Goal: Information Seeking & Learning: Learn about a topic

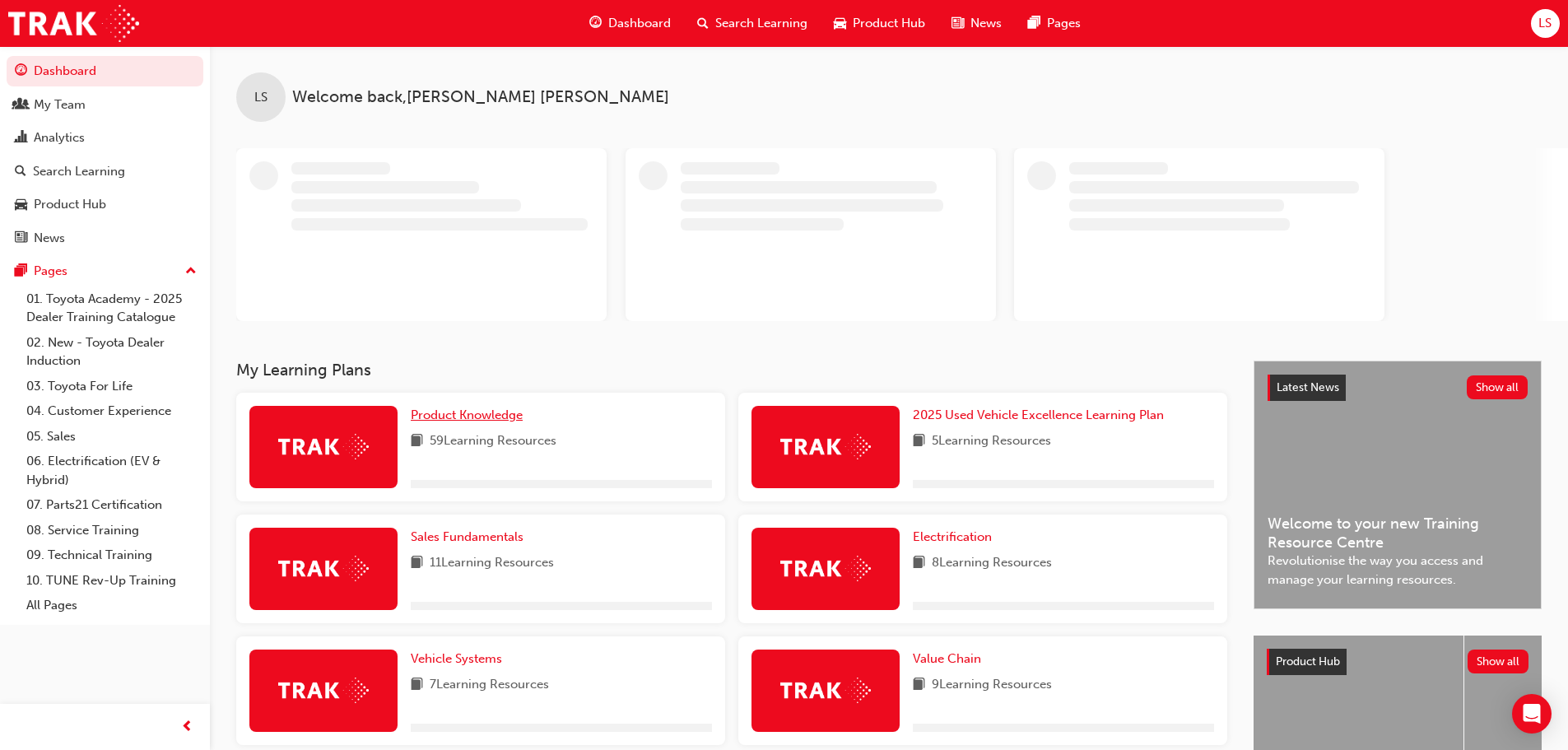
drag, startPoint x: 505, startPoint y: 416, endPoint x: 522, endPoint y: 409, distance: 18.4
click at [505, 416] on span "Product Knowledge" at bounding box center [467, 415] width 112 height 14
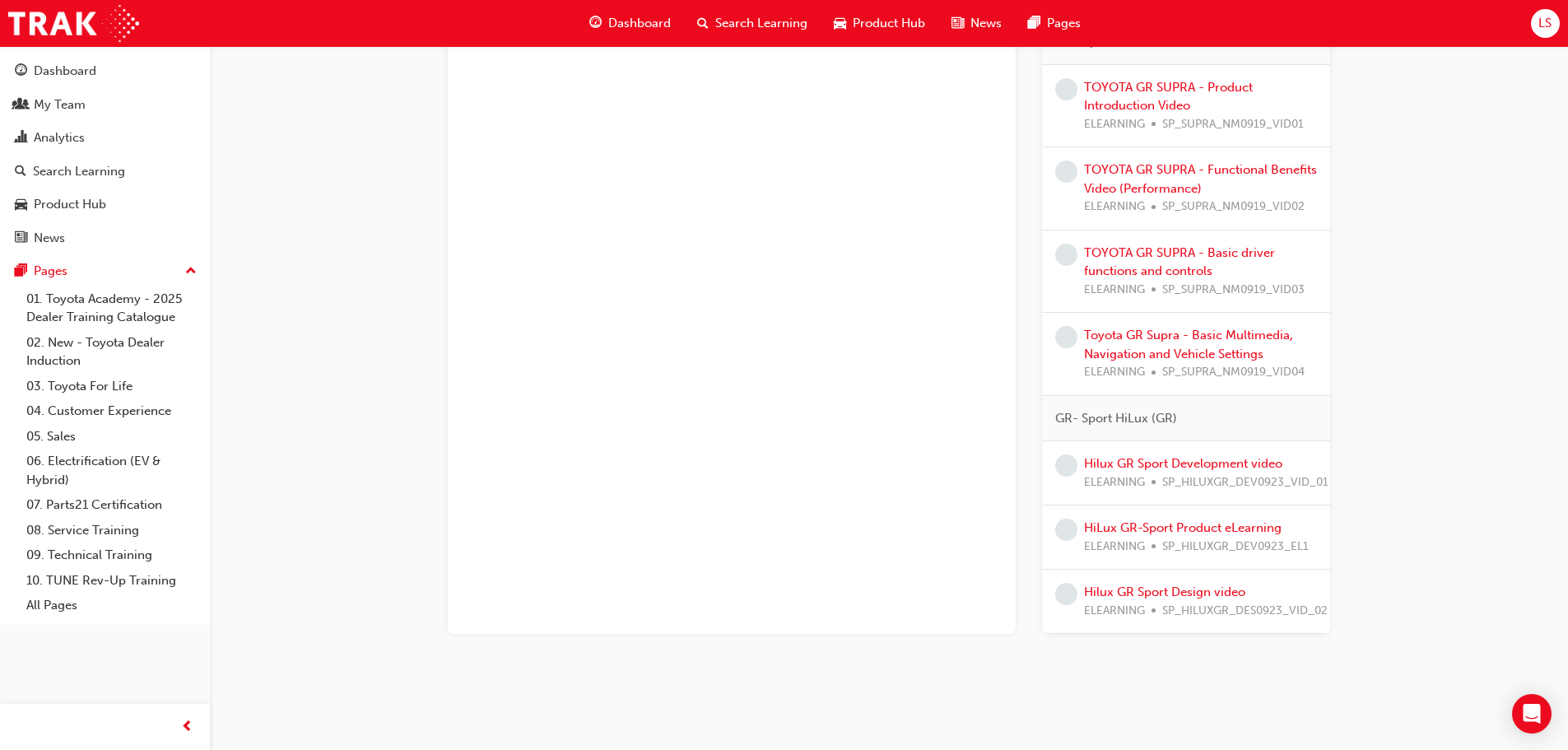
scroll to position [2069, 0]
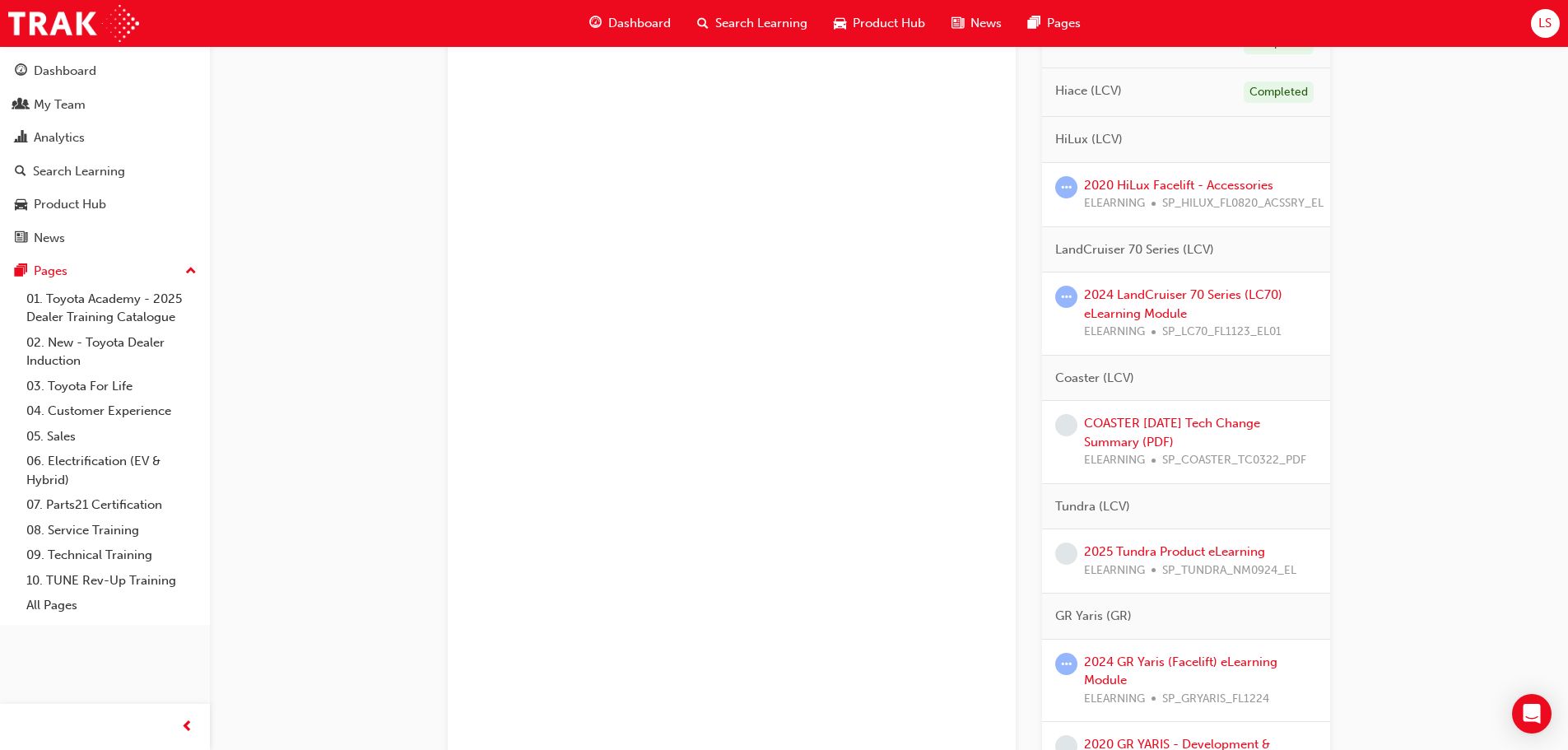
scroll to position [835, 0]
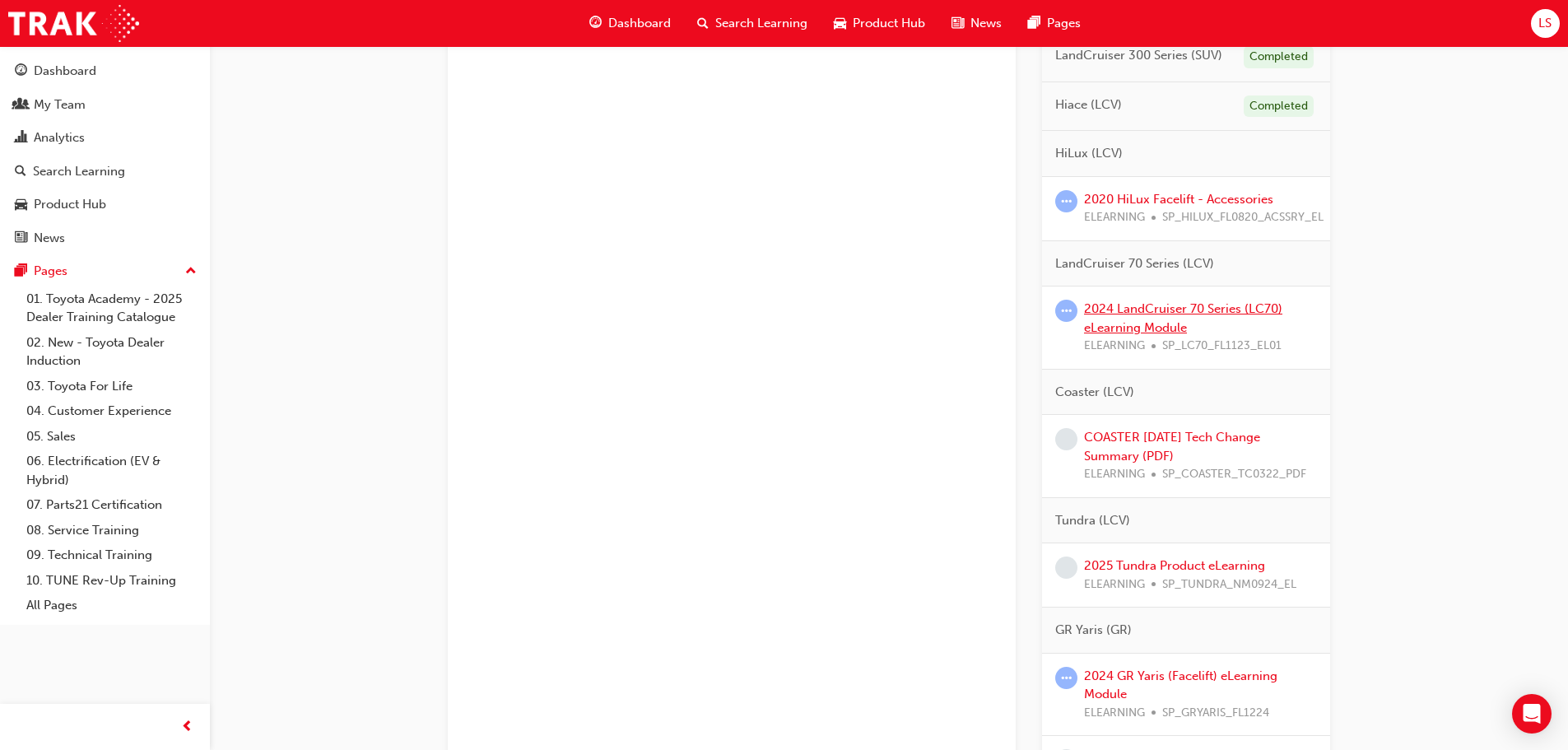
click at [1113, 306] on link "2024 LandCruiser 70 Series (LC70) eLearning Module" at bounding box center [1183, 318] width 199 height 34
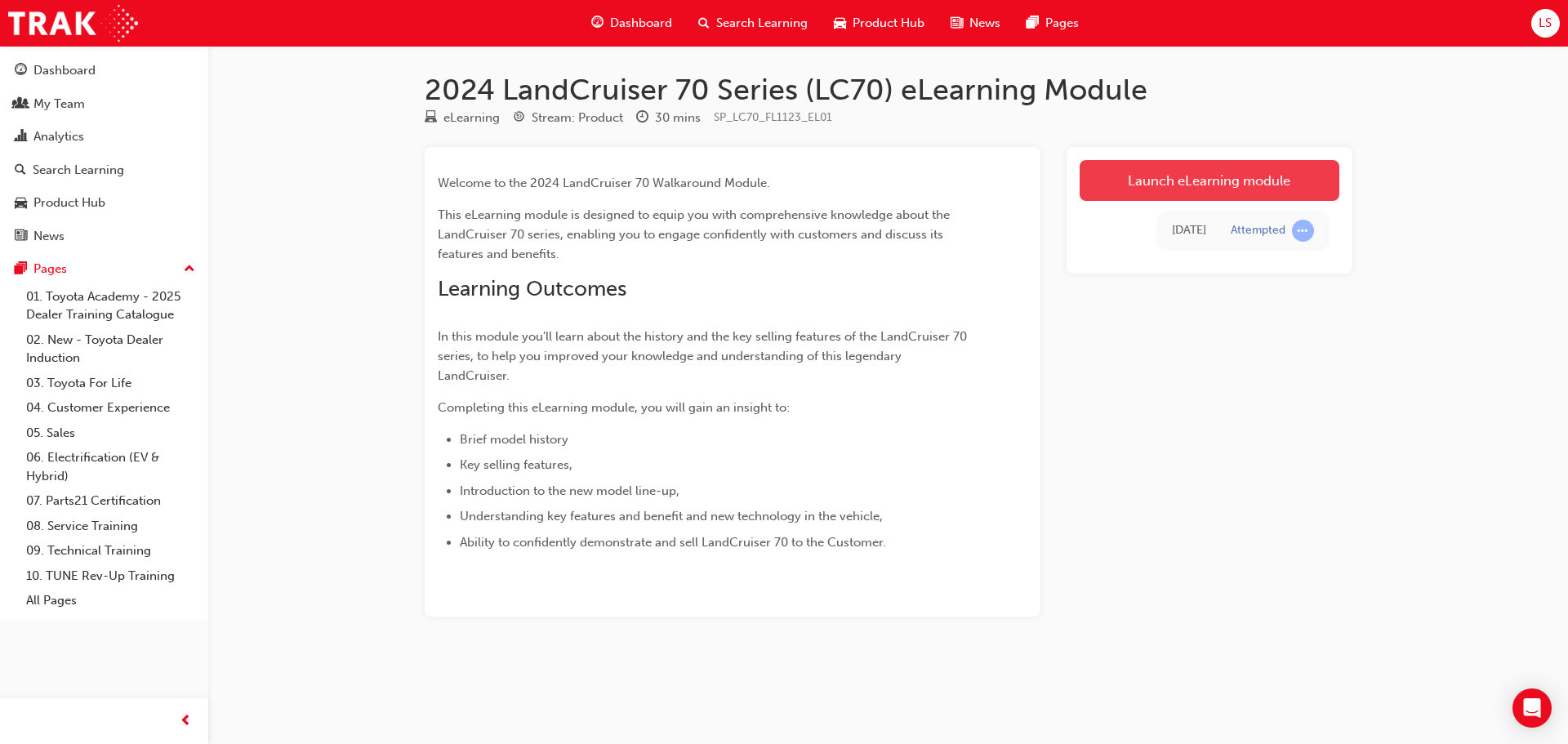
click at [1208, 172] on link "Launch eLearning module" at bounding box center [1209, 180] width 260 height 41
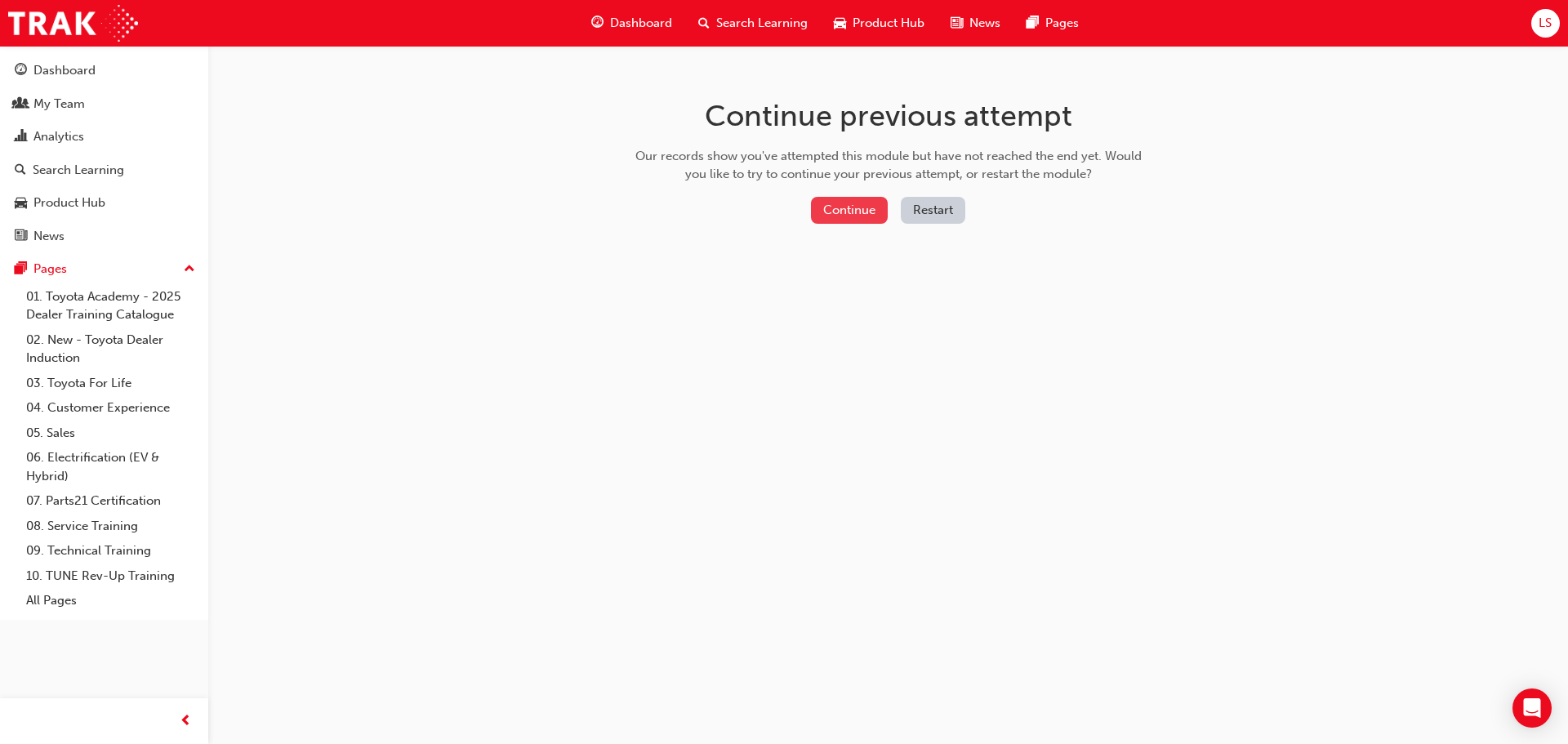
click at [844, 216] on button "Continue" at bounding box center [850, 211] width 77 height 27
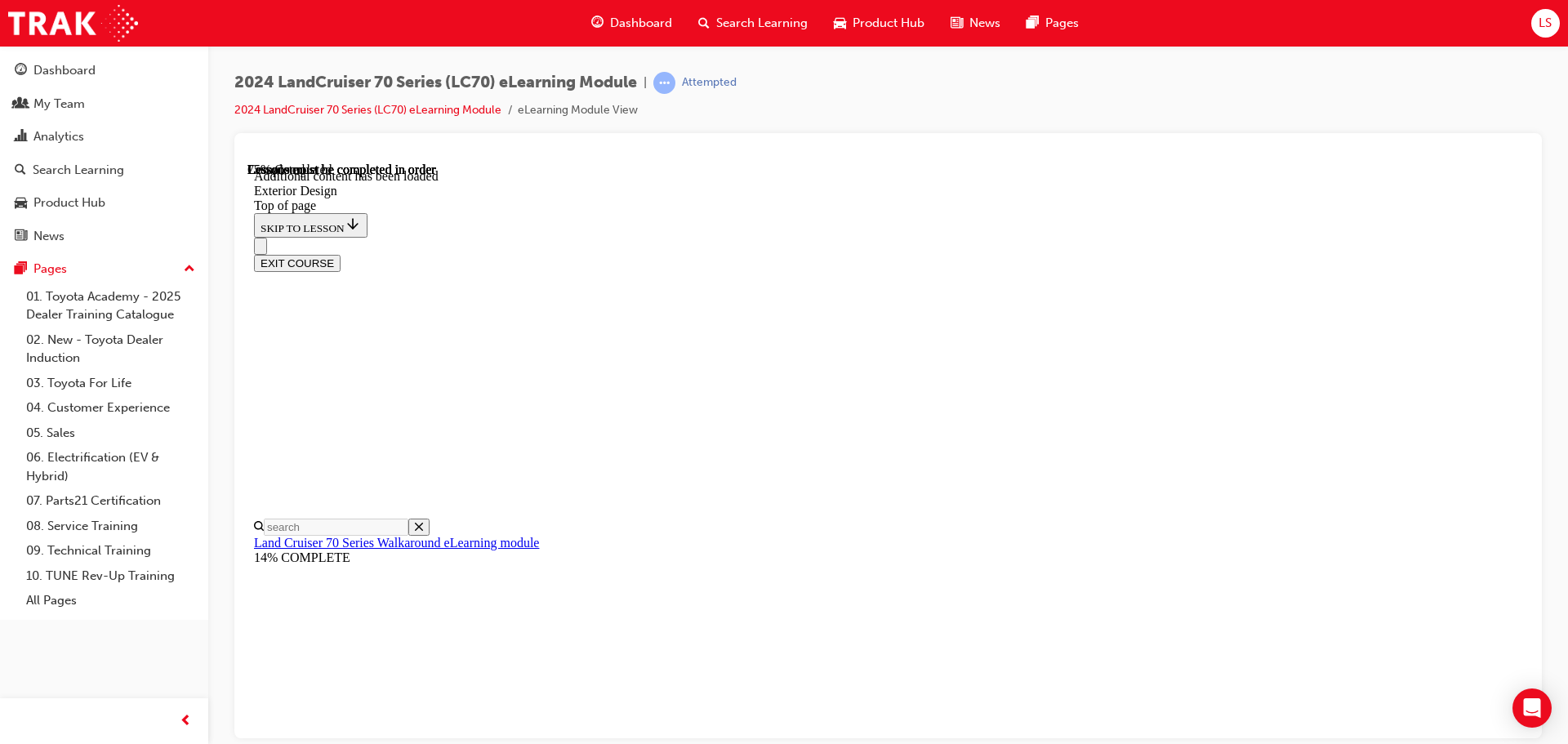
scroll to position [1221, 0]
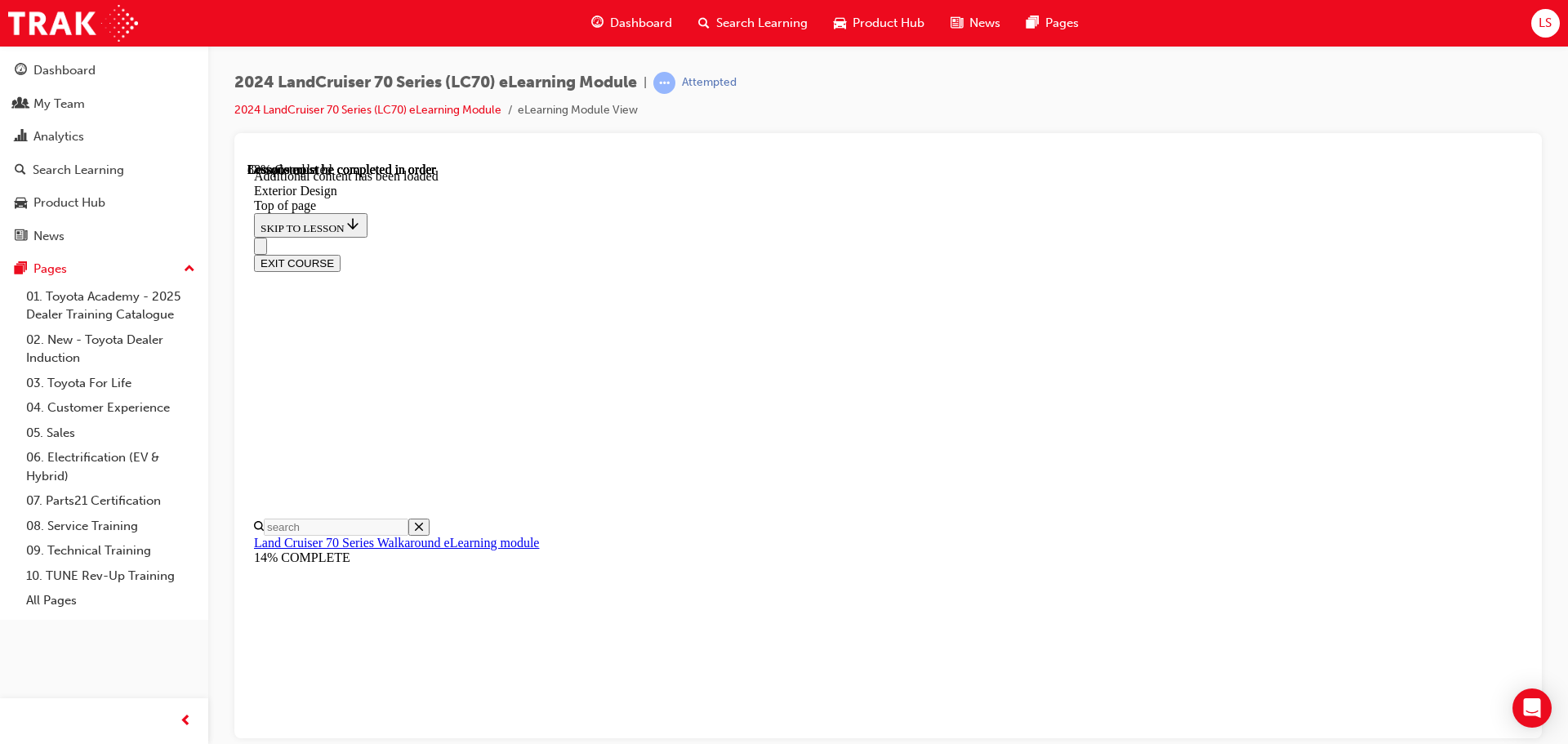
scroll to position [2116, 0]
drag, startPoint x: 987, startPoint y: 625, endPoint x: 1000, endPoint y: 605, distance: 23.9
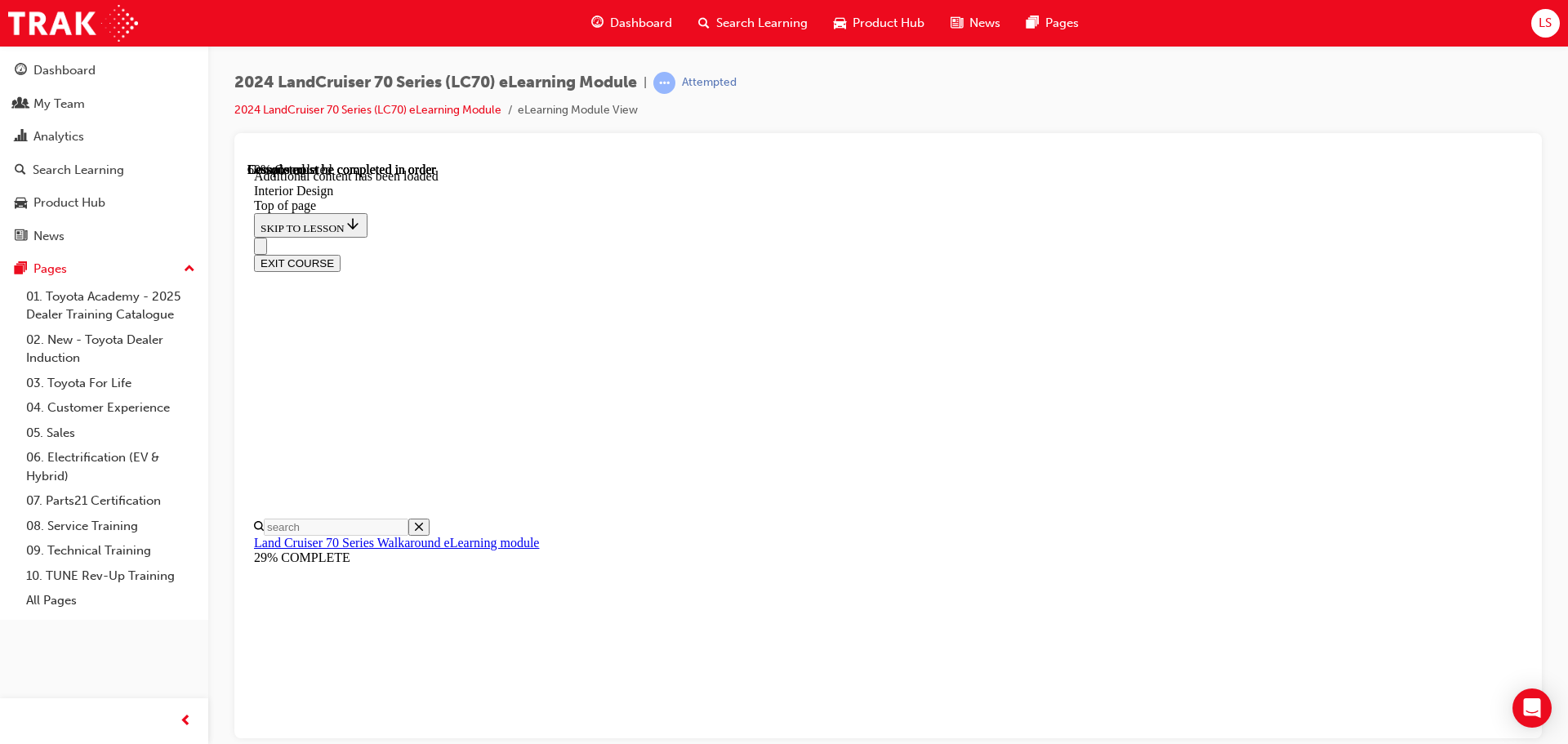
scroll to position [697, 0]
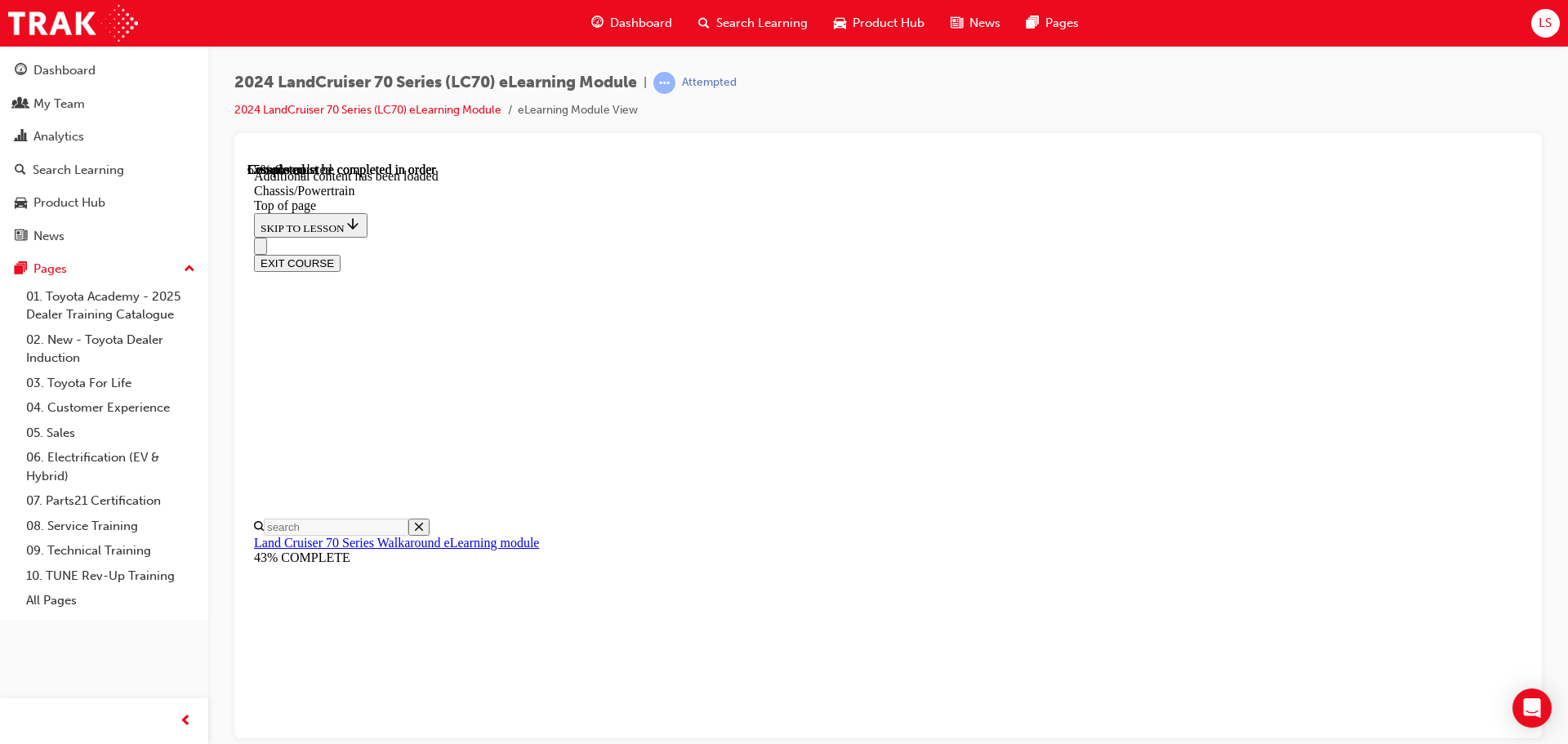
scroll to position [2029, 0]
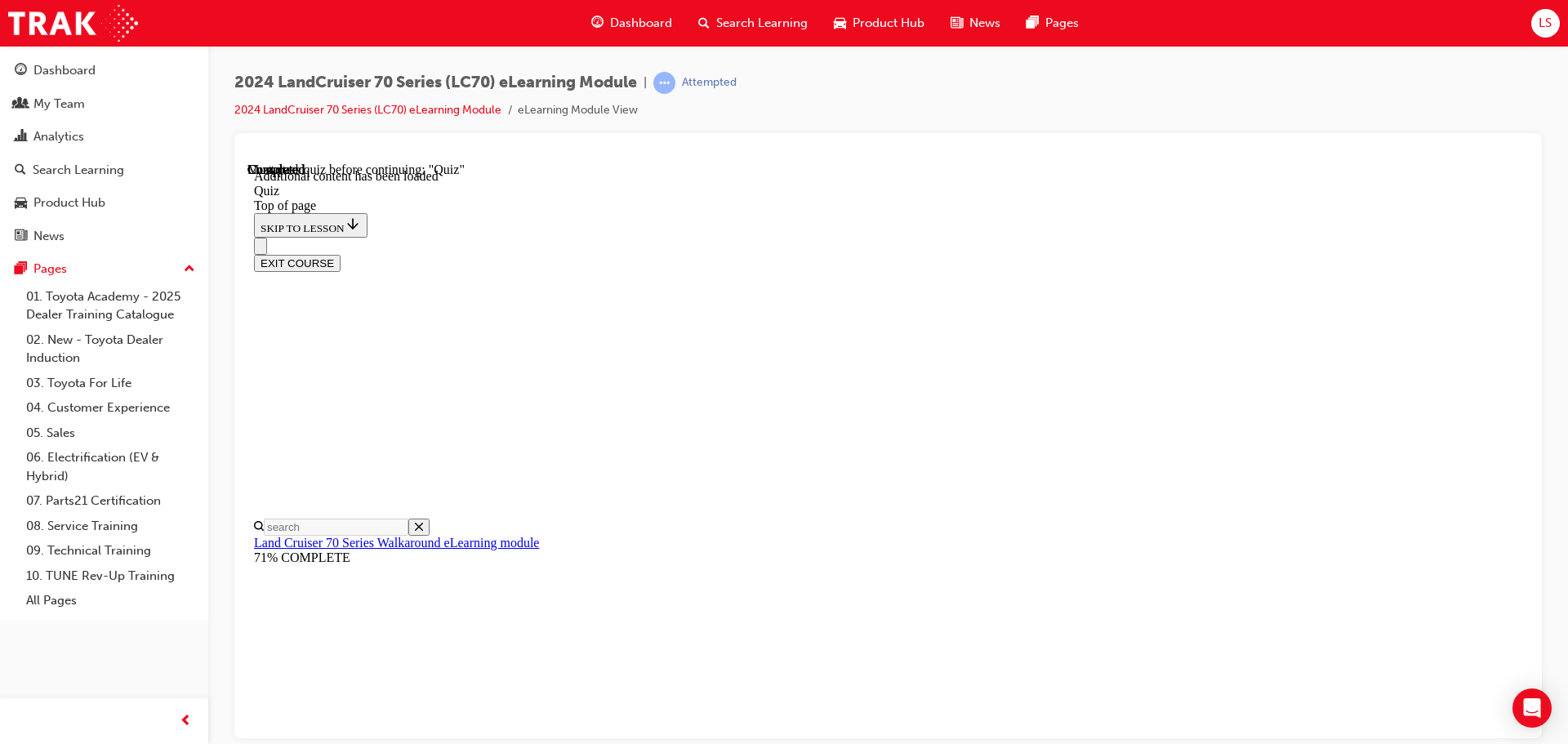
scroll to position [213, 0]
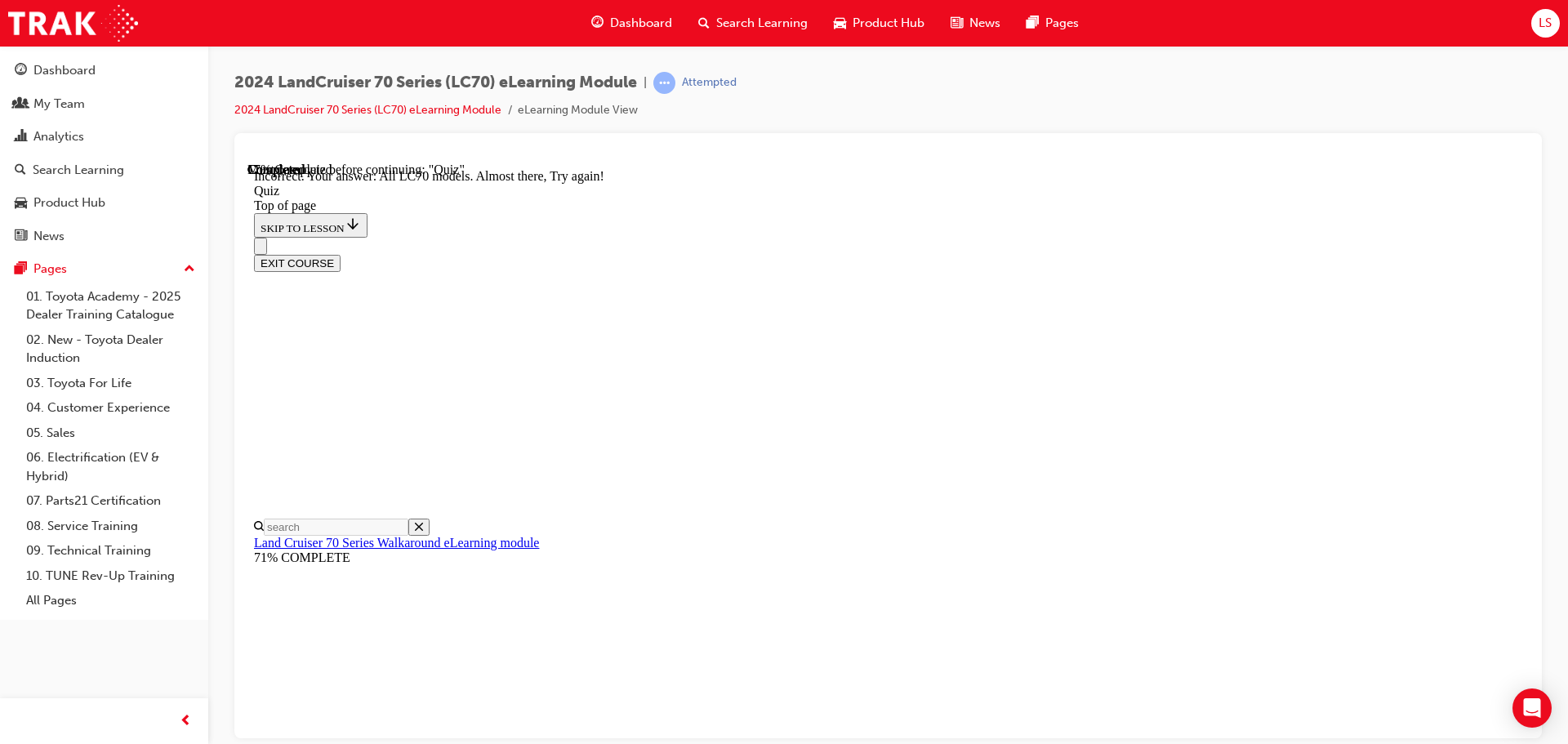
scroll to position [186, 0]
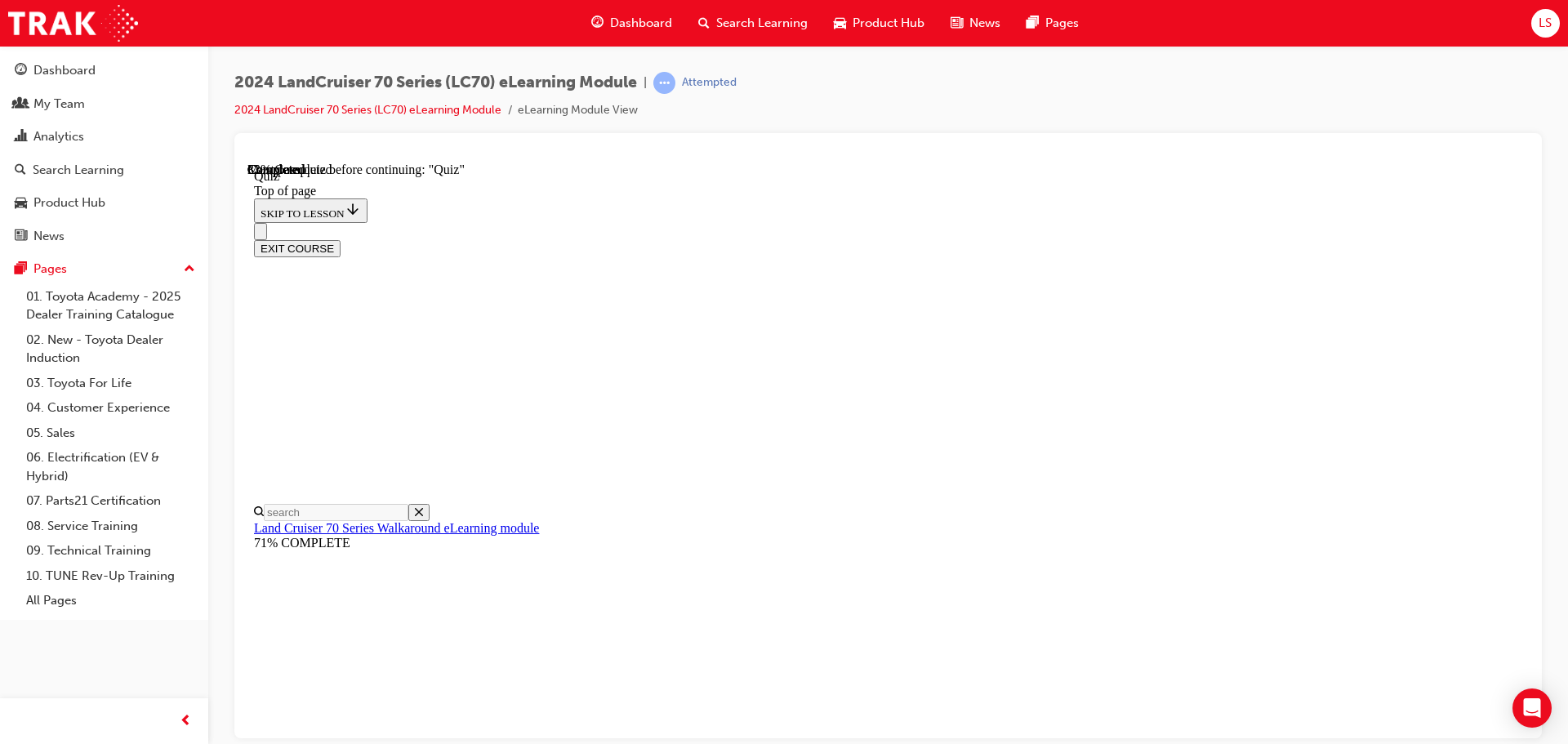
scroll to position [213, 0]
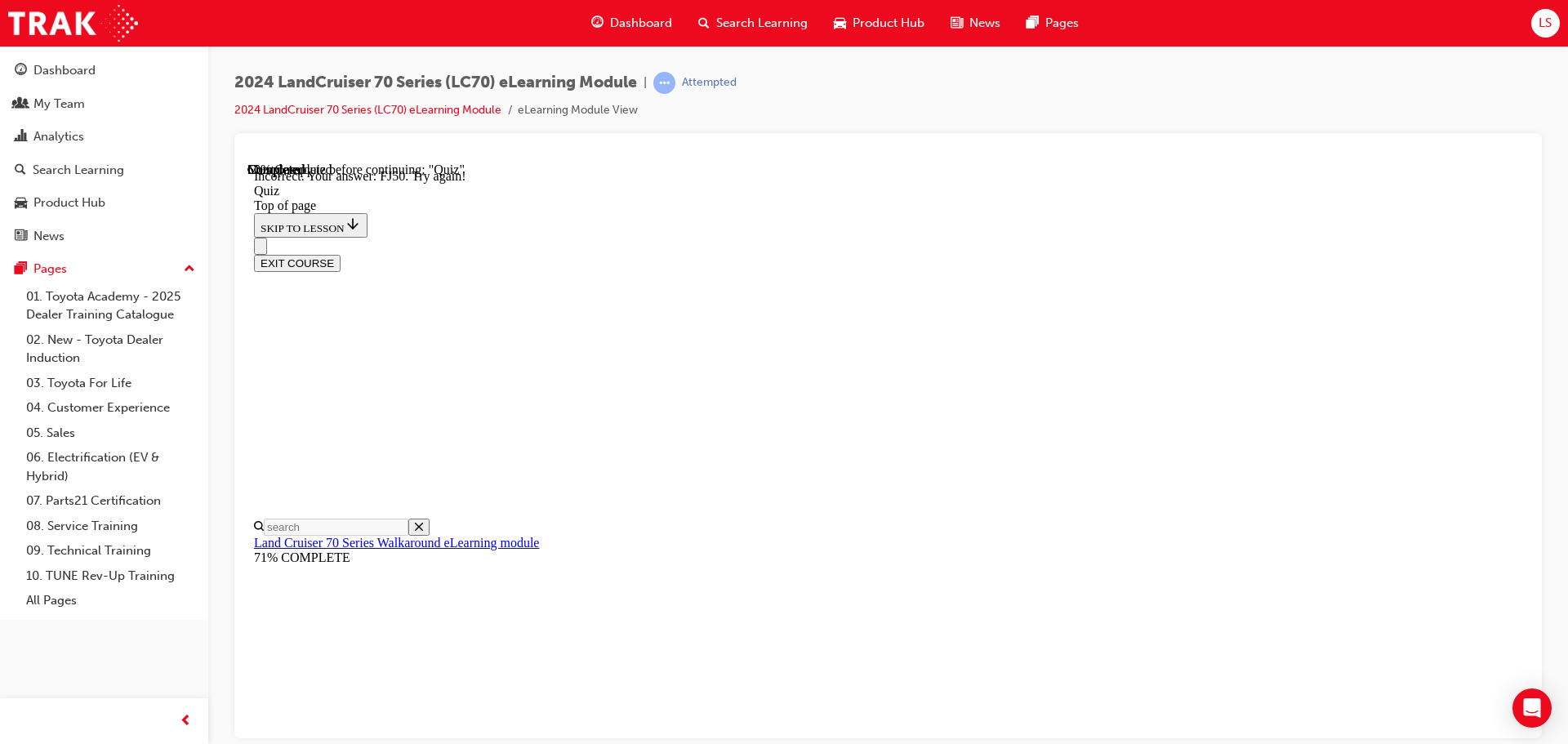
scroll to position [443, 0]
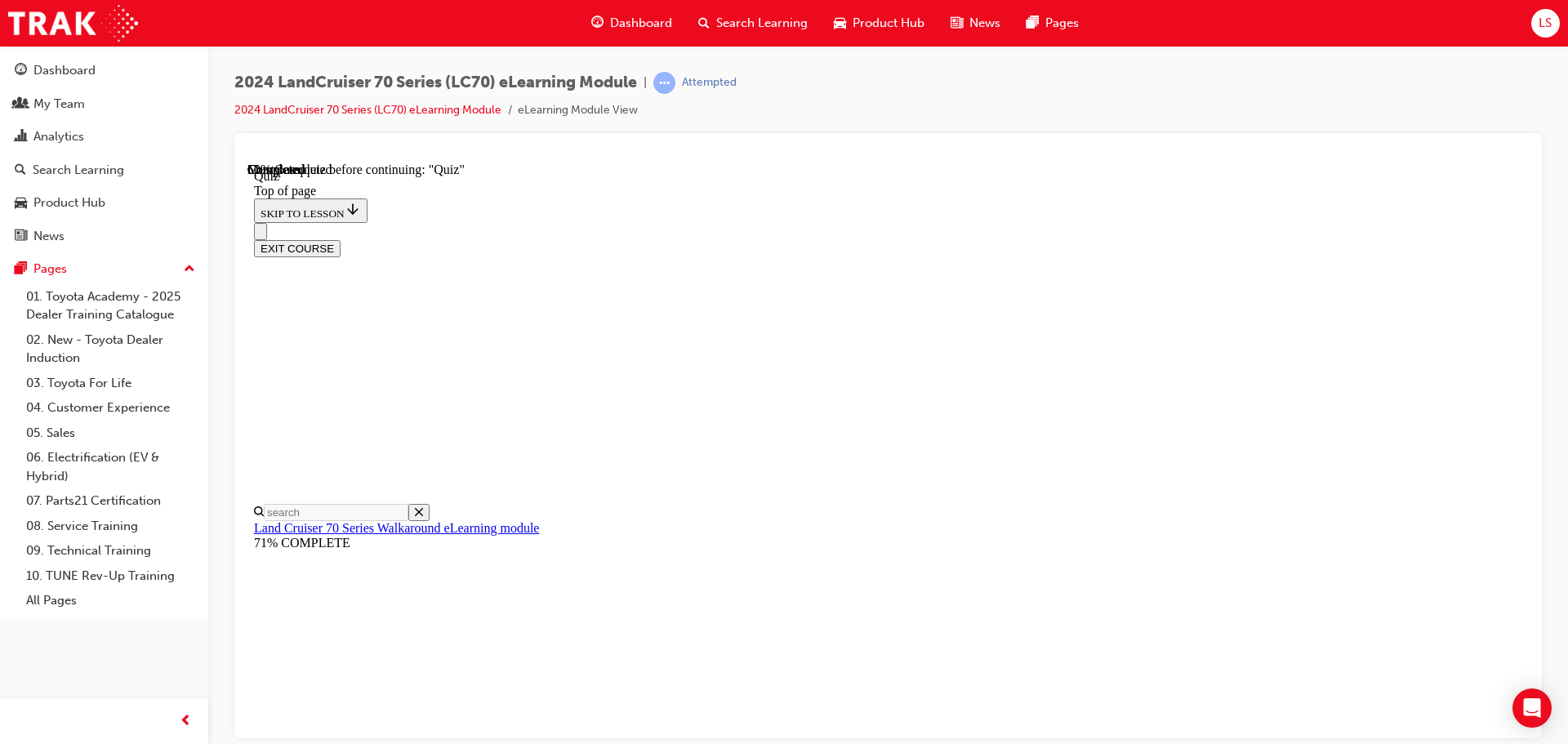
scroll to position [370, 0]
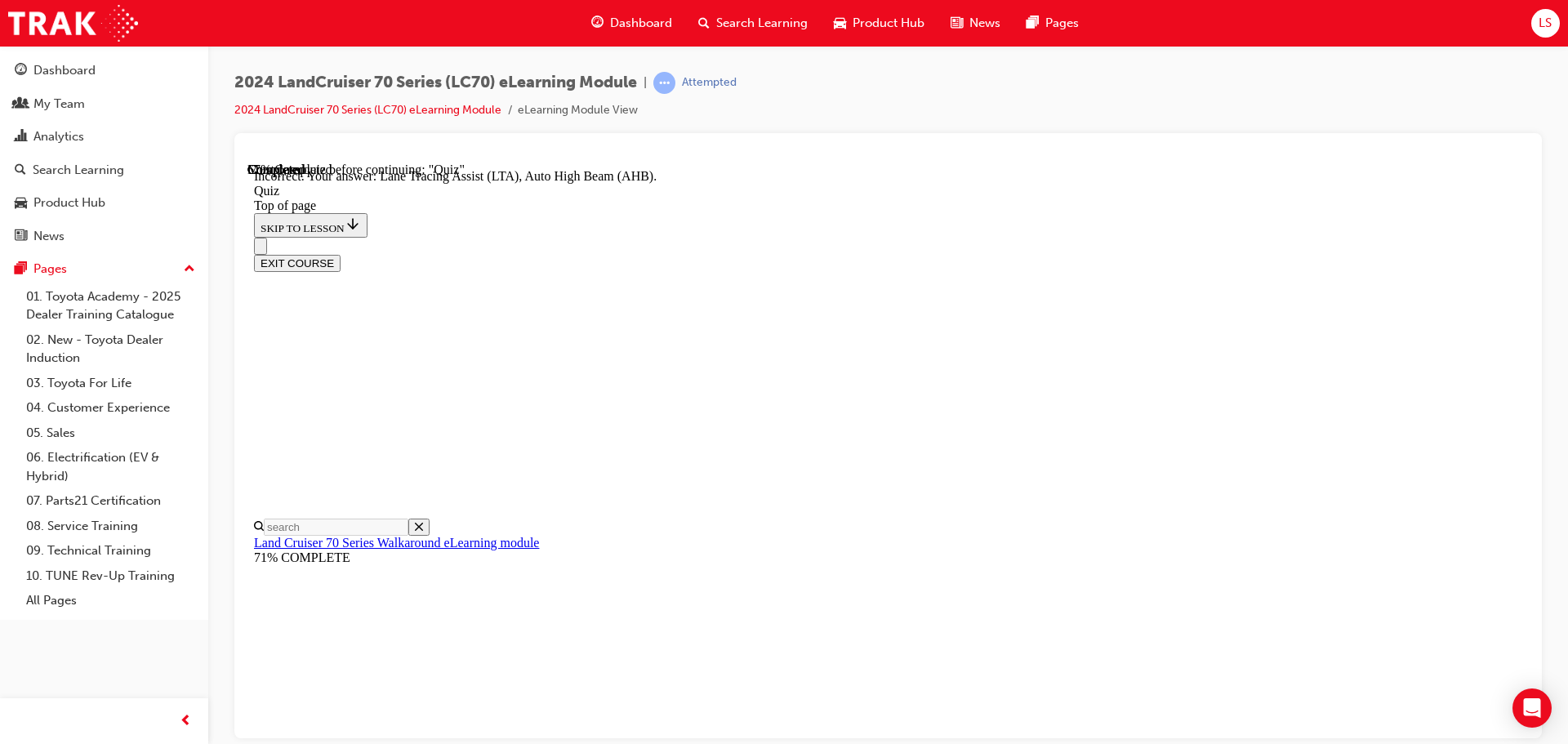
scroll to position [422, 0]
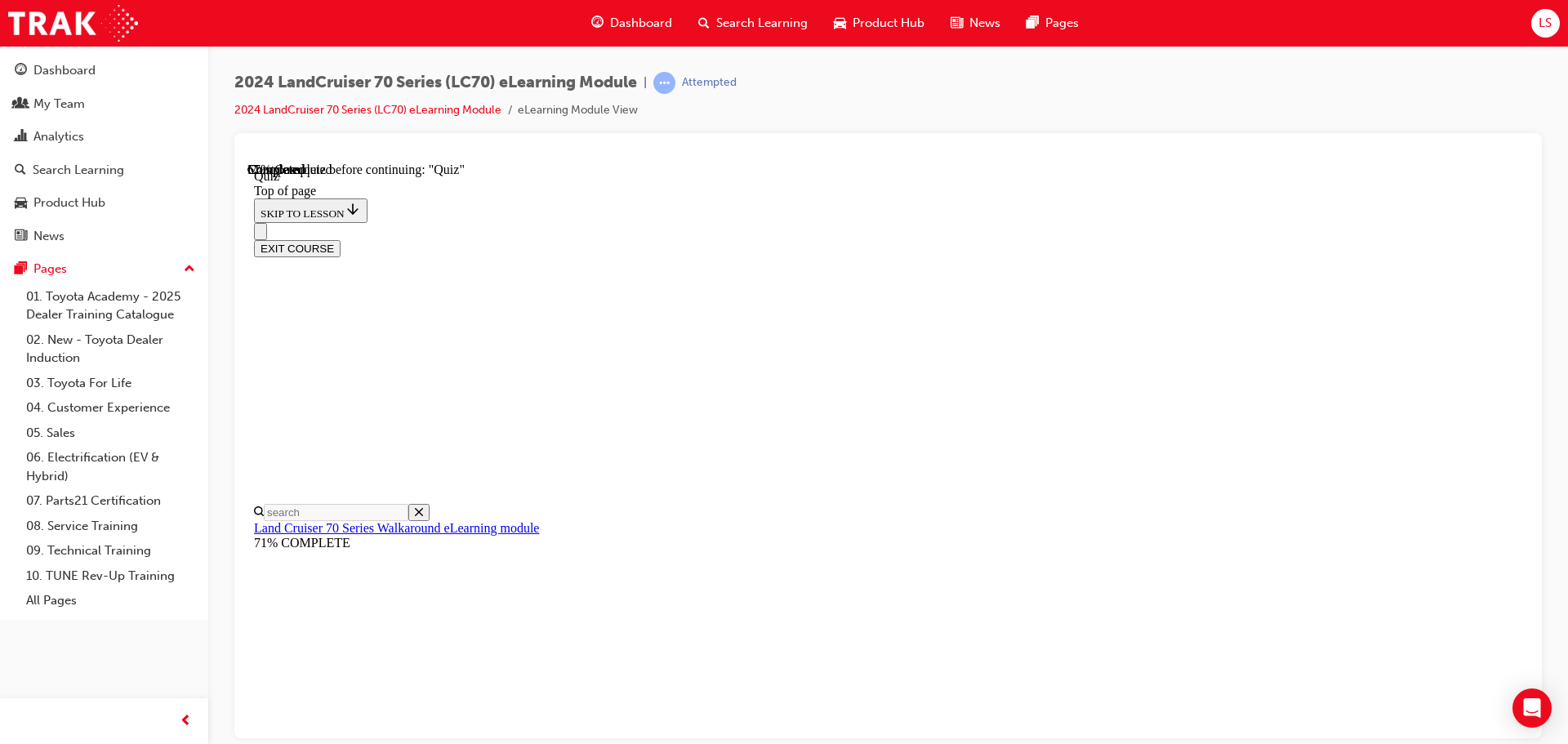
scroll to position [213, 0]
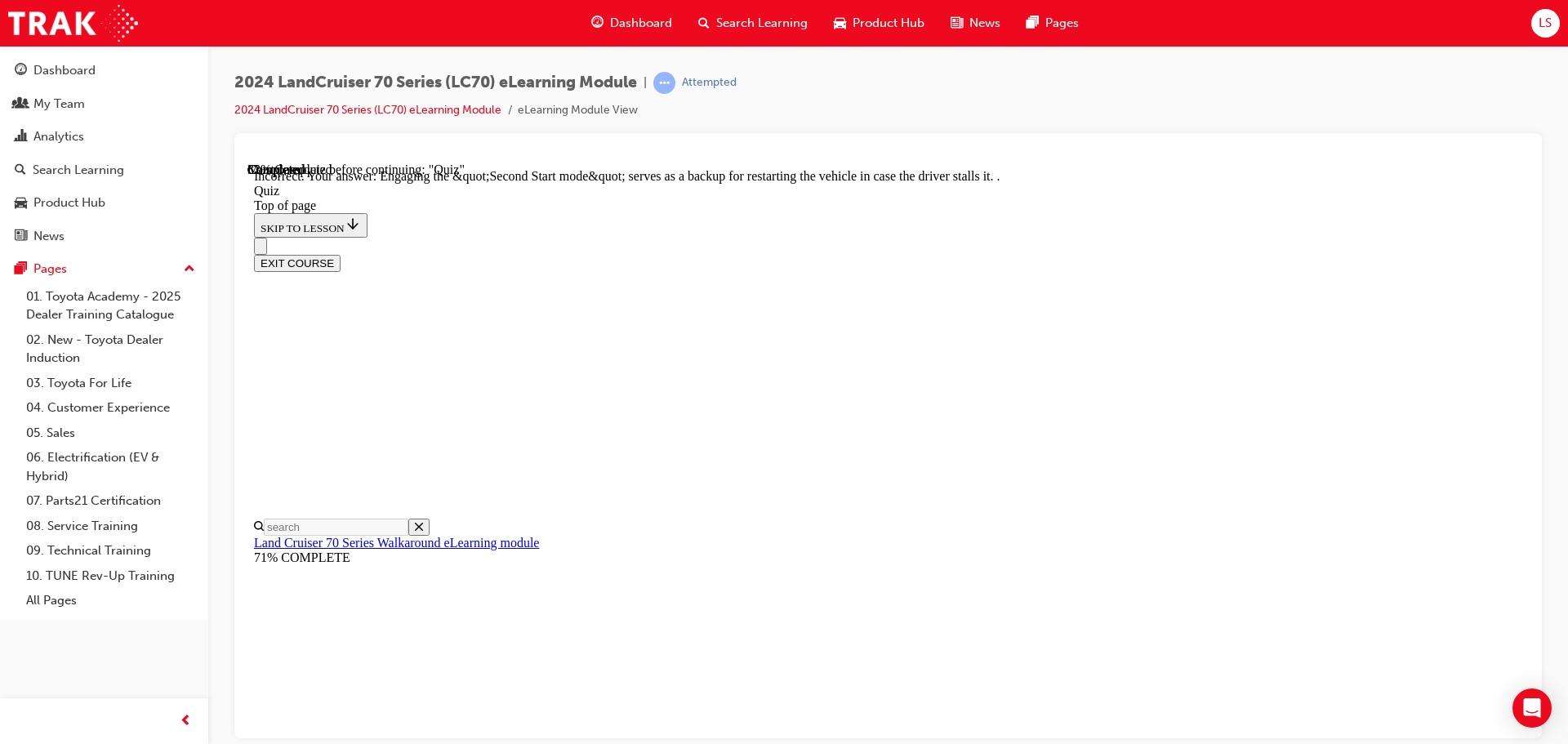
scroll to position [427, 0]
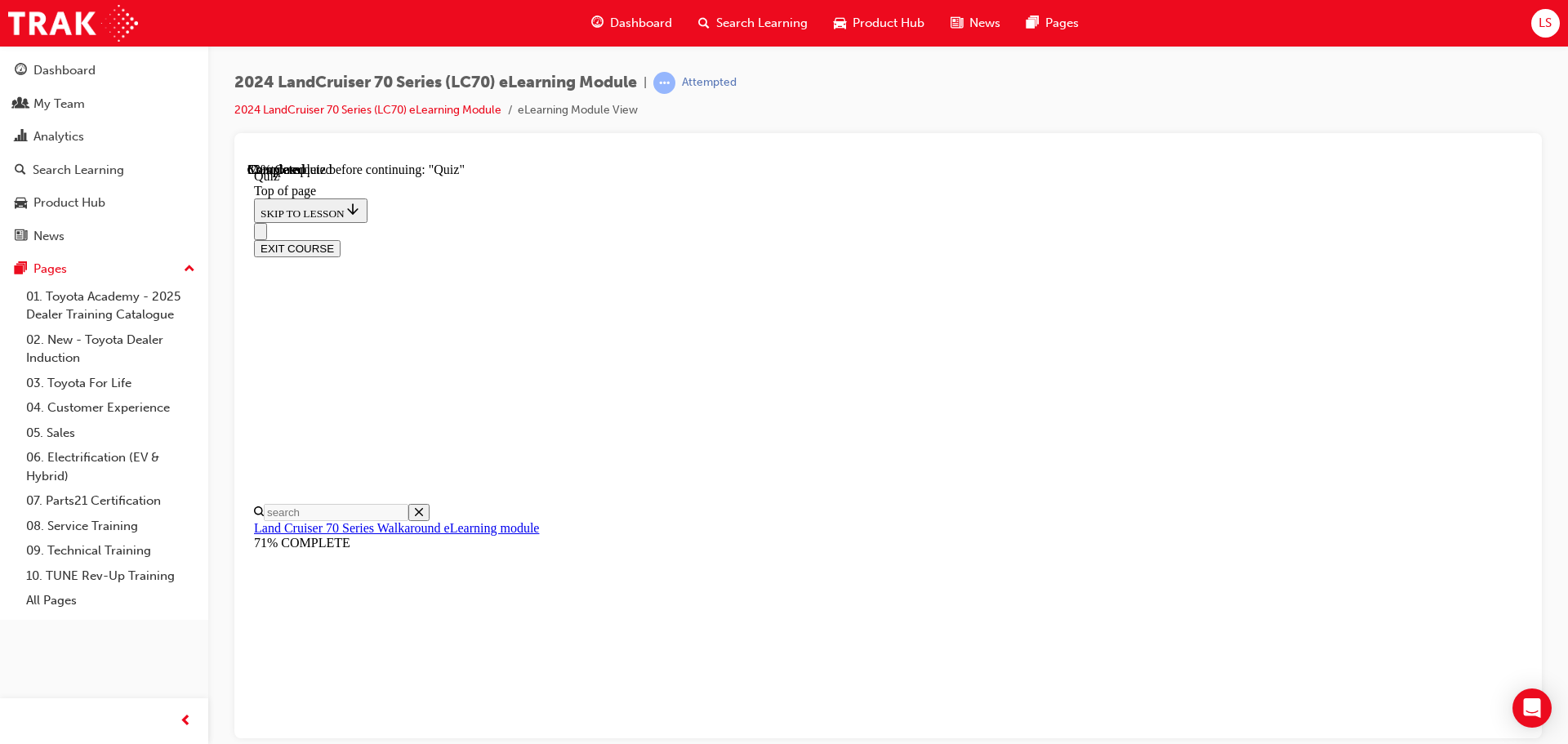
scroll to position [131, 0]
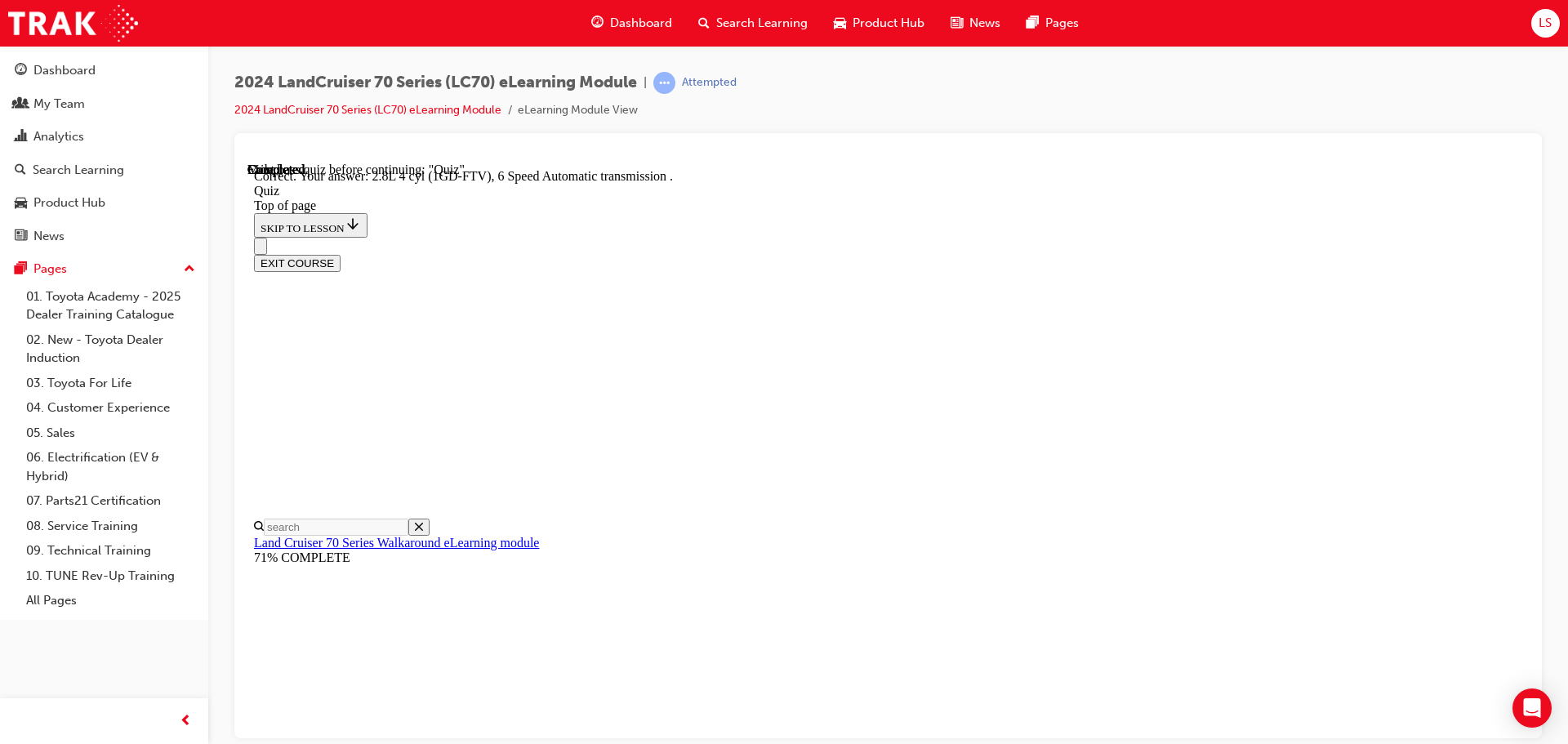
scroll to position [319, 0]
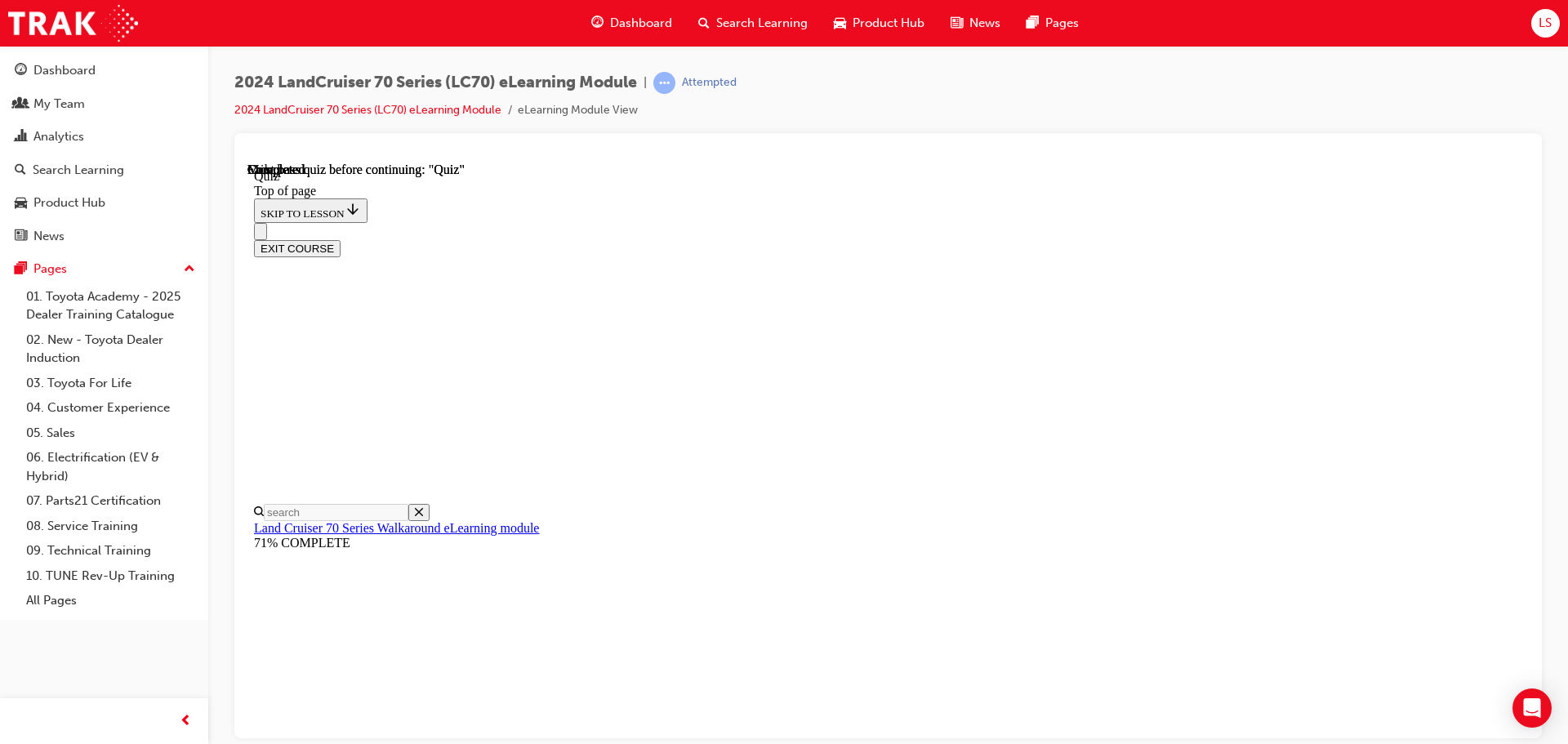
scroll to position [308, 0]
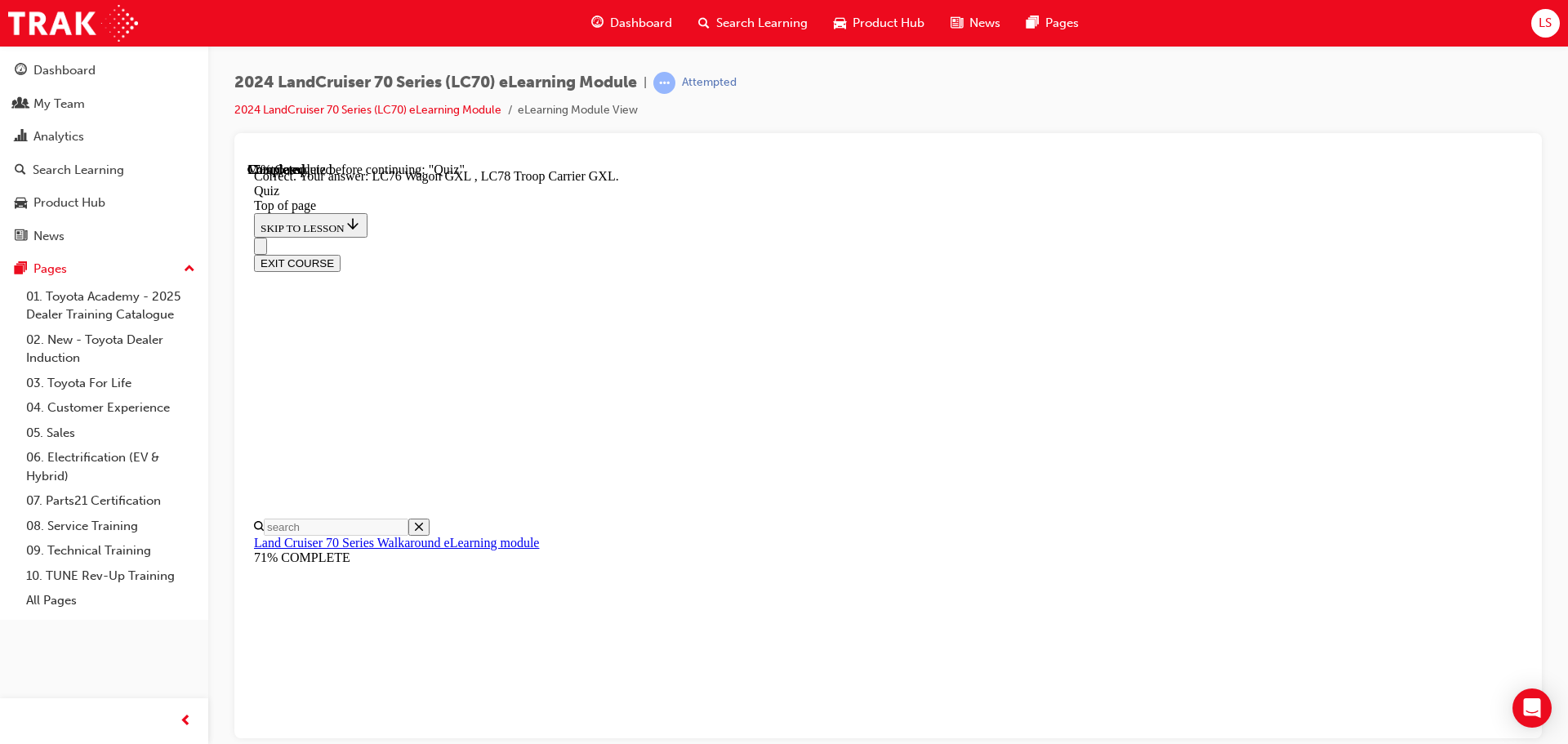
scroll to position [423, 0]
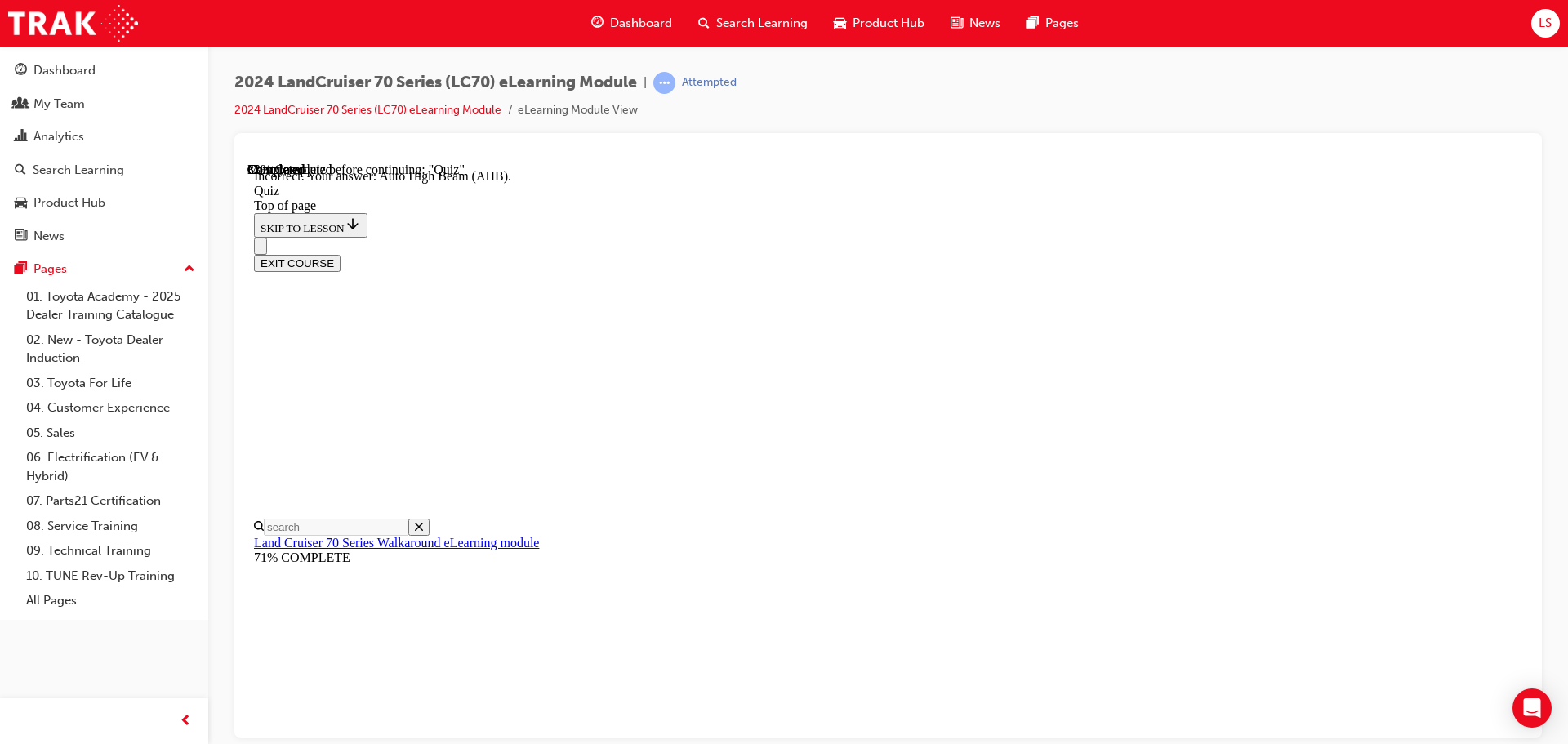
scroll to position [422, 0]
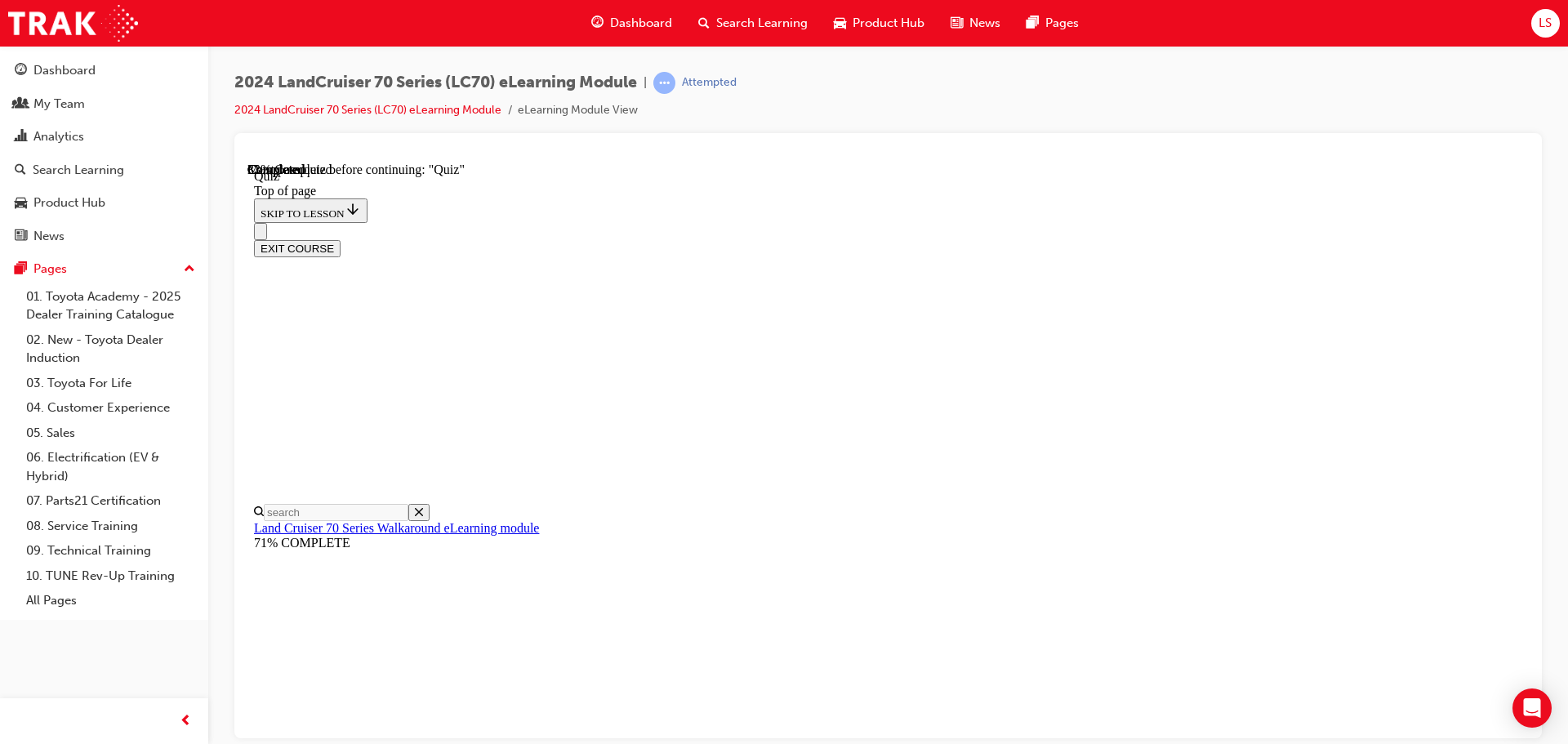
scroll to position [268, 0]
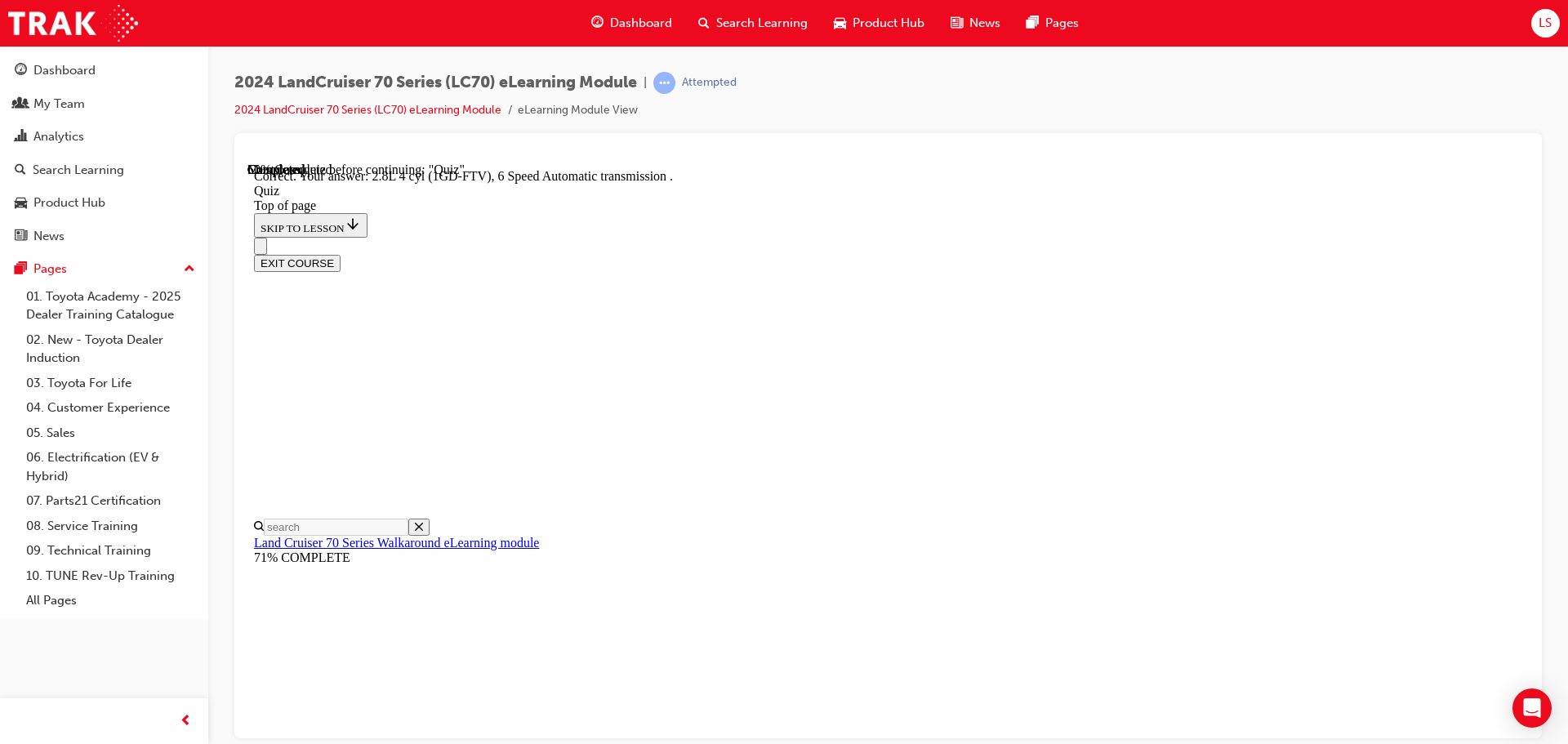
scroll to position [319, 0]
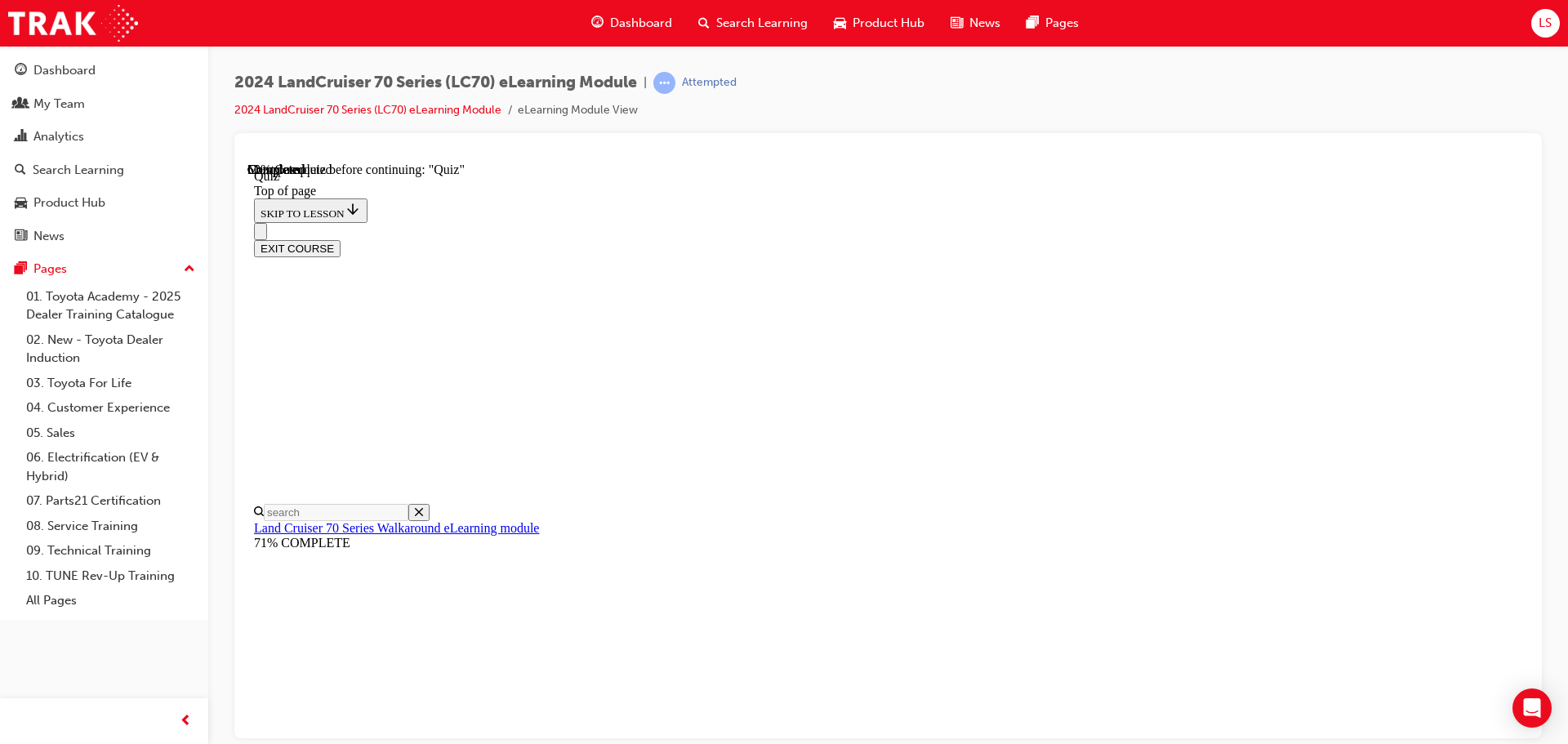
scroll to position [213, 0]
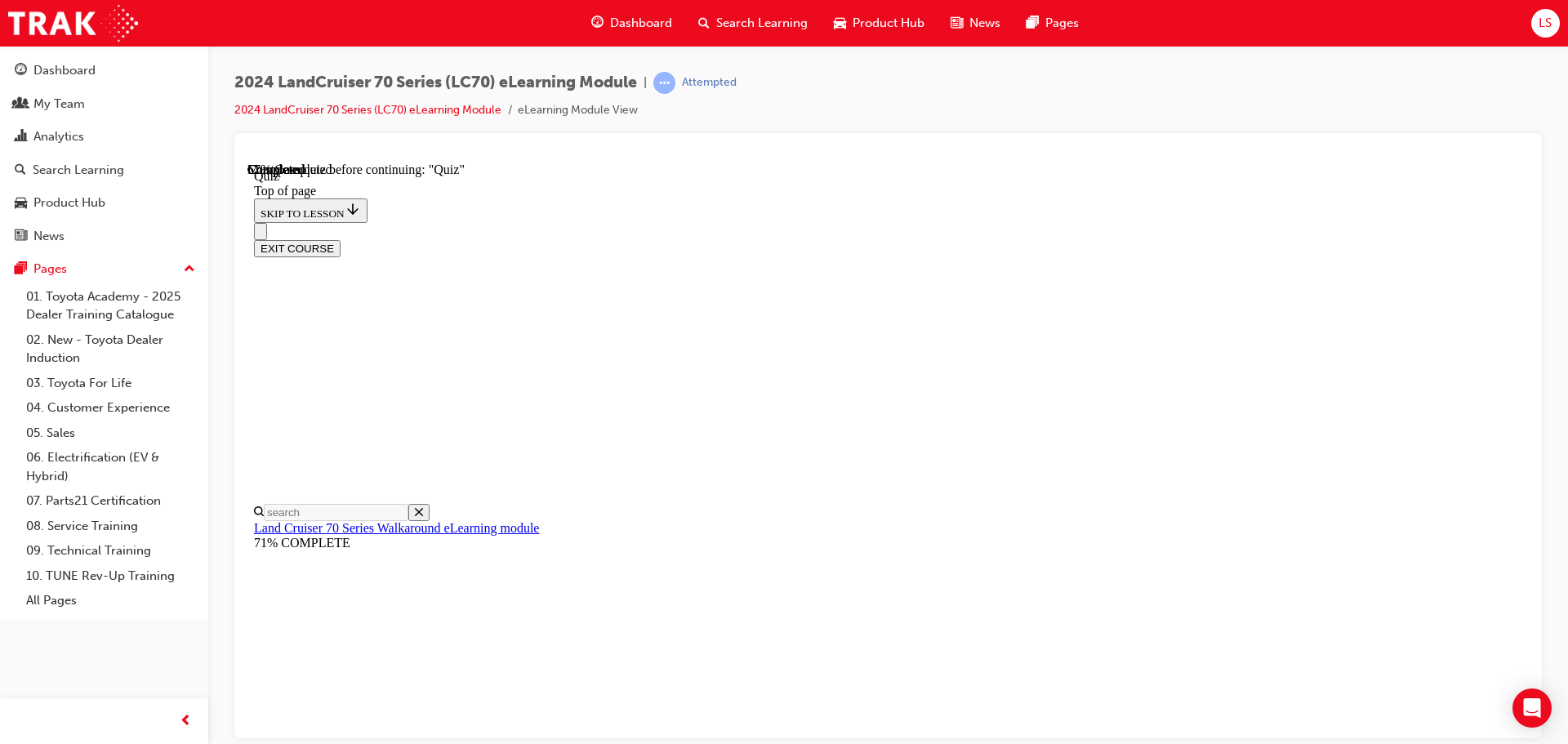
scroll to position [50, 0]
drag, startPoint x: 719, startPoint y: 403, endPoint x: 932, endPoint y: 461, distance: 220.8
copy p "The redesign of the 2023 Land Cruiser 70 series was influenced by its predecess…"
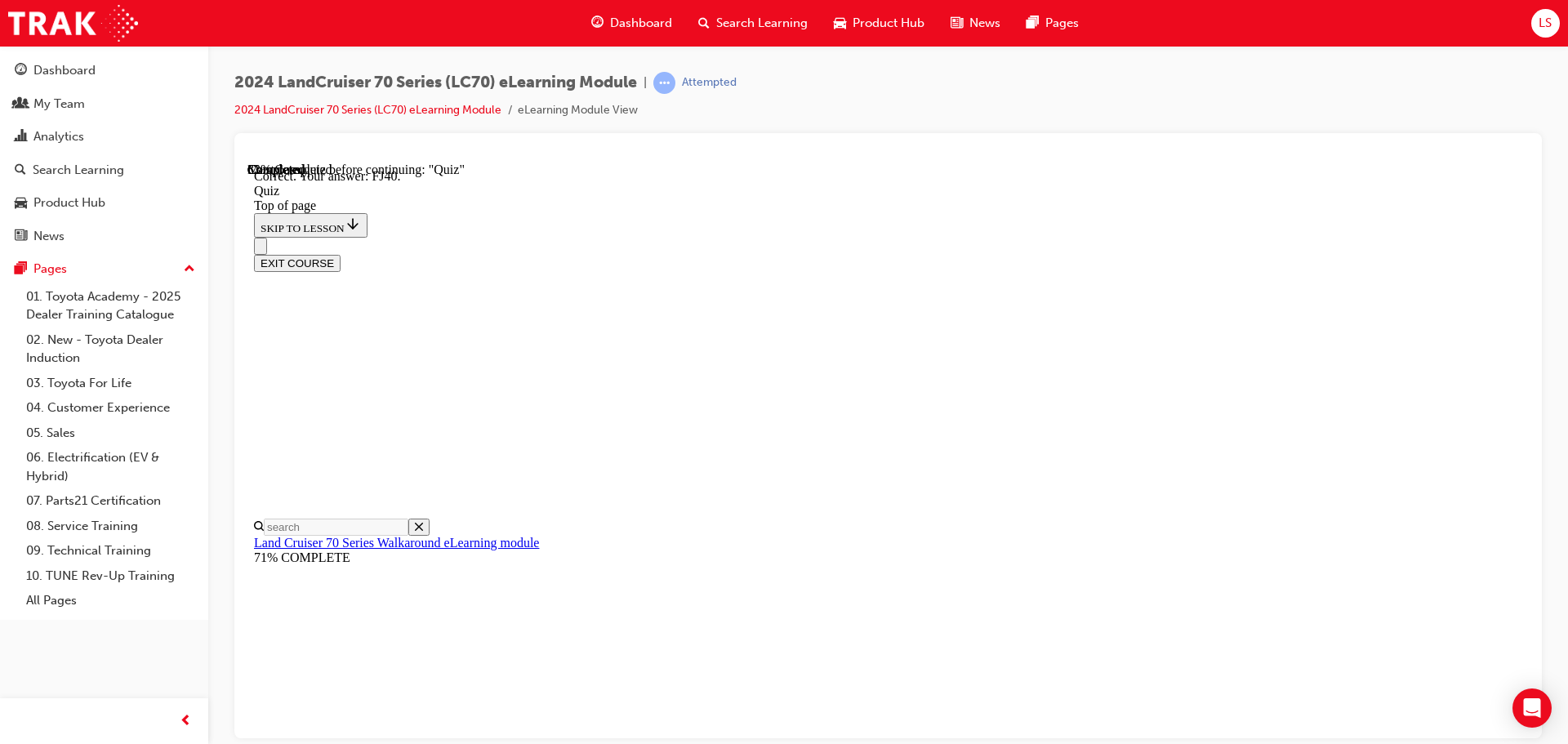
scroll to position [359, 0]
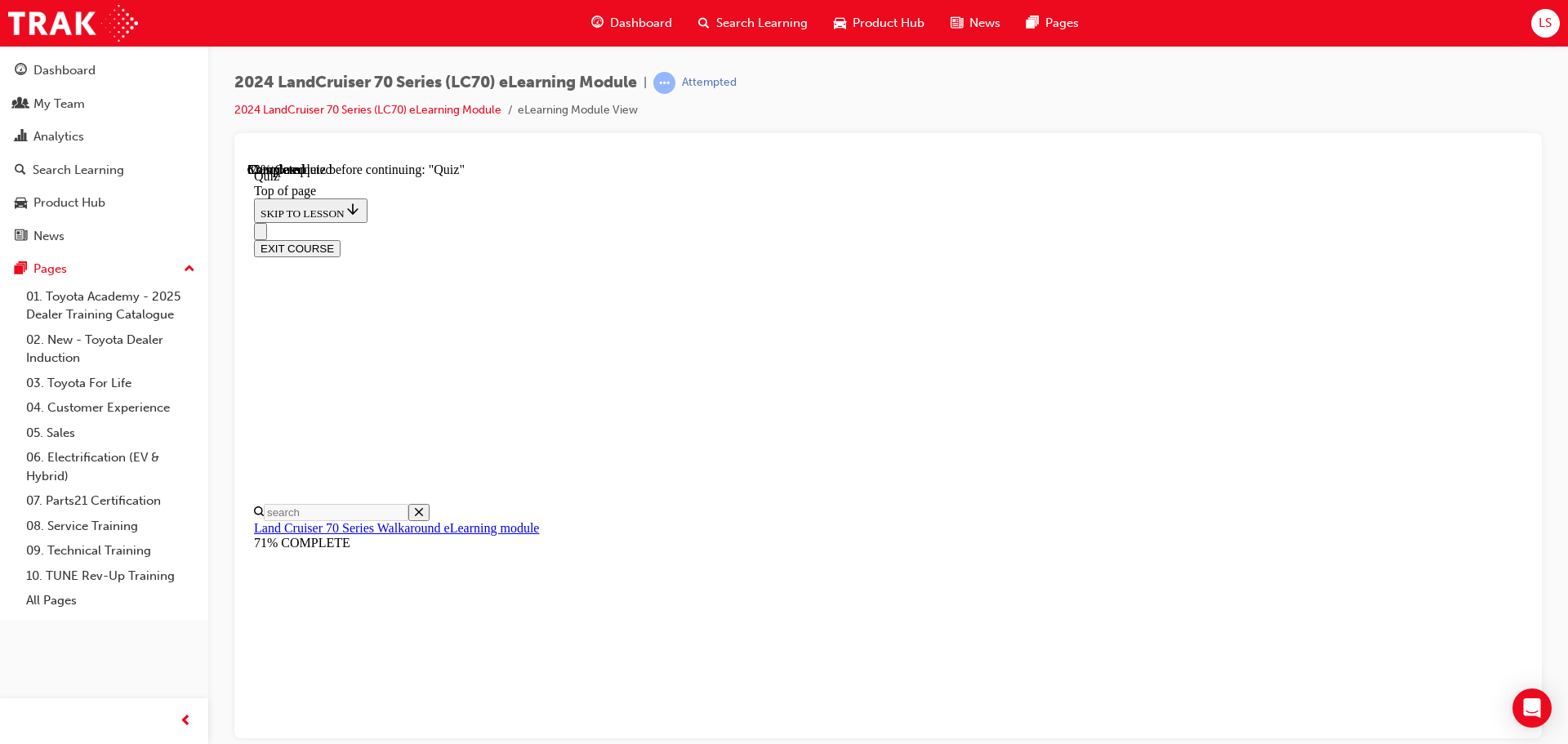
scroll to position [50, 0]
drag, startPoint x: 721, startPoint y: 404, endPoint x: 1217, endPoint y: 444, distance: 497.6
copy p "Parking the LC70 is now made a whole lot easier with the introduction of a reve…"
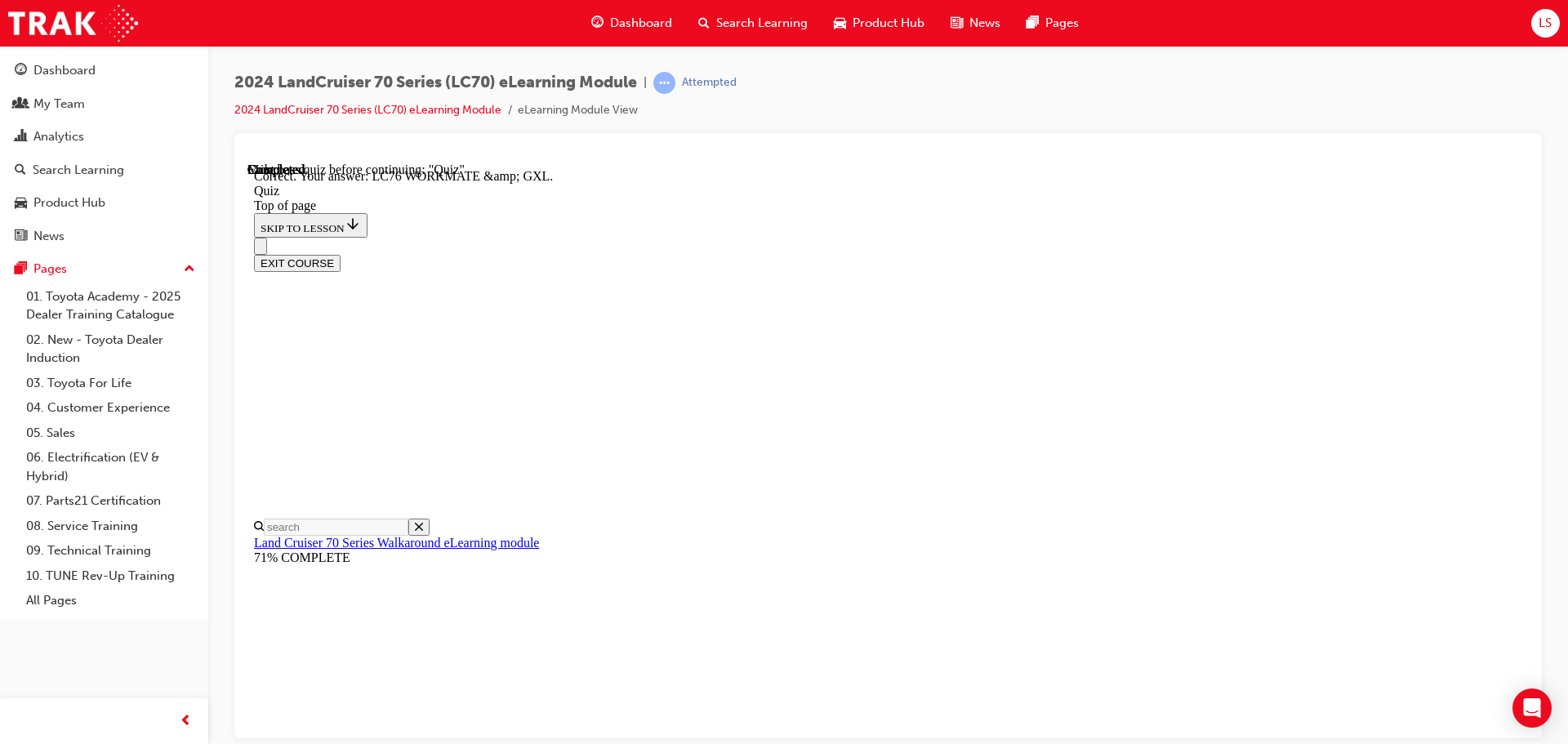
scroll to position [330, 0]
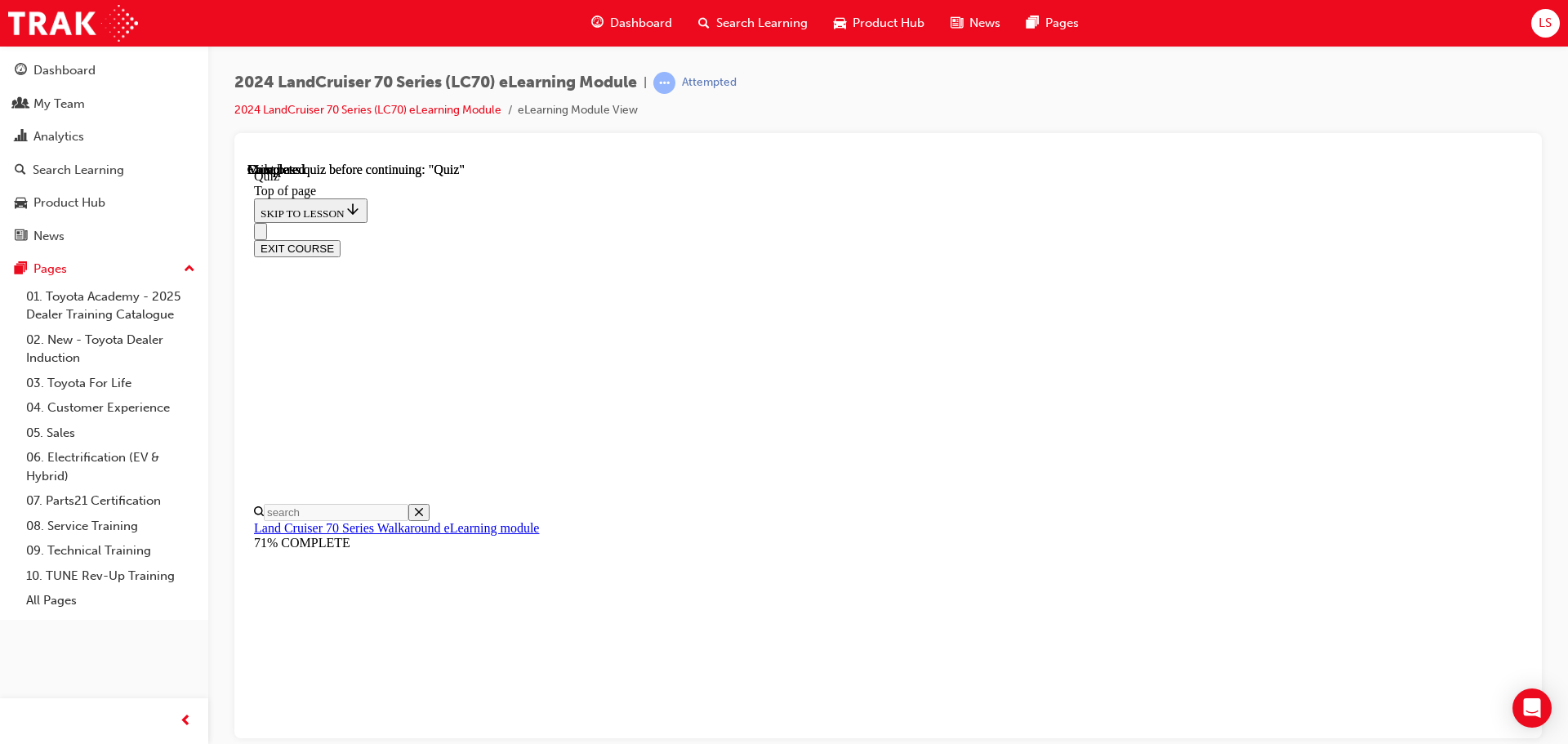
scroll to position [308, 0]
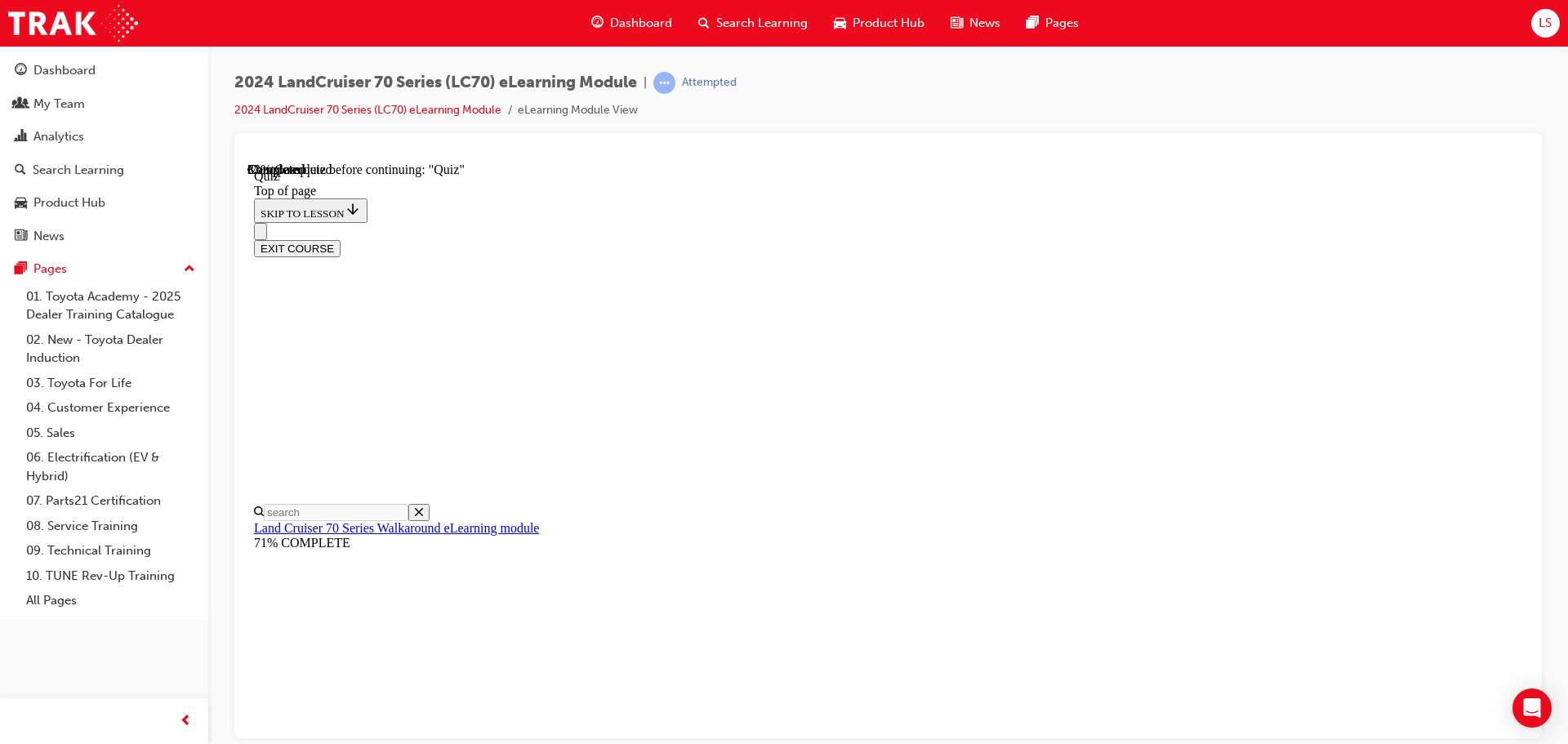
scroll to position [131, 0]
drag, startPoint x: 718, startPoint y: 322, endPoint x: 1222, endPoint y: 355, distance: 505.1
copy p "On 1GD 2.8L Auto variants only, how has the addition of a 'Second Start' switch…"
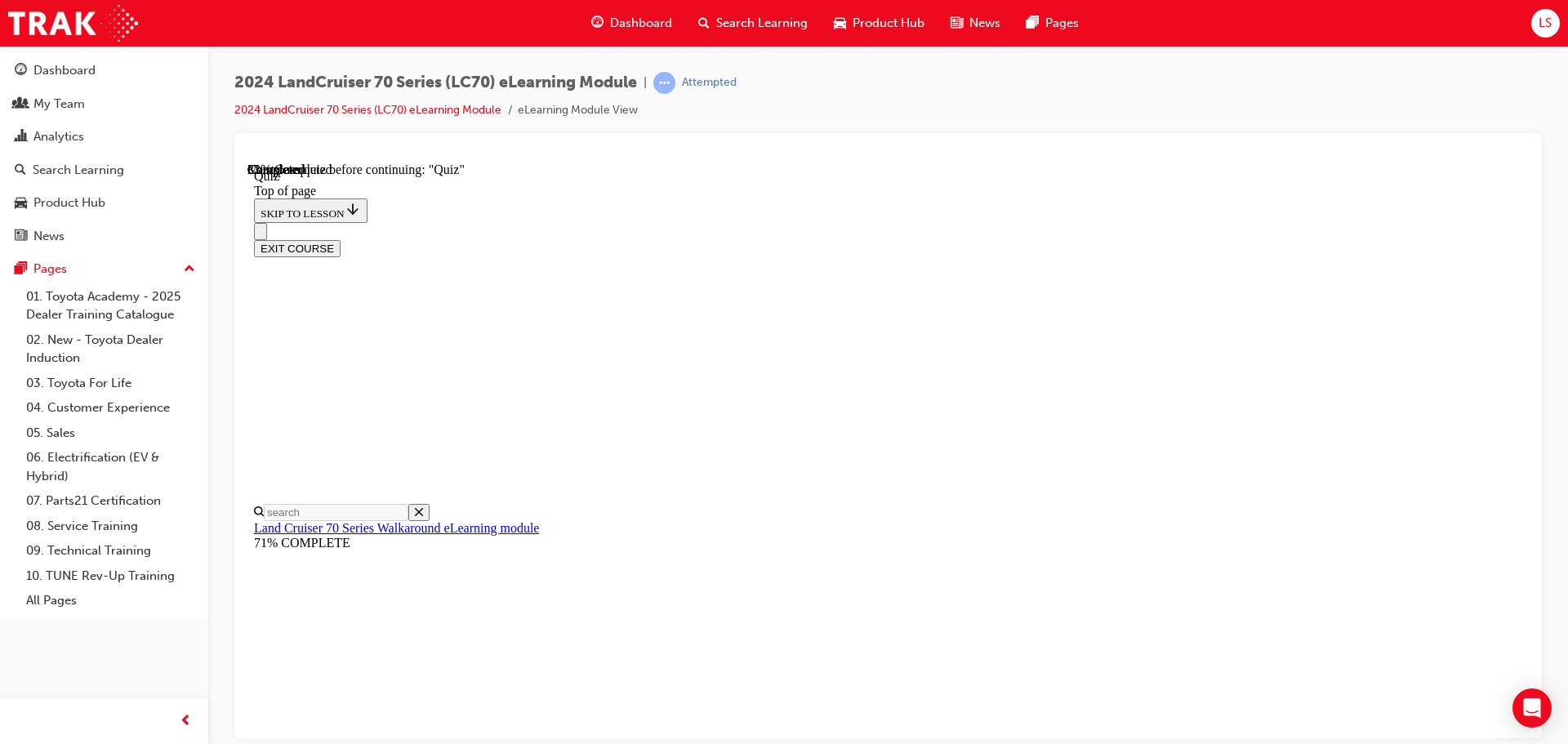
drag, startPoint x: 782, startPoint y: 255, endPoint x: 1021, endPoint y: 550, distance: 379.7
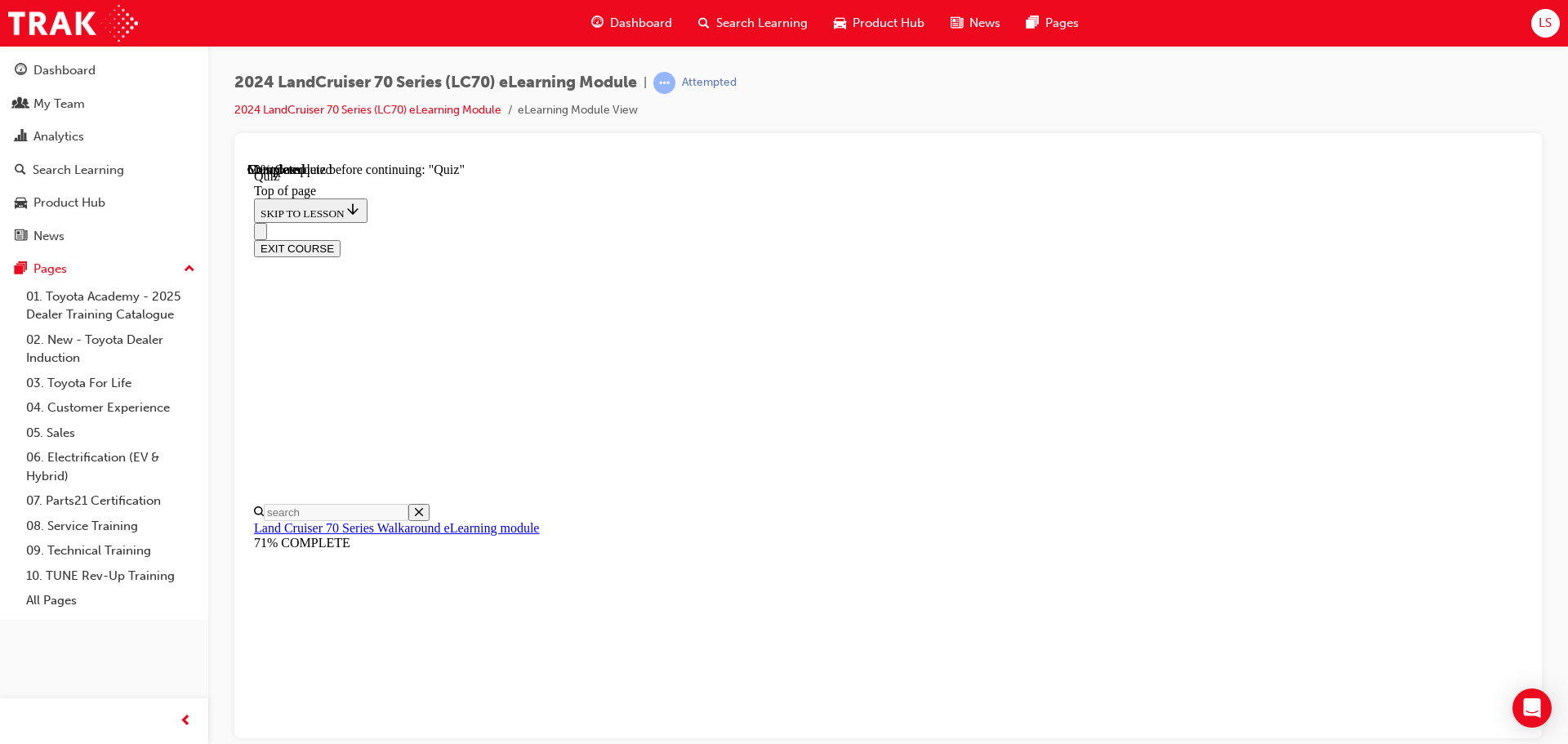
scroll to position [50, 0]
drag, startPoint x: 719, startPoint y: 401, endPoint x: 1250, endPoint y: 466, distance: 535.0
copy p "Toyota Safety Sense (TSS) has been upgraded to TSS 2.0, in addition to Pre-Coll…"
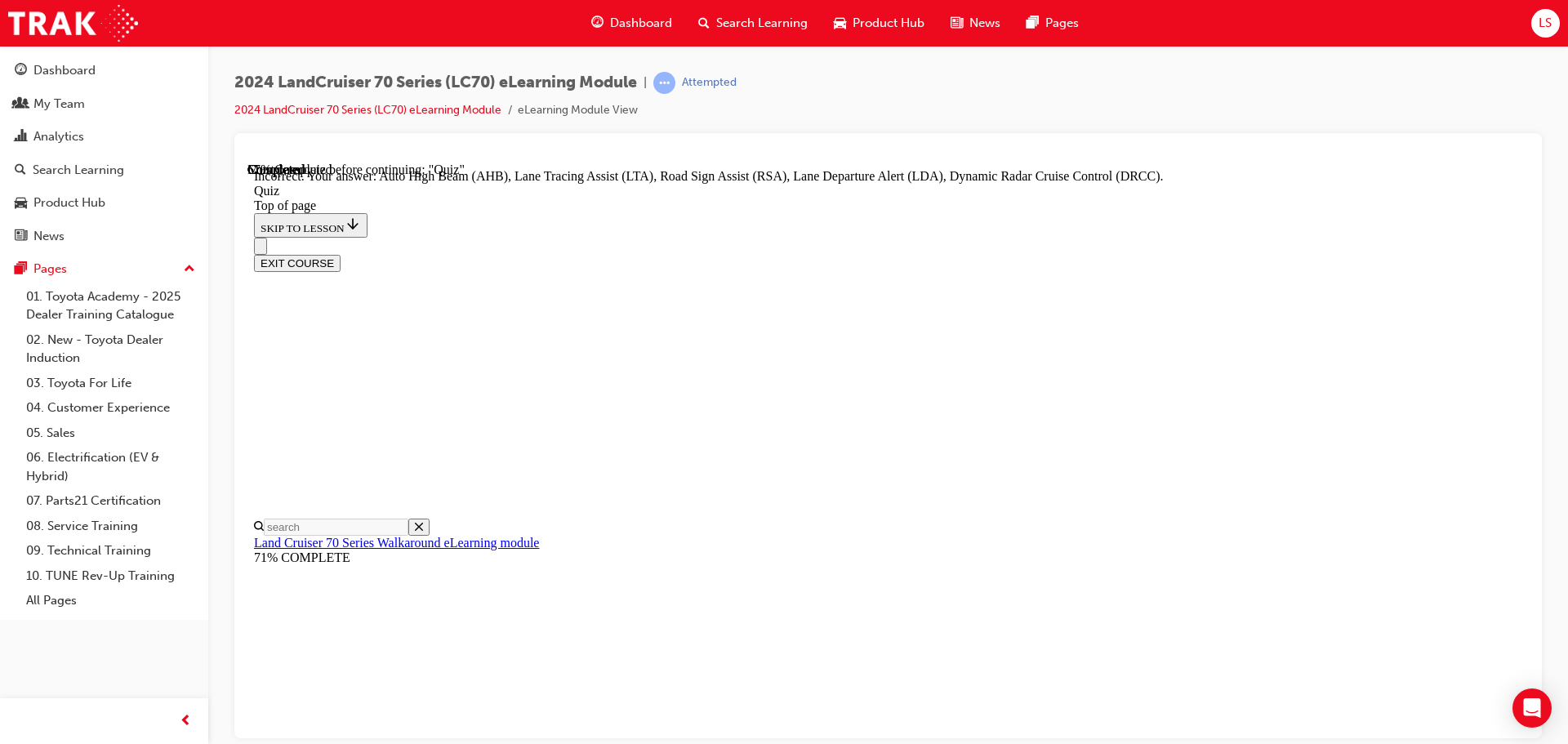
scroll to position [259, 0]
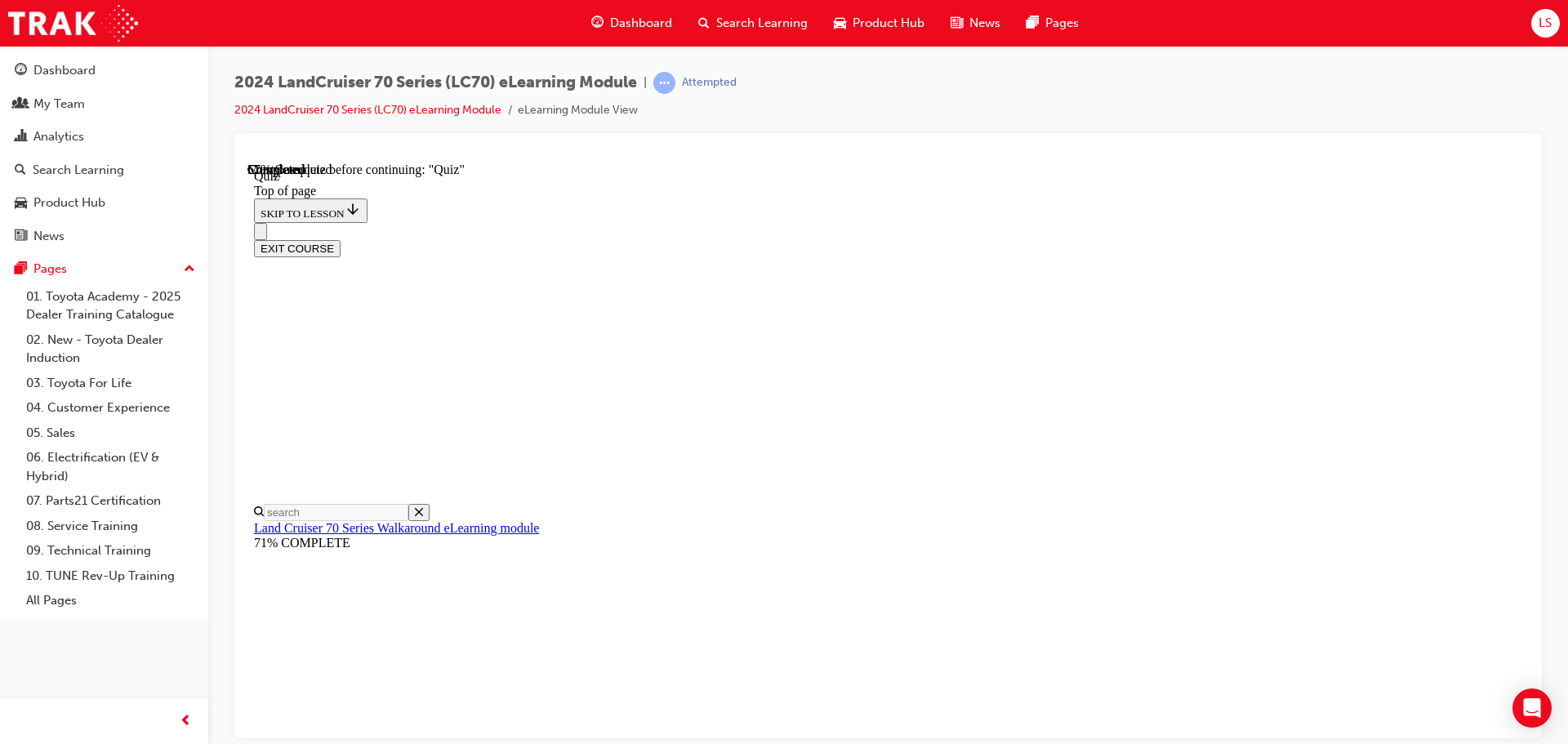
scroll to position [131, 0]
drag, startPoint x: 720, startPoint y: 329, endPoint x: 1016, endPoint y: 388, distance: 301.8
copy span "A welcomed addition of electric outer side mirrors allows the driver to adjust …"
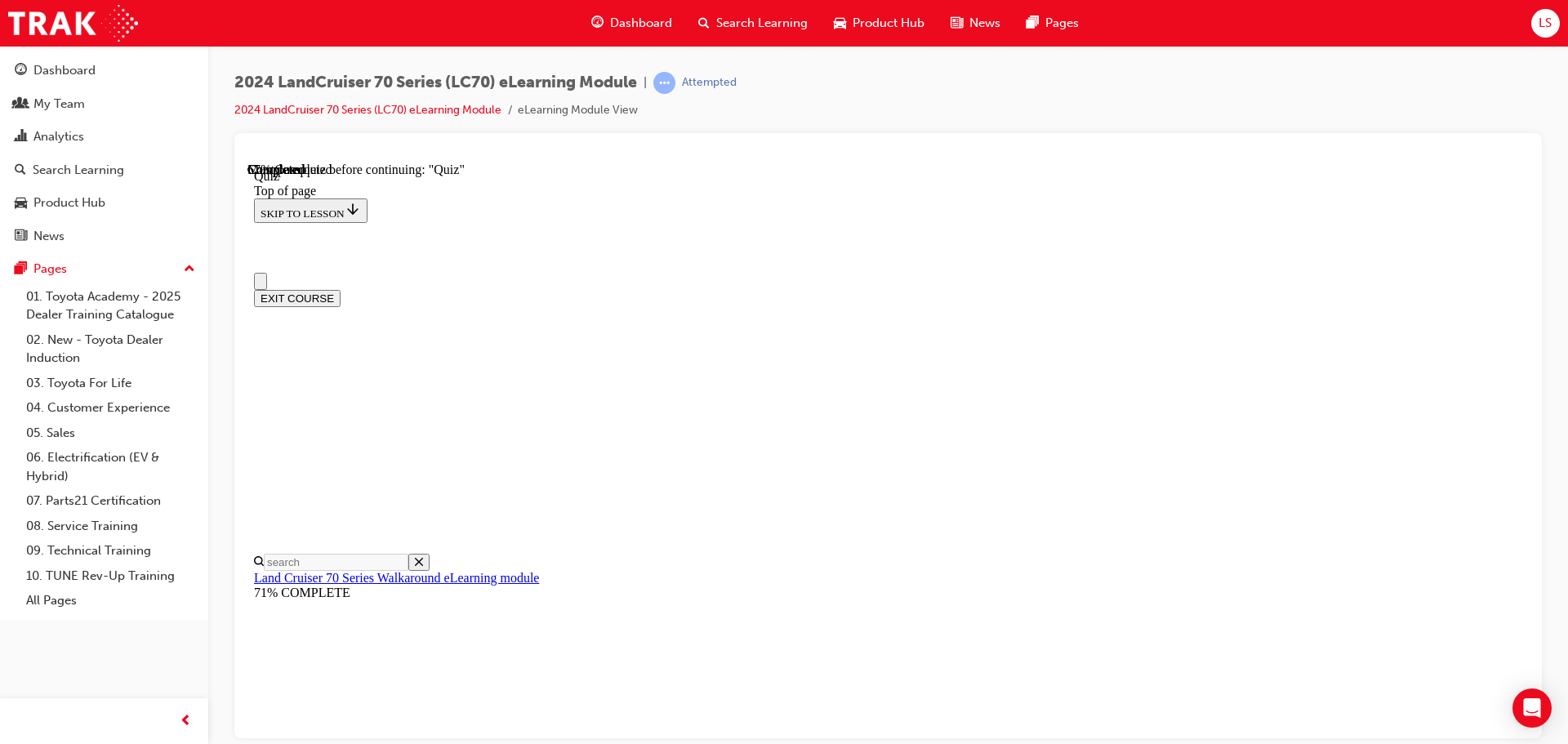
drag, startPoint x: 1176, startPoint y: 481, endPoint x: 847, endPoint y: 517, distance: 331.0
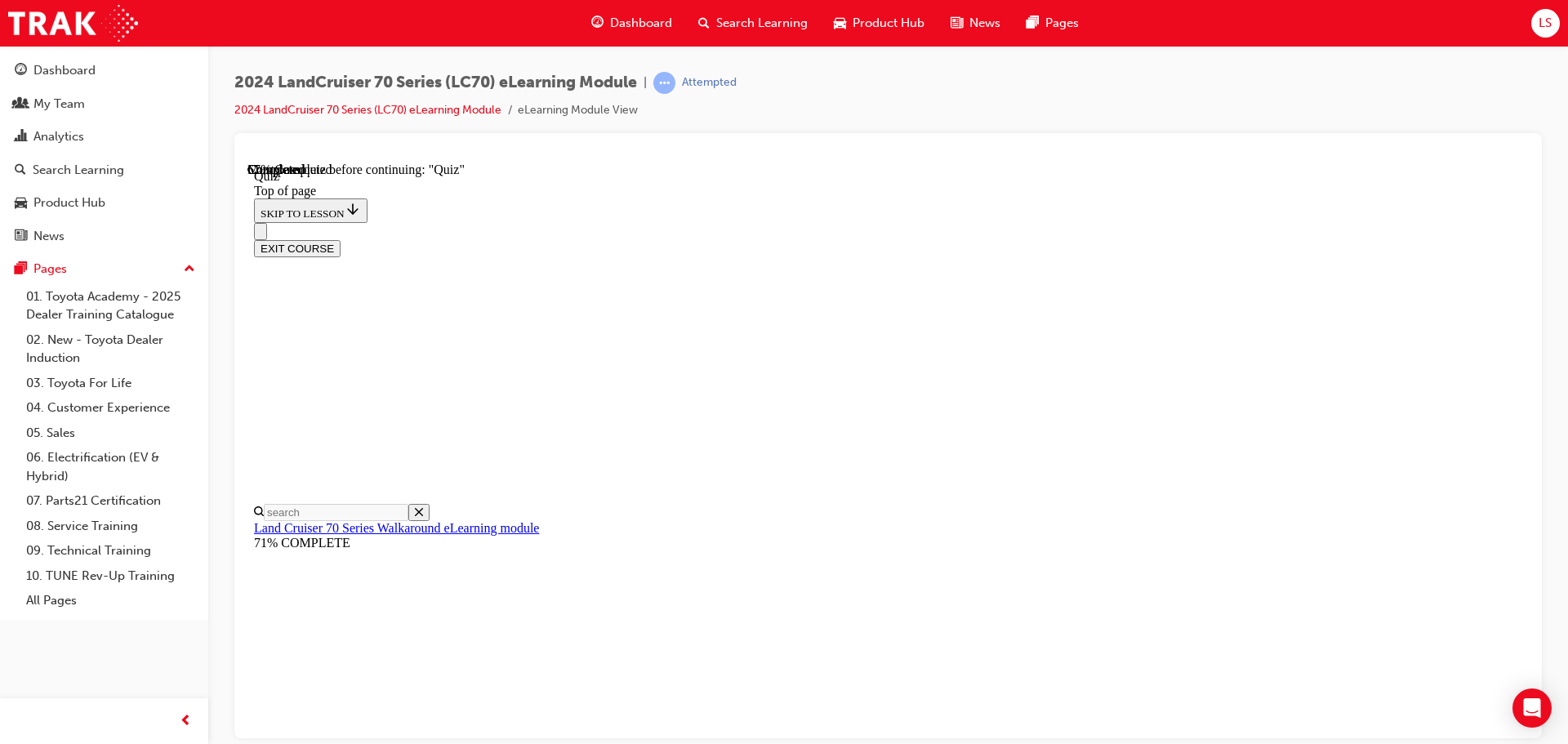
scroll to position [244, 0]
drag, startPoint x: 747, startPoint y: 597, endPoint x: 749, endPoint y: 572, distance: 25.1
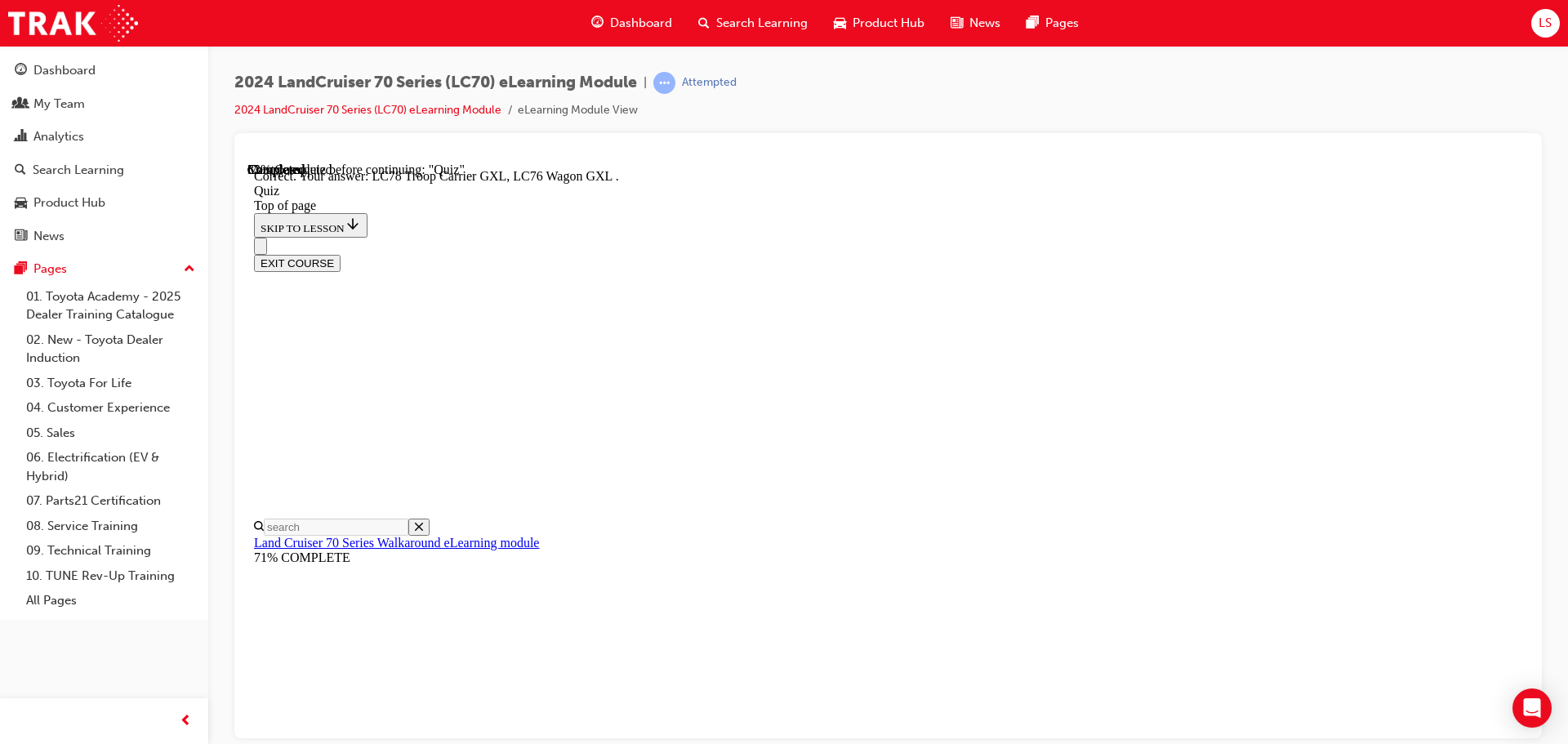
scroll to position [341, 0]
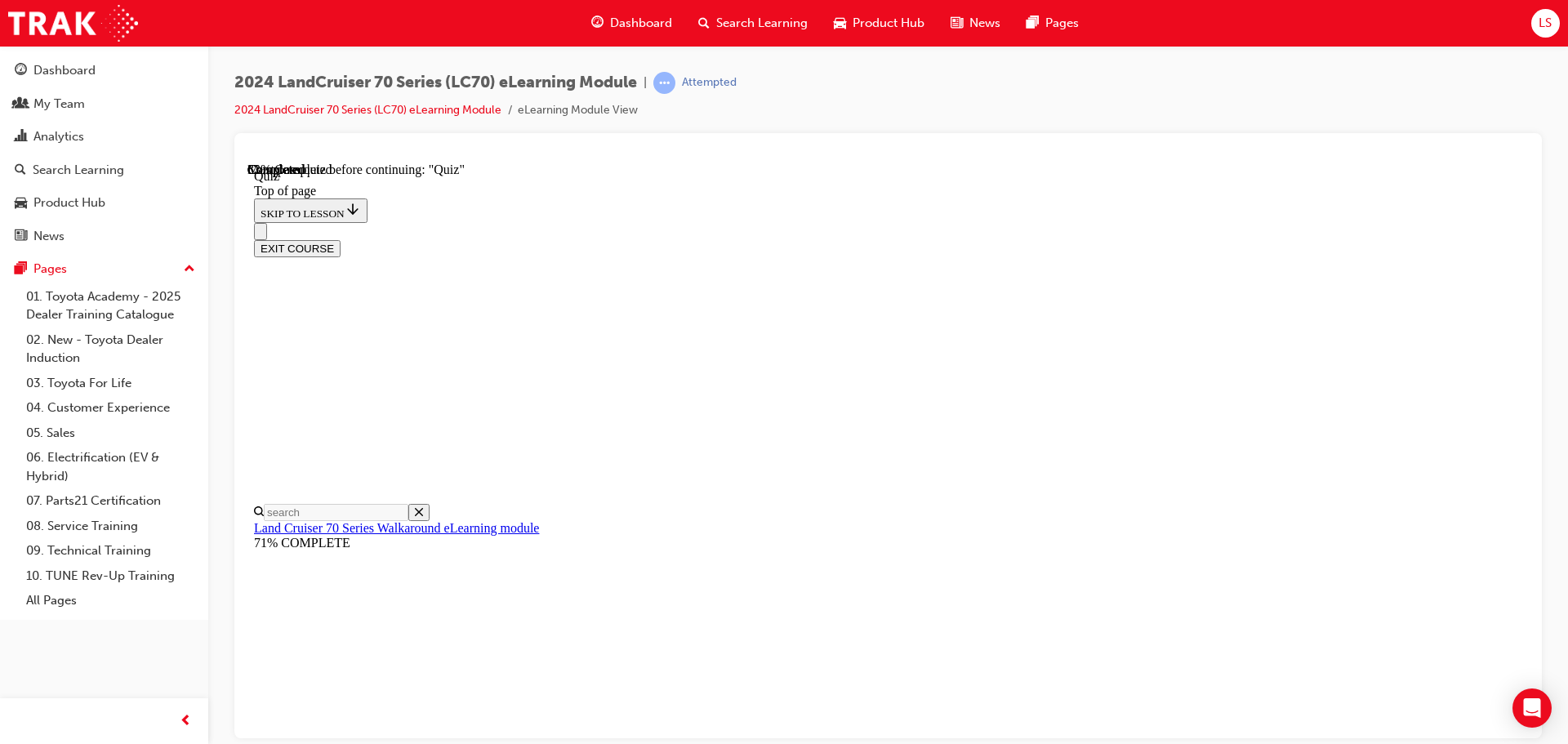
scroll to position [131, 0]
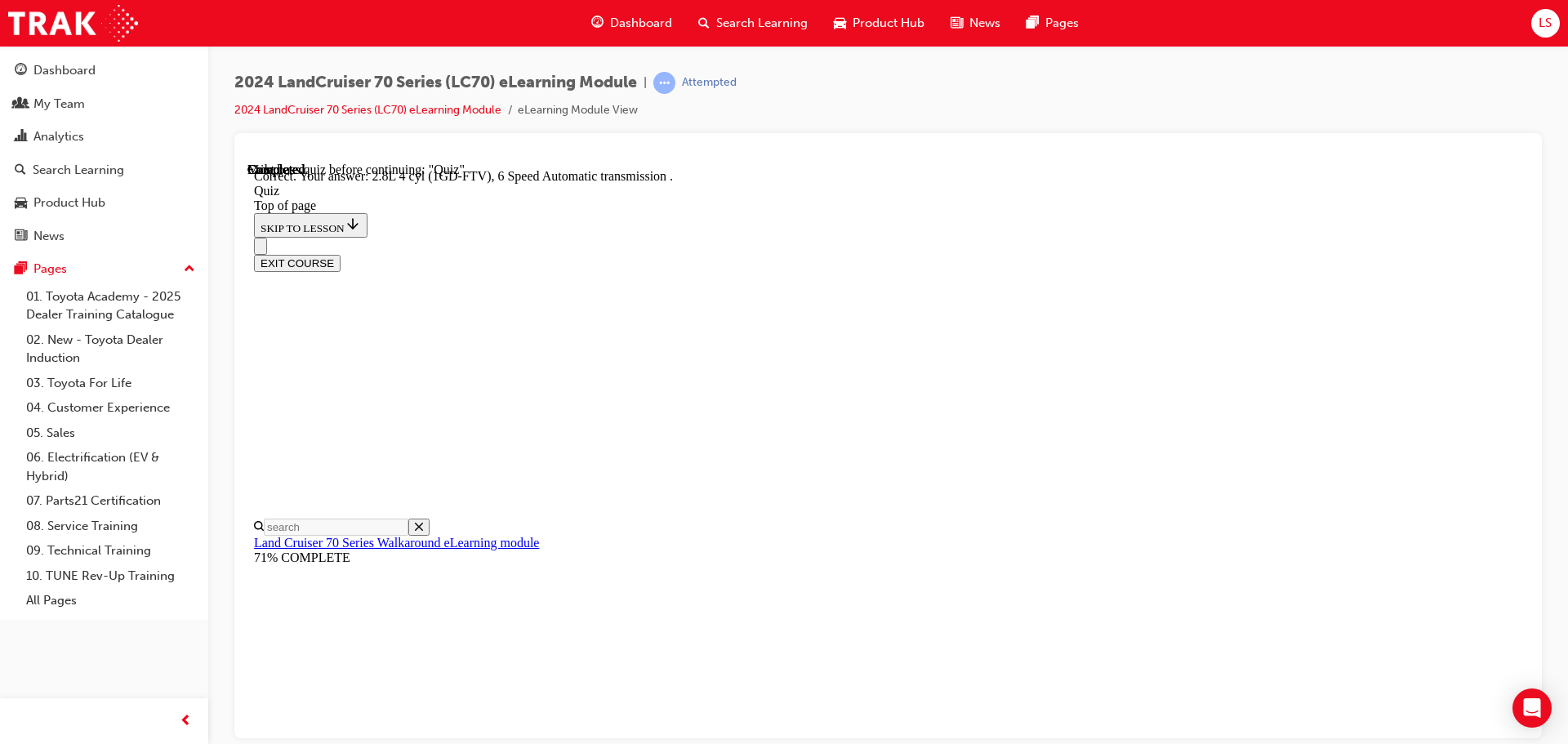
scroll to position [319, 0]
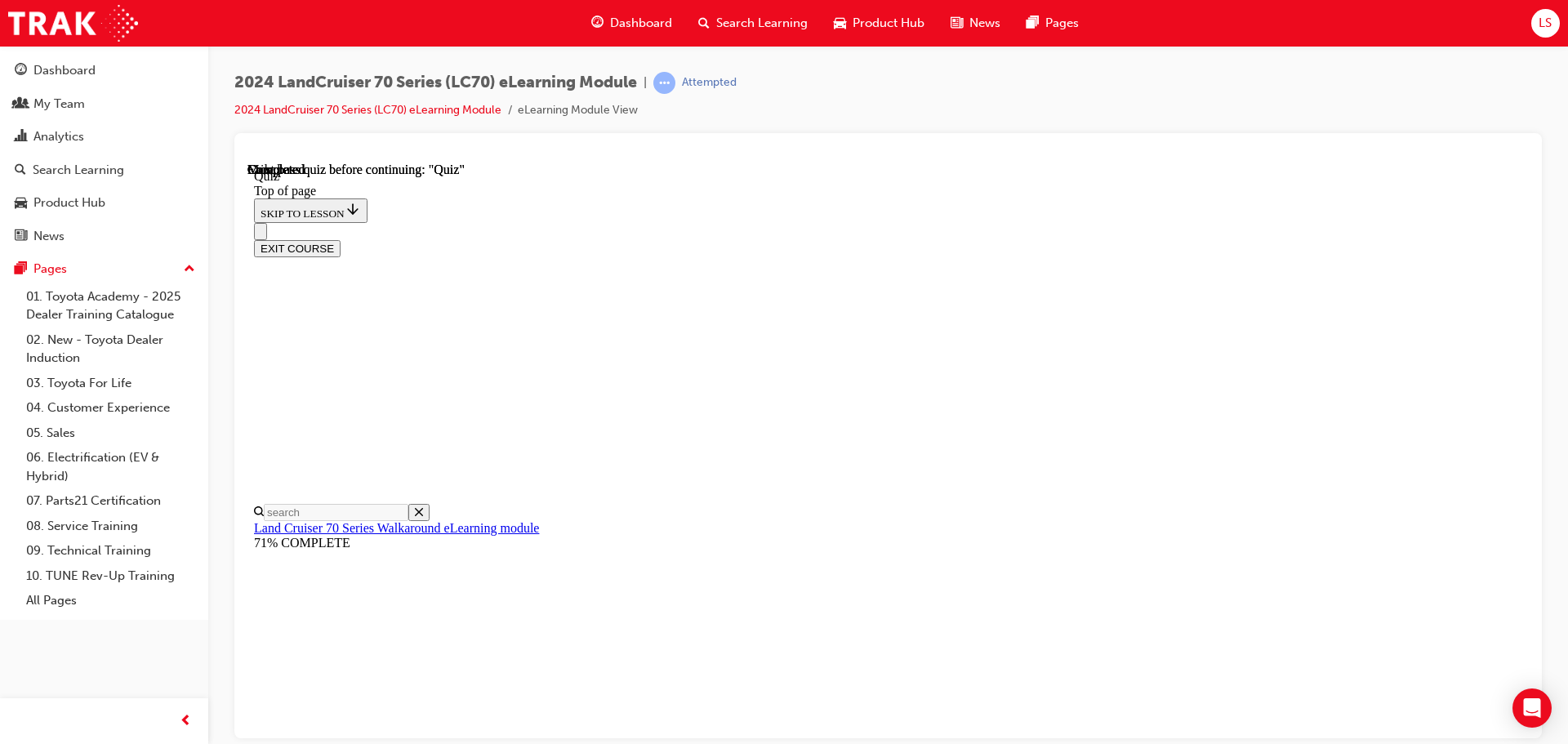
scroll to position [308, 0]
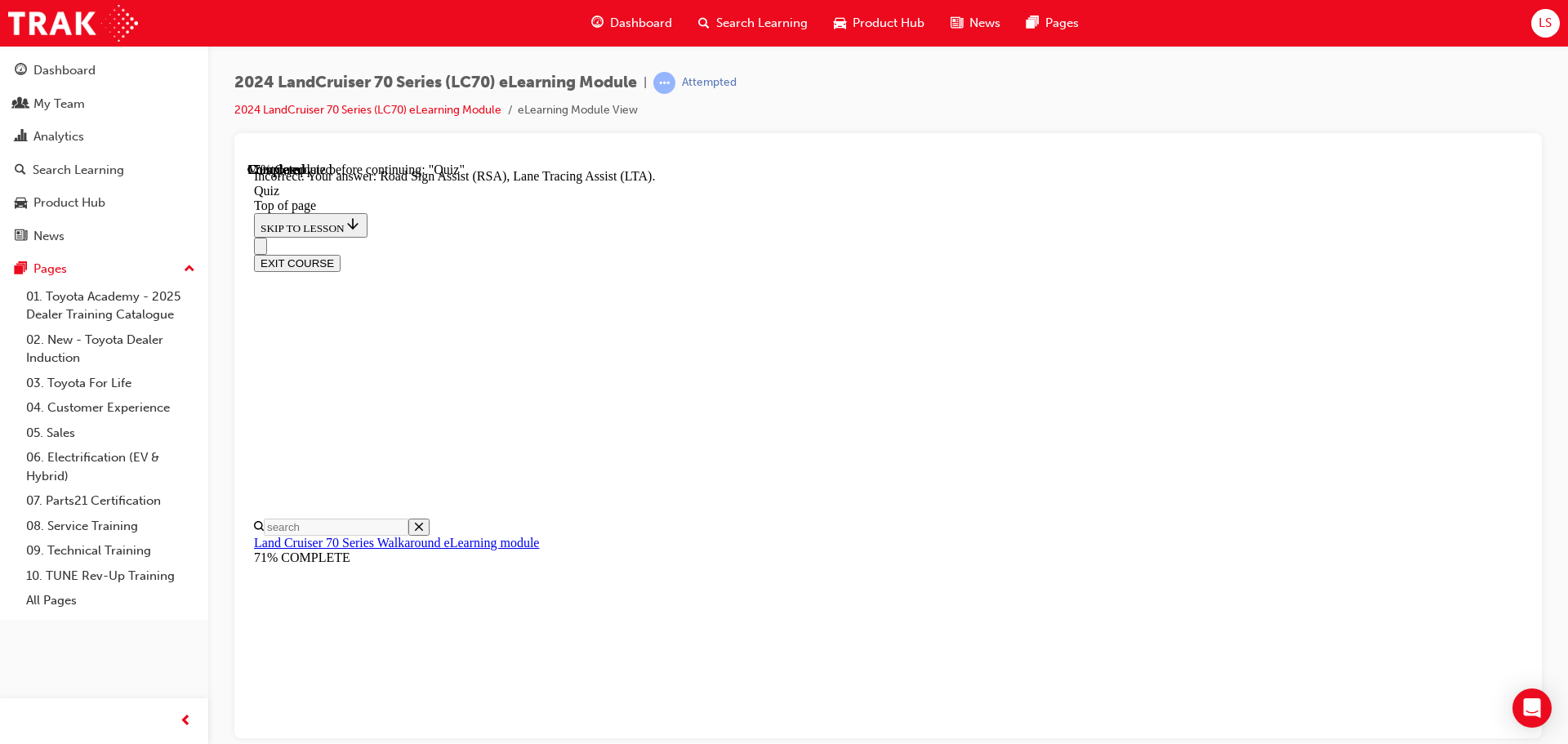
scroll to position [422, 0]
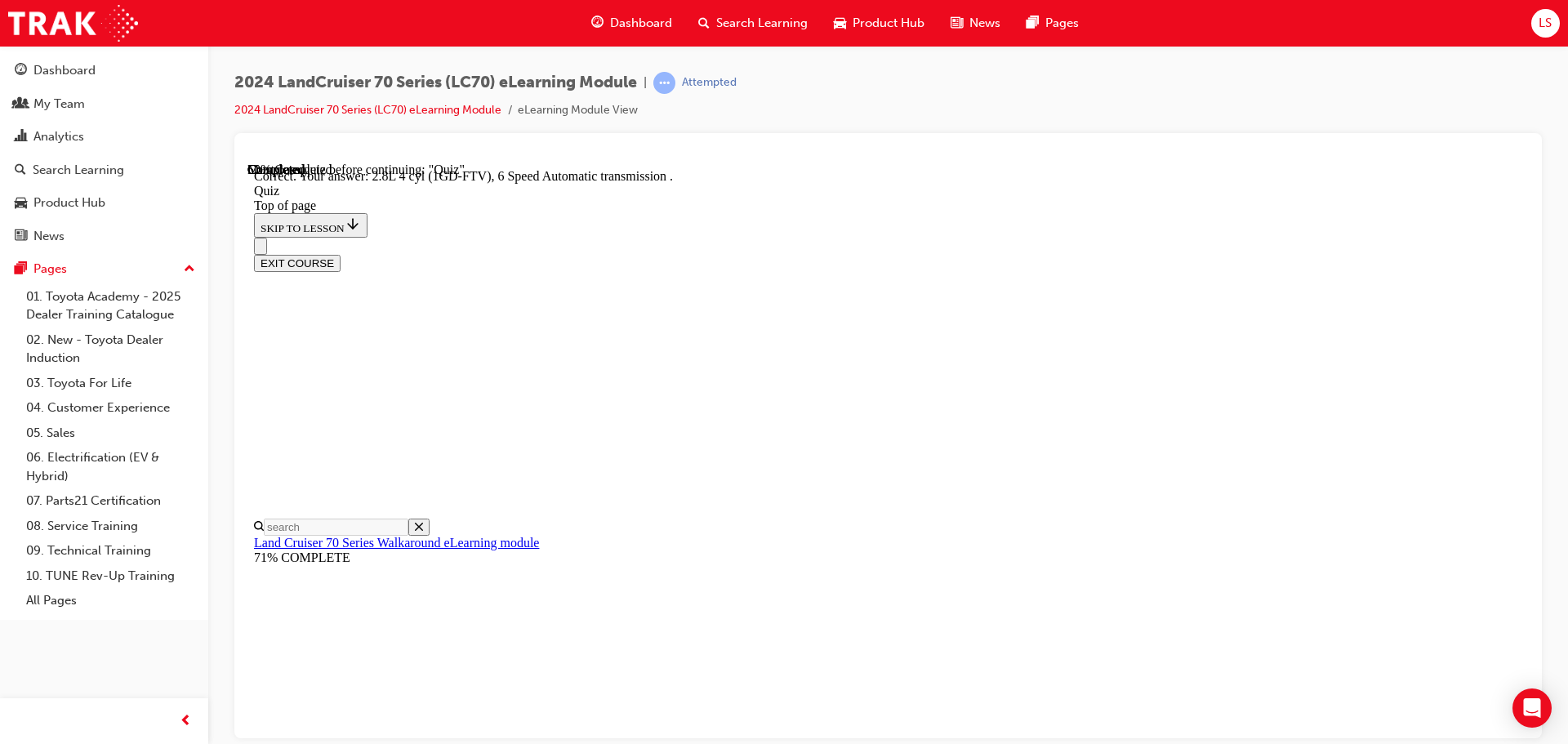
scroll to position [319, 0]
drag, startPoint x: 986, startPoint y: 664, endPoint x: 1003, endPoint y: 554, distance: 111.3
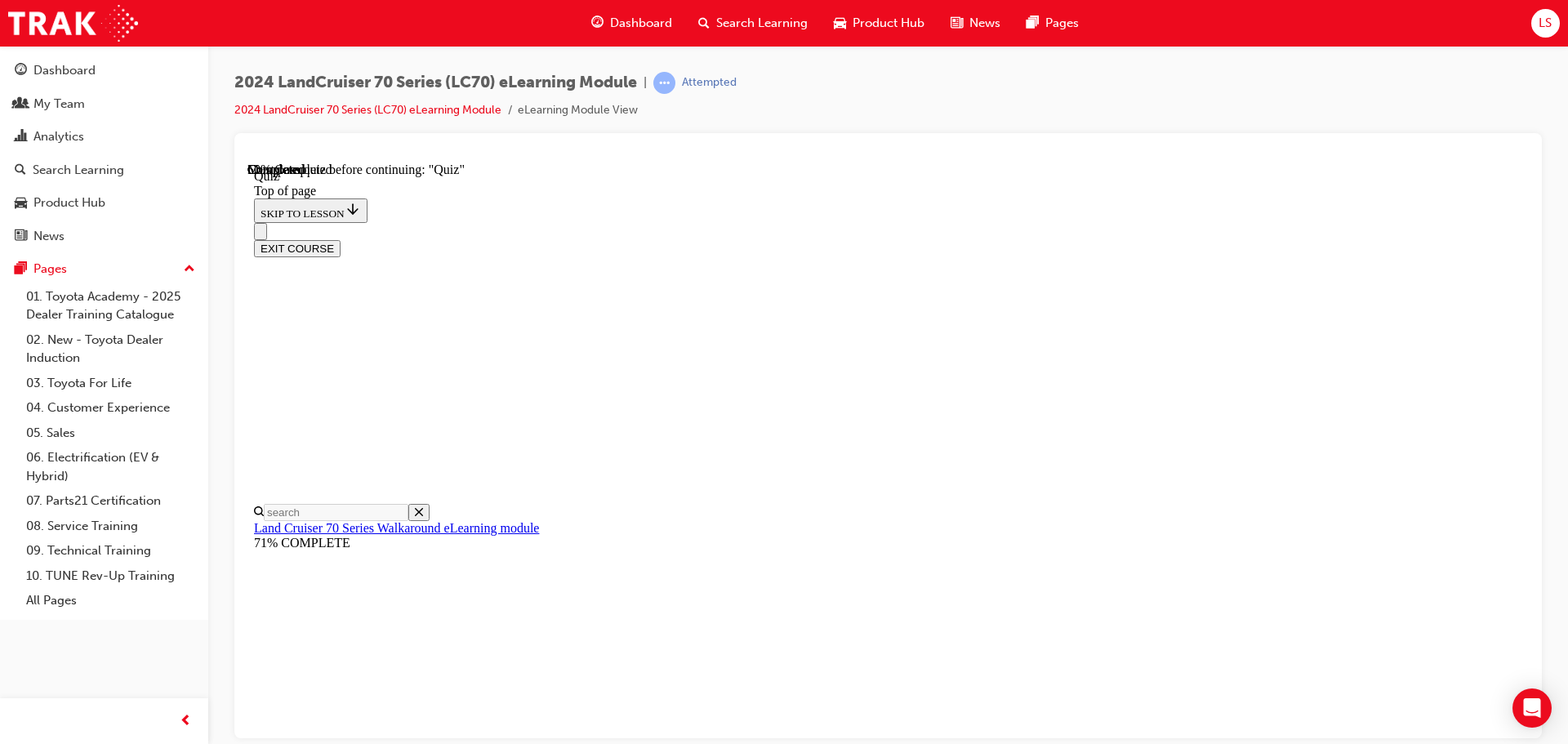
scroll to position [295, 0]
drag, startPoint x: 795, startPoint y: 484, endPoint x: 795, endPoint y: 449, distance: 35.0
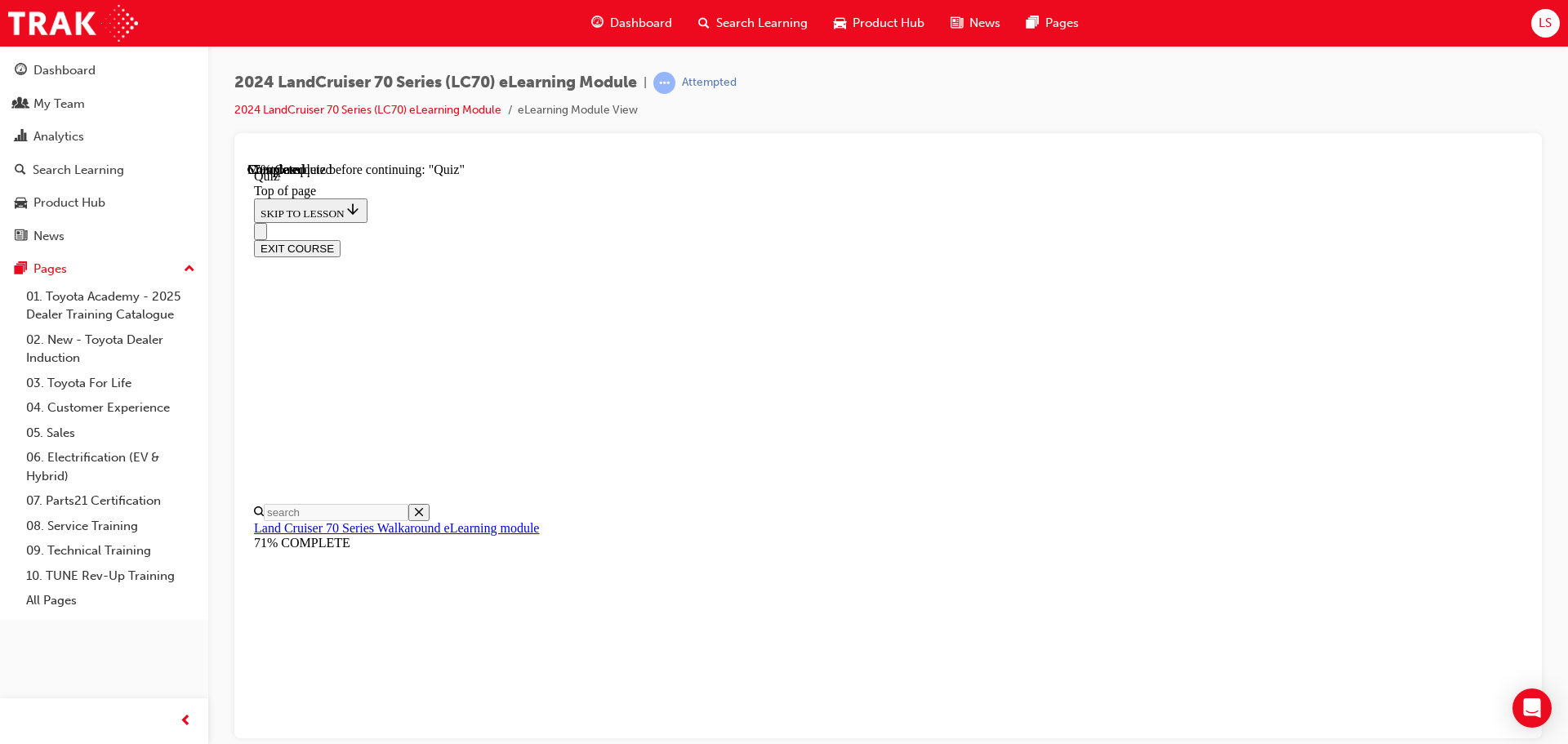
scroll to position [131, 0]
drag, startPoint x: 752, startPoint y: 609, endPoint x: 773, endPoint y: 620, distance: 23.7
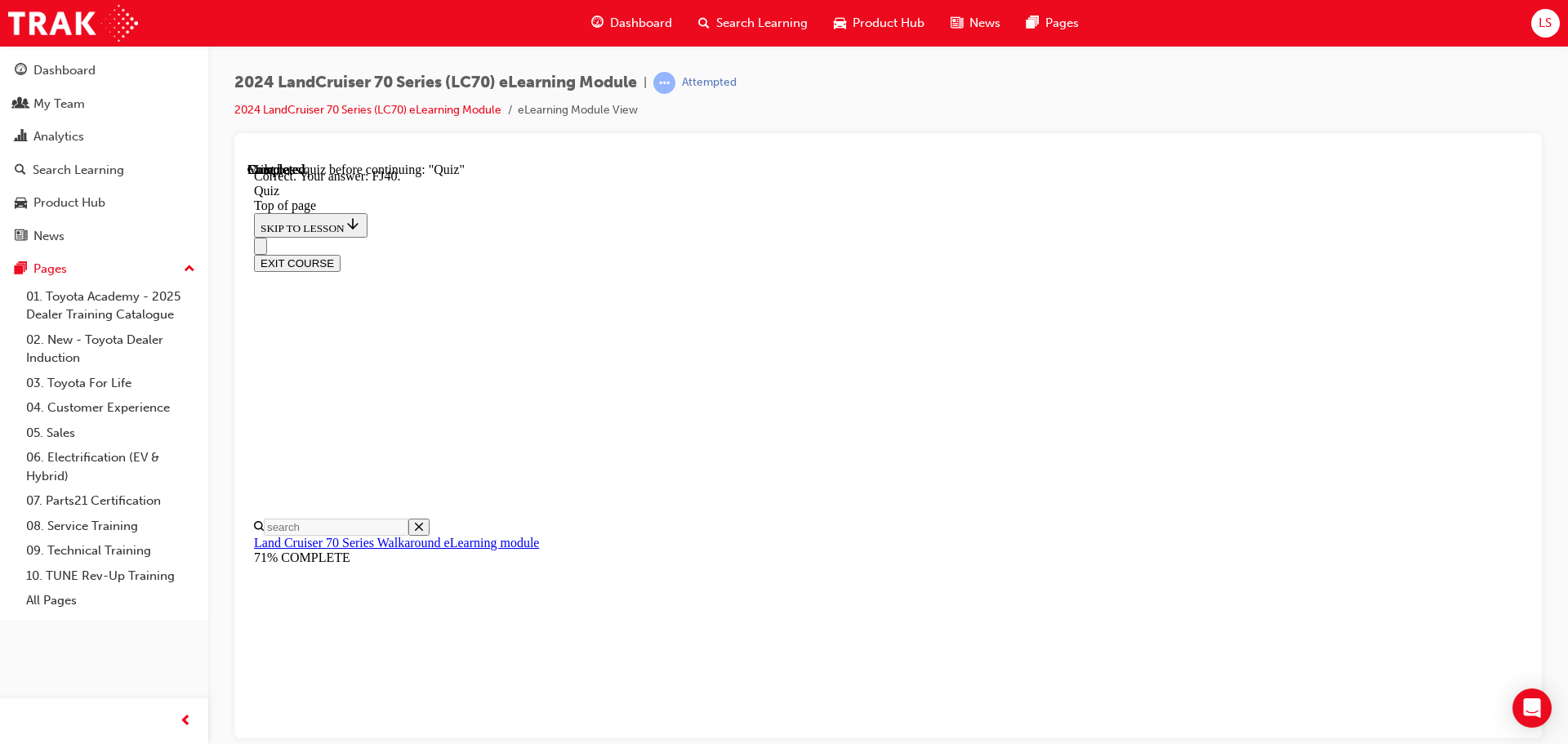
scroll to position [359, 0]
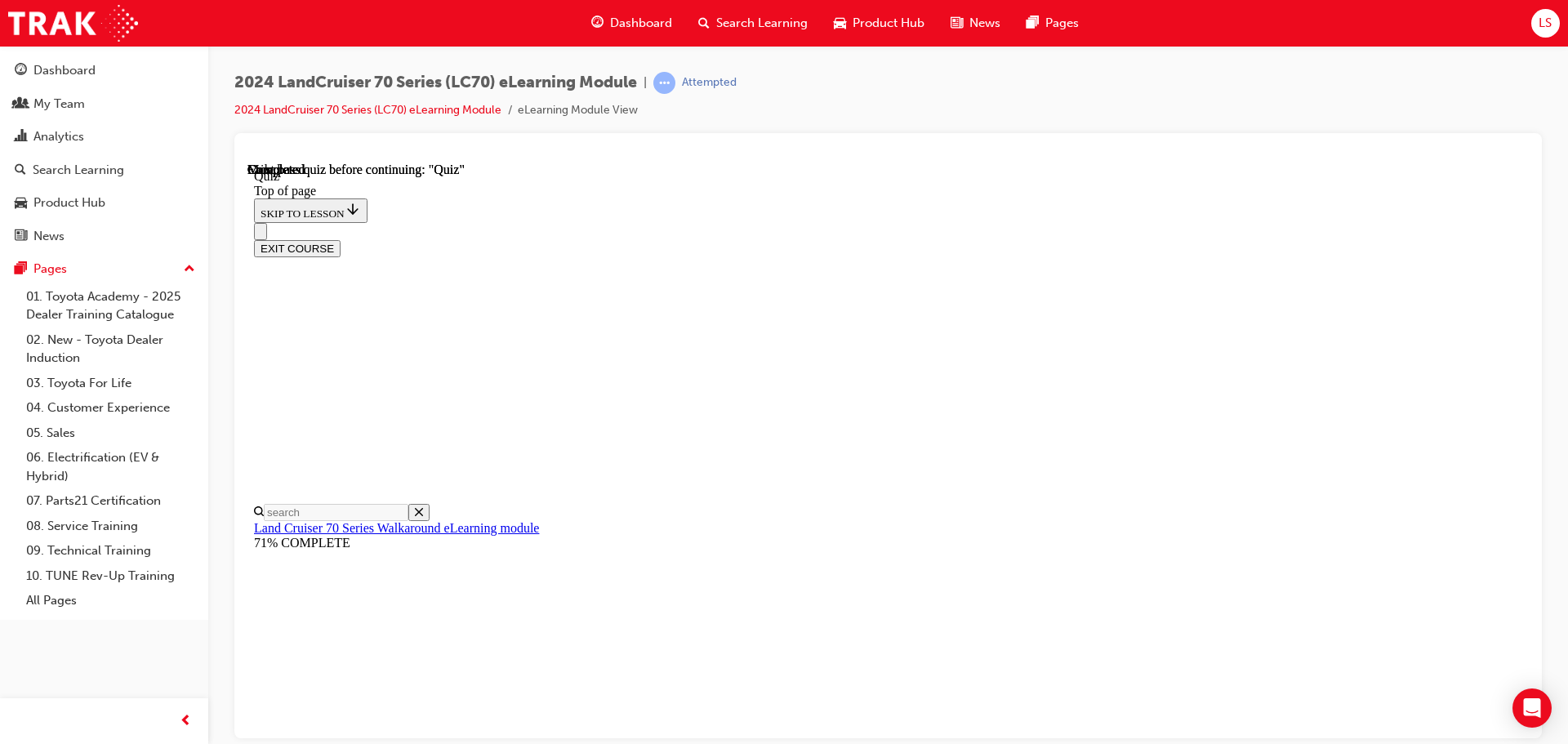
scroll to position [308, 0]
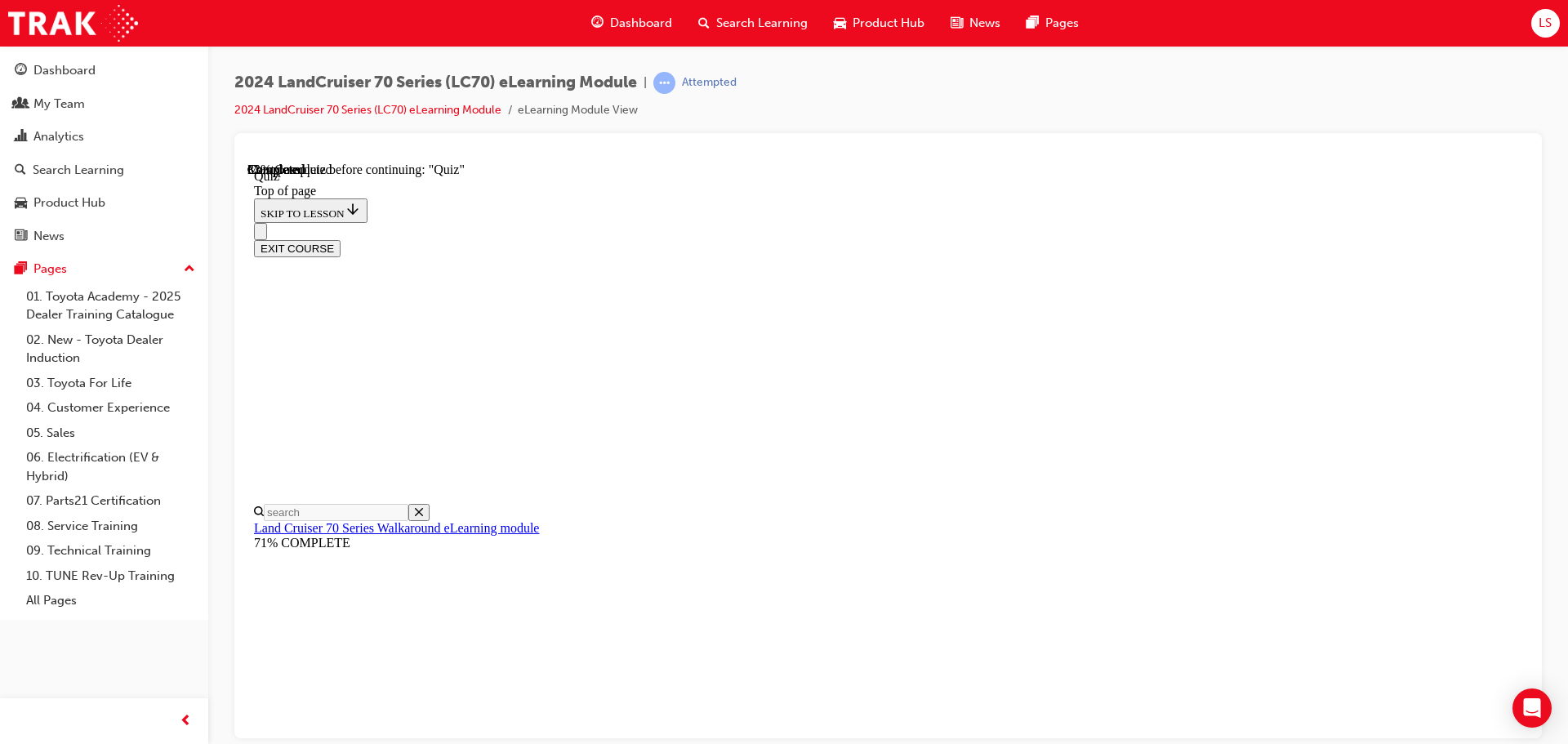
scroll to position [131, 0]
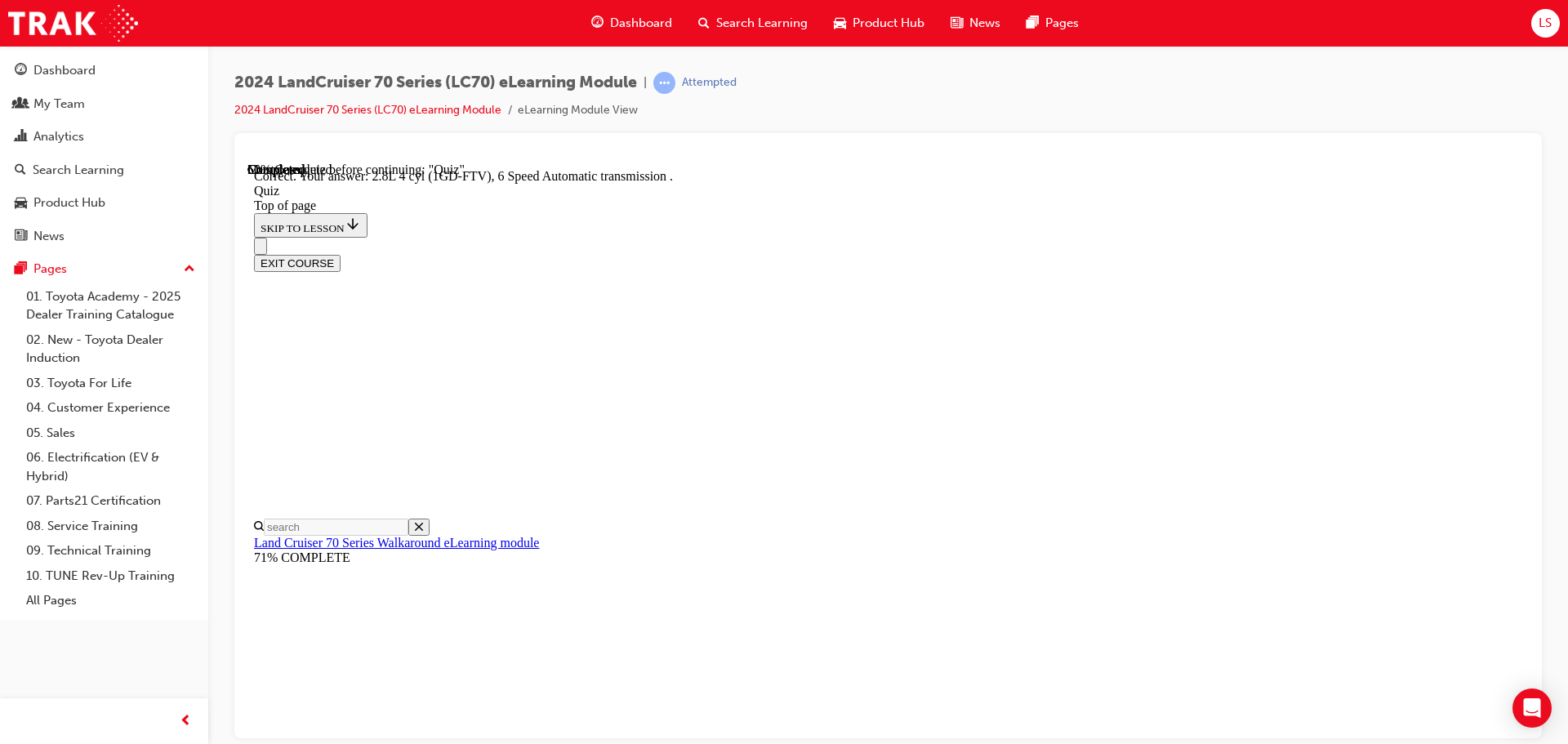
scroll to position [319, 0]
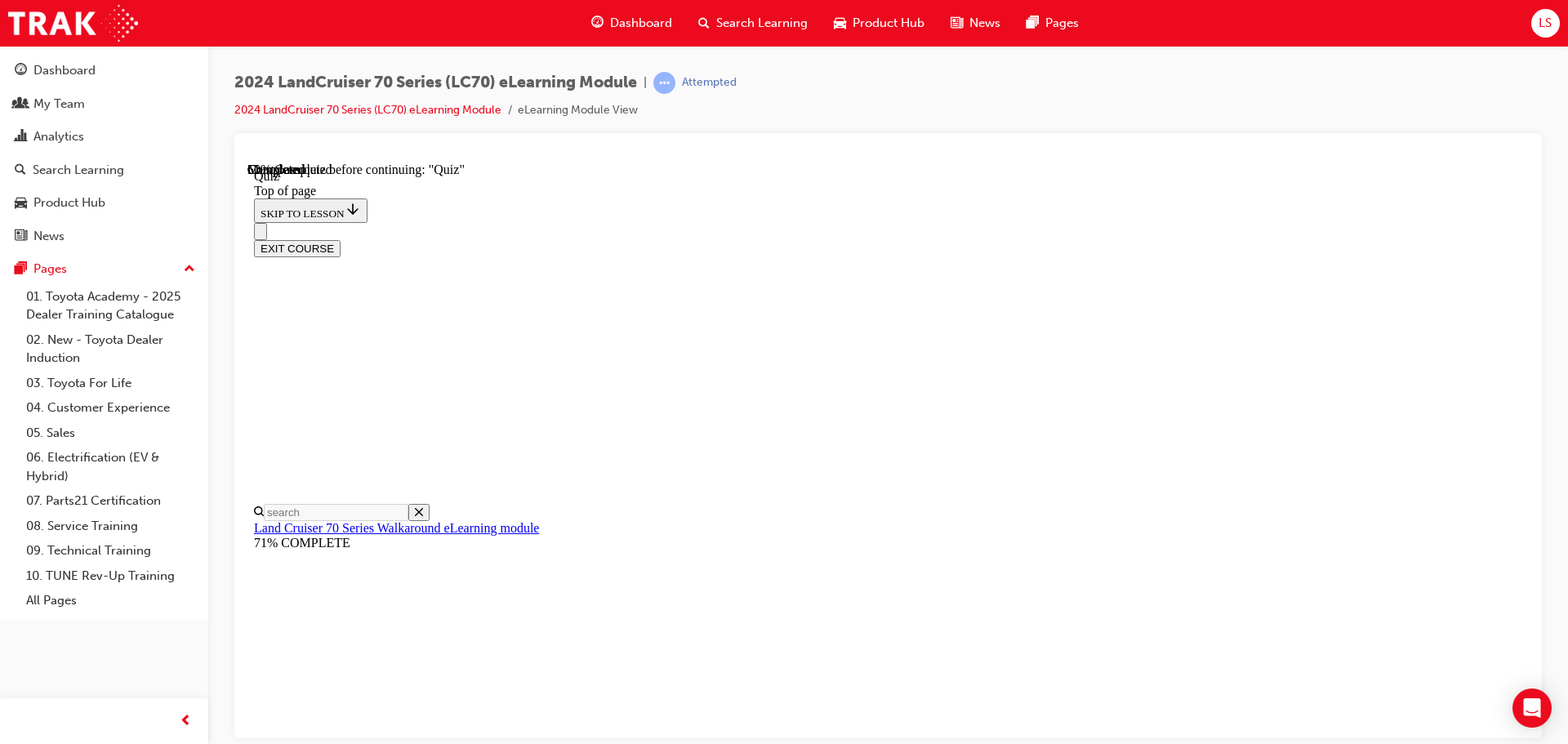
scroll to position [294, 0]
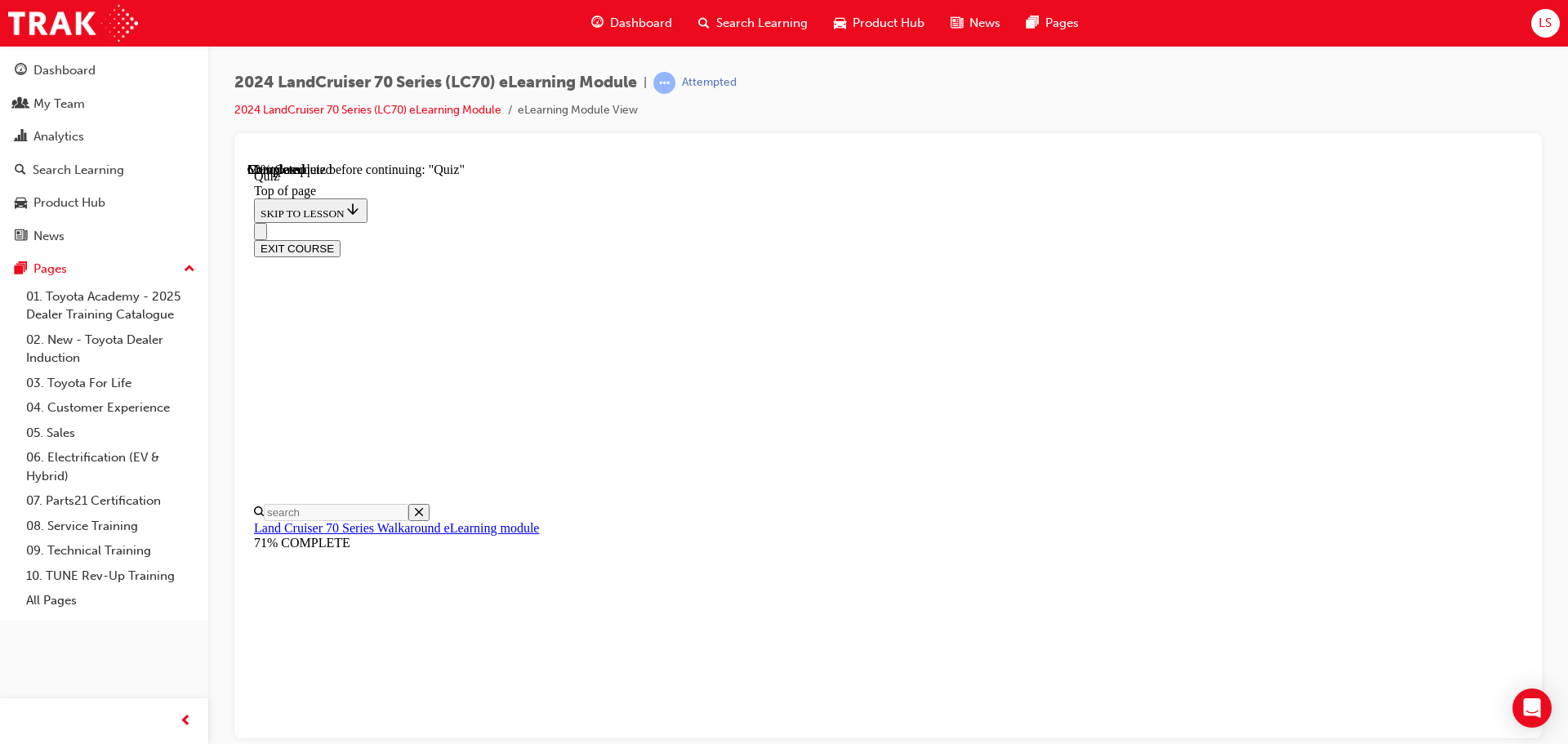
scroll to position [213, 0]
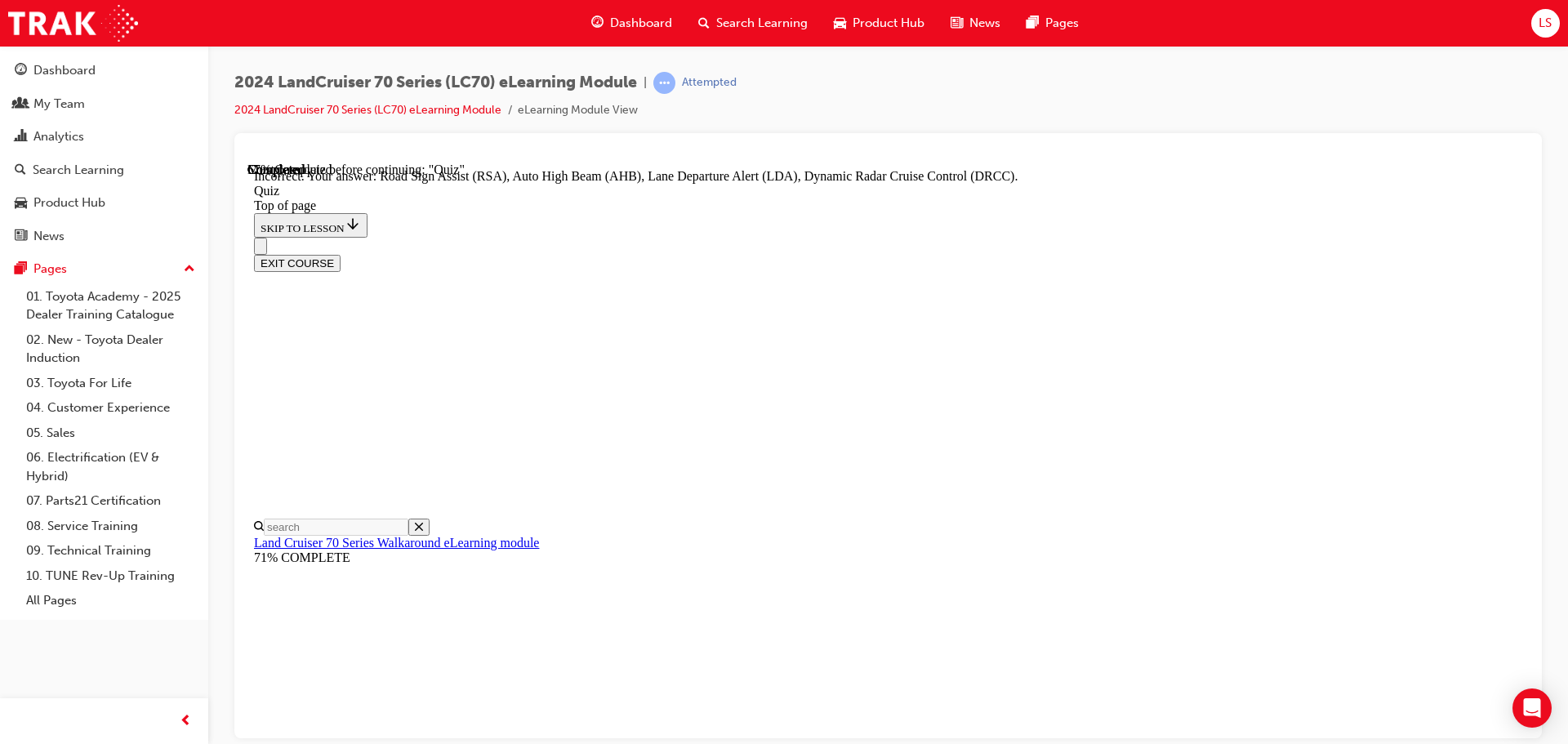
scroll to position [422, 0]
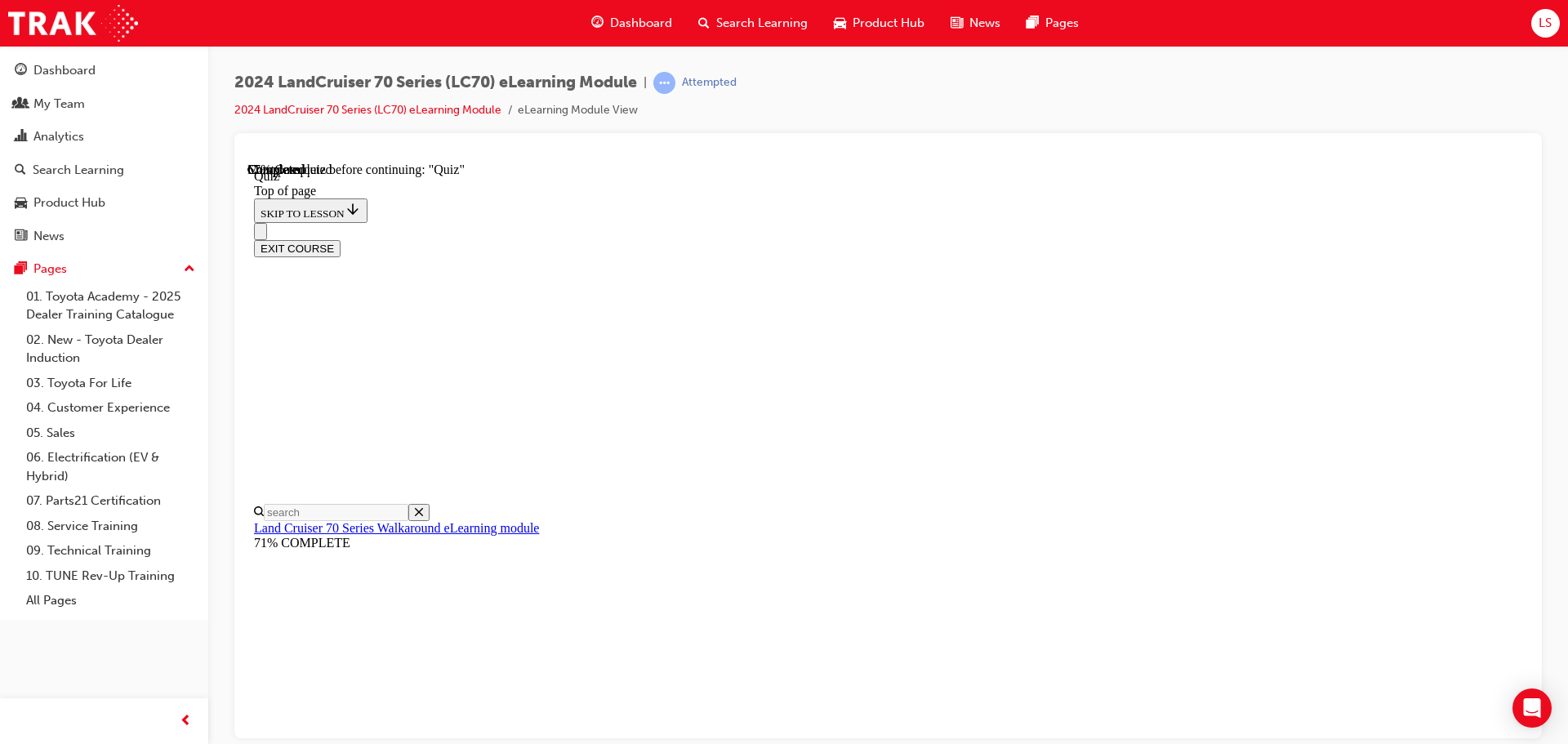
scroll to position [131, 0]
drag, startPoint x: 977, startPoint y: 733, endPoint x: 978, endPoint y: 724, distance: 9.1
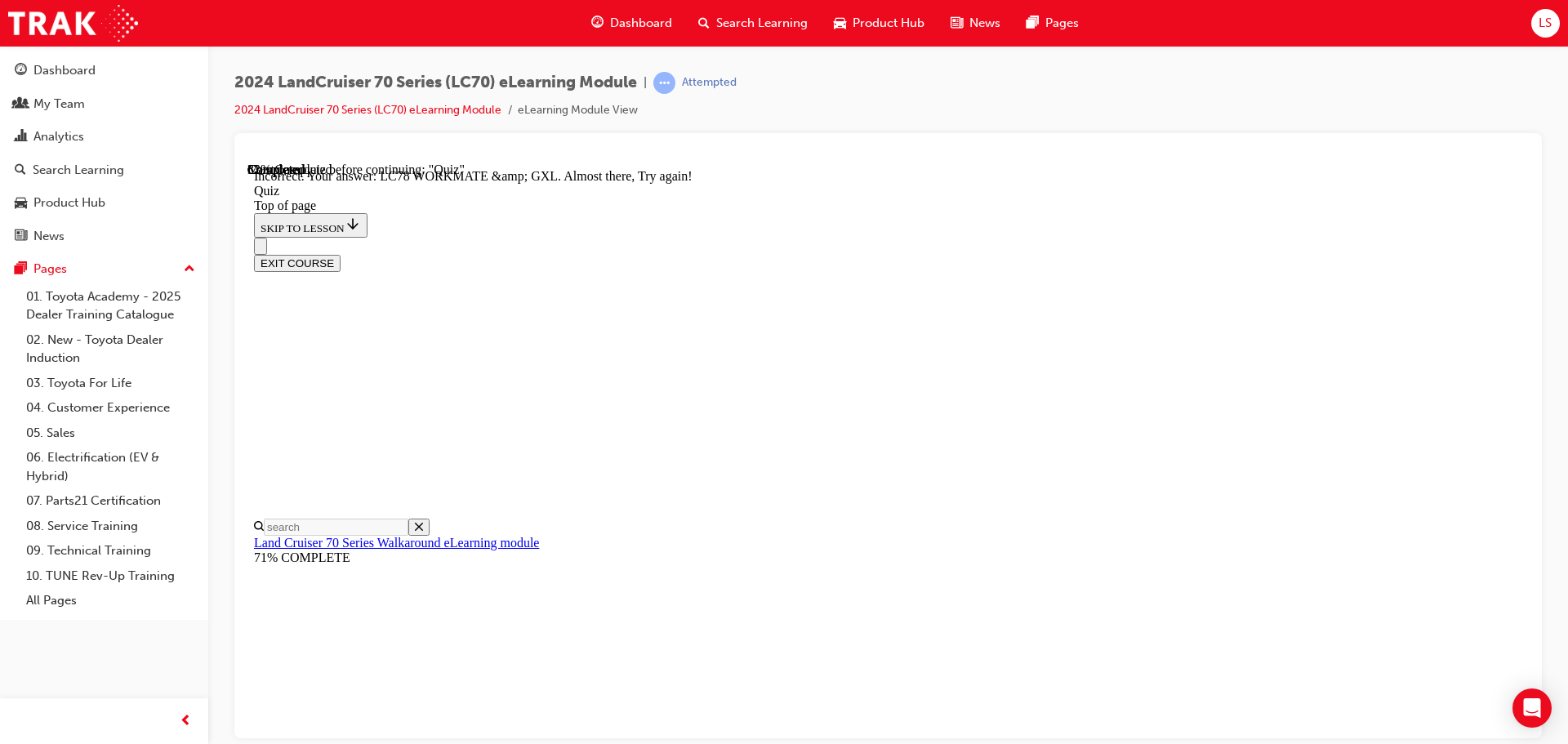
scroll to position [415, 0]
drag, startPoint x: 984, startPoint y: 695, endPoint x: 984, endPoint y: 683, distance: 12.0
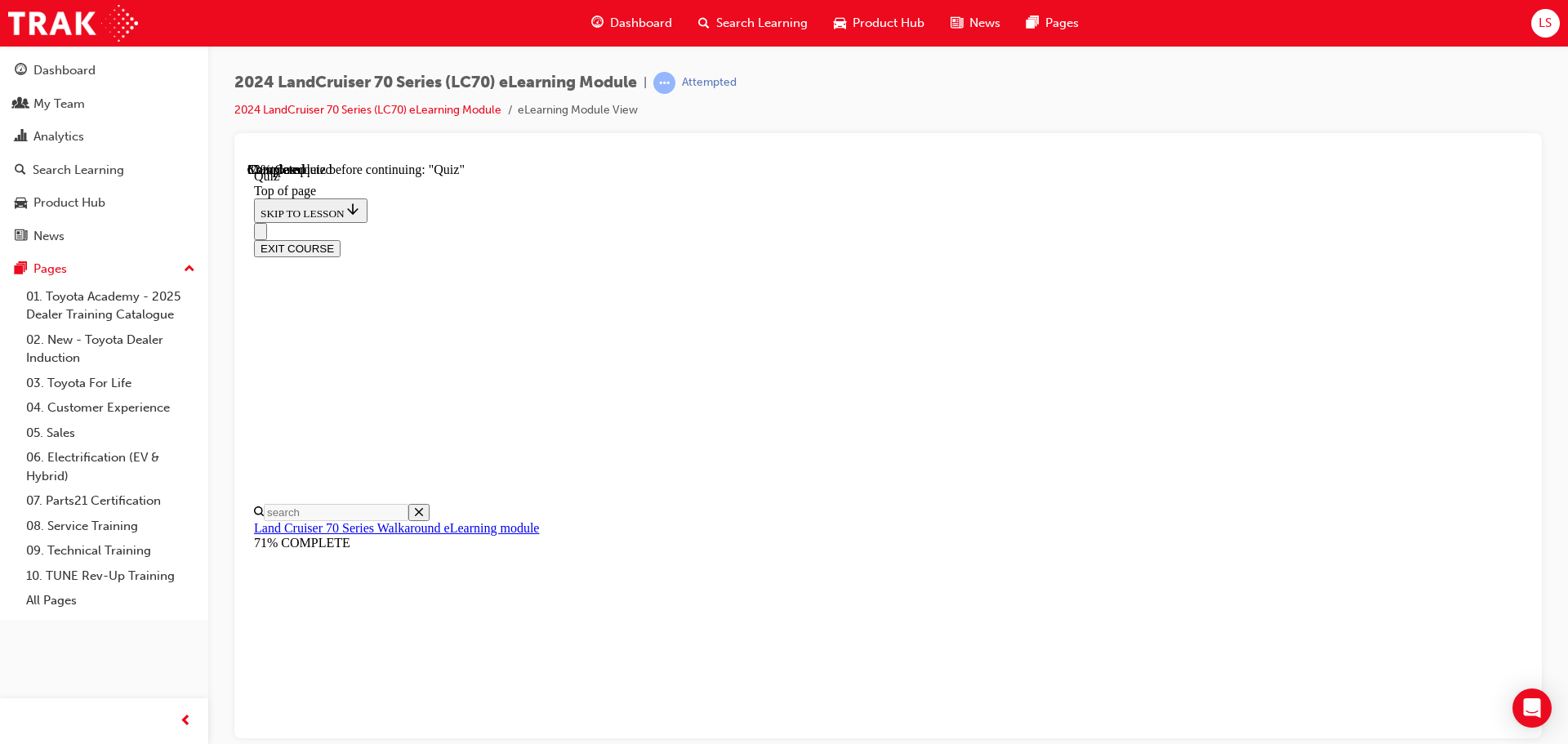
scroll to position [373, 0]
drag, startPoint x: 1008, startPoint y: 597, endPoint x: 1025, endPoint y: 592, distance: 17.7
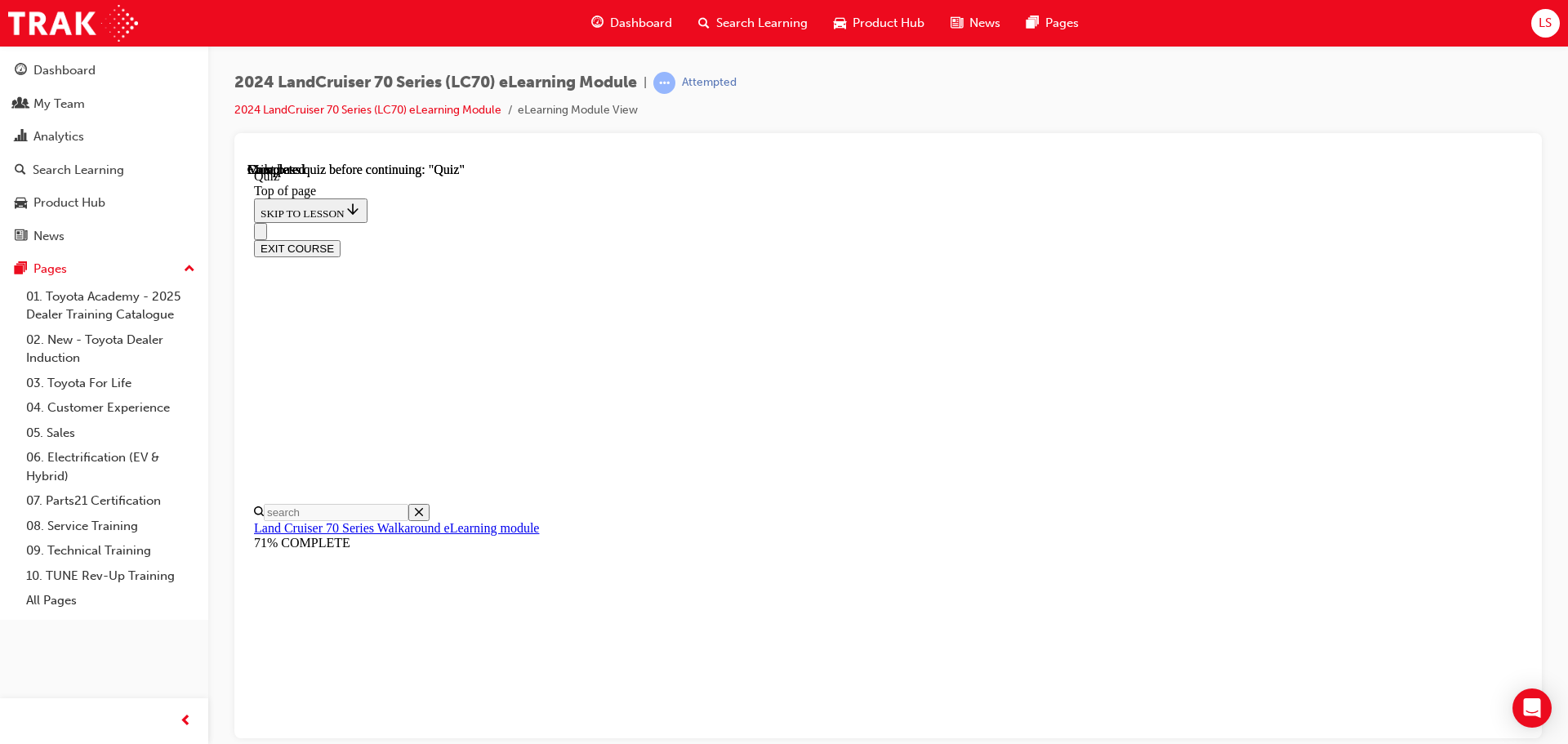
scroll to position [308, 0]
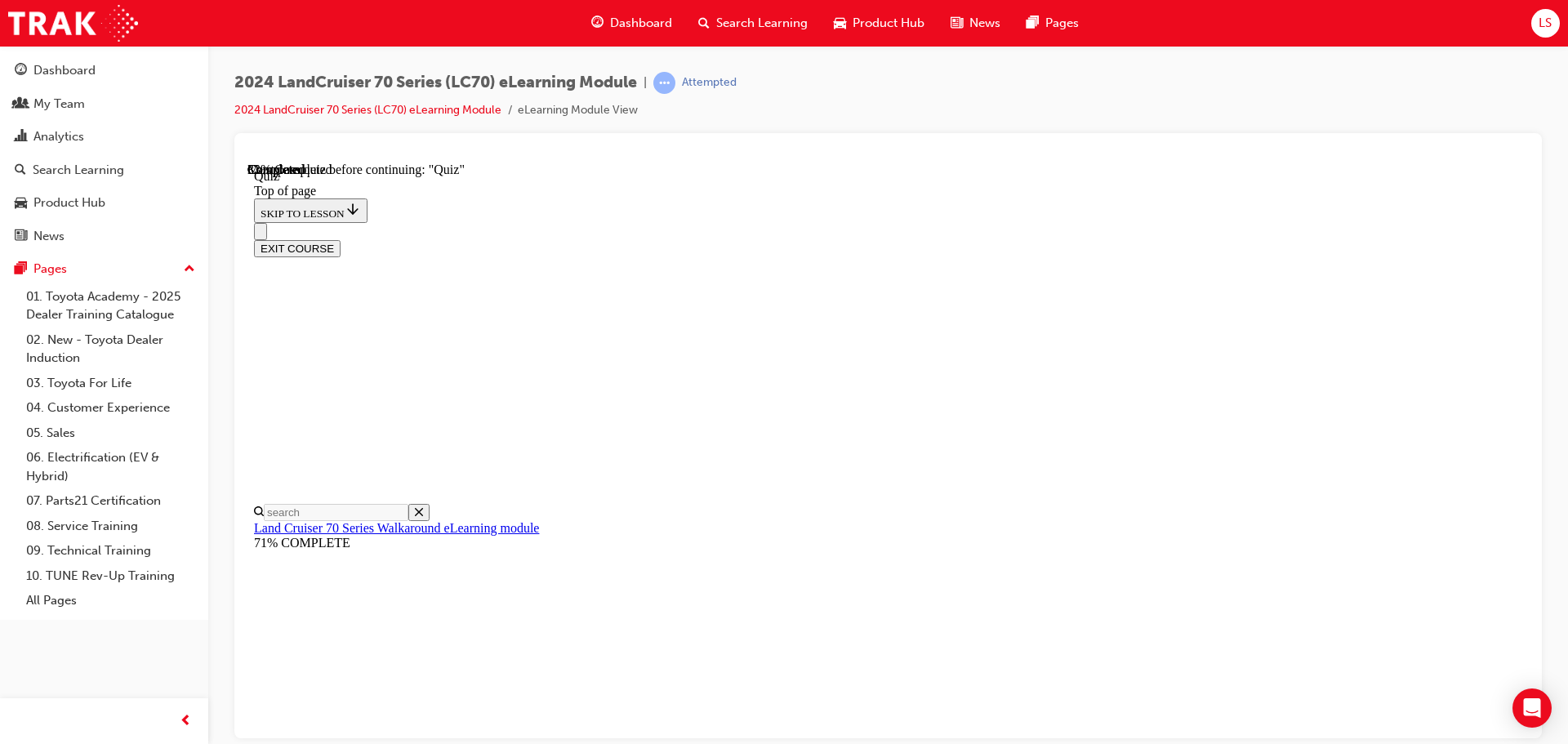
scroll to position [131, 0]
drag, startPoint x: 722, startPoint y: 325, endPoint x: 1085, endPoint y: 369, distance: 365.7
copy p "Toyota Safety Sense (TSS) has been upgraded to TSS 2.0, in addition to Pre-Coll…"
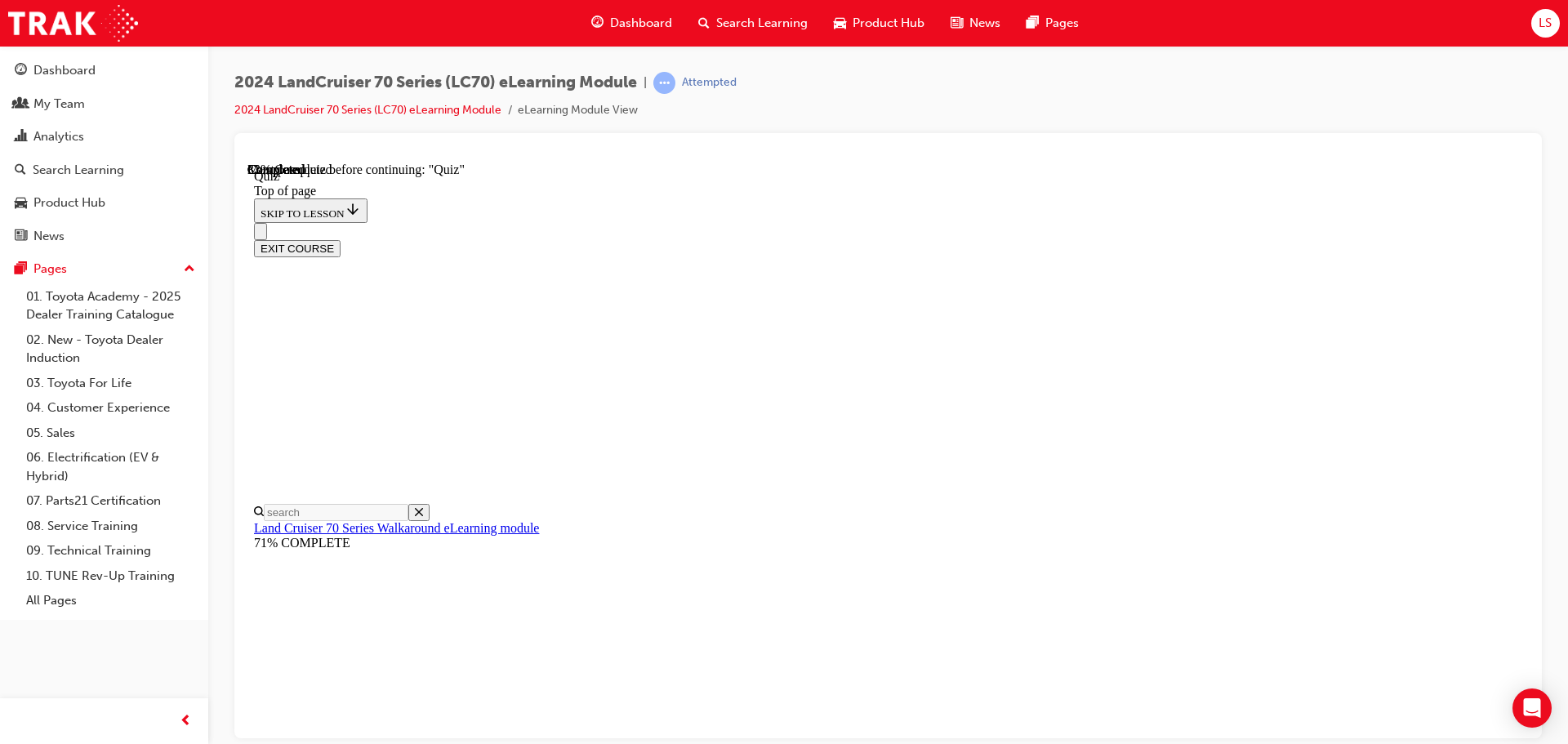
scroll to position [213, 0]
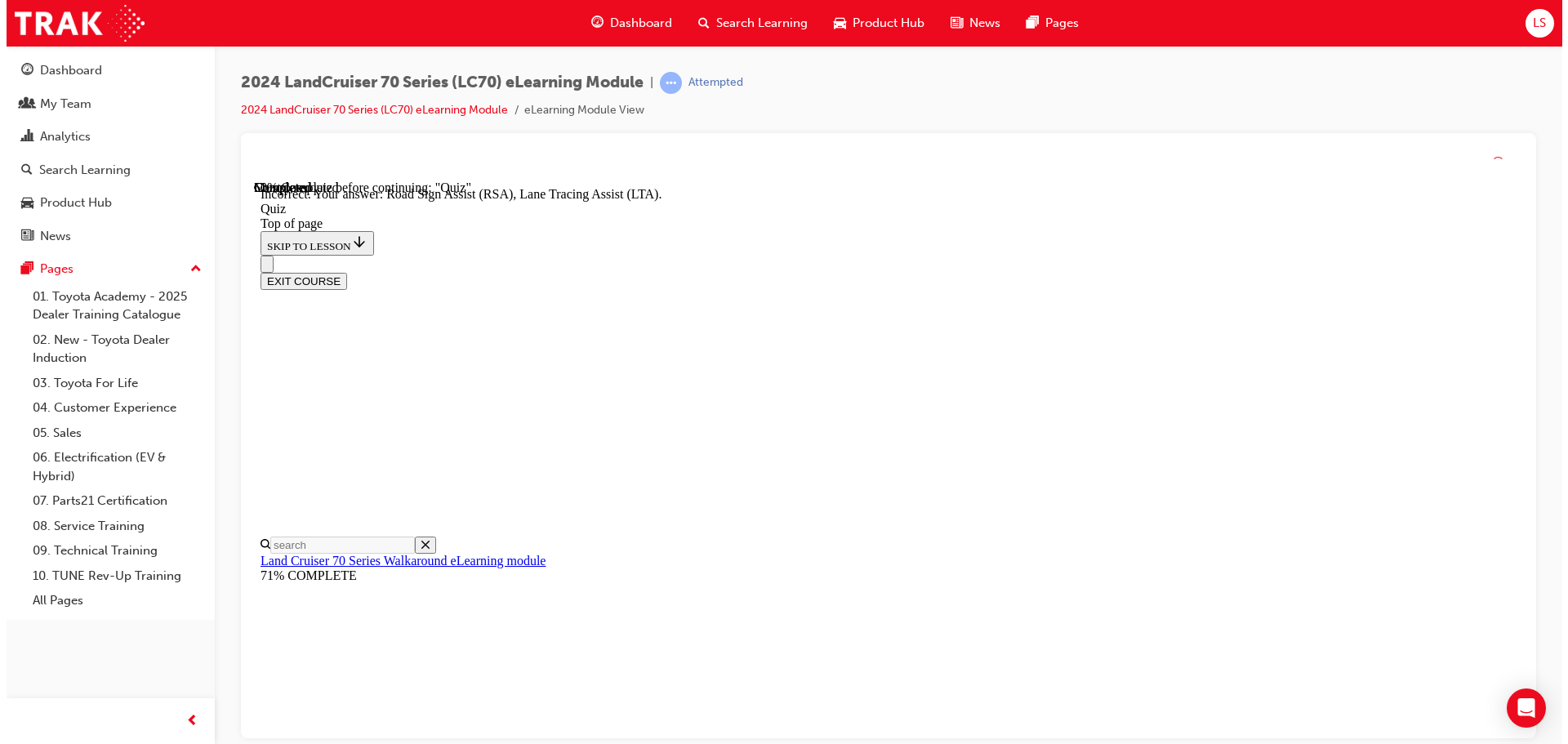
scroll to position [422, 0]
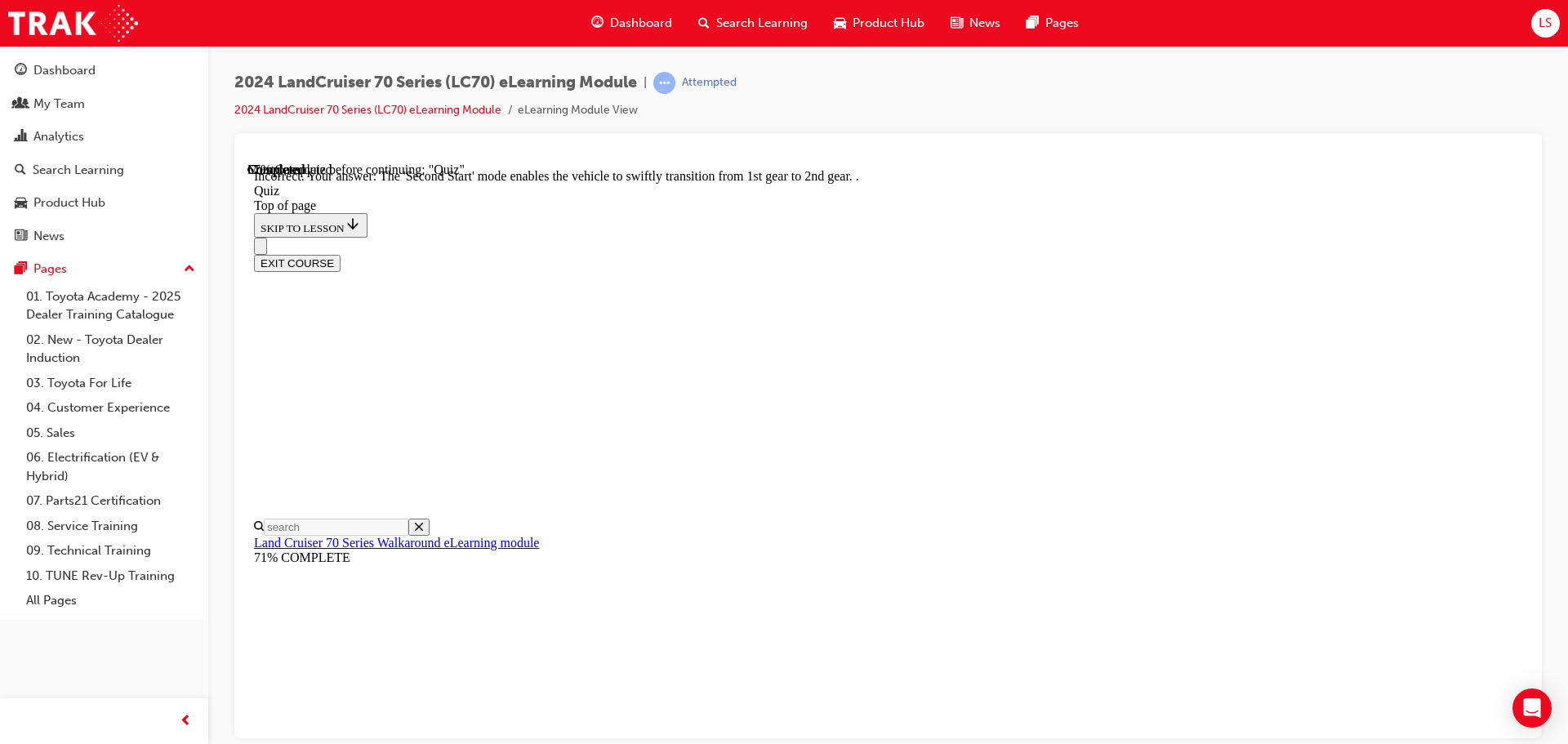
scroll to position [427, 0]
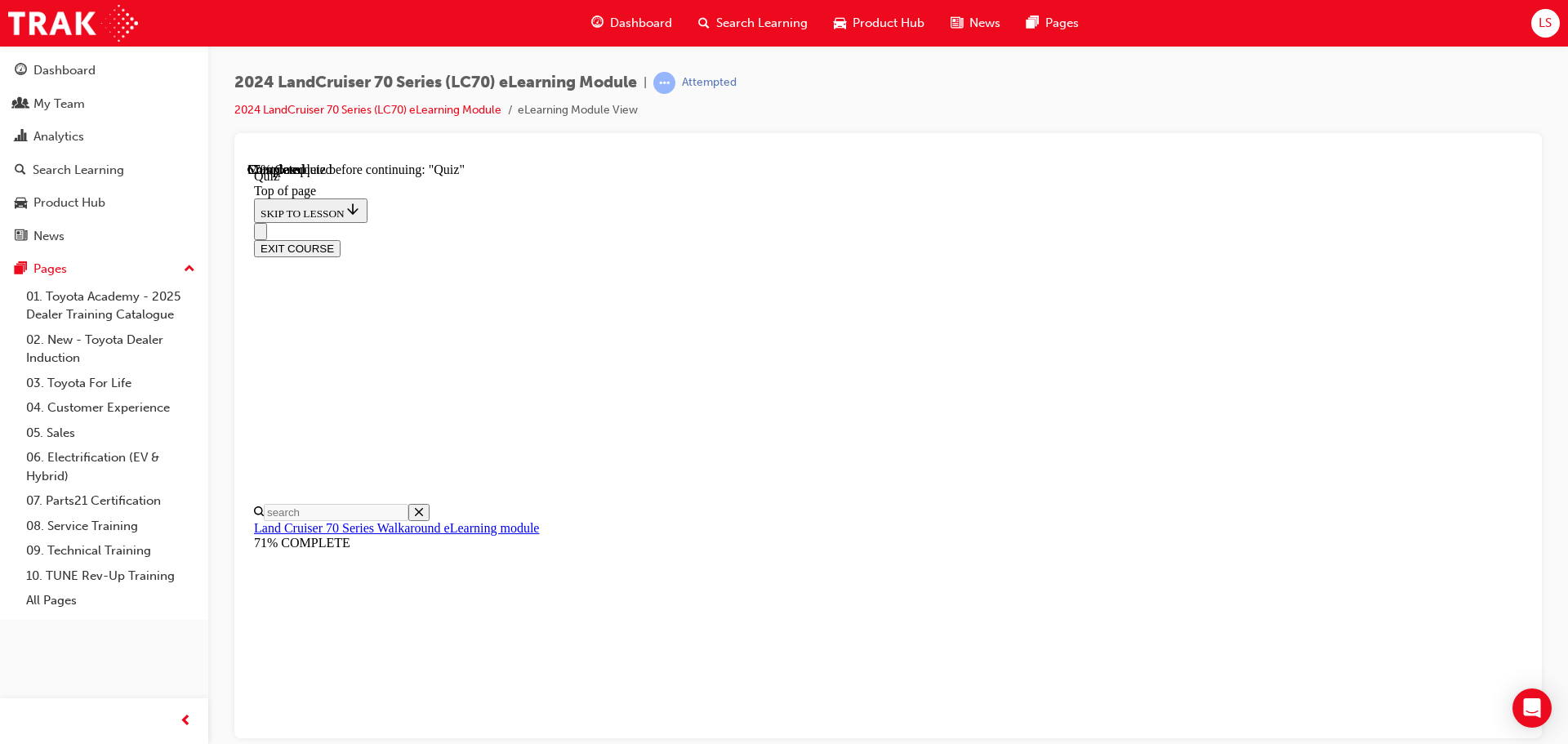
scroll to position [50, 0]
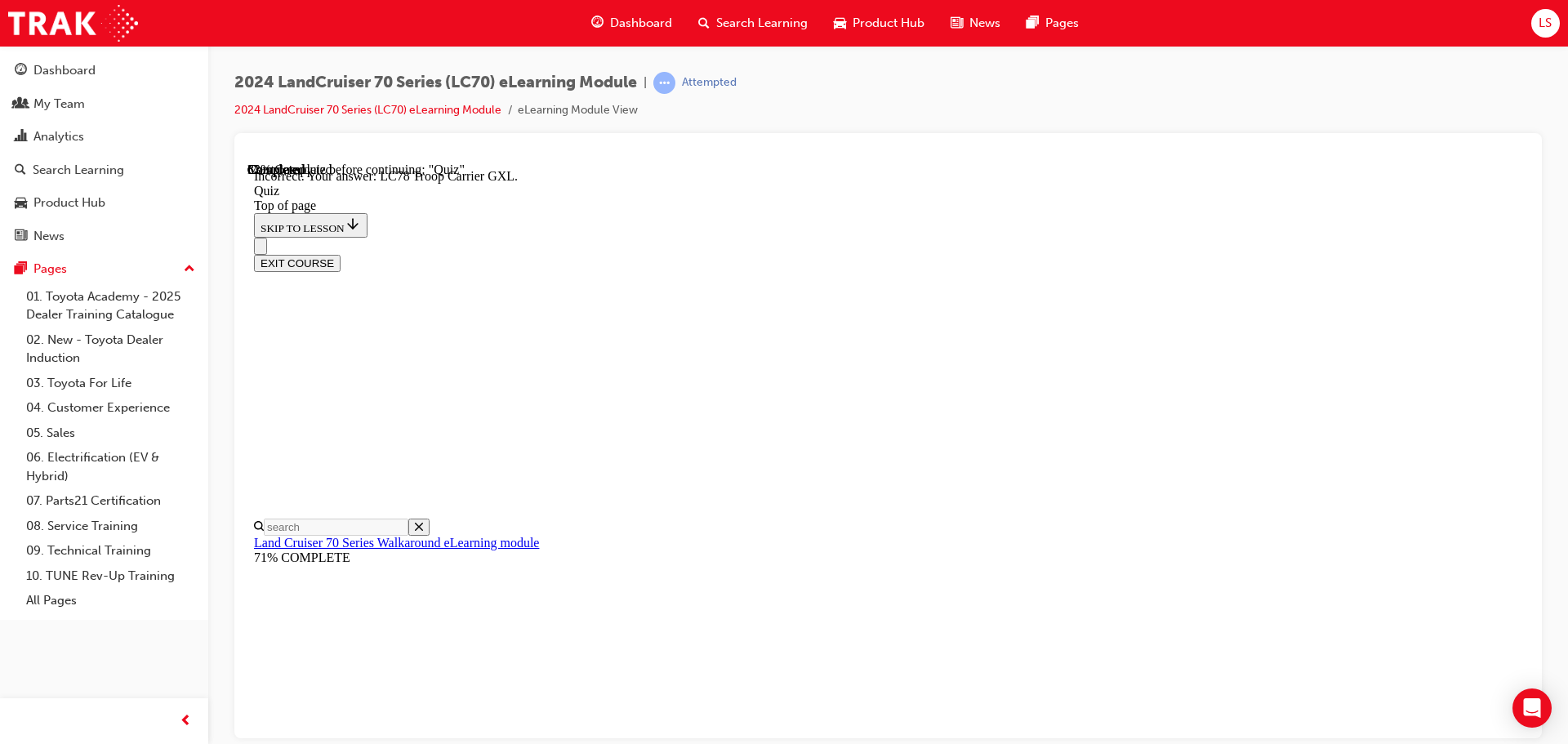
scroll to position [423, 0]
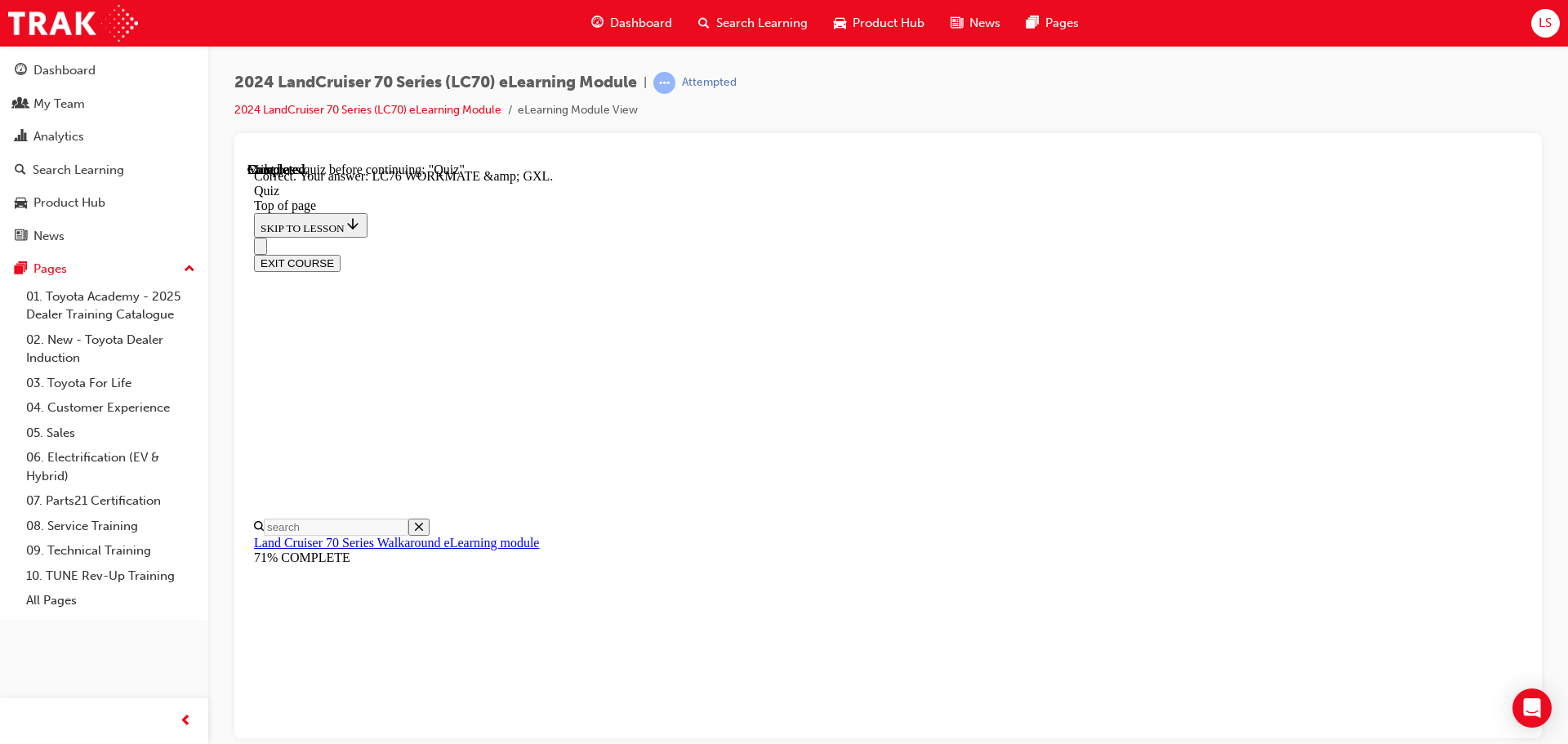
scroll to position [330, 0]
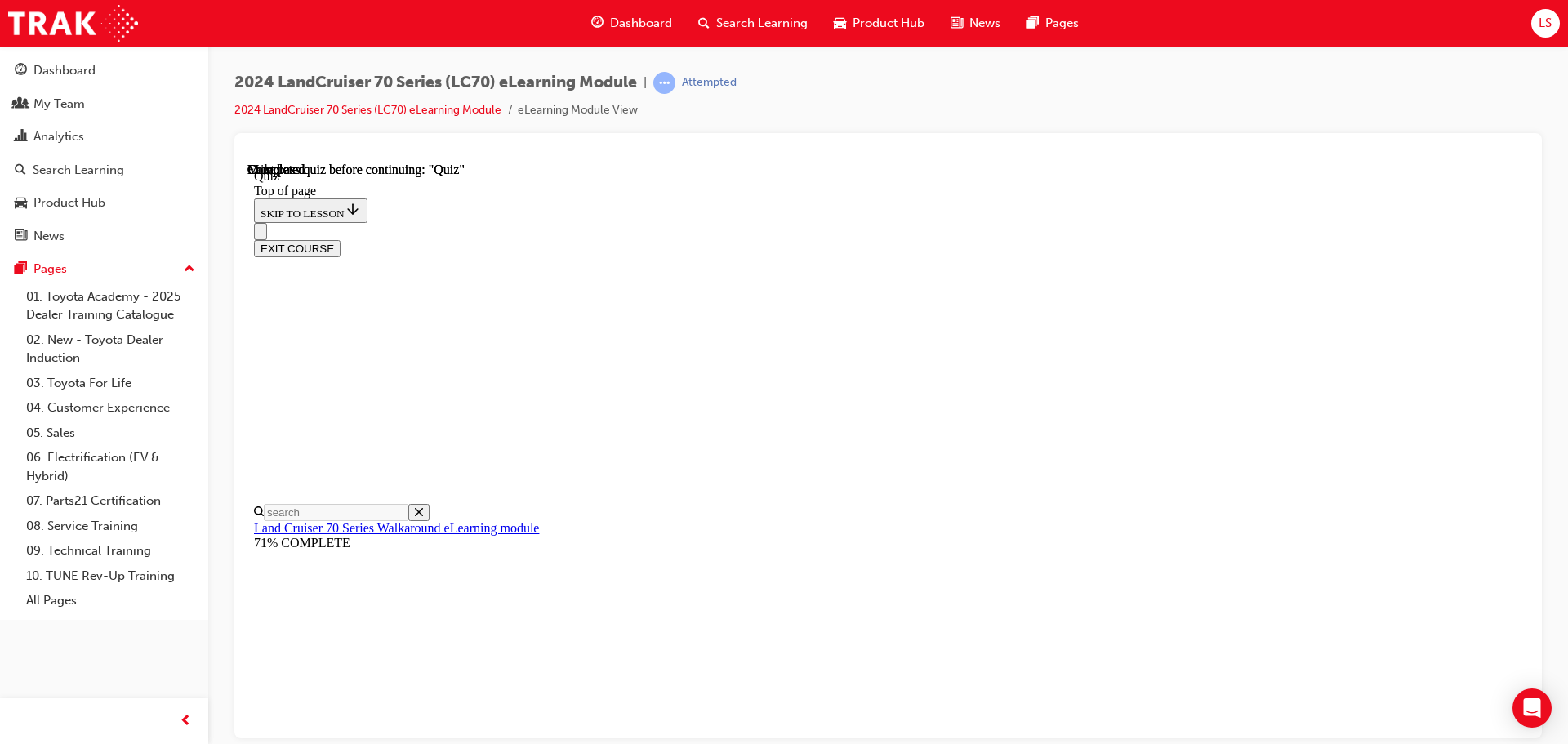
scroll to position [308, 0]
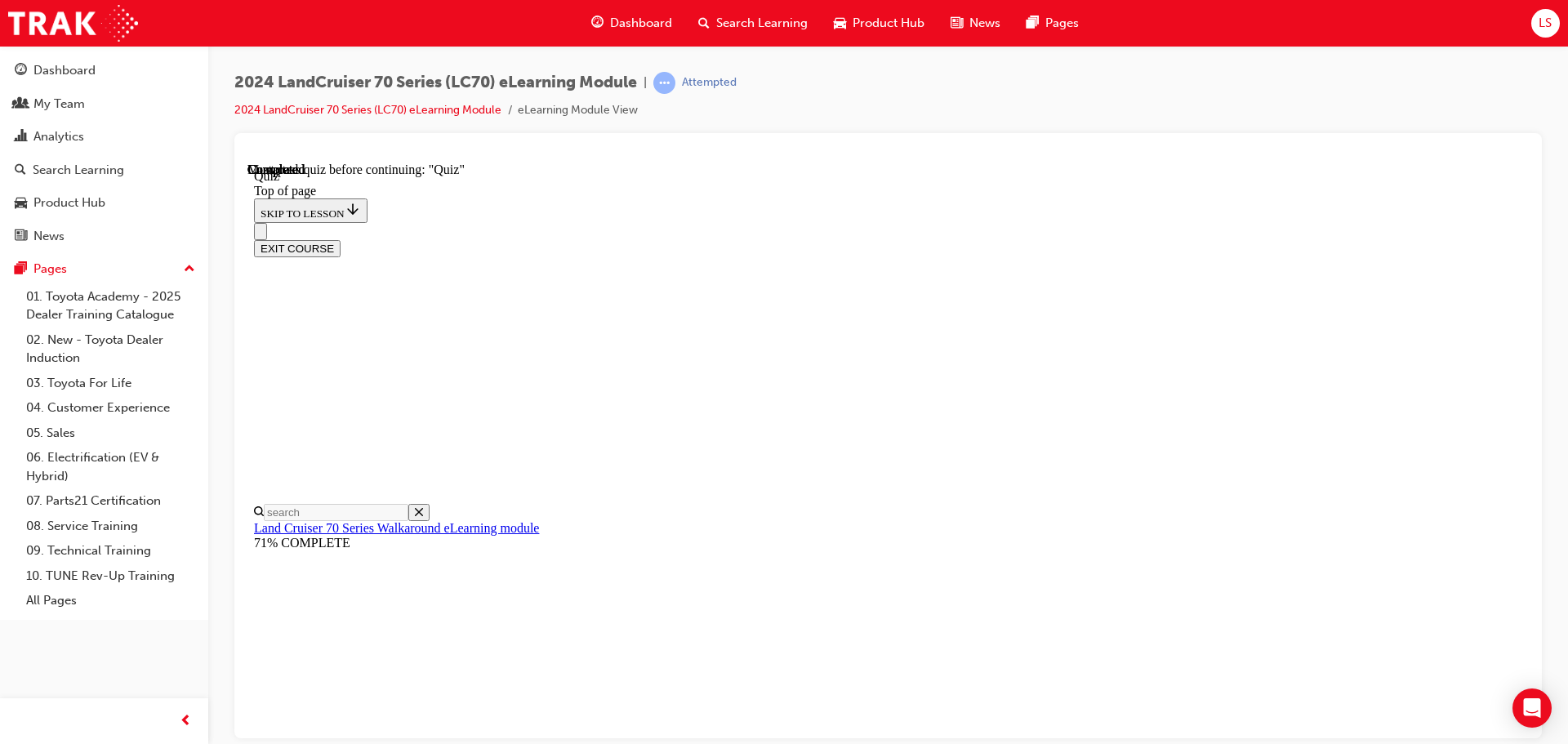
scroll to position [213, 0]
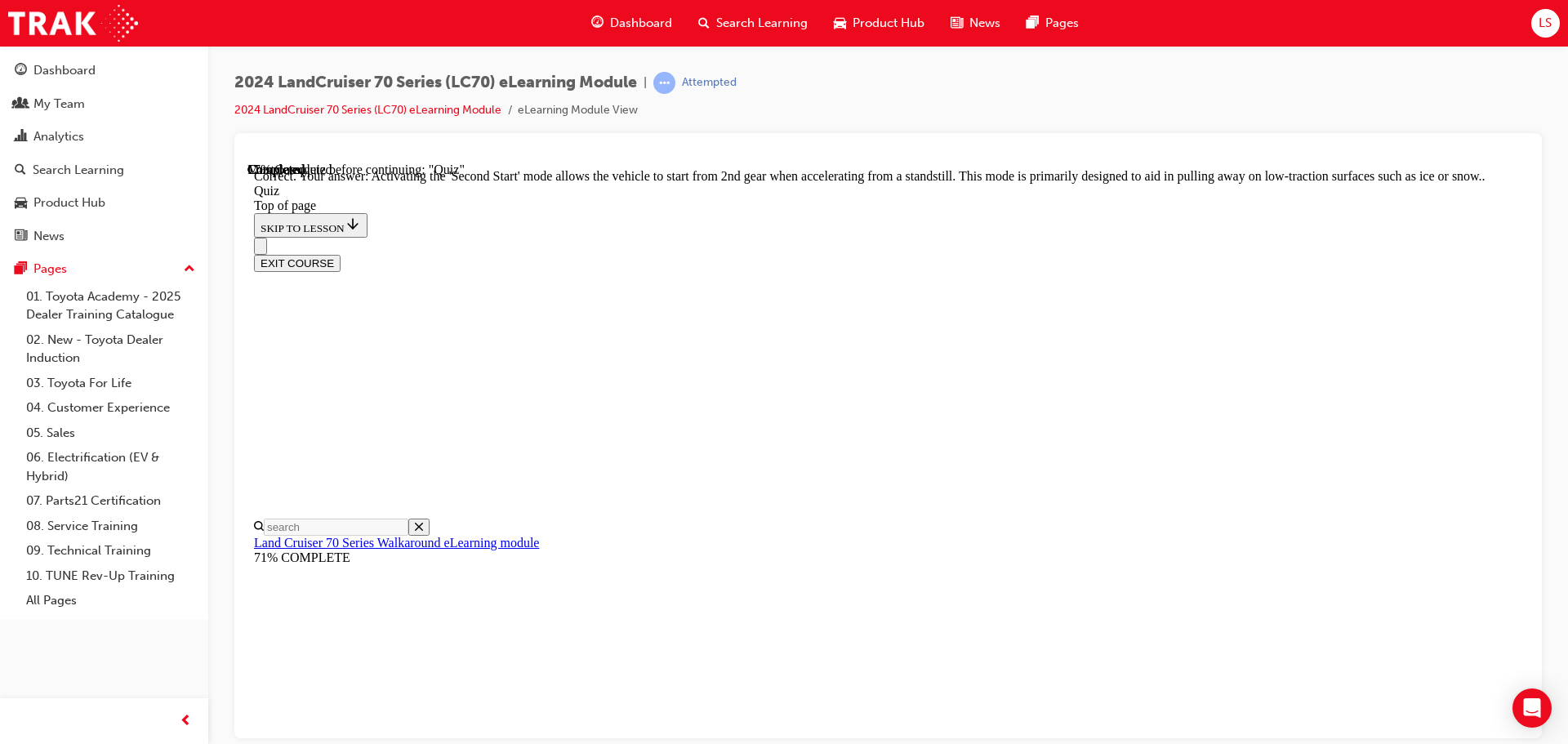
drag, startPoint x: 714, startPoint y: 236, endPoint x: 1290, endPoint y: 274, distance: 577.3
copy p "Parking the LC70 is now made a whole lot easier with the introduction of a reve…"
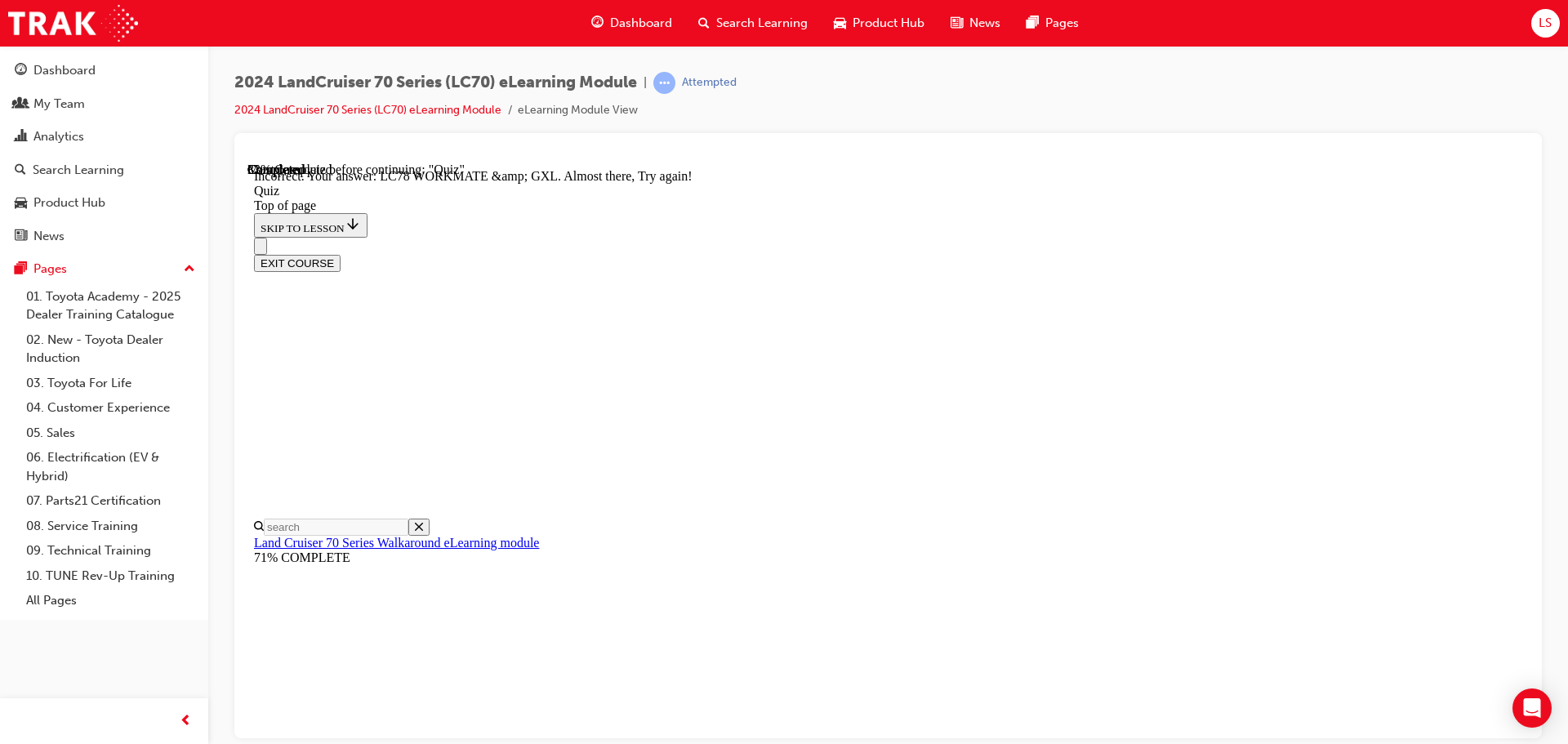
scroll to position [415, 0]
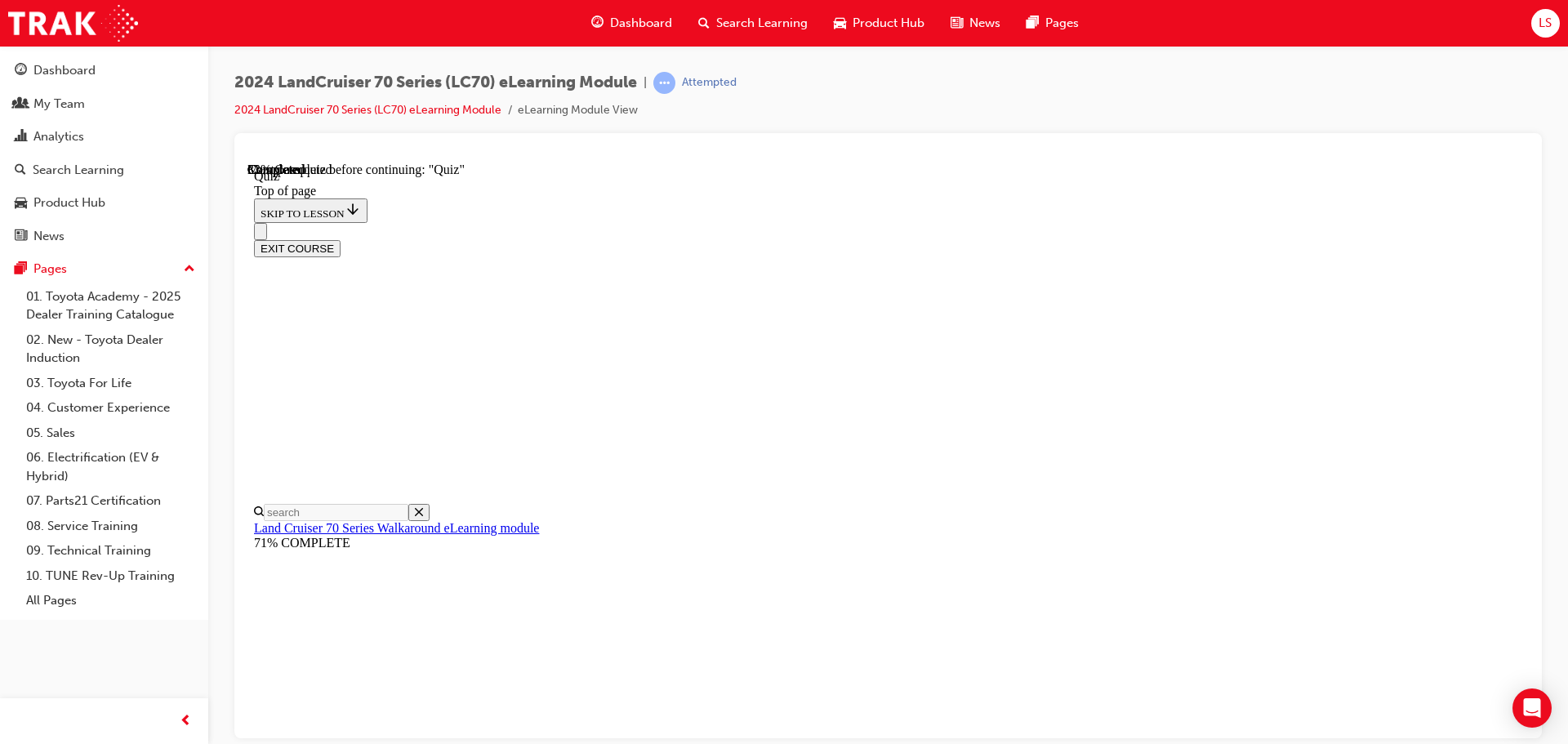
scroll to position [213, 0]
drag, startPoint x: 752, startPoint y: 630, endPoint x: 750, endPoint y: 581, distance: 49.0
drag, startPoint x: 746, startPoint y: 566, endPoint x: 743, endPoint y: 521, distance: 45.1
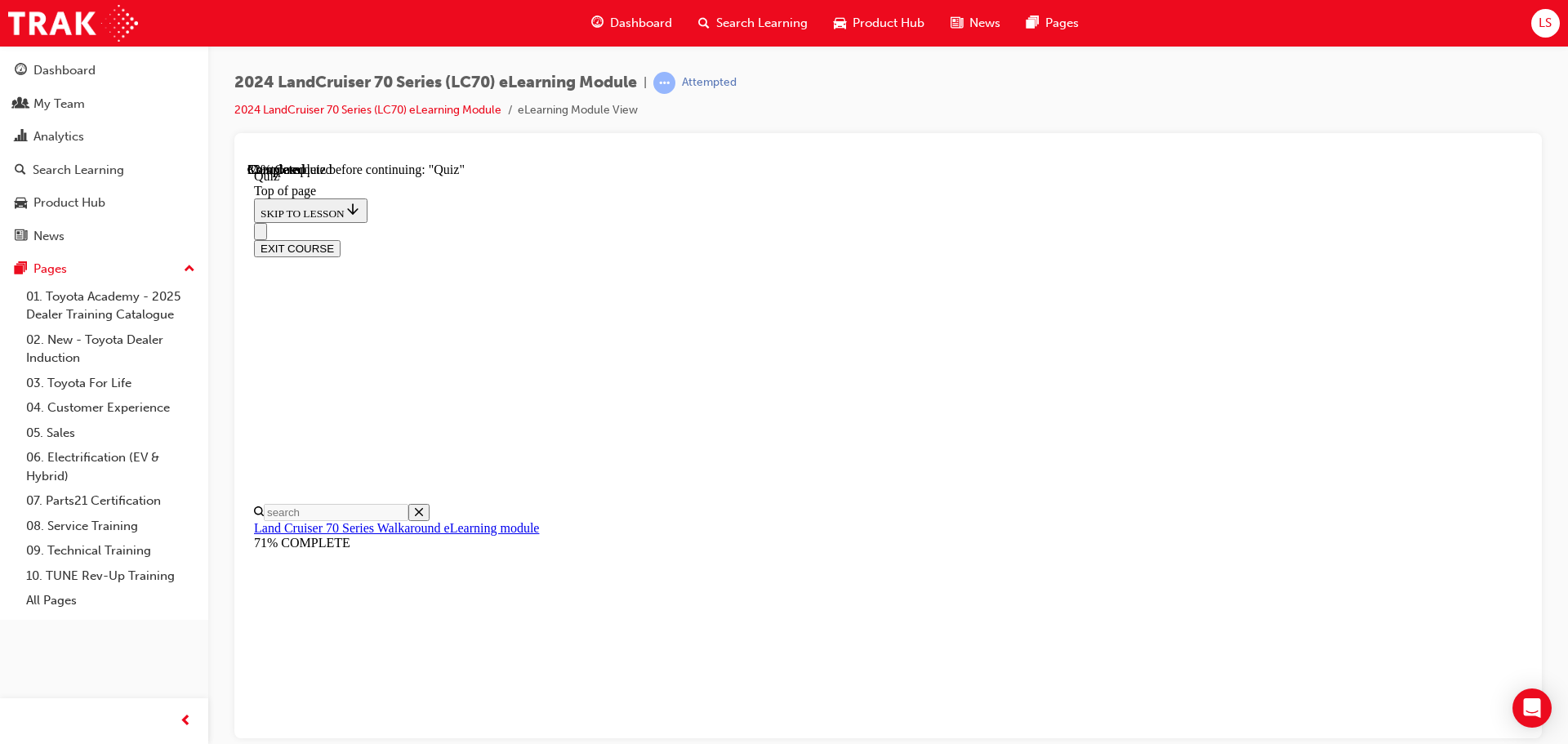
drag, startPoint x: 747, startPoint y: 441, endPoint x: 742, endPoint y: 388, distance: 53.2
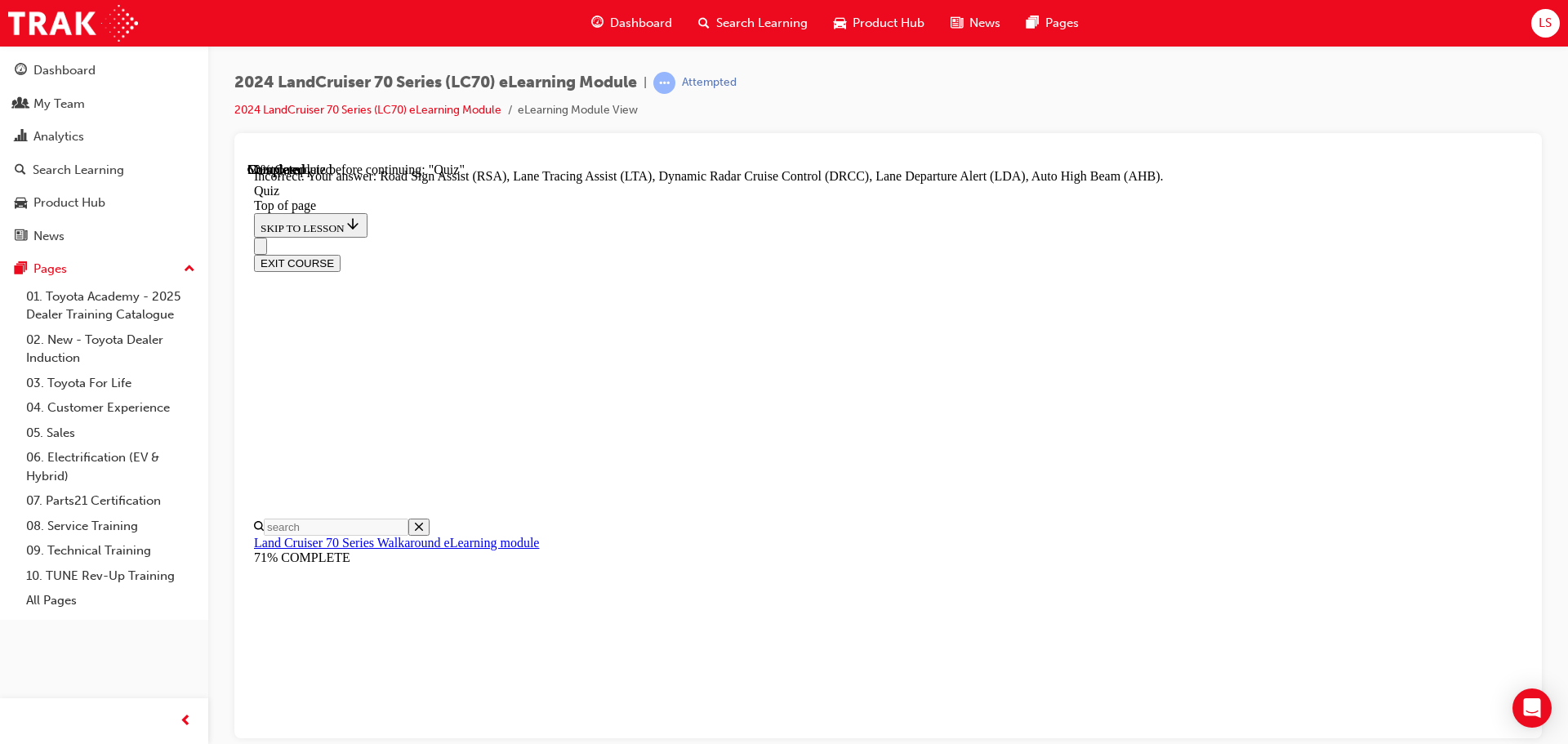
scroll to position [341, 0]
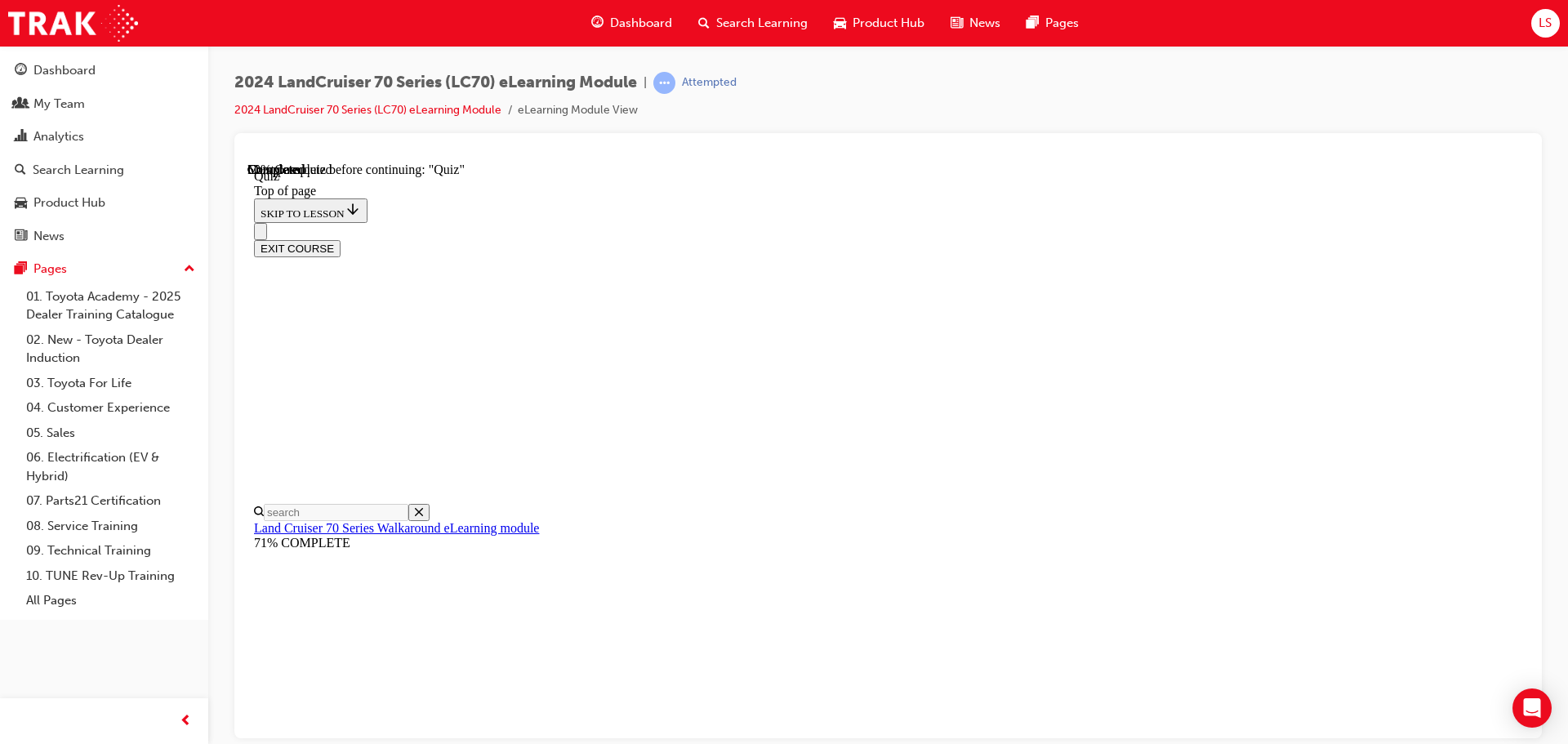
scroll to position [268, 0]
drag, startPoint x: 997, startPoint y: 627, endPoint x: 1000, endPoint y: 605, distance: 22.2
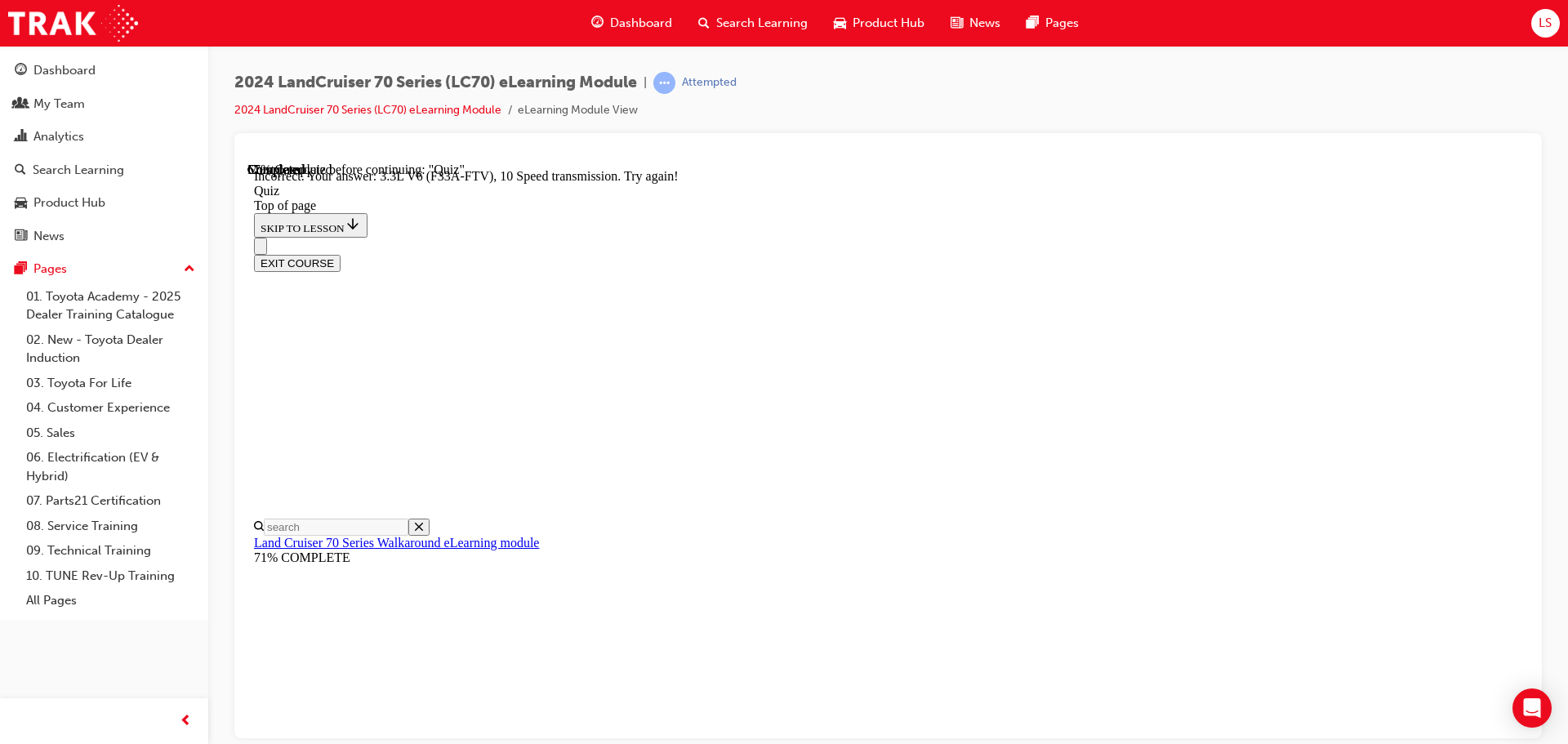
drag, startPoint x: 1001, startPoint y: 669, endPoint x: 1002, endPoint y: 644, distance: 25.0
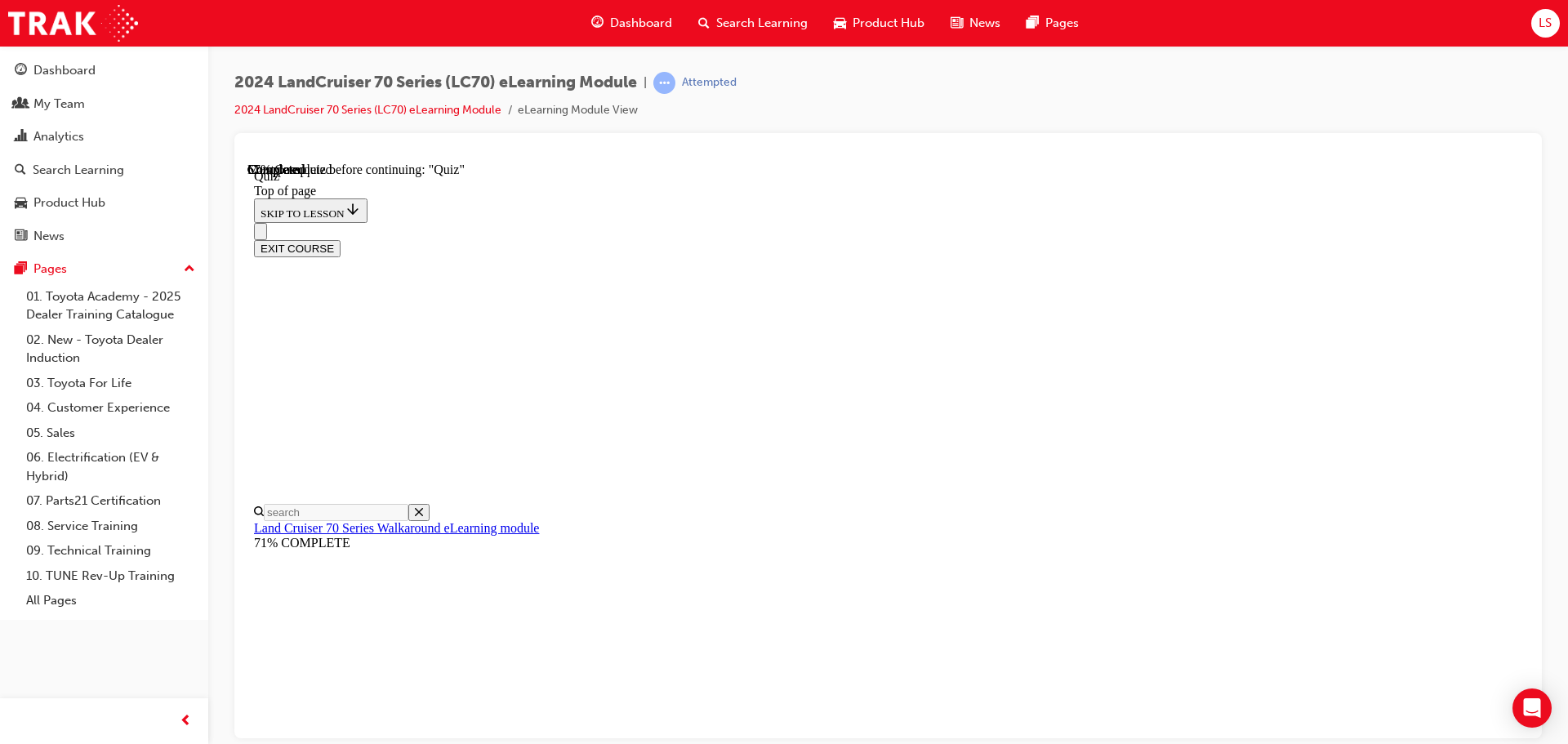
drag, startPoint x: 988, startPoint y: 599, endPoint x: 995, endPoint y: 578, distance: 22.1
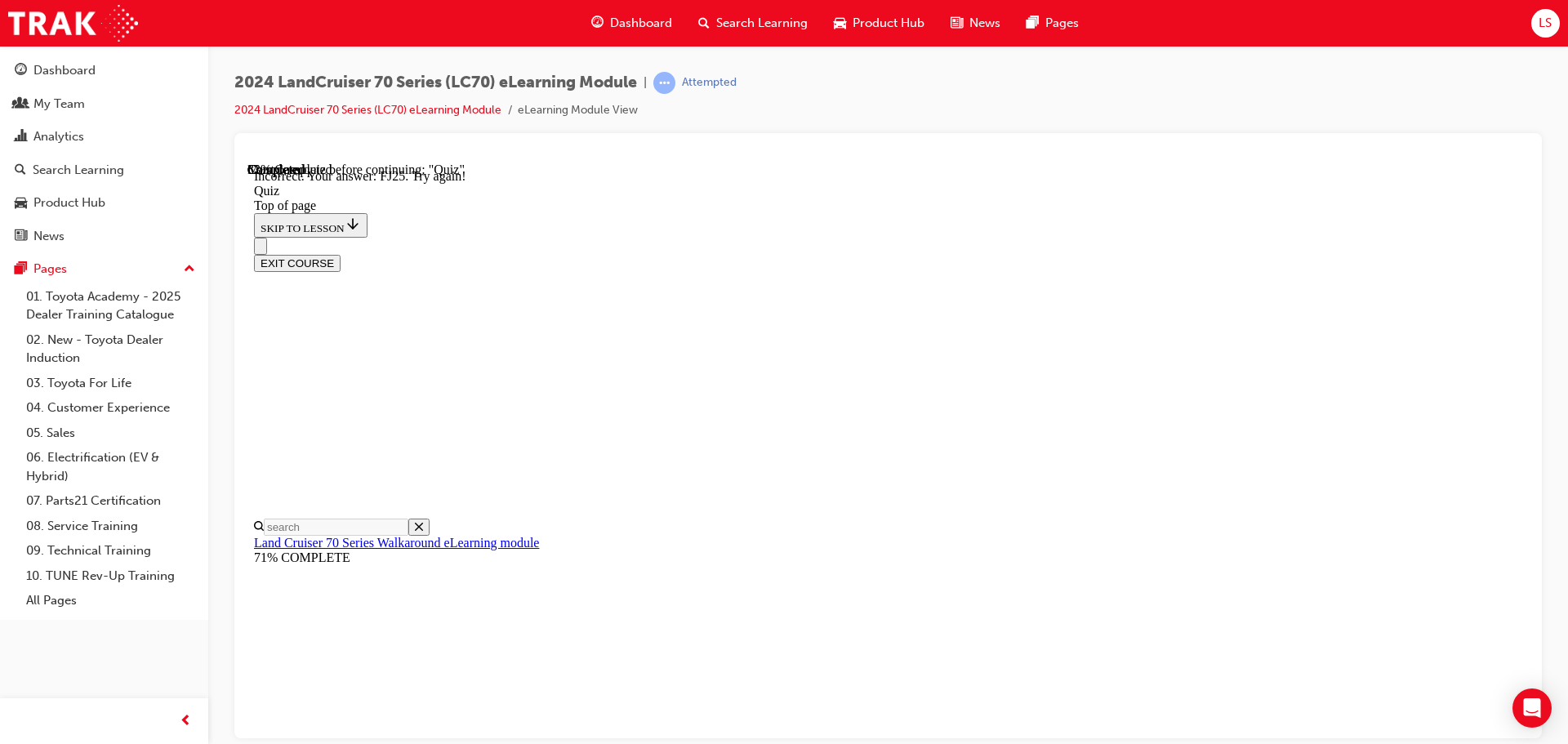
scroll to position [443, 0]
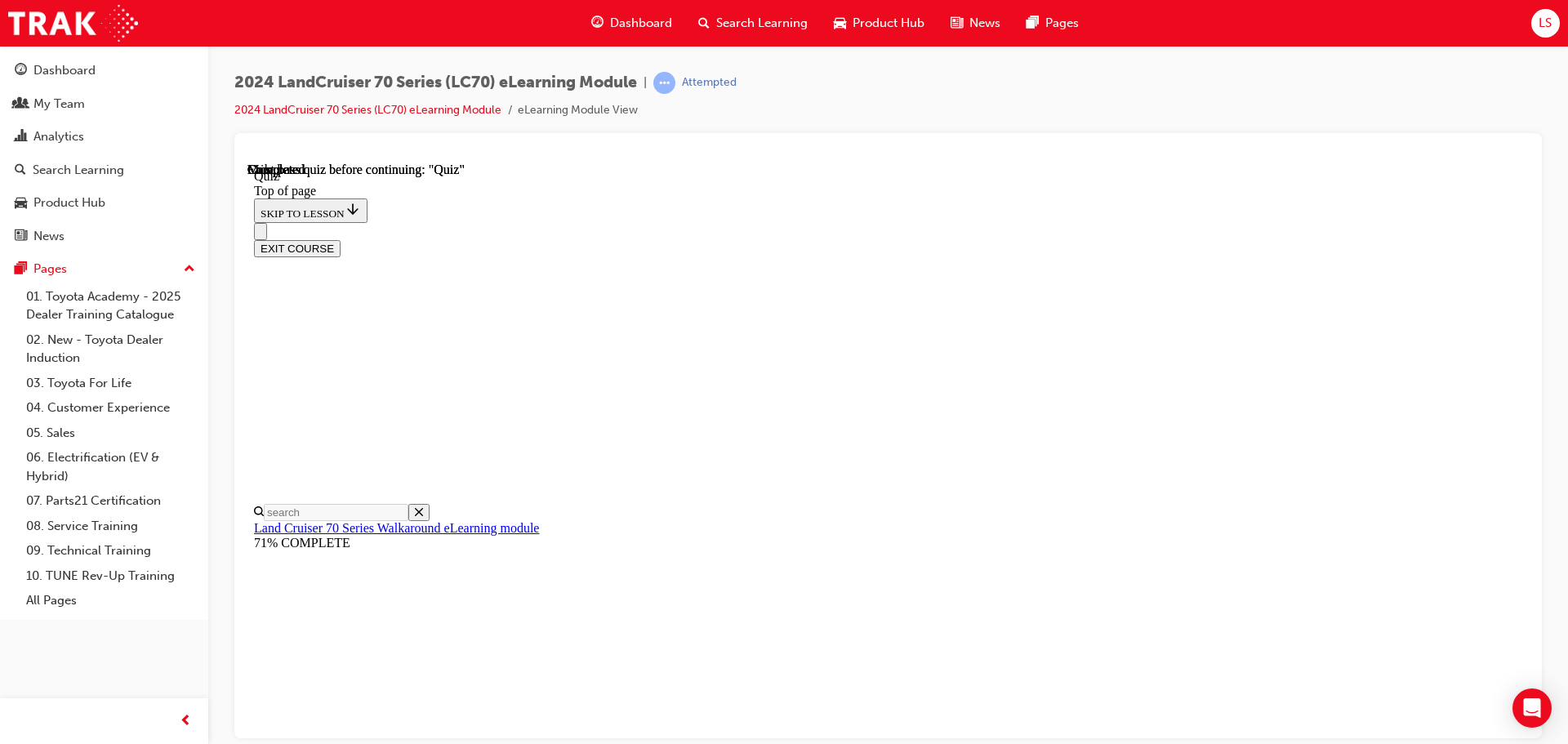
scroll to position [308, 0]
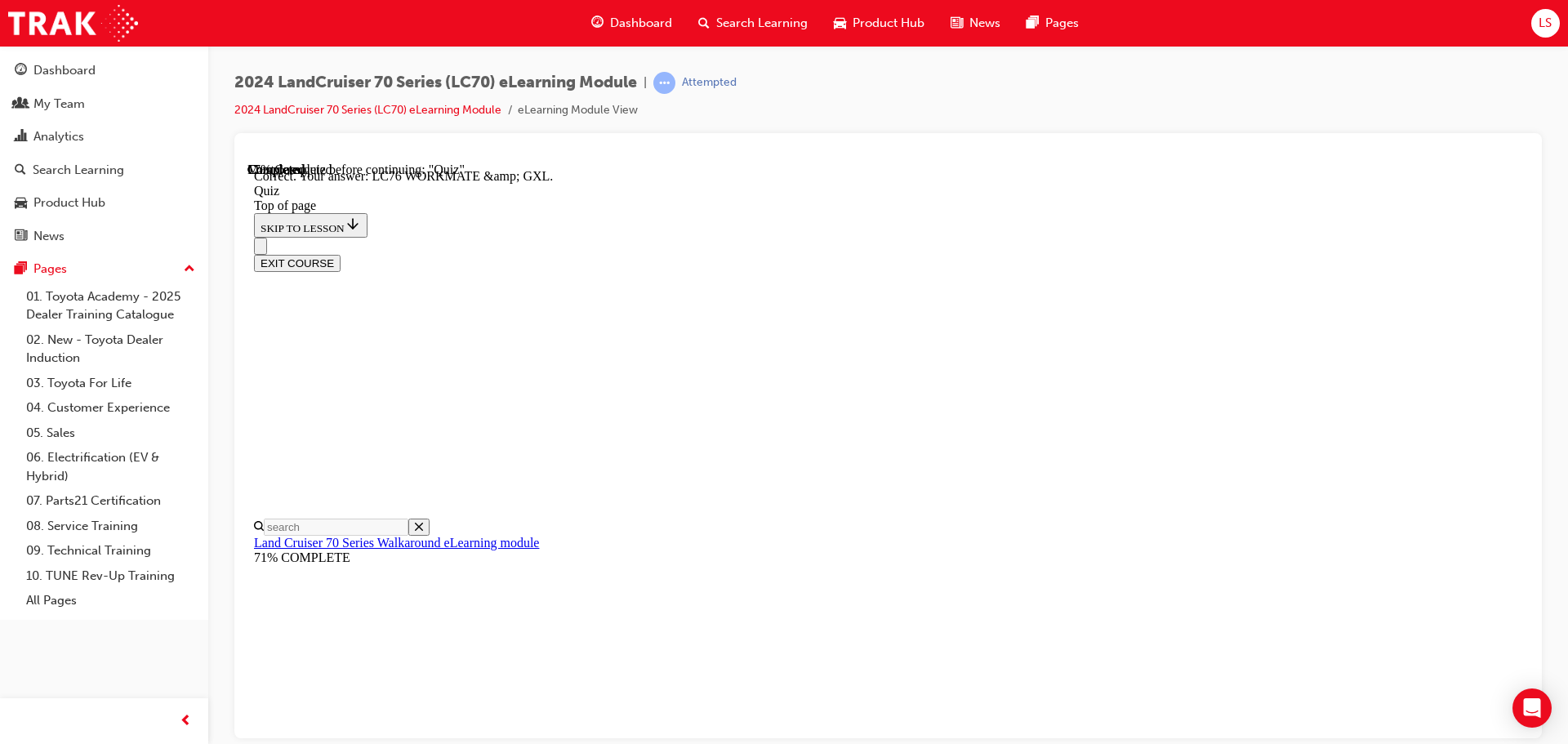
scroll to position [330, 0]
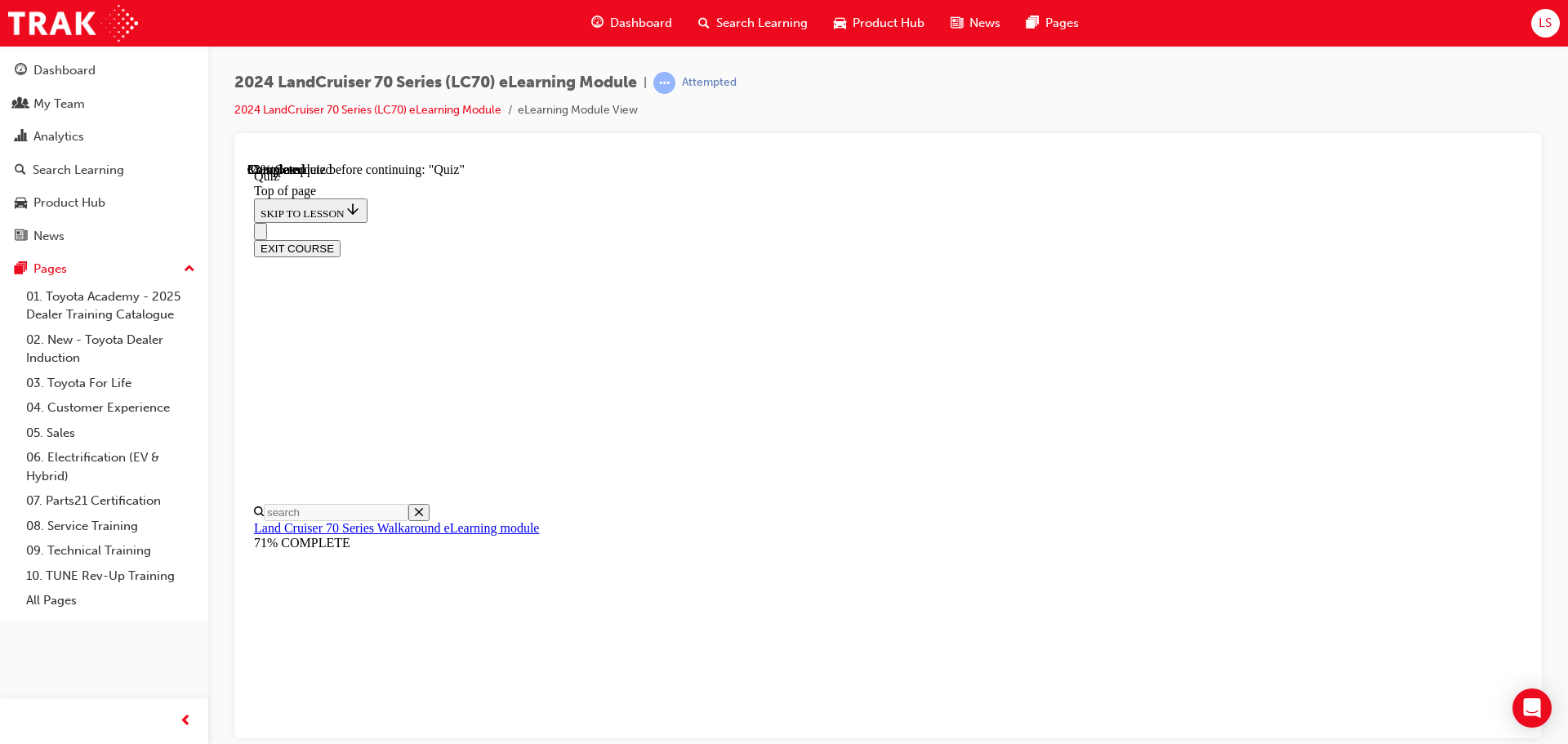
scroll to position [131, 0]
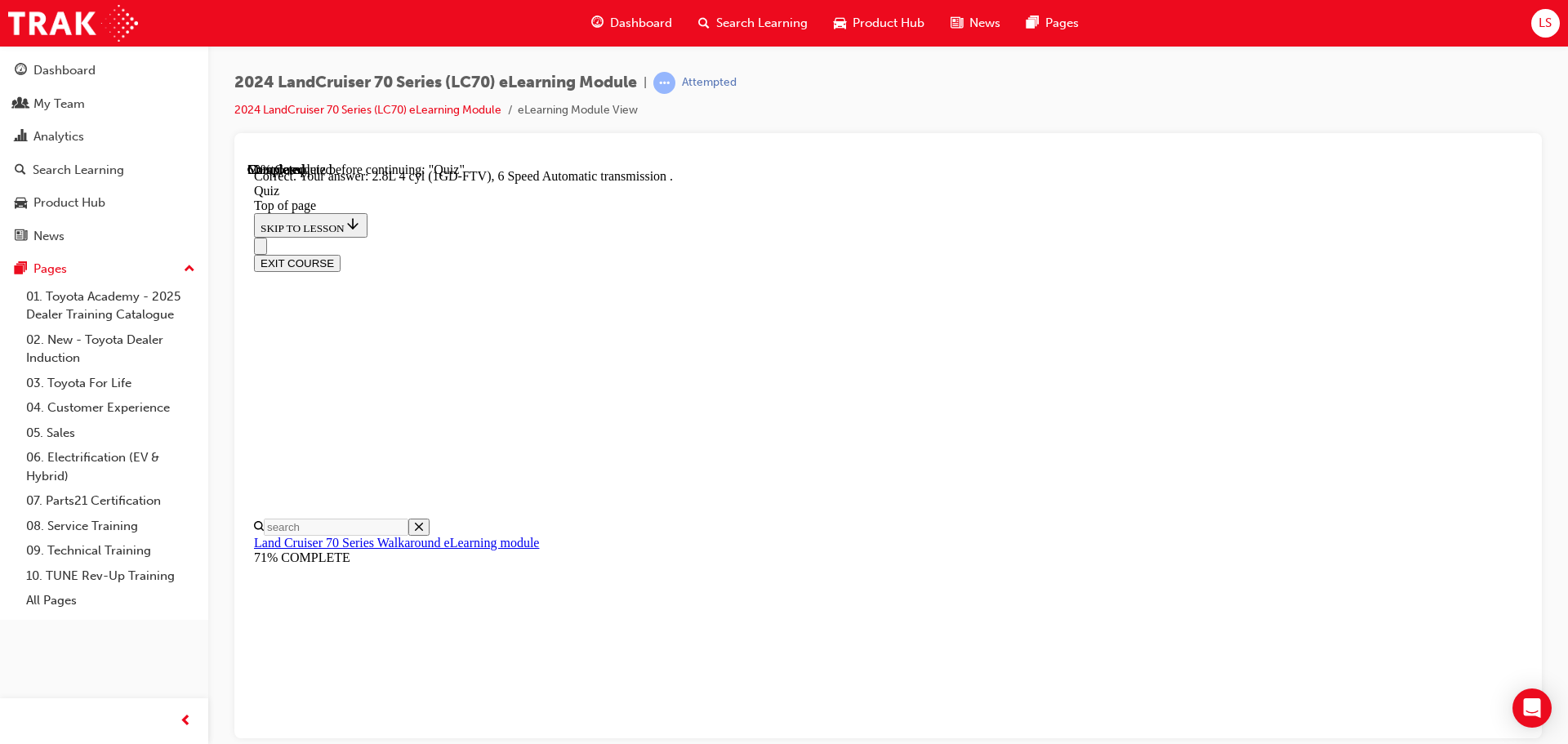
scroll to position [319, 0]
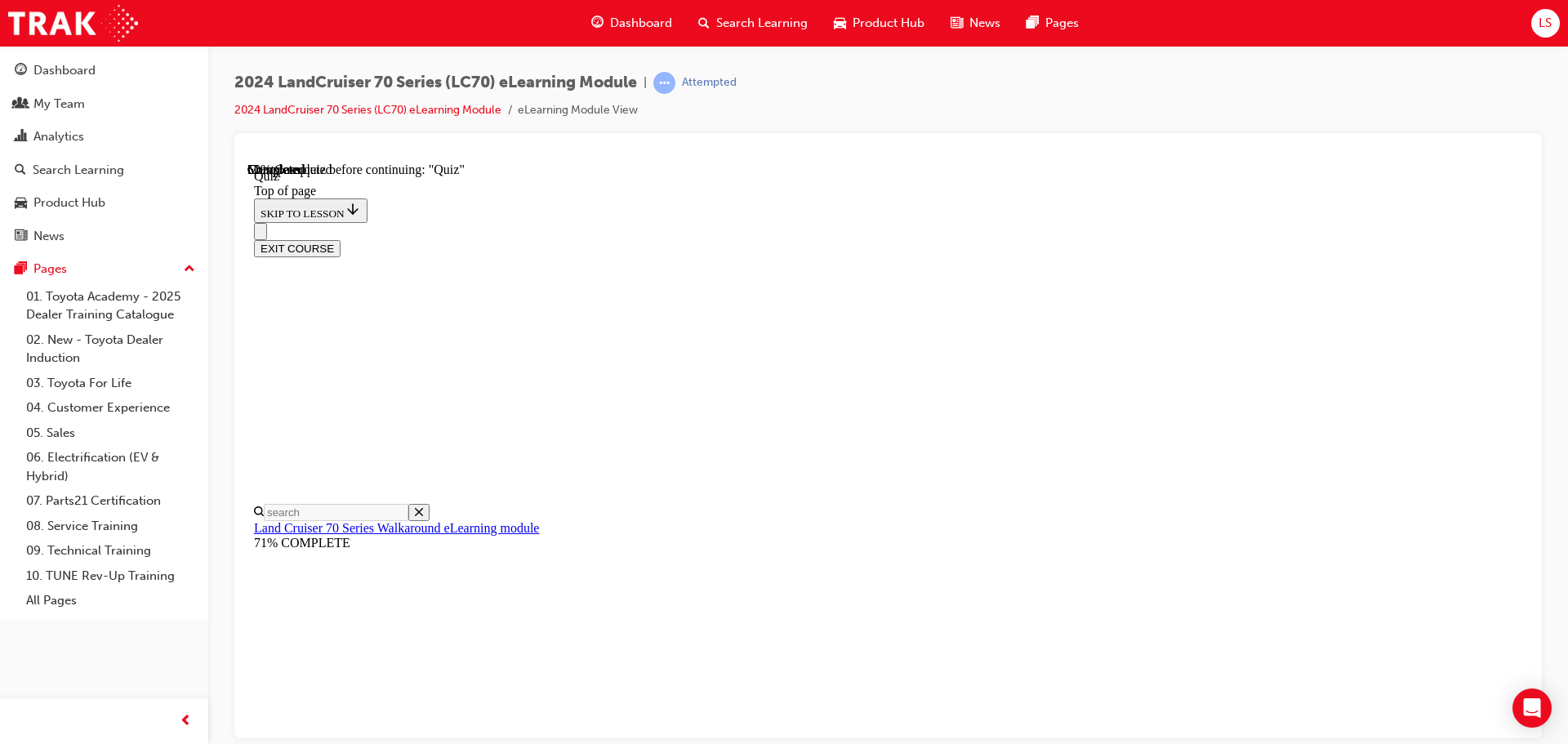
scroll to position [294, 0]
drag, startPoint x: 986, startPoint y: 673, endPoint x: 986, endPoint y: 645, distance: 28.0
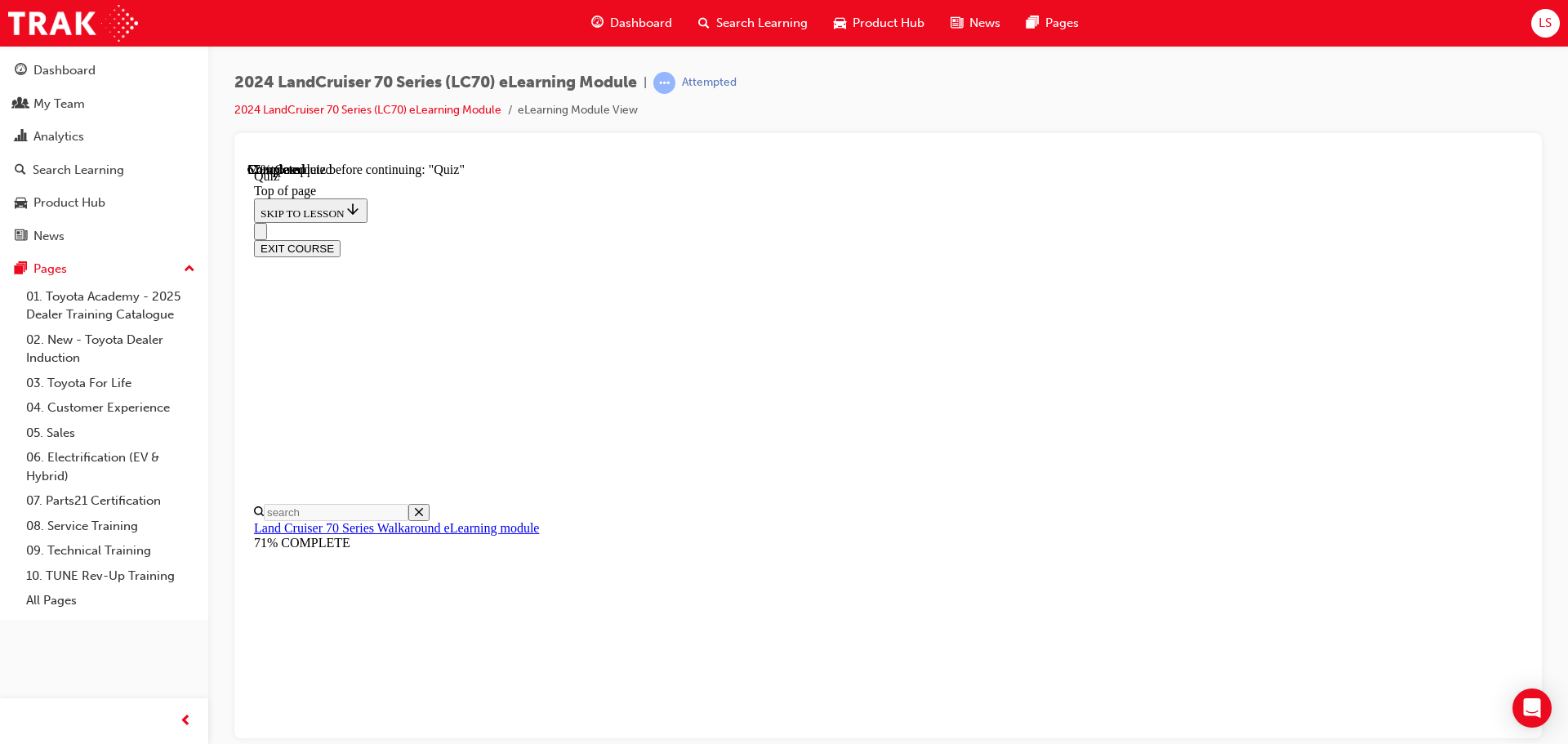
scroll to position [50, 0]
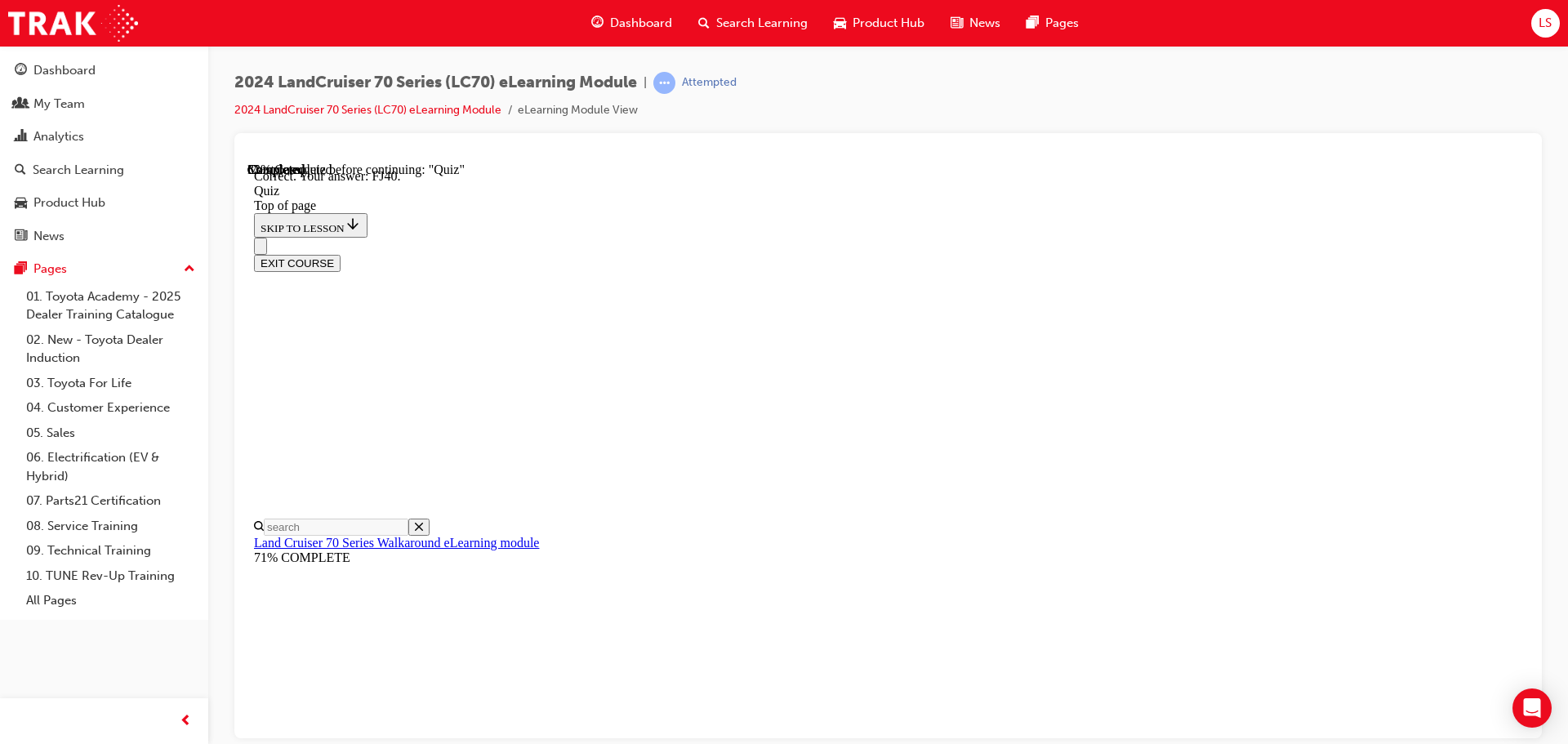
scroll to position [359, 0]
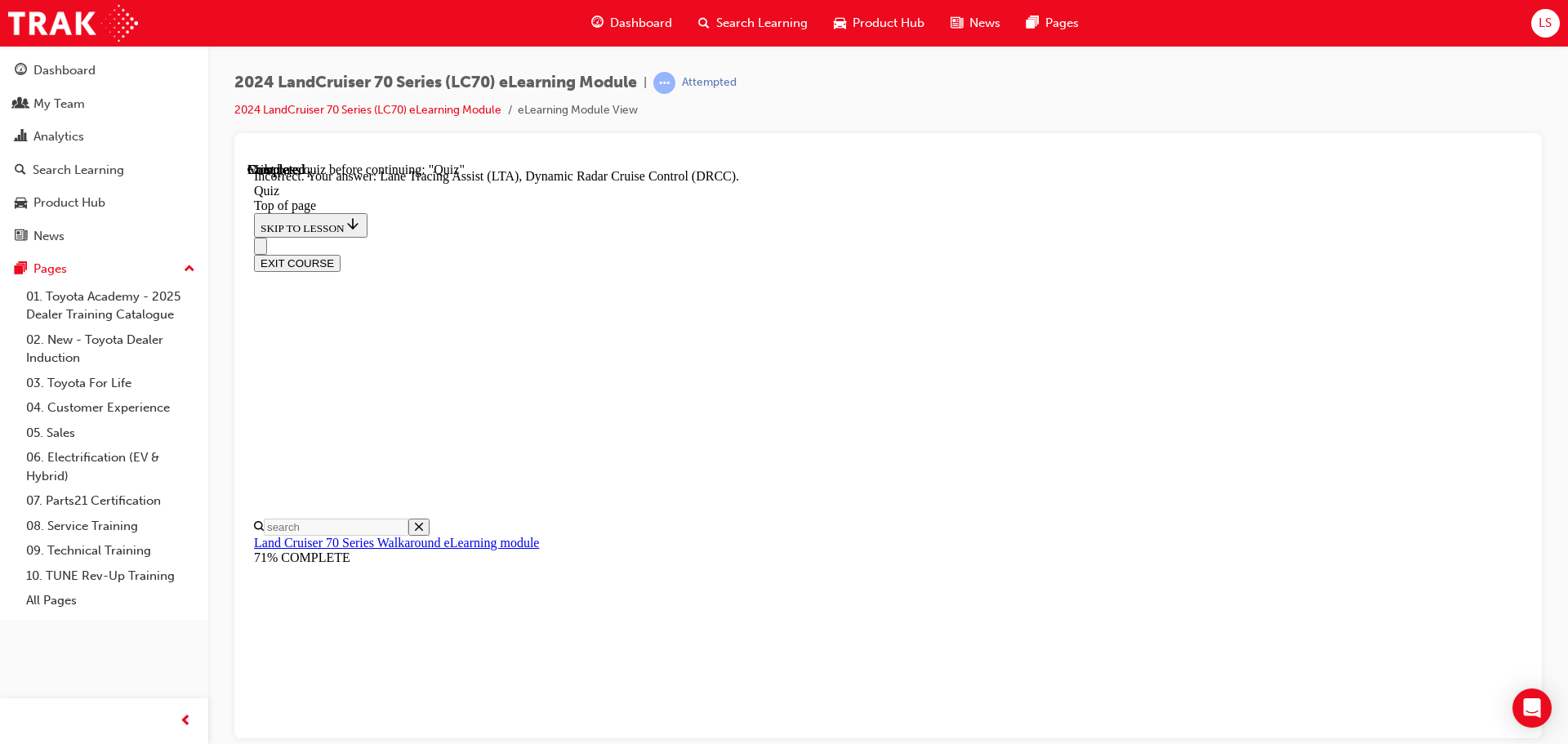
scroll to position [422, 0]
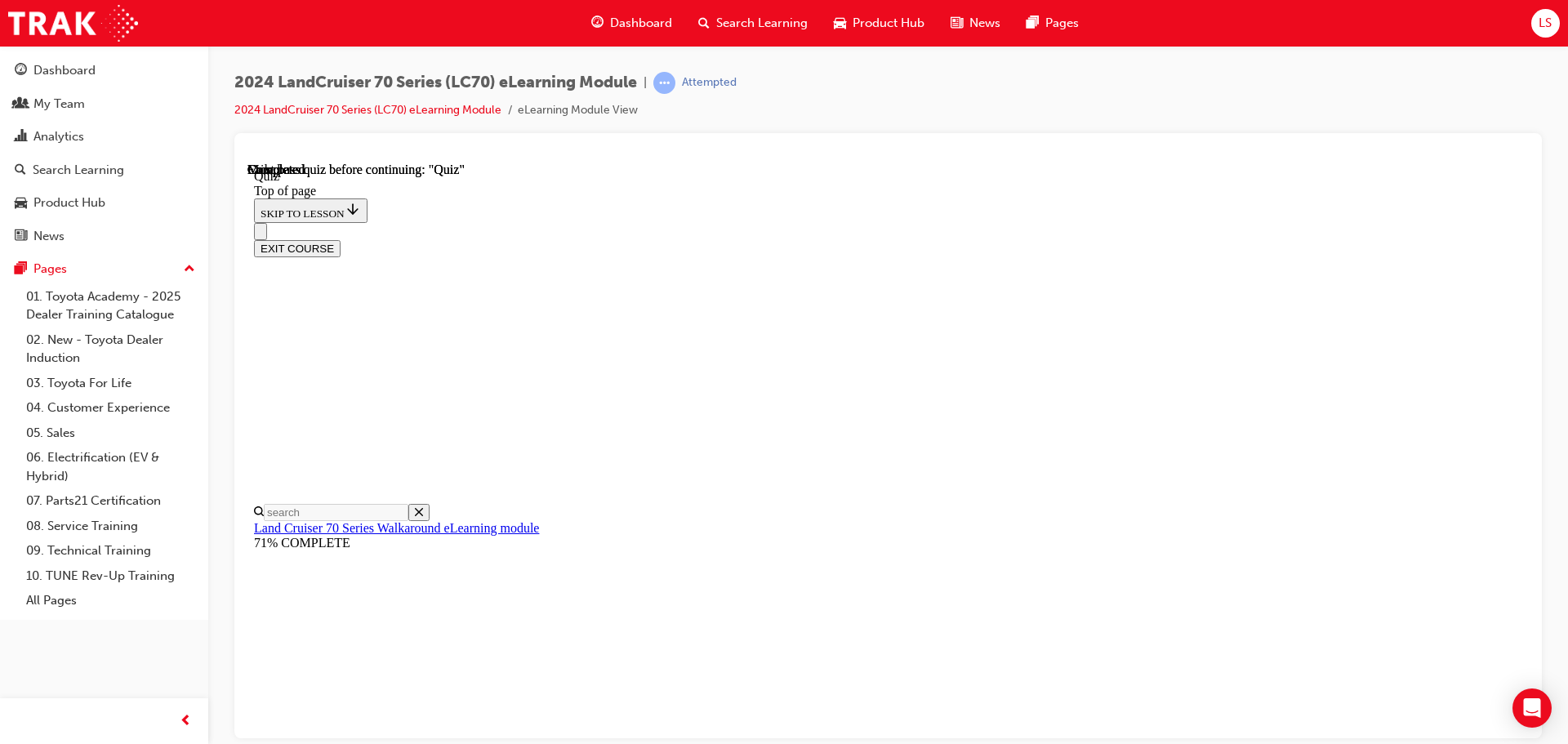
scroll to position [213, 0]
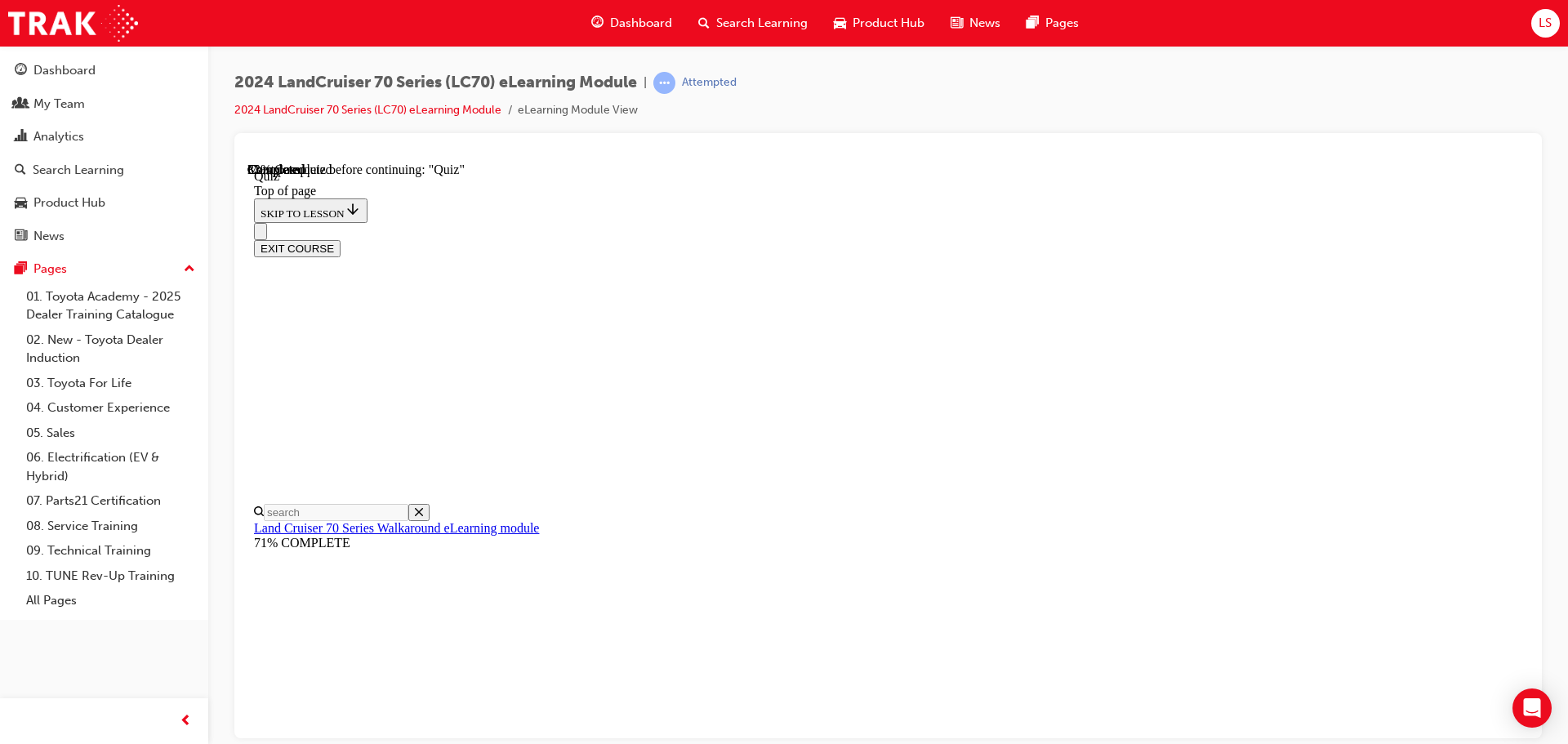
scroll to position [50, 0]
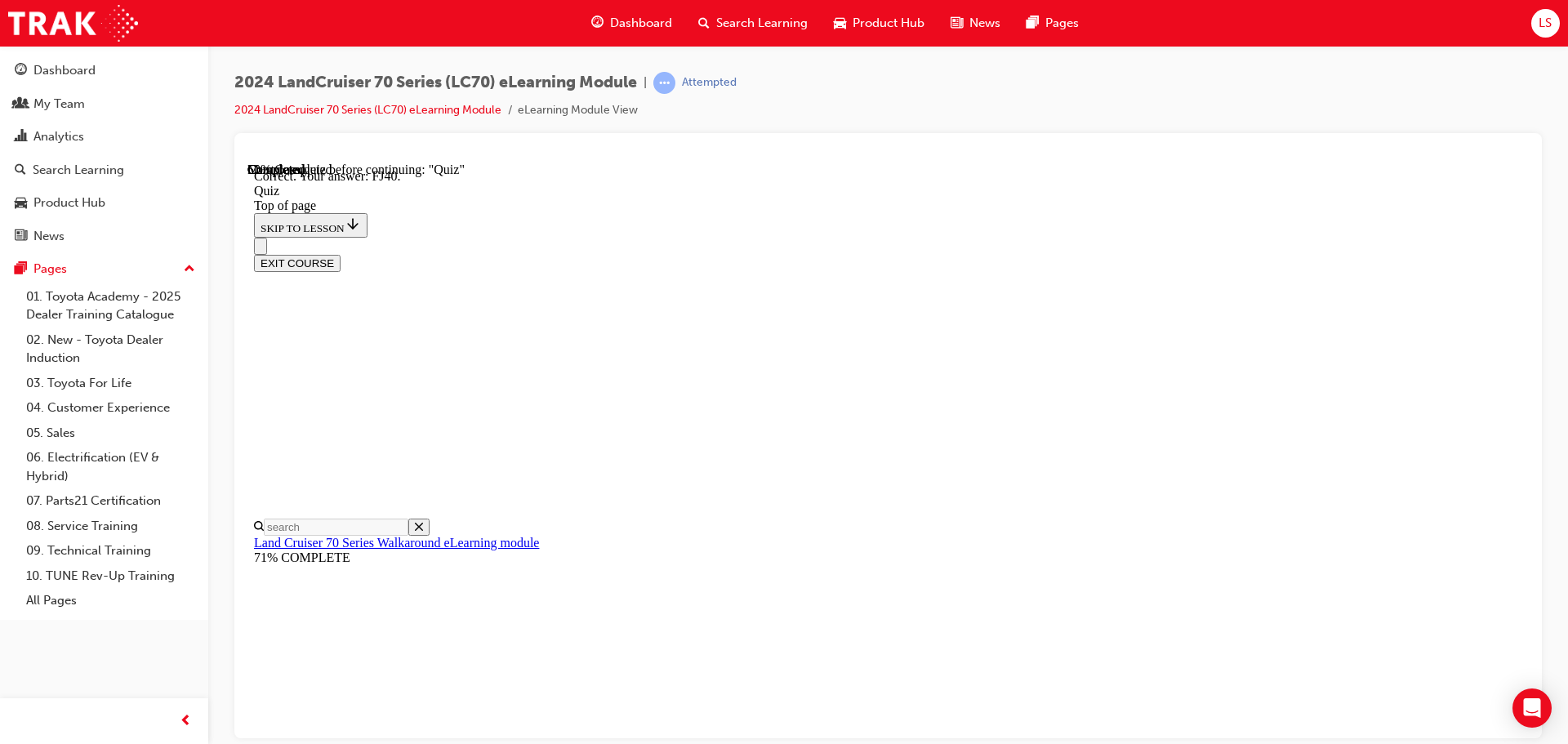
scroll to position [359, 0]
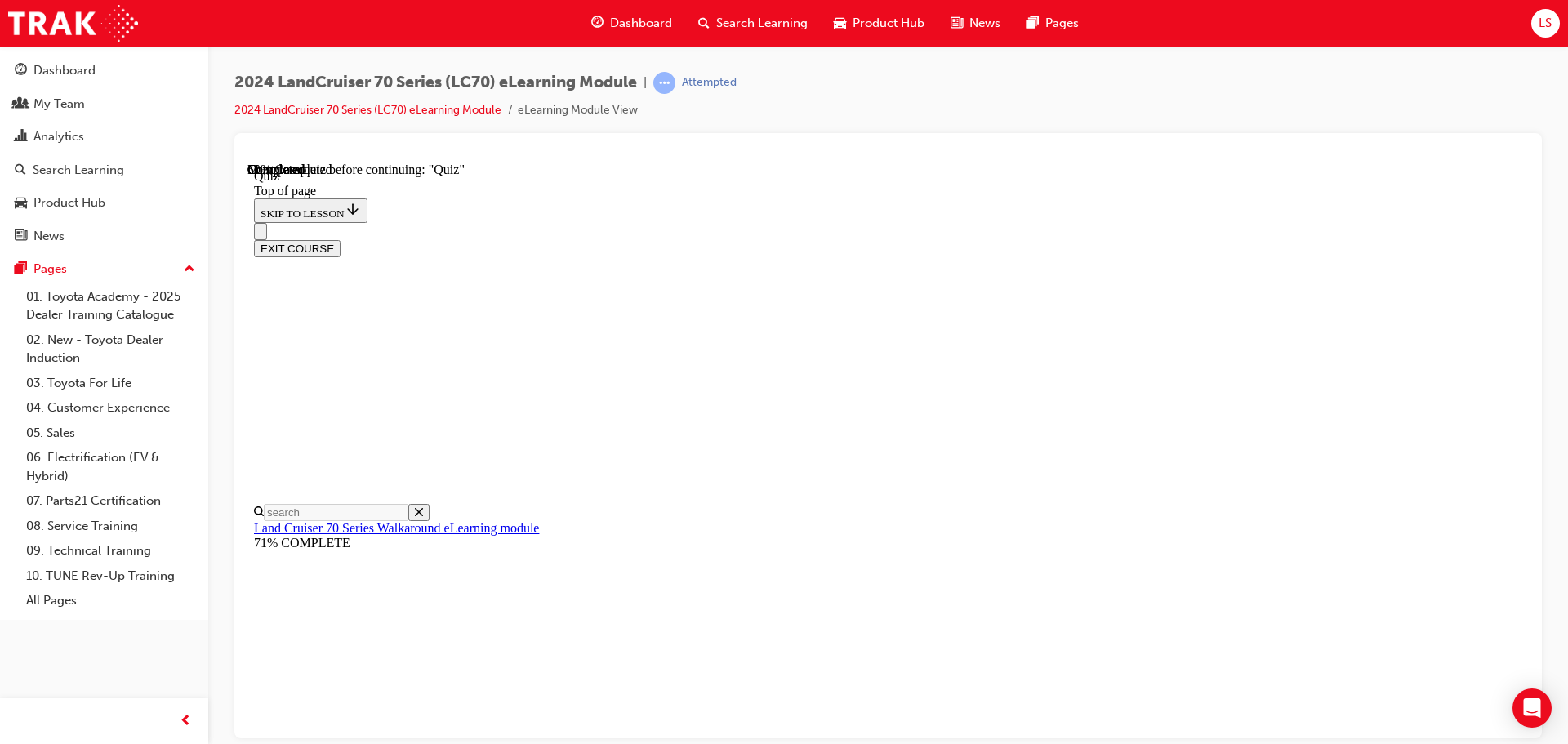
scroll to position [294, 0]
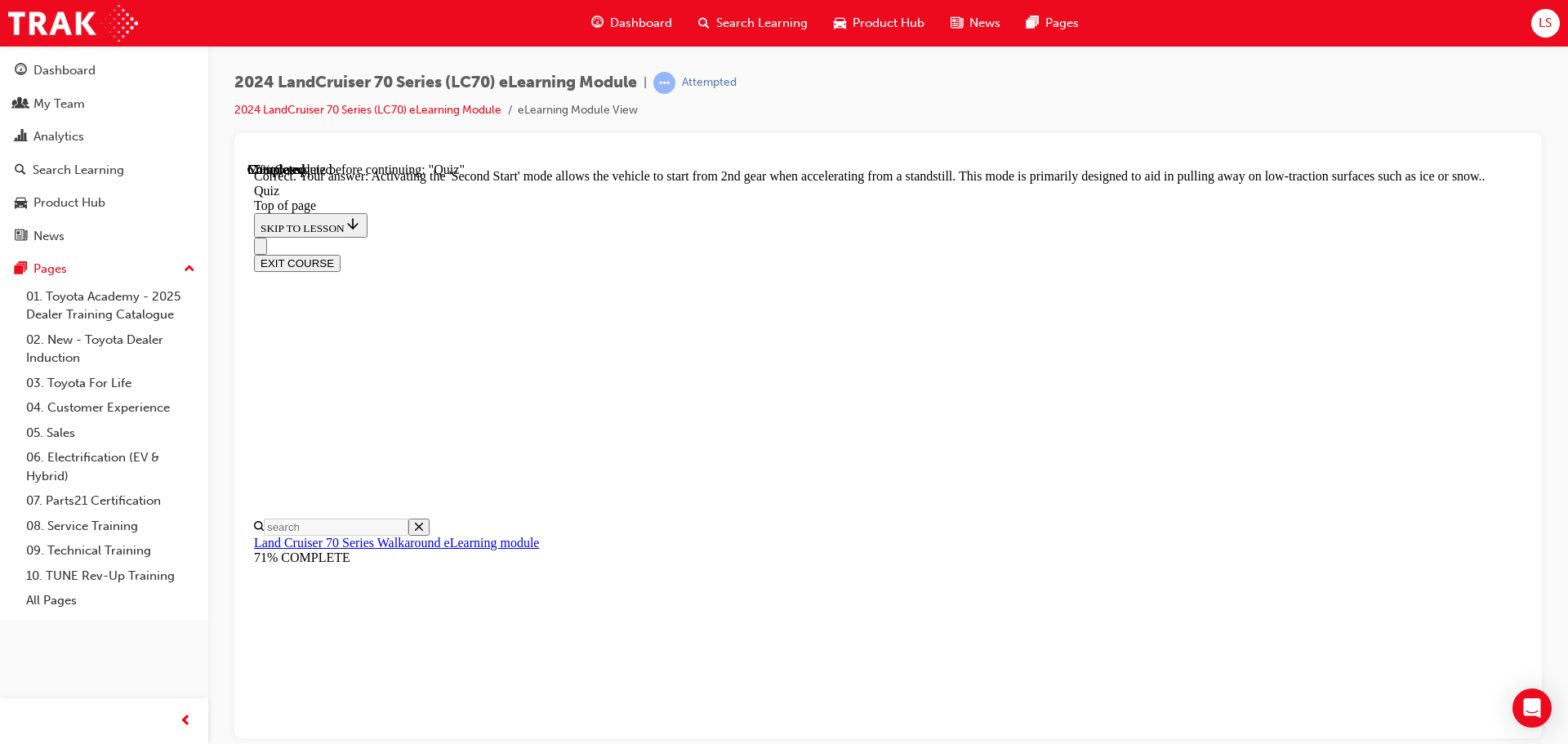
scroll to position [427, 0]
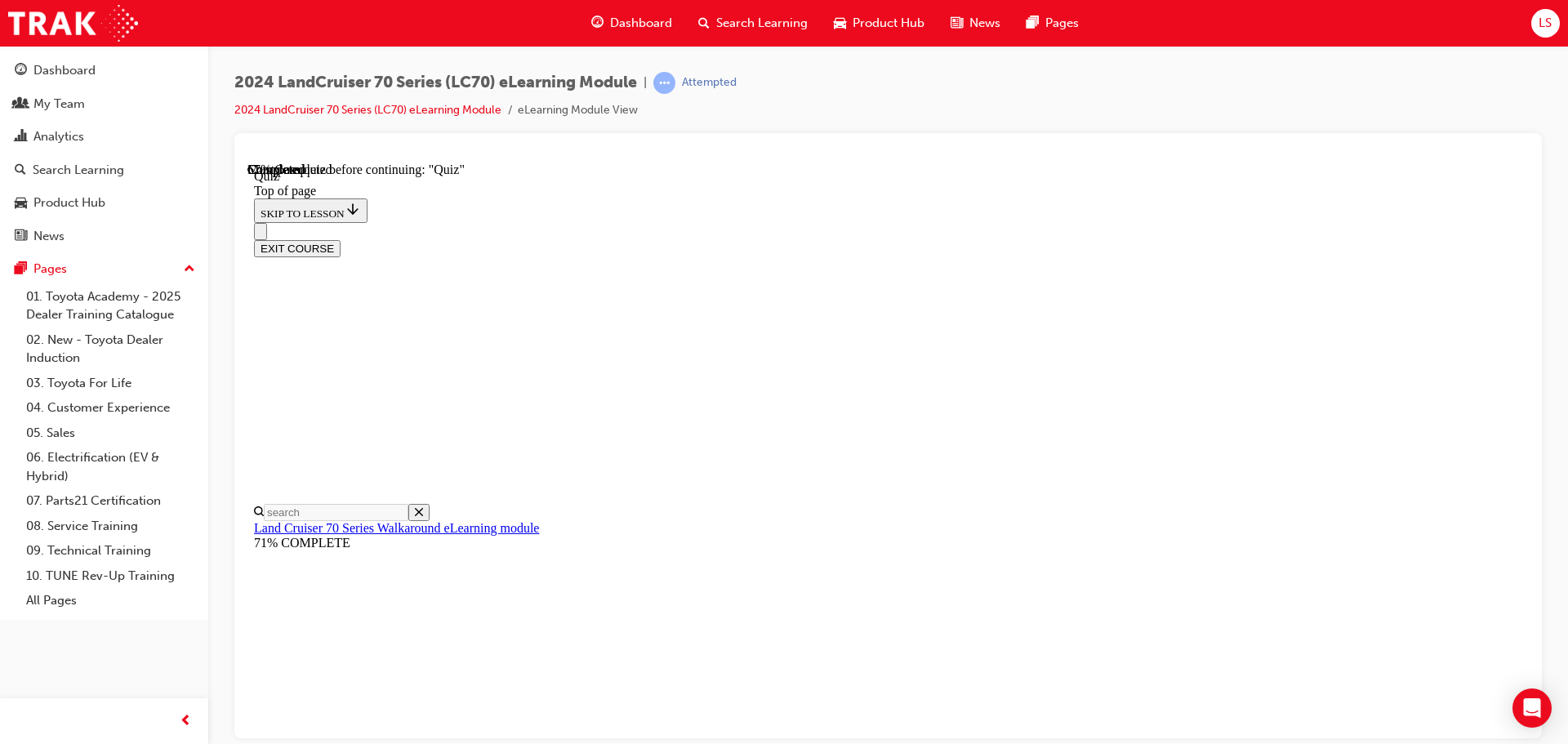
scroll to position [131, 0]
drag, startPoint x: 719, startPoint y: 243, endPoint x: 1075, endPoint y: 301, distance: 360.7
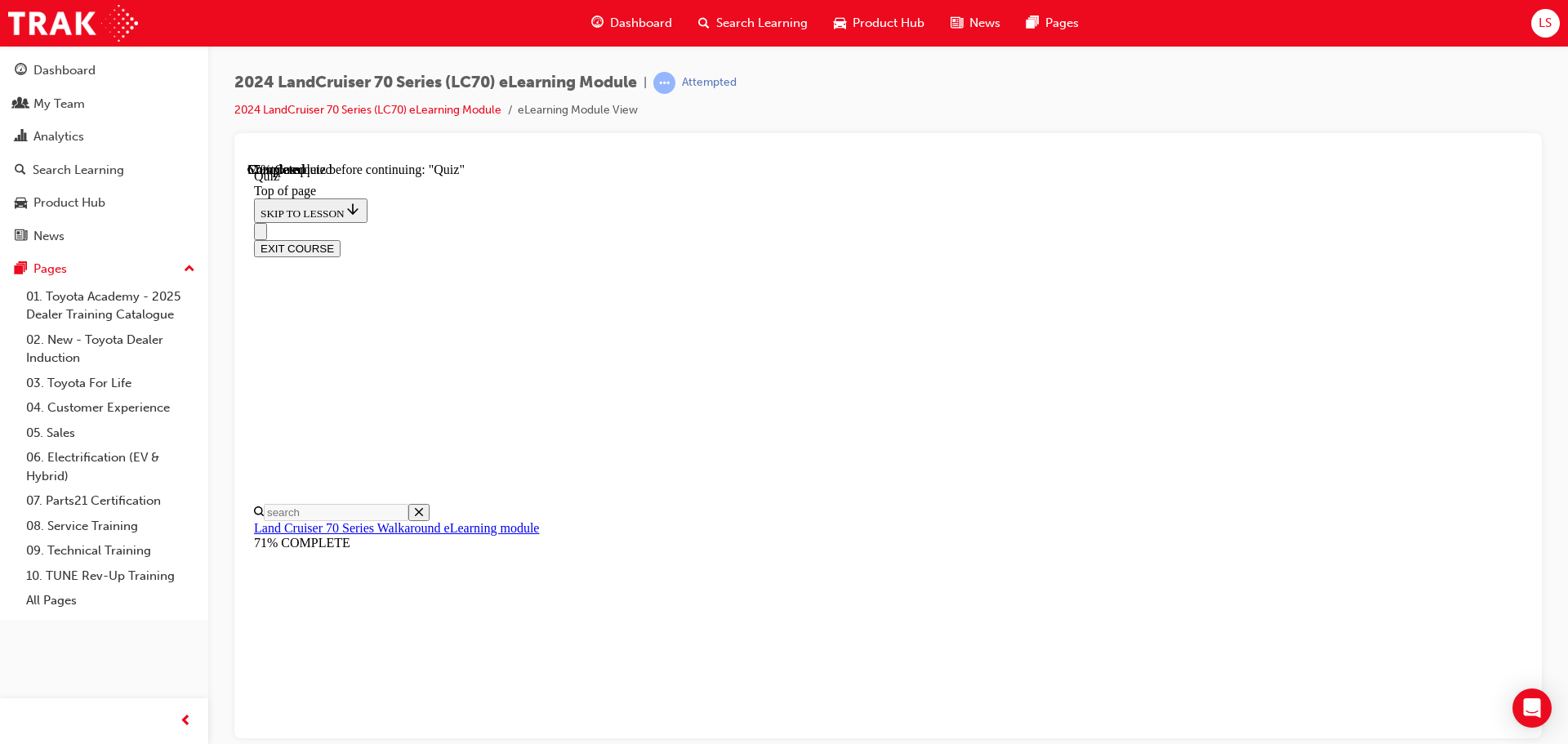
copy p "Toyota Safety Sense (TSS) has been upgraded to TSS 2.0, in addition to Pre-Coll…"
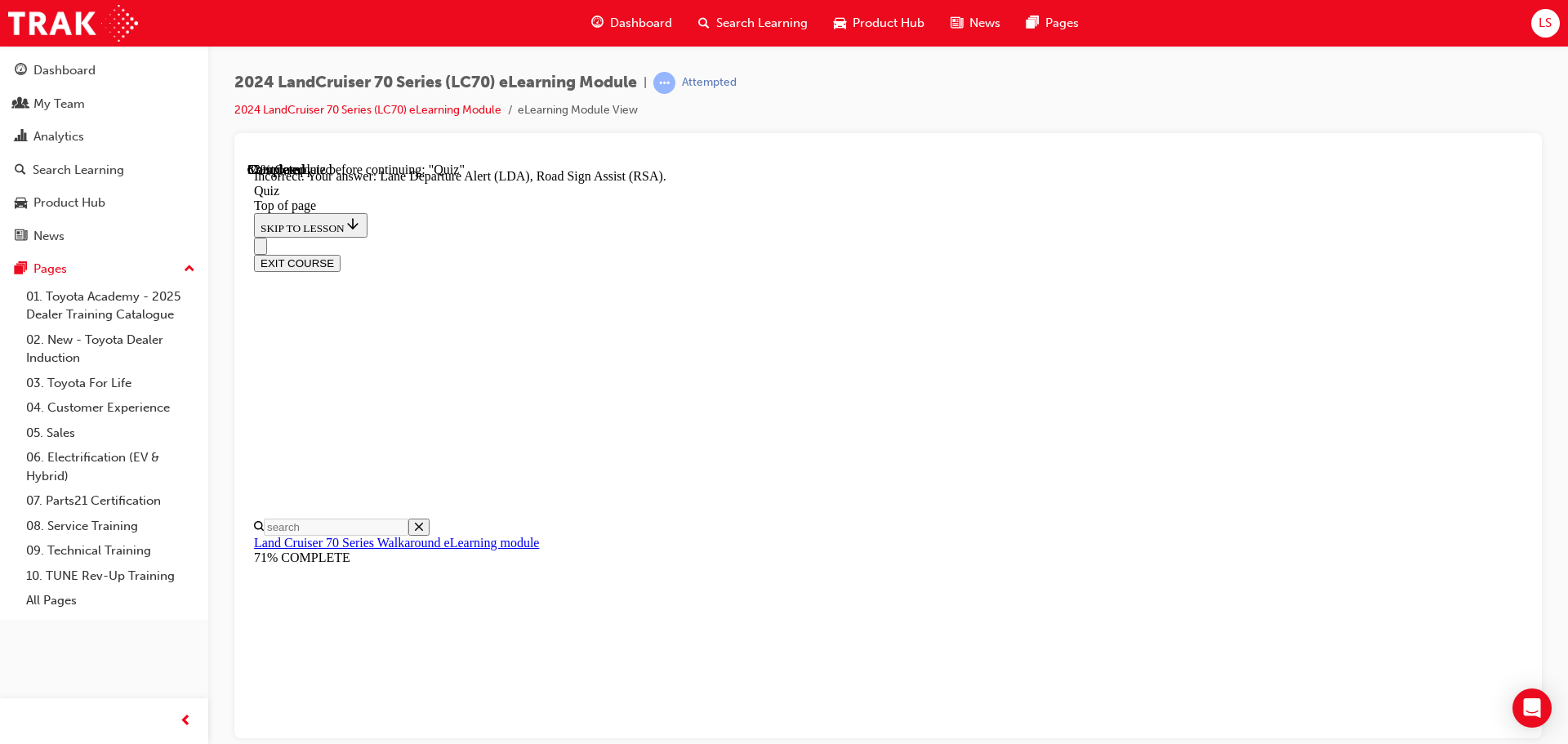
scroll to position [341, 0]
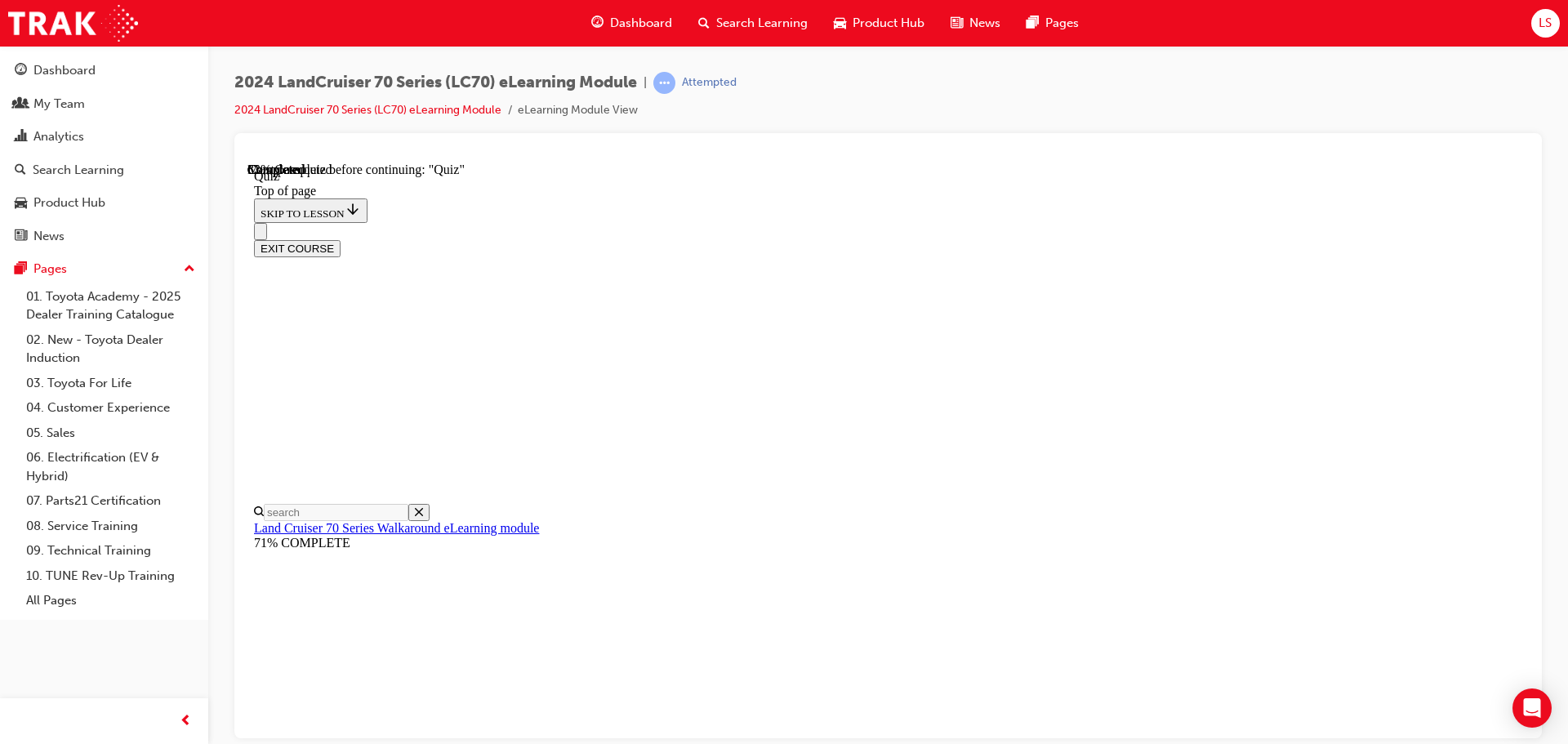
scroll to position [213, 0]
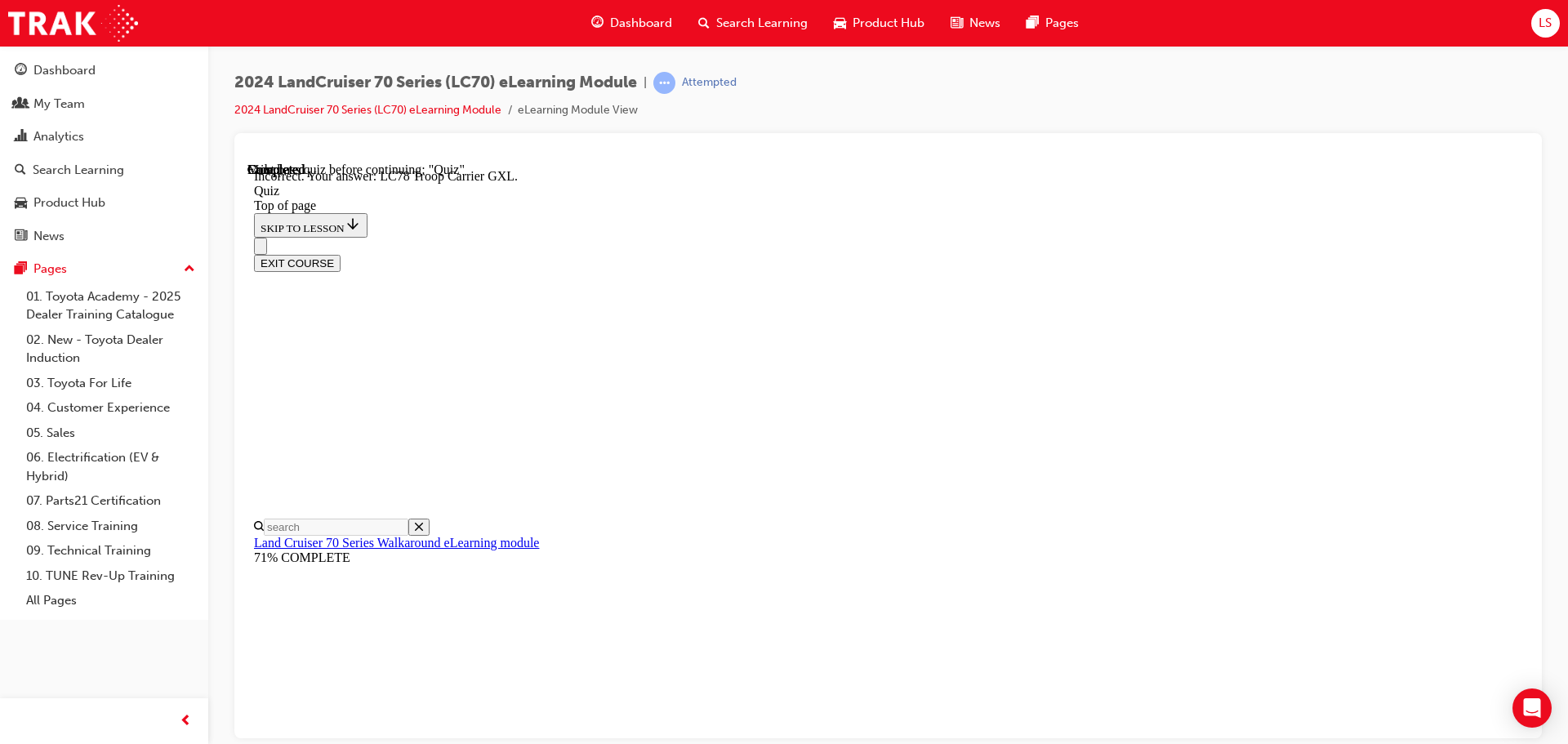
scroll to position [423, 0]
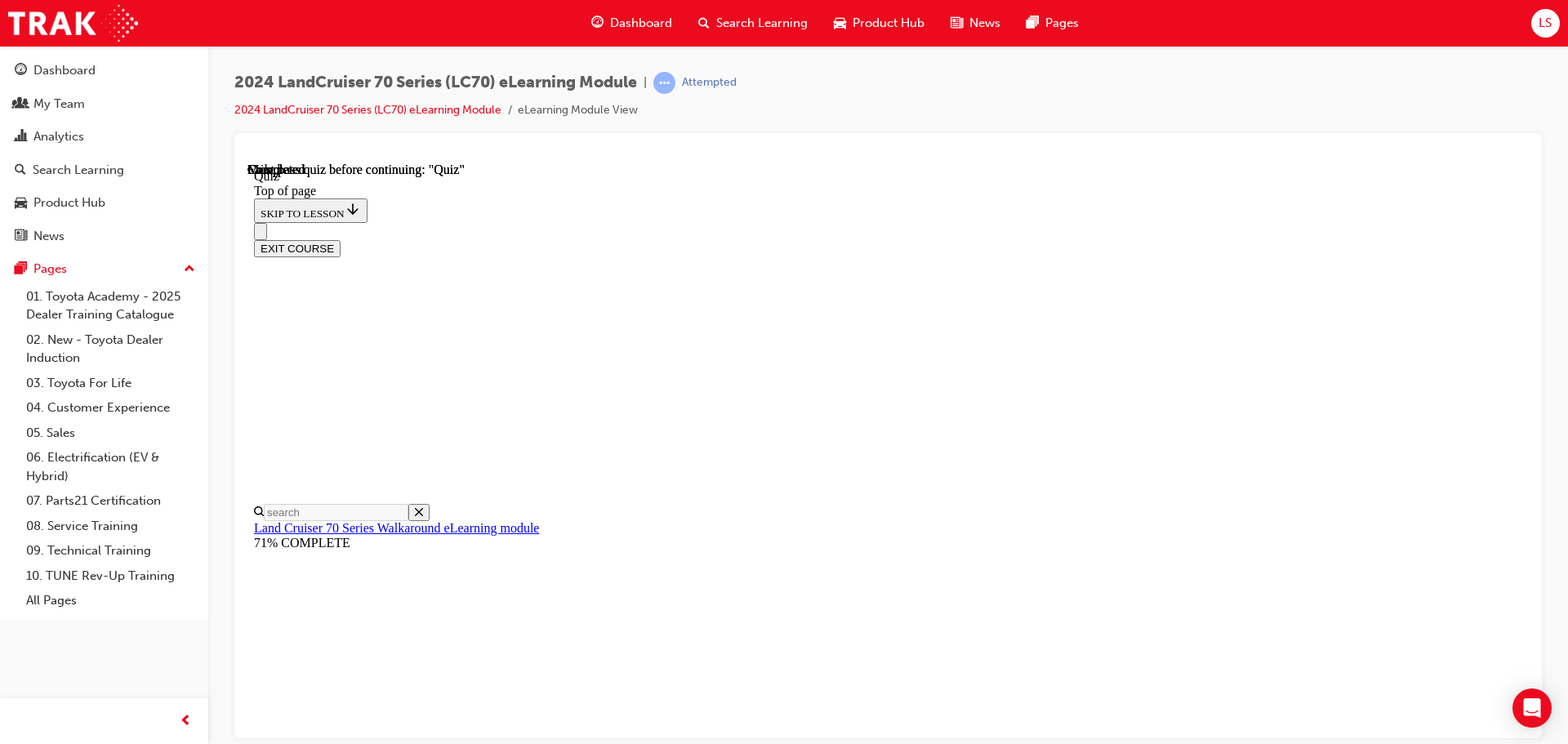
scroll to position [308, 0]
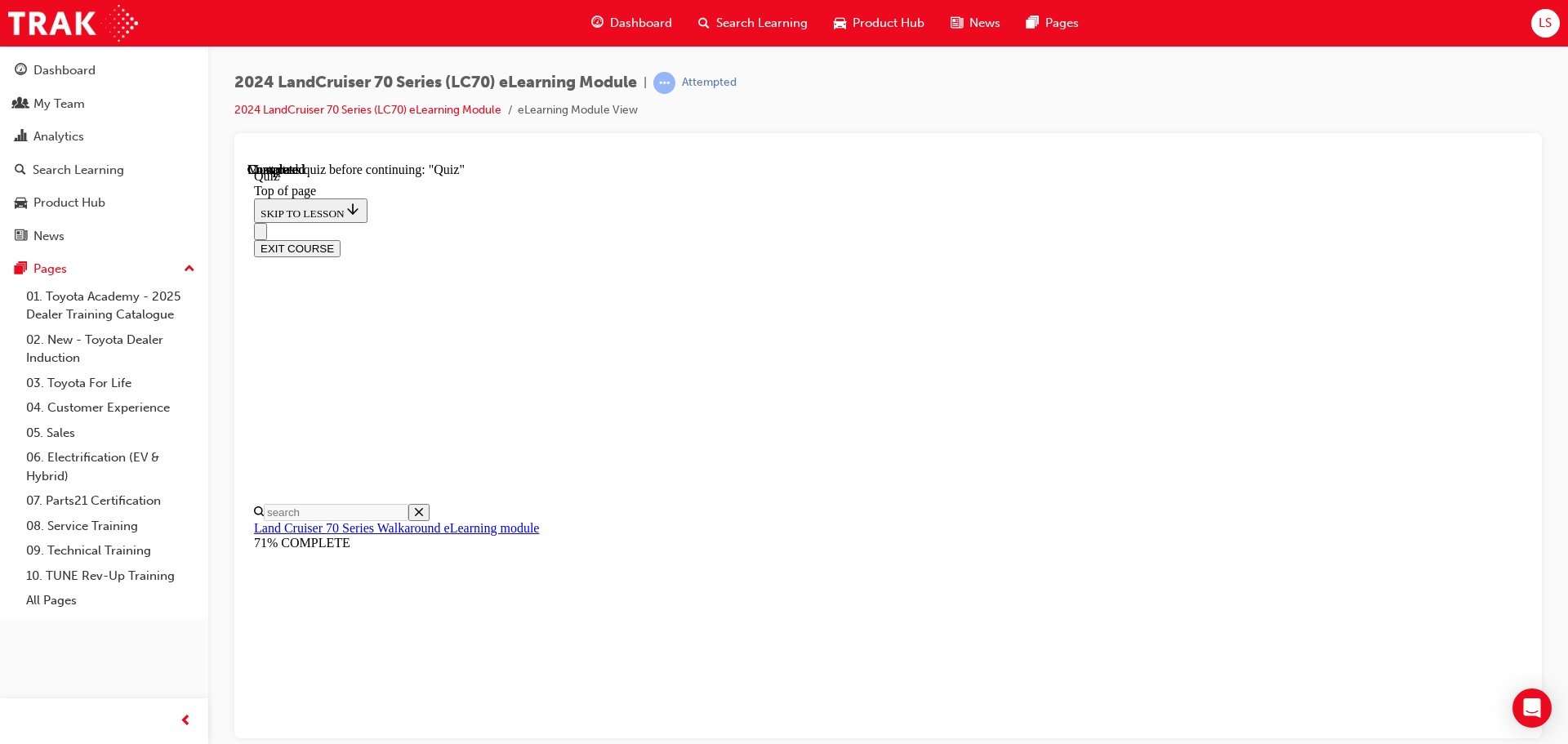
drag, startPoint x: 823, startPoint y: 543, endPoint x: 832, endPoint y: 565, distance: 23.8
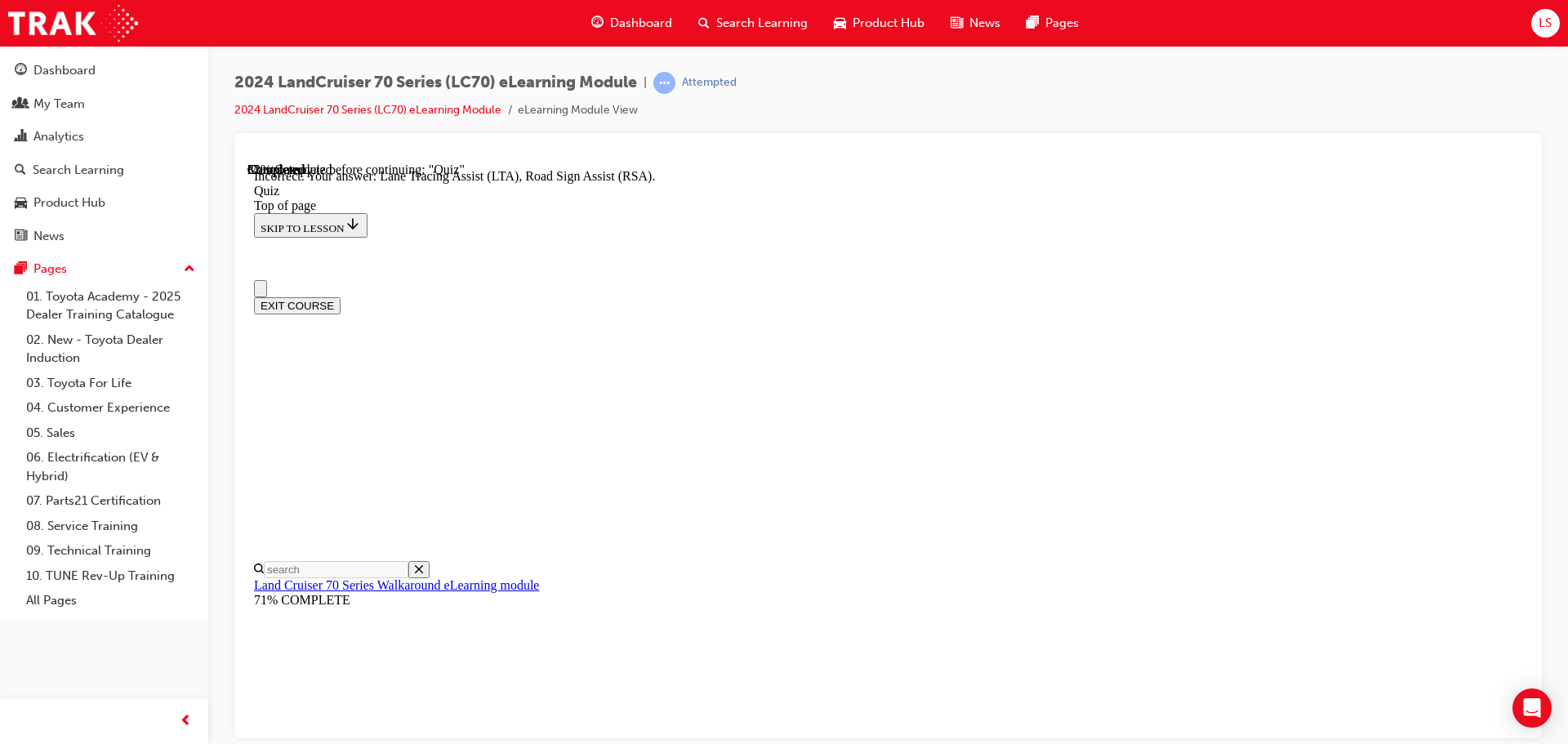
scroll to position [0, 0]
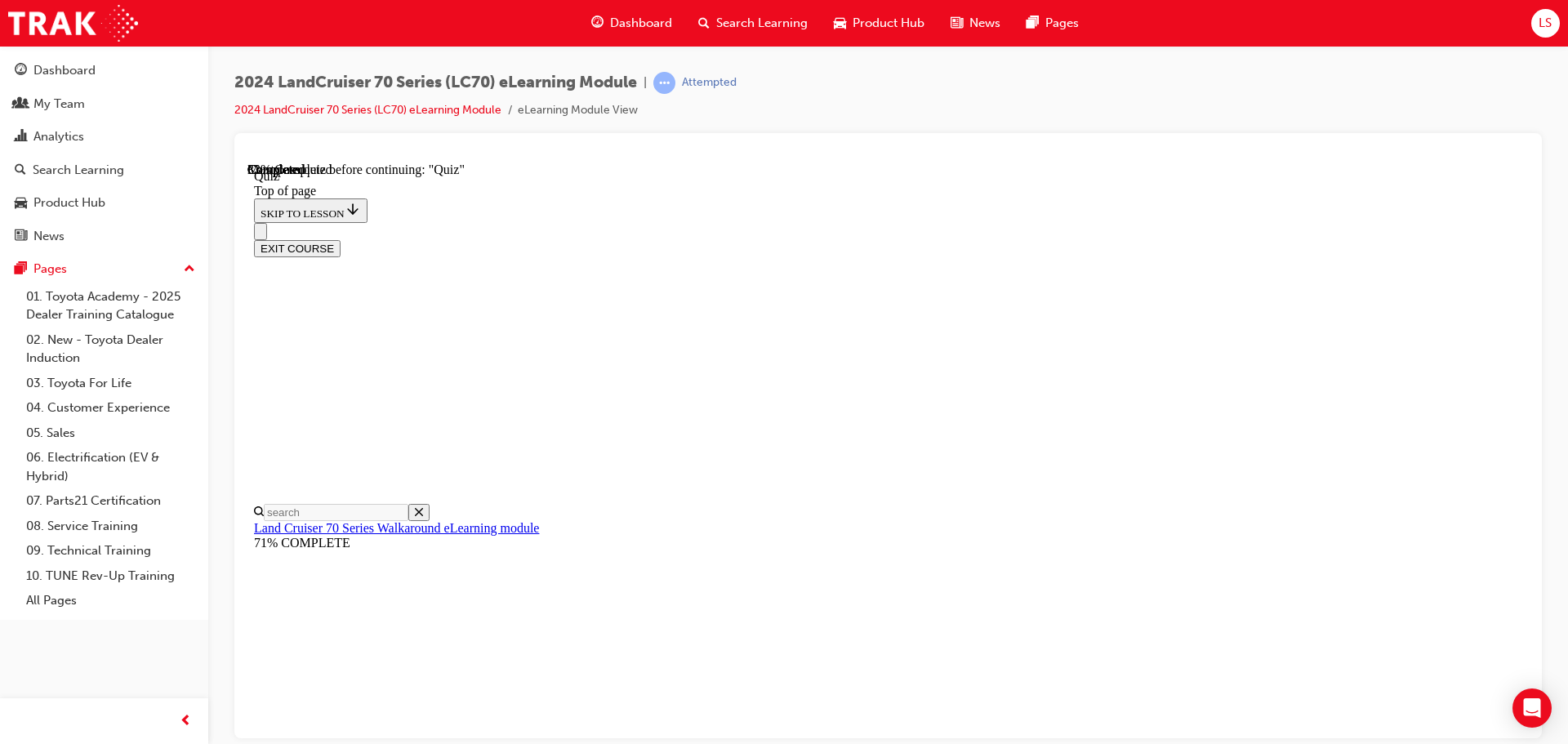
drag, startPoint x: 767, startPoint y: 541, endPoint x: 775, endPoint y: 538, distance: 8.5
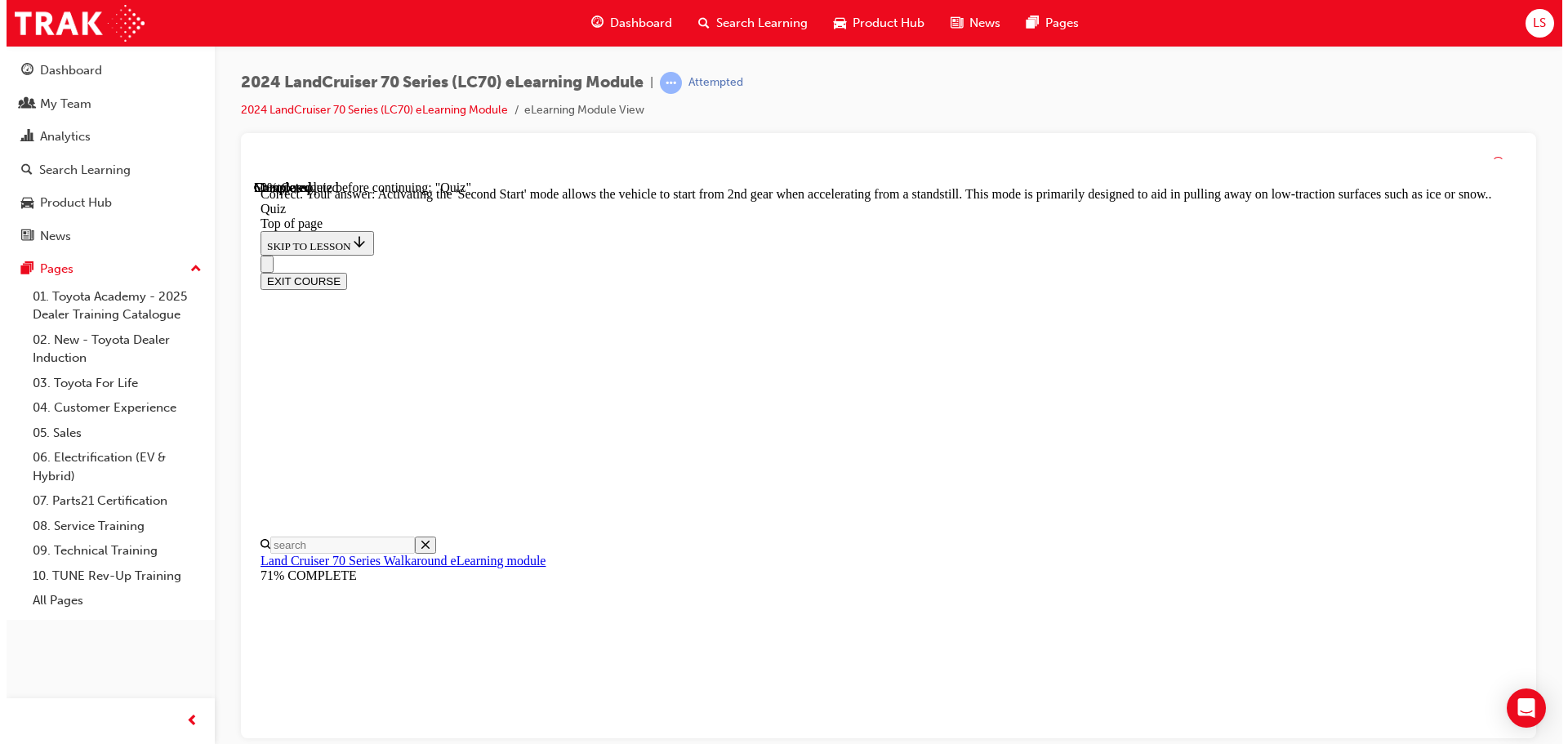
scroll to position [427, 0]
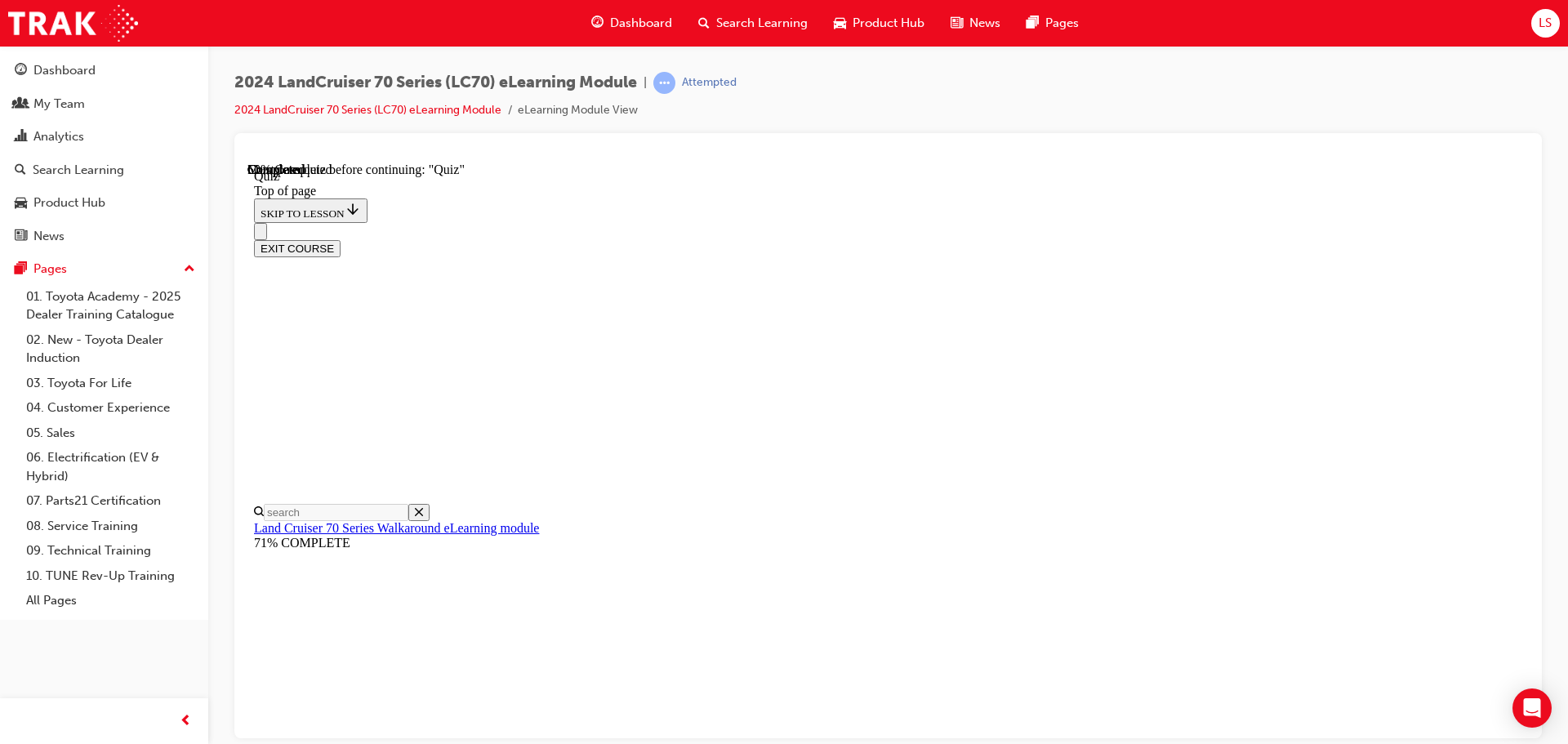
scroll to position [294, 0]
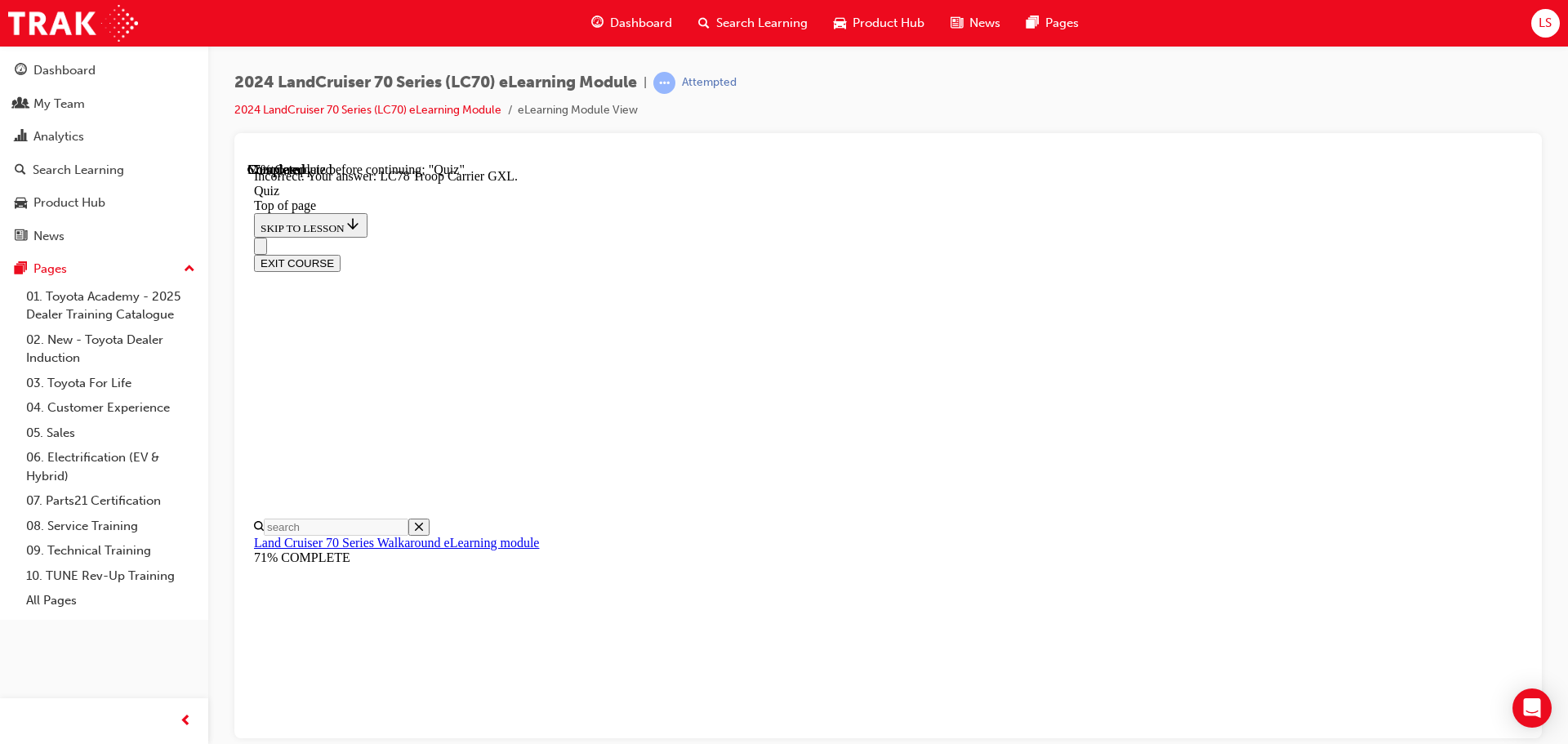
scroll to position [423, 0]
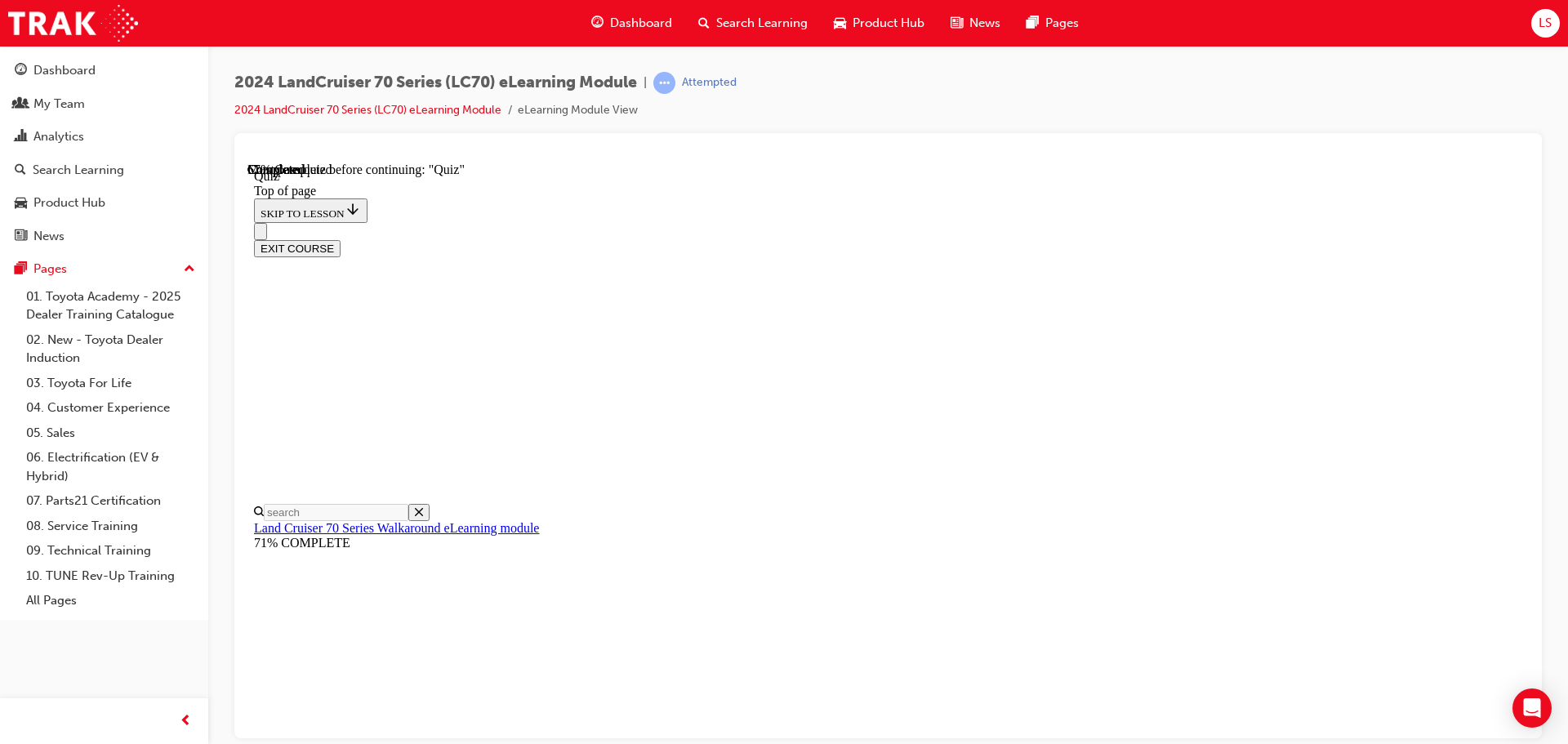
drag, startPoint x: 785, startPoint y: 681, endPoint x: 828, endPoint y: 655, distance: 50.2
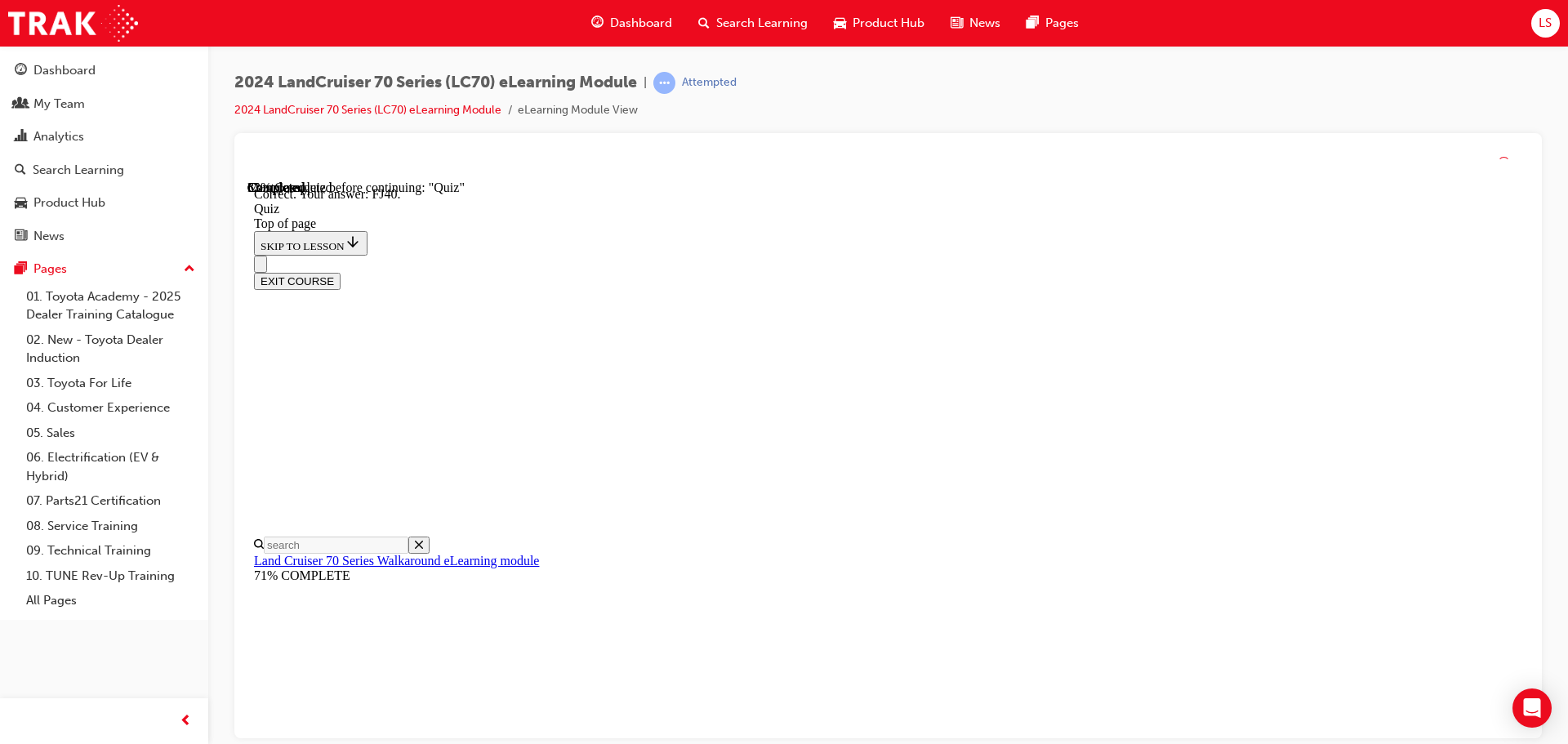
scroll to position [359, 0]
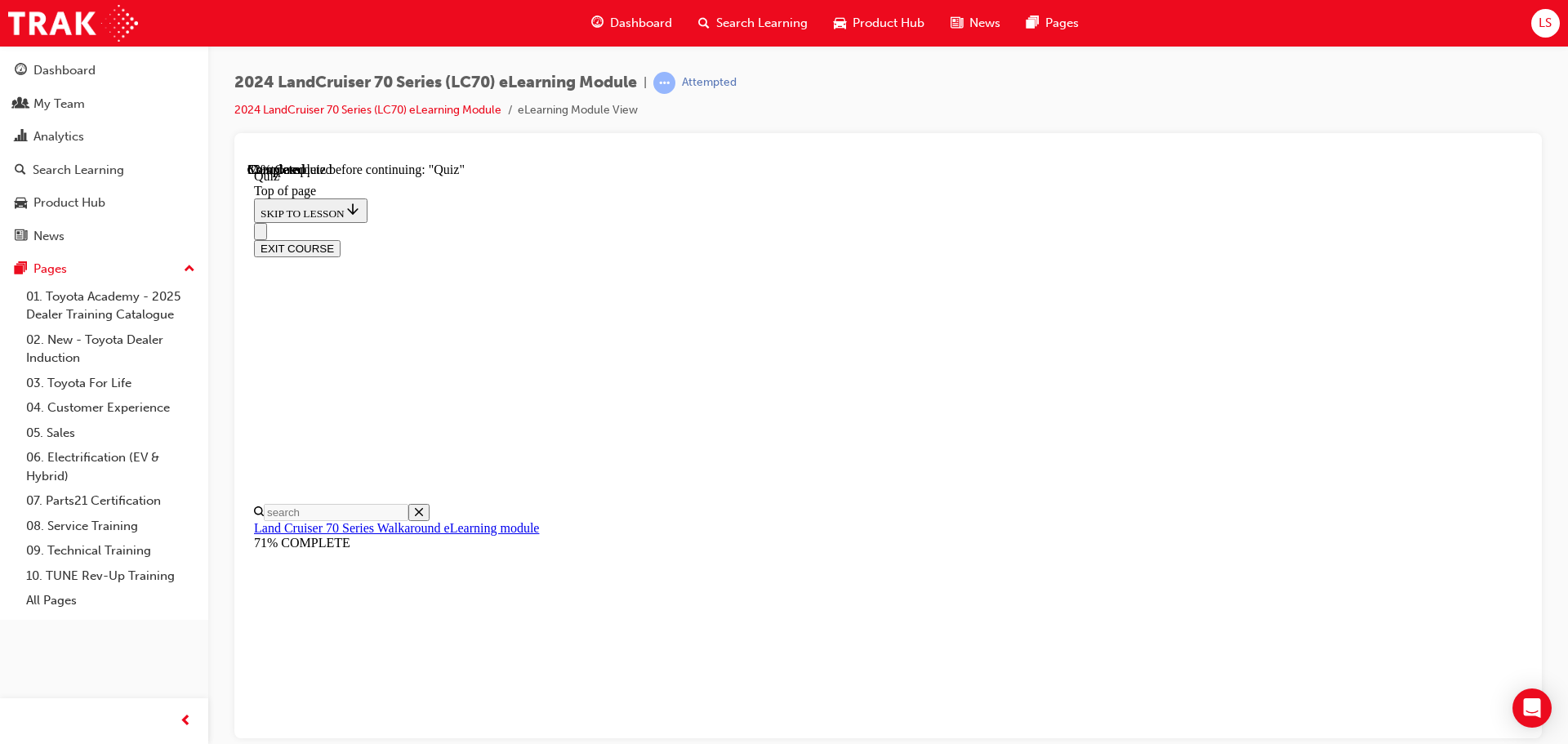
scroll to position [131, 0]
drag, startPoint x: 985, startPoint y: 657, endPoint x: 984, endPoint y: 626, distance: 31.0
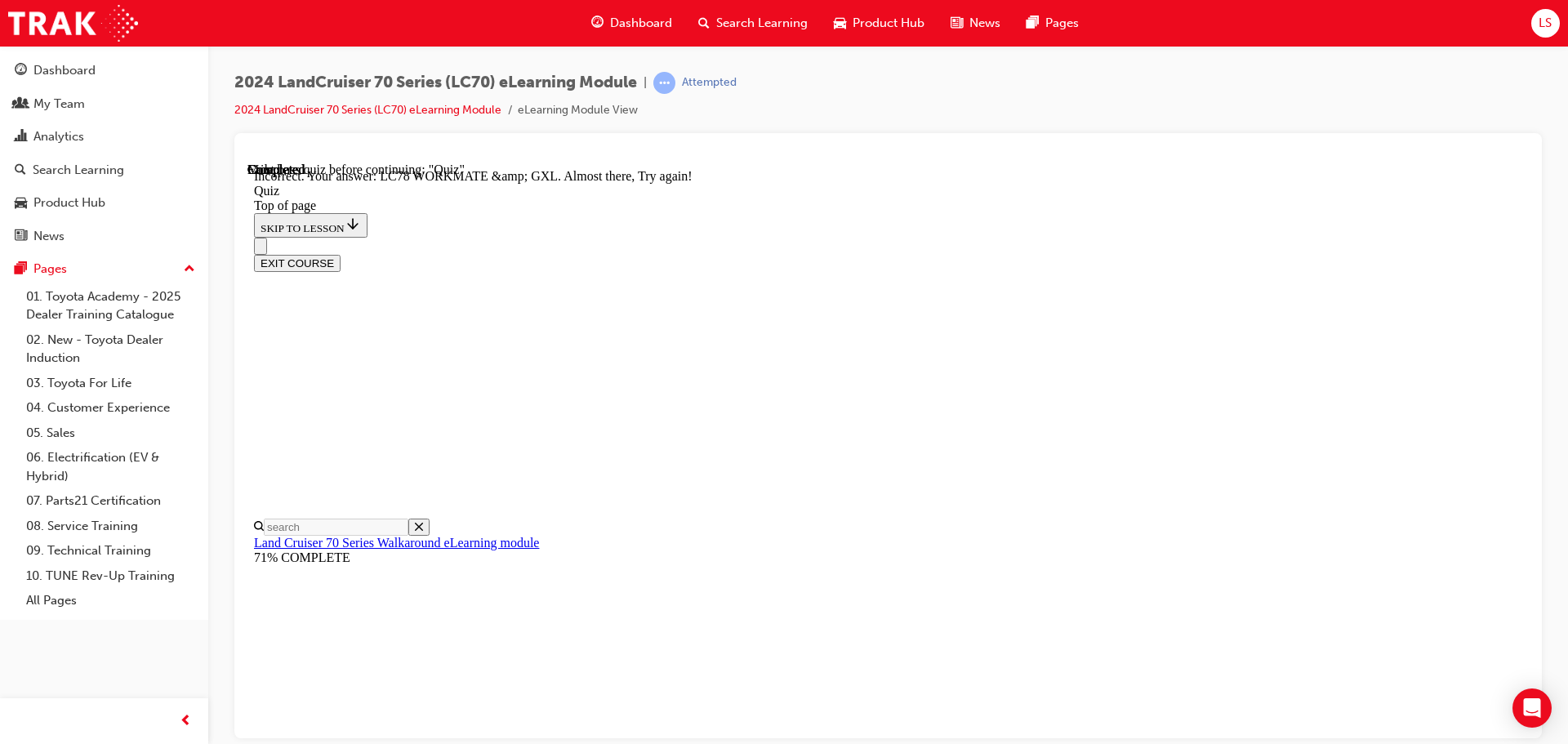
scroll to position [415, 0]
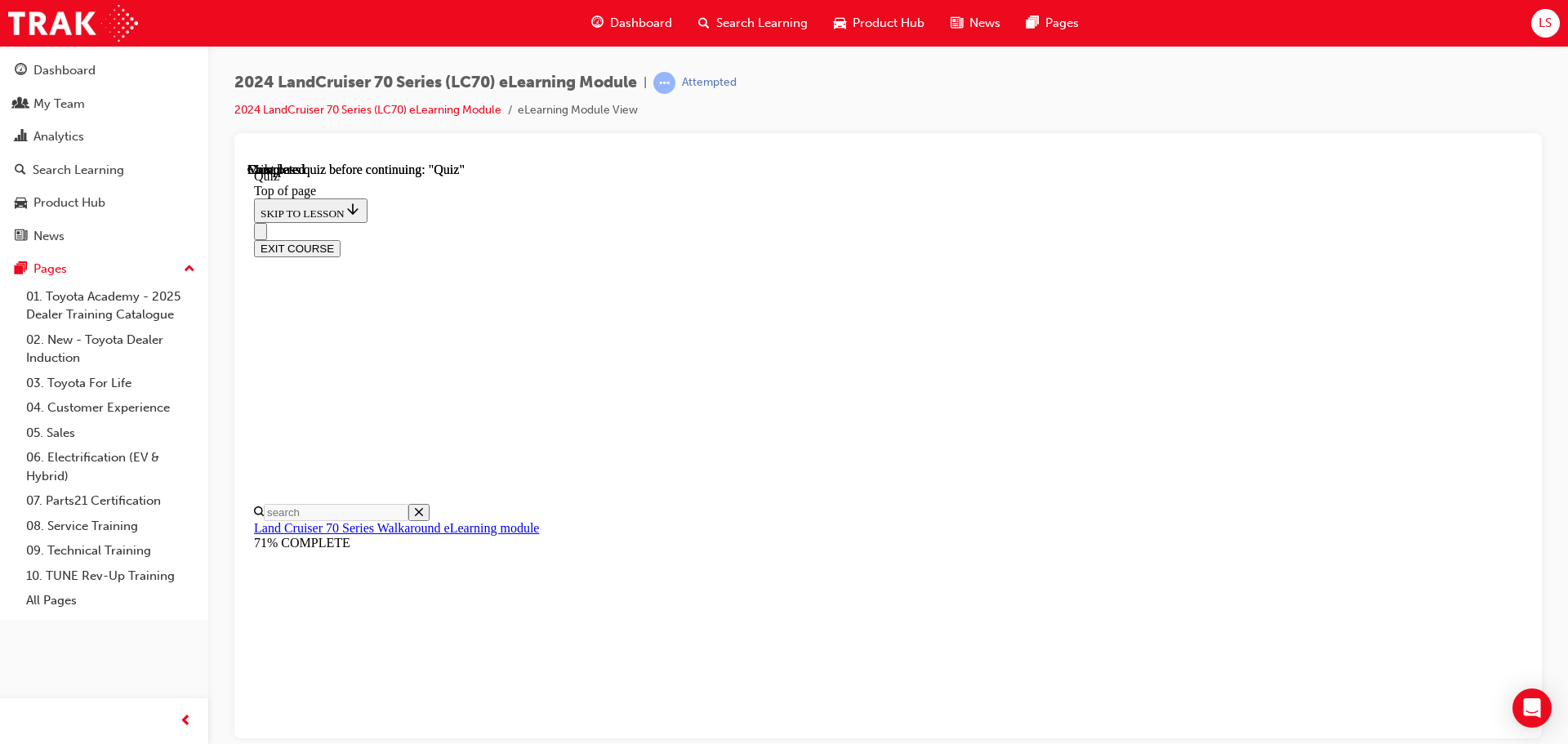
scroll to position [308, 0]
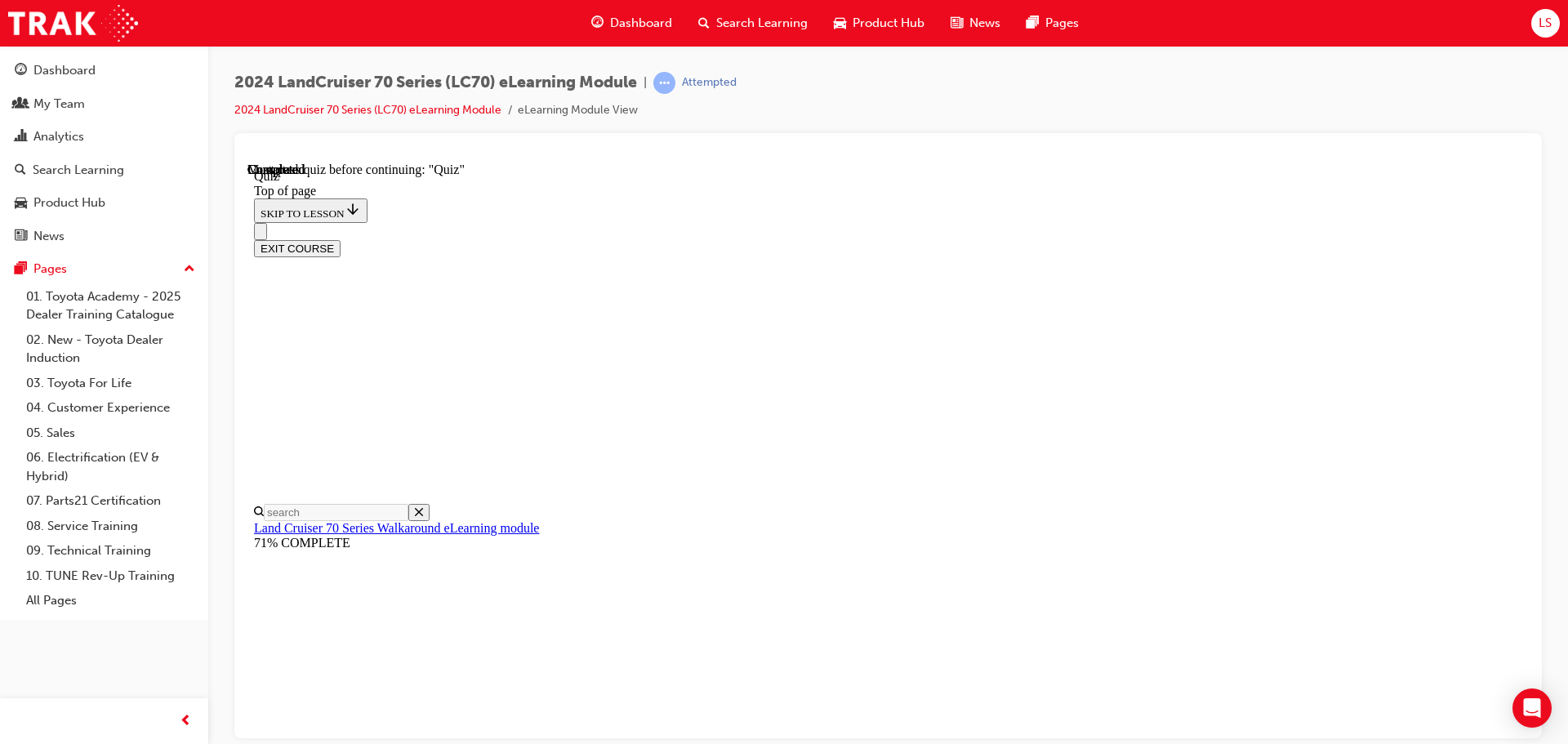
drag, startPoint x: 993, startPoint y: 638, endPoint x: 1013, endPoint y: 551, distance: 89.3
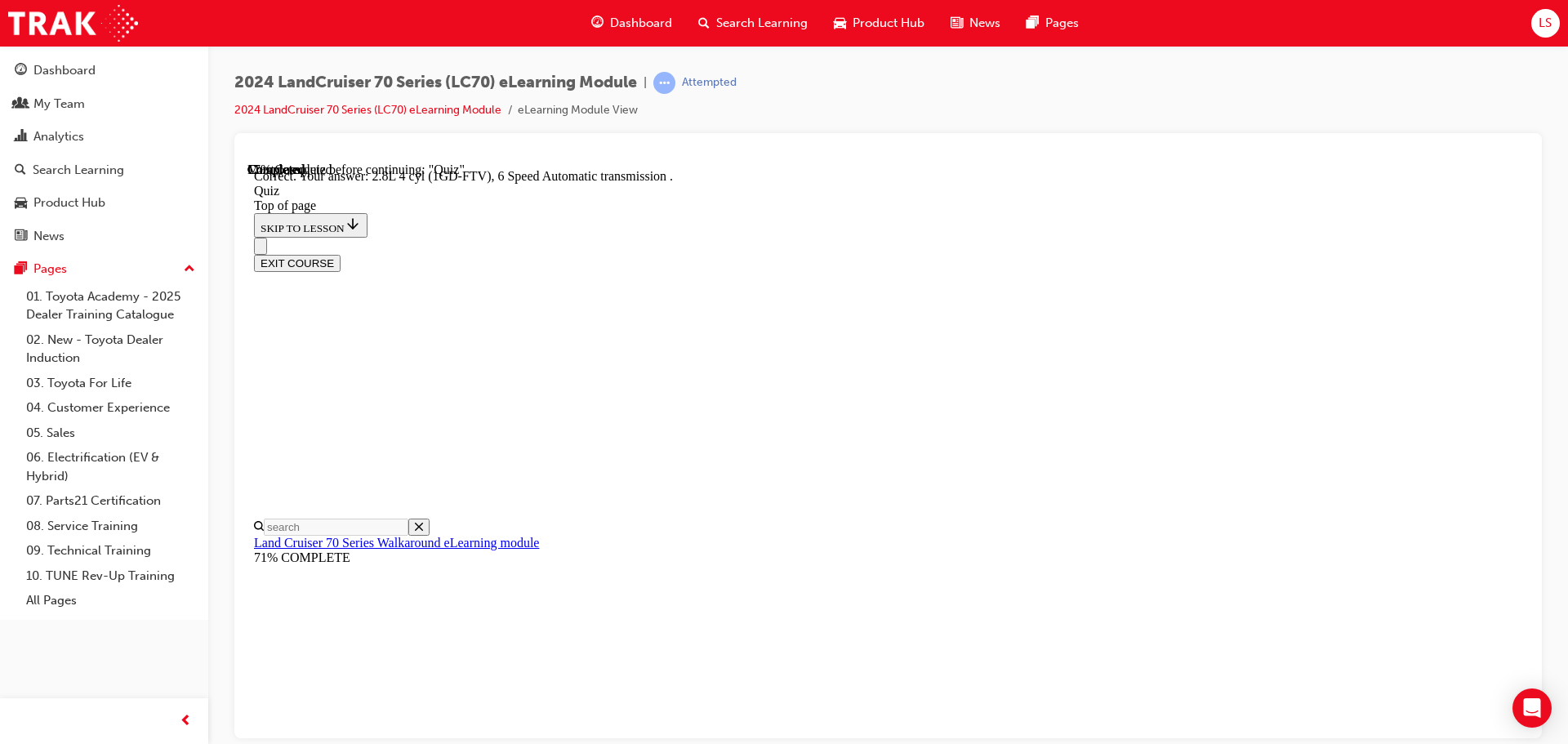
scroll to position [319, 0]
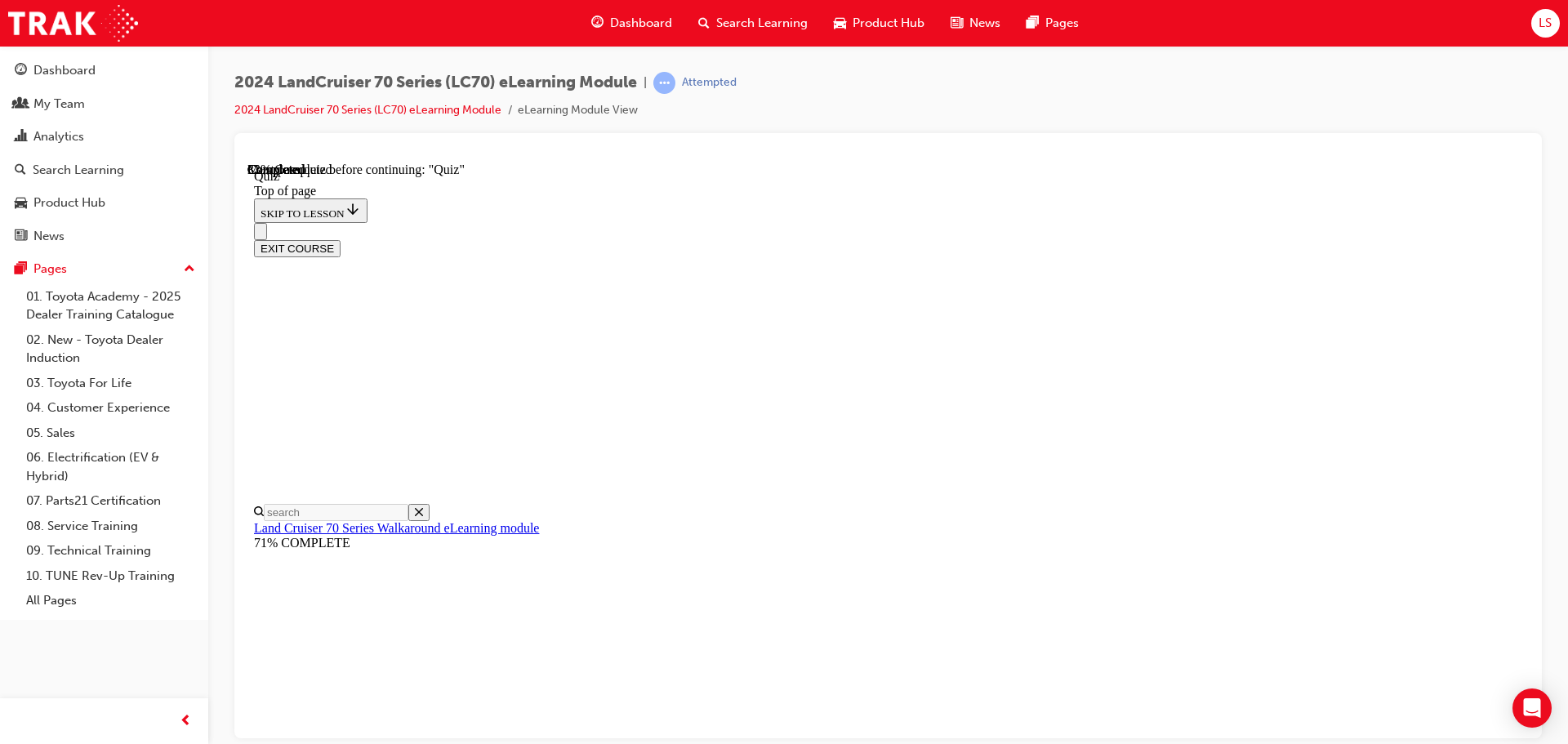
scroll to position [50, 0]
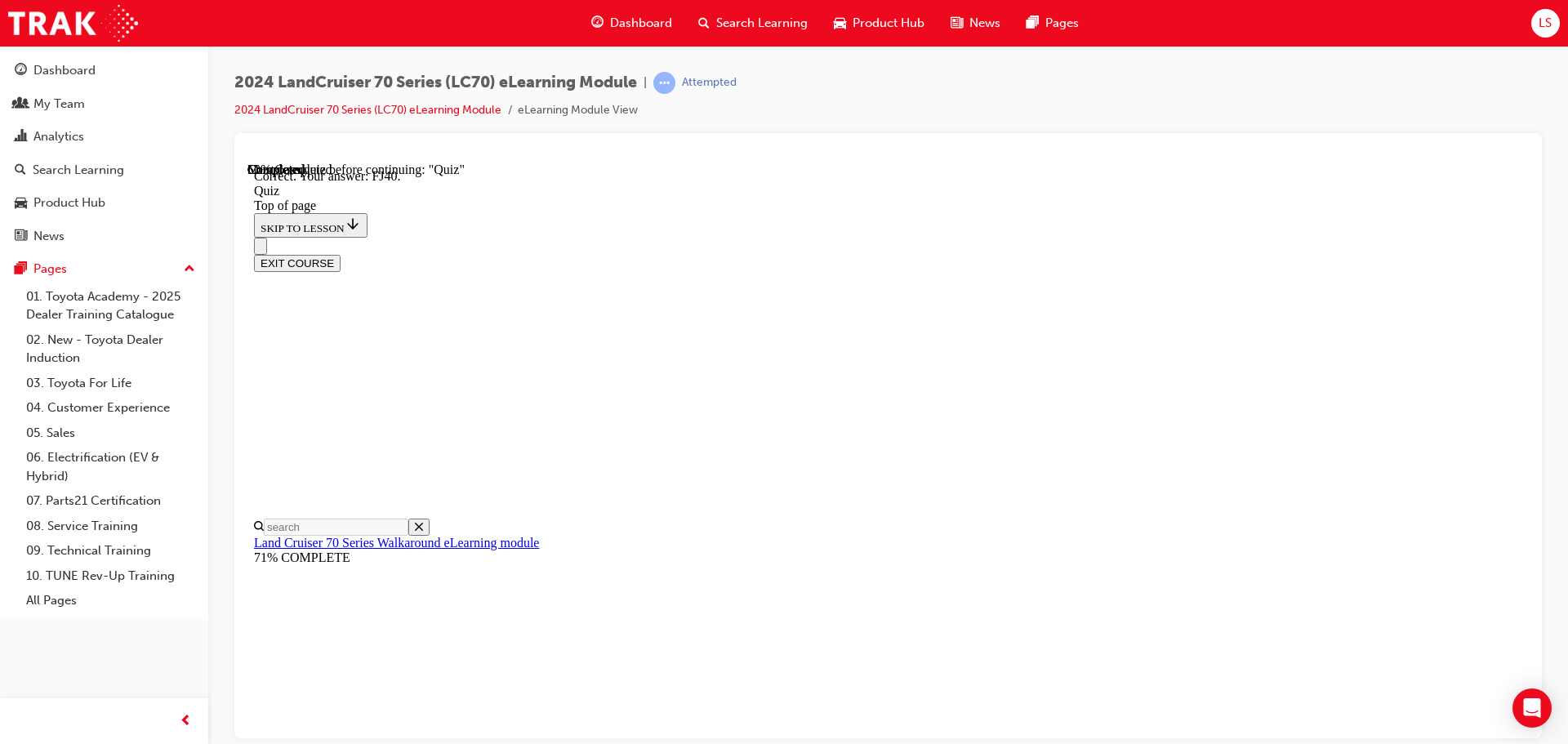
scroll to position [359, 0]
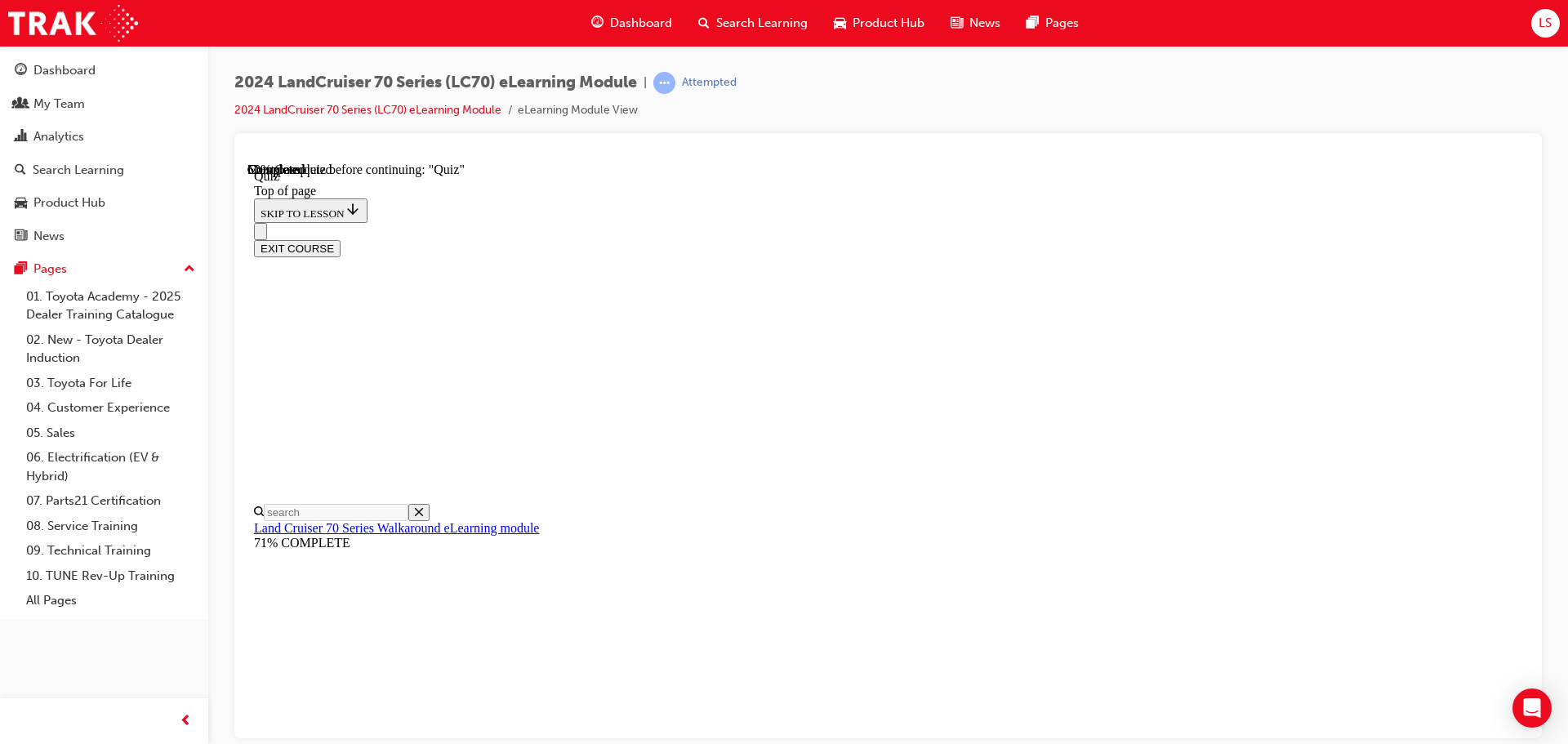
scroll to position [131, 0]
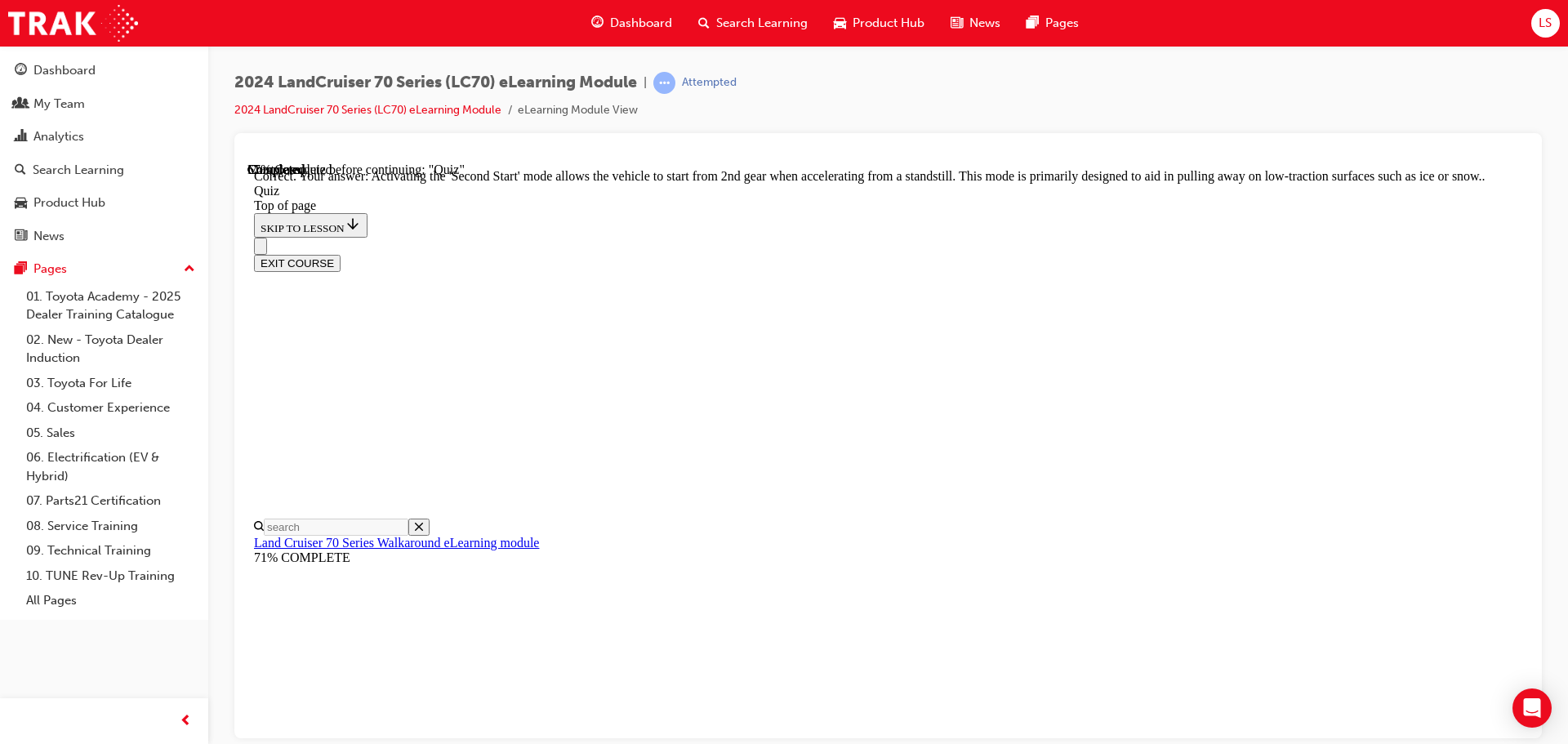
scroll to position [427, 0]
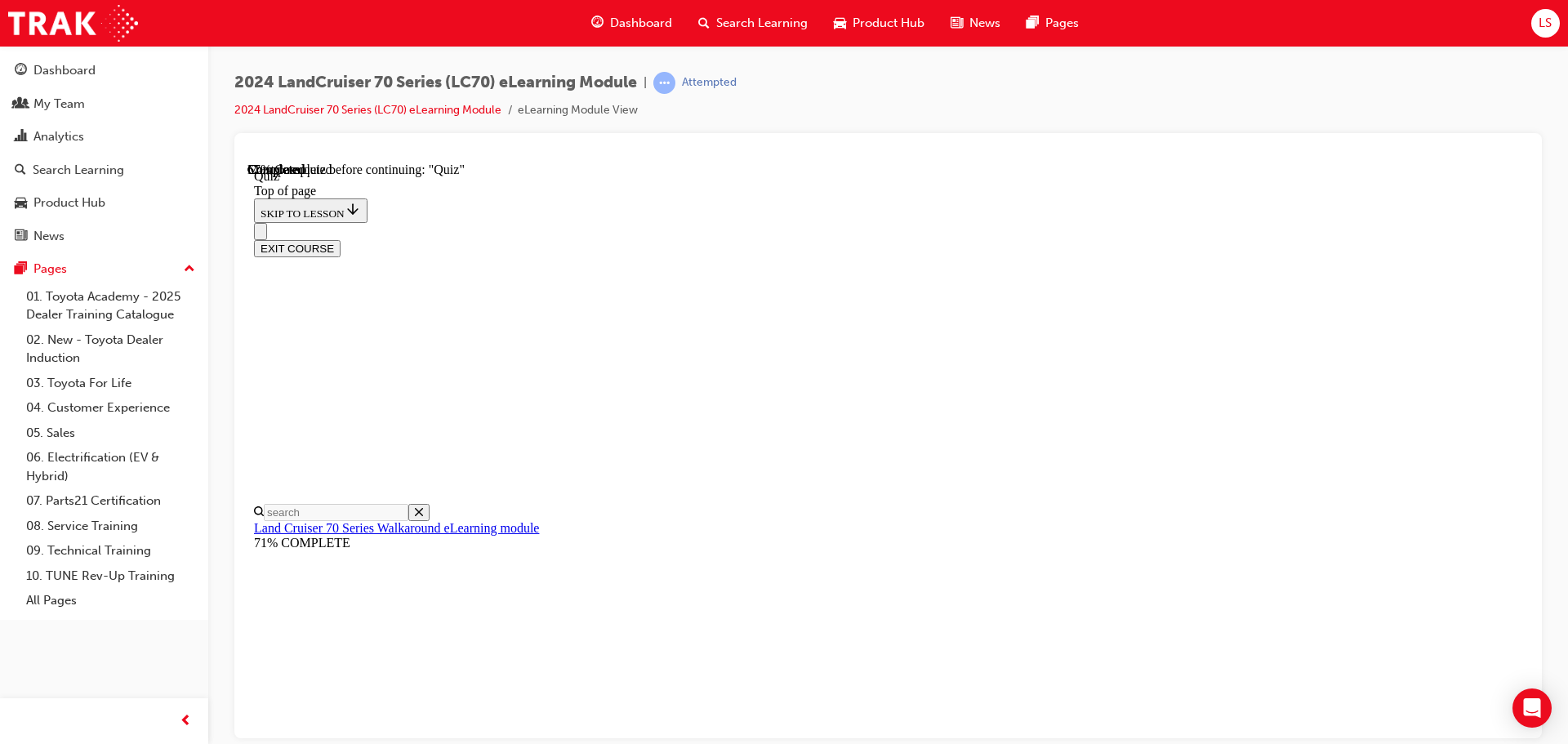
scroll to position [213, 0]
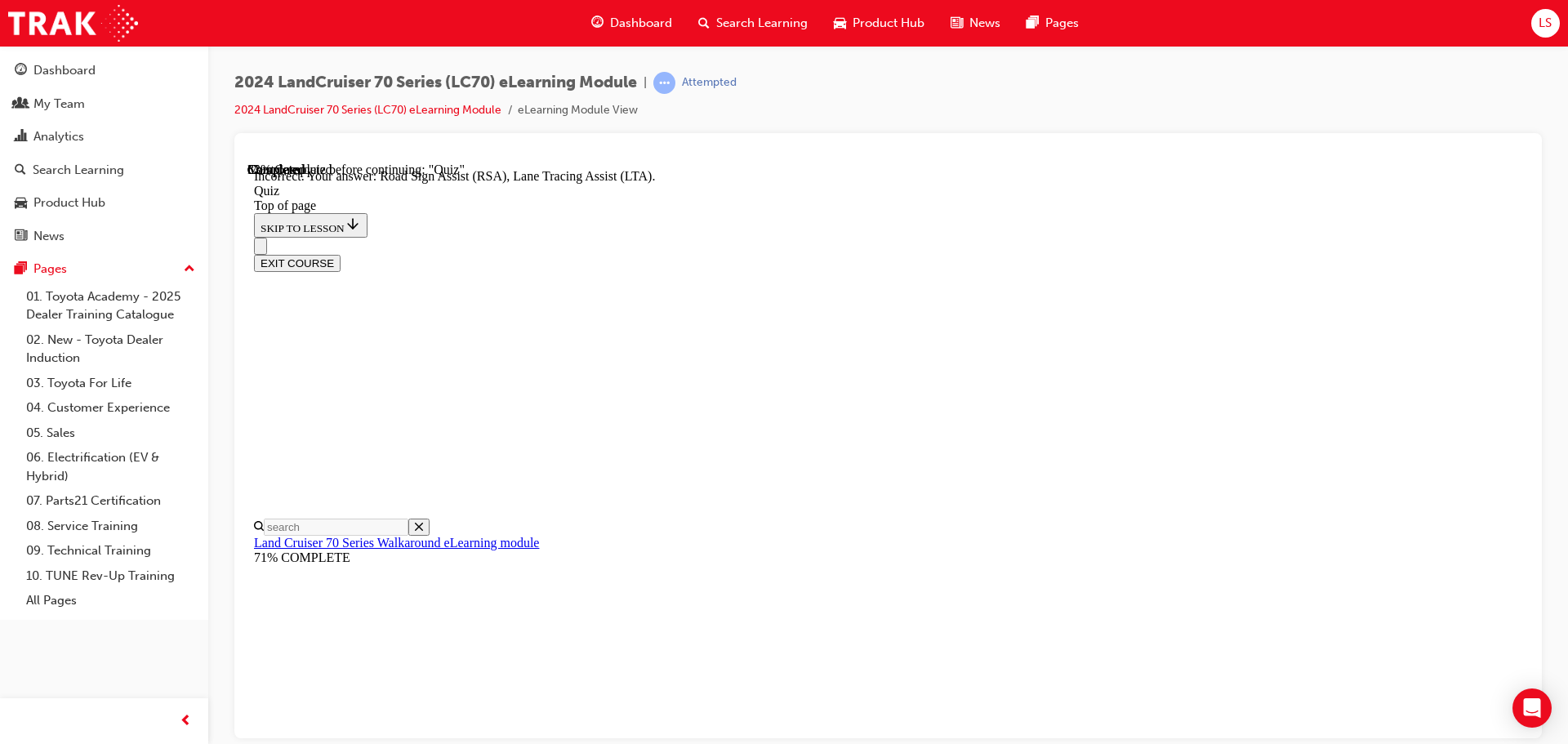
scroll to position [178, 0]
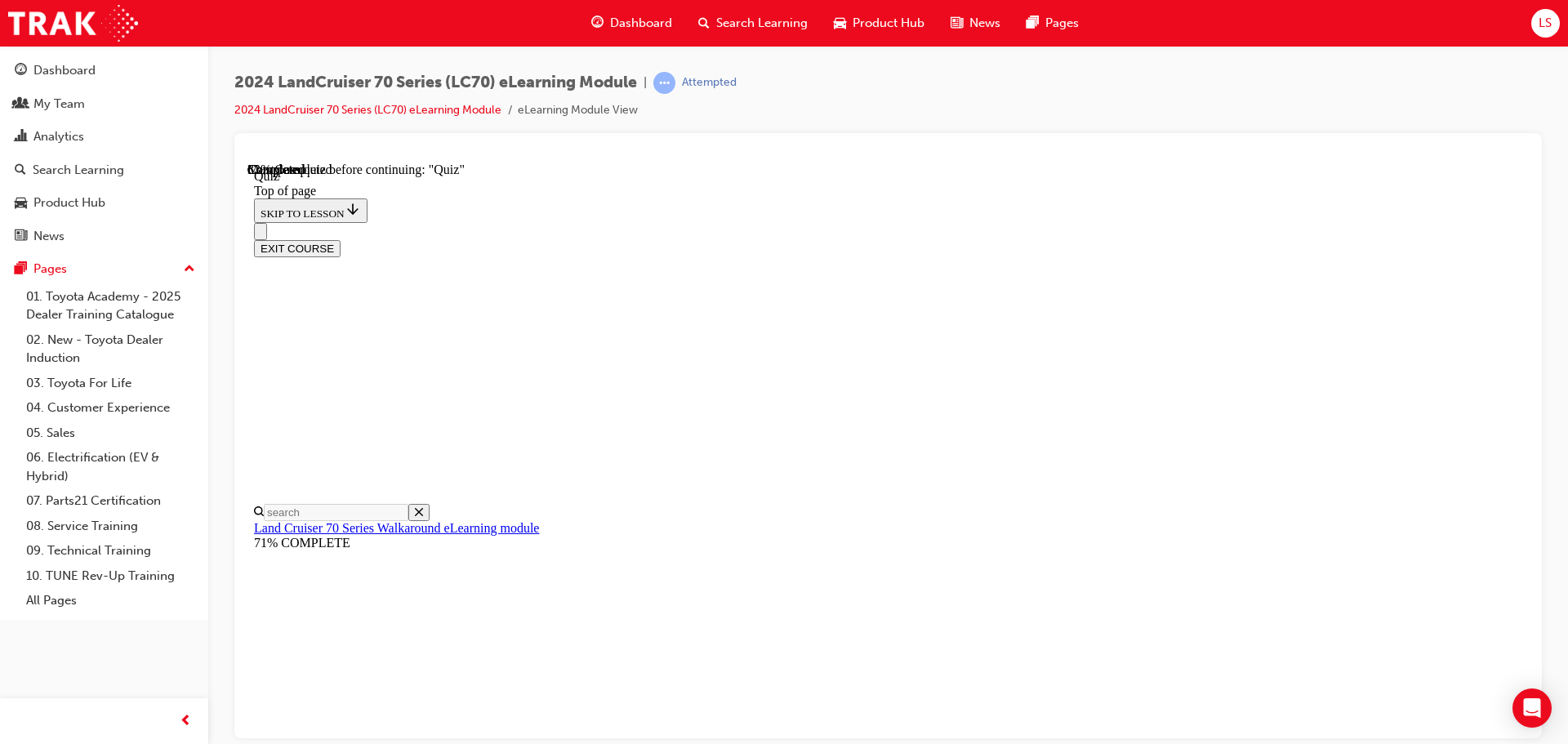
scroll to position [213, 0]
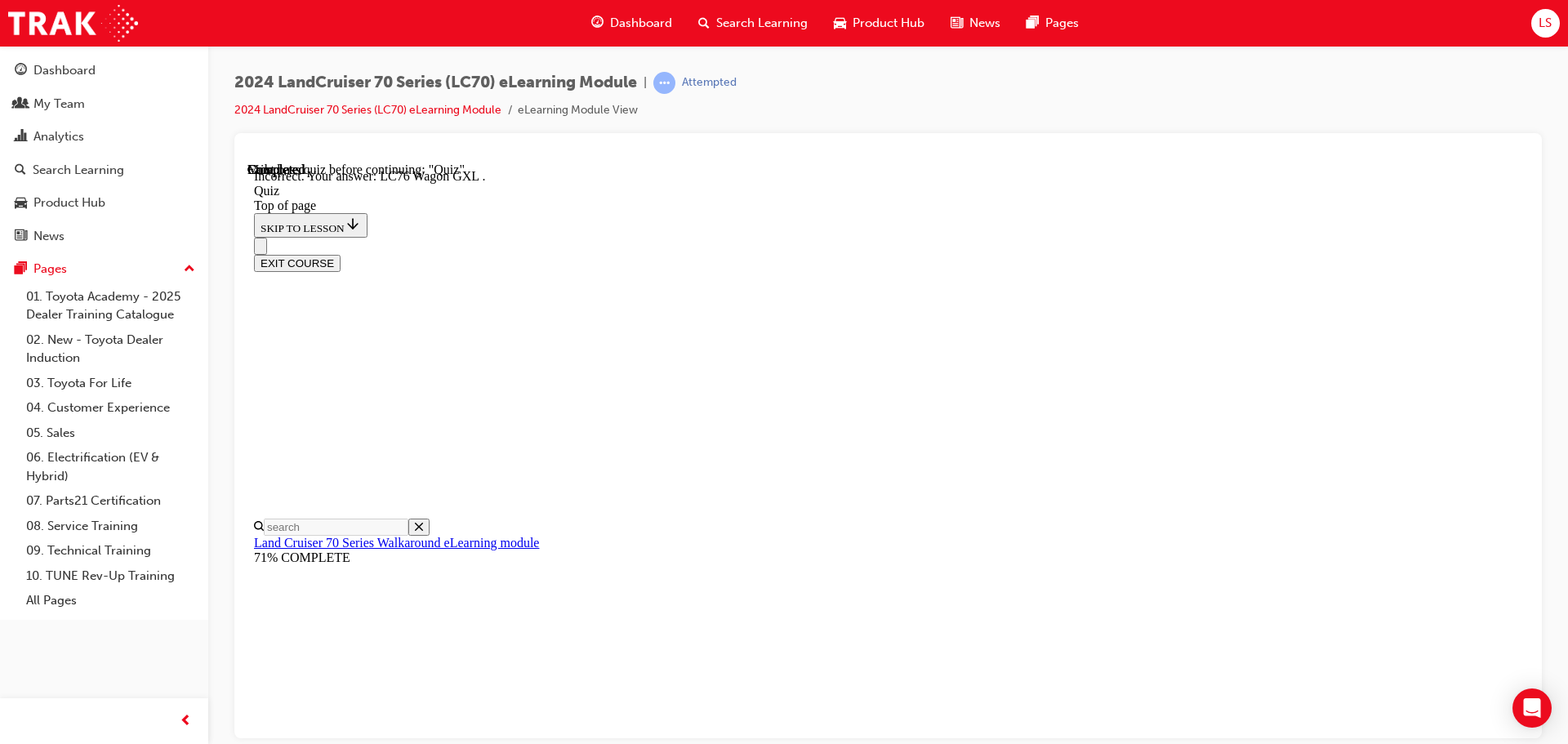
scroll to position [423, 0]
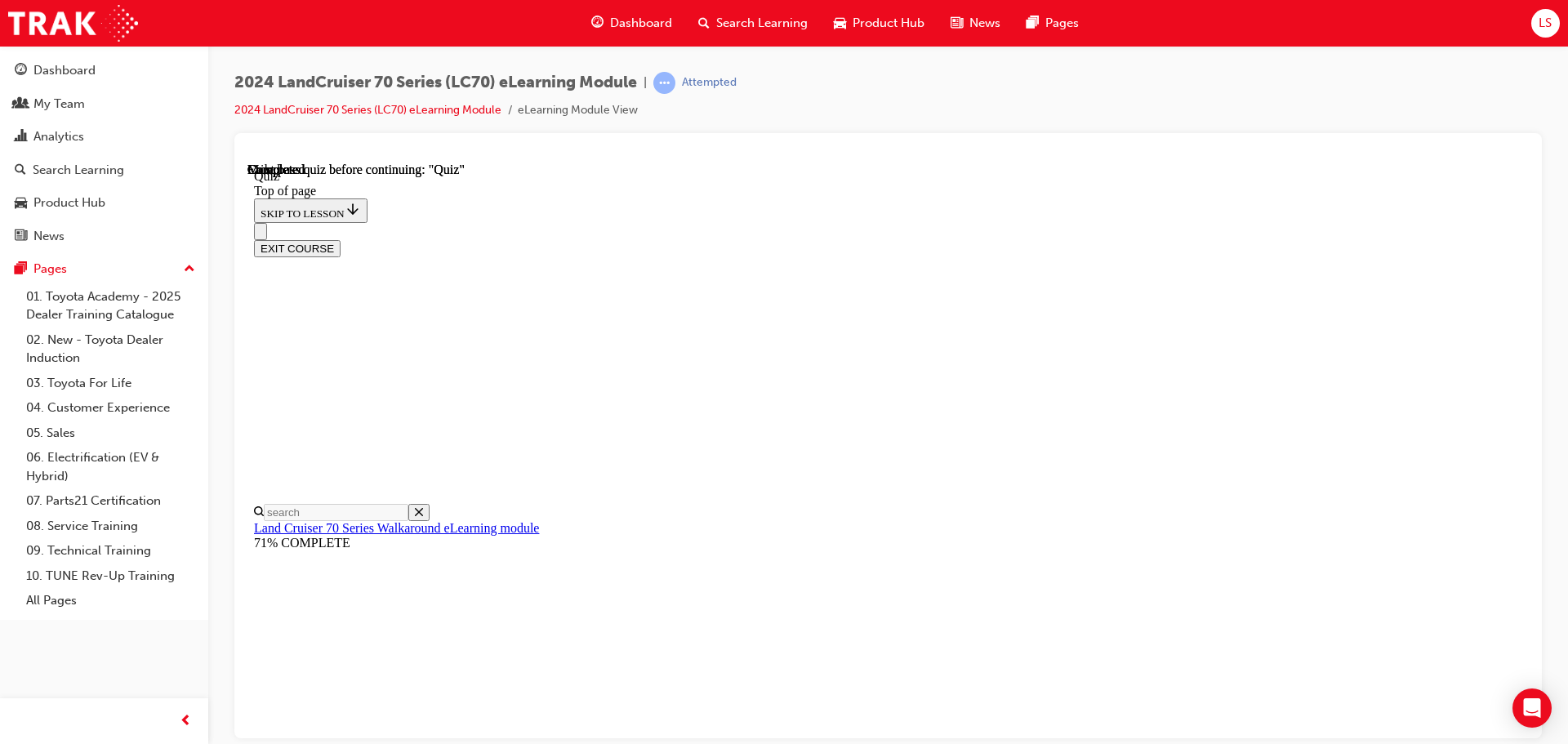
scroll to position [308, 0]
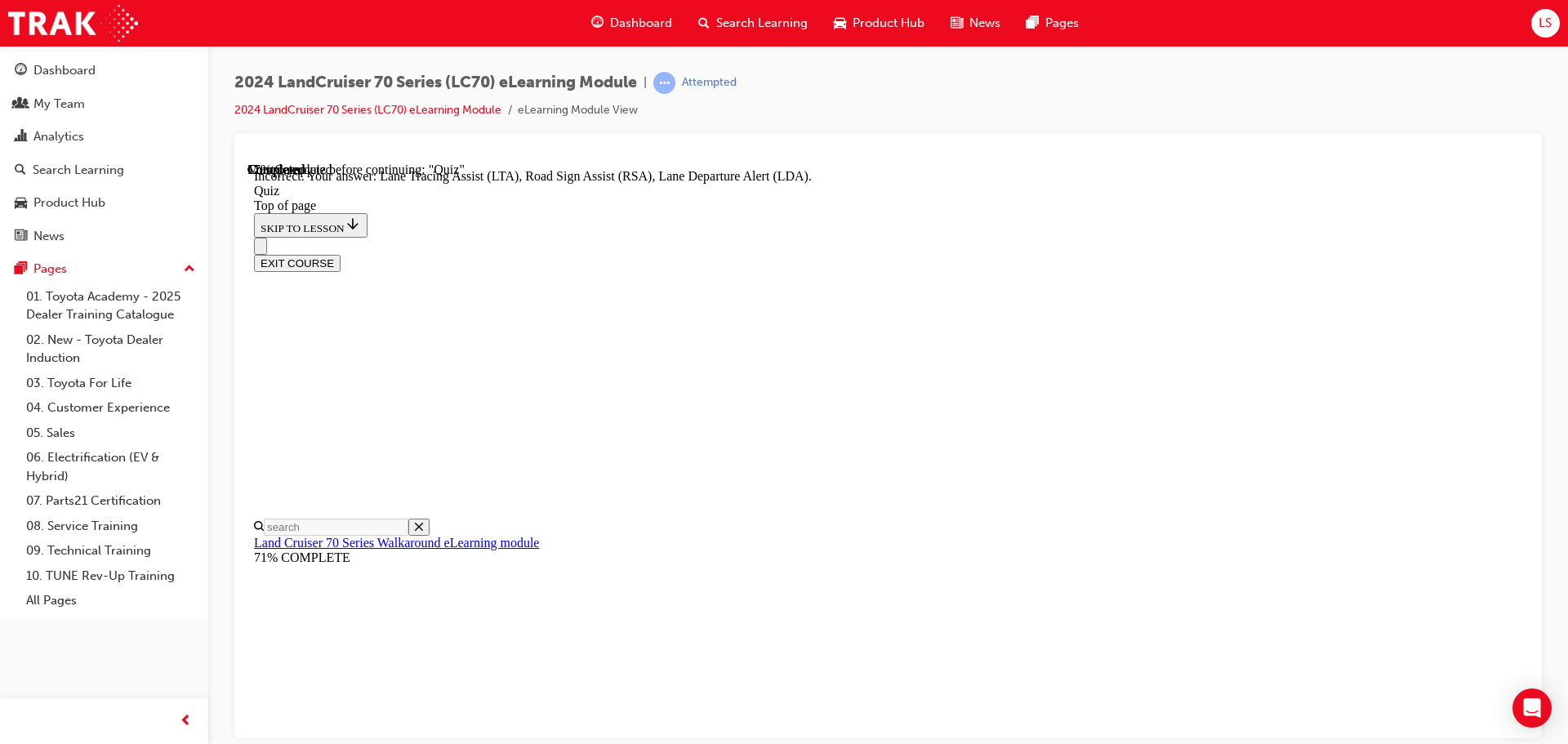
scroll to position [422, 0]
drag, startPoint x: 303, startPoint y: 619, endPoint x: 313, endPoint y: 617, distance: 10.2
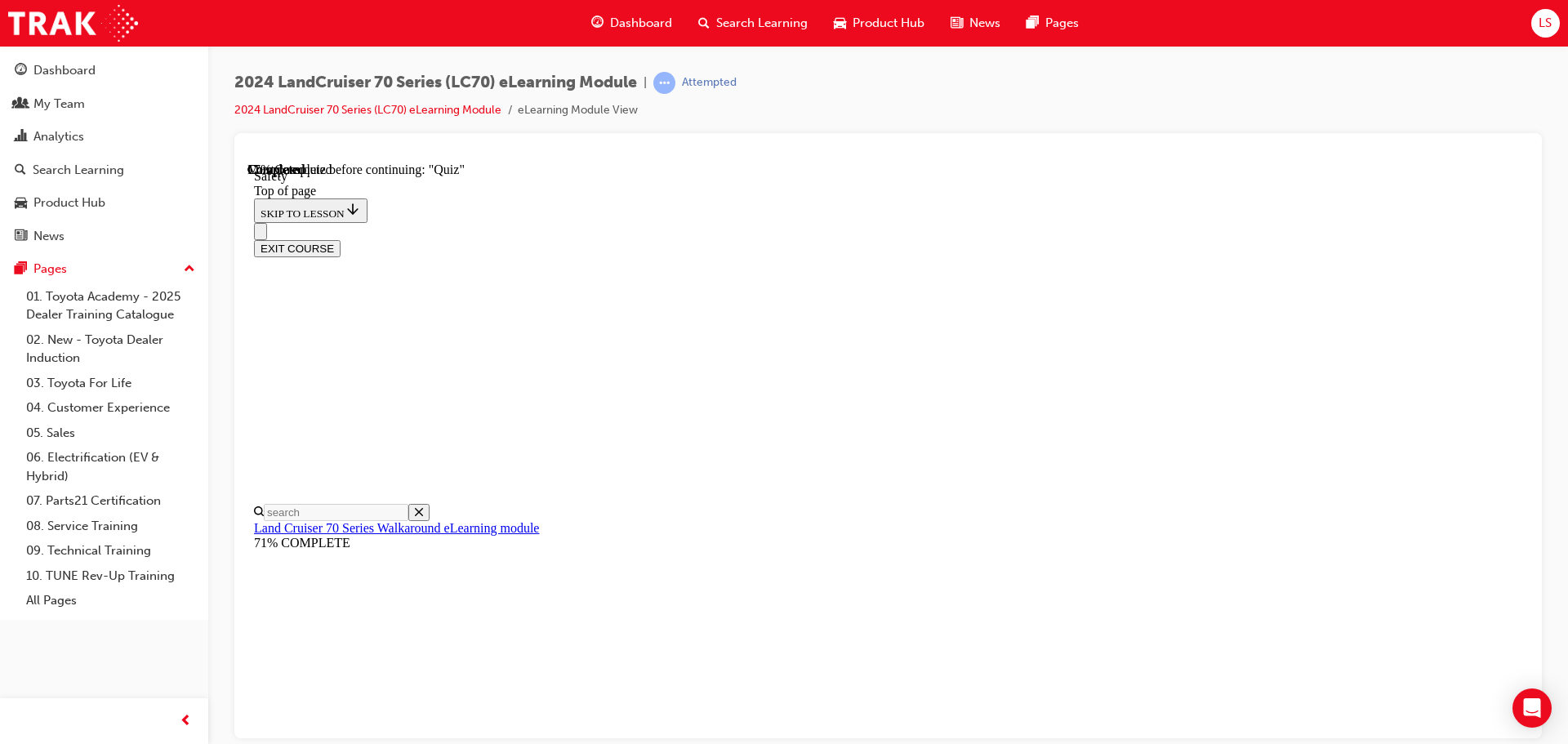
scroll to position [295, 0]
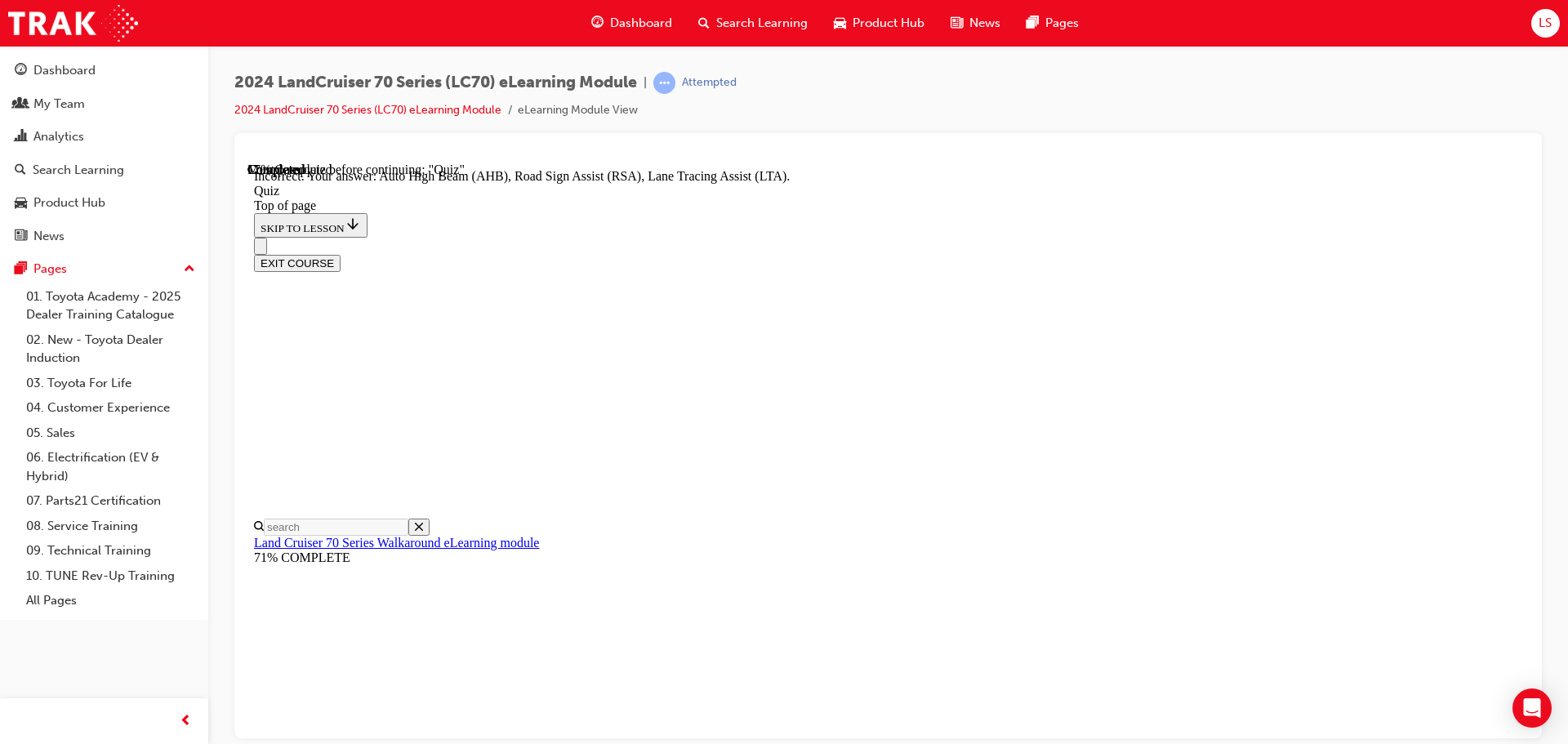
scroll to position [422, 0]
drag, startPoint x: 1025, startPoint y: 618, endPoint x: 1023, endPoint y: 607, distance: 11.2
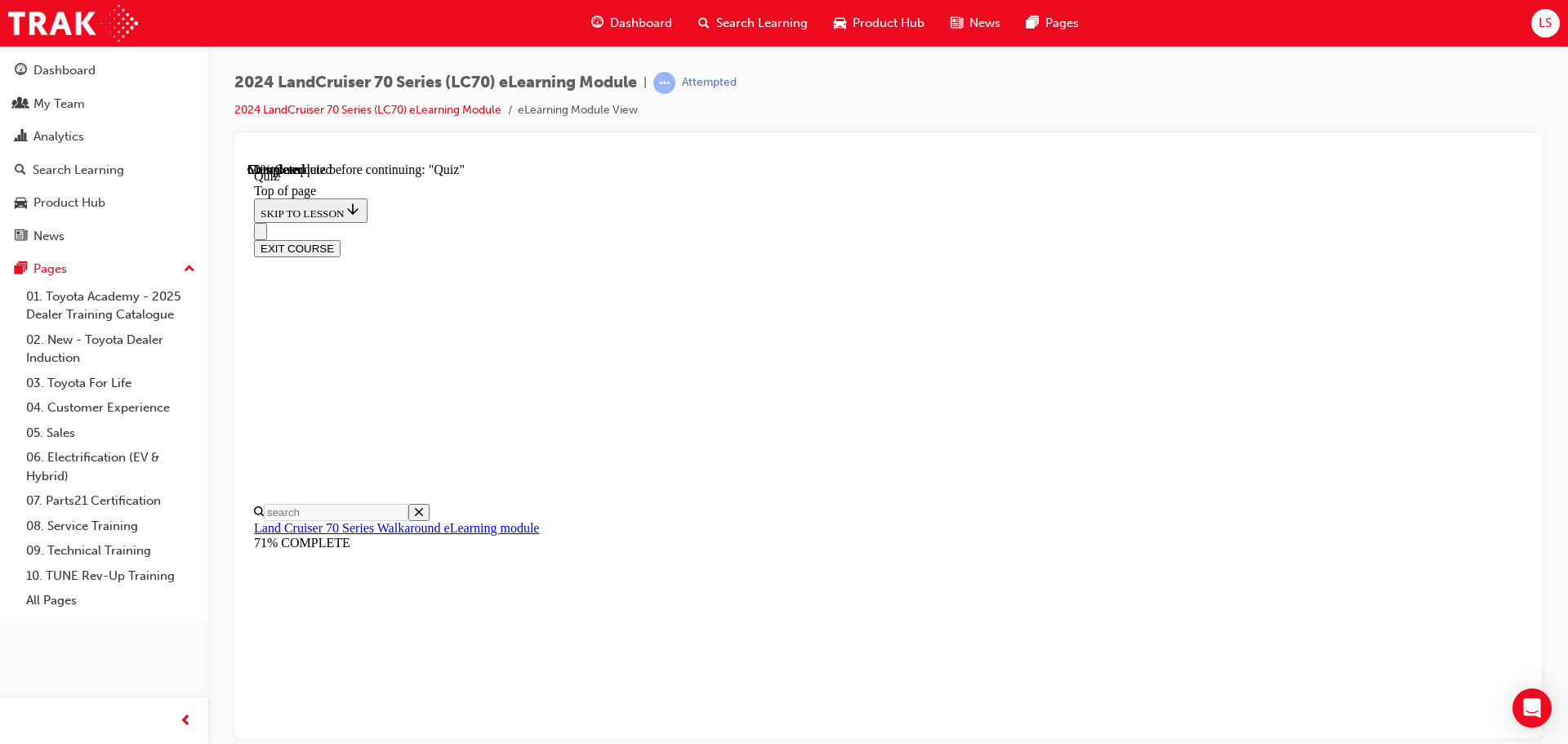
scroll to position [197, 0]
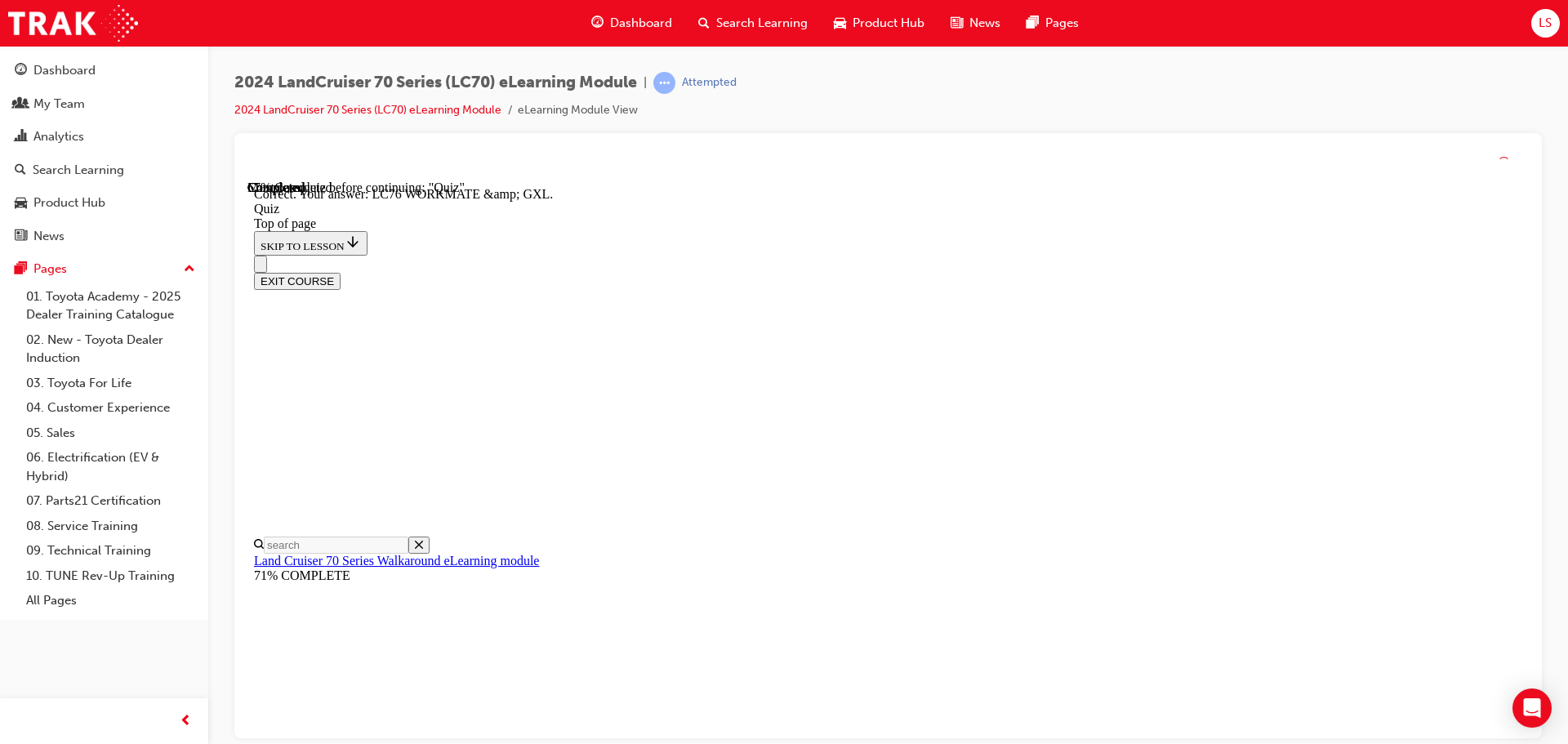
scroll to position [330, 0]
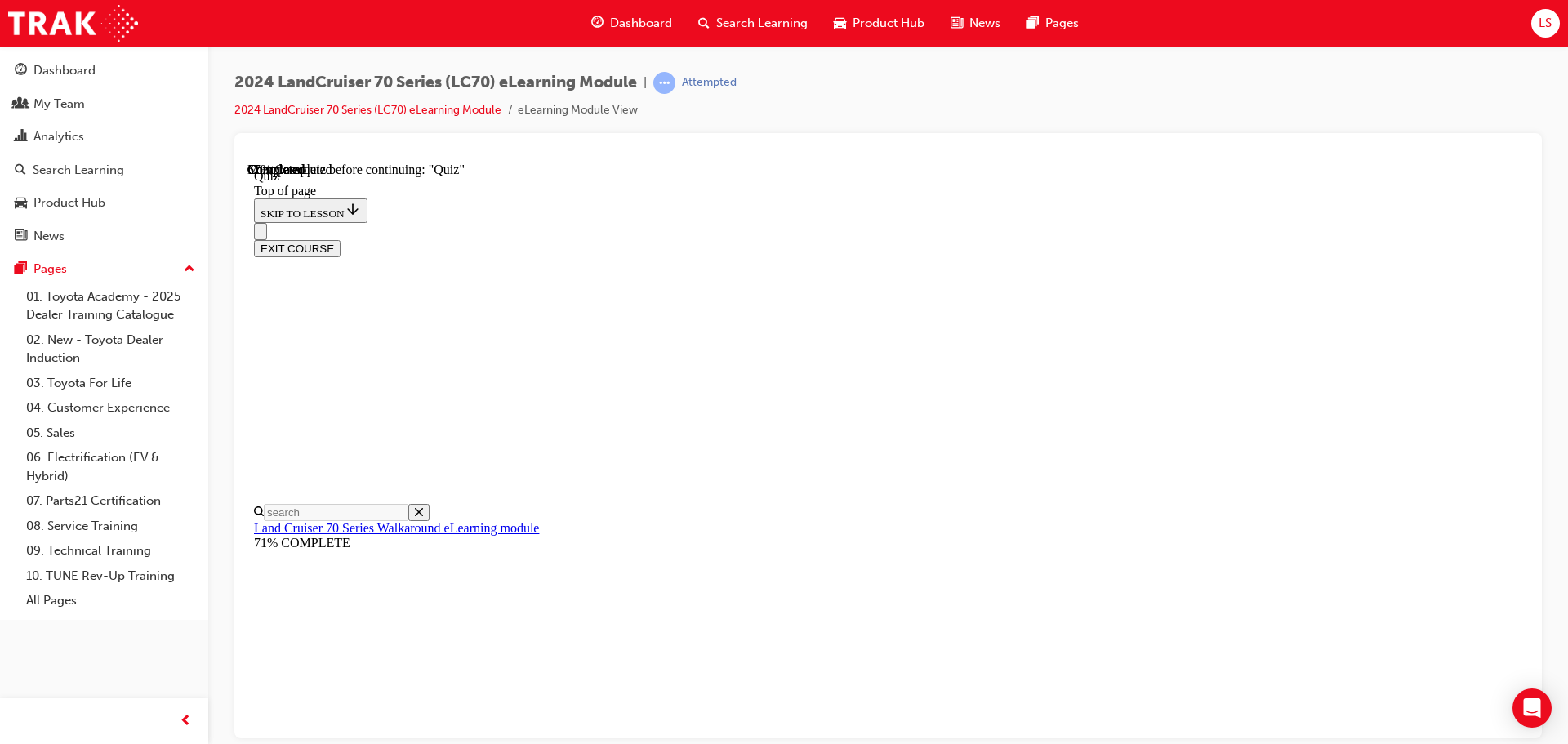
scroll to position [131, 0]
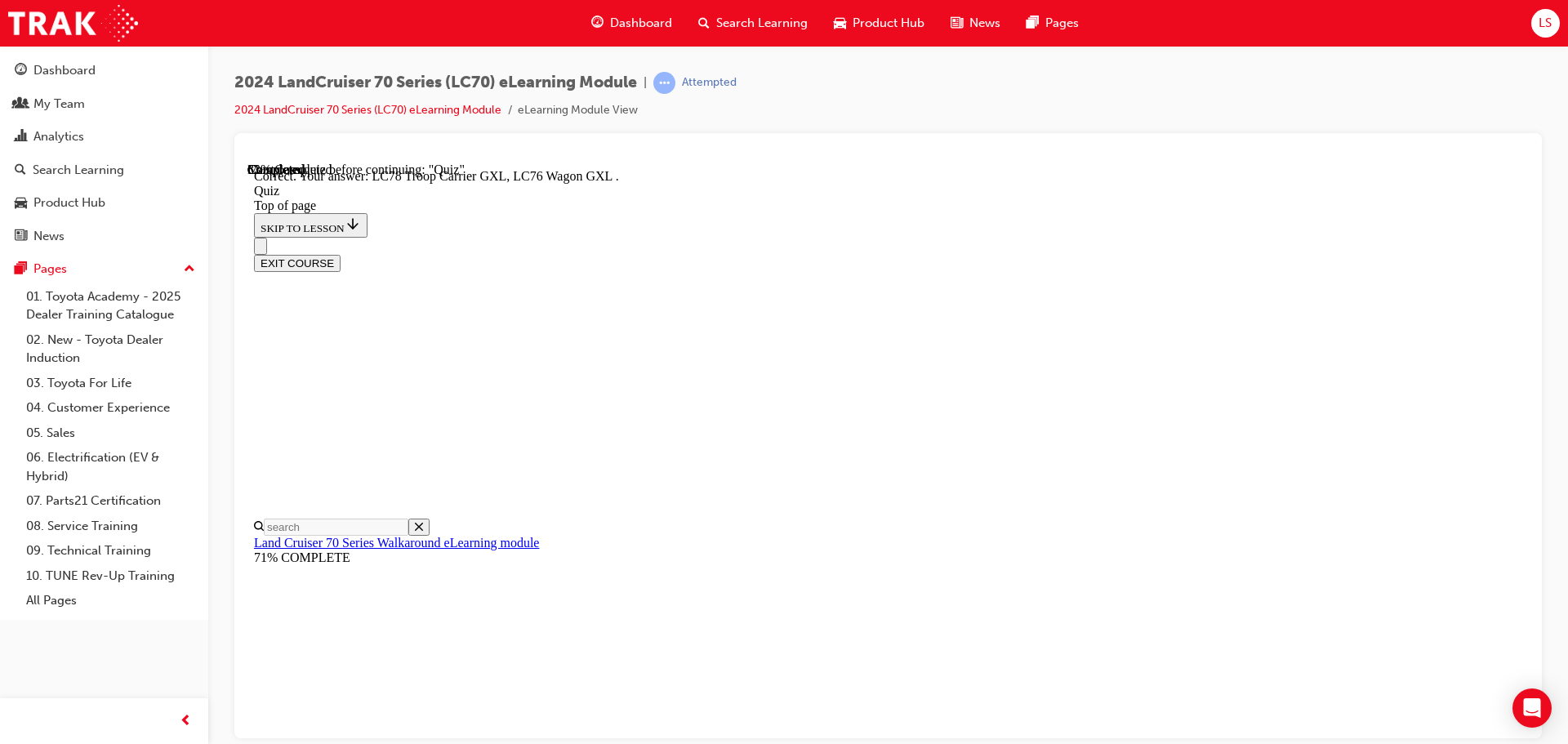
scroll to position [423, 0]
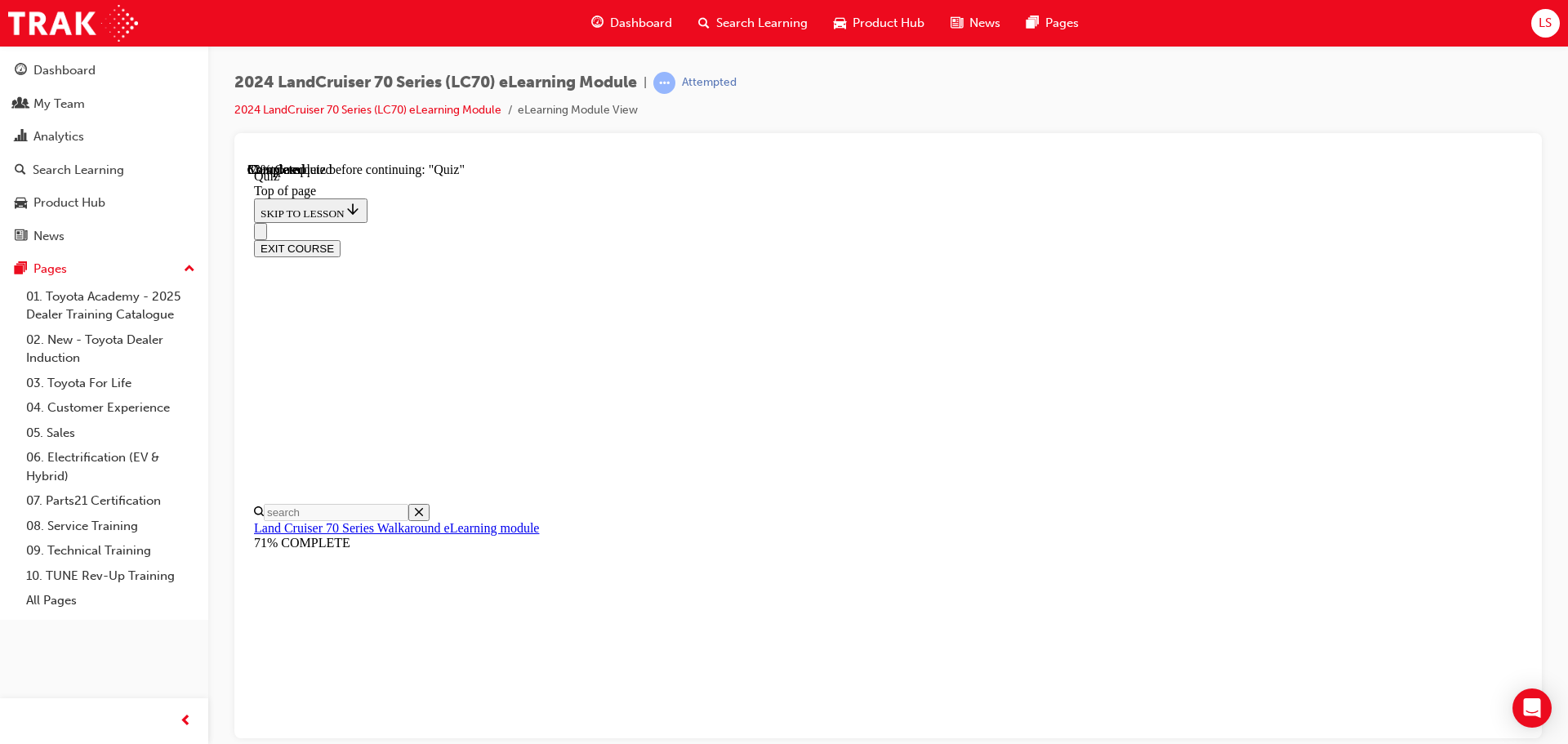
scroll to position [131, 0]
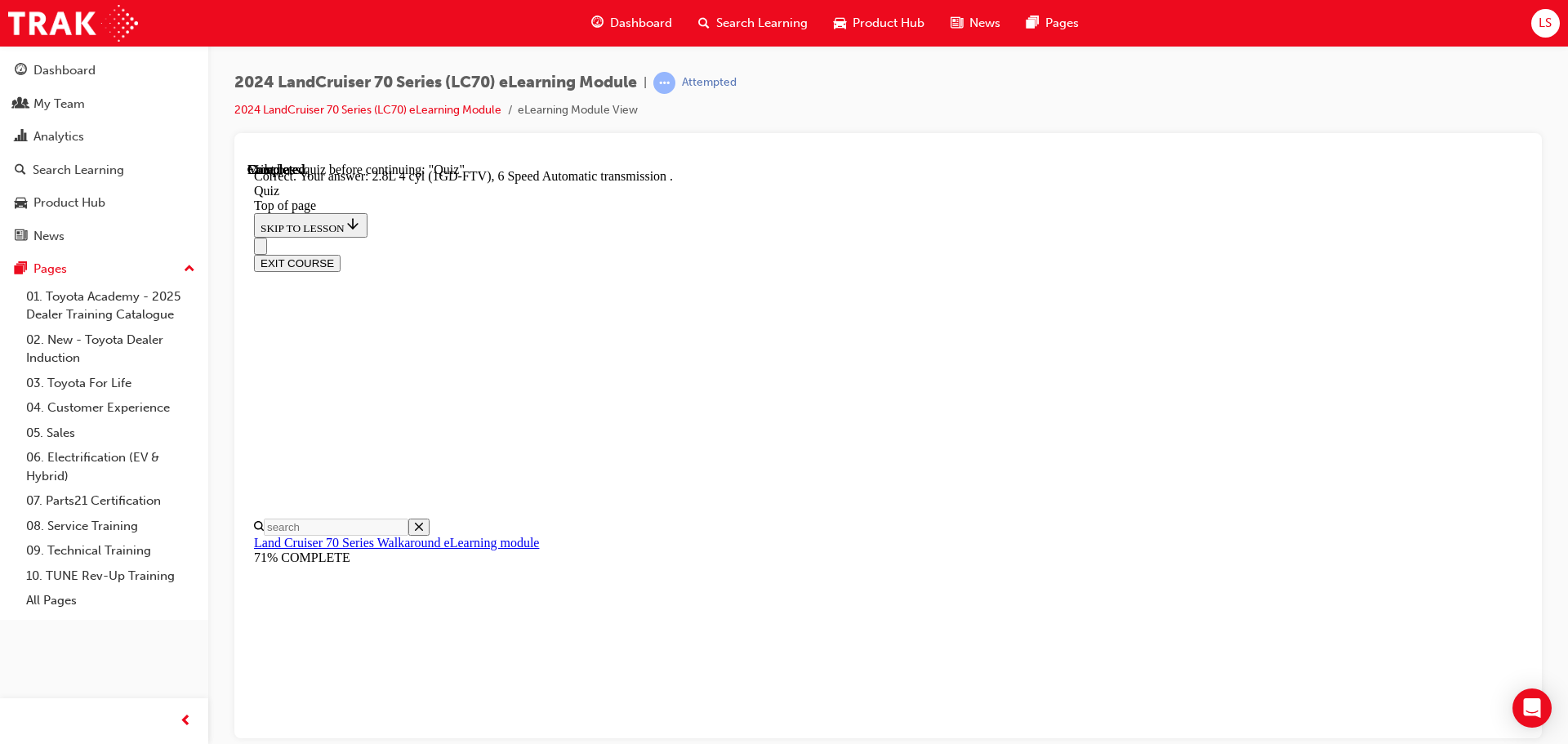
scroll to position [319, 0]
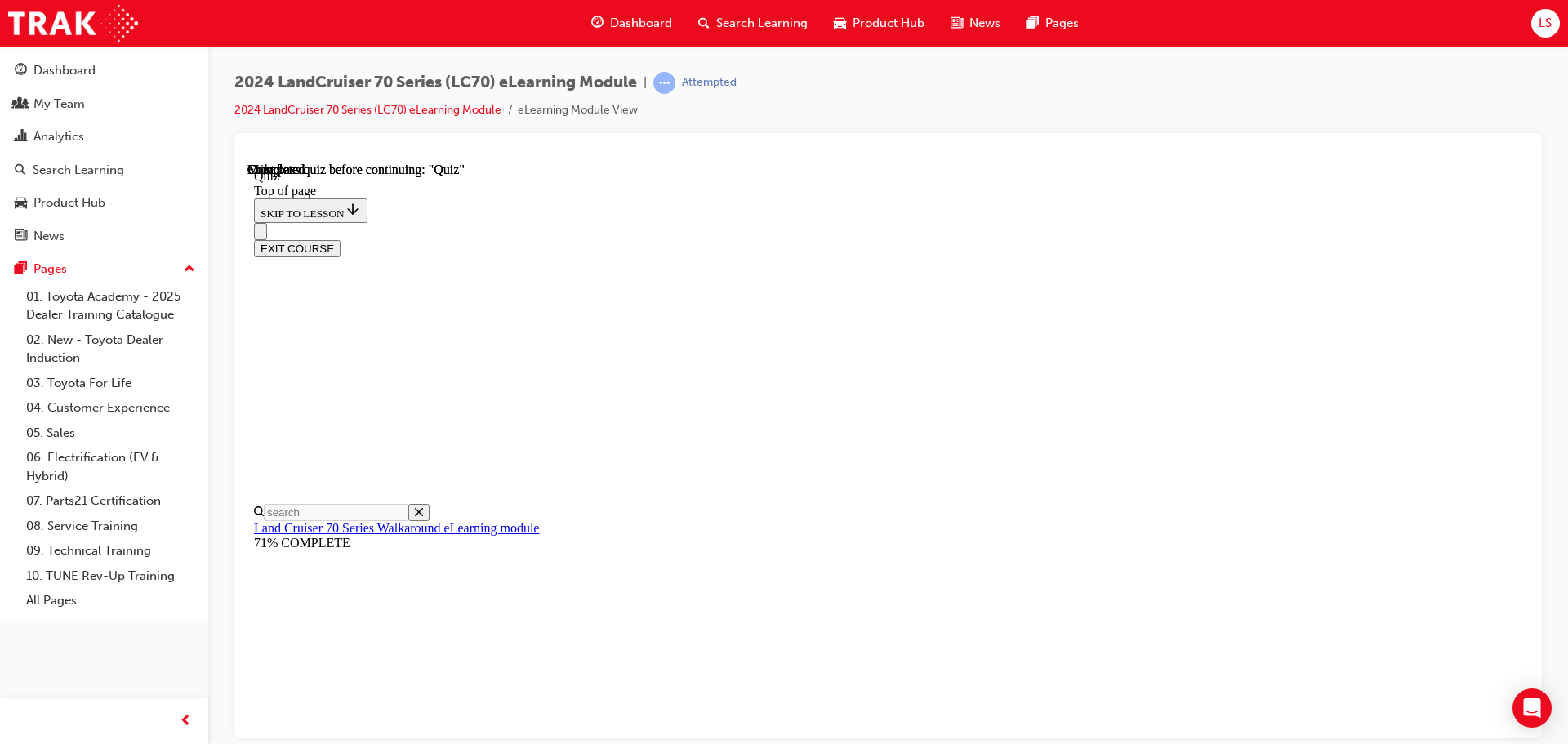
scroll to position [308, 0]
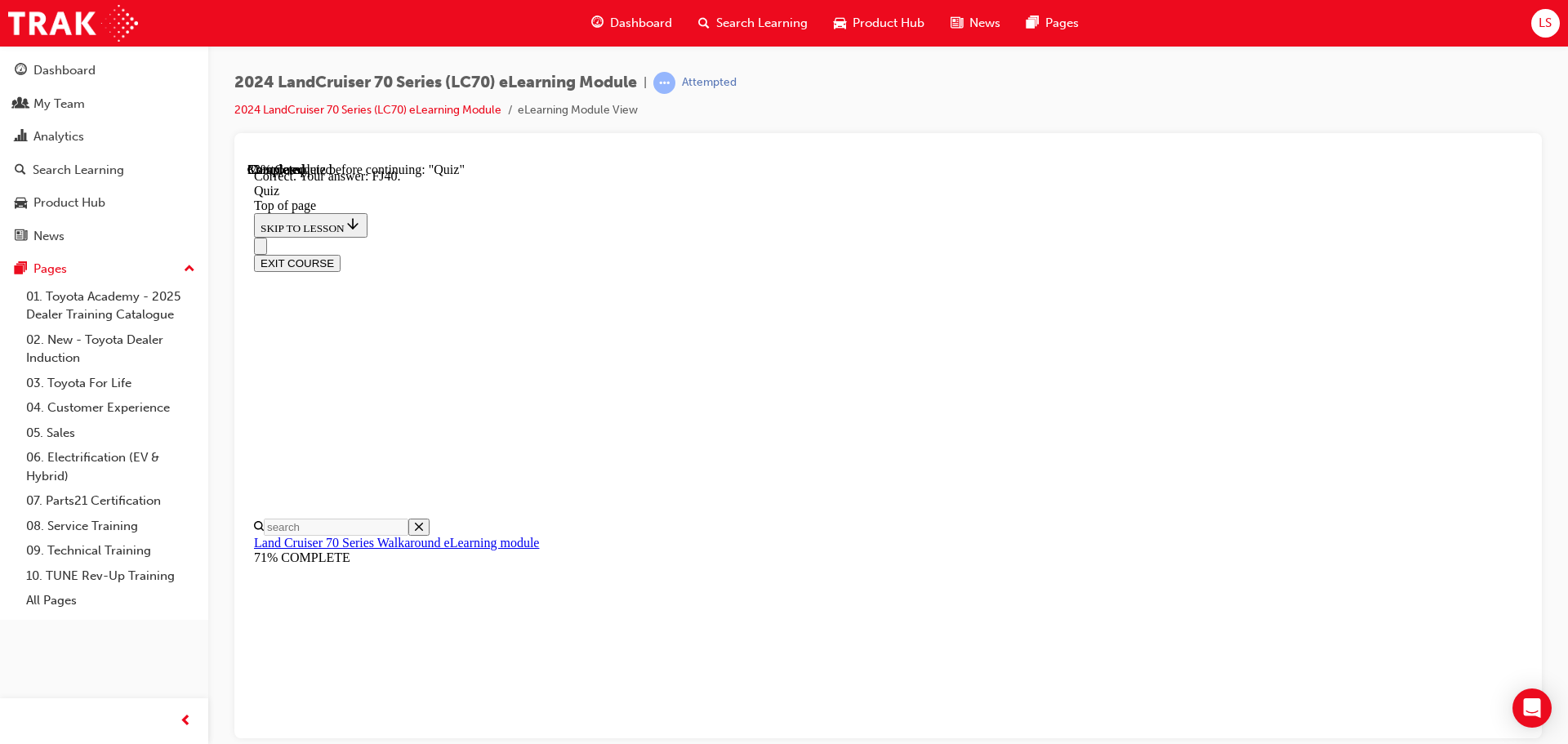
scroll to position [359, 0]
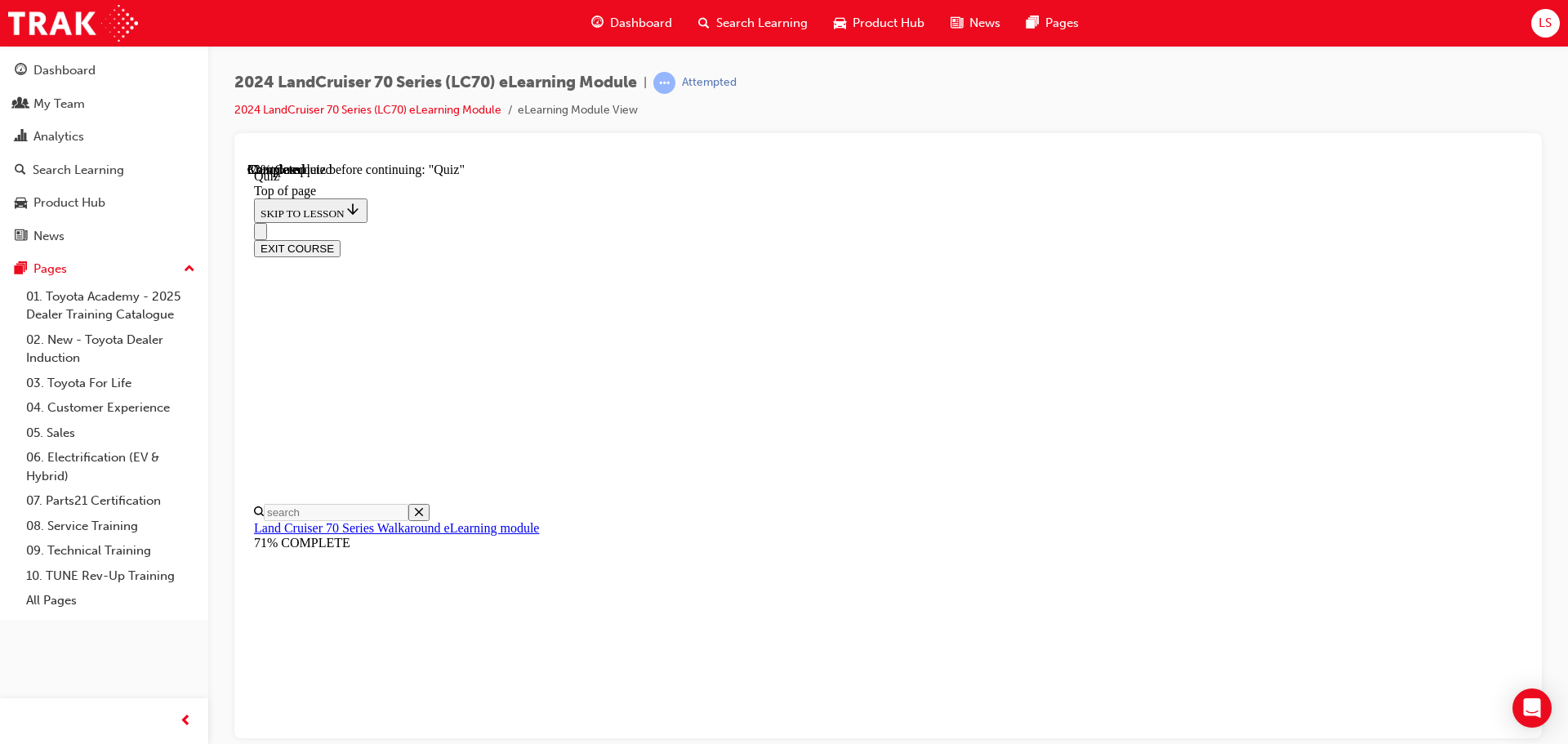
scroll to position [131, 0]
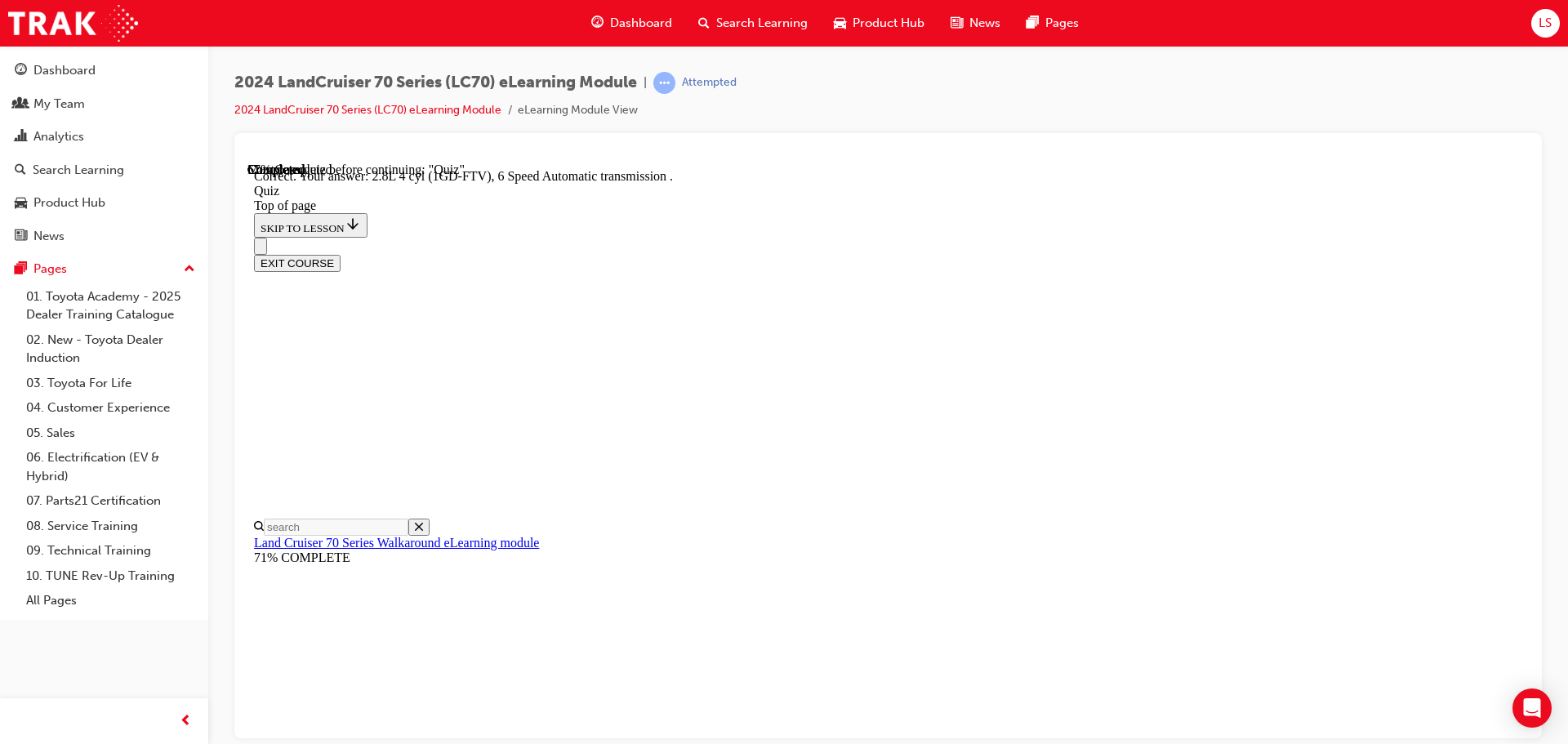
scroll to position [319, 0]
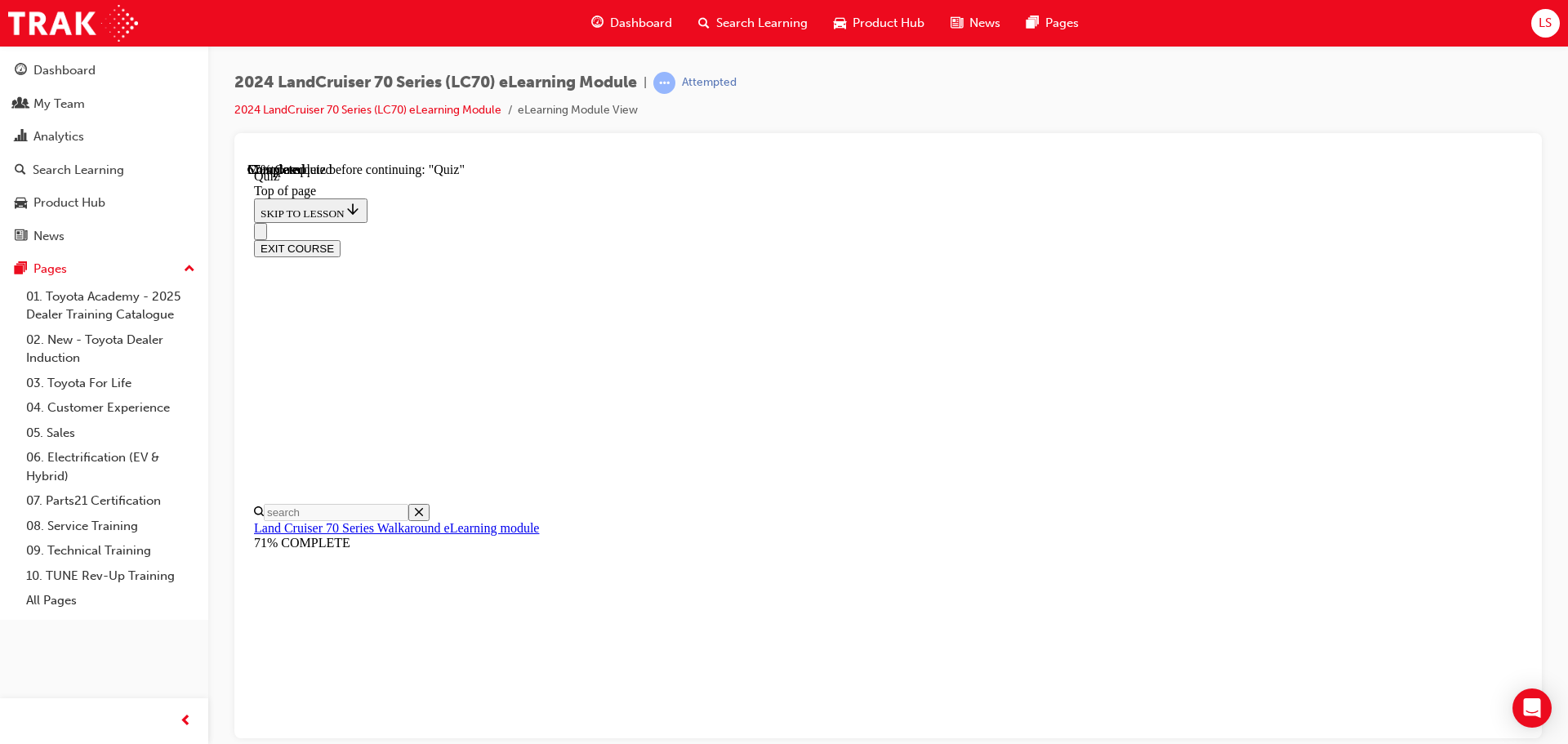
scroll to position [213, 0]
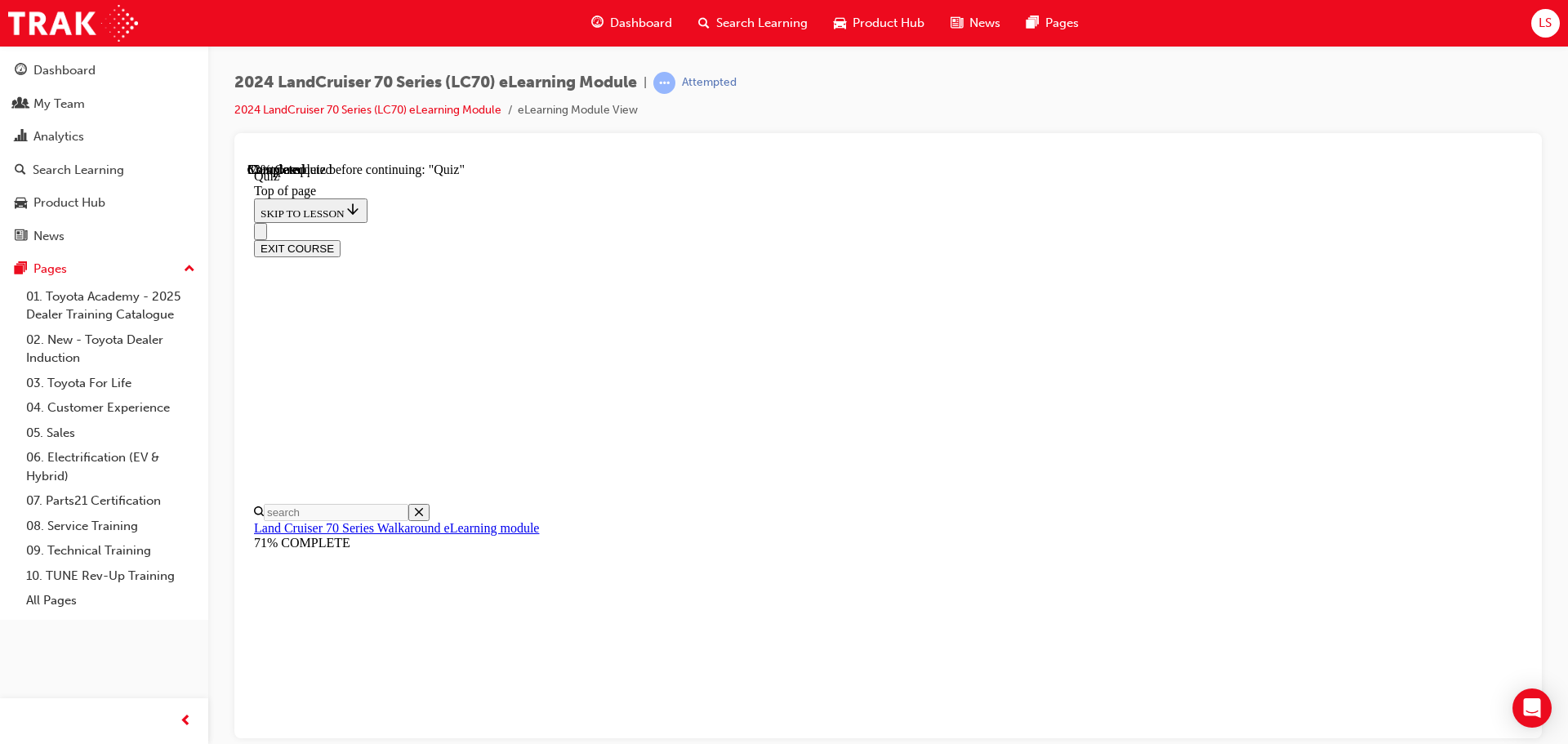
scroll to position [131, 0]
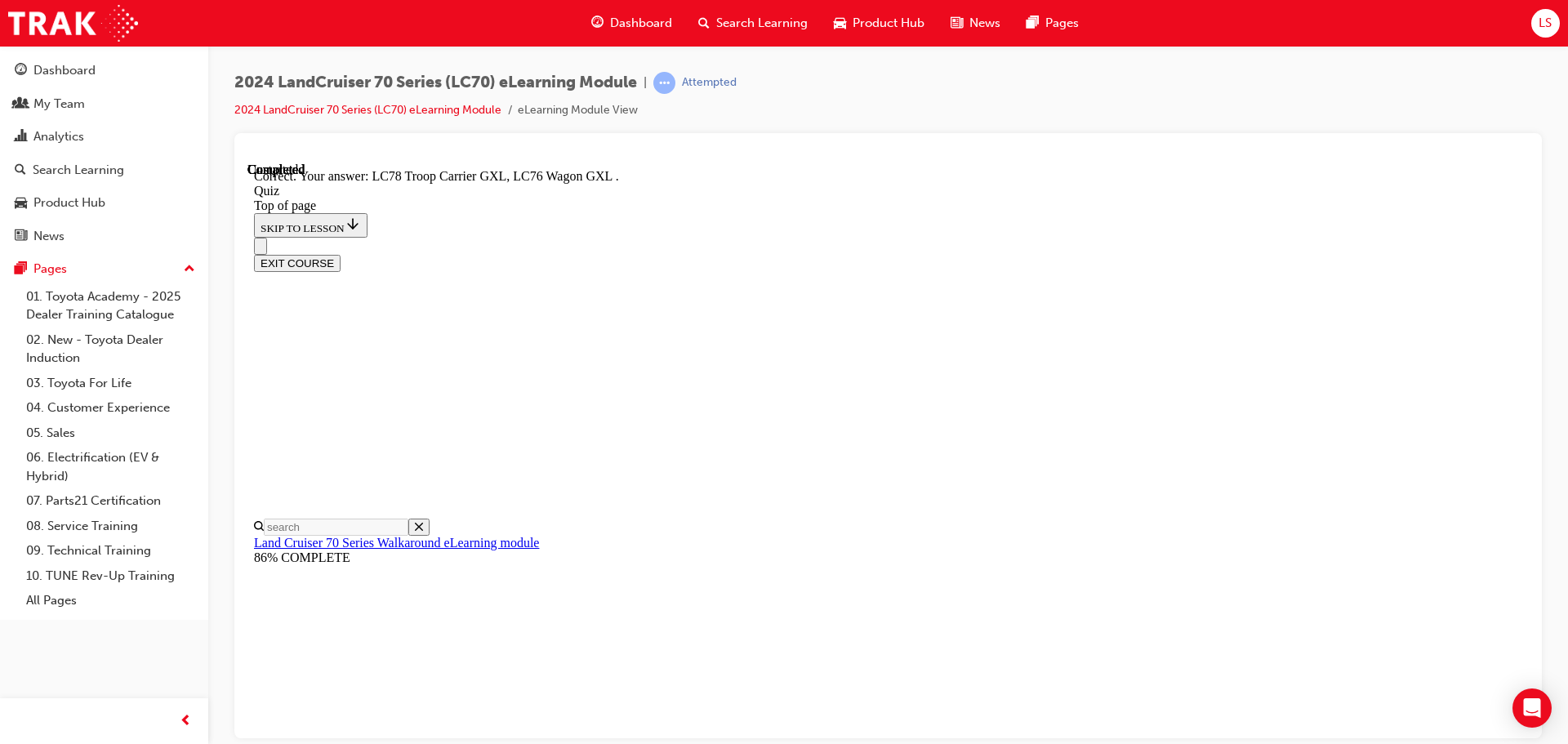
scroll to position [423, 0]
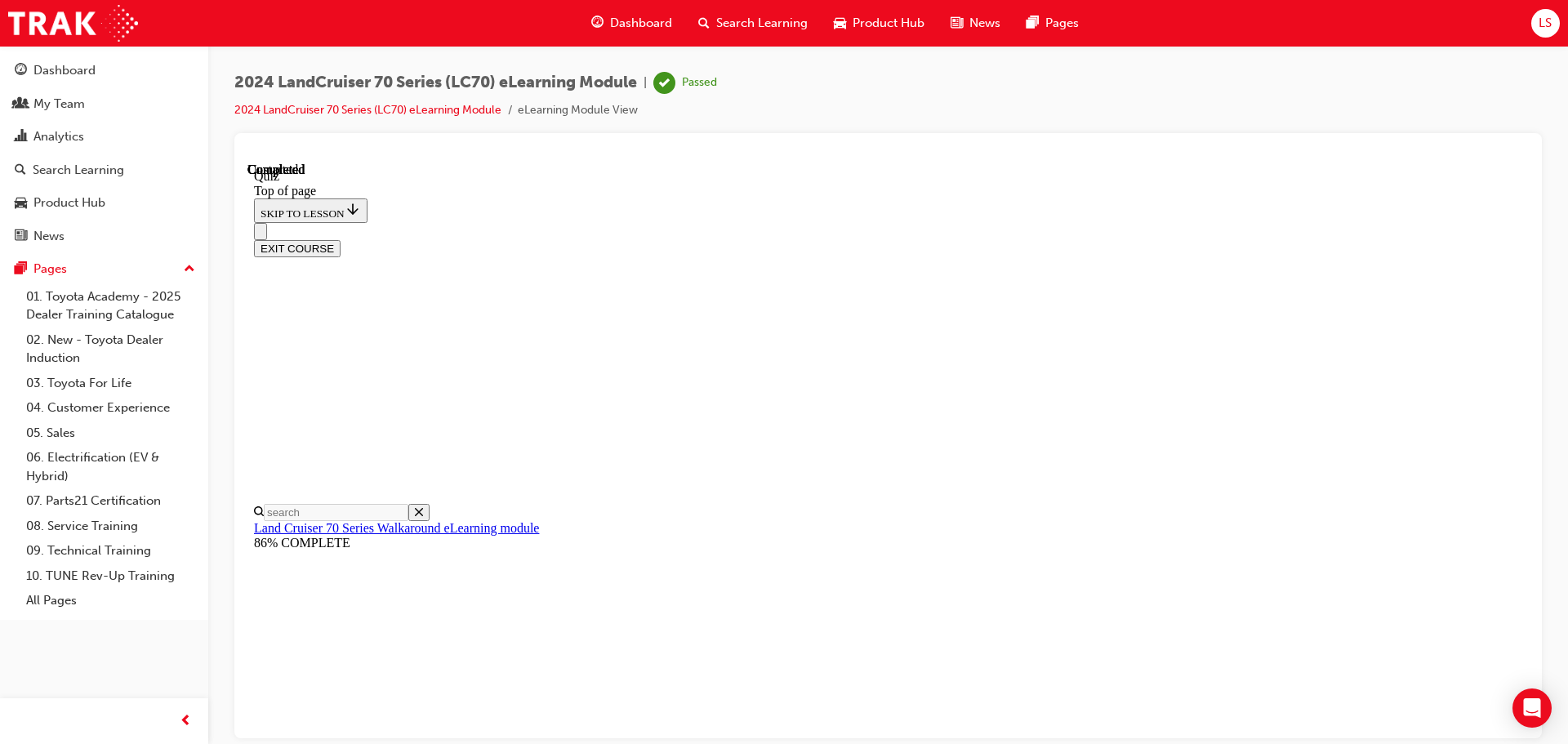
scroll to position [308, 0]
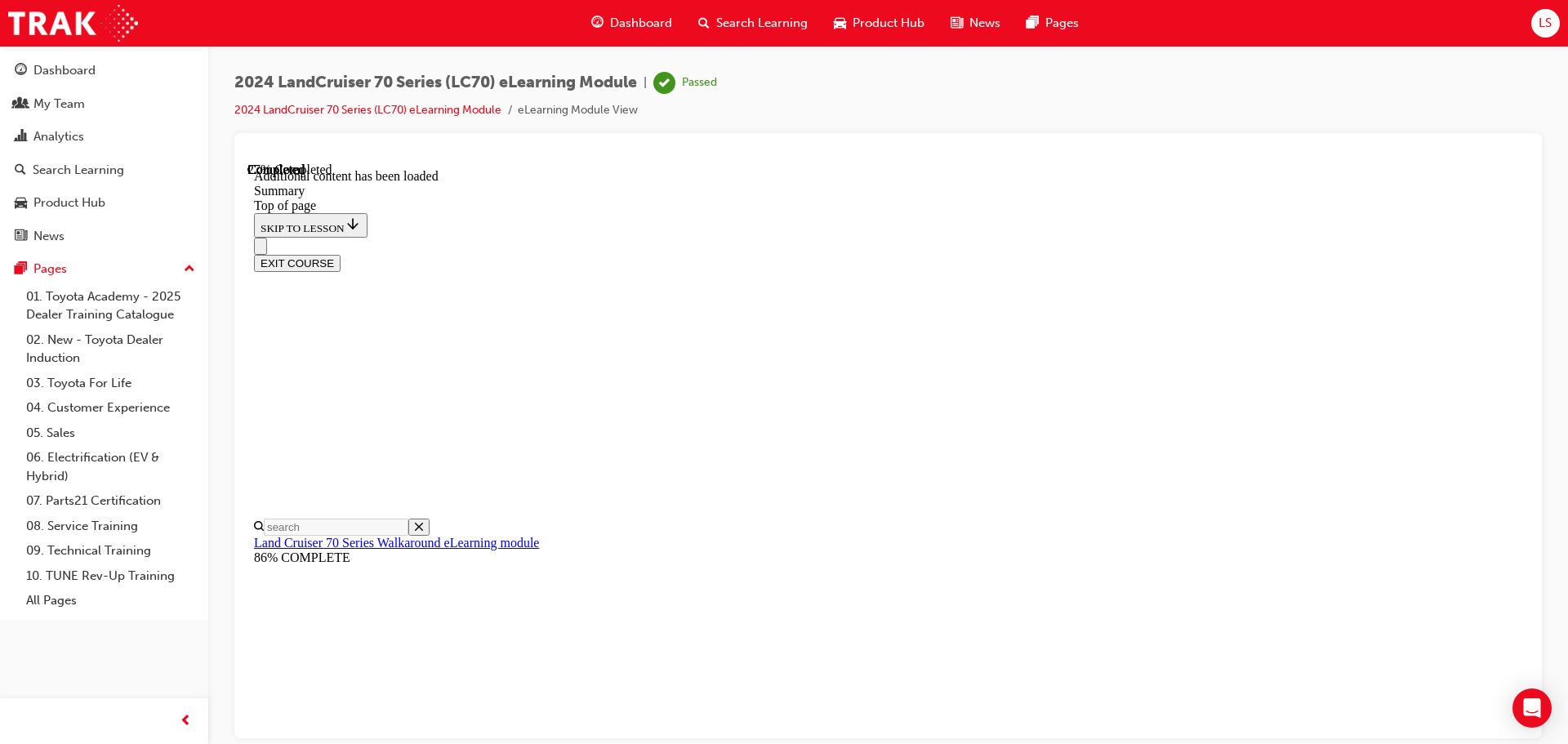
scroll to position [600, 0]
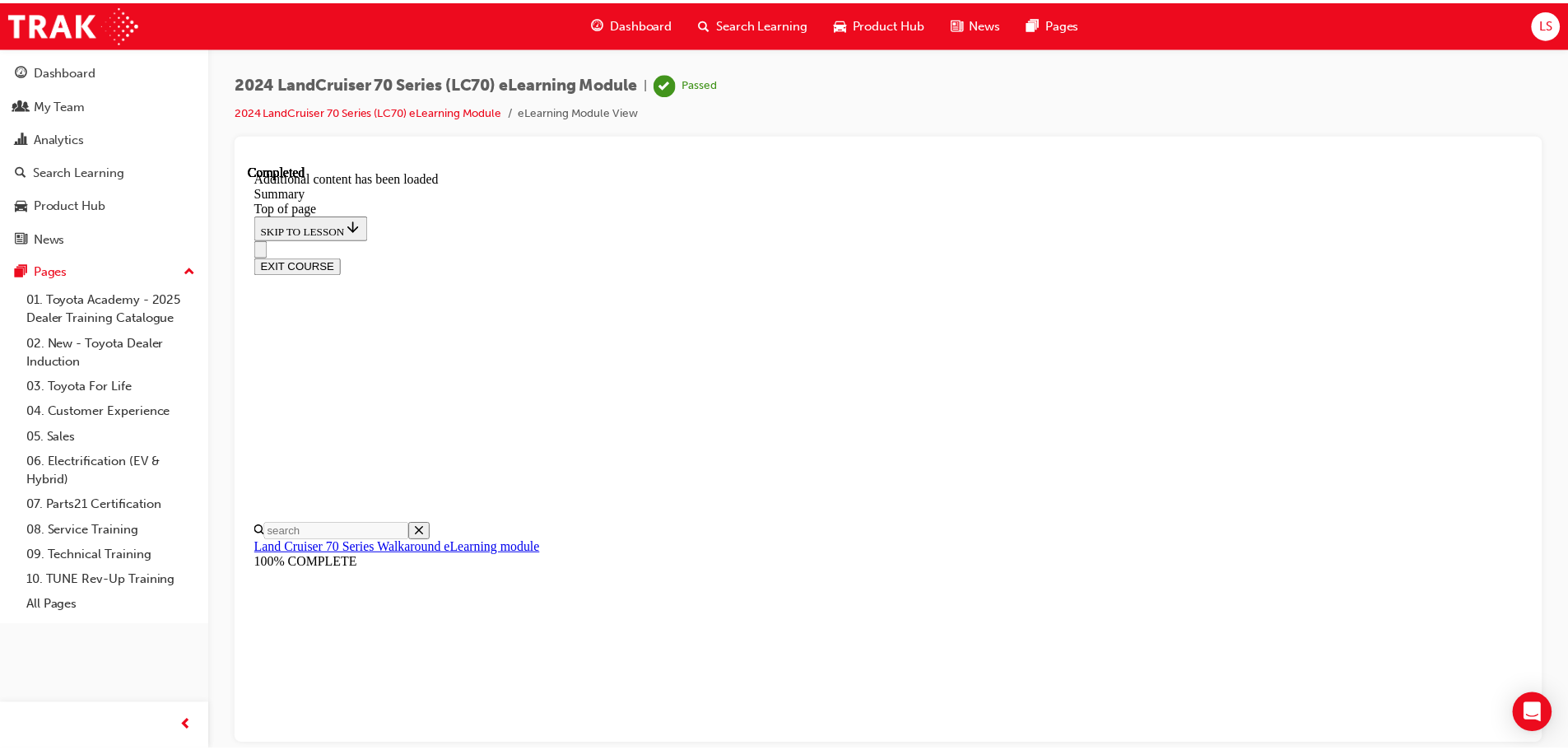
scroll to position [2085, 0]
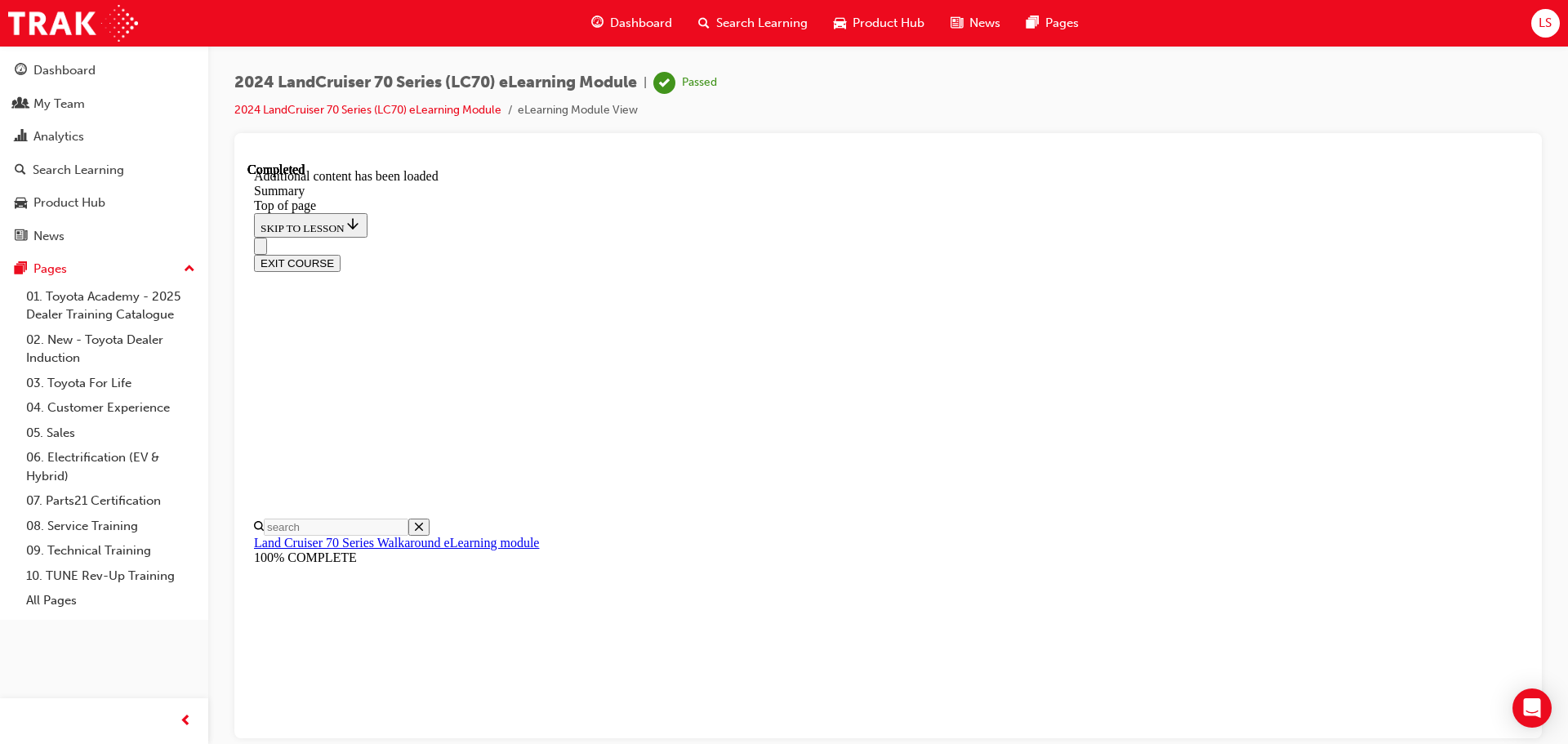
click at [657, 20] on span "Dashboard" at bounding box center [641, 23] width 62 height 19
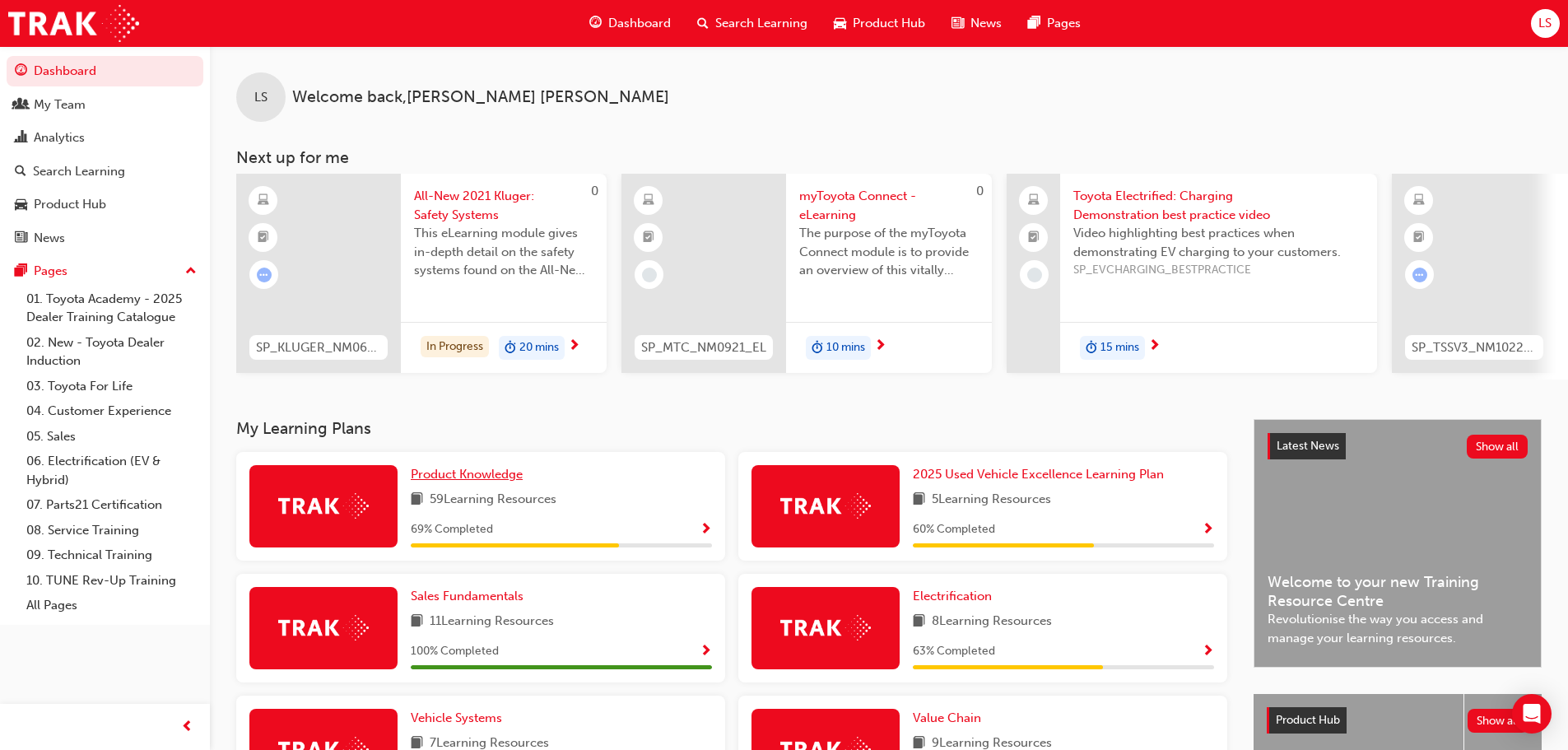
click at [445, 479] on span "Product Knowledge" at bounding box center [467, 474] width 112 height 14
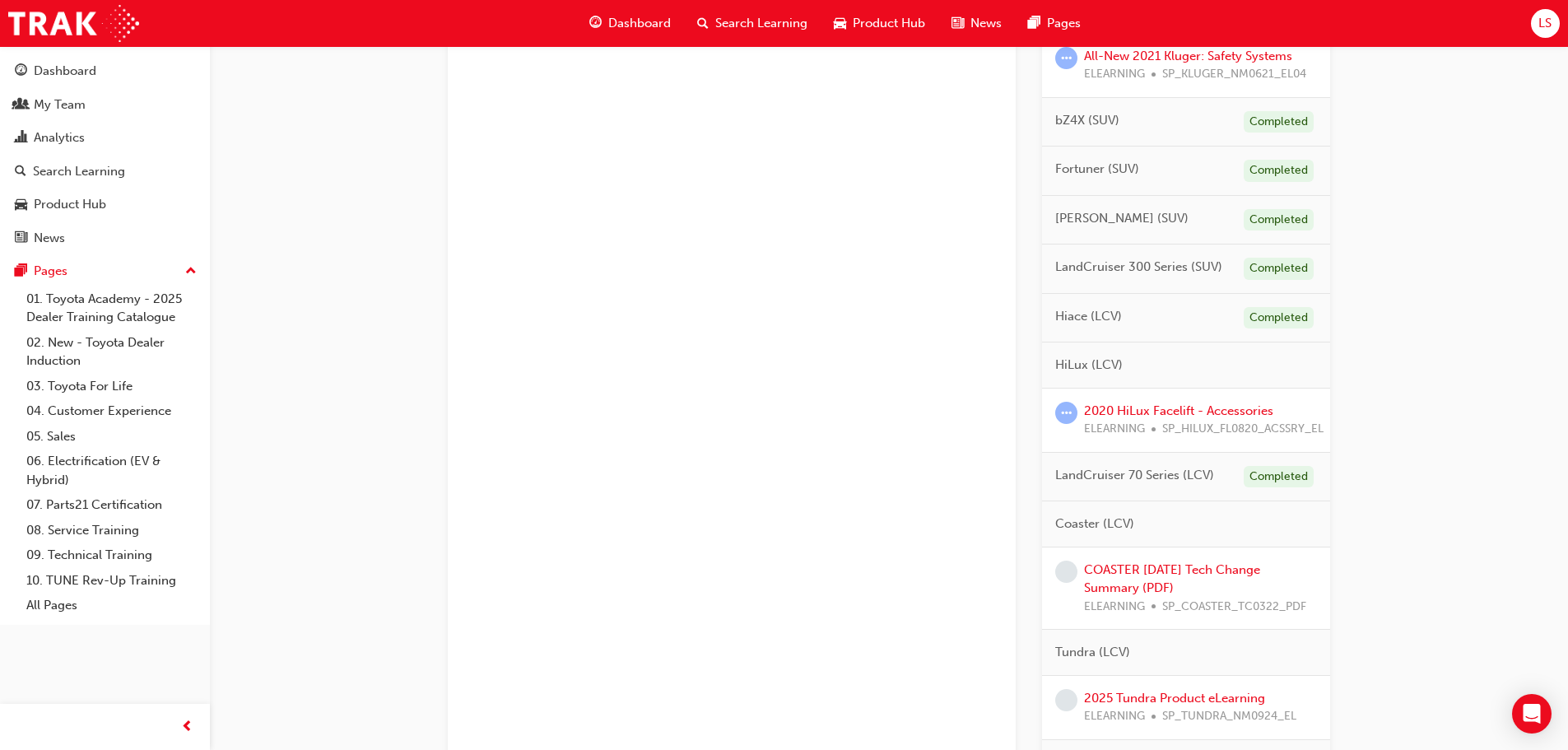
scroll to position [740, 0]
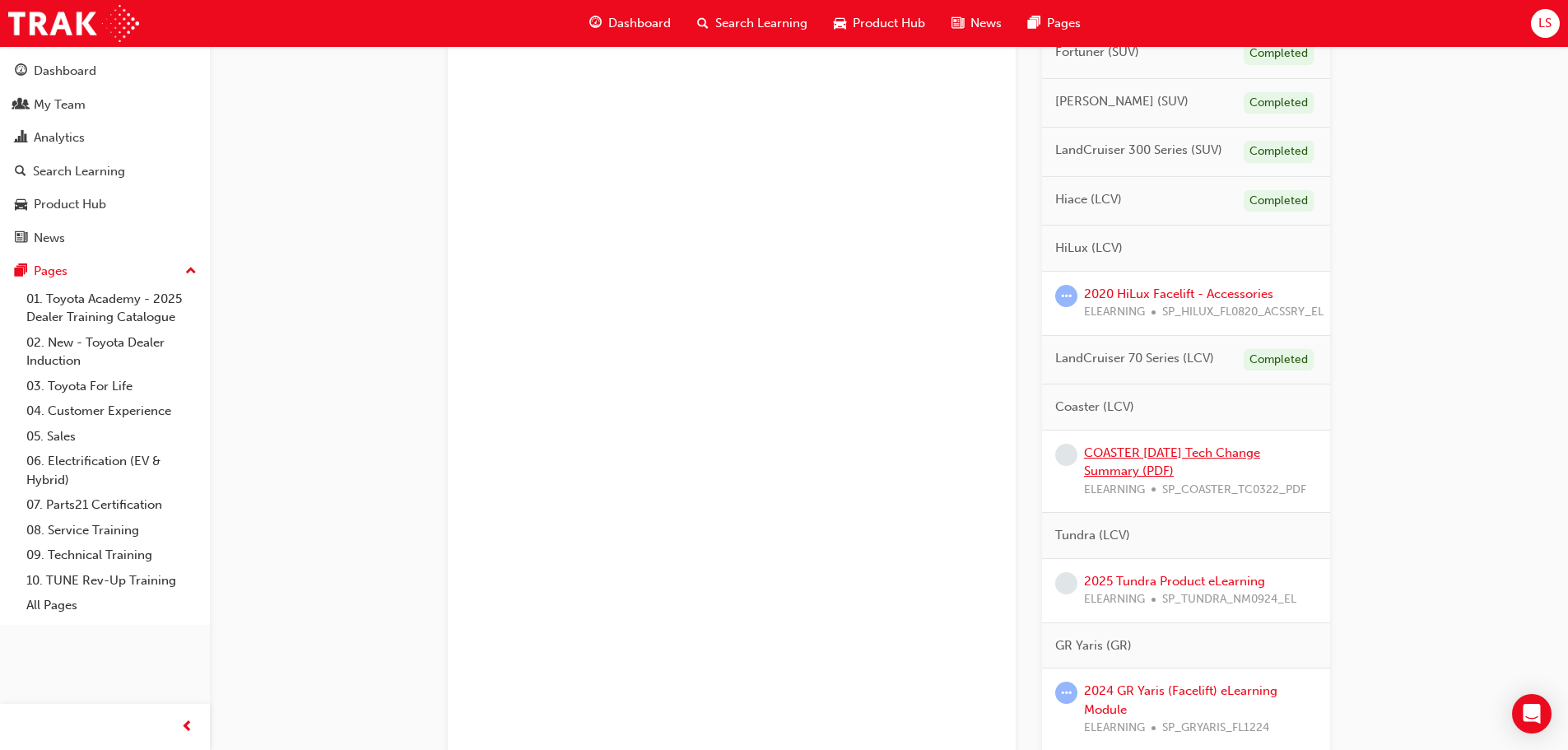
click at [1123, 466] on link "COASTER [DATE] Tech Change Summary (PDF)" at bounding box center [1172, 462] width 176 height 34
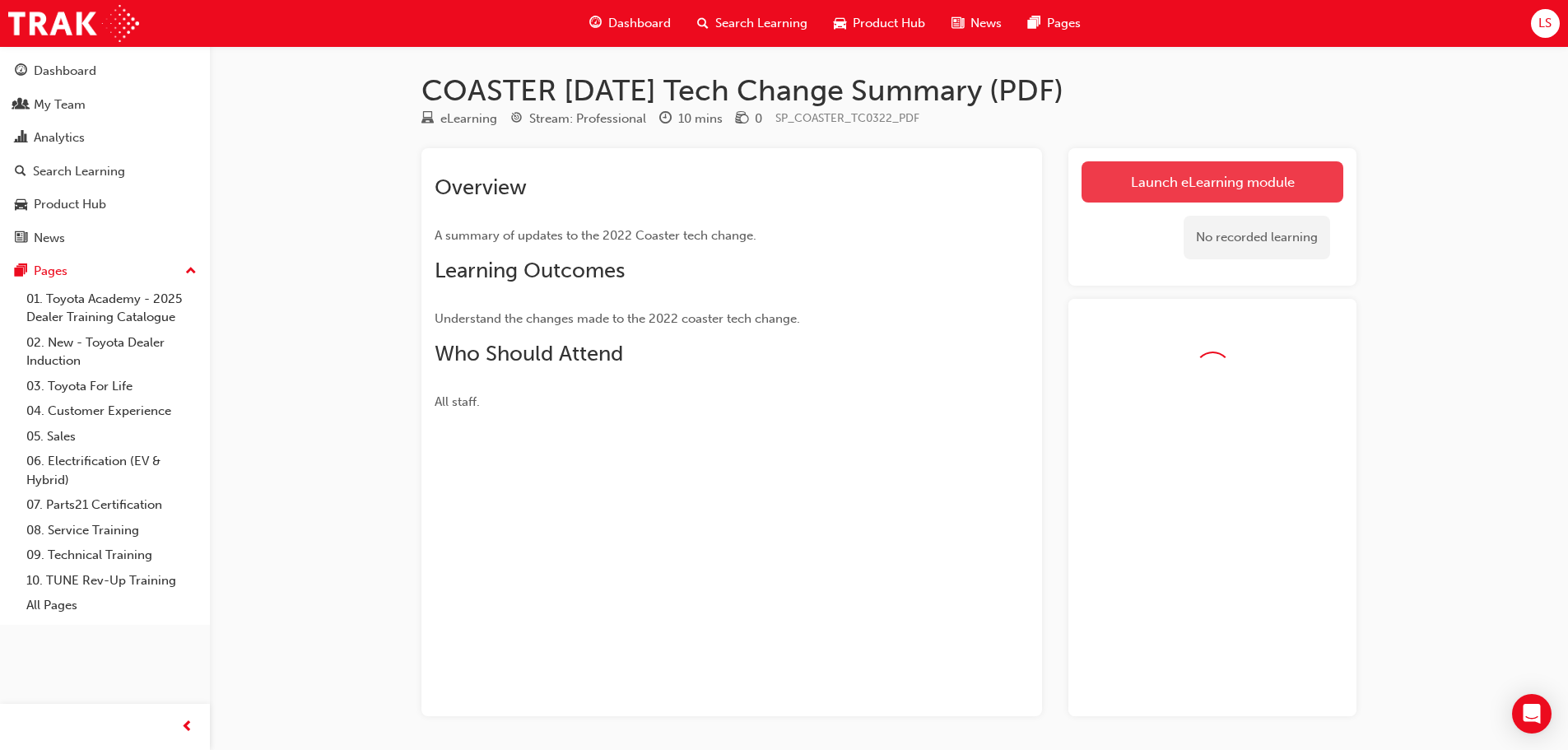
click at [1157, 194] on link "Launch eLearning module" at bounding box center [1212, 182] width 262 height 41
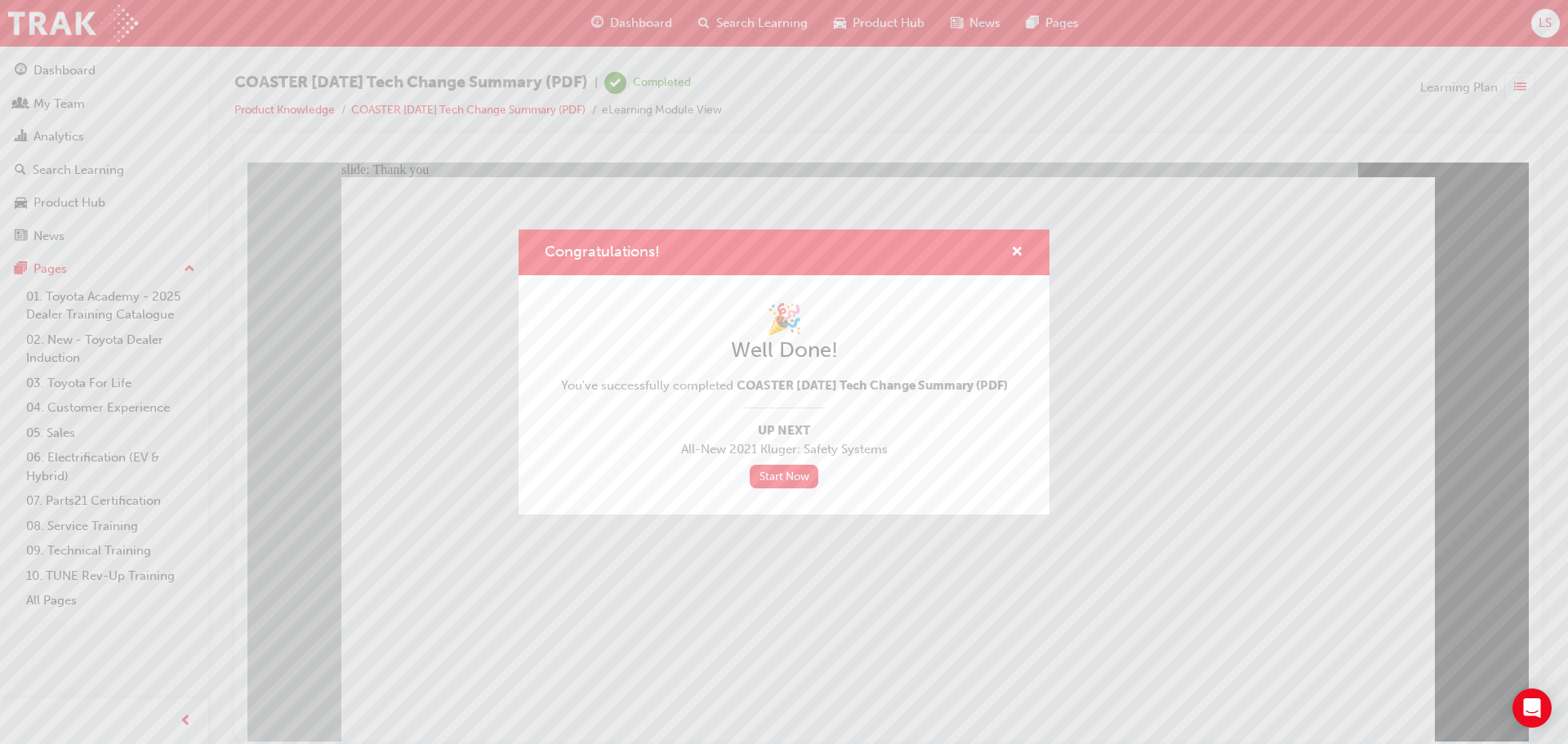
click at [646, 627] on div "Congratulations! 🎉 Well Done! You've successfully completed COASTER [DATE] Tech…" at bounding box center [784, 372] width 1568 height 744
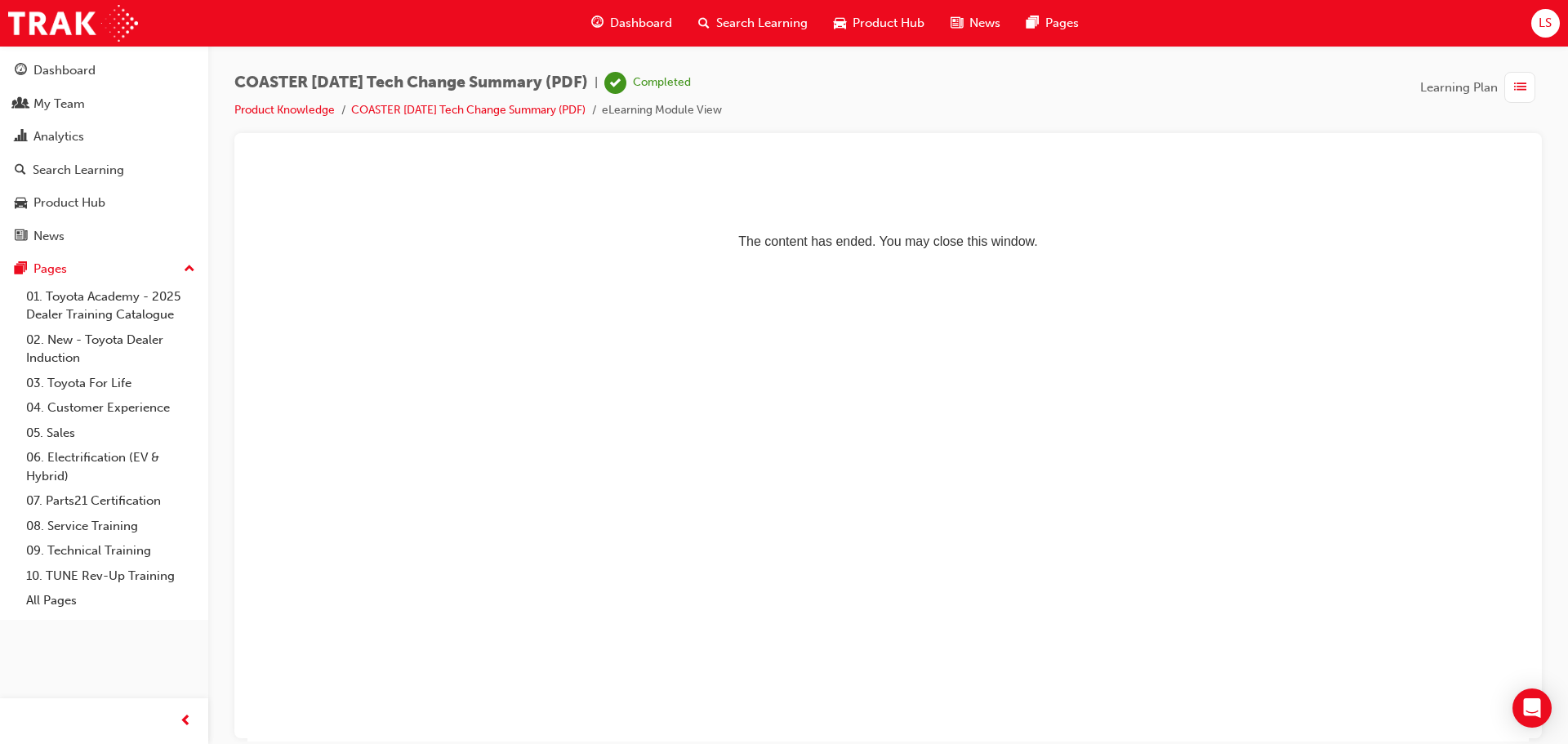
click at [651, 21] on span "Dashboard" at bounding box center [641, 23] width 62 height 19
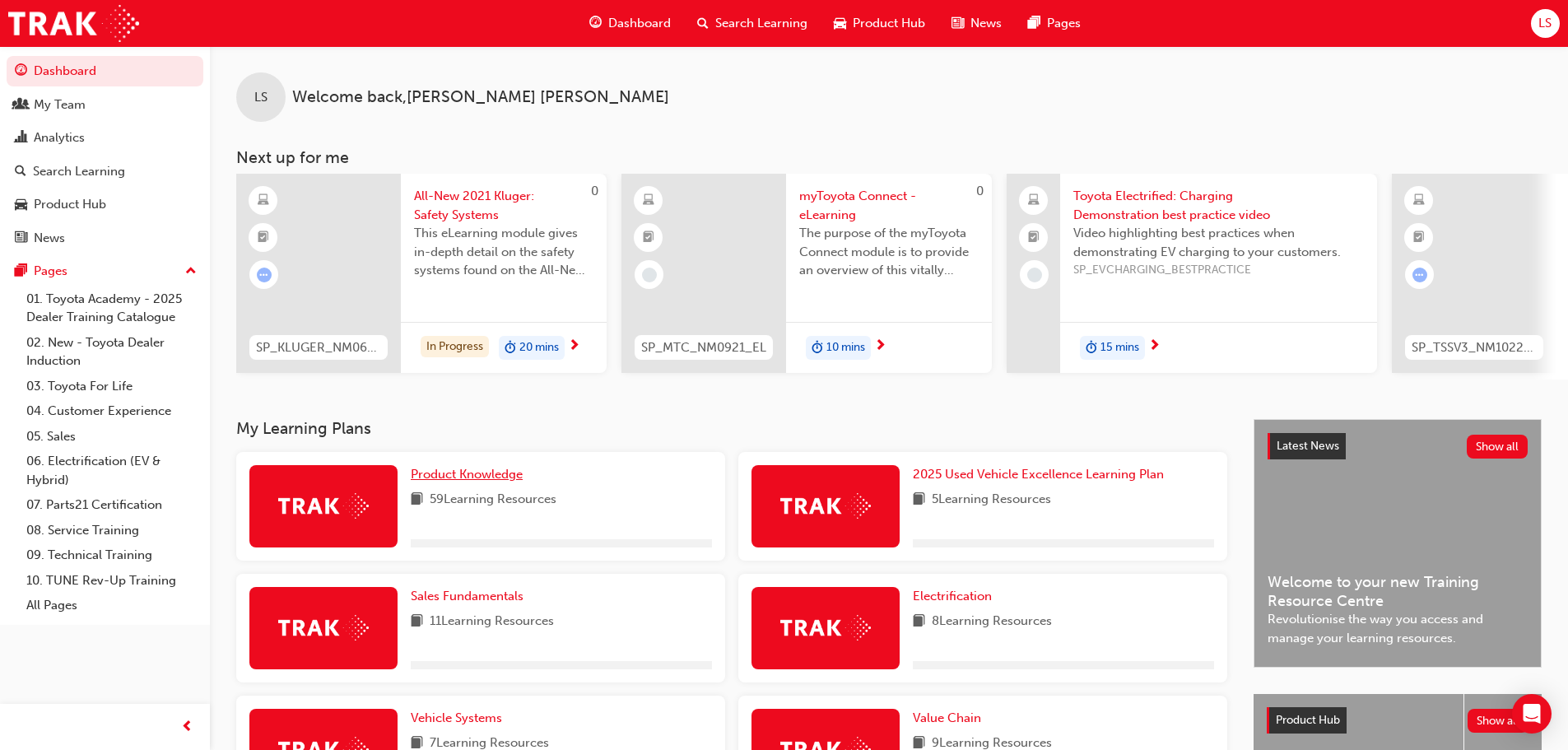
click at [486, 481] on span "Product Knowledge" at bounding box center [467, 474] width 112 height 14
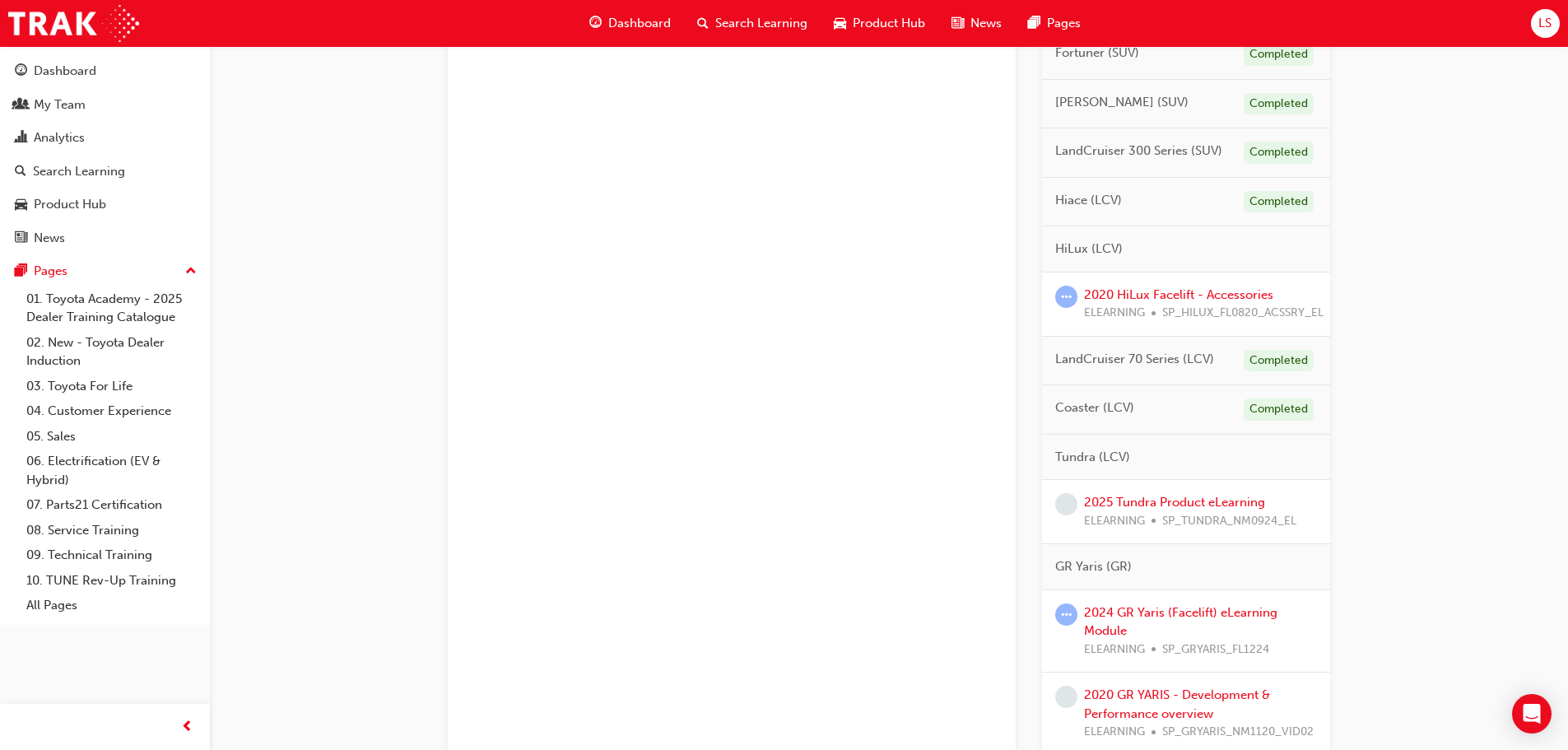
scroll to position [740, 0]
click at [1137, 503] on link "2025 Tundra Product eLearning" at bounding box center [1174, 501] width 181 height 14
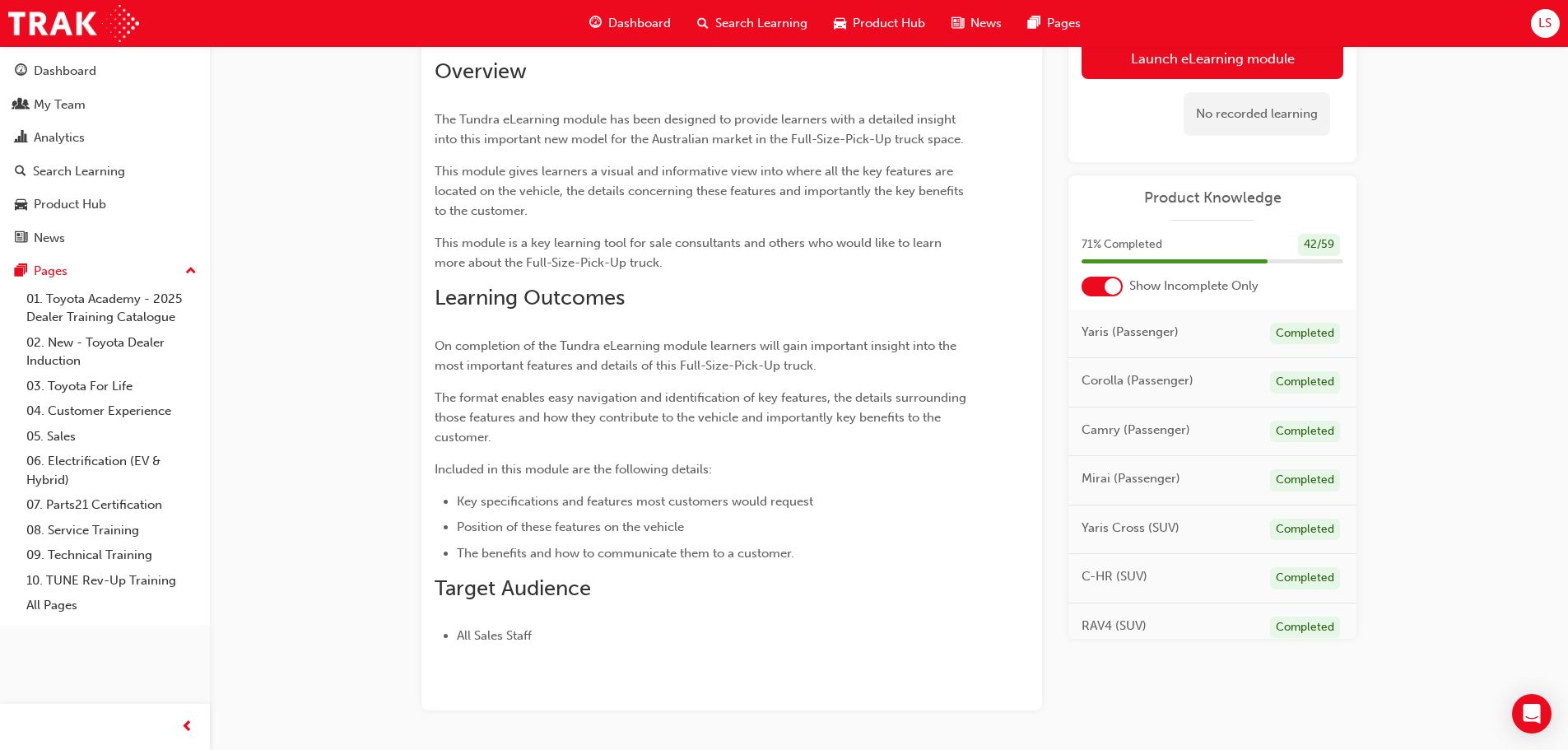
scroll to position [151, 0]
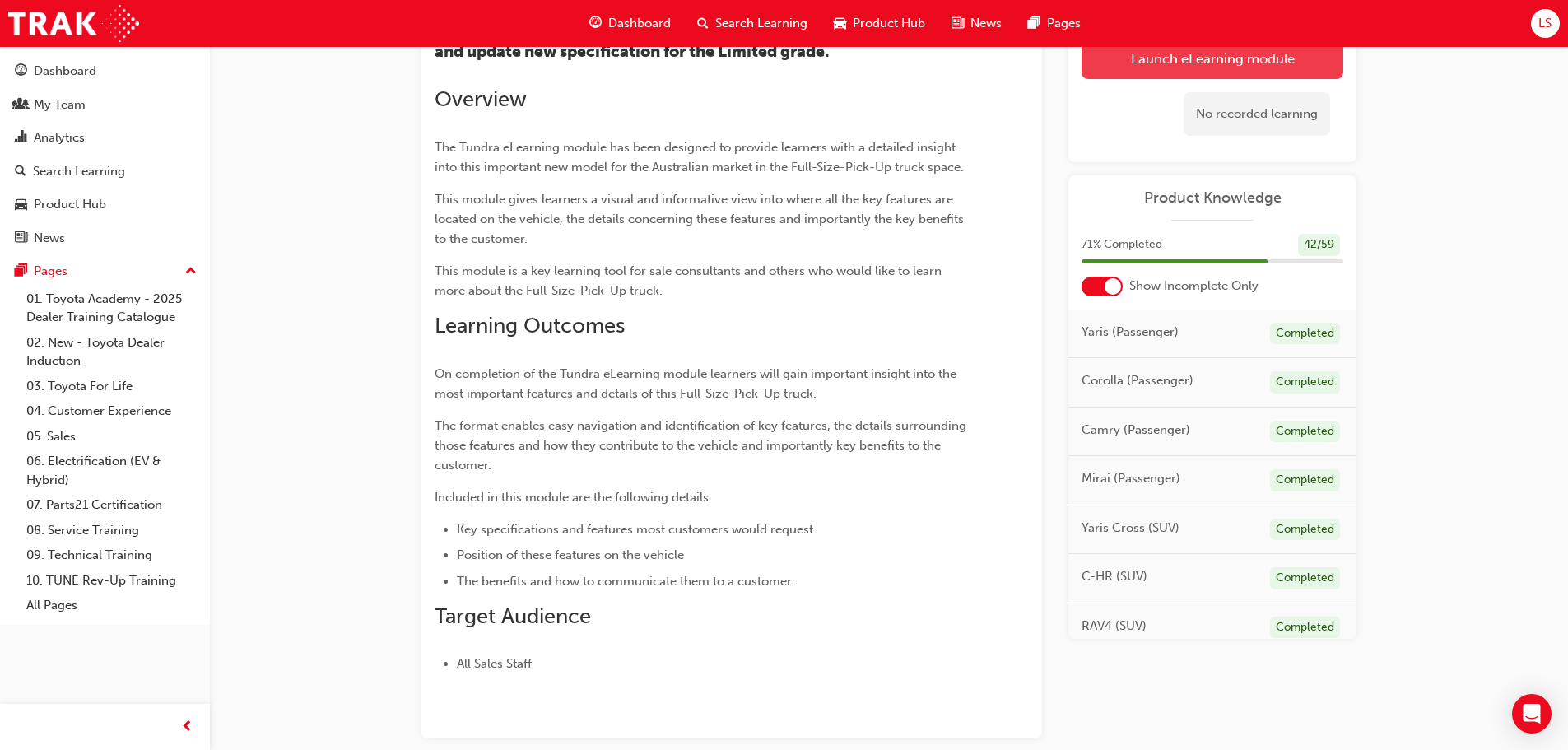
click at [1160, 67] on link "Launch eLearning module" at bounding box center [1212, 58] width 262 height 41
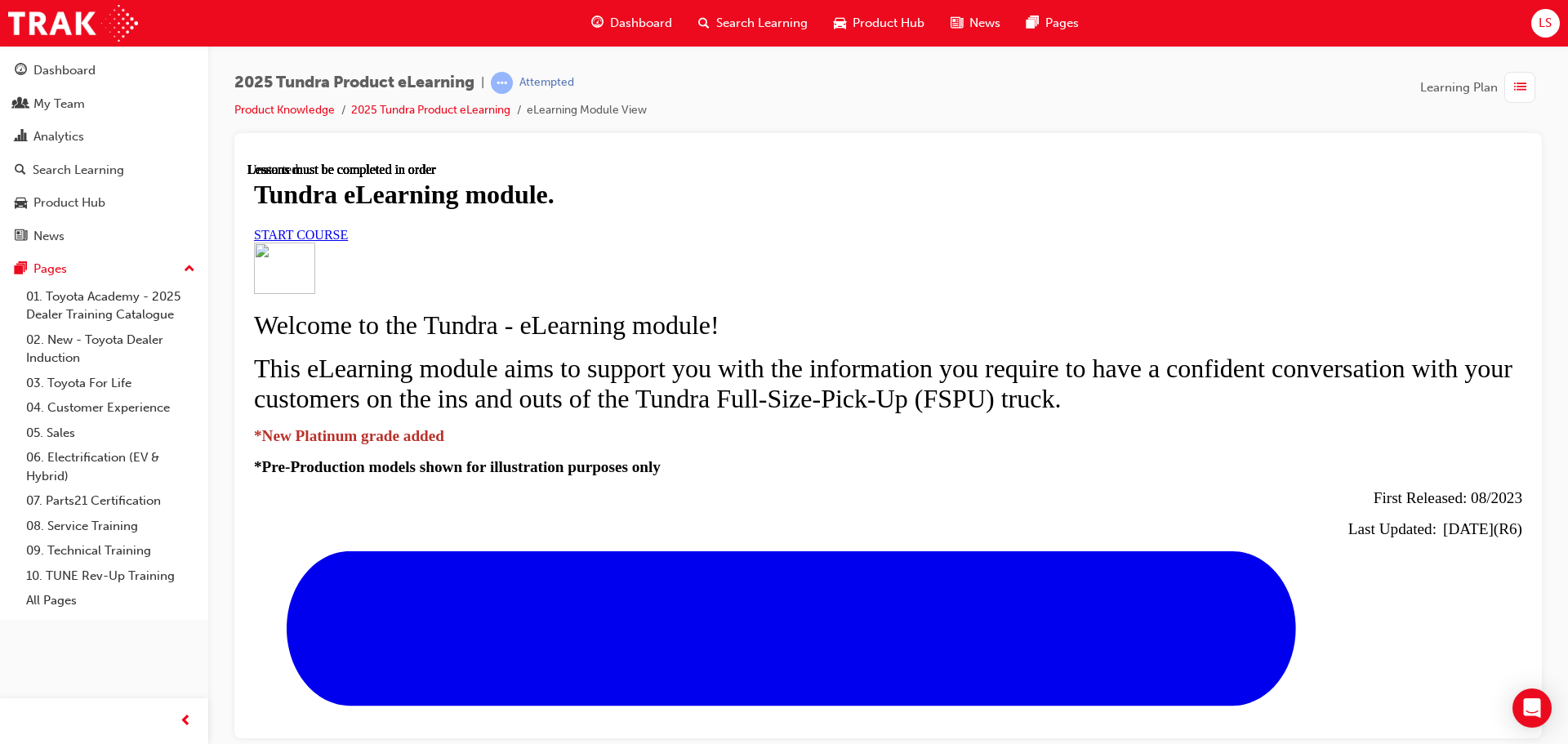
click at [348, 241] on link "START COURSE" at bounding box center [301, 234] width 94 height 14
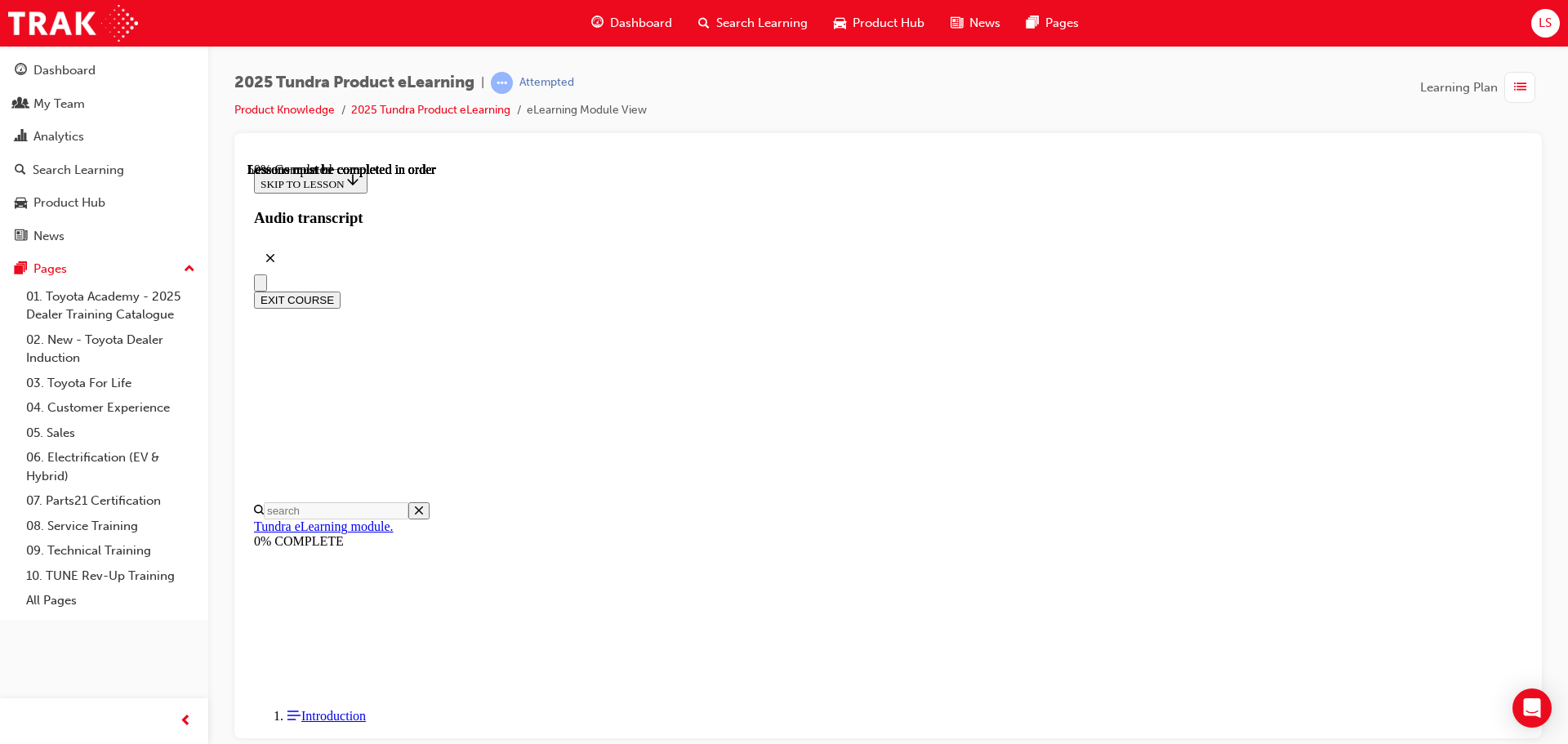
scroll to position [785, 0]
drag, startPoint x: 1267, startPoint y: 665, endPoint x: 1264, endPoint y: 656, distance: 9.5
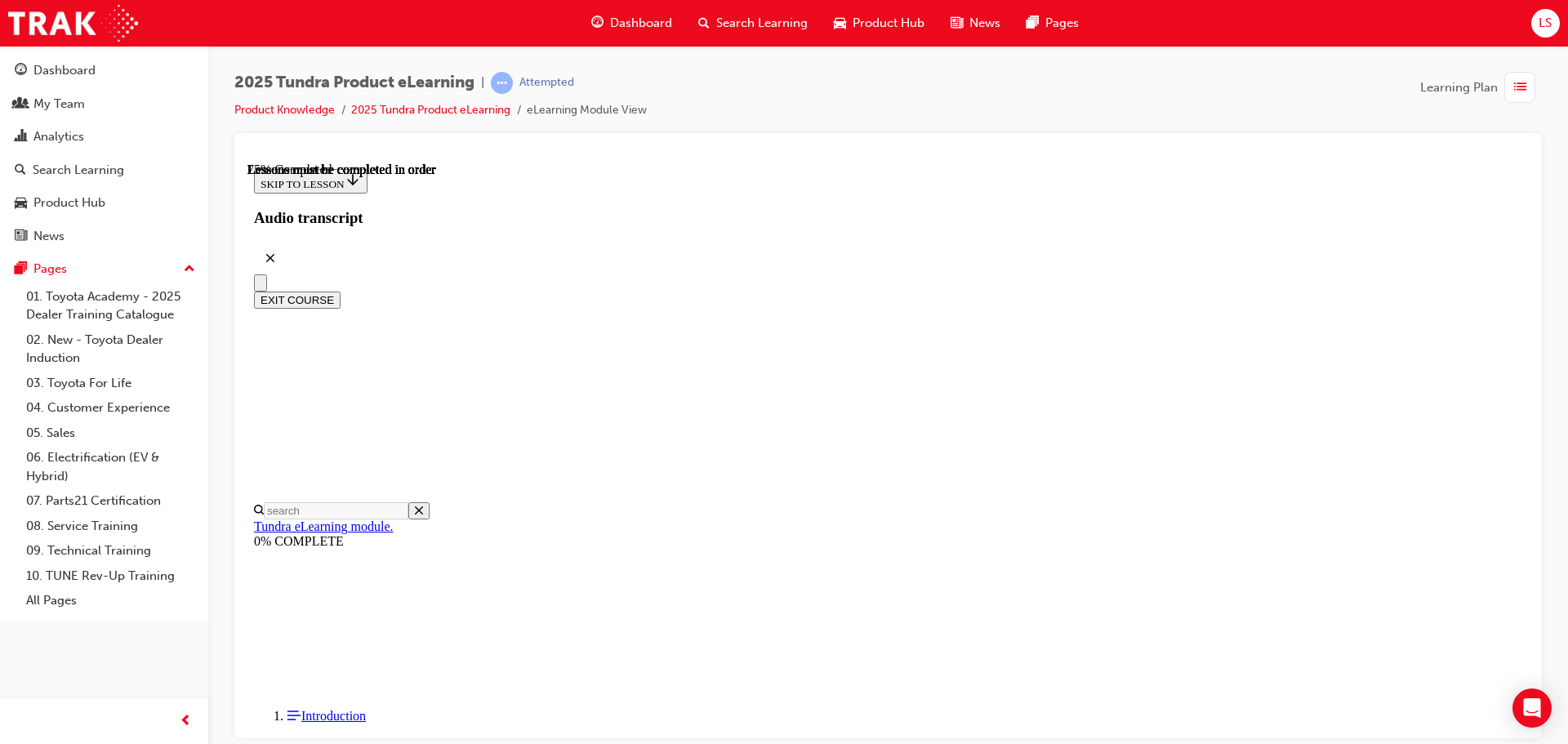
scroll to position [2254, 0]
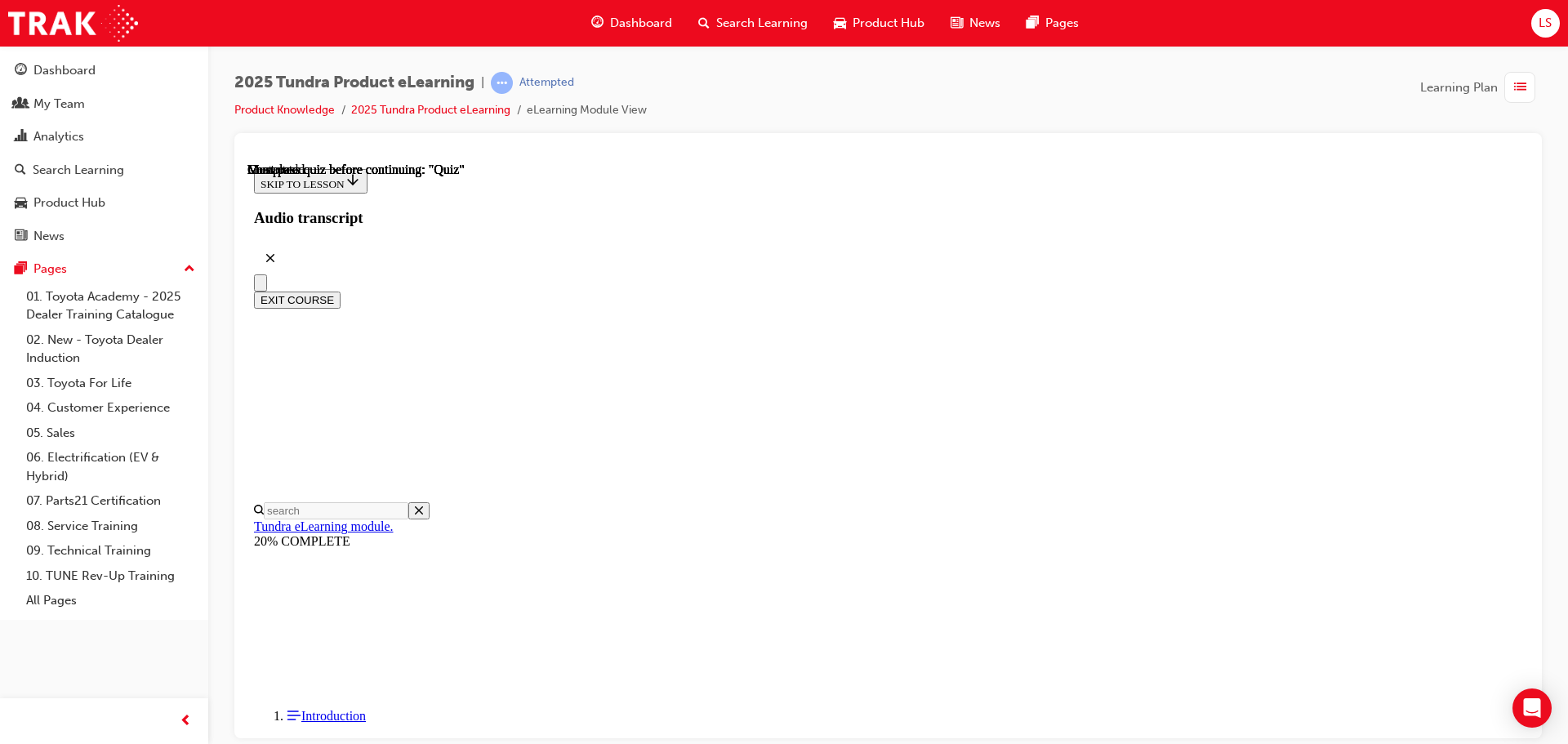
radio input "true"
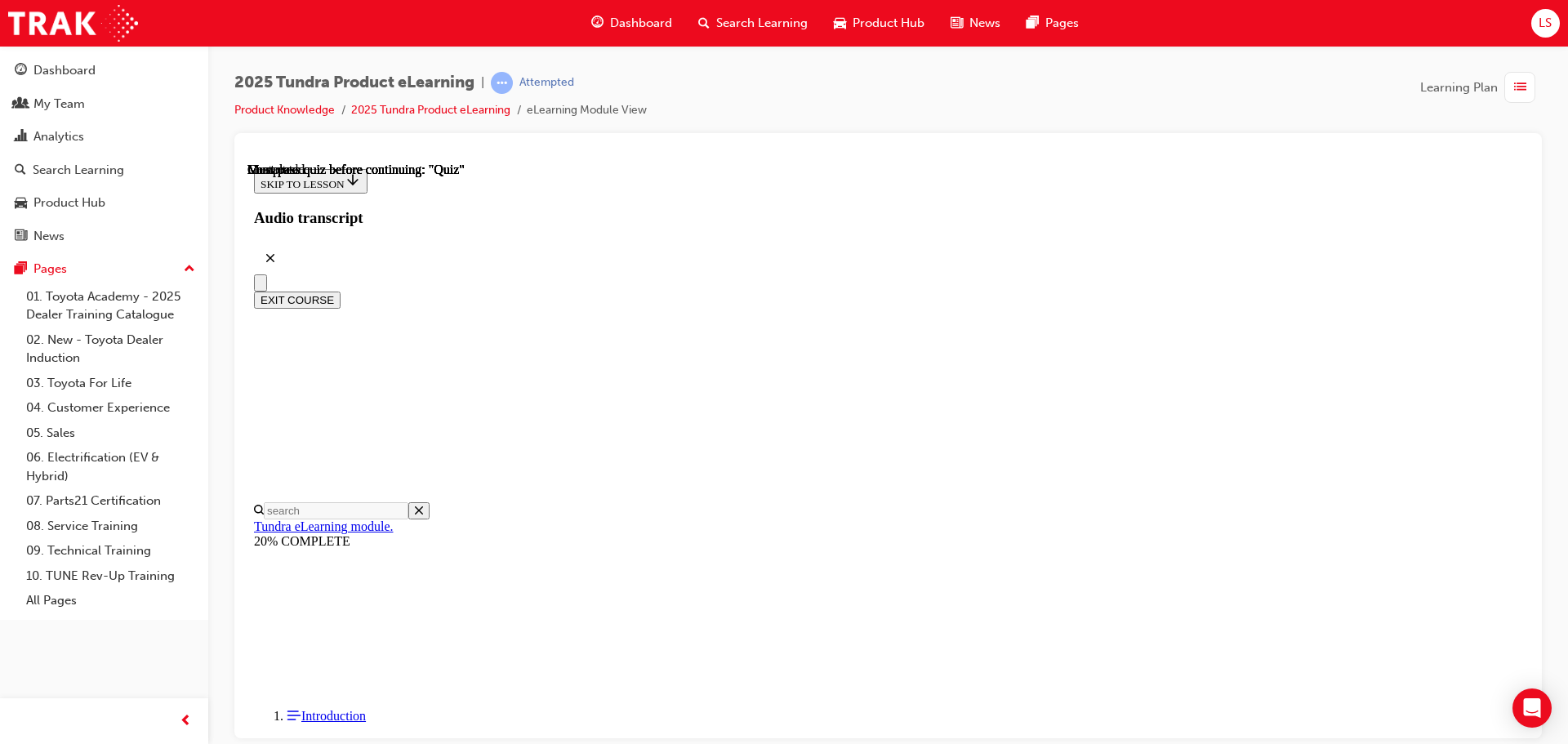
scroll to position [295, 0]
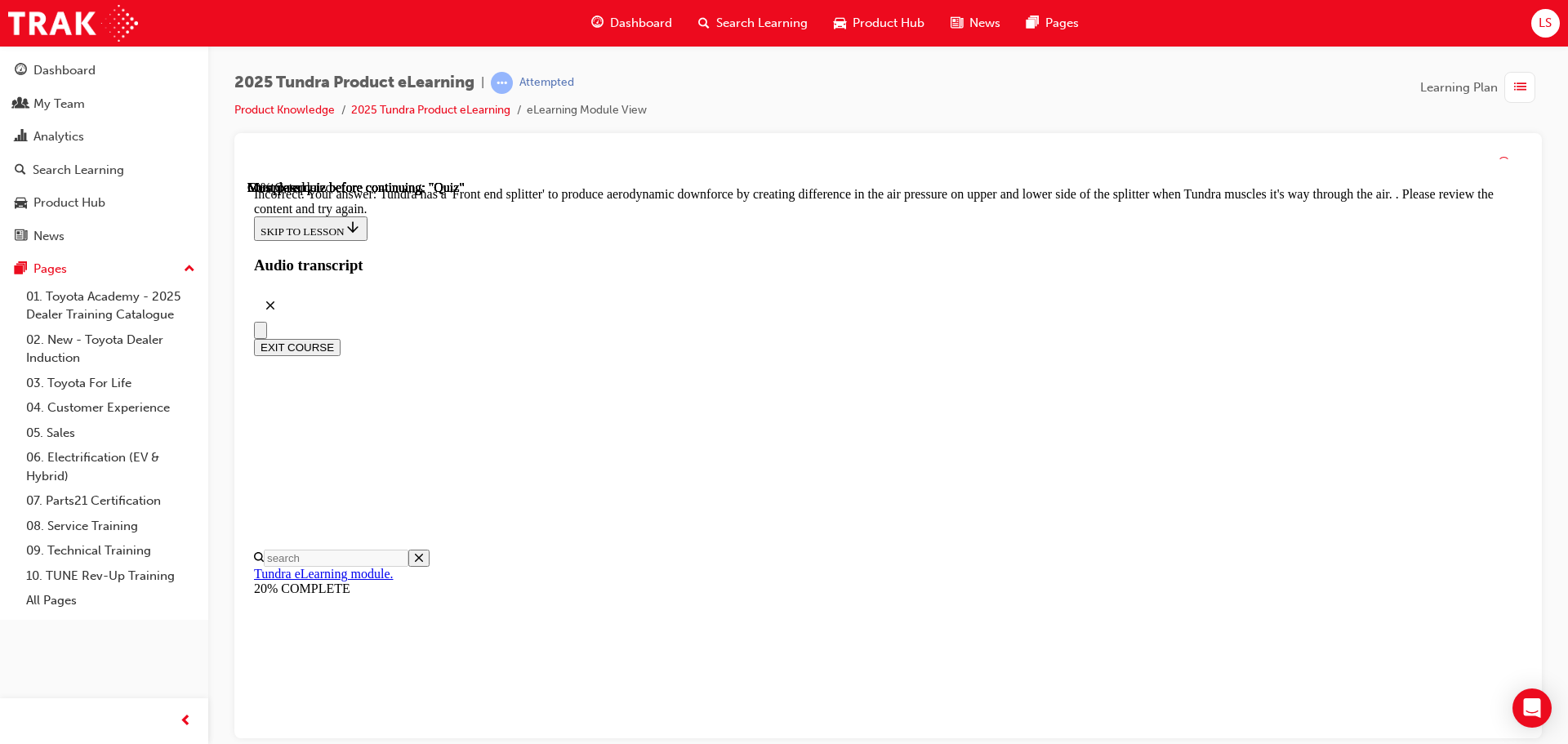
scroll to position [531, 0]
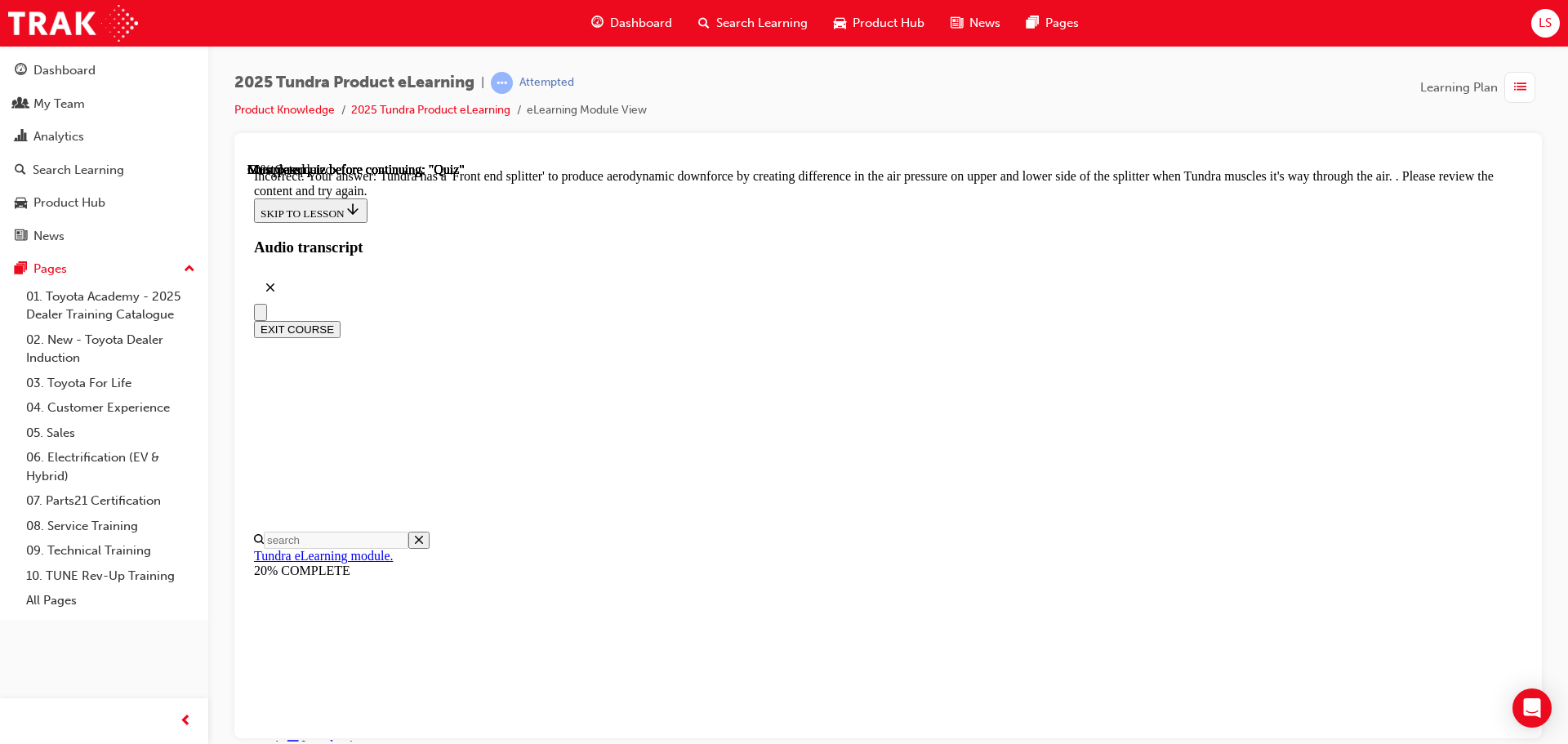
radio input "true"
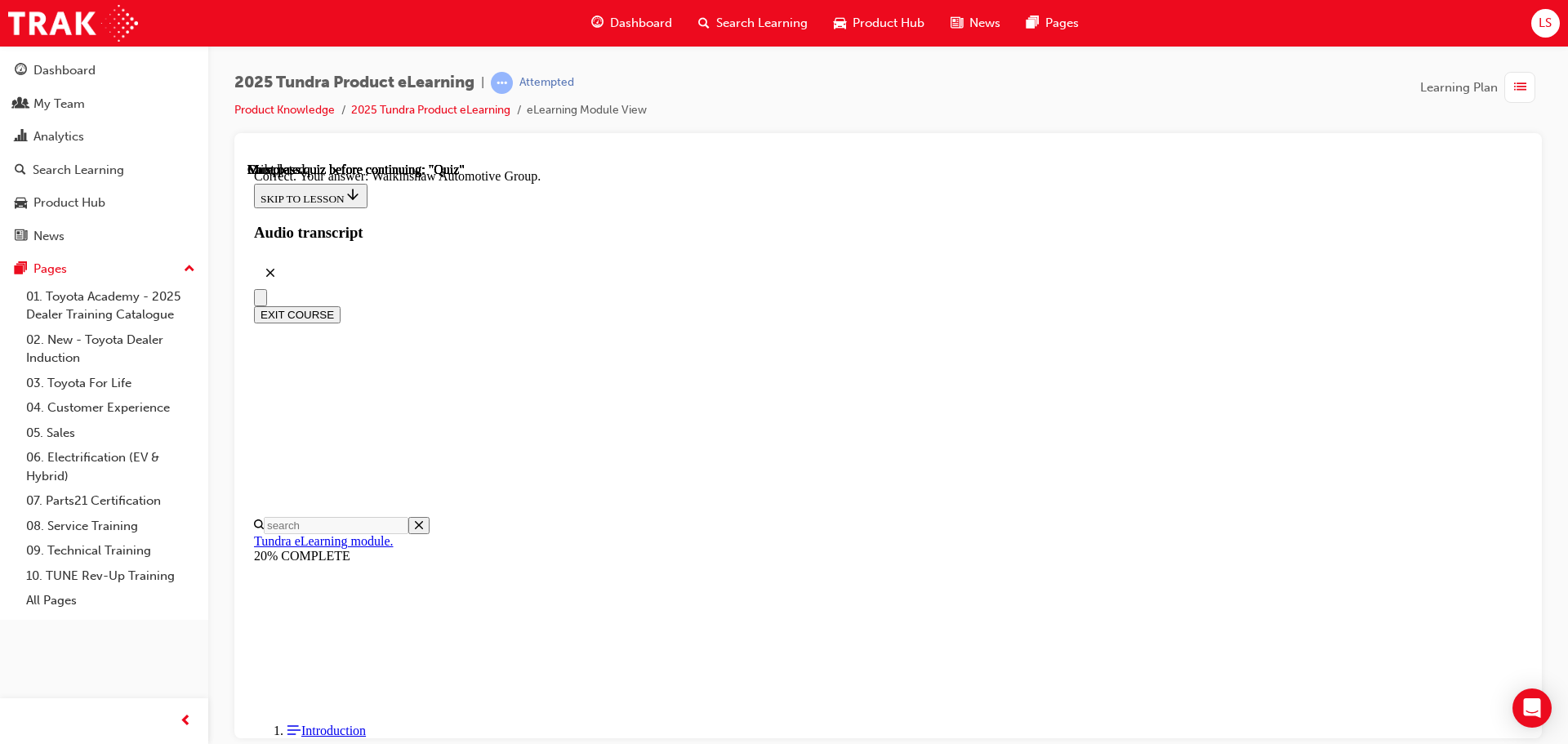
scroll to position [351, 0]
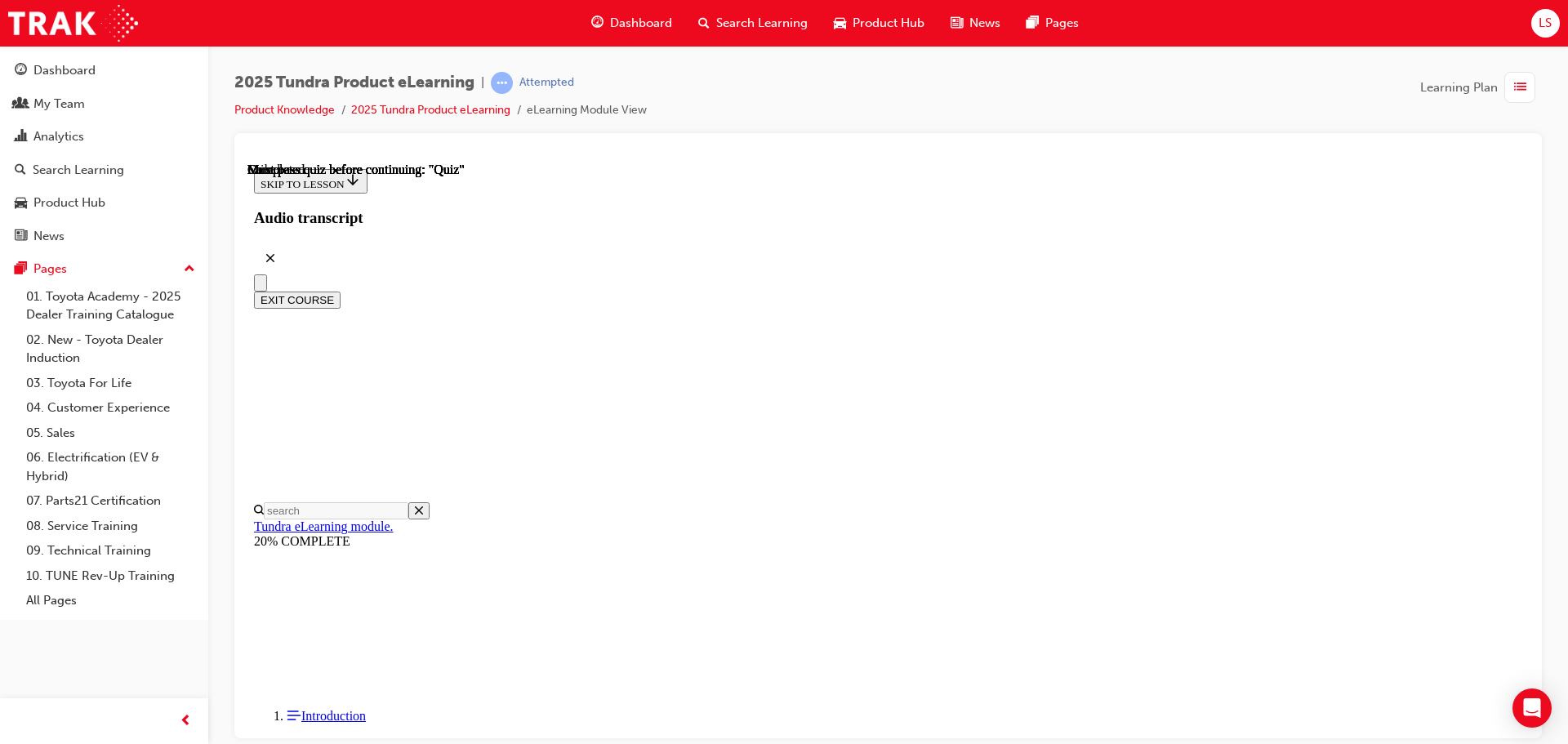
scroll to position [308, 0]
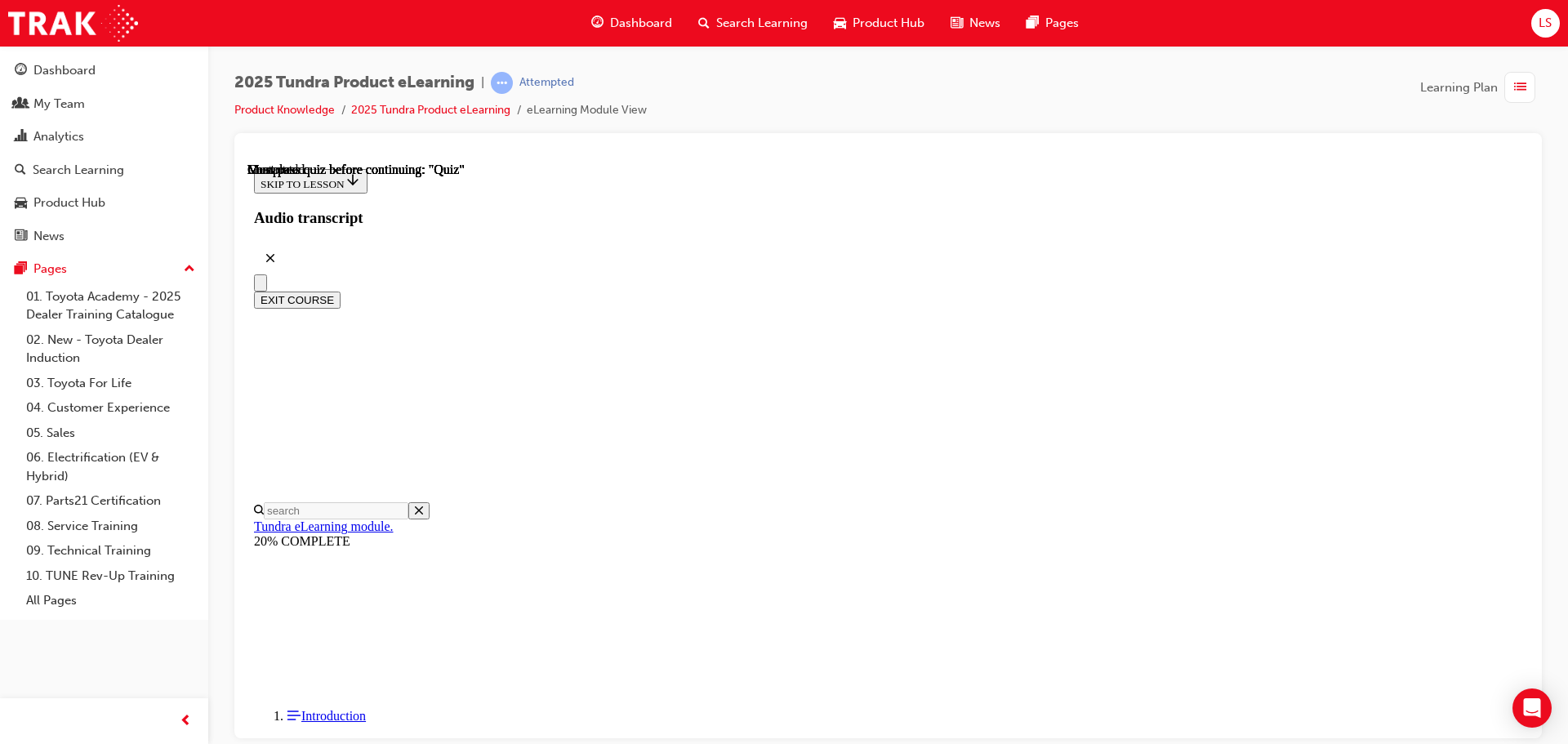
radio input "true"
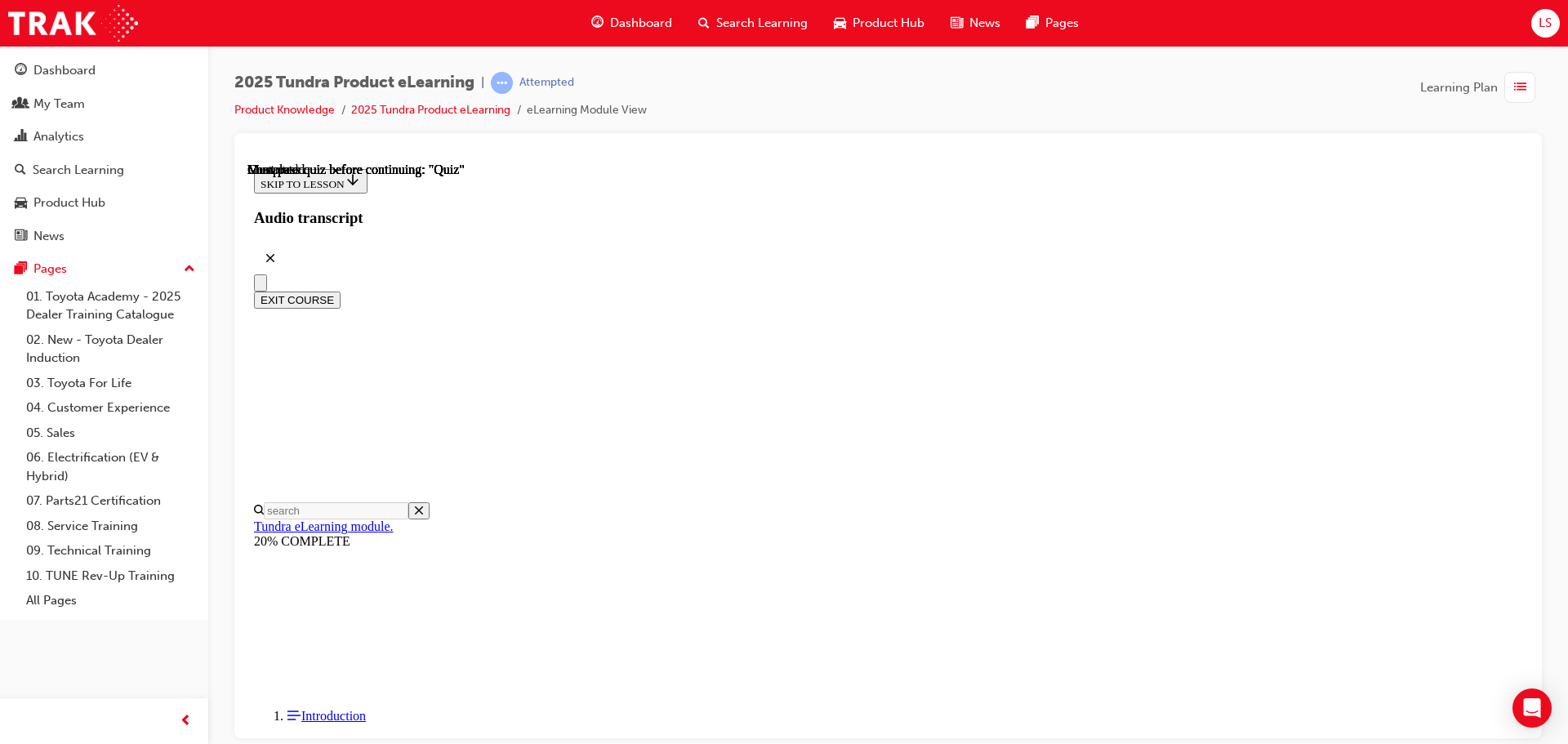
radio input "true"
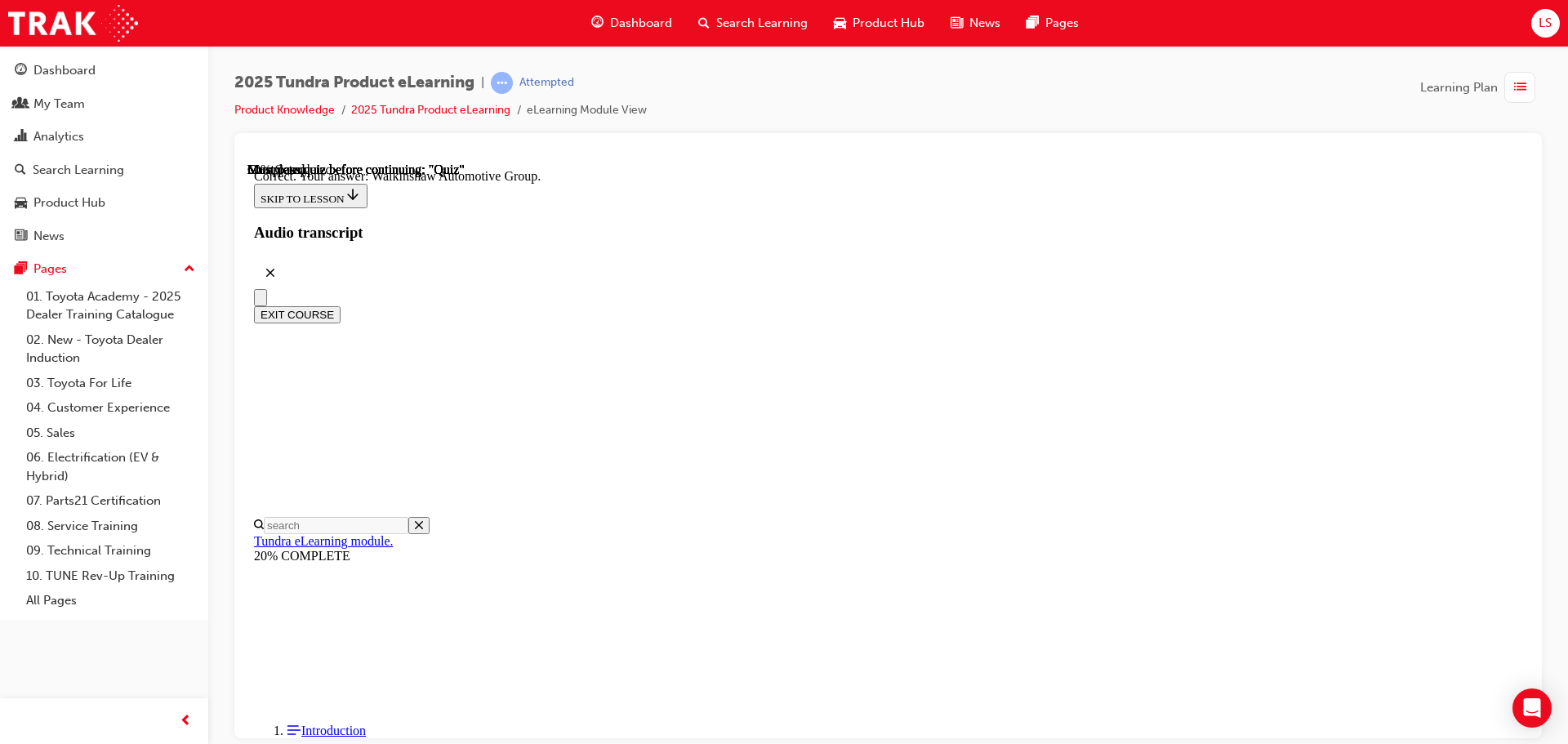
scroll to position [351, 0]
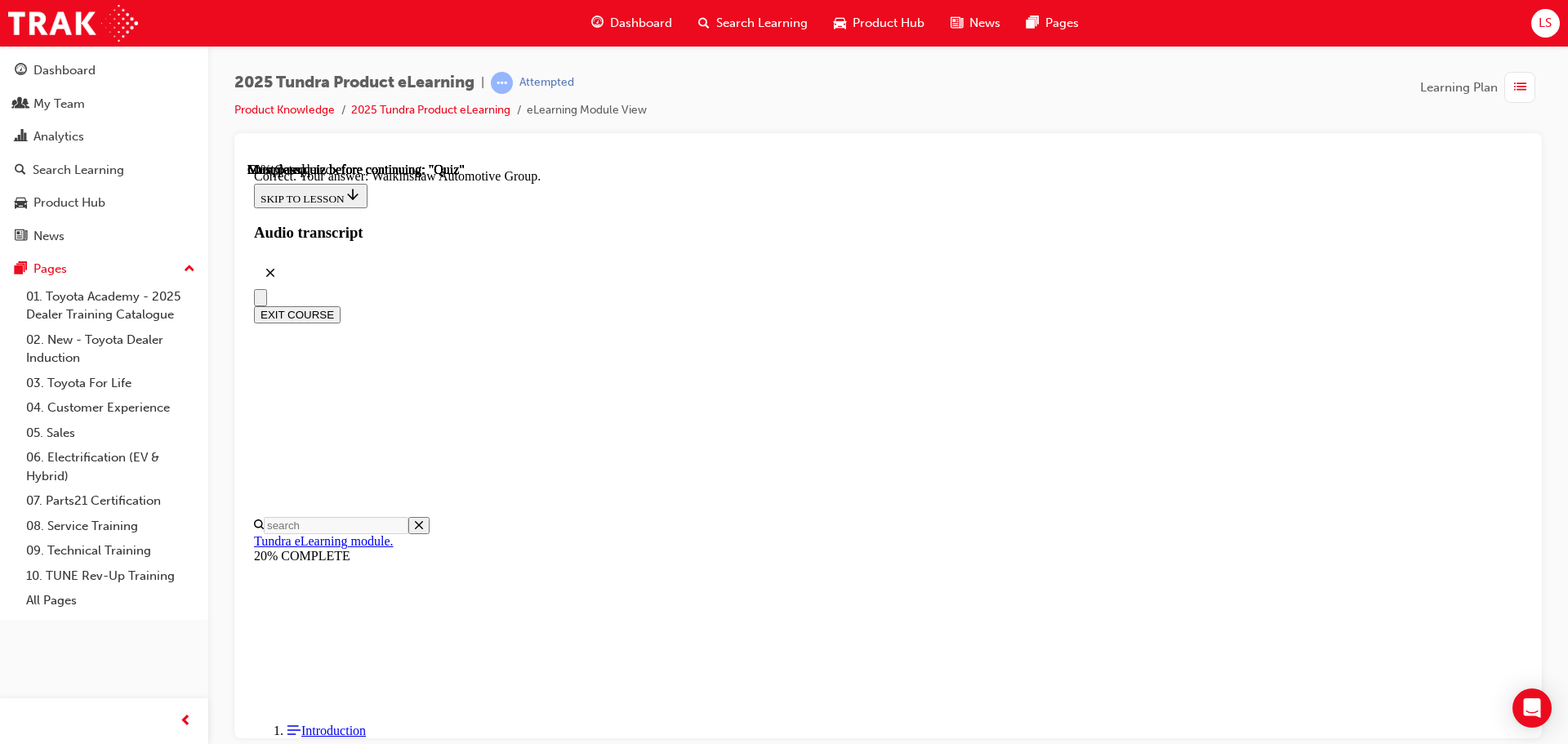
radio input "true"
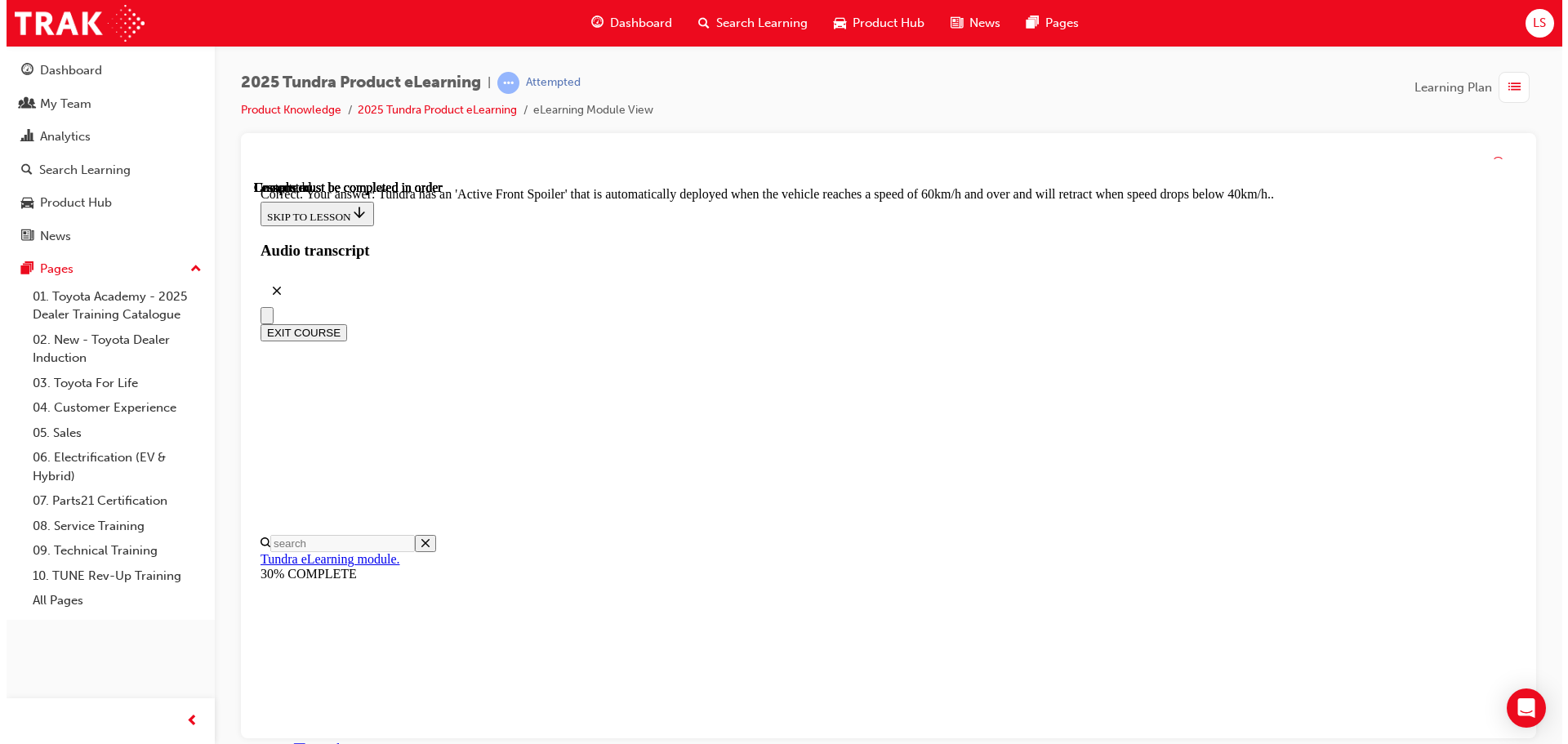
scroll to position [450, 0]
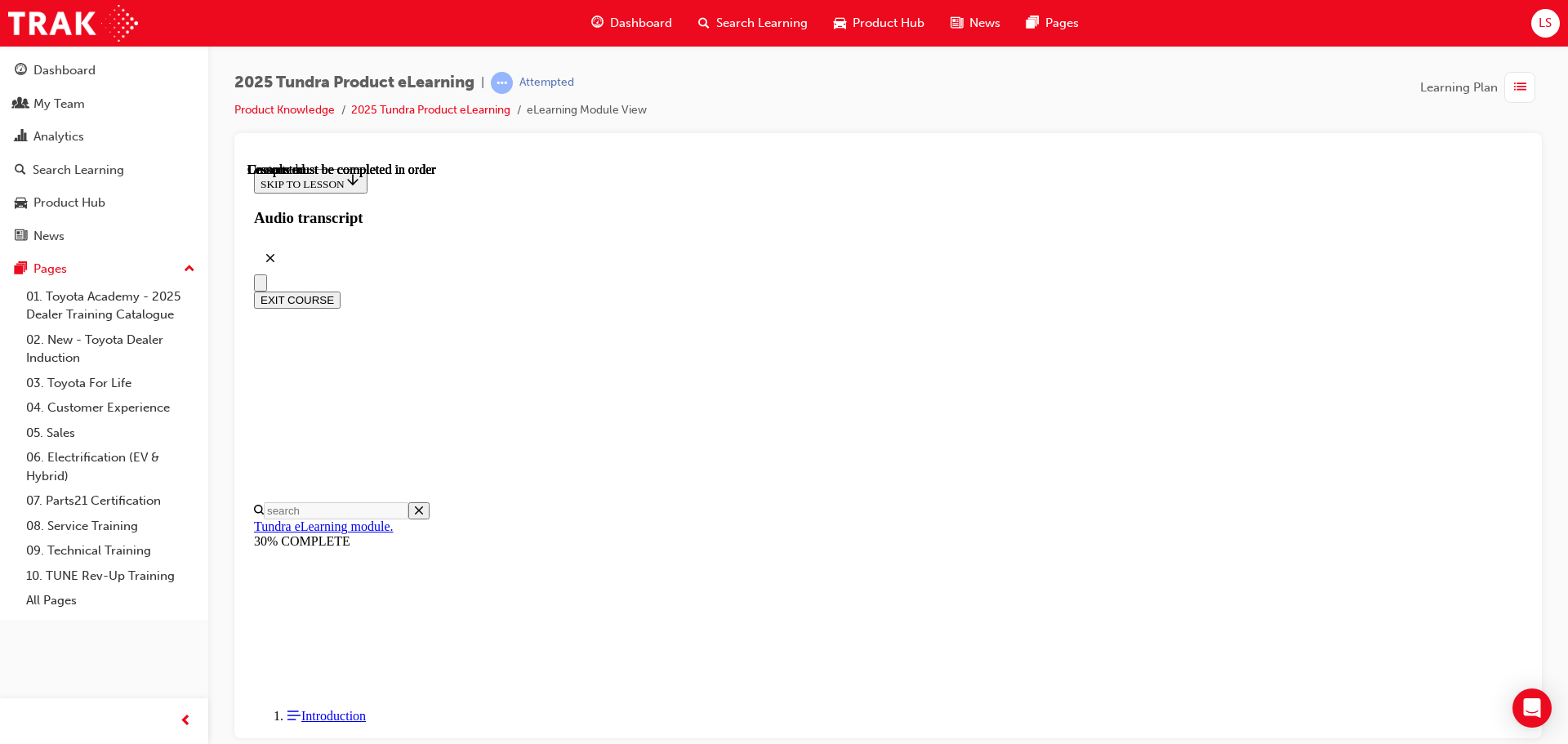
scroll to position [308, 0]
drag, startPoint x: 964, startPoint y: 715, endPoint x: 965, endPoint y: 699, distance: 16.0
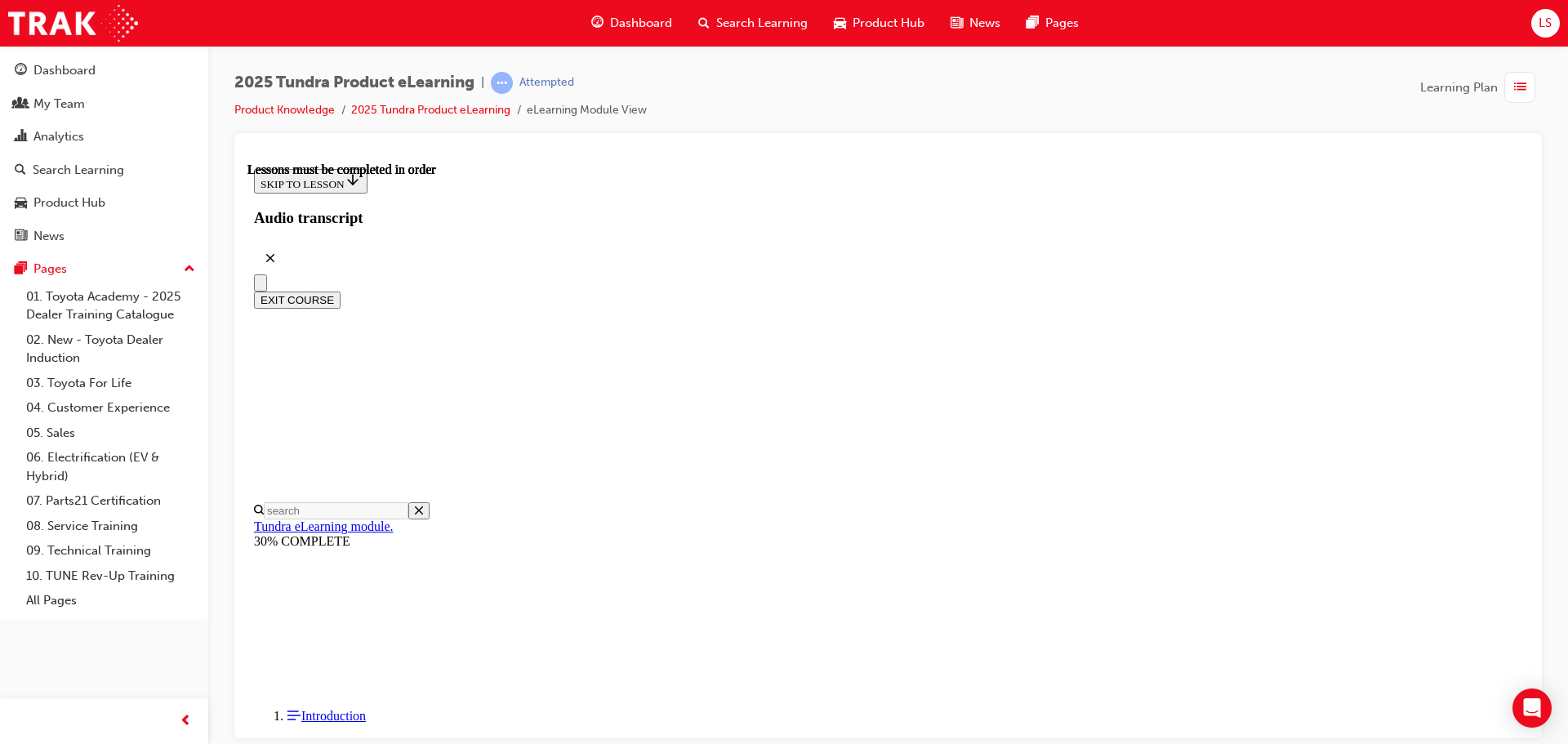
scroll to position [1022, 0]
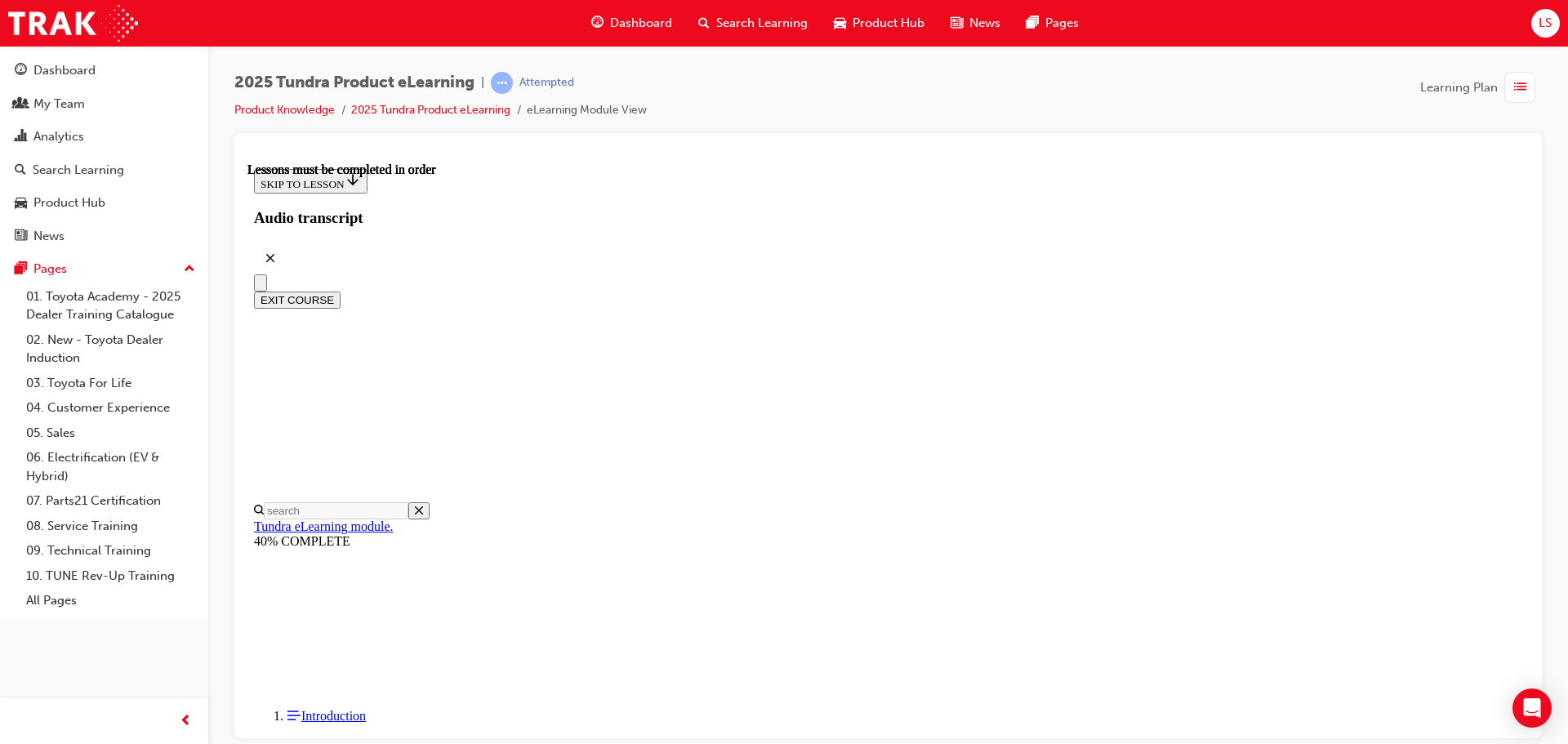
scroll to position [1290, 0]
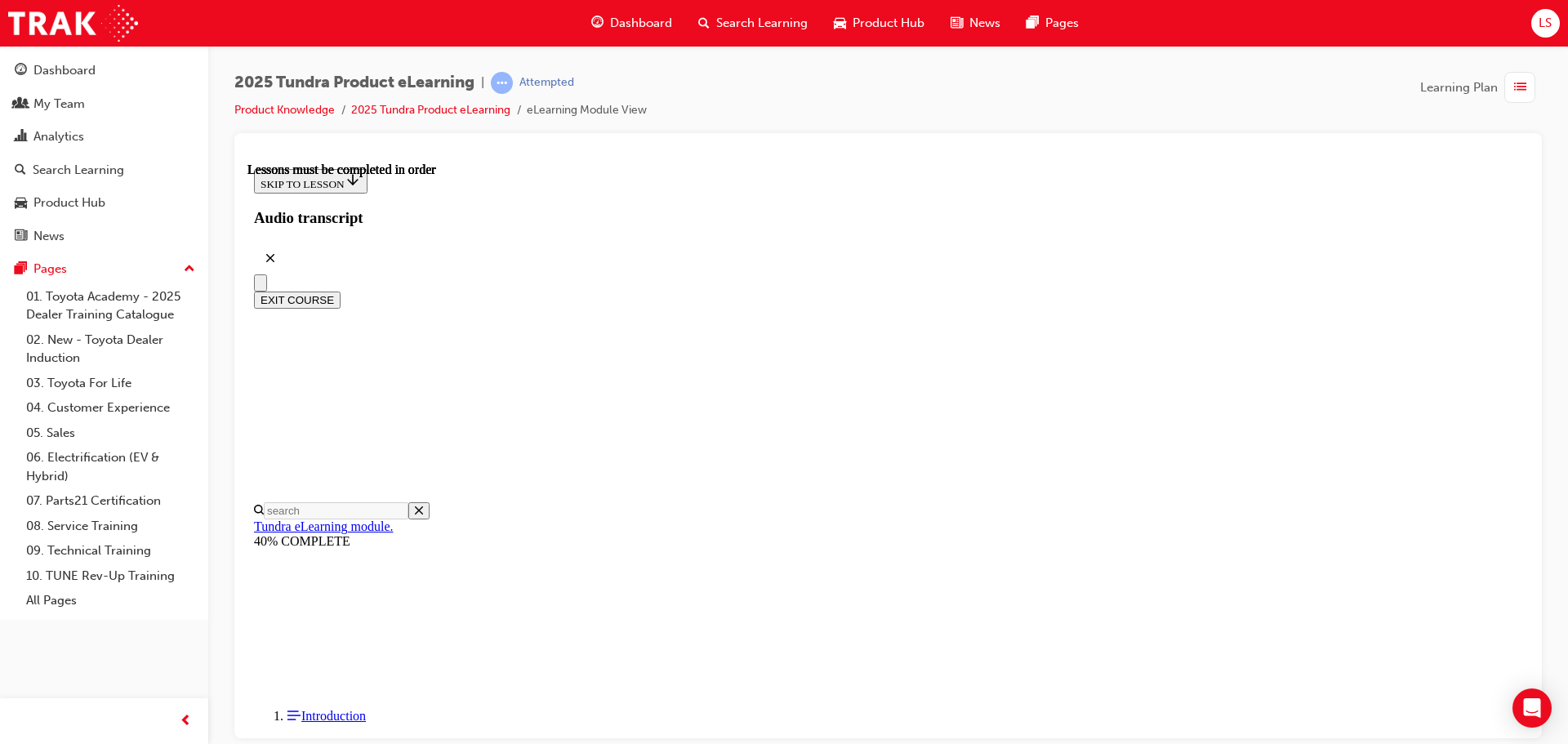
scroll to position [1127, 0]
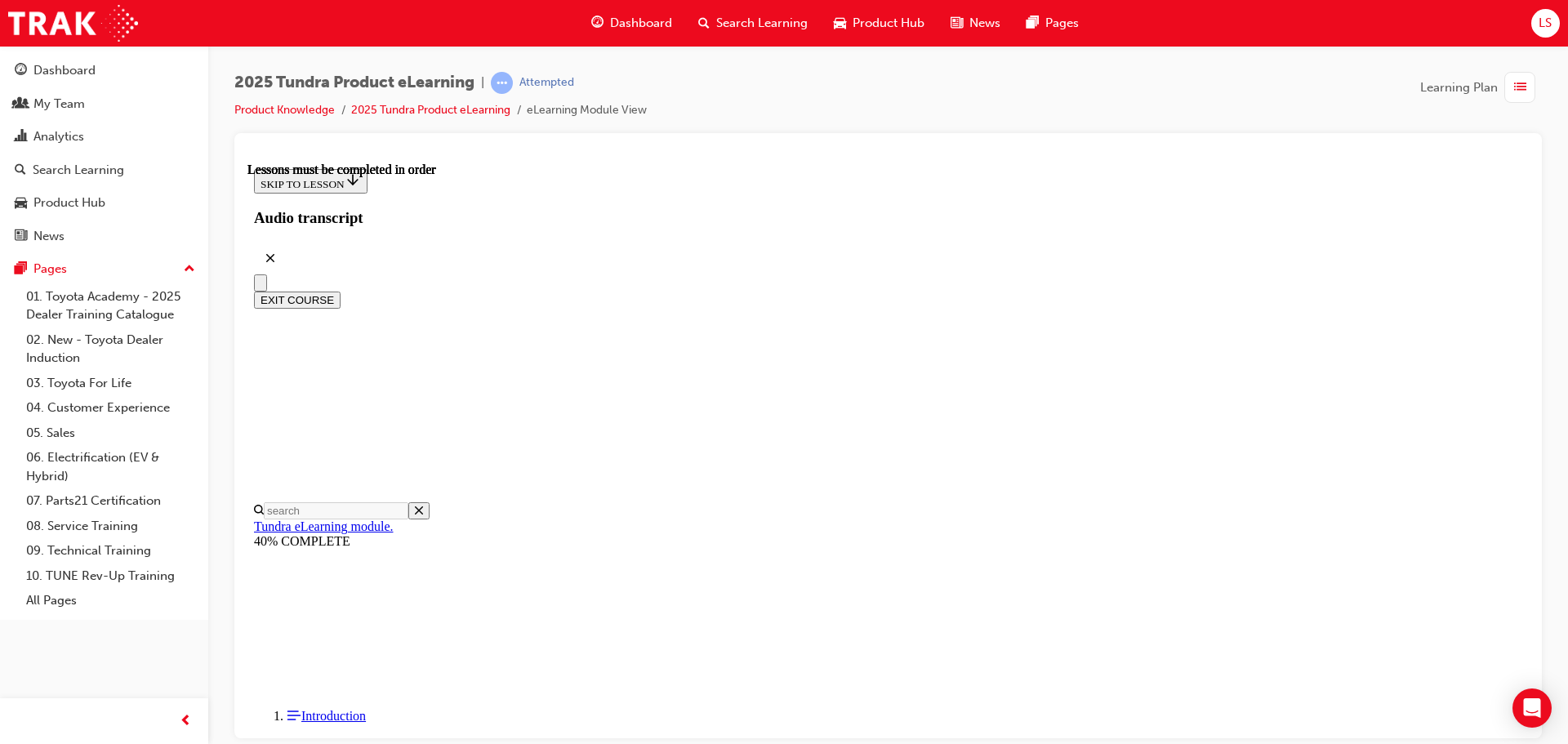
scroll to position [0, 0]
drag, startPoint x: 957, startPoint y: 584, endPoint x: 960, endPoint y: 560, distance: 24.2
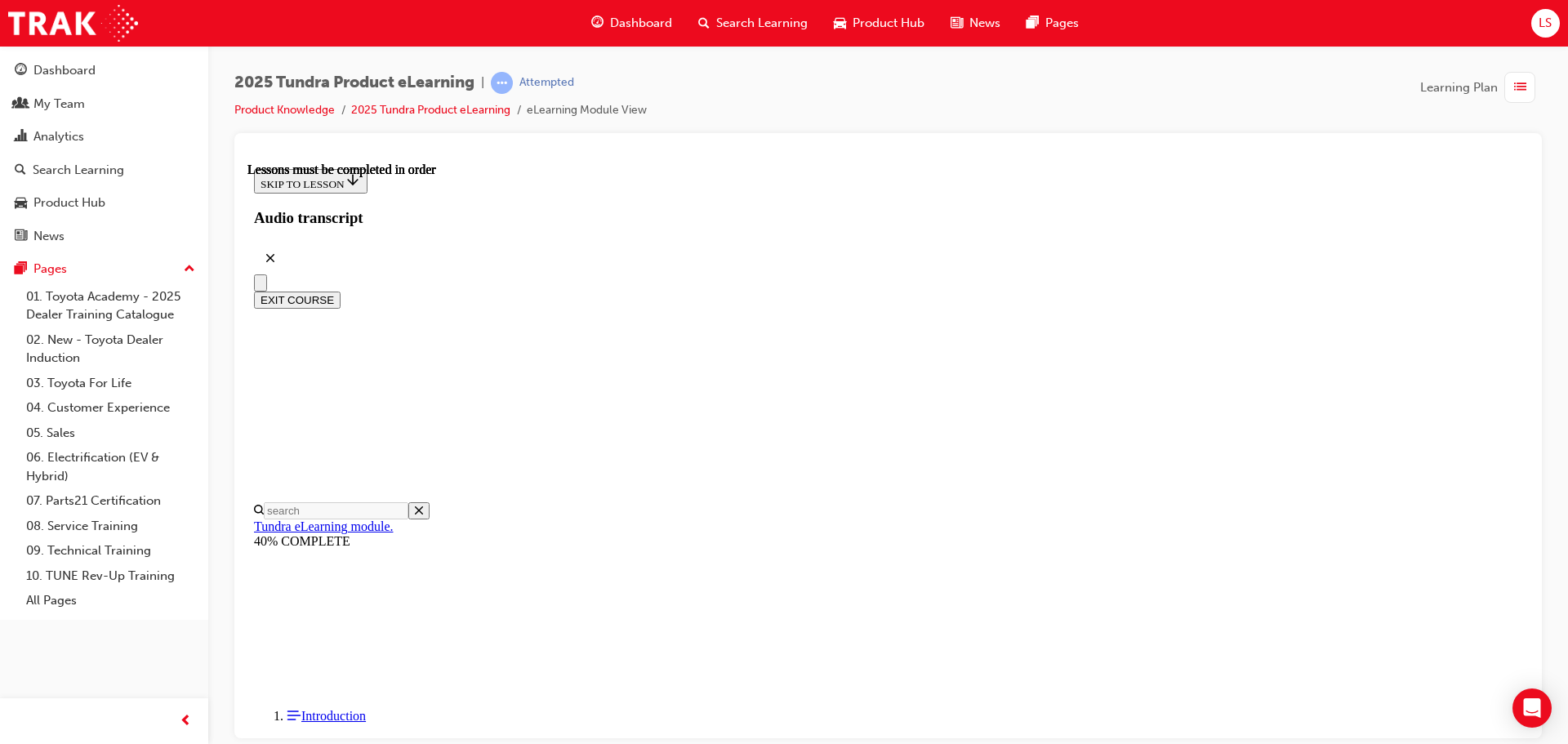
scroll to position [555, 0]
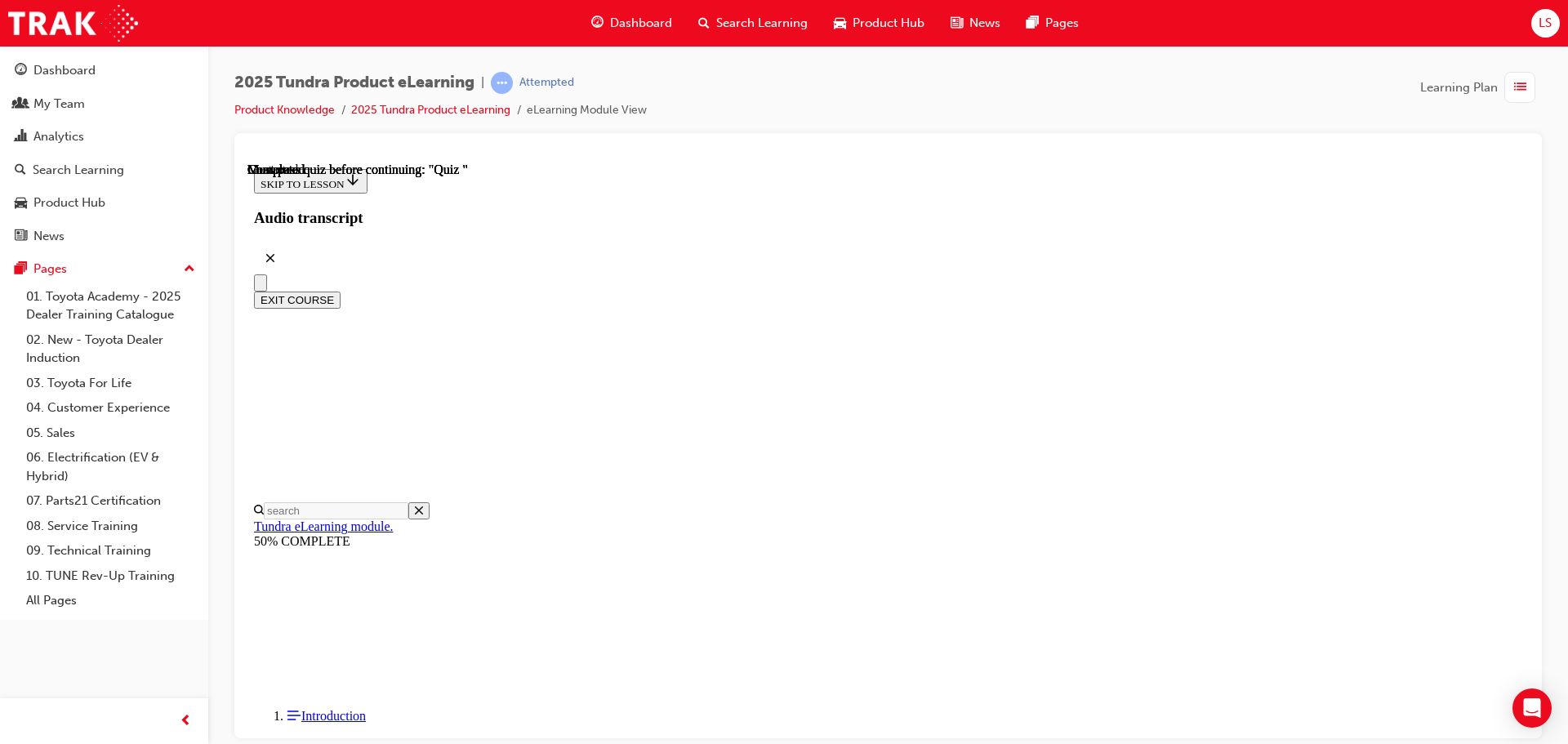
radio input "true"
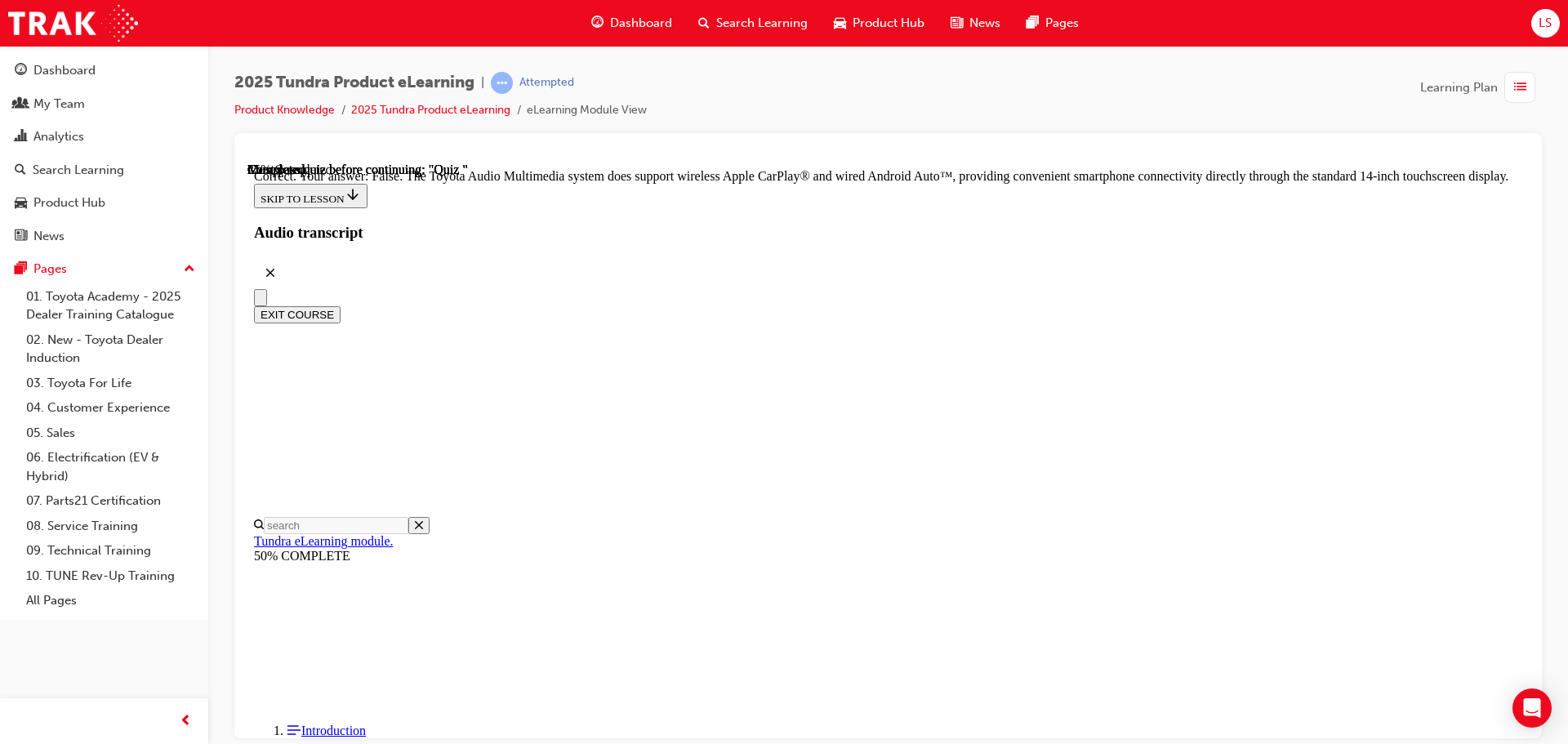
scroll to position [312, 0]
drag, startPoint x: 999, startPoint y: 687, endPoint x: 1005, endPoint y: 670, distance: 18.0
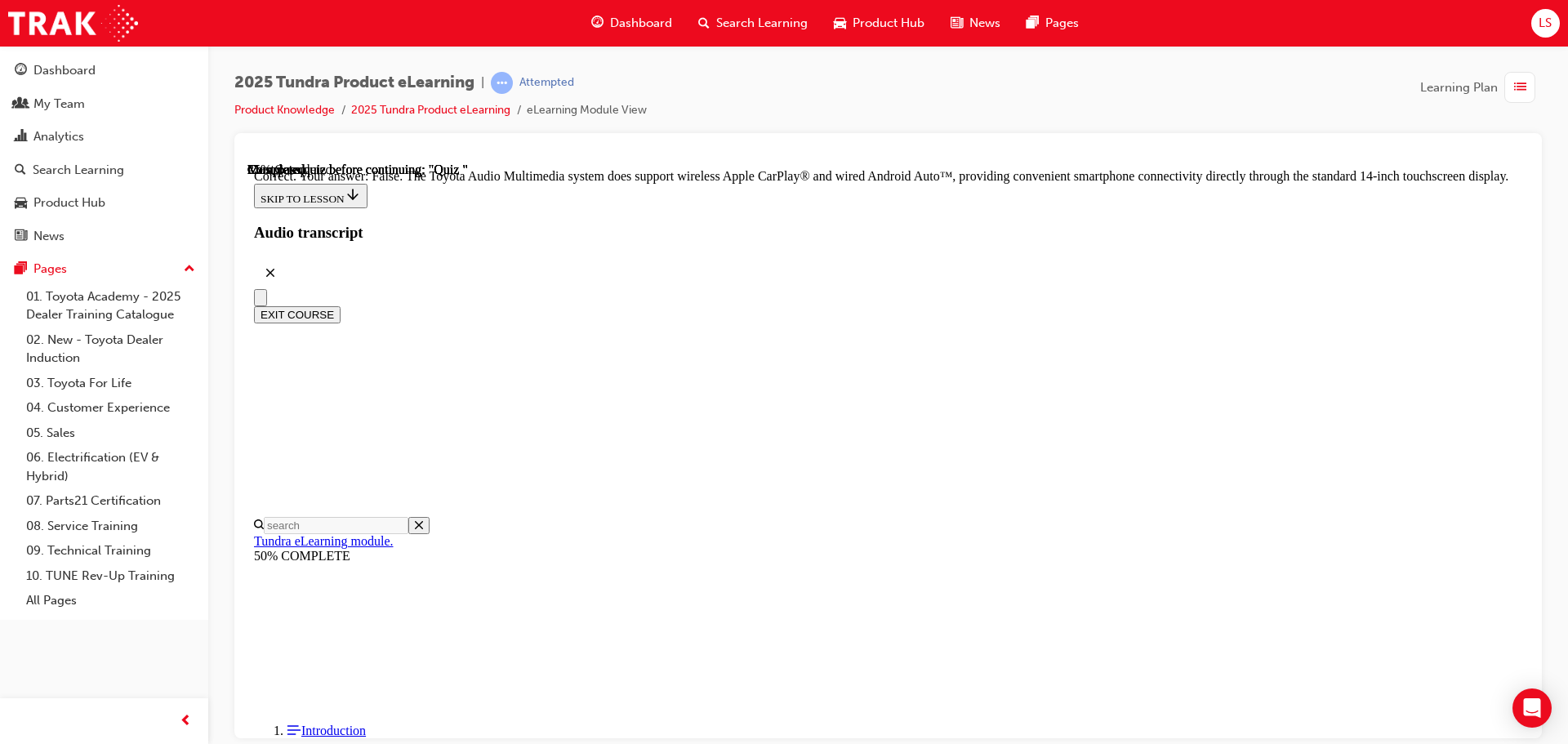
radio input "true"
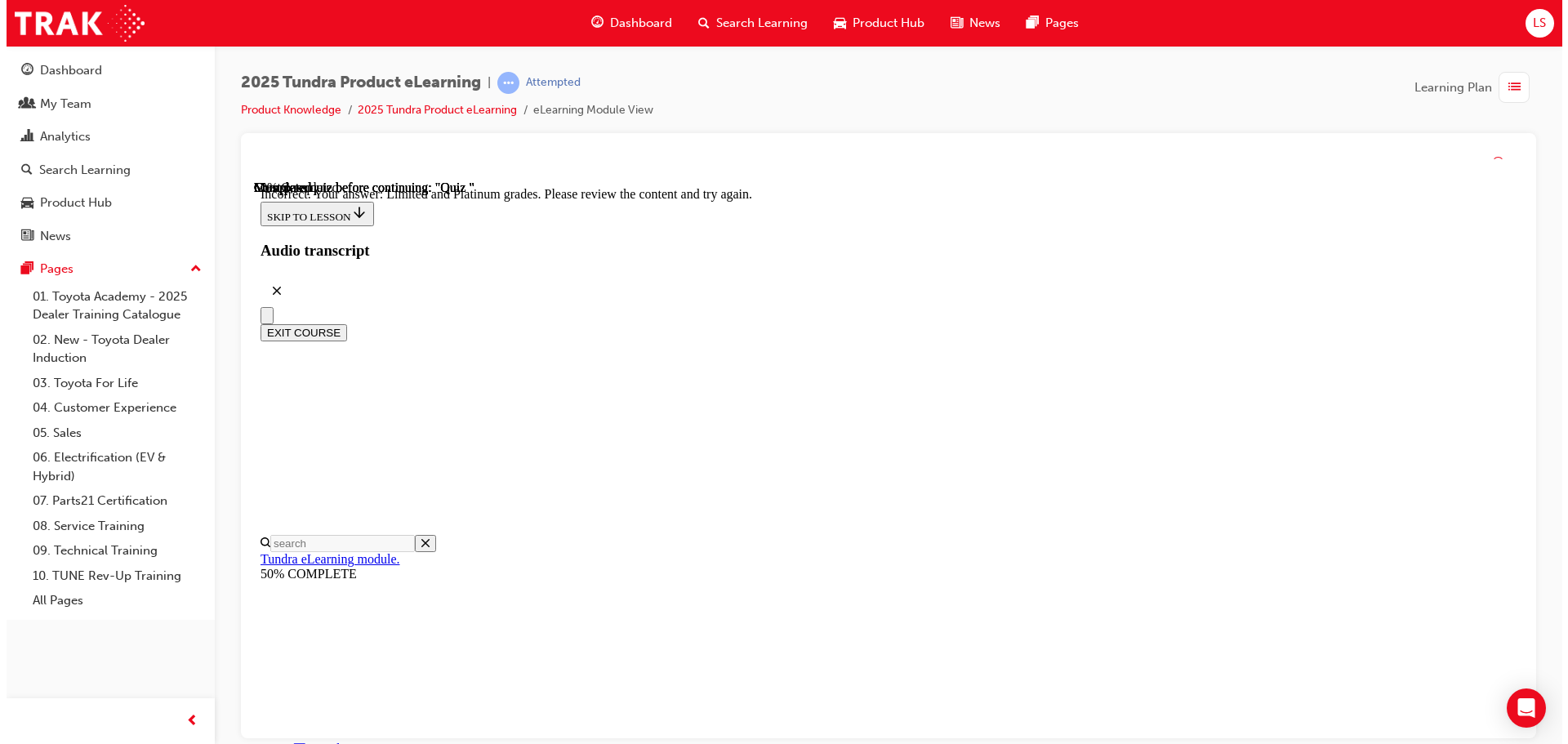
scroll to position [312, 0]
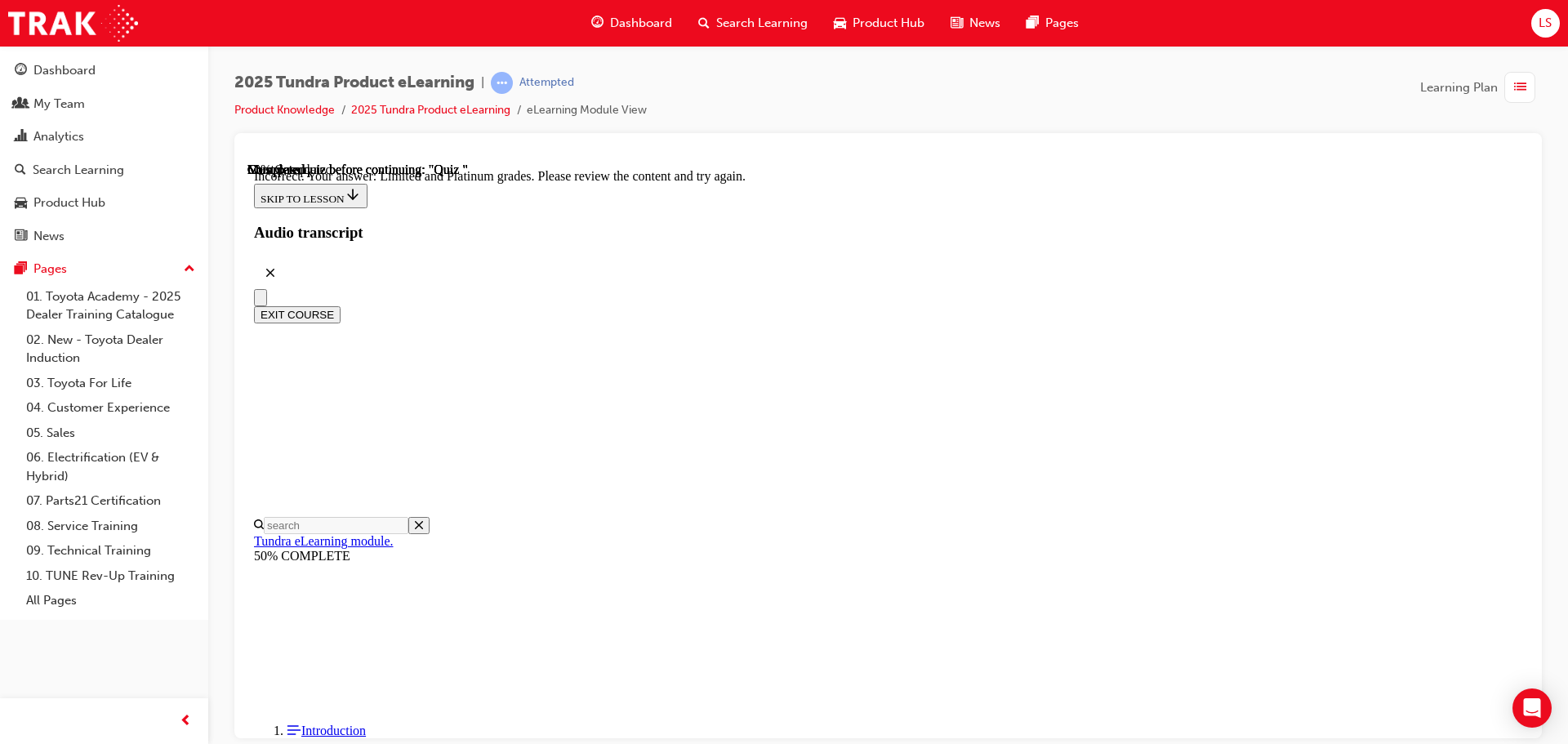
drag, startPoint x: 975, startPoint y: 664, endPoint x: 974, endPoint y: 624, distance: 40.0
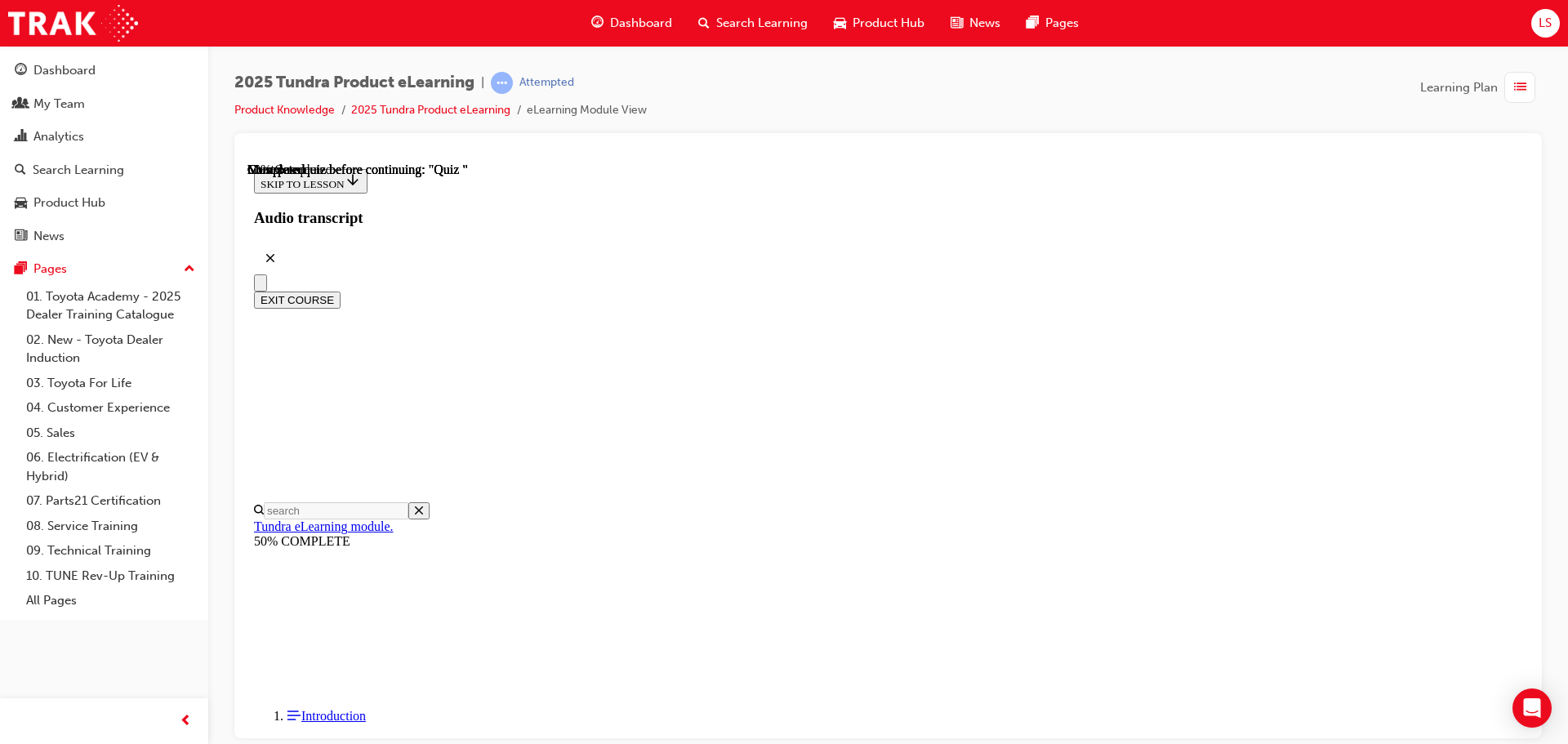
scroll to position [163, 0]
radio input "true"
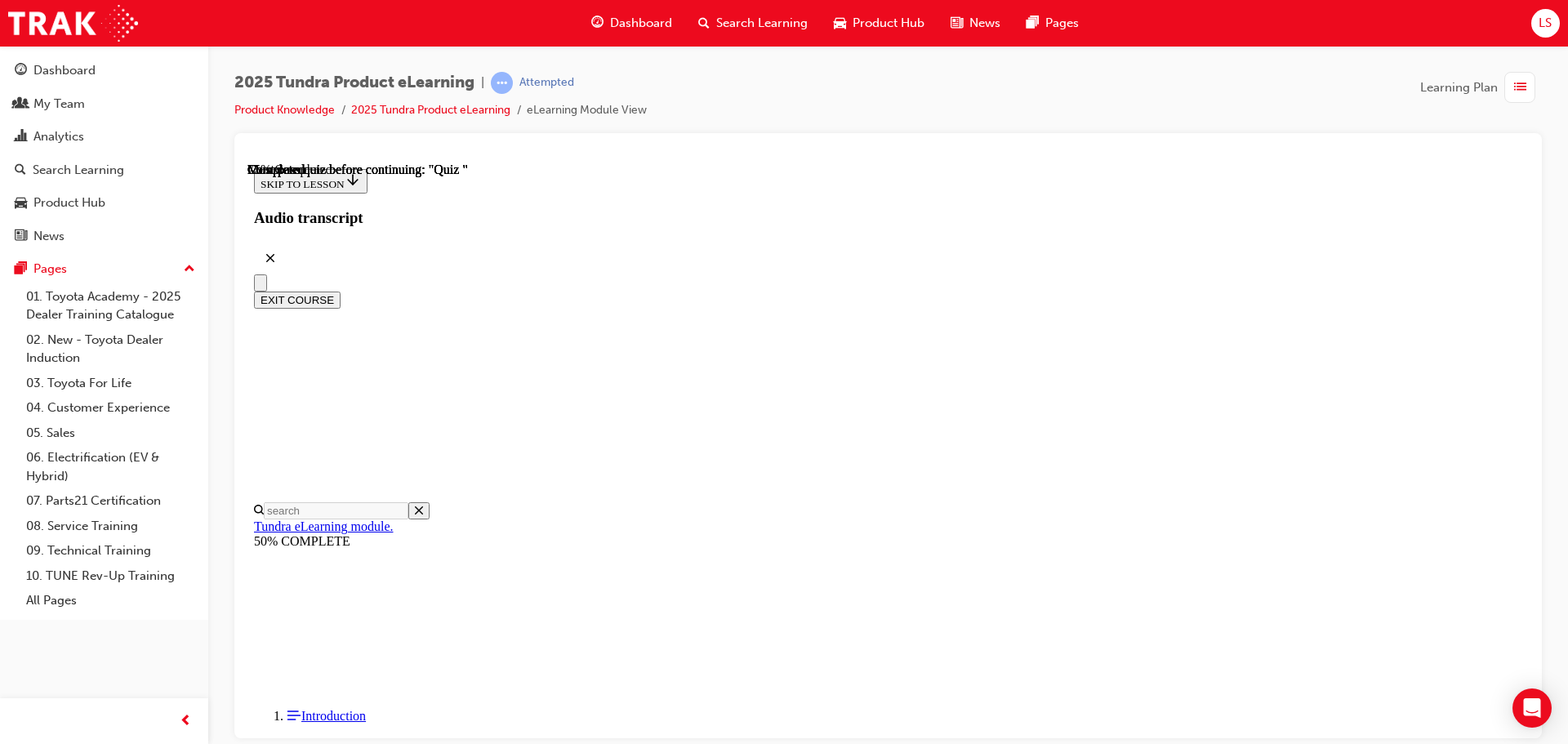
scroll to position [181, 0]
radio input "true"
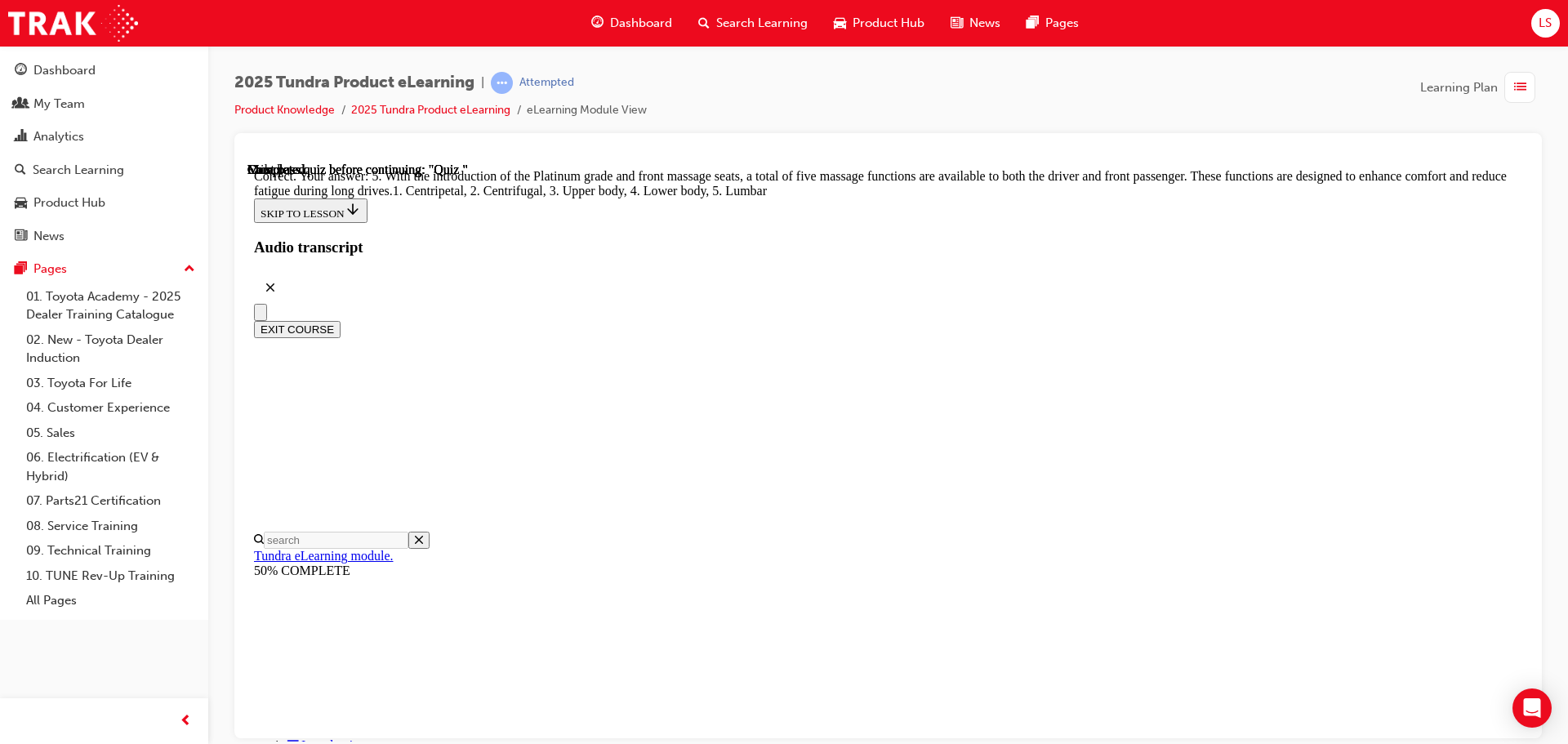
scroll to position [417, 0]
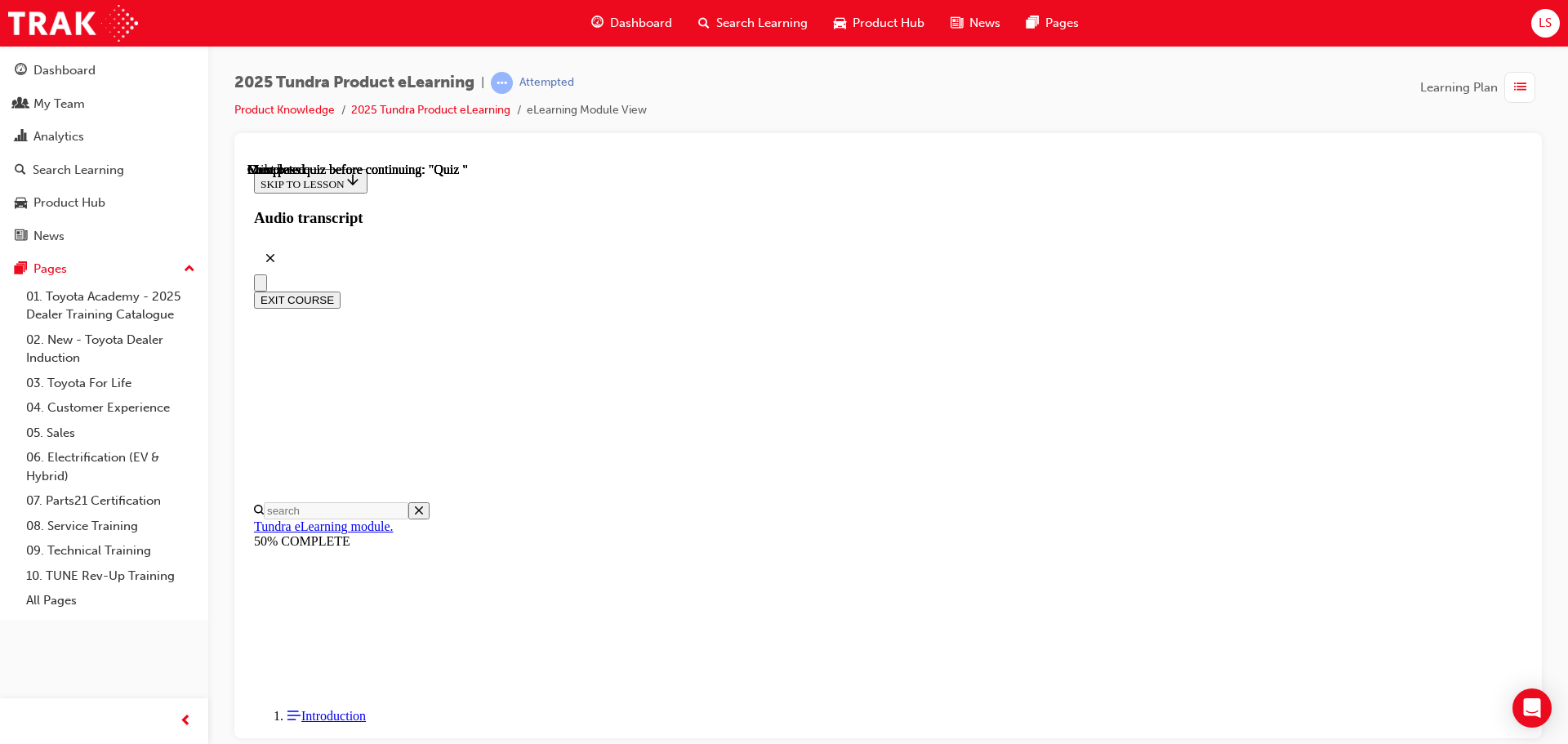
scroll to position [308, 0]
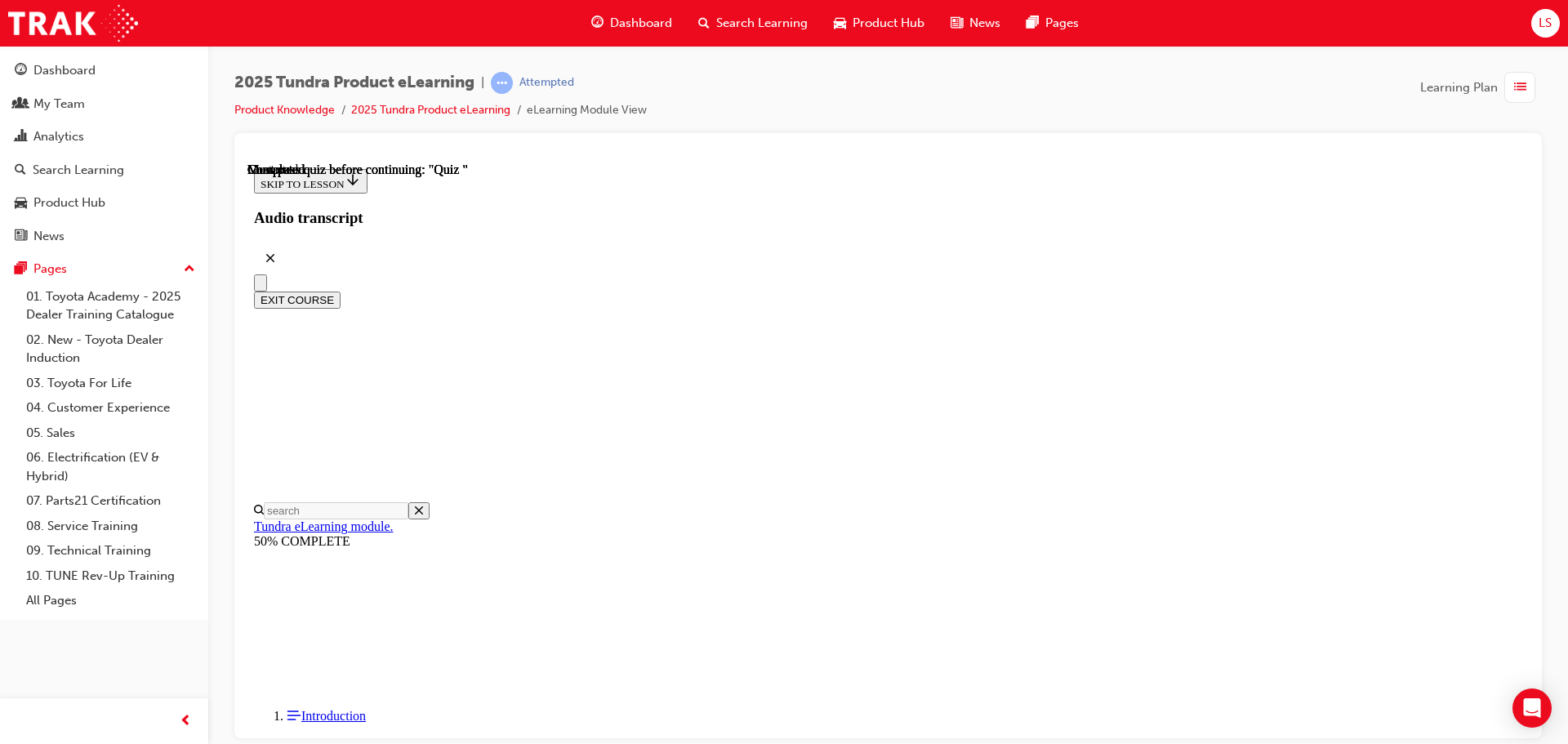
radio input "true"
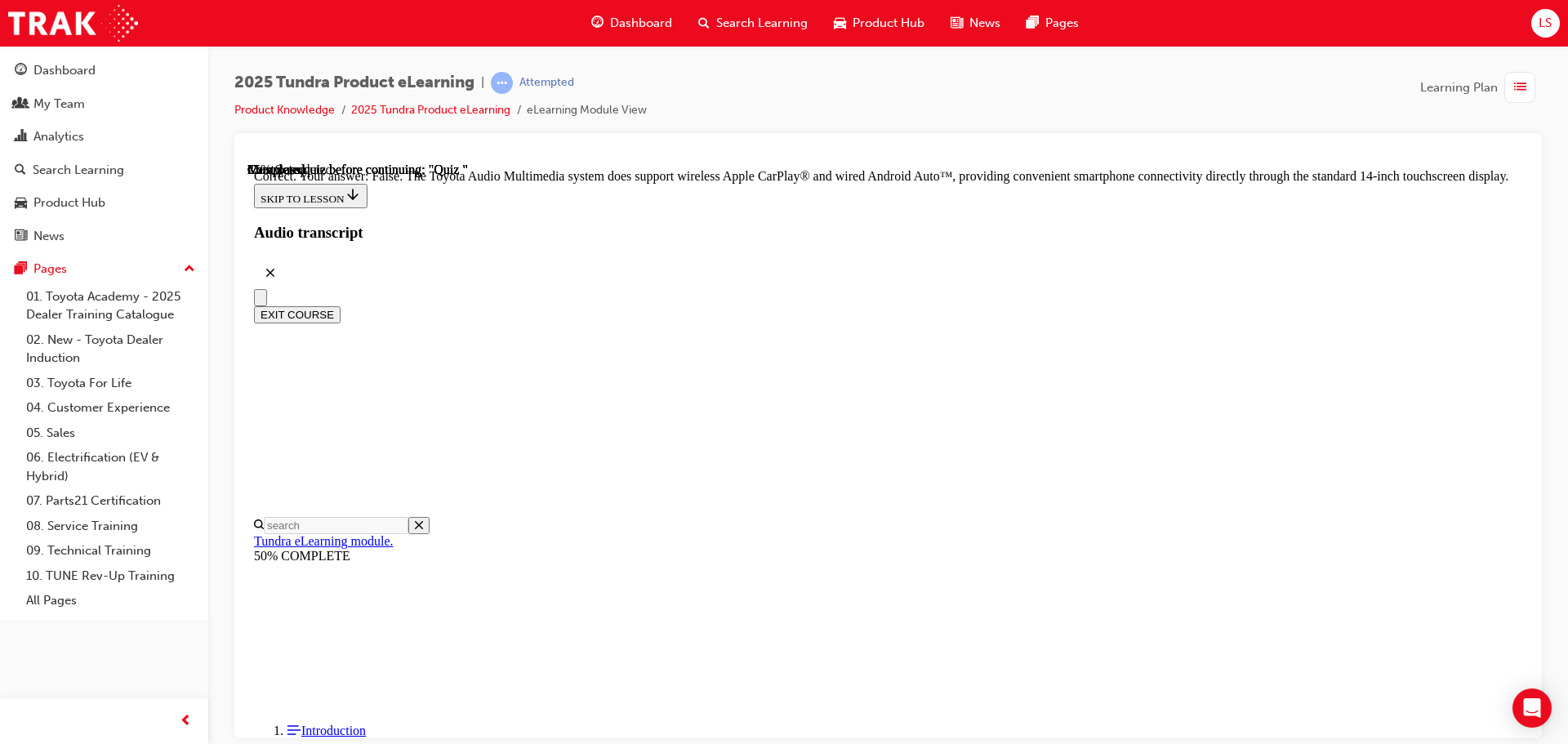
radio input "true"
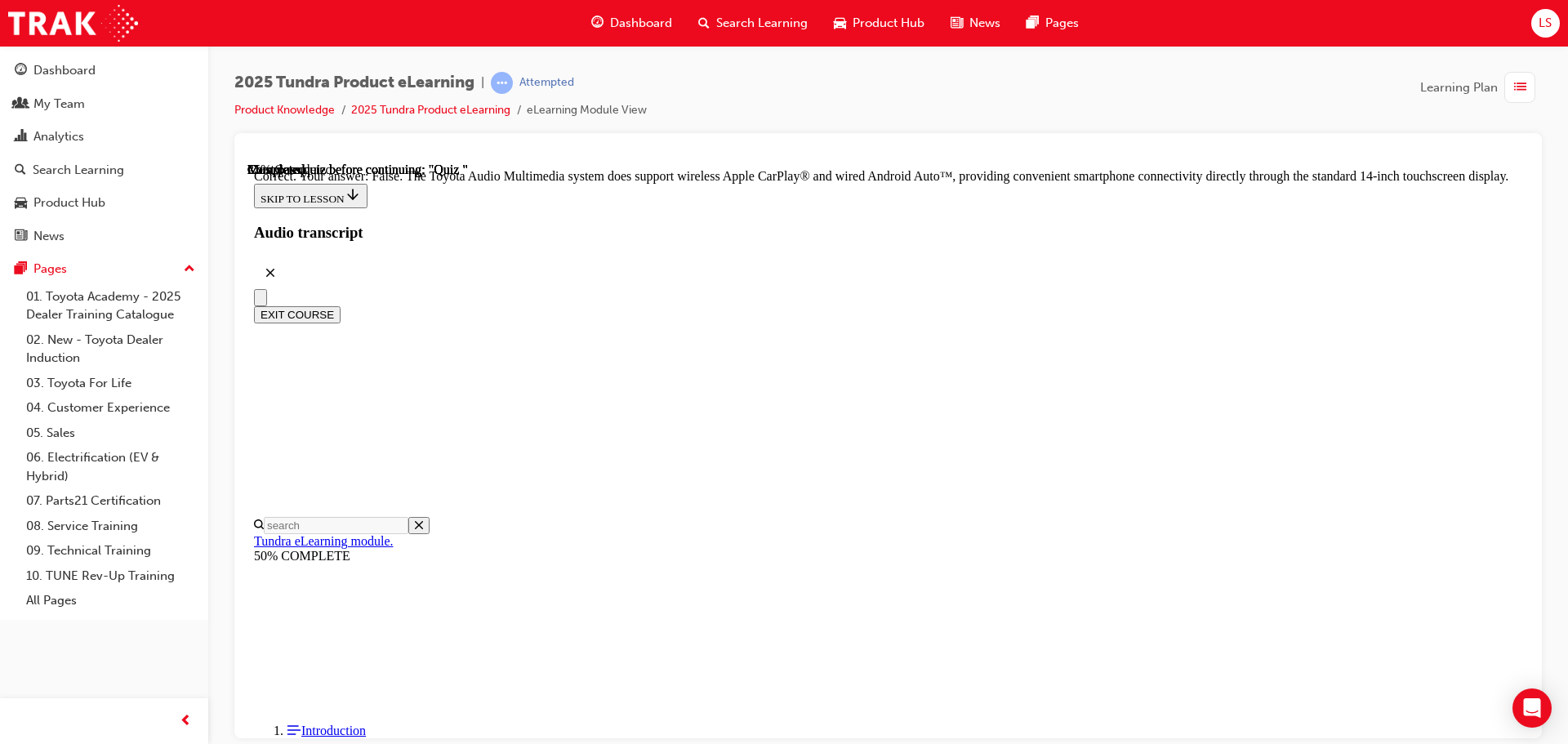
radio input "true"
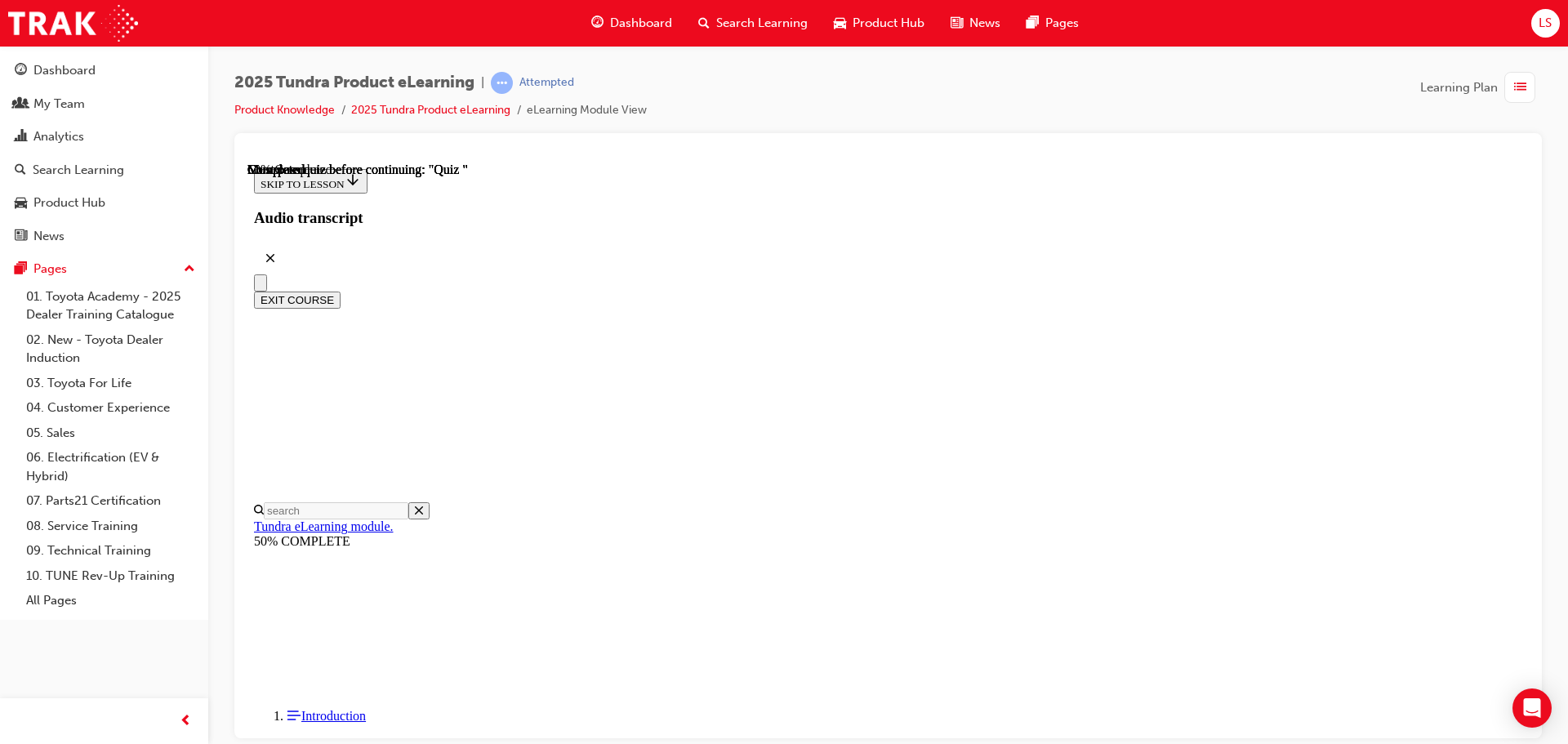
scroll to position [181, 0]
radio input "true"
drag, startPoint x: 1014, startPoint y: 623, endPoint x: 1013, endPoint y: 602, distance: 21.0
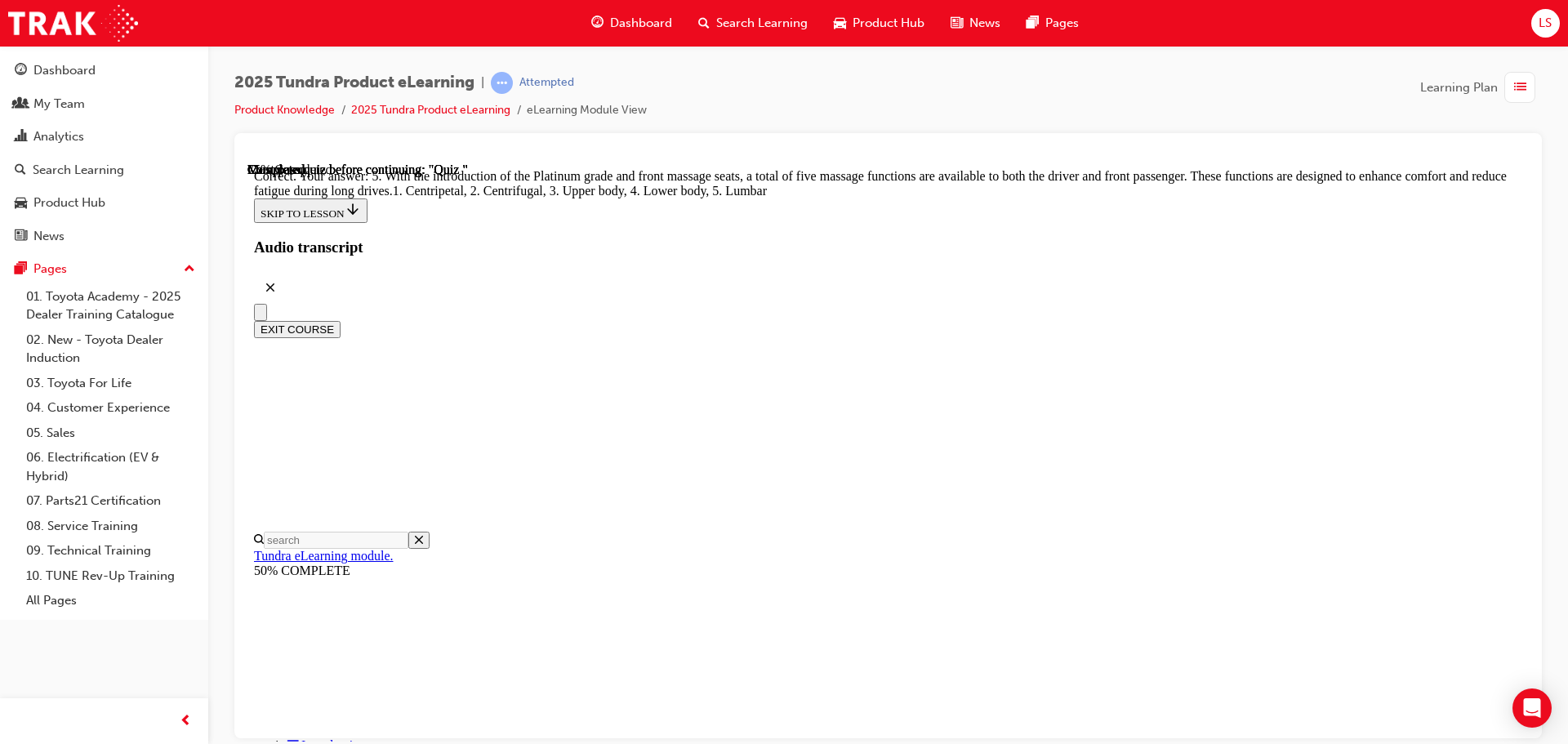
scroll to position [417, 0]
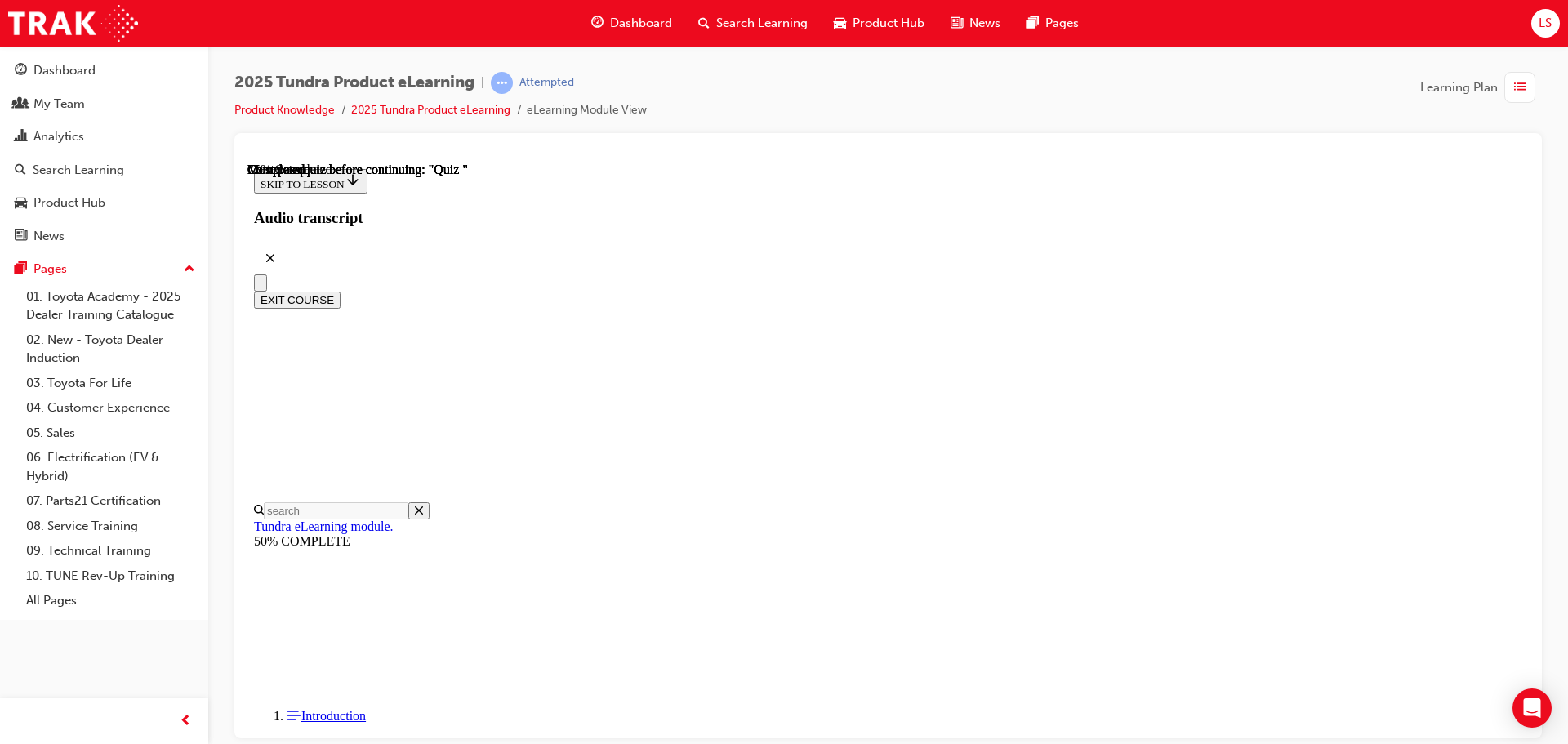
scroll to position [245, 0]
radio input "true"
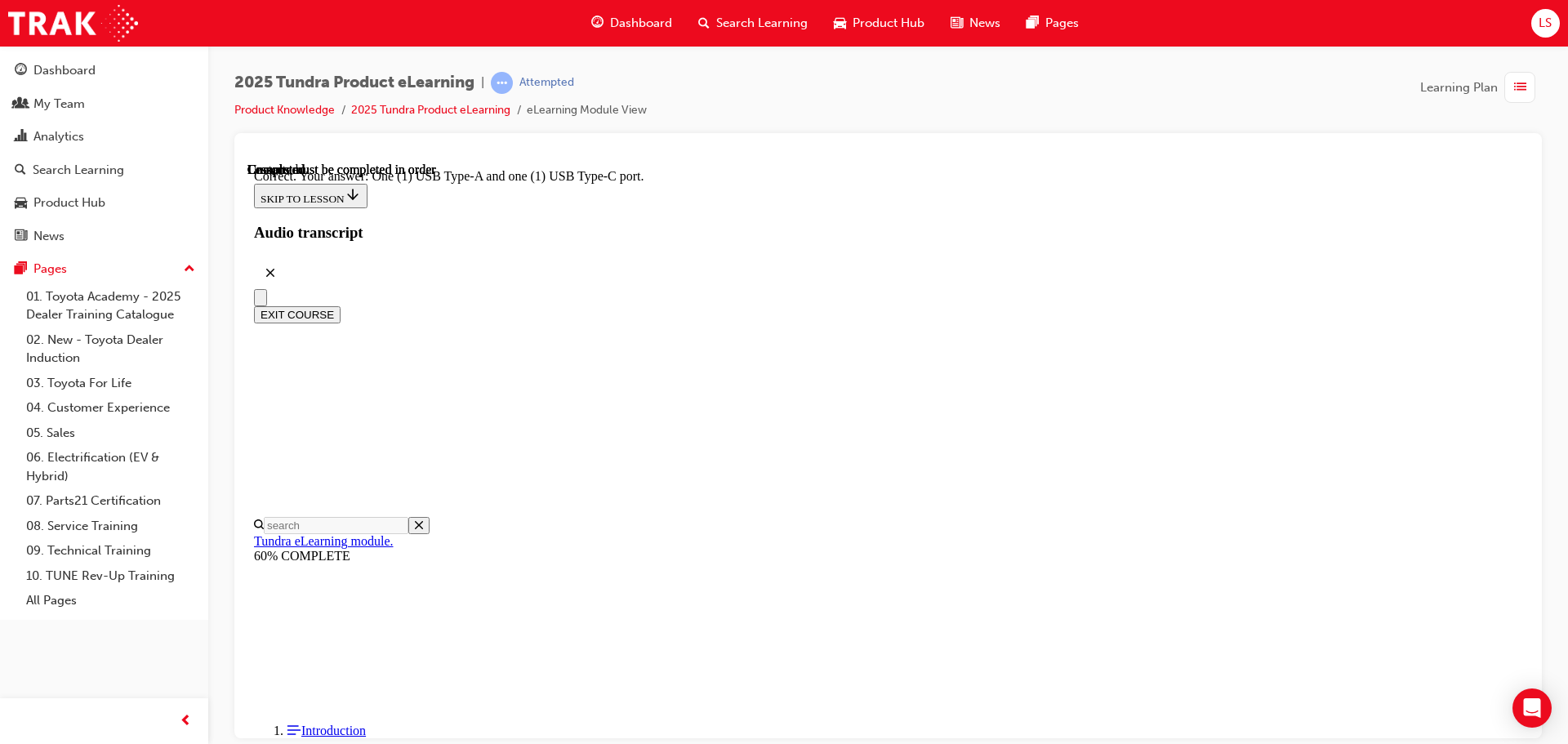
scroll to position [324, 0]
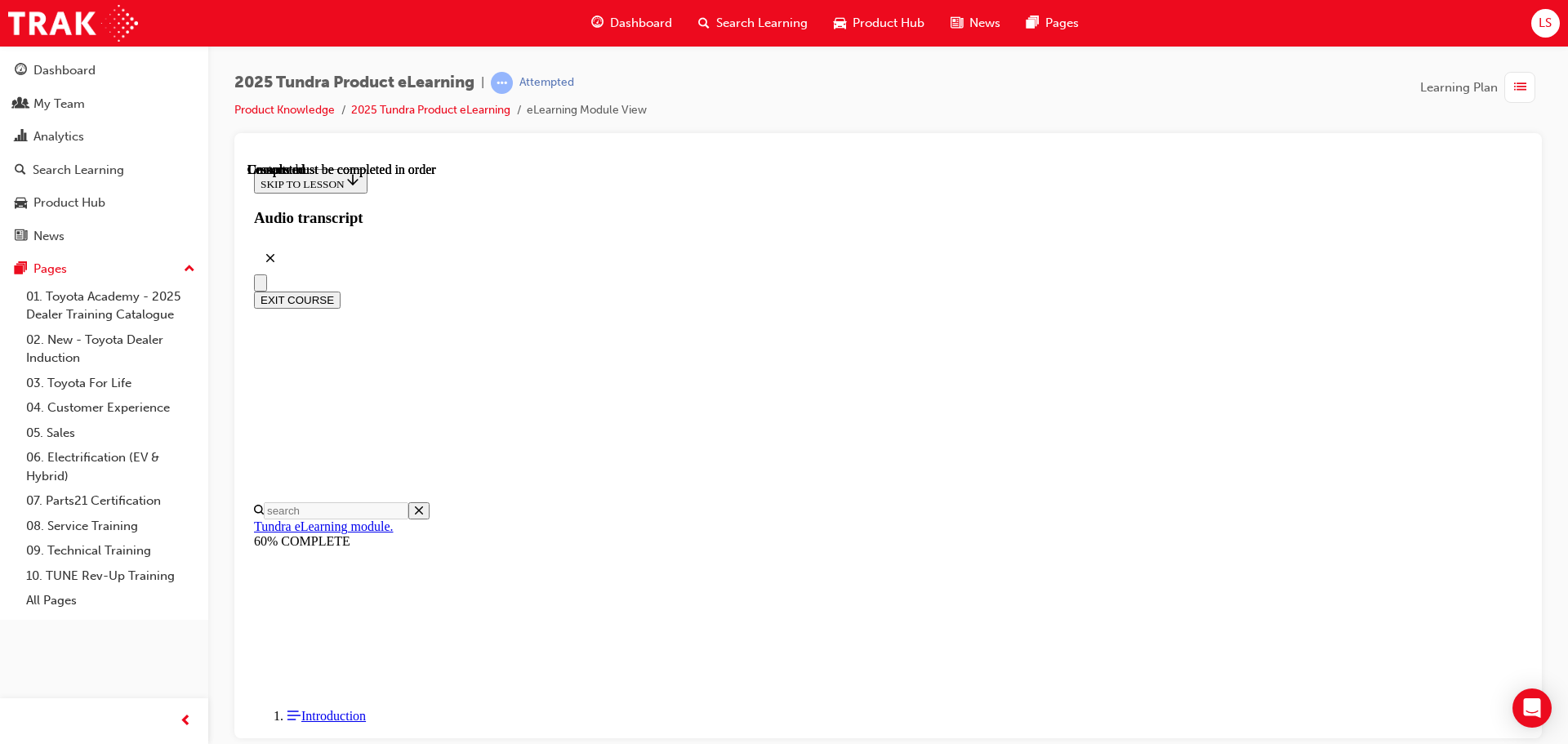
scroll to position [308, 0]
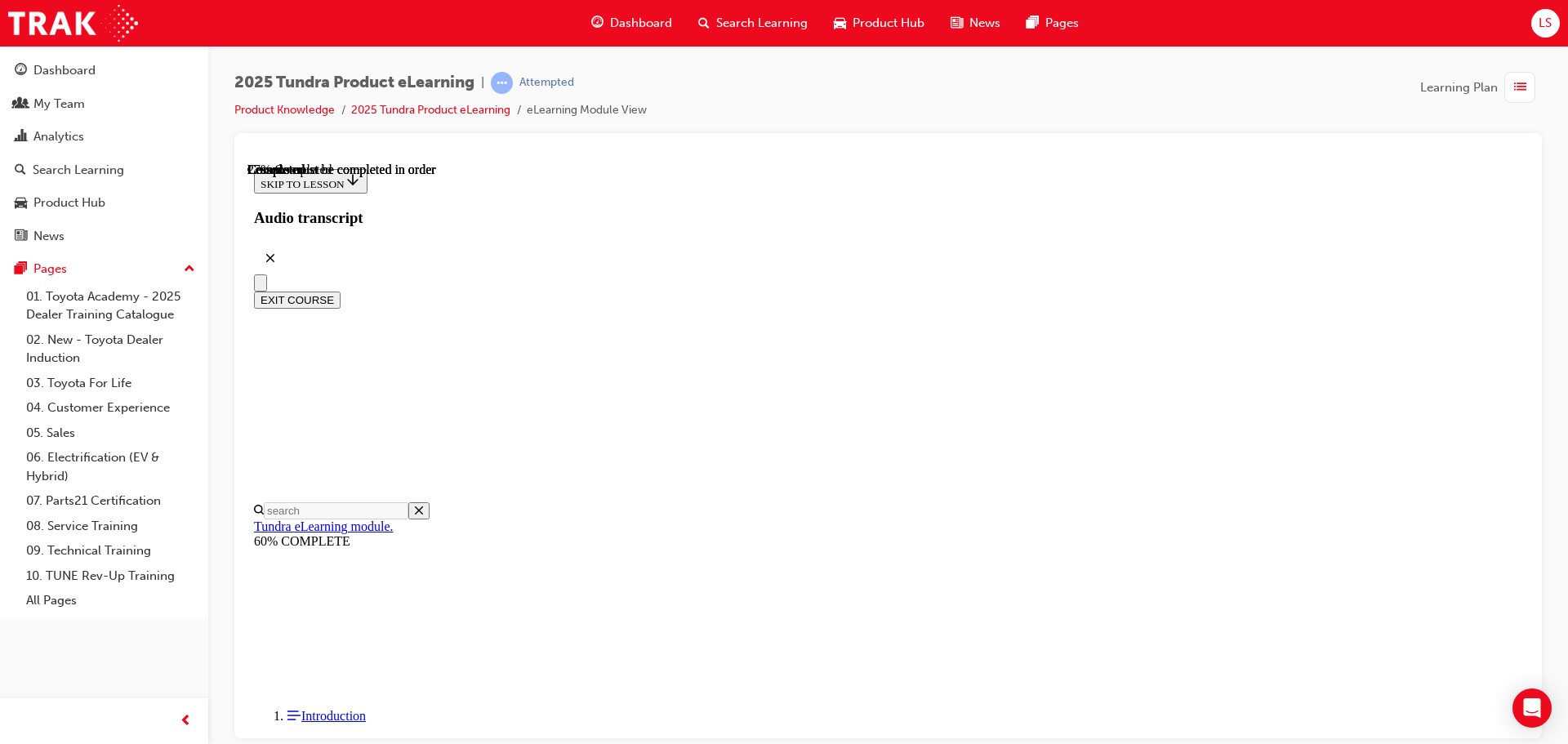
scroll to position [1765, 0]
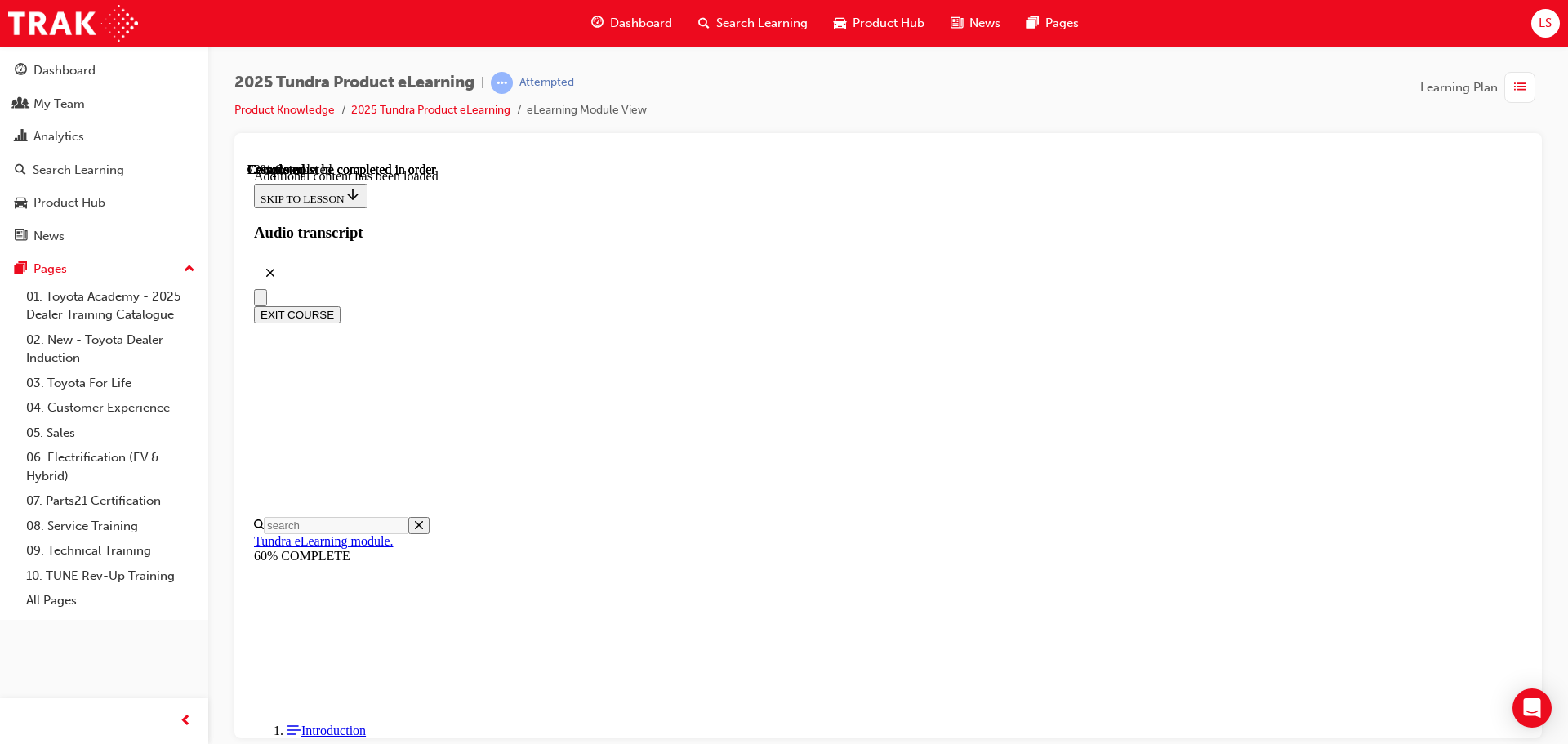
scroll to position [3370, 0]
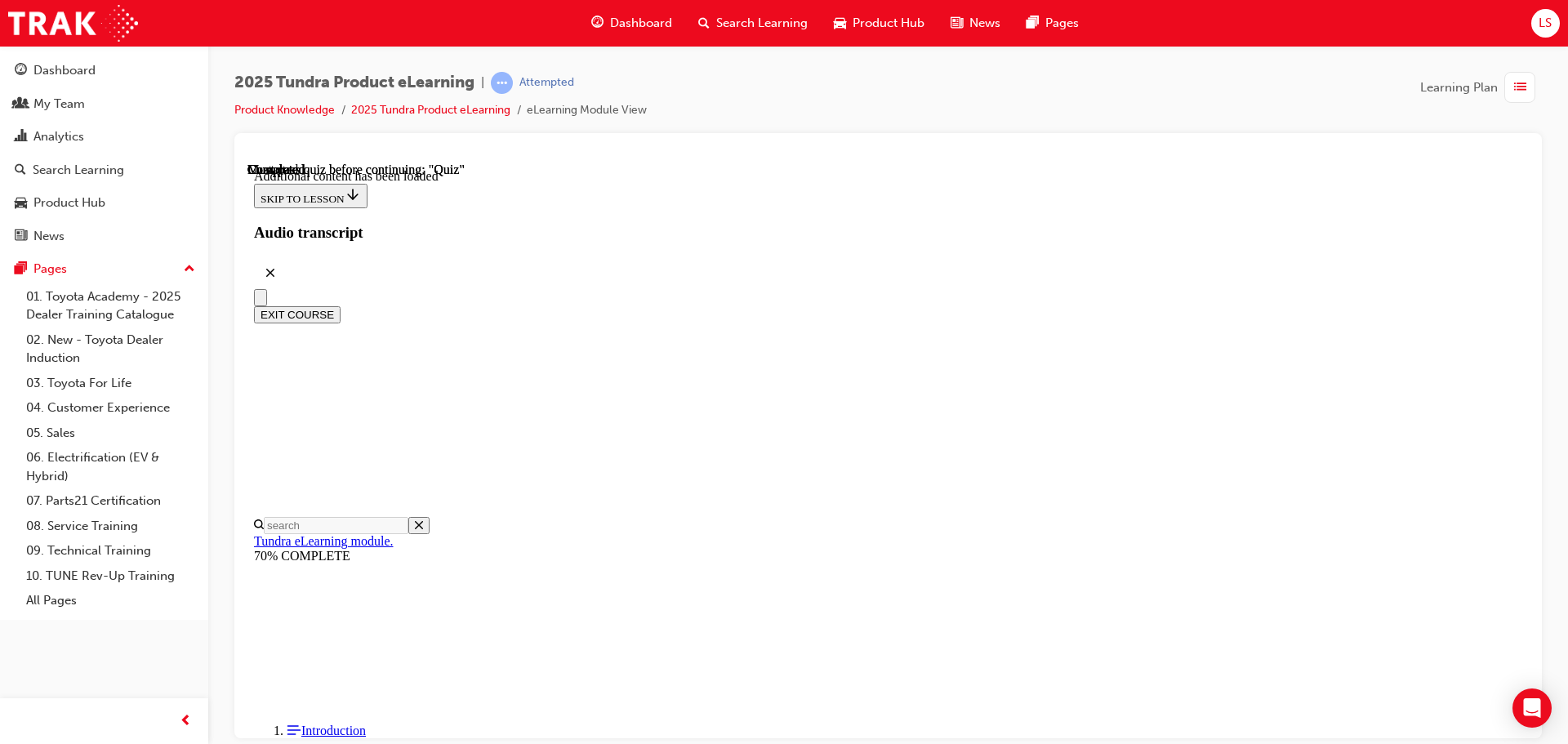
radio input "true"
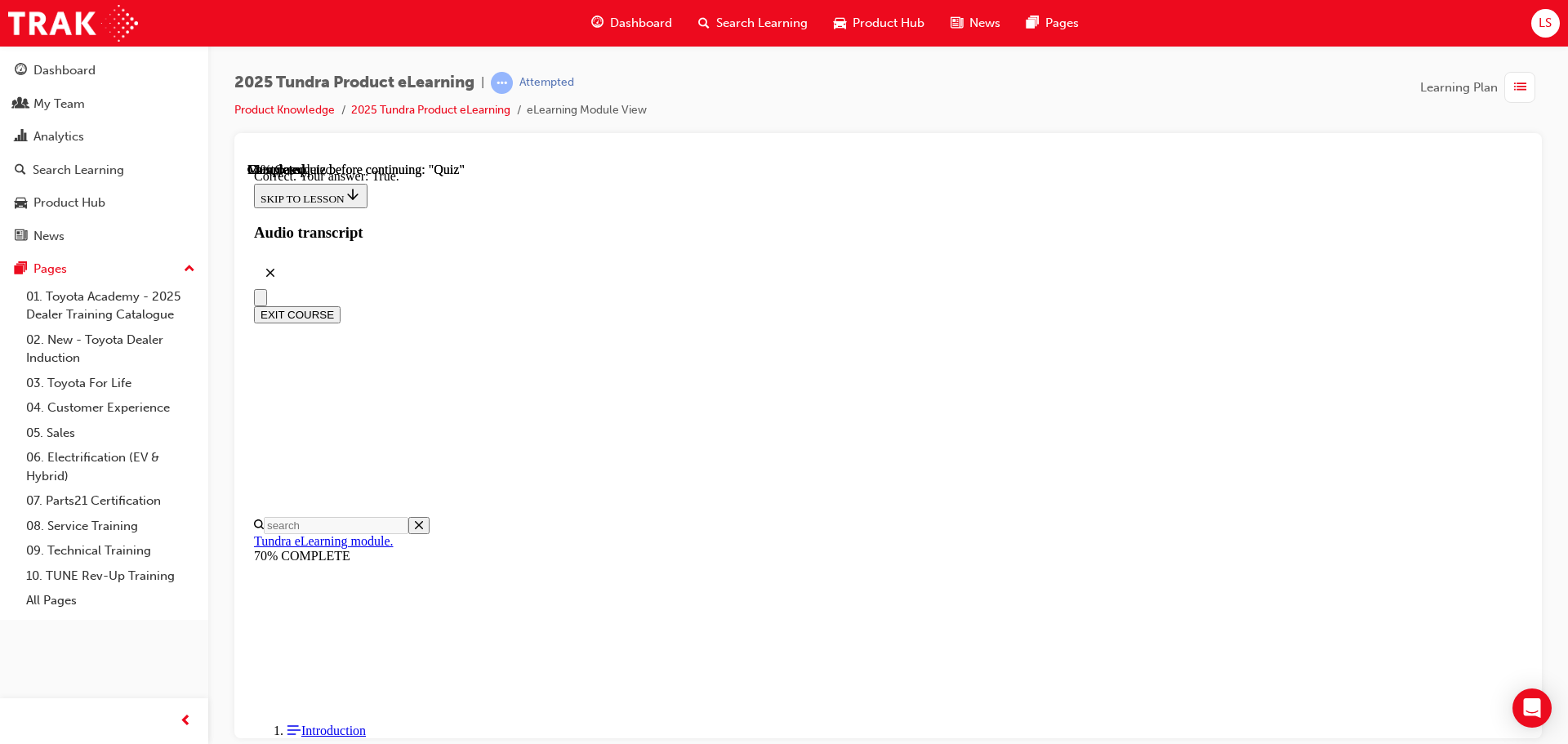
radio input "true"
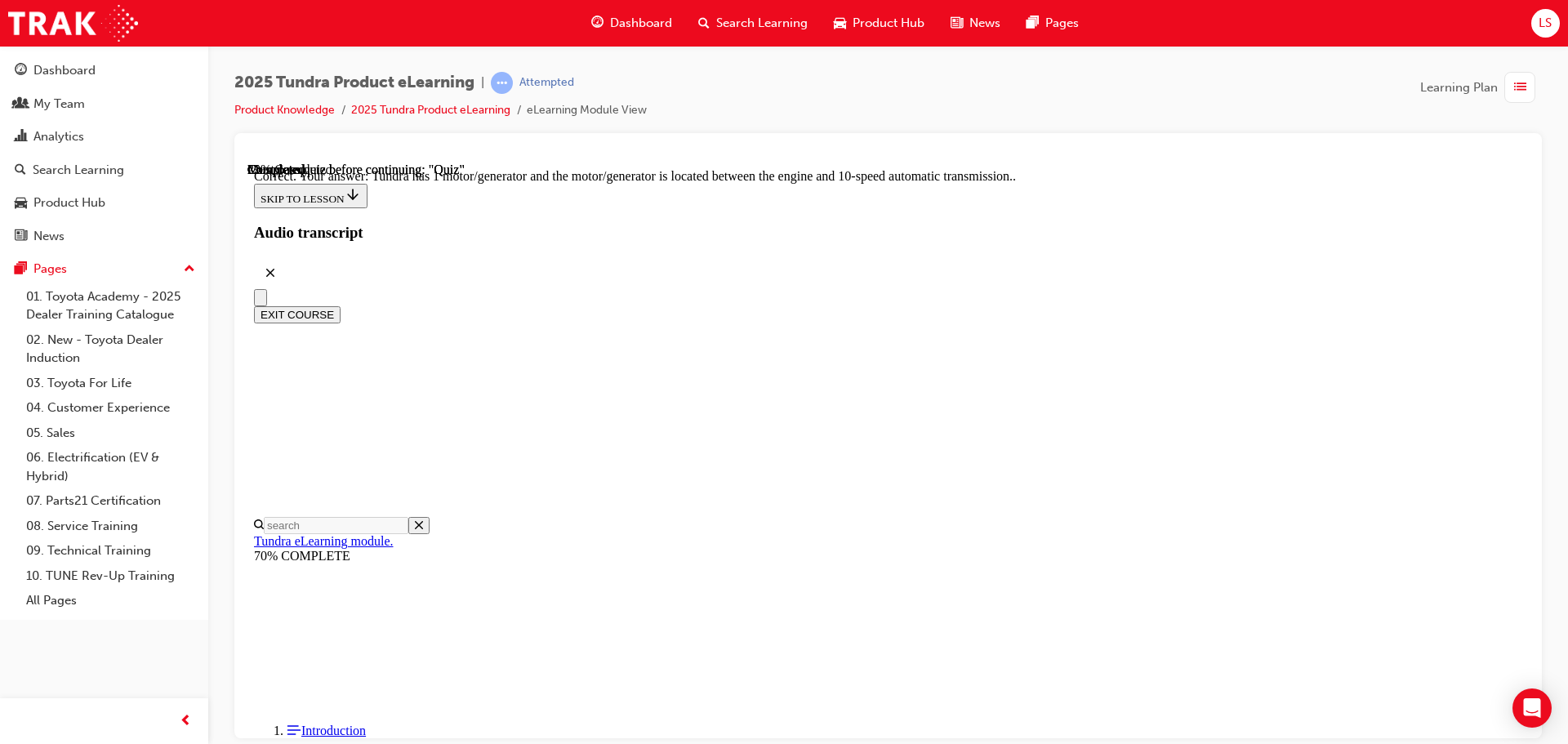
scroll to position [319, 0]
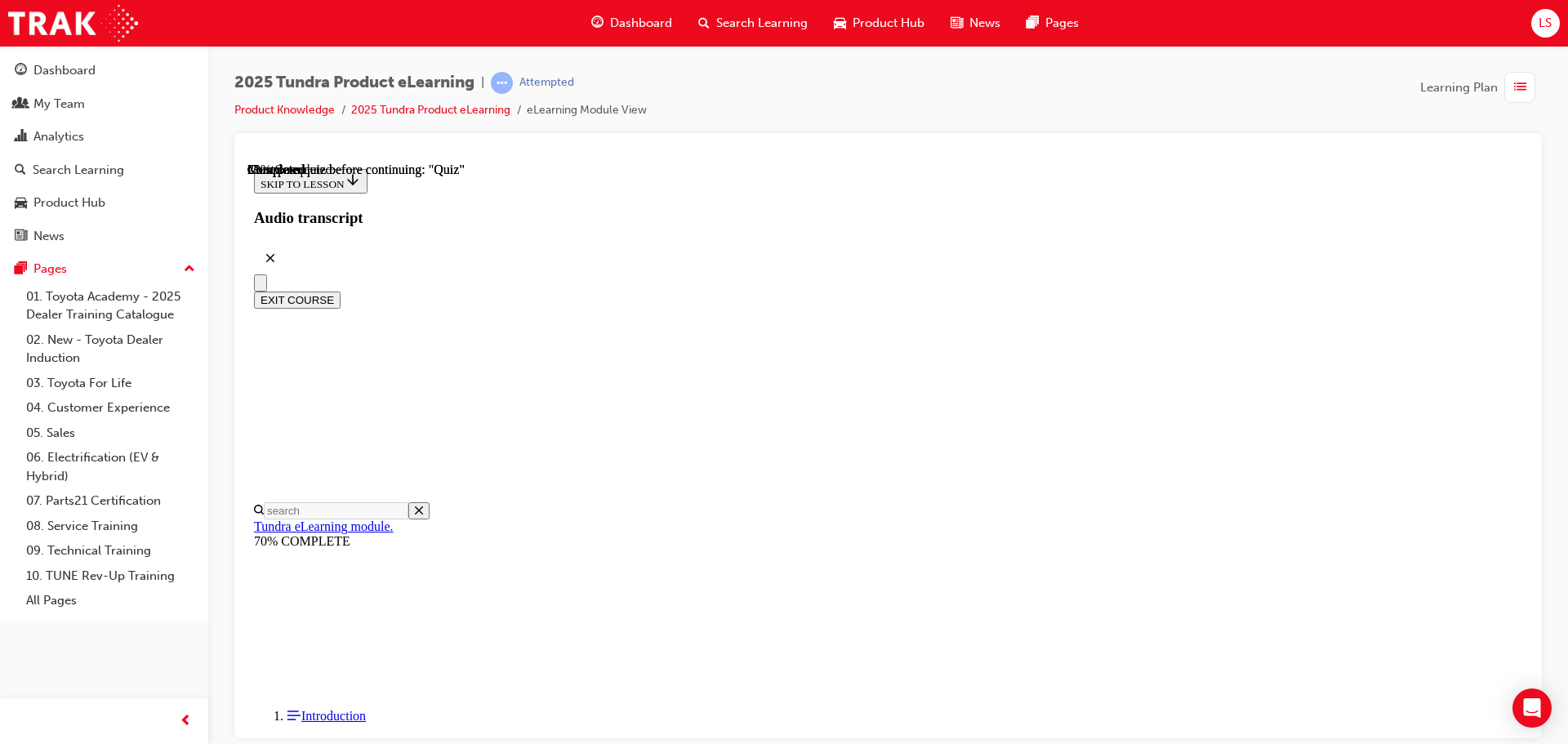
scroll to position [163, 0]
radio input "true"
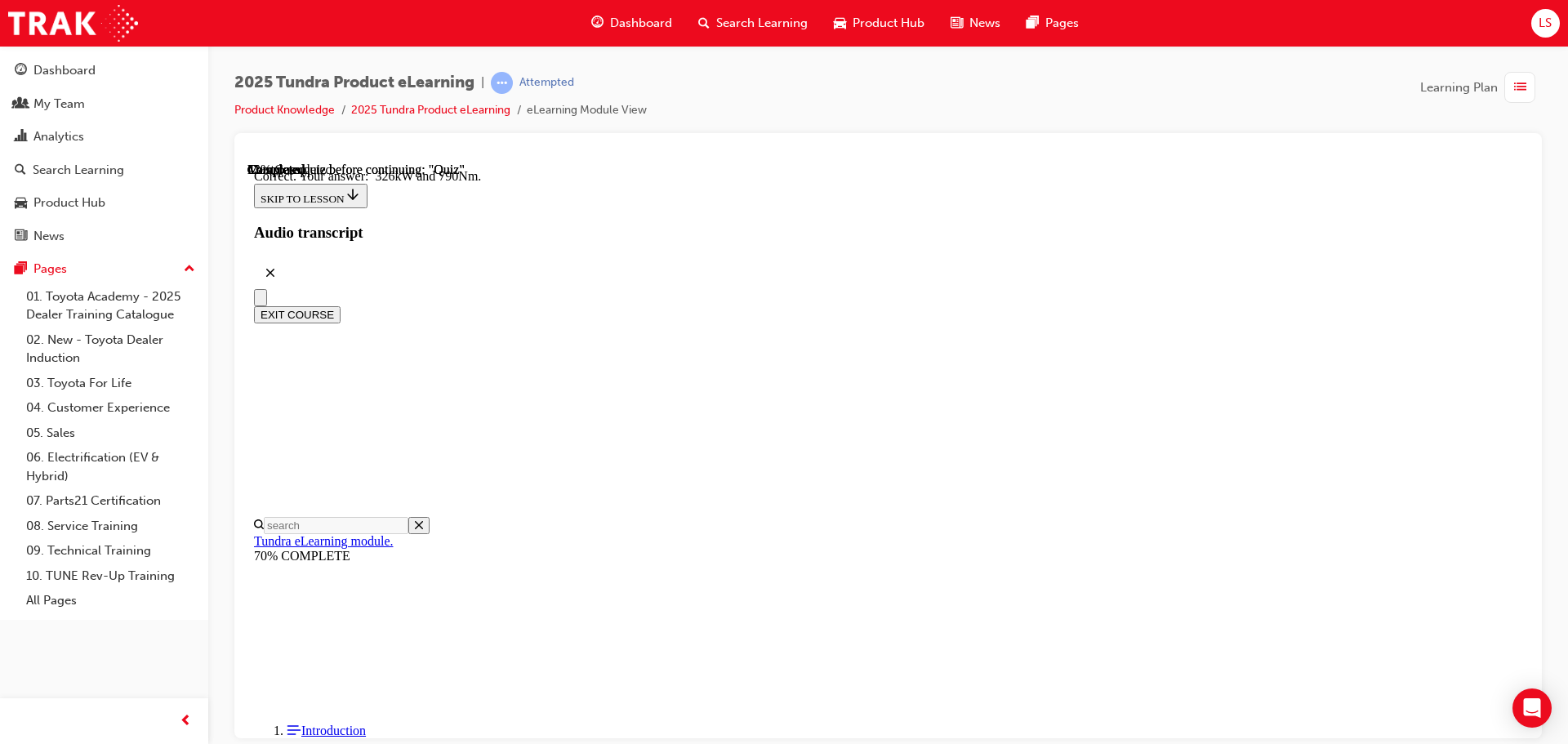
scroll to position [351, 0]
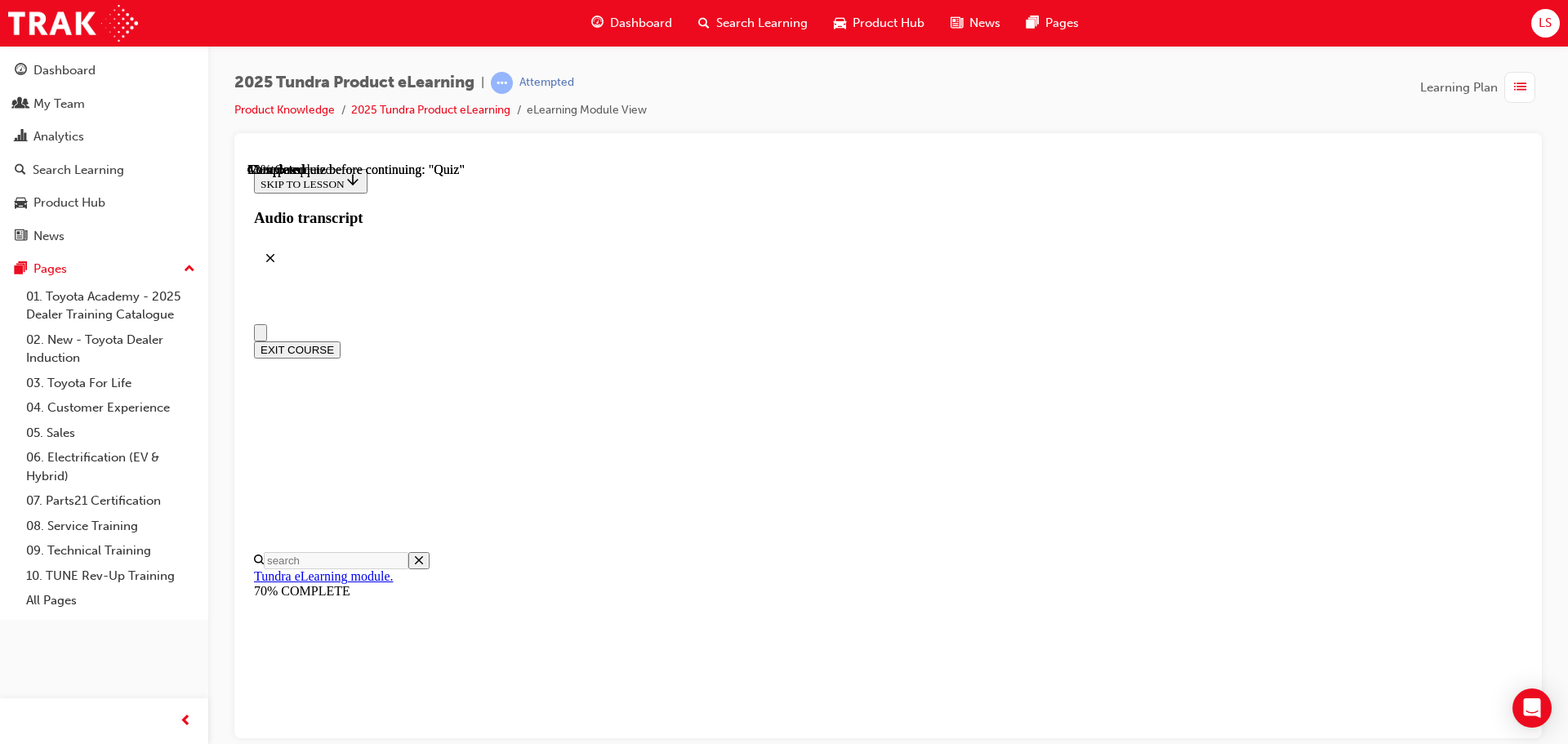
scroll to position [163, 0]
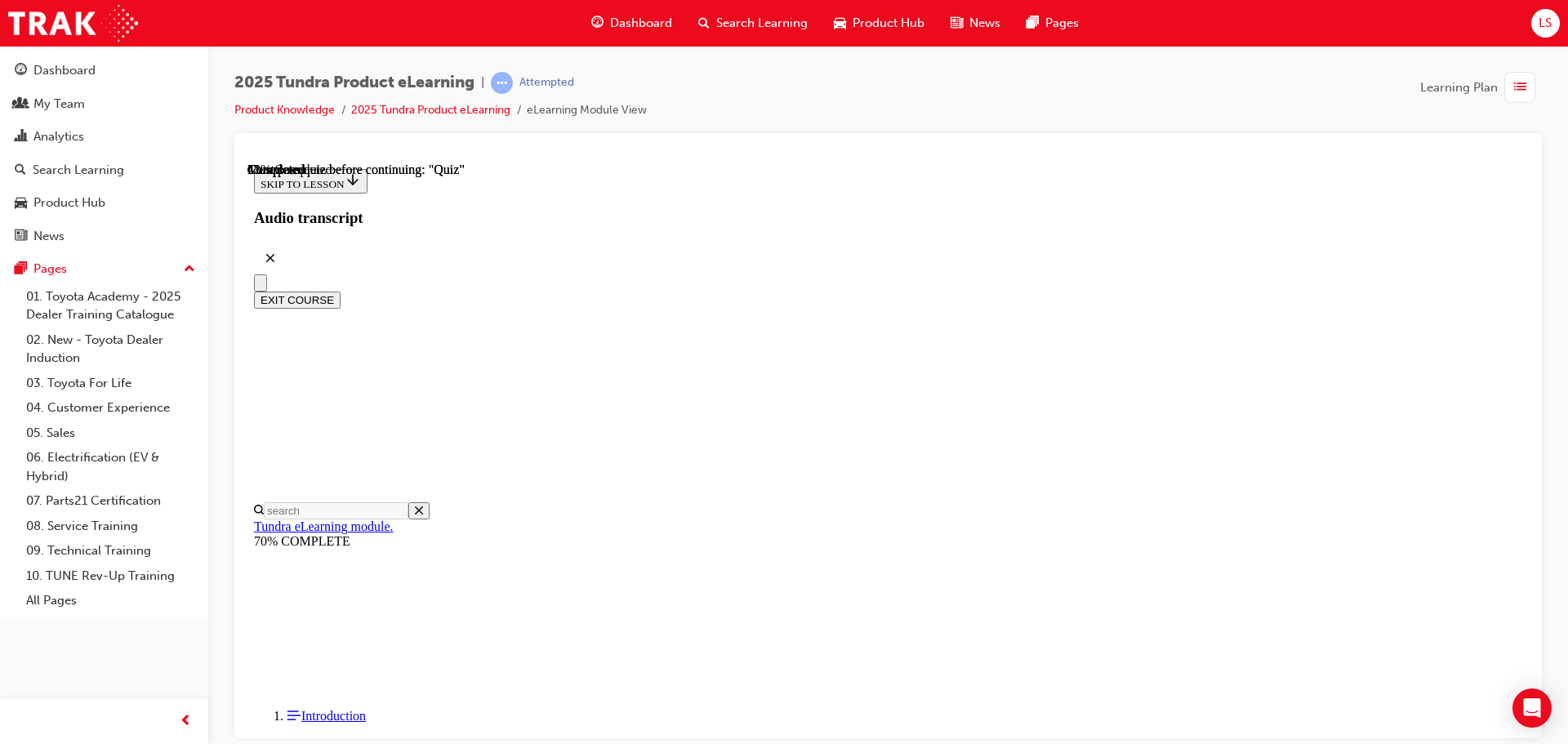
radio input "true"
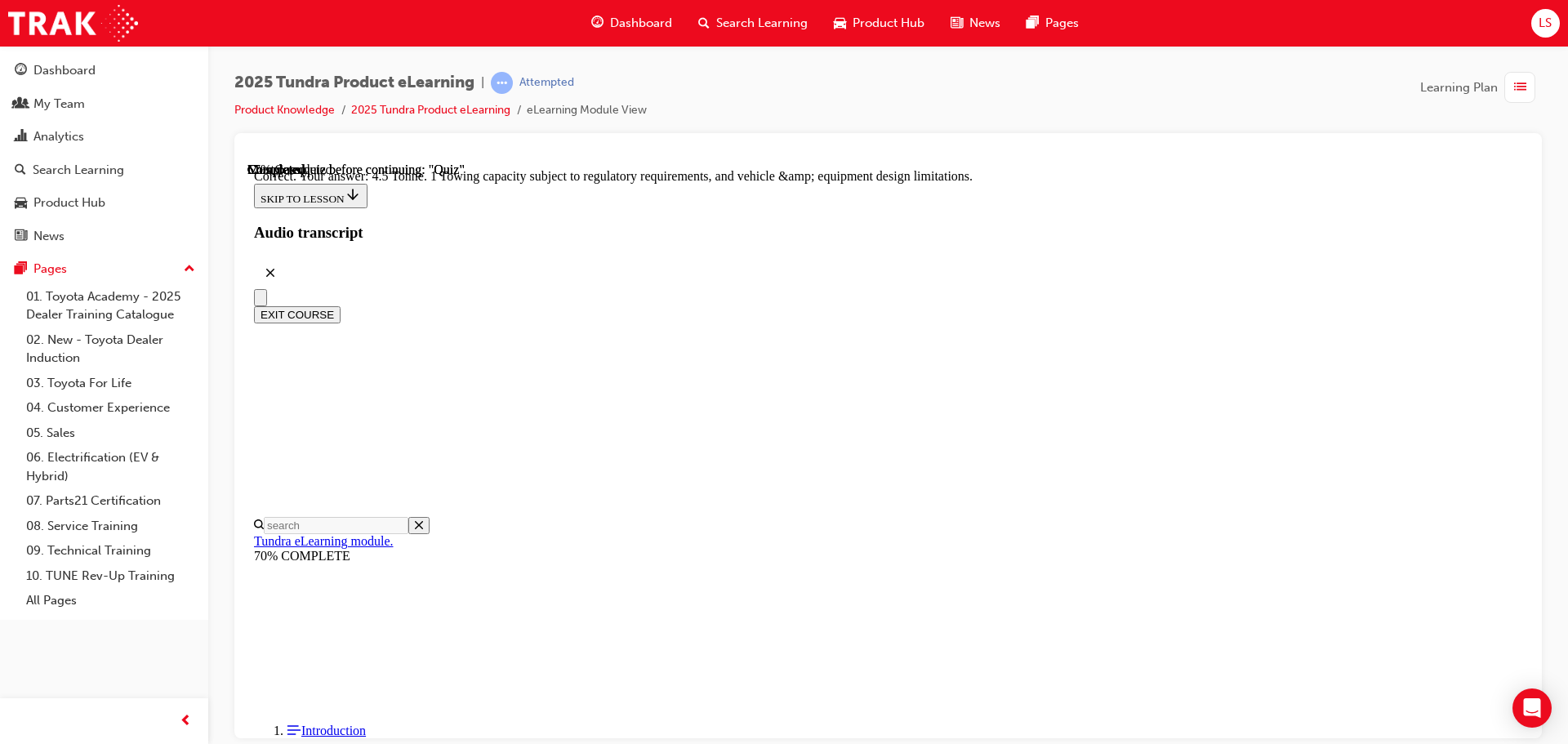
scroll to position [452, 0]
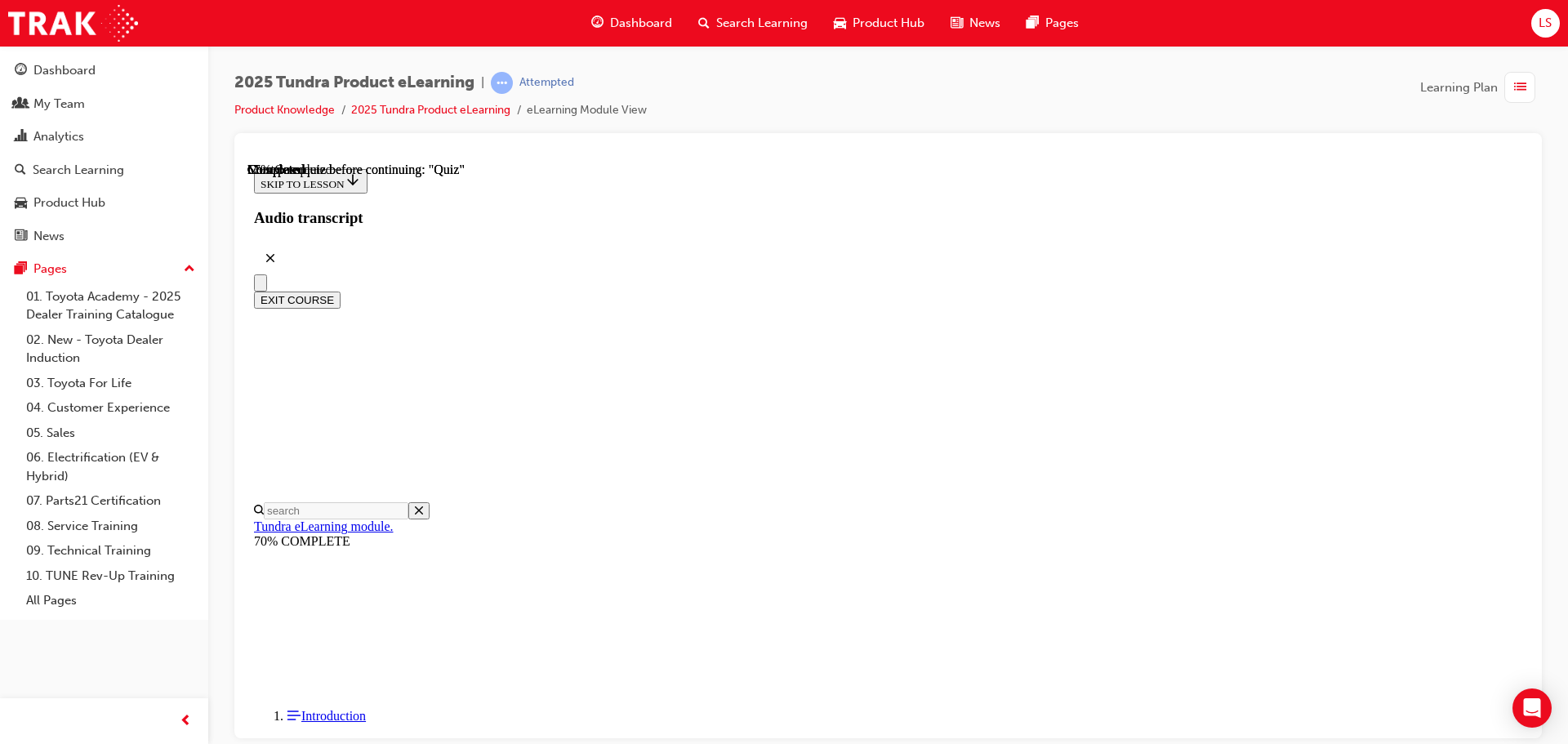
scroll to position [244, 0]
drag, startPoint x: 709, startPoint y: 209, endPoint x: 1127, endPoint y: 240, distance: 419.1
copy p "When towing 1 large and heavy loads with Tundra, what is the recommended load l…"
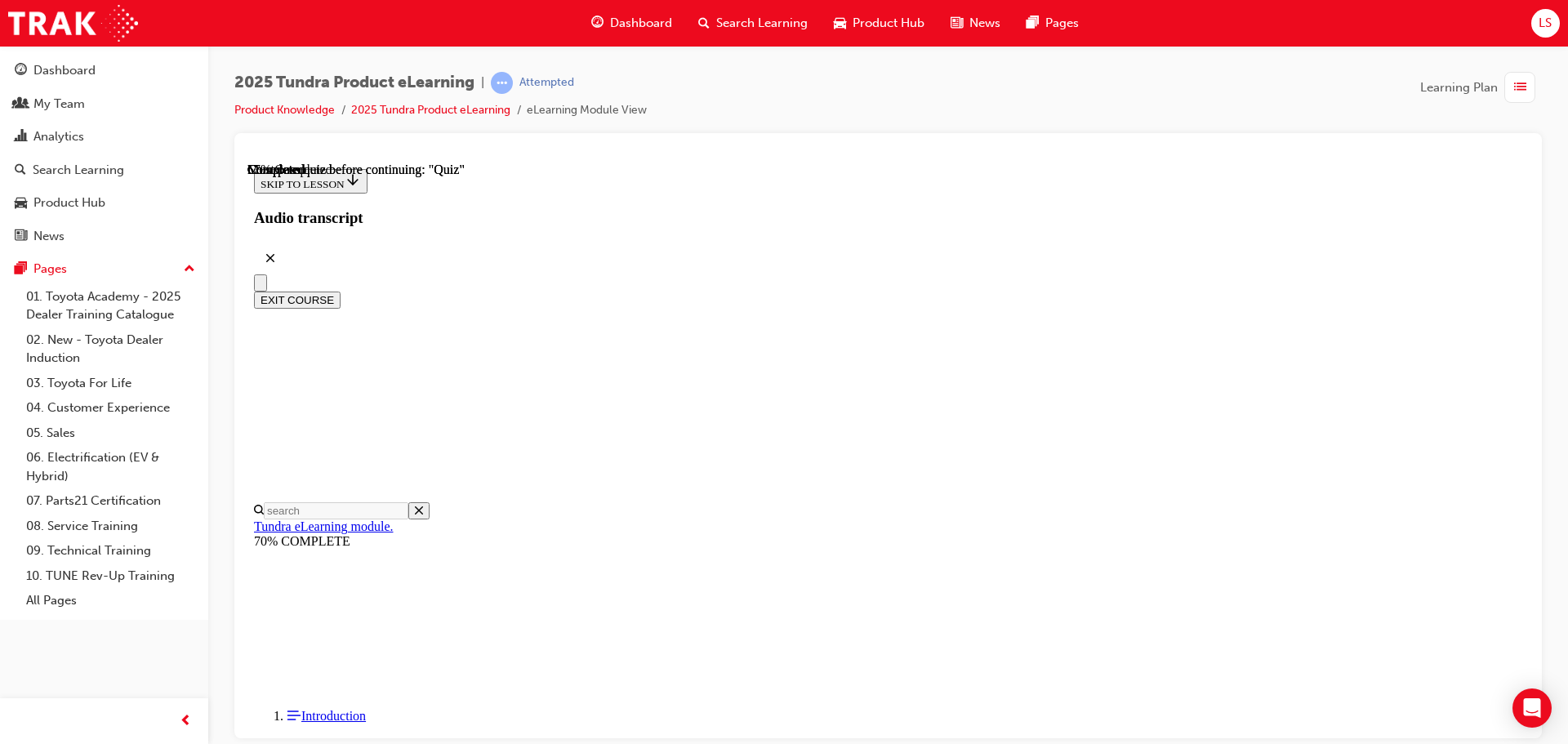
radio input "true"
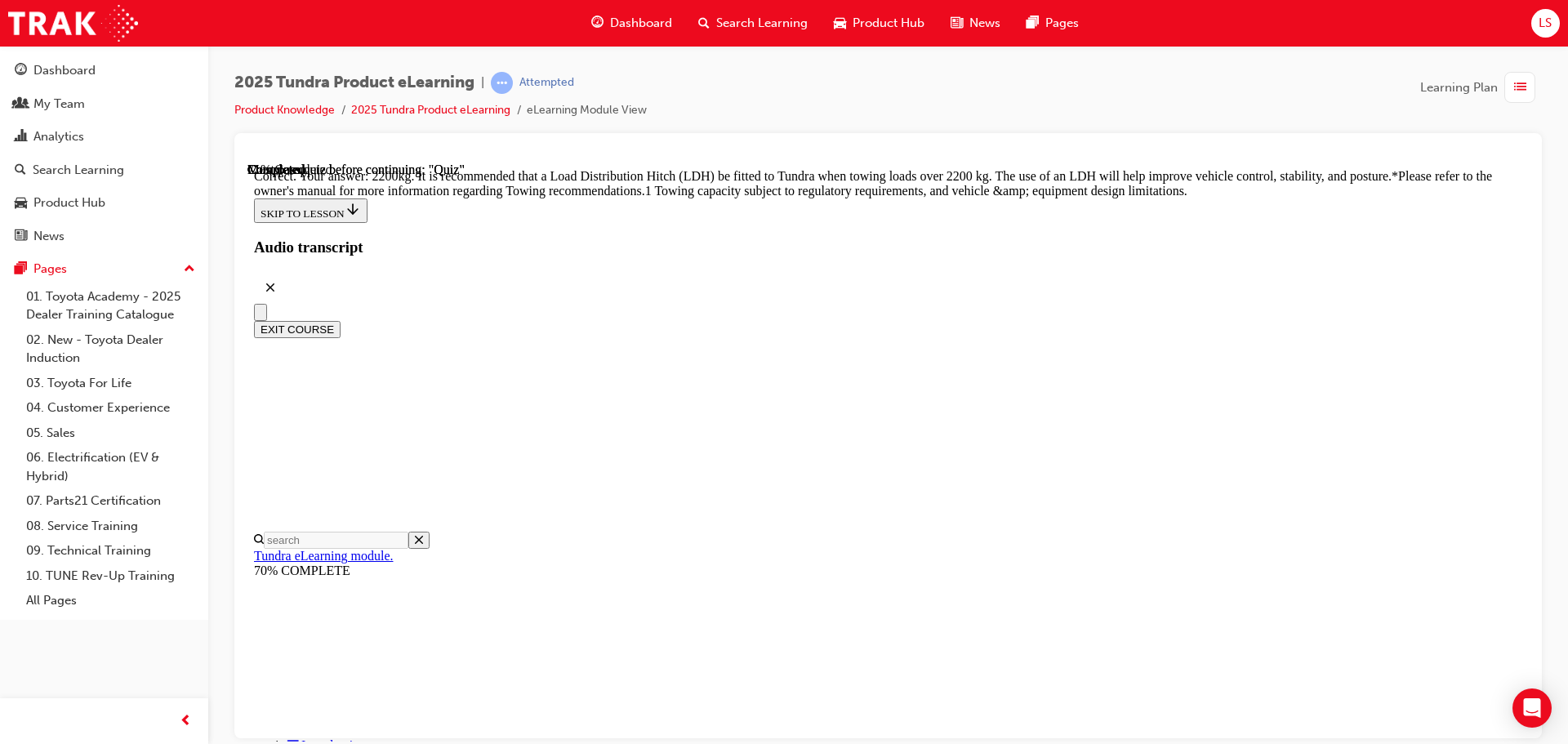
scroll to position [684, 0]
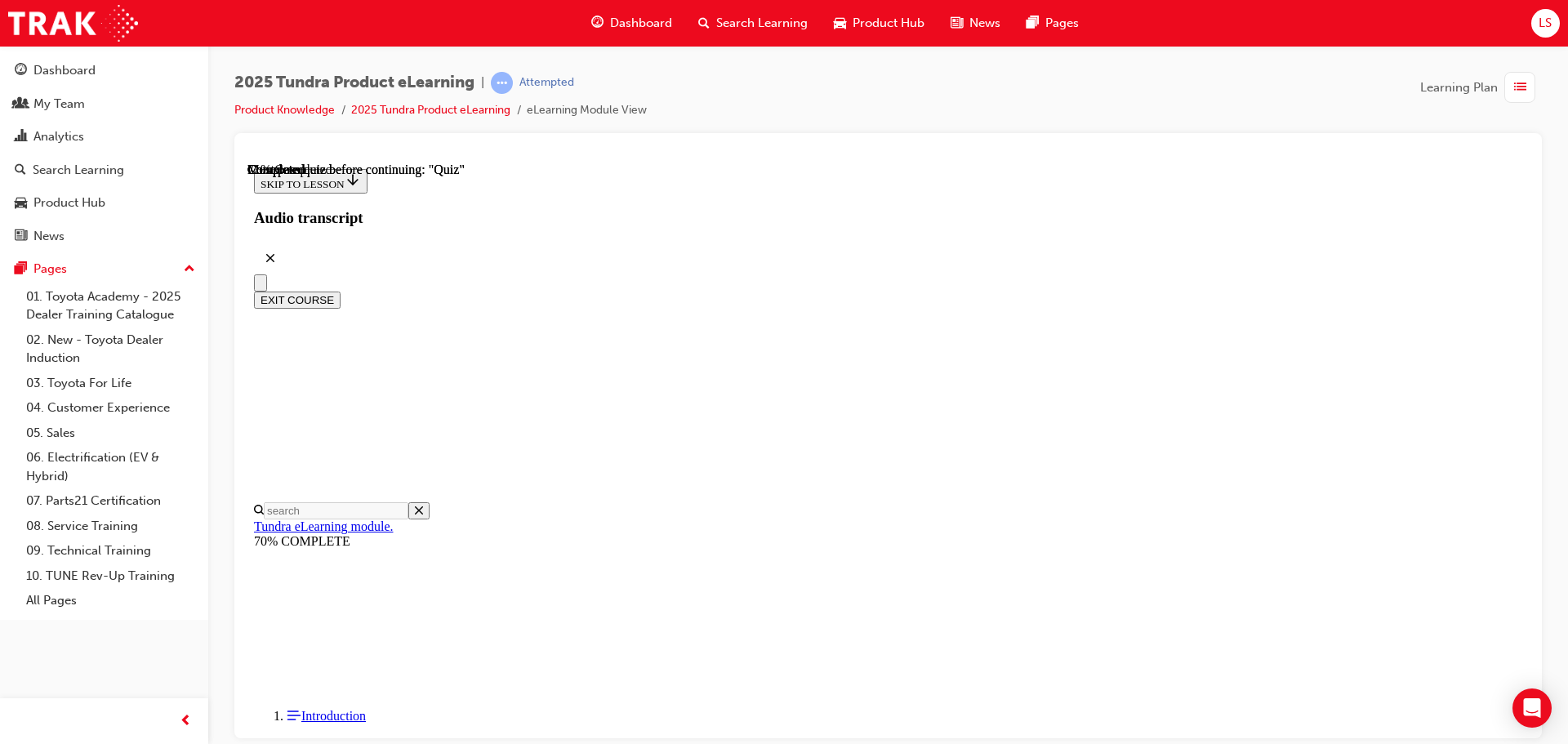
scroll to position [244, 0]
drag, startPoint x: 721, startPoint y: 236, endPoint x: 890, endPoint y: 379, distance: 221.4
copy p "Because Tundra is a Full-Size-Pick-Up truck, it makes sense that Tundra comes s…"
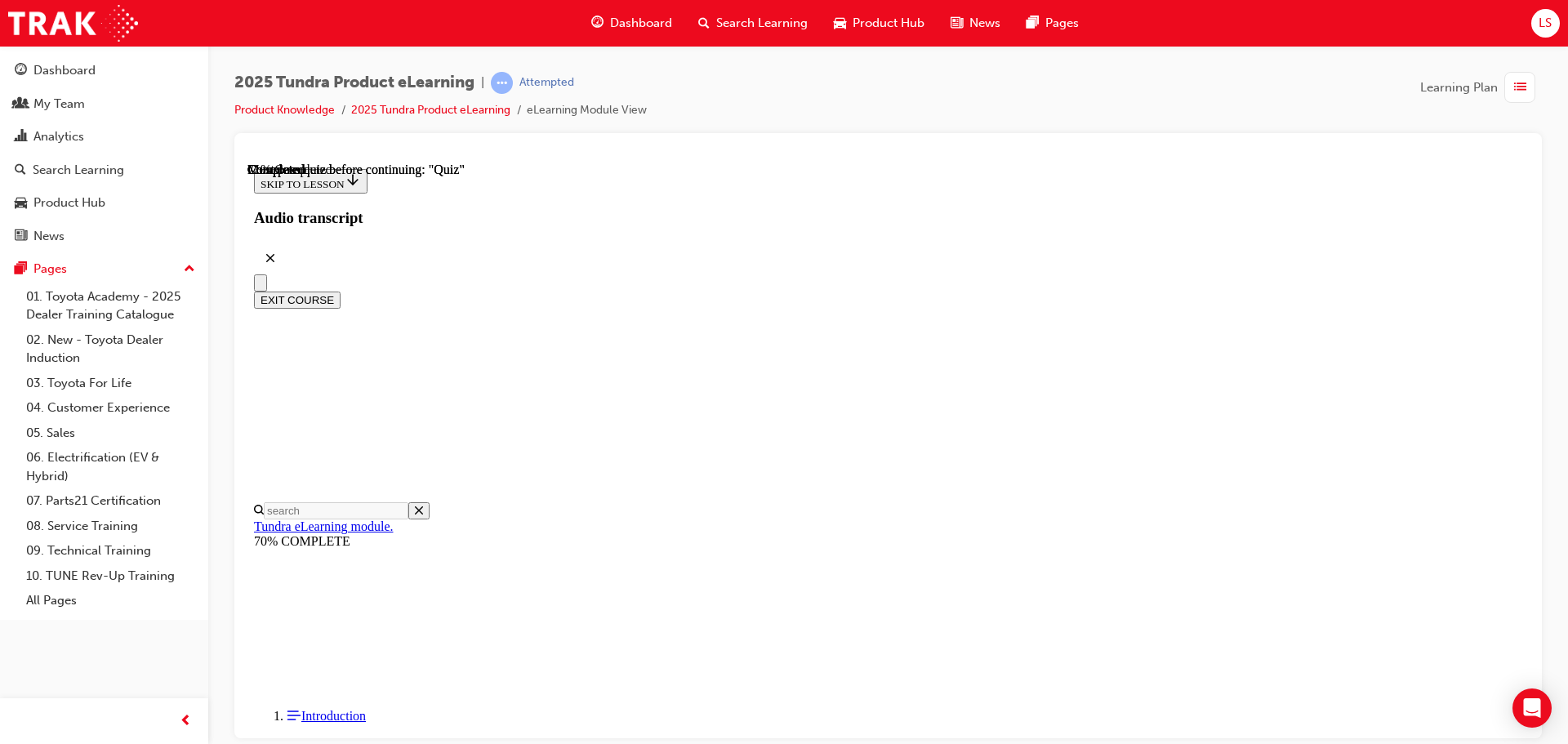
radio input "true"
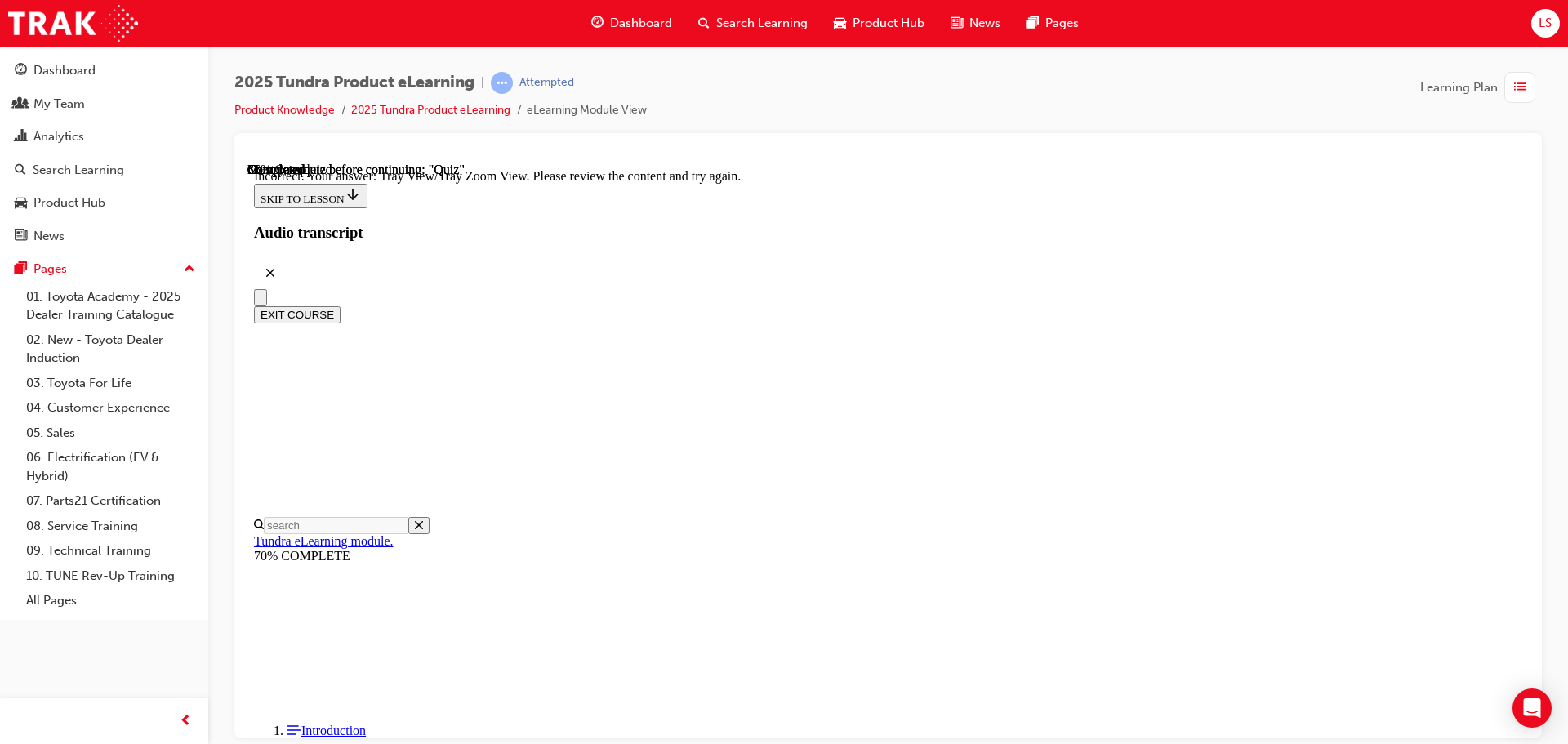
scroll to position [543, 0]
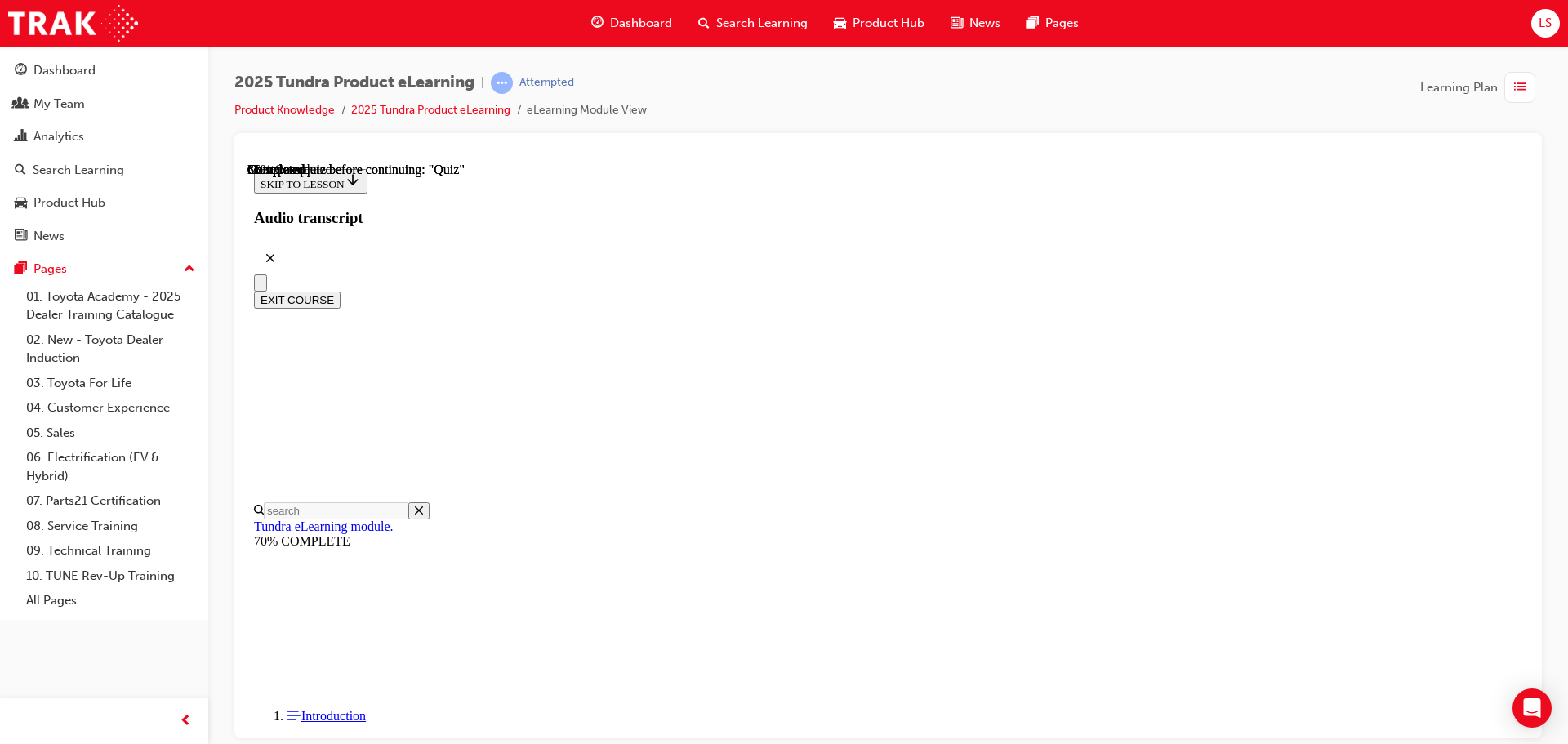
scroll to position [81, 0]
drag, startPoint x: 711, startPoint y: 400, endPoint x: 1016, endPoint y: 484, distance: 316.4
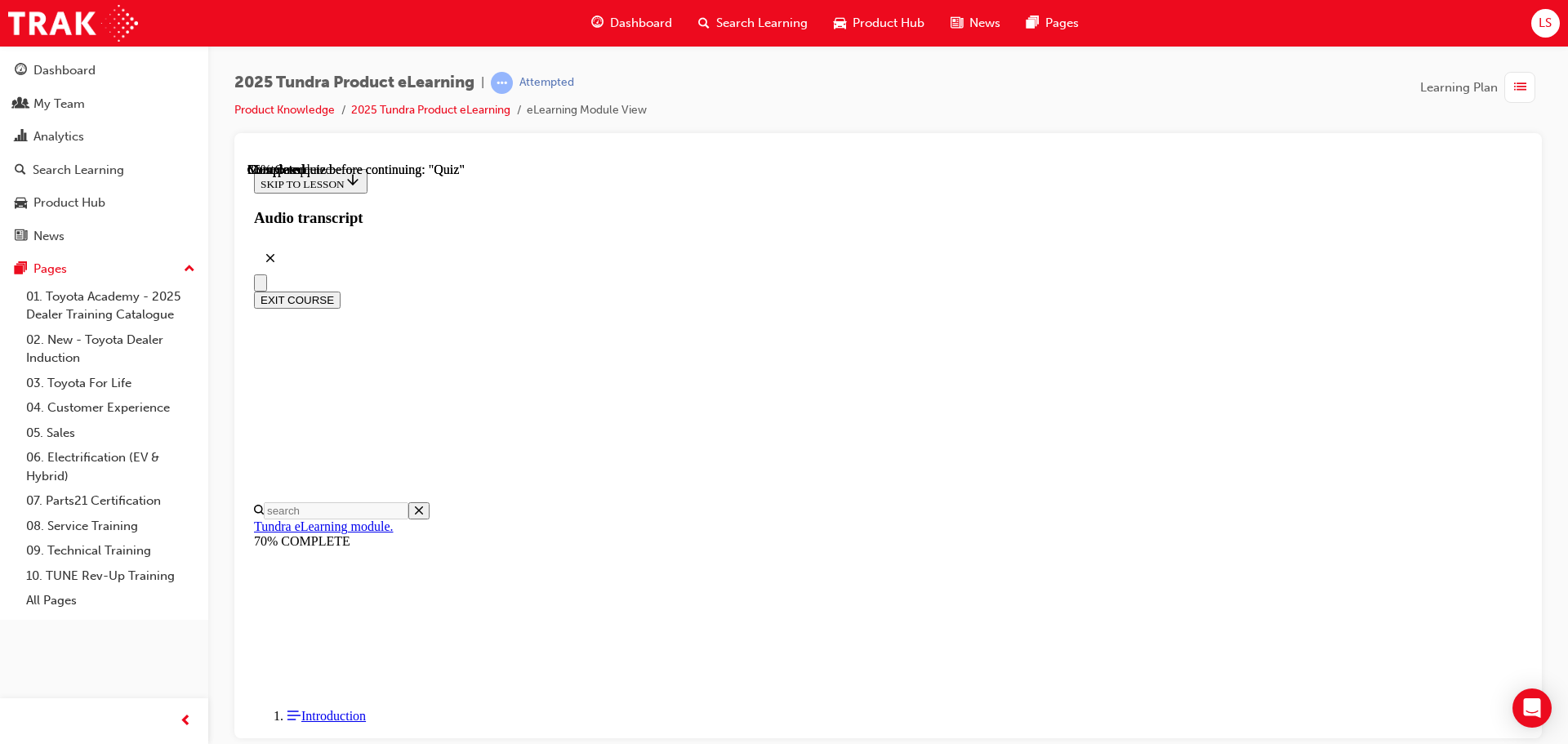
radio input "true"
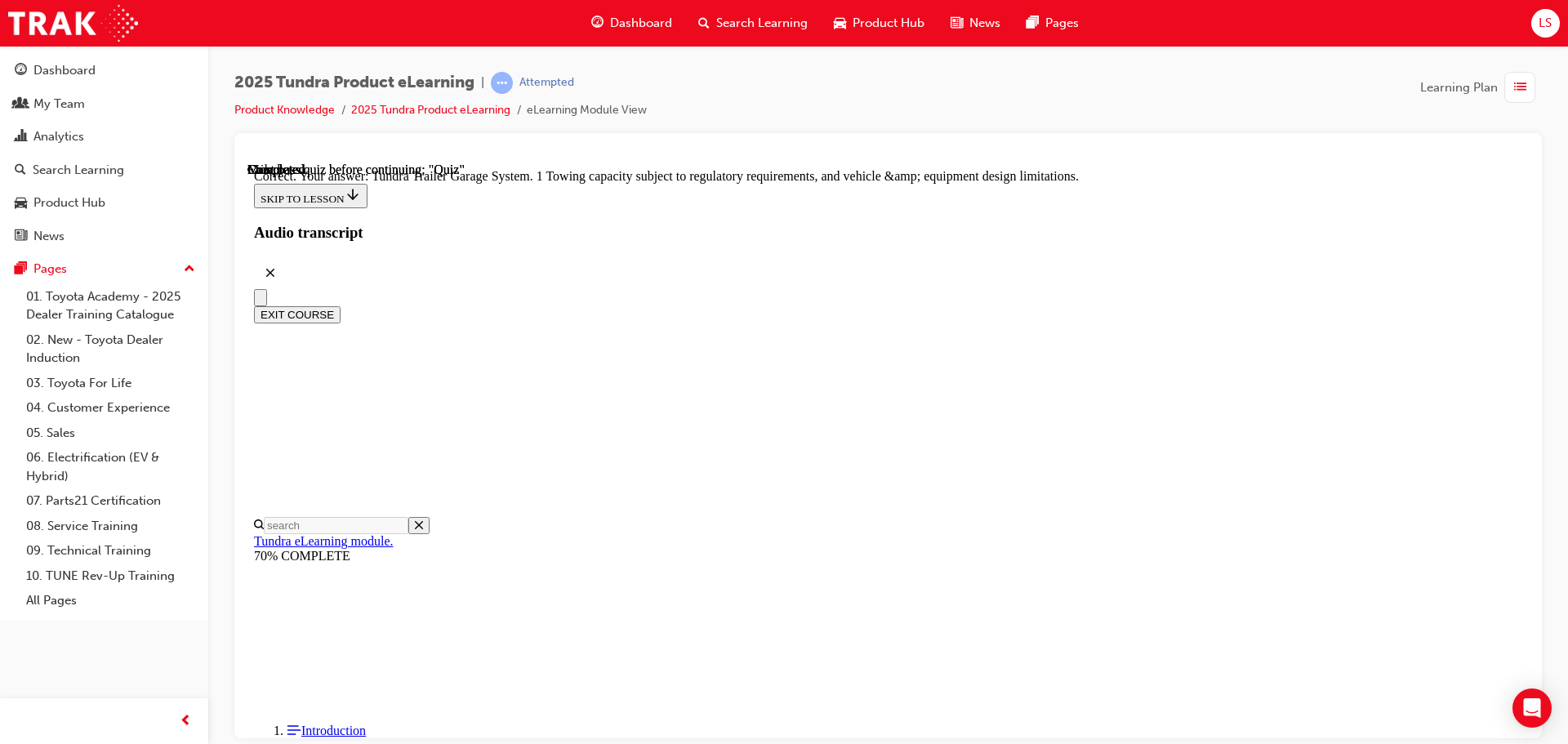
scroll to position [508, 0]
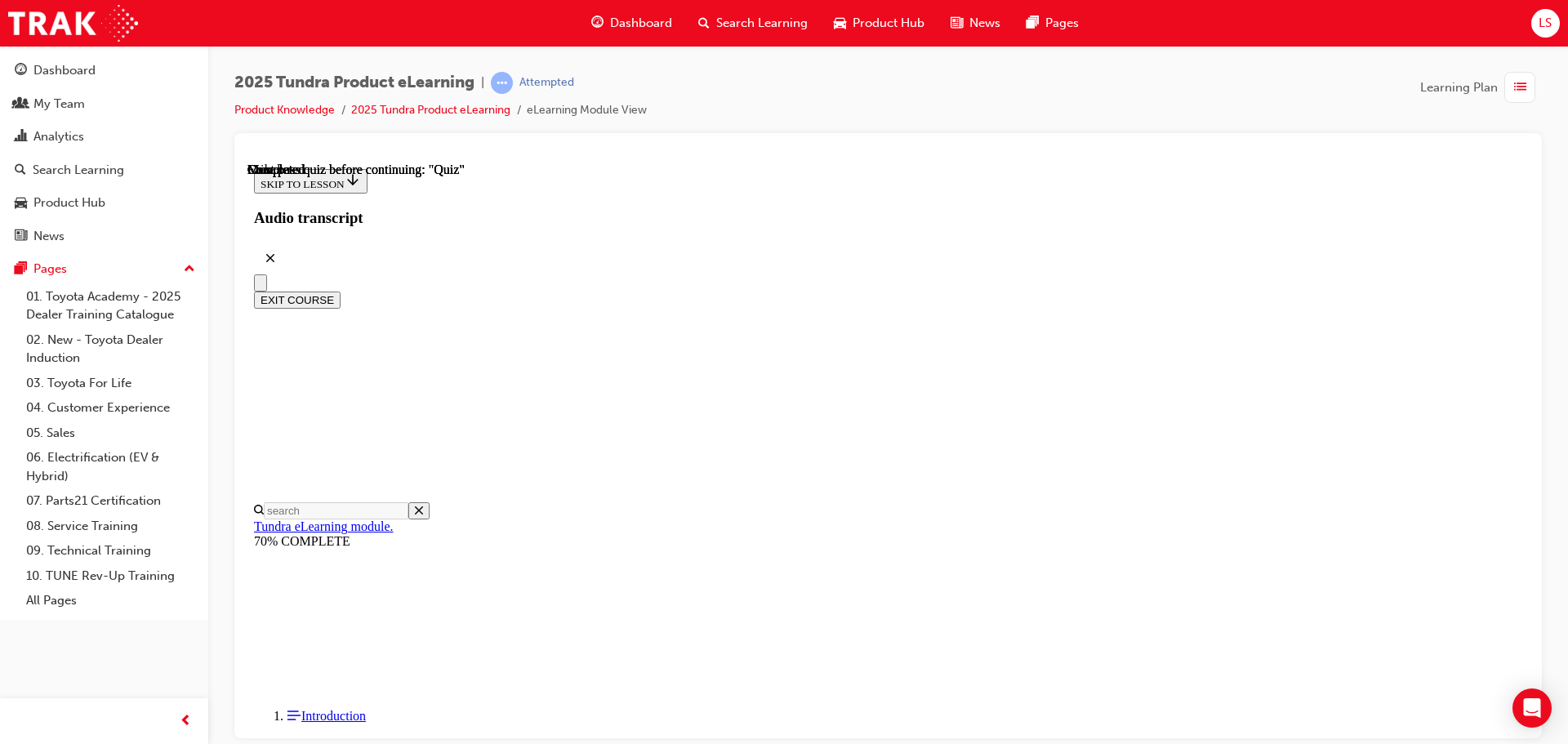
scroll to position [308, 0]
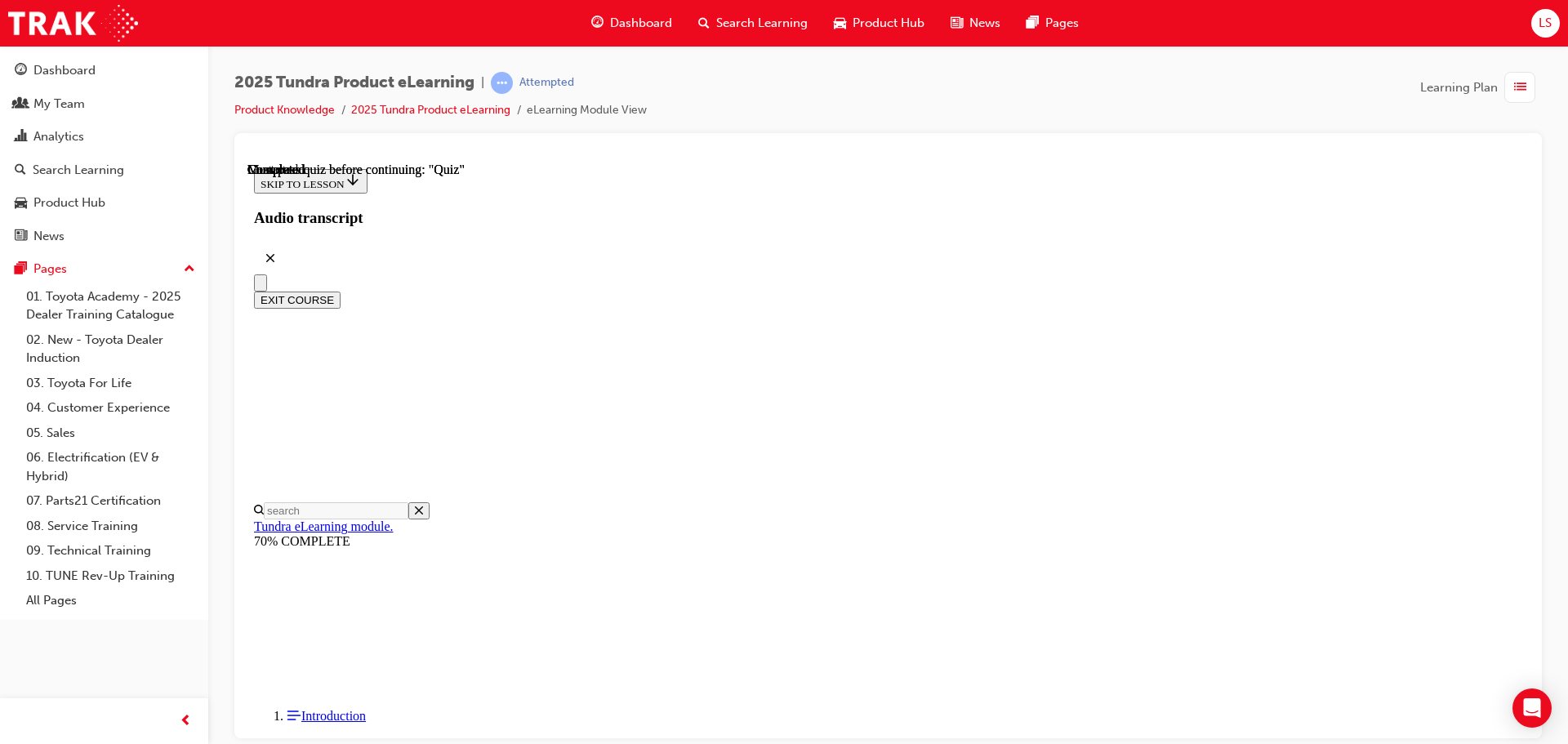
radio input "true"
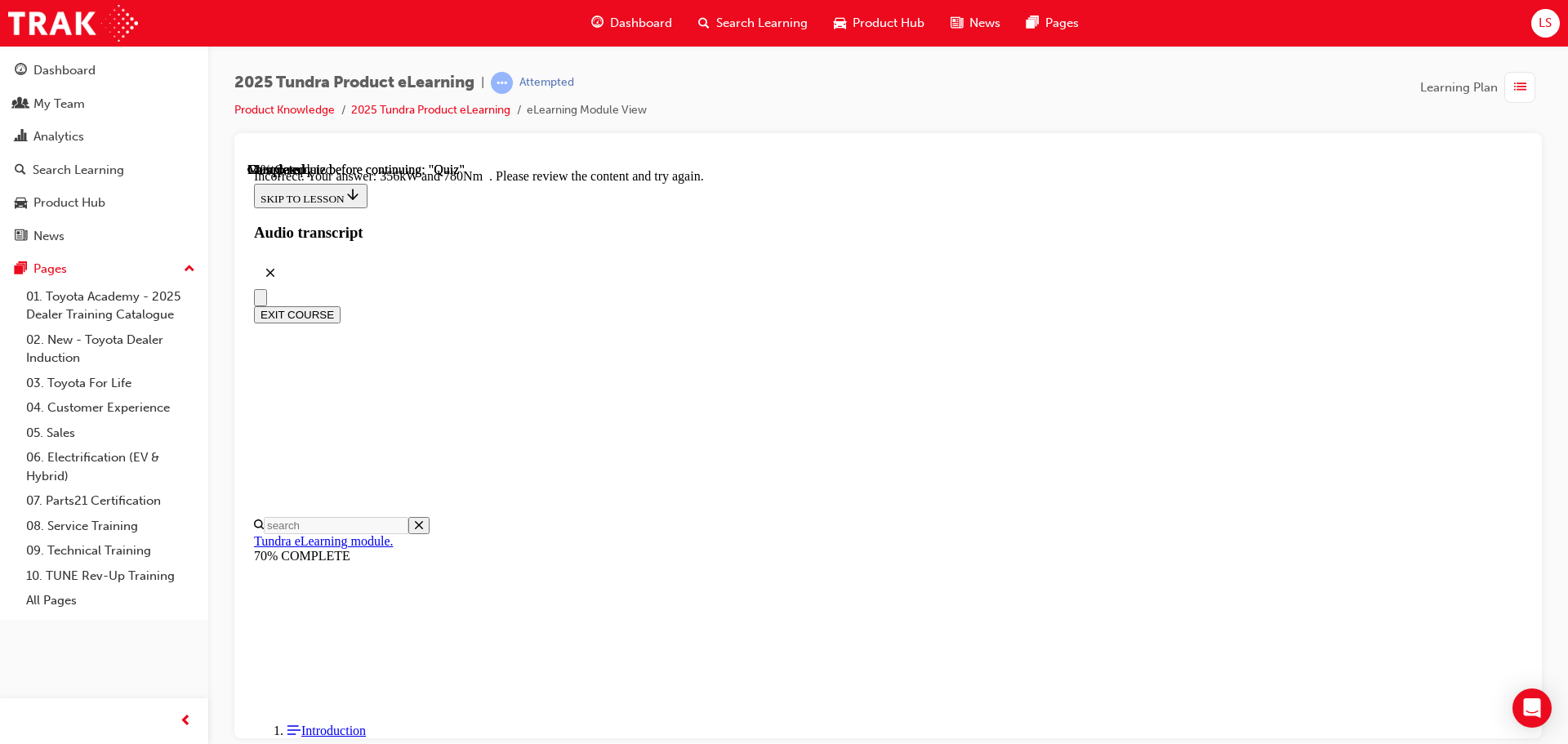
scroll to position [433, 0]
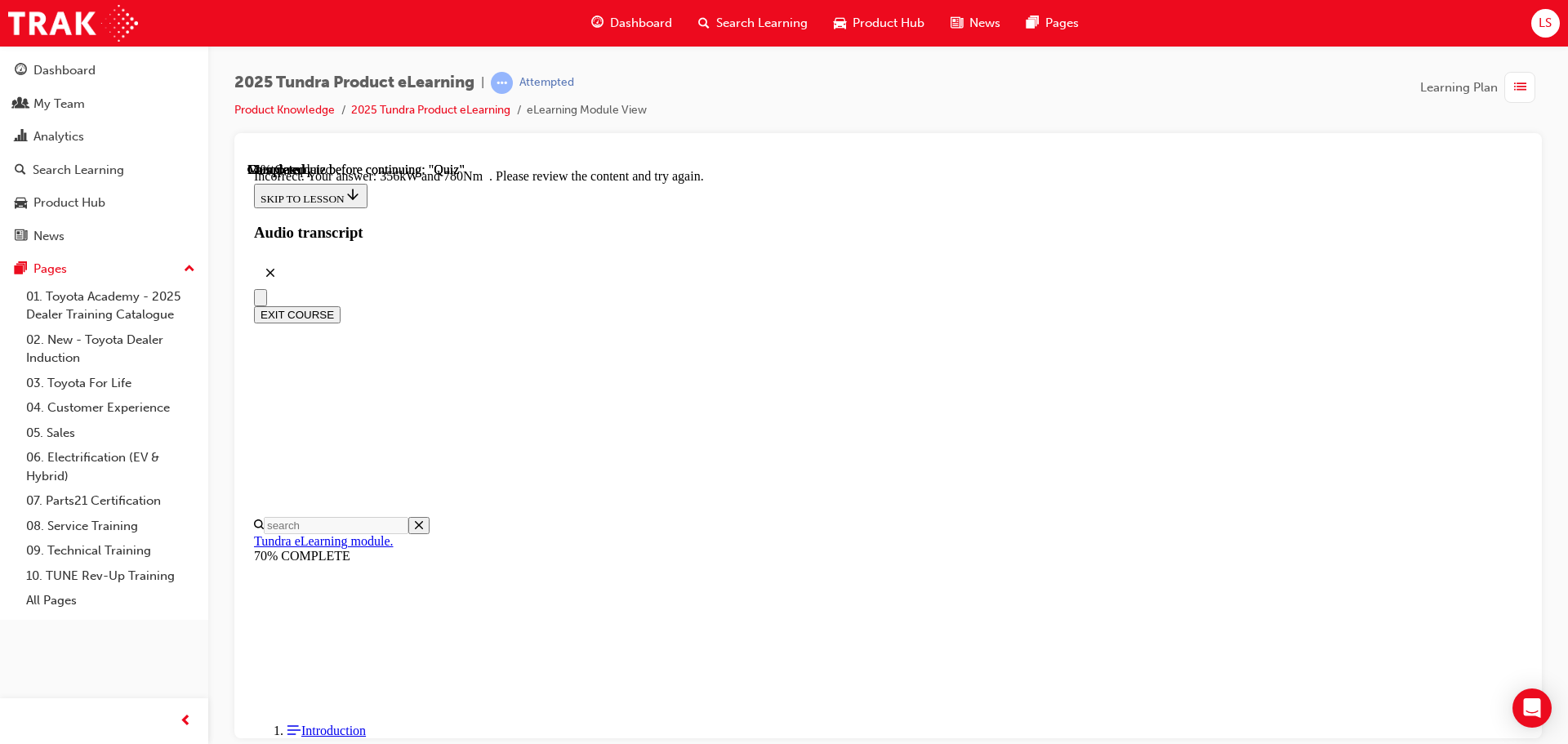
radio input "true"
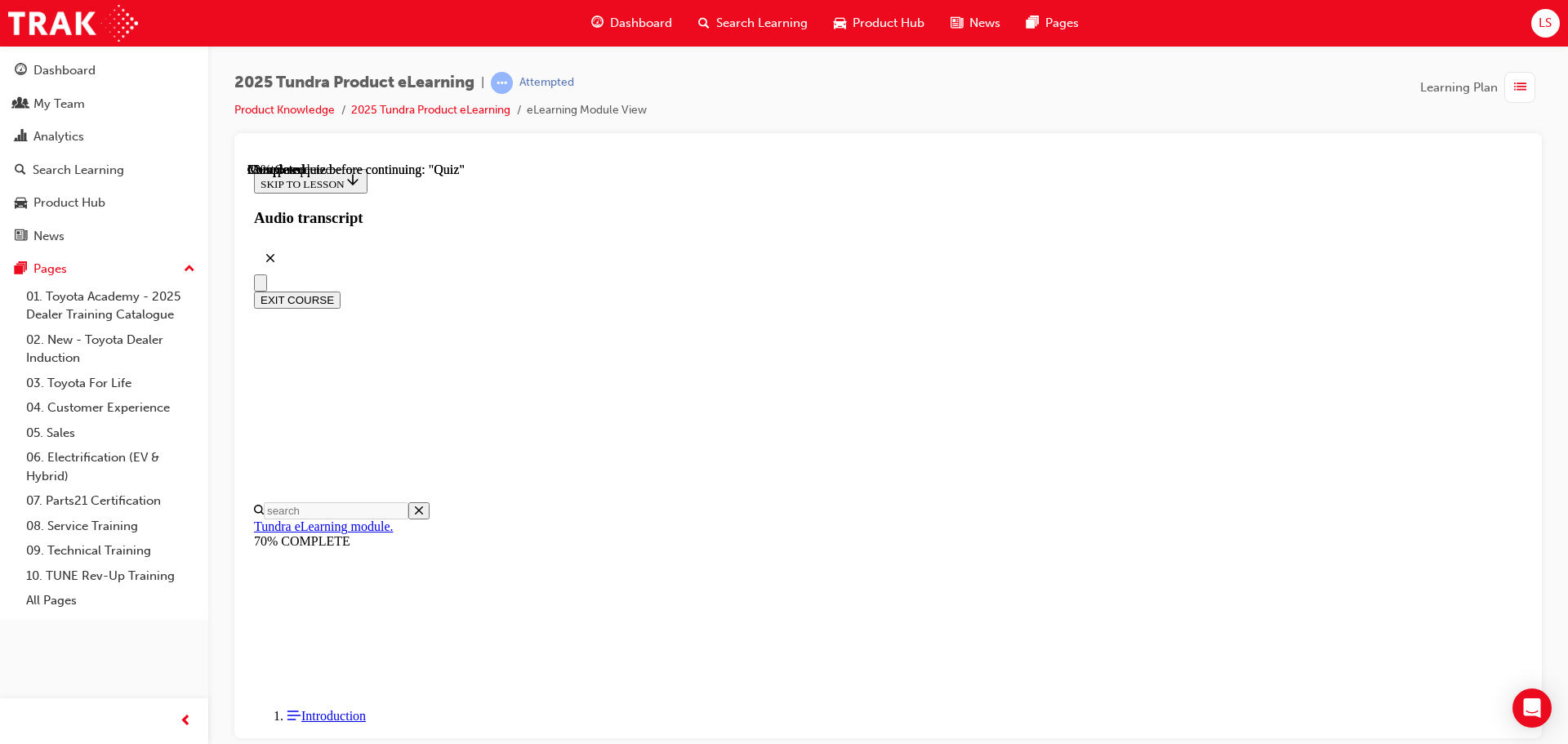
scroll to position [244, 0]
drag, startPoint x: 786, startPoint y: 665, endPoint x: 850, endPoint y: 652, distance: 65.3
radio input "true"
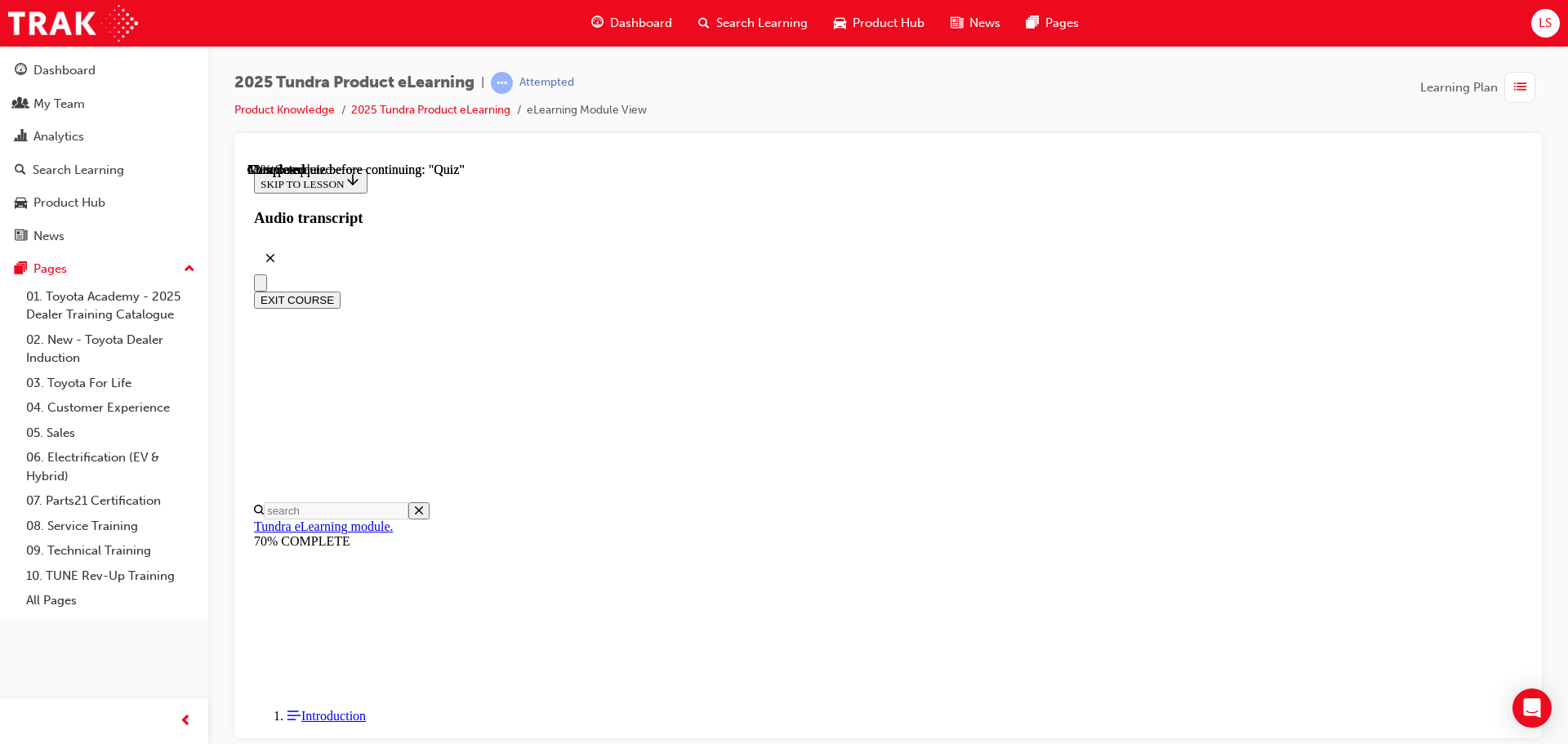
scroll to position [142, 0]
radio input "true"
drag, startPoint x: 967, startPoint y: 589, endPoint x: 985, endPoint y: 585, distance: 18.4
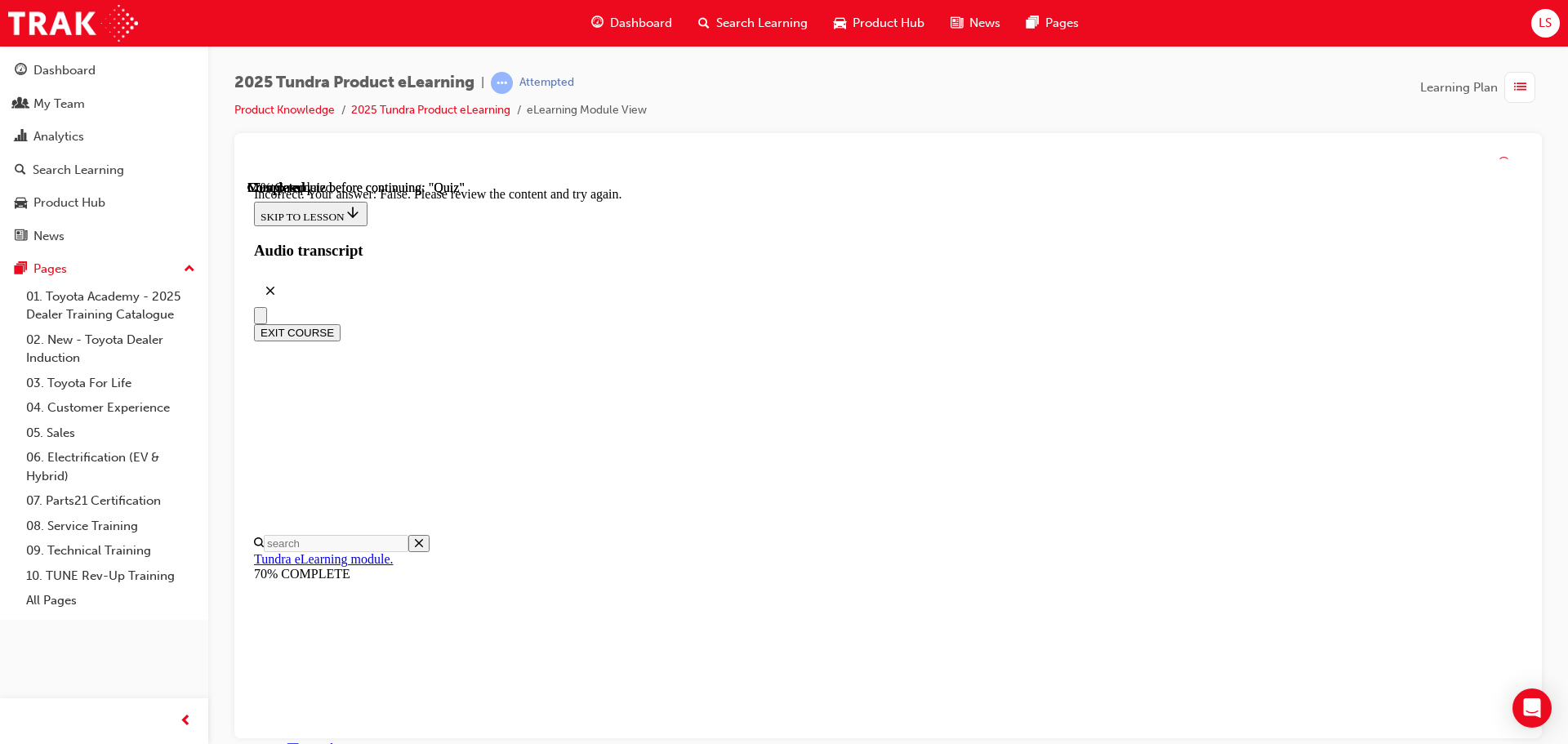
scroll to position [274, 0]
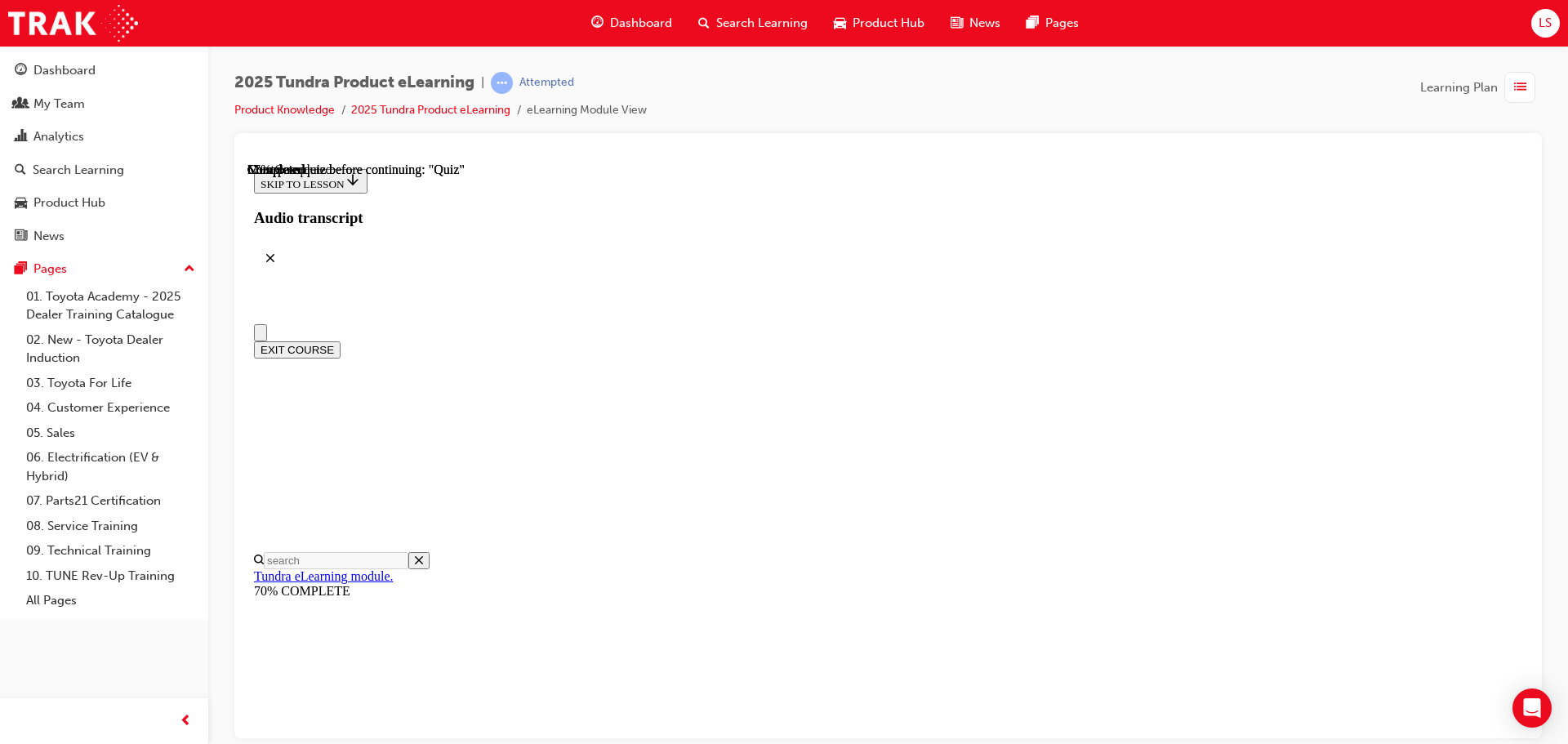
drag, startPoint x: 853, startPoint y: 625, endPoint x: 911, endPoint y: 629, distance: 58.1
radio input "true"
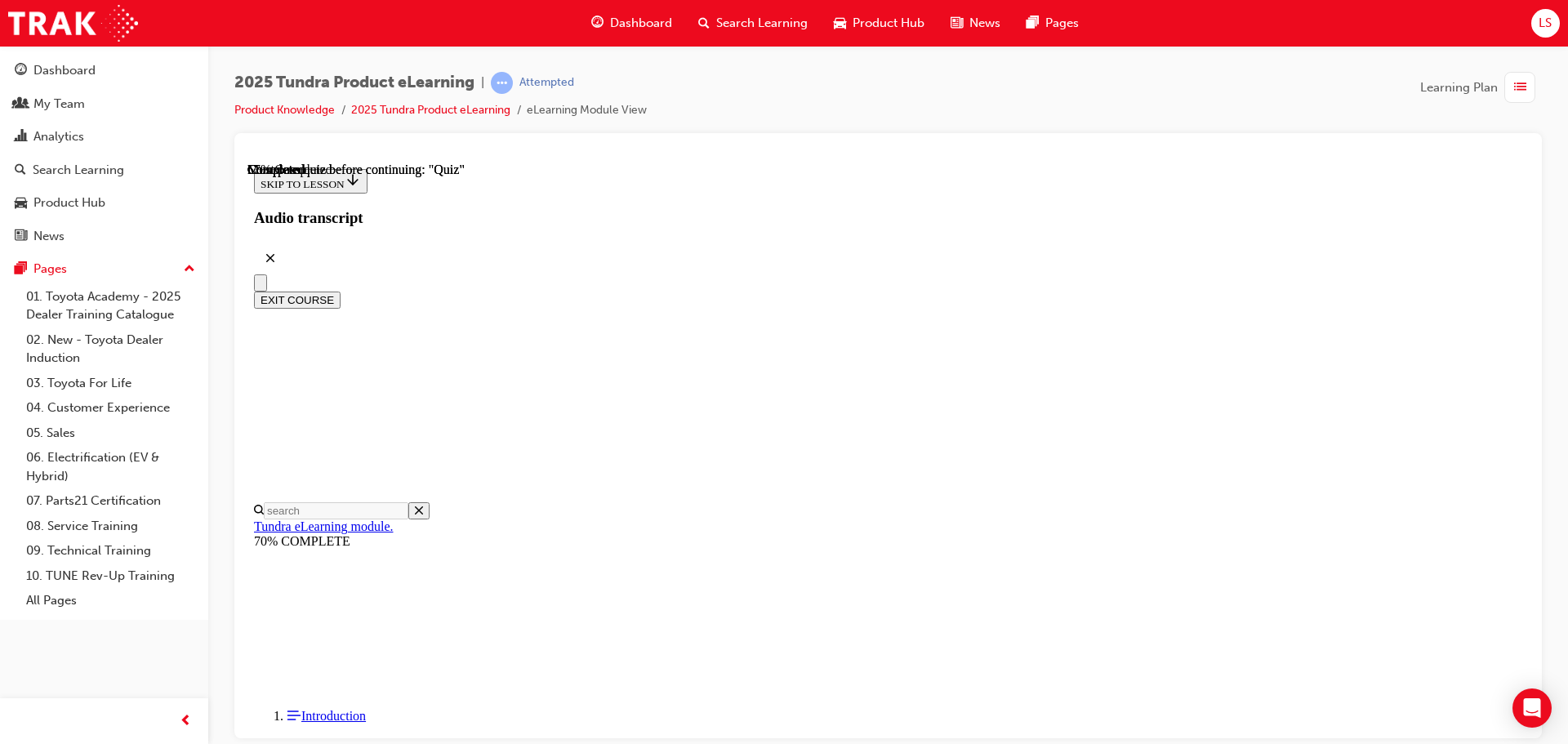
scroll to position [254, 0]
radio input "true"
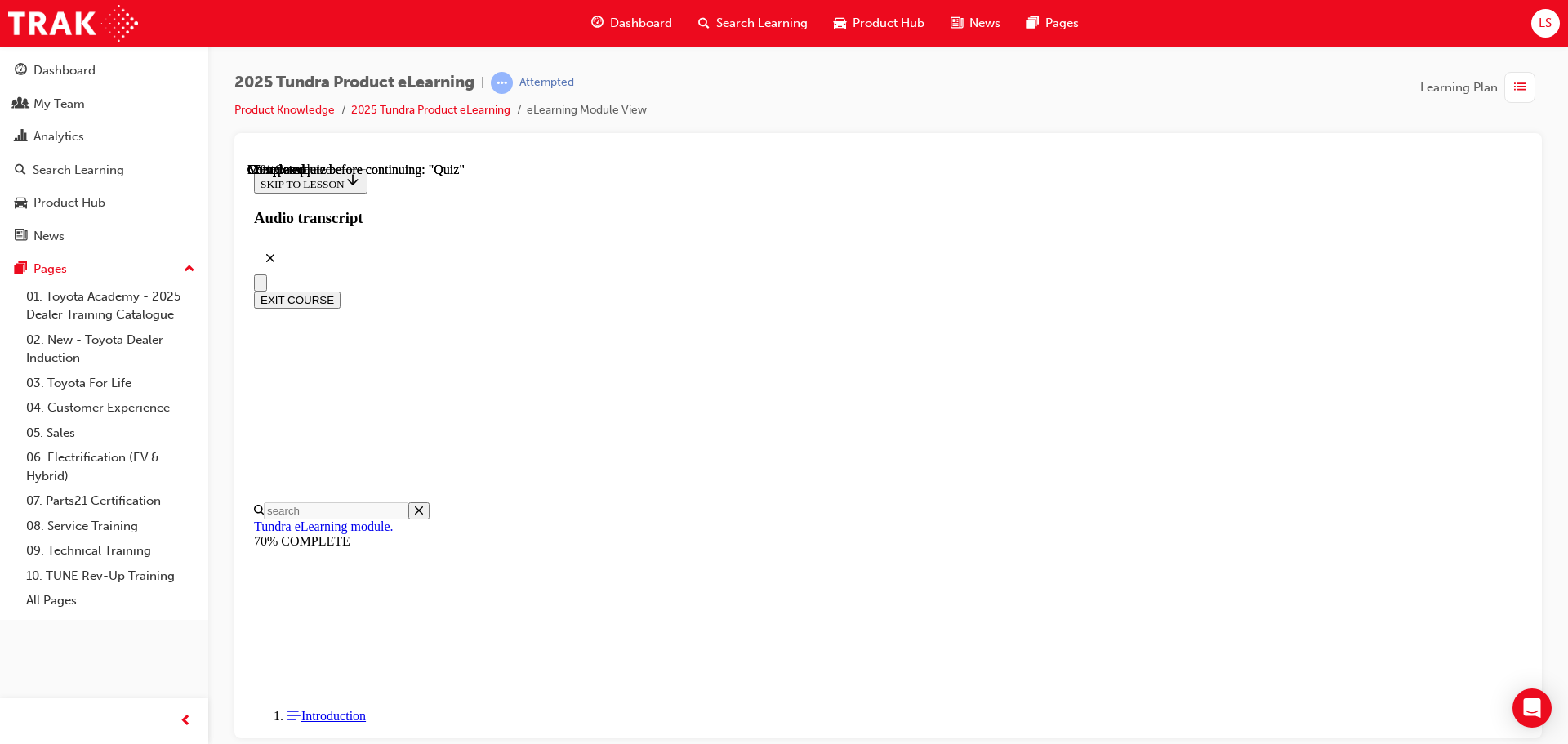
radio input "true"
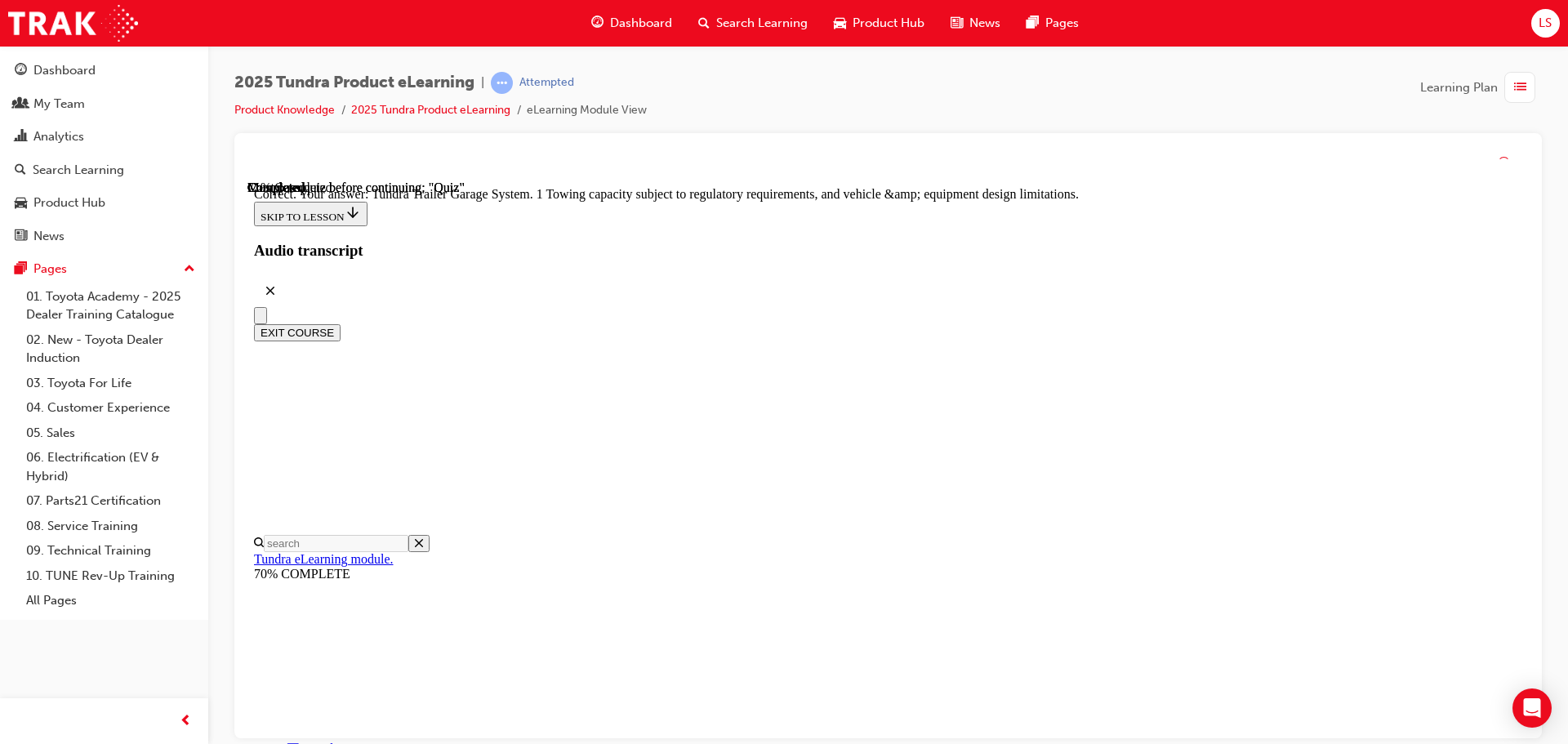
scroll to position [508, 0]
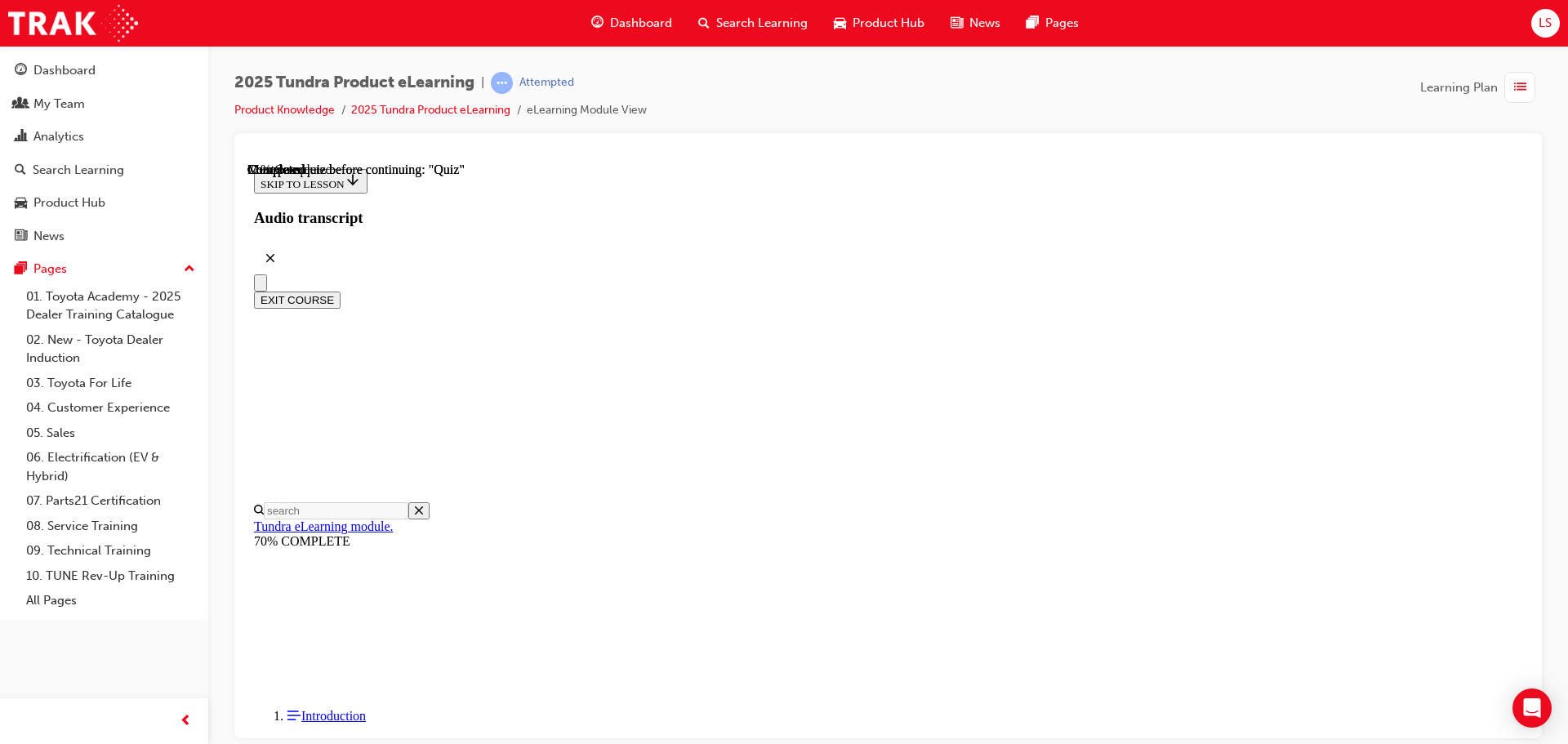
scroll to position [244, 0]
radio input "true"
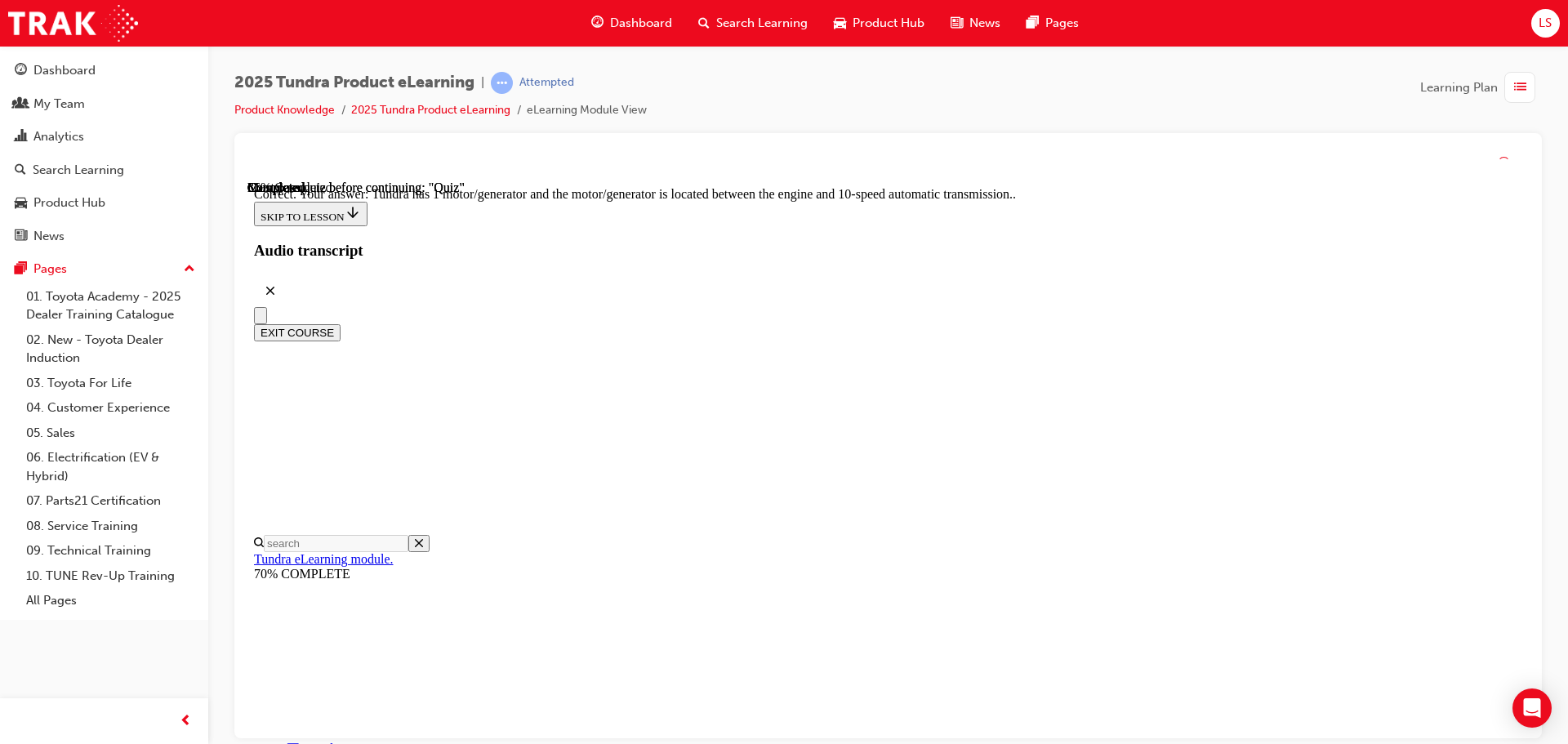
scroll to position [319, 0]
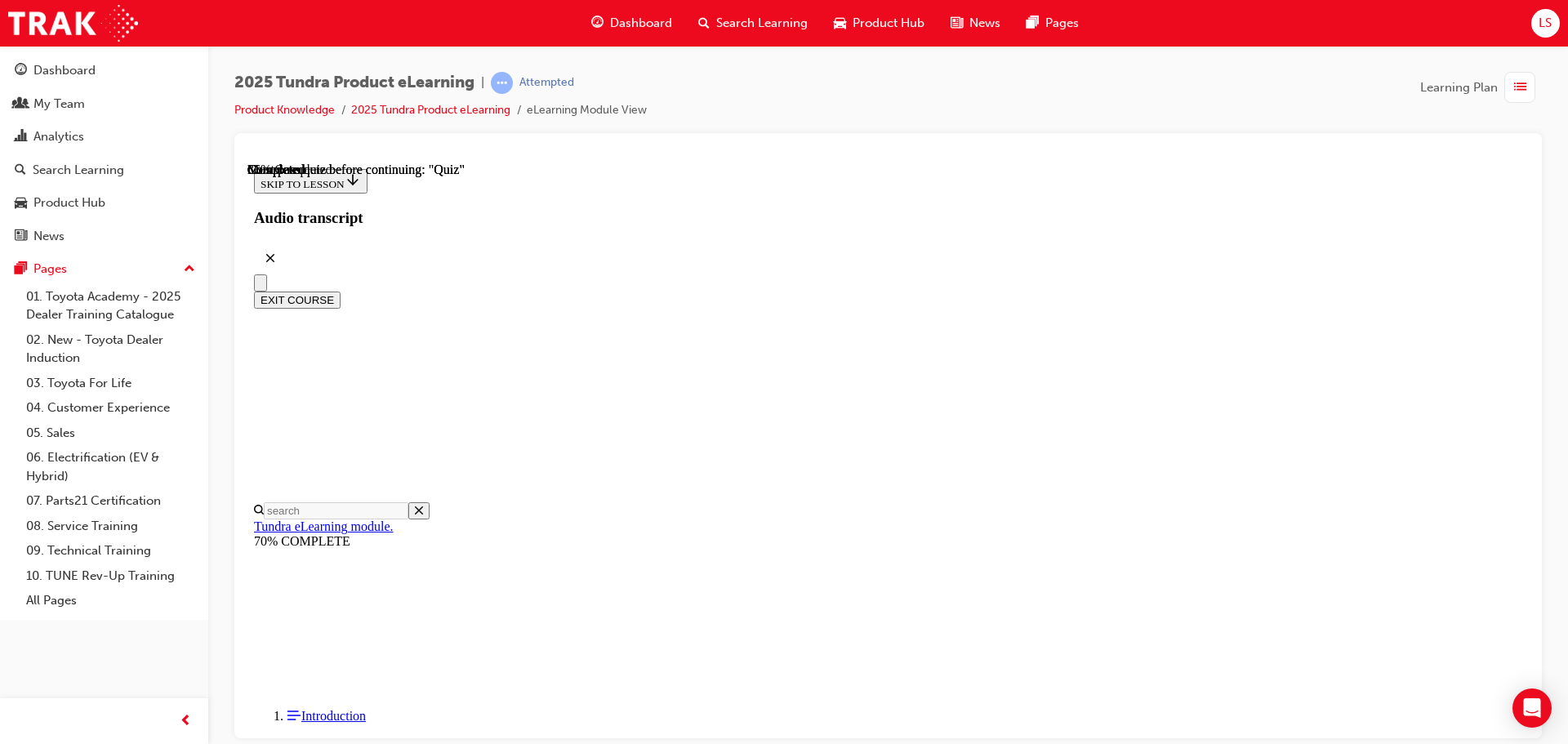
scroll to position [163, 0]
radio input "true"
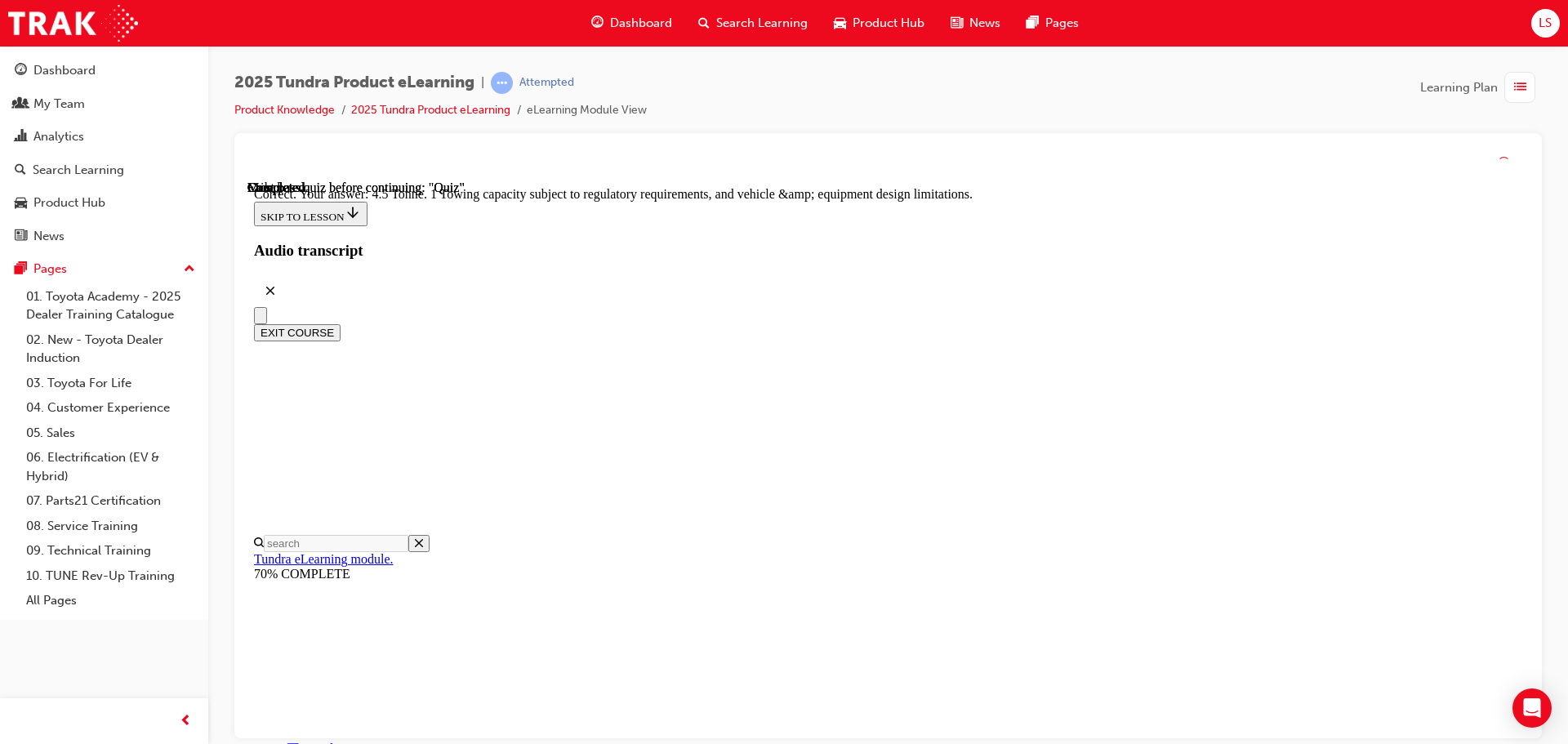
scroll to position [452, 0]
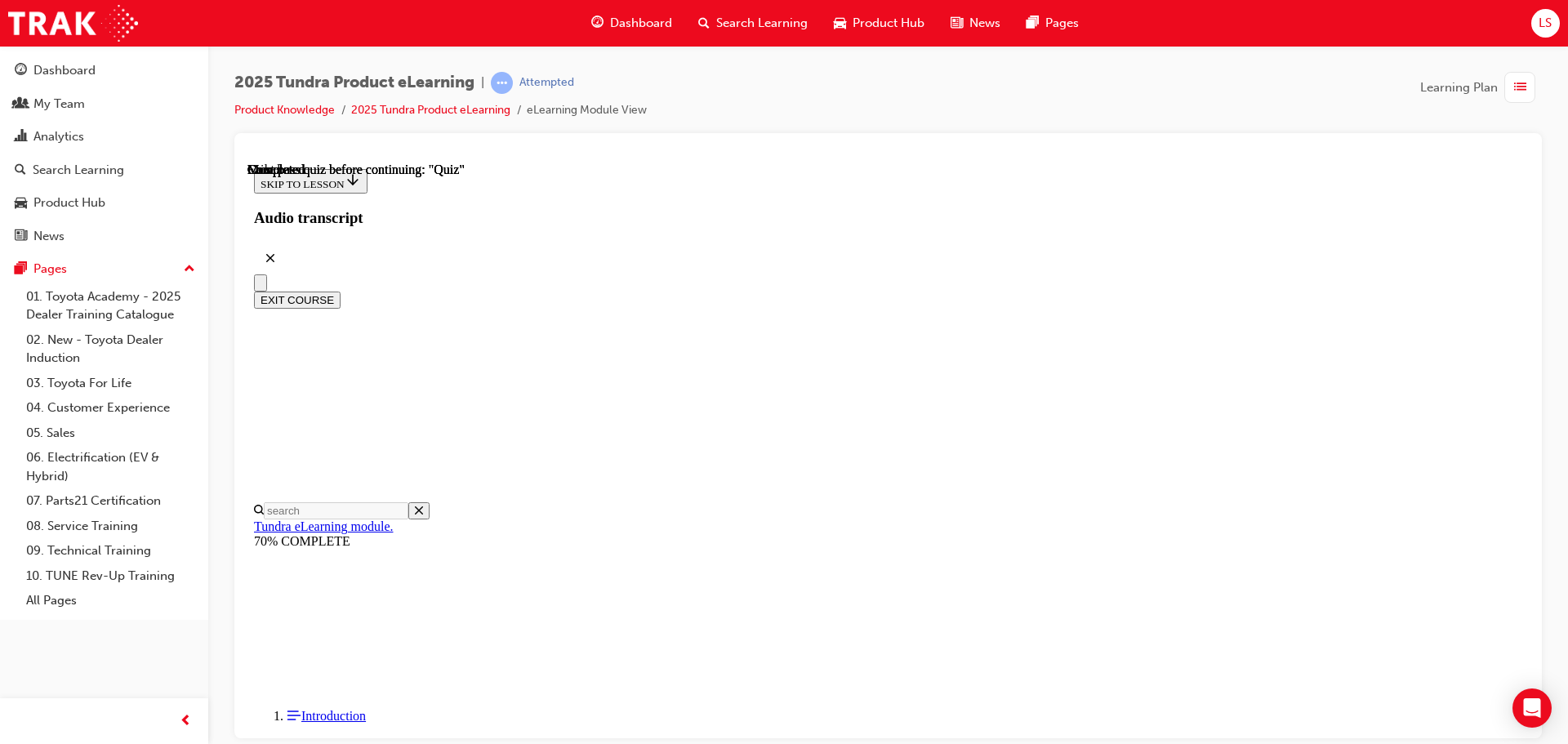
scroll to position [308, 0]
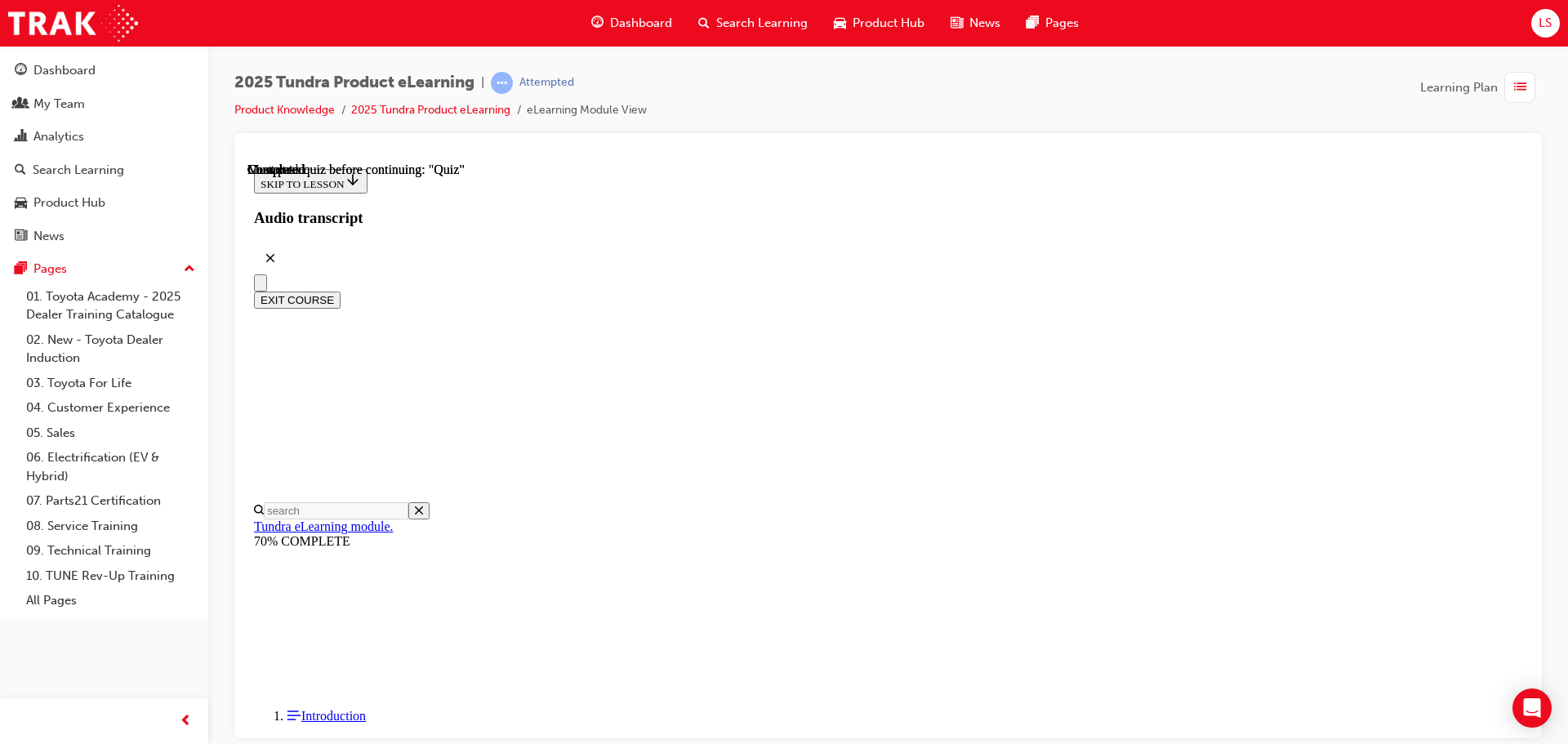
radio input "true"
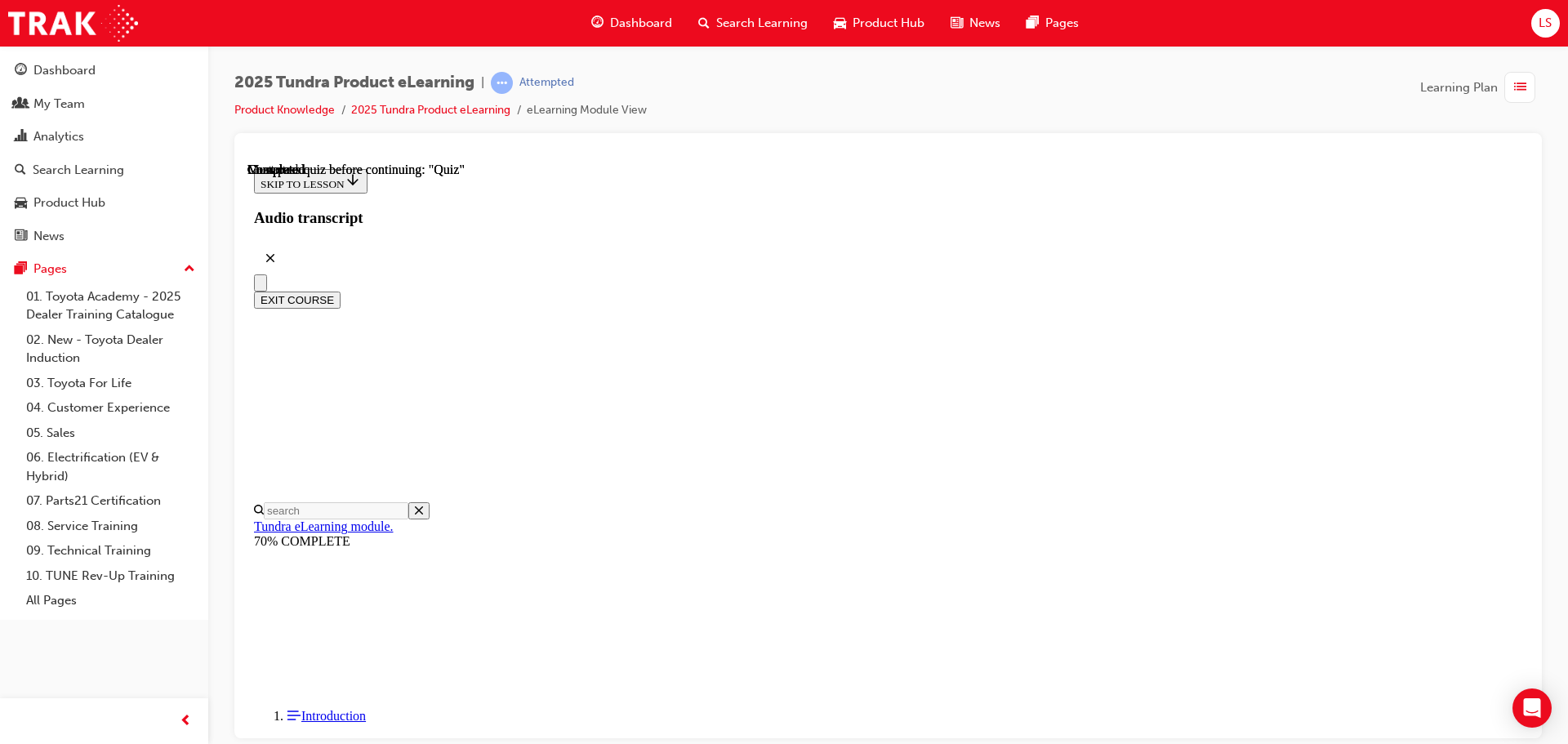
radio input "true"
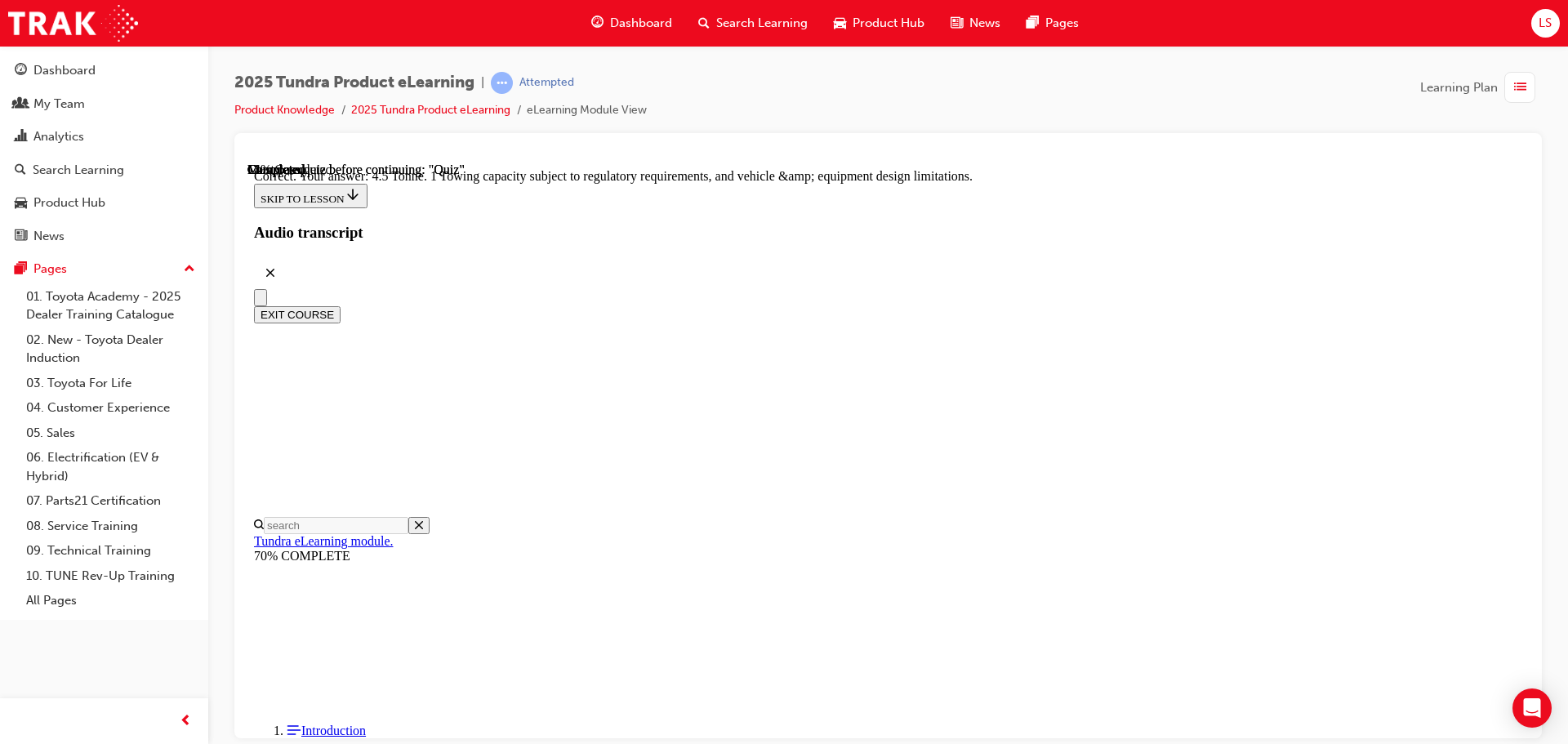
scroll to position [452, 0]
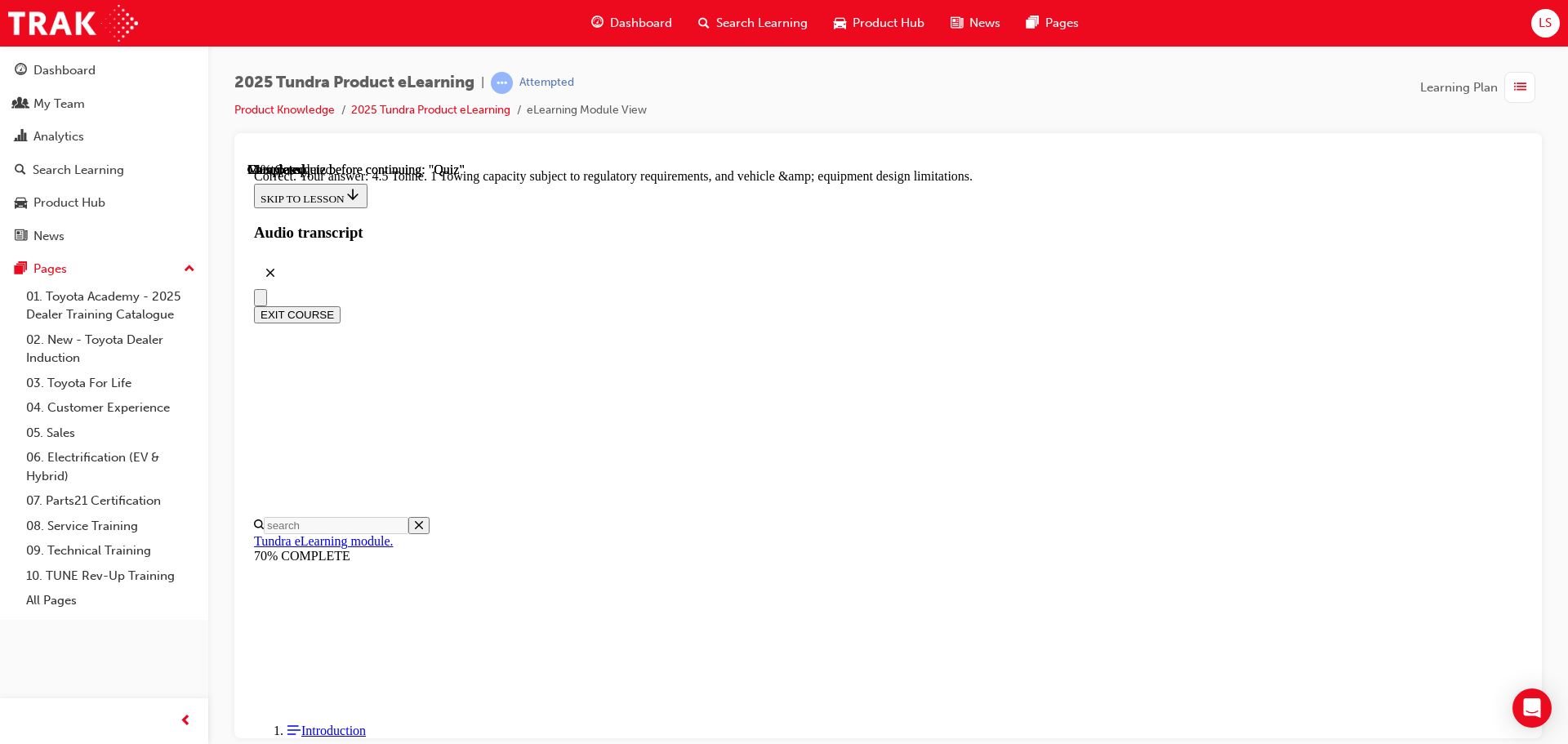
radio input "true"
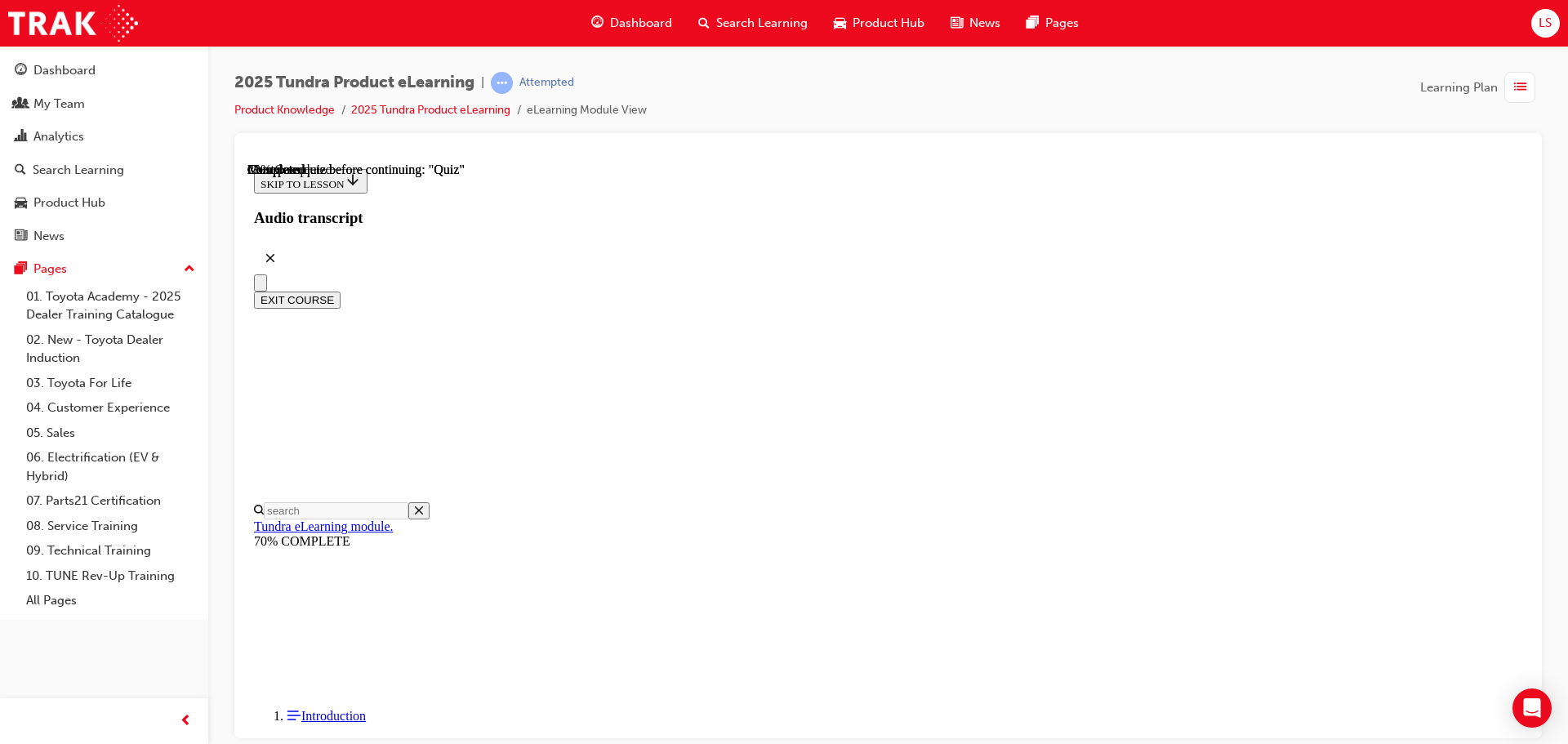
scroll to position [163, 0]
radio input "true"
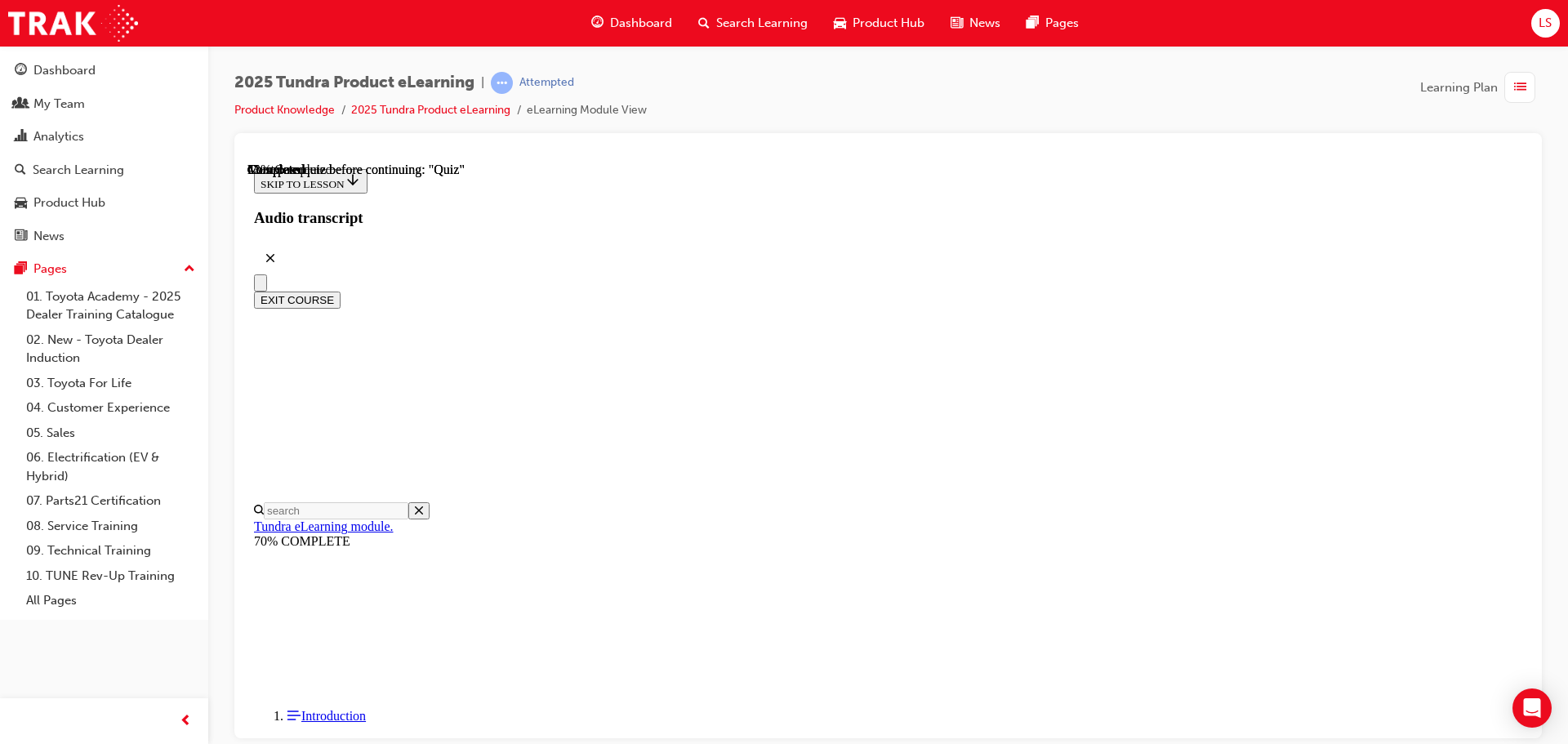
radio input "true"
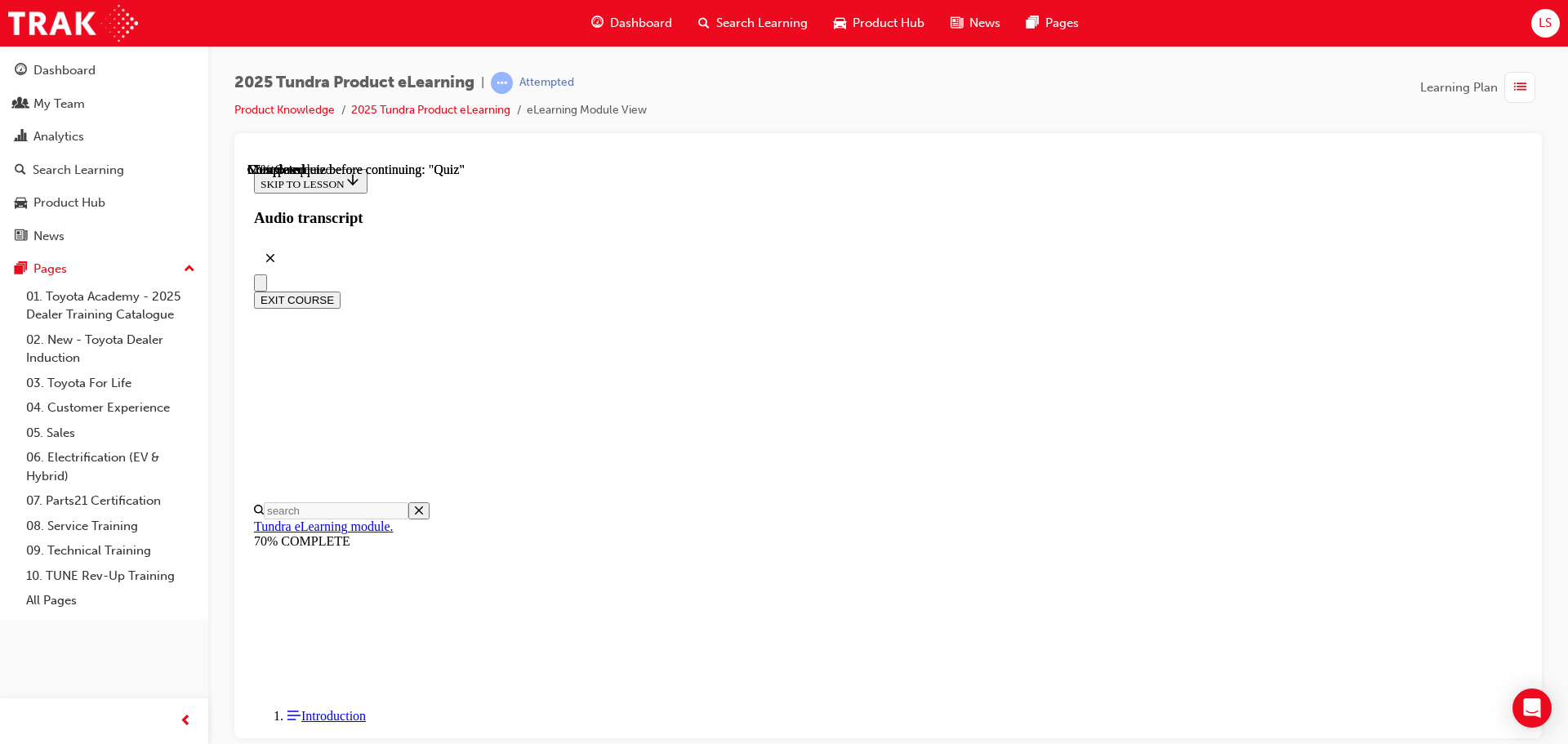
scroll to position [165, 0]
radio input "true"
drag, startPoint x: 984, startPoint y: 719, endPoint x: 984, endPoint y: 711, distance: 8.0
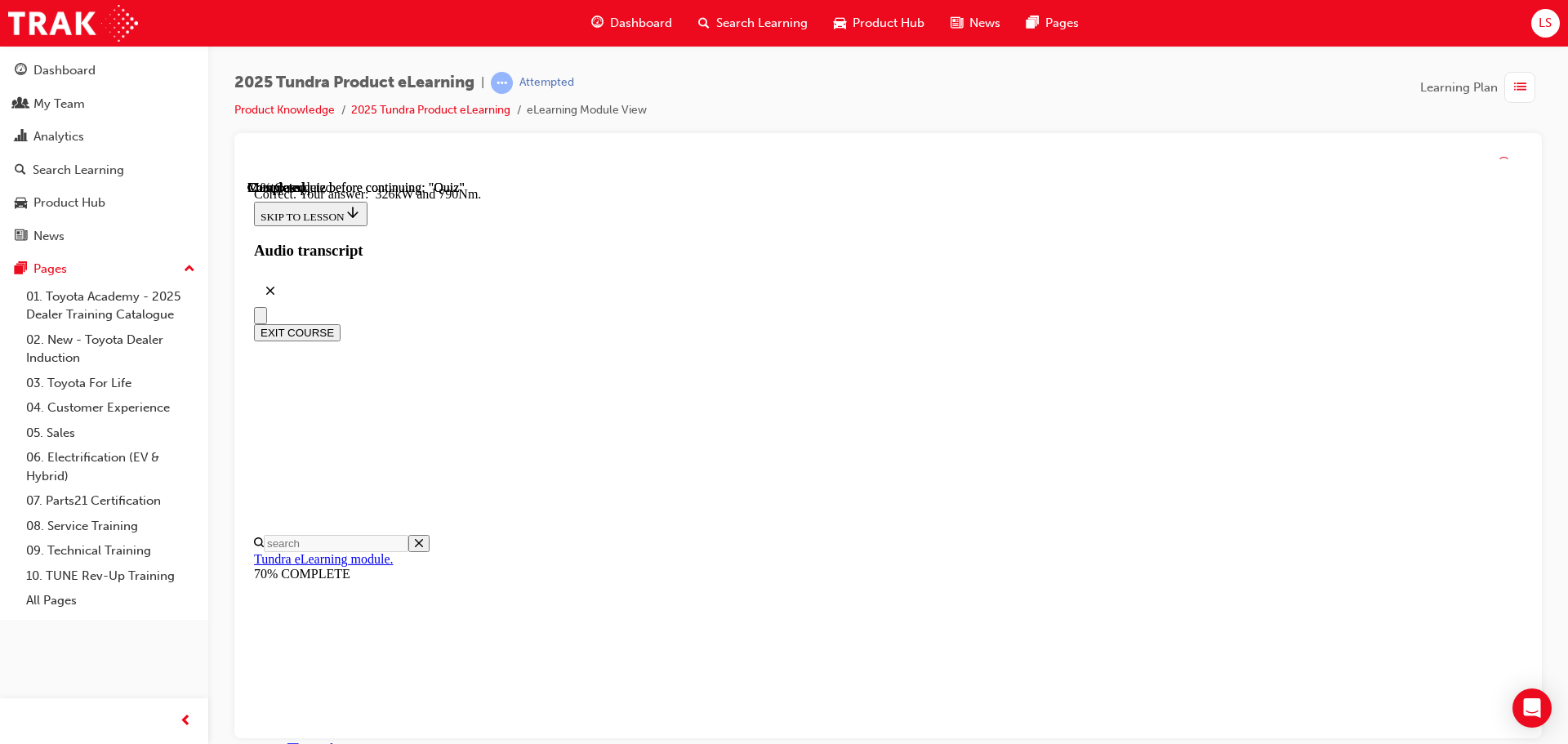
scroll to position [351, 0]
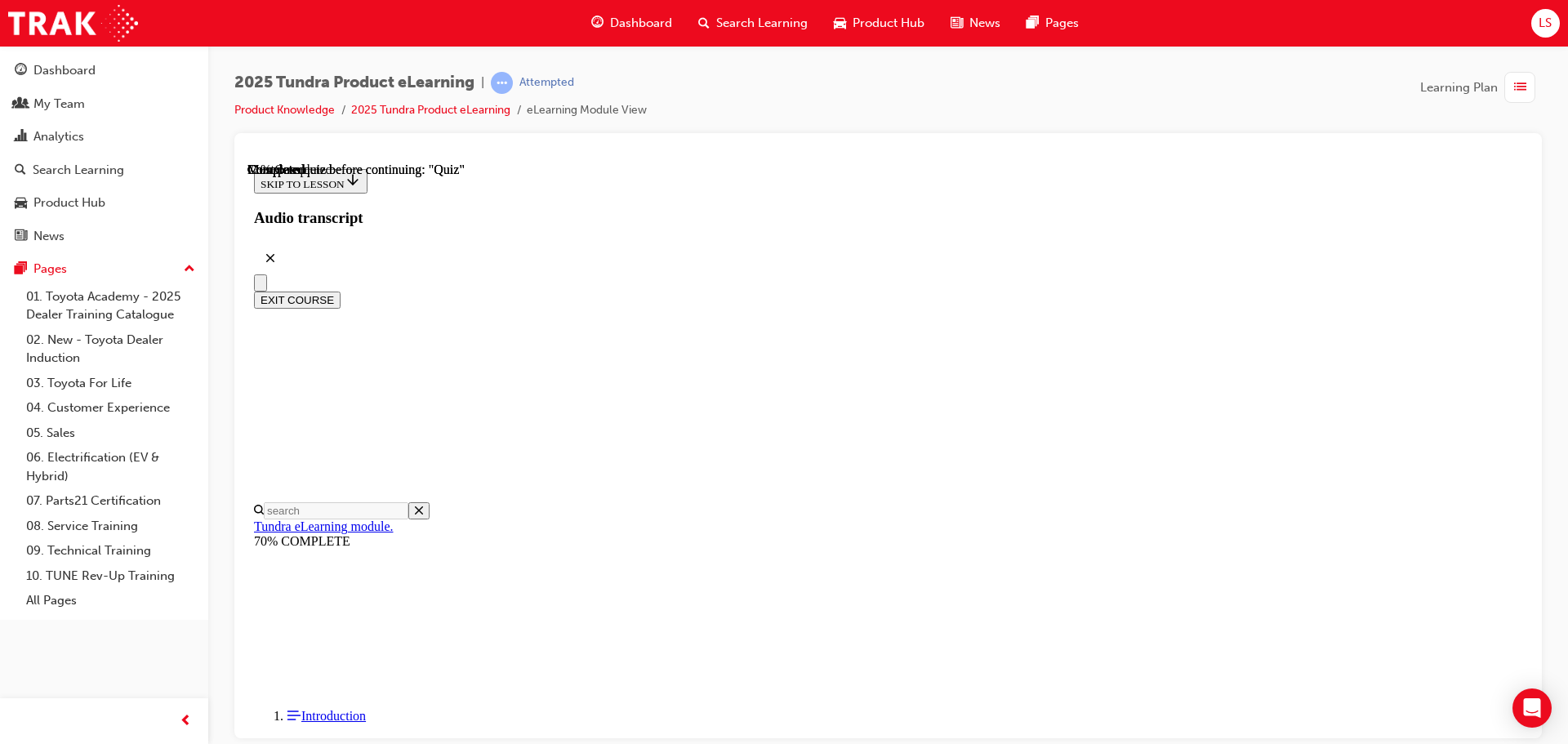
scroll to position [244, 0]
radio input "true"
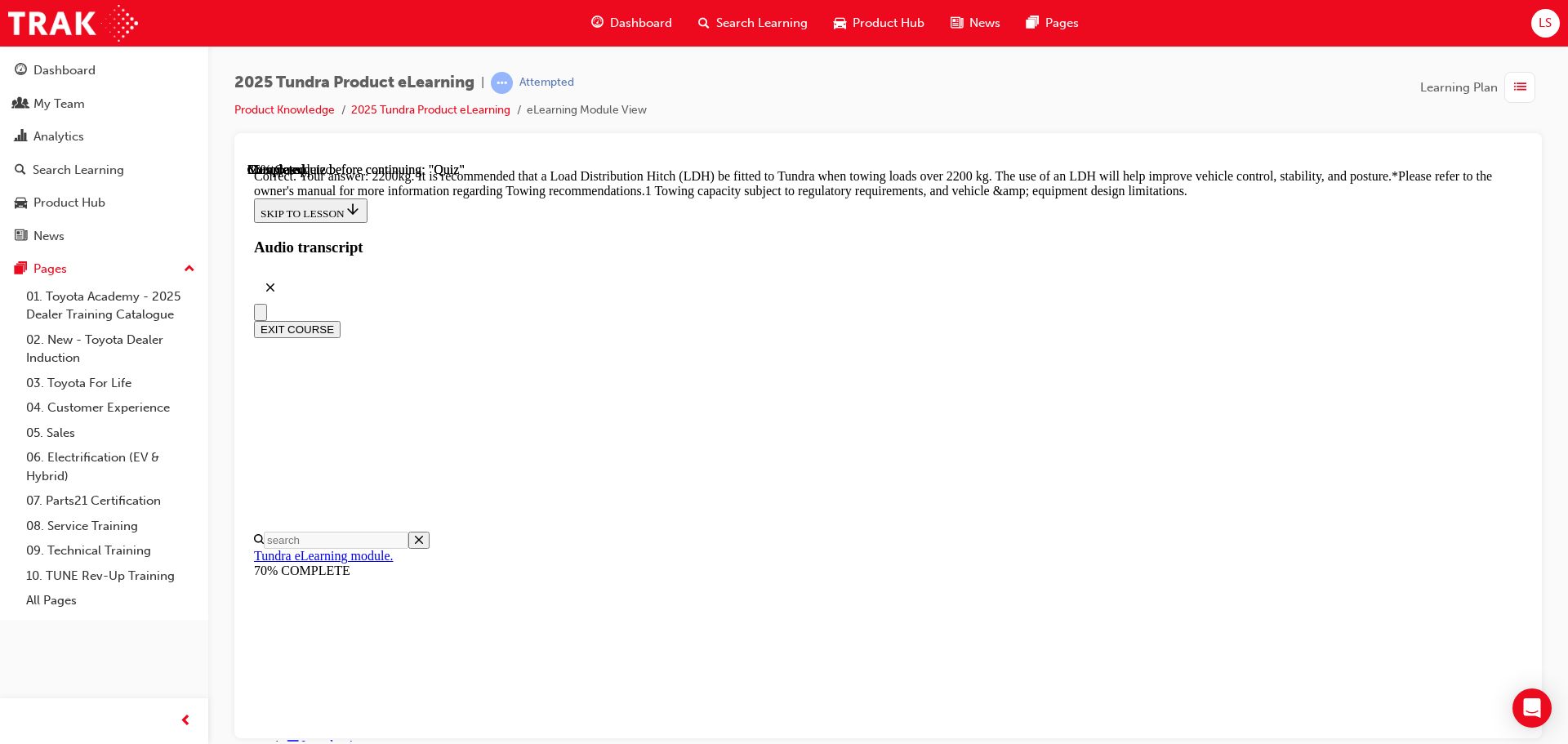
scroll to position [684, 0]
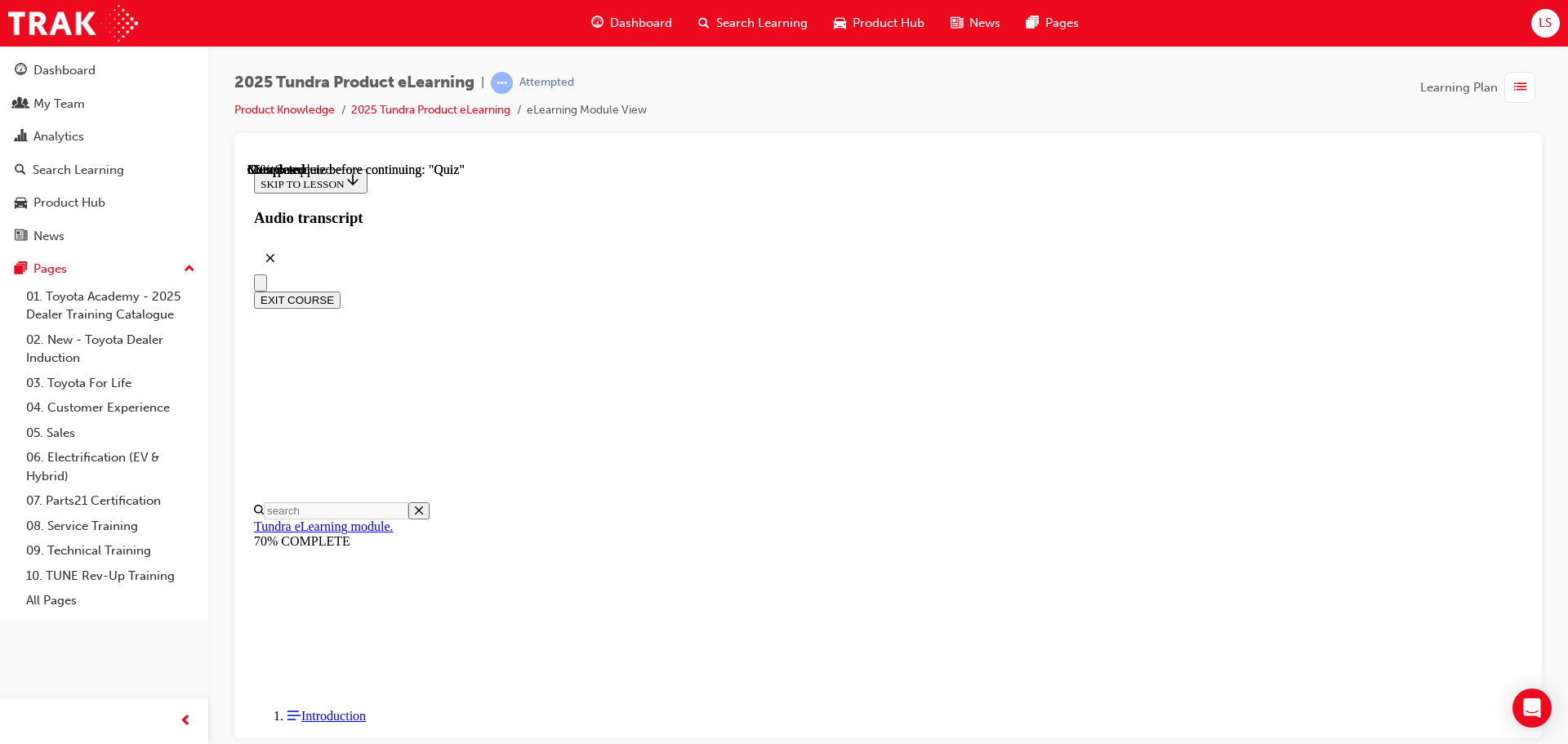
scroll to position [327, 0]
radio input "true"
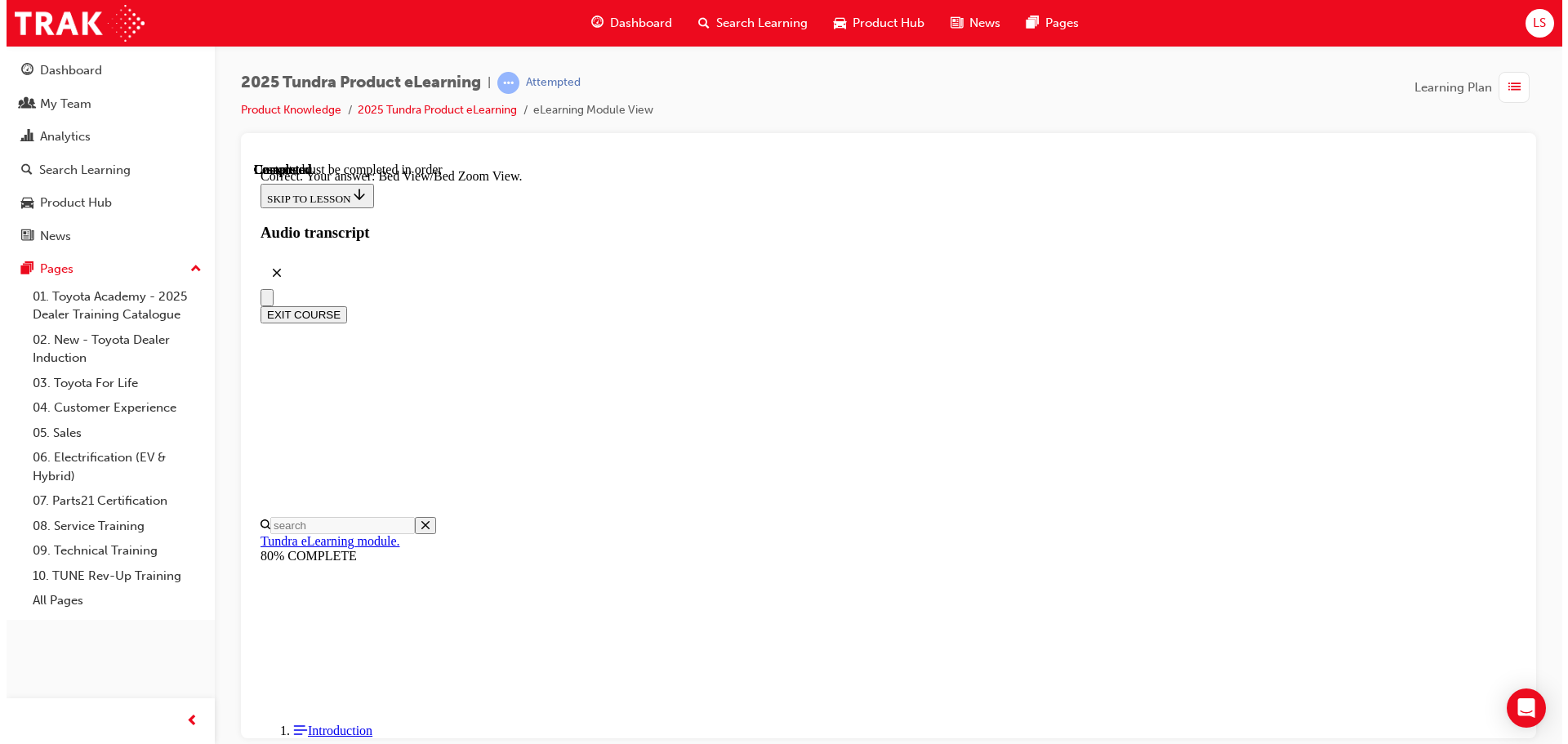
scroll to position [463, 0]
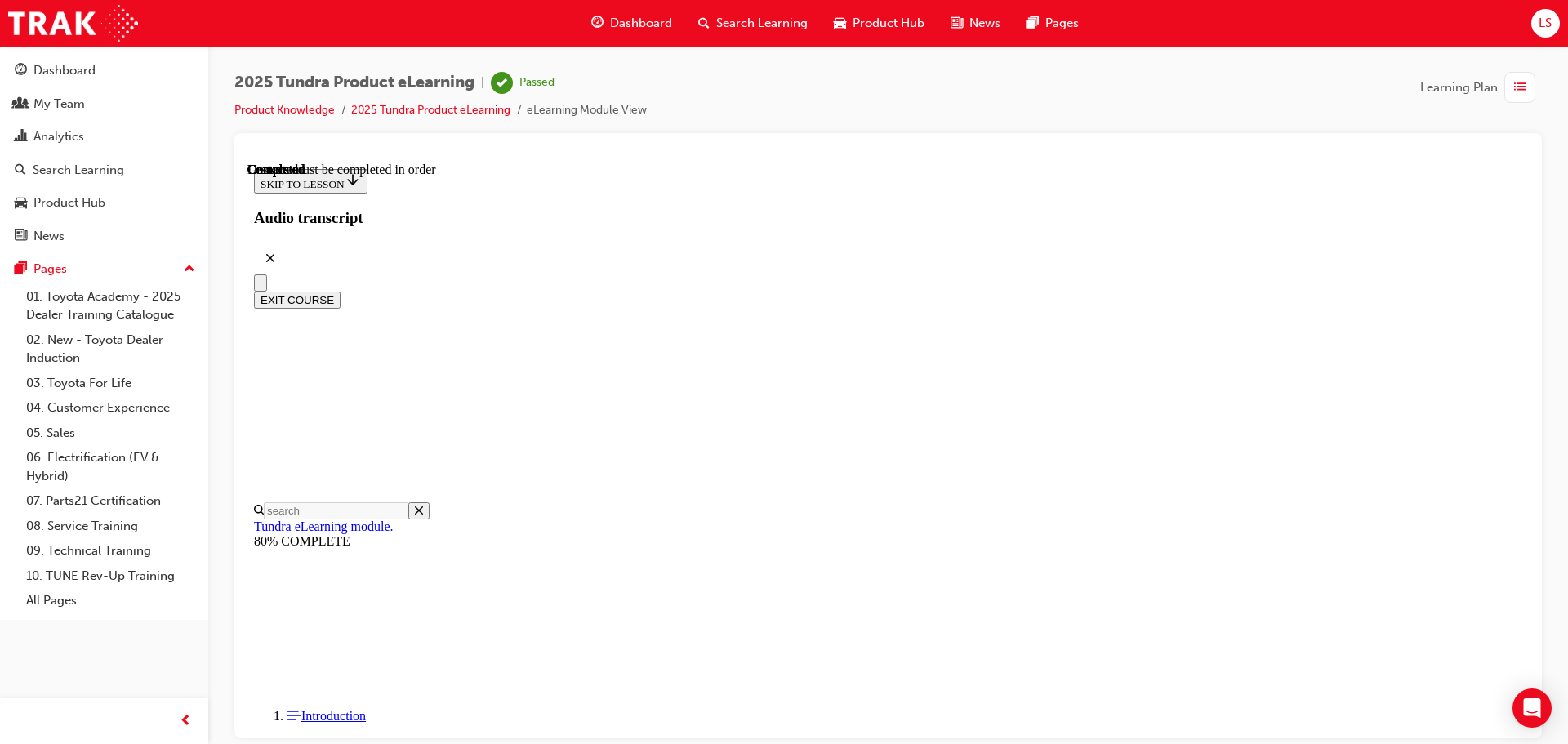
scroll to position [308, 0]
drag, startPoint x: 1008, startPoint y: 707, endPoint x: 1012, endPoint y: 690, distance: 17.5
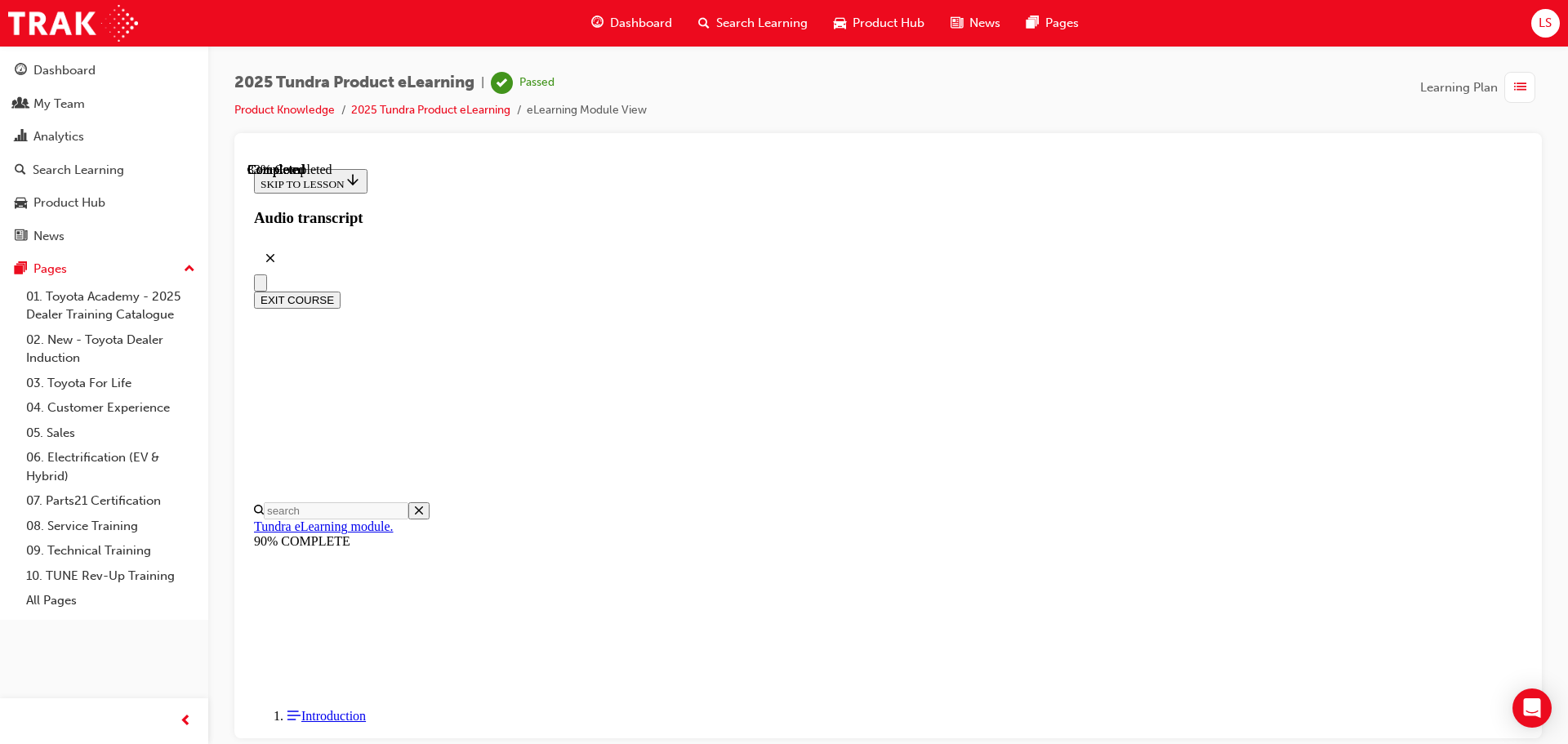
scroll to position [1248, 0]
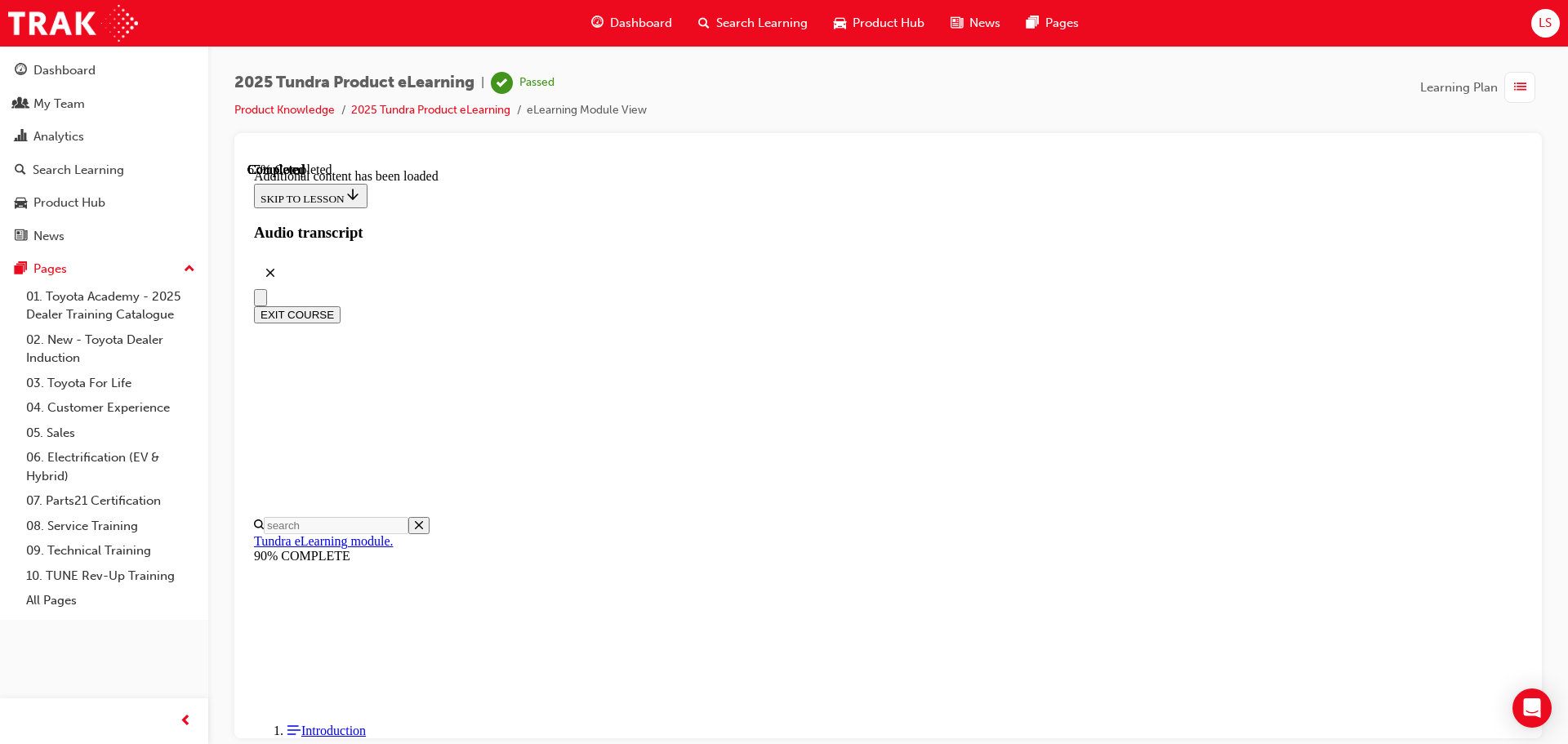
drag, startPoint x: 1444, startPoint y: 179, endPoint x: 1423, endPoint y: 179, distance: 21.0
click at [341, 305] on button "EXIT COURSE" at bounding box center [297, 313] width 87 height 17
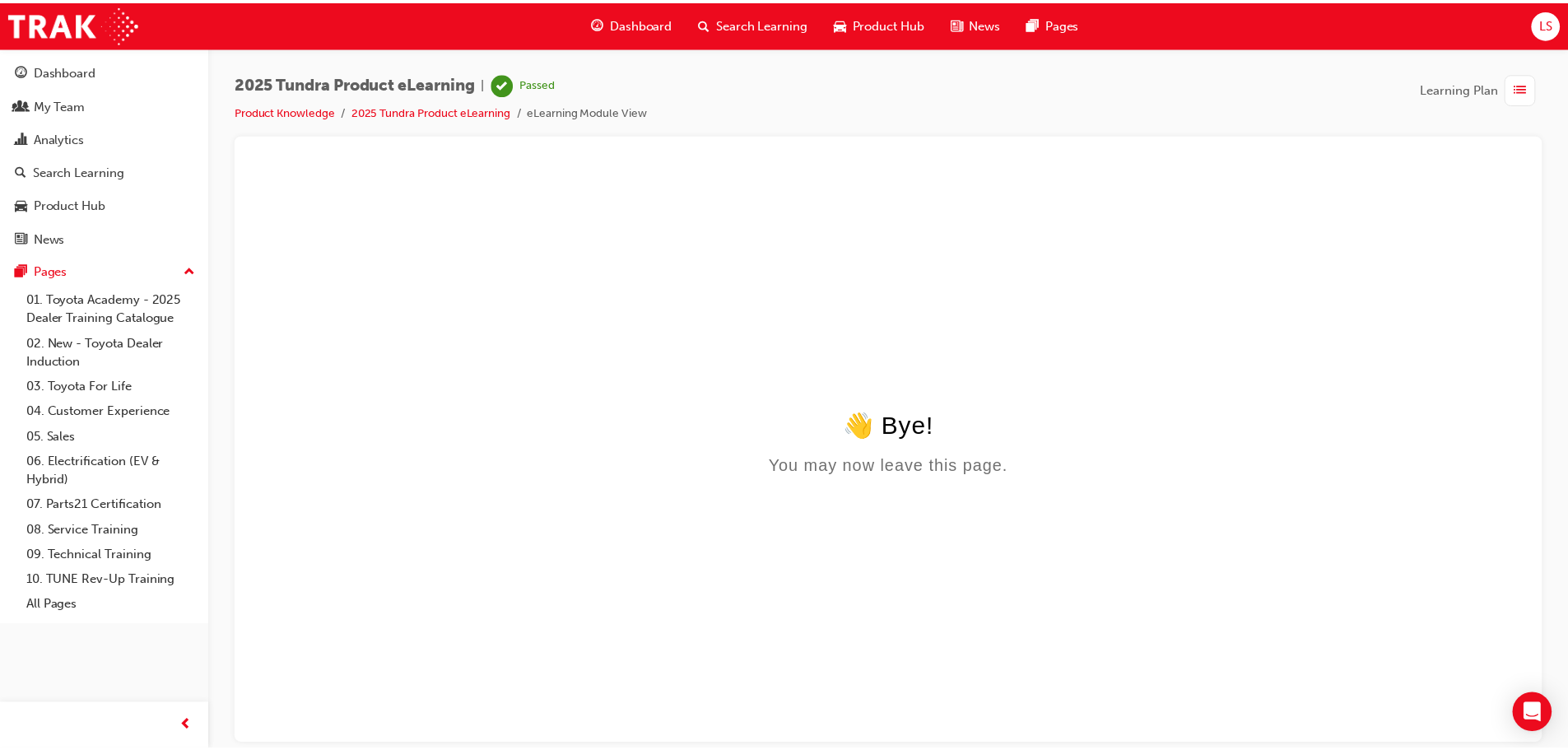
scroll to position [0, 0]
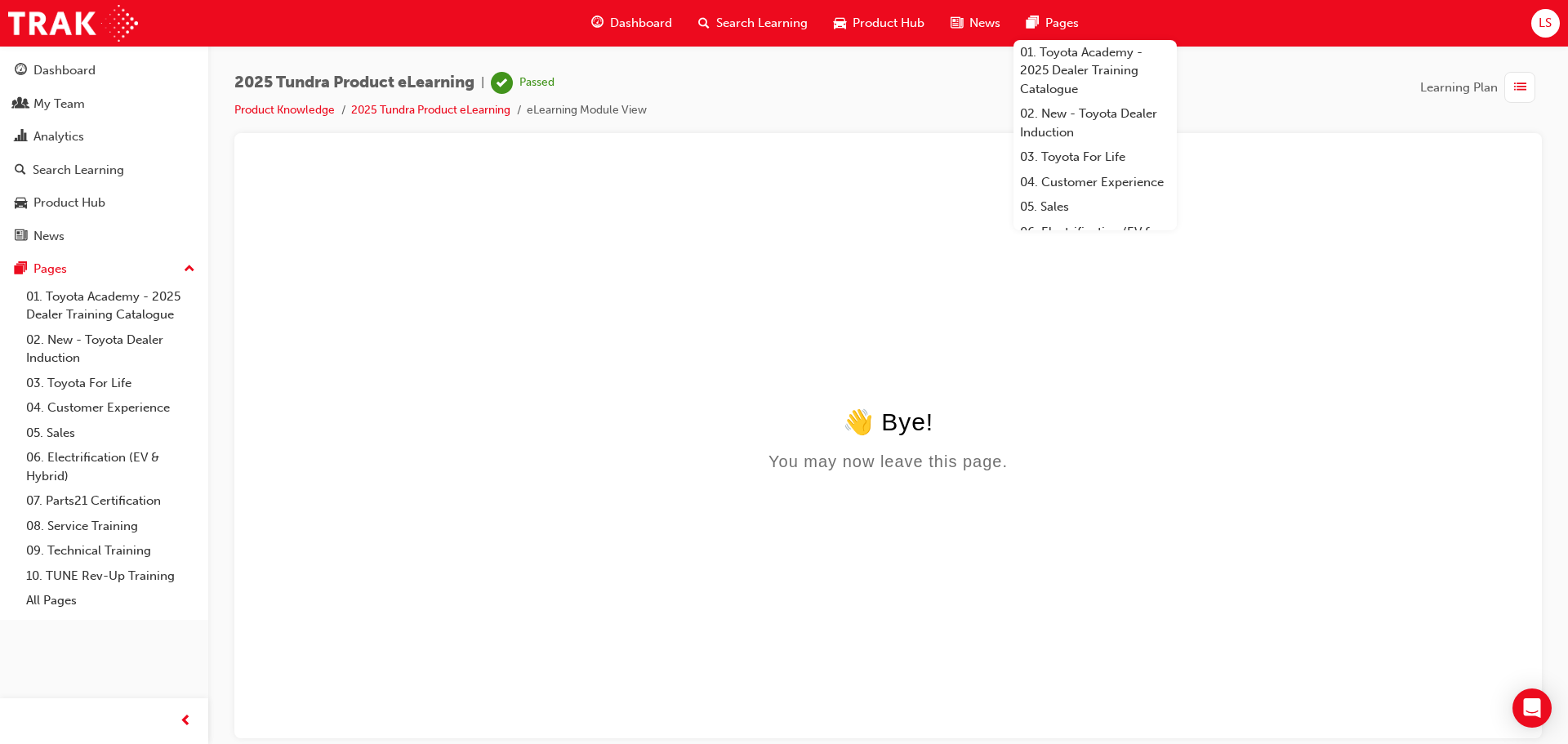
click at [652, 22] on span "Dashboard" at bounding box center [641, 23] width 62 height 19
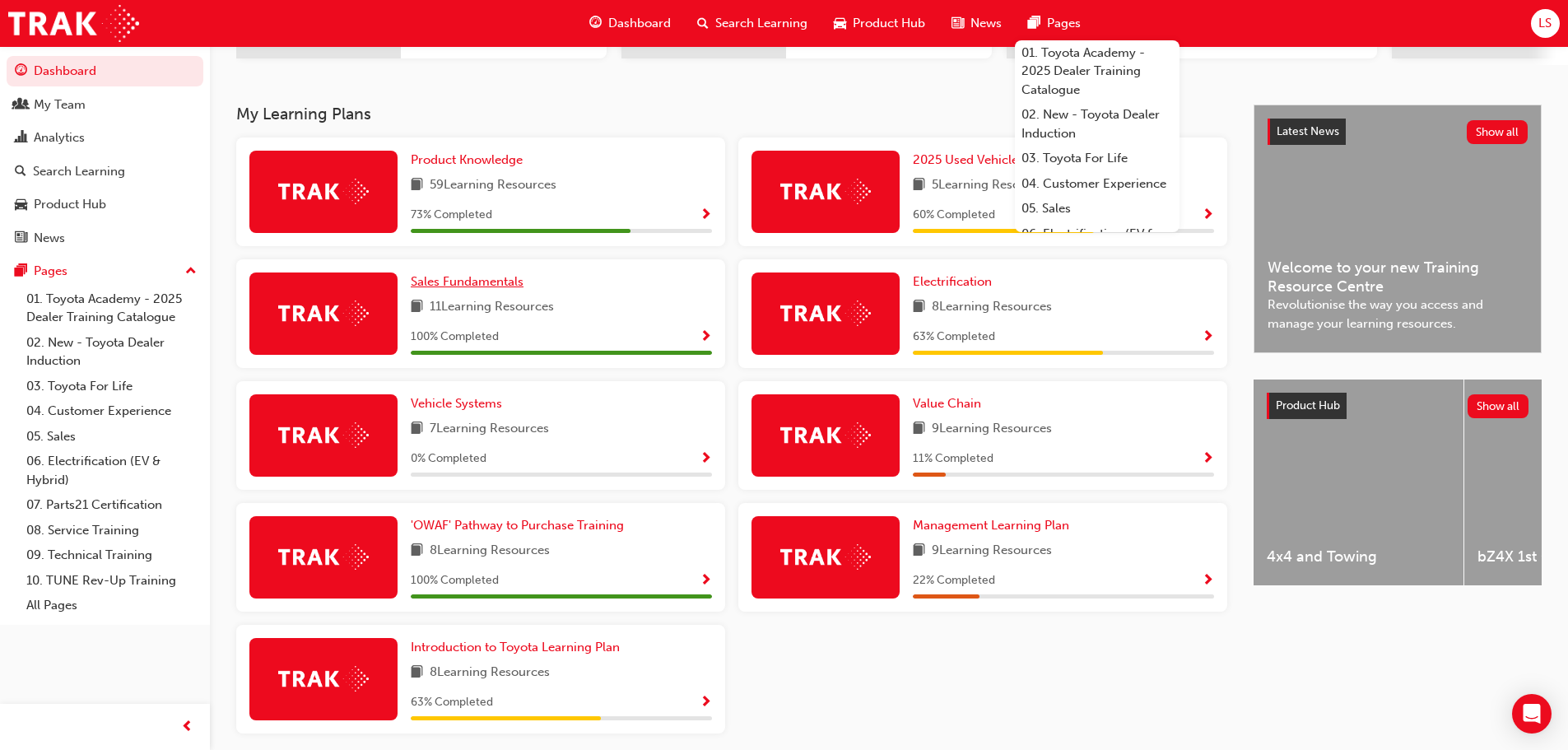
scroll to position [220, 0]
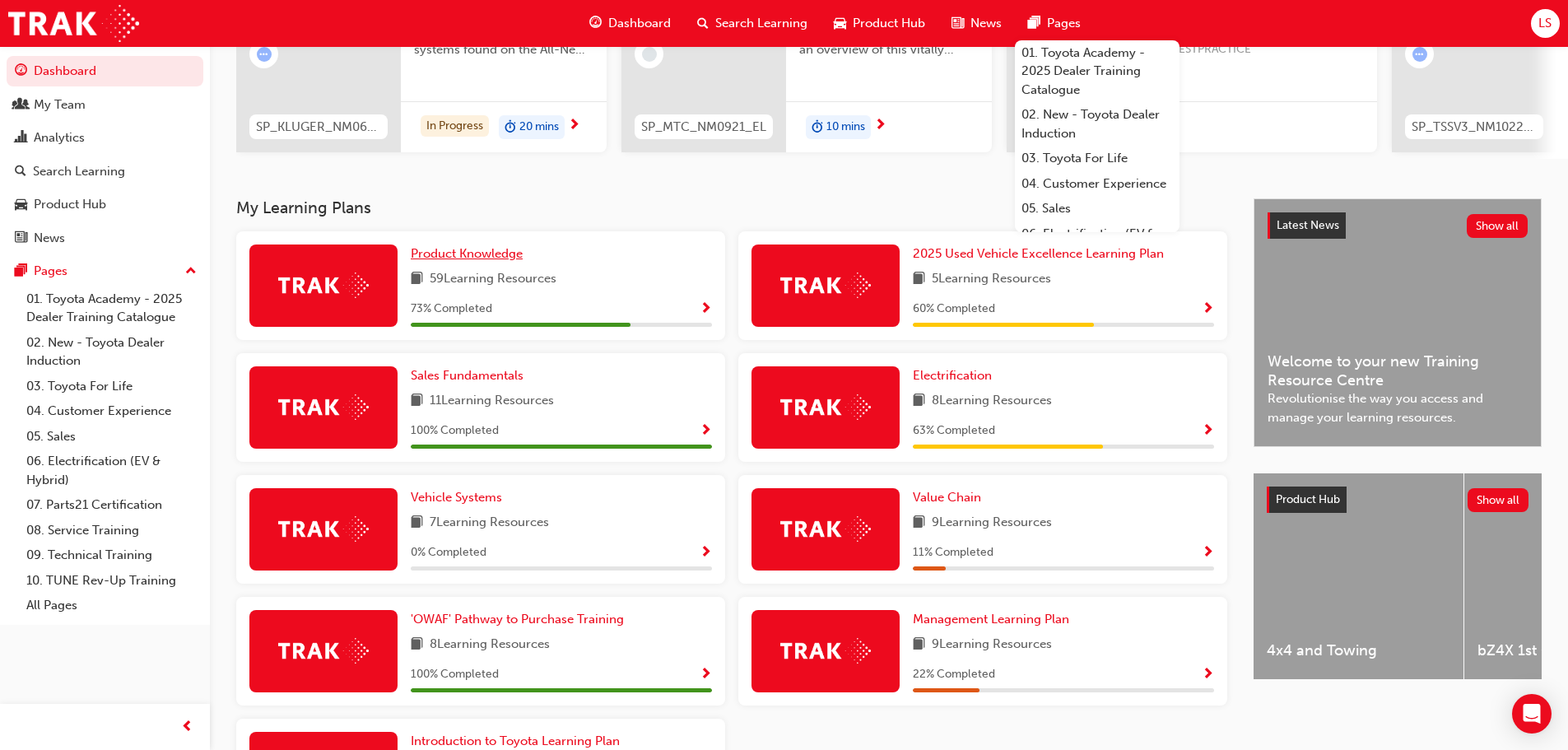
click at [492, 260] on span "Product Knowledge" at bounding box center [467, 254] width 112 height 14
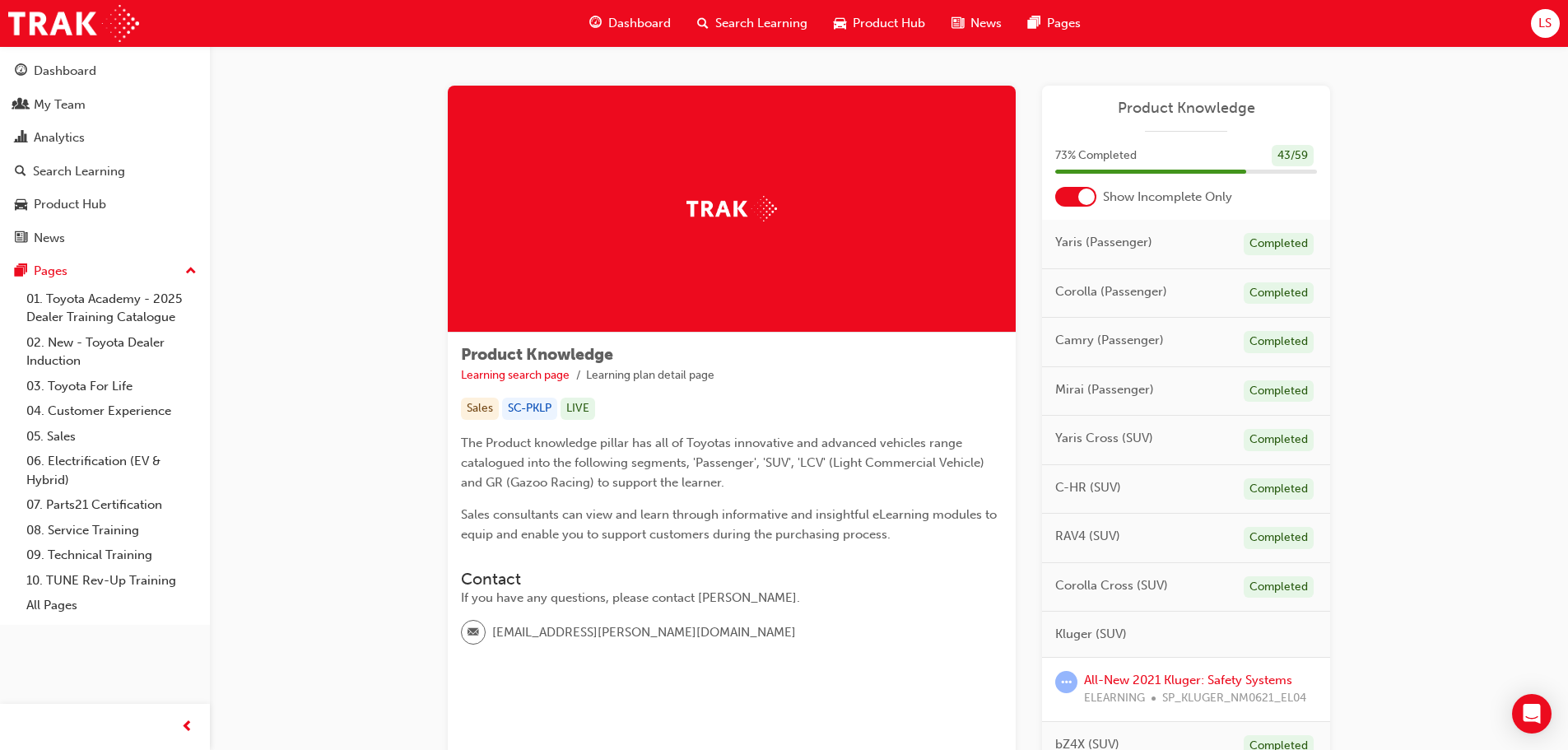
click at [646, 21] on span "Dashboard" at bounding box center [640, 23] width 63 height 19
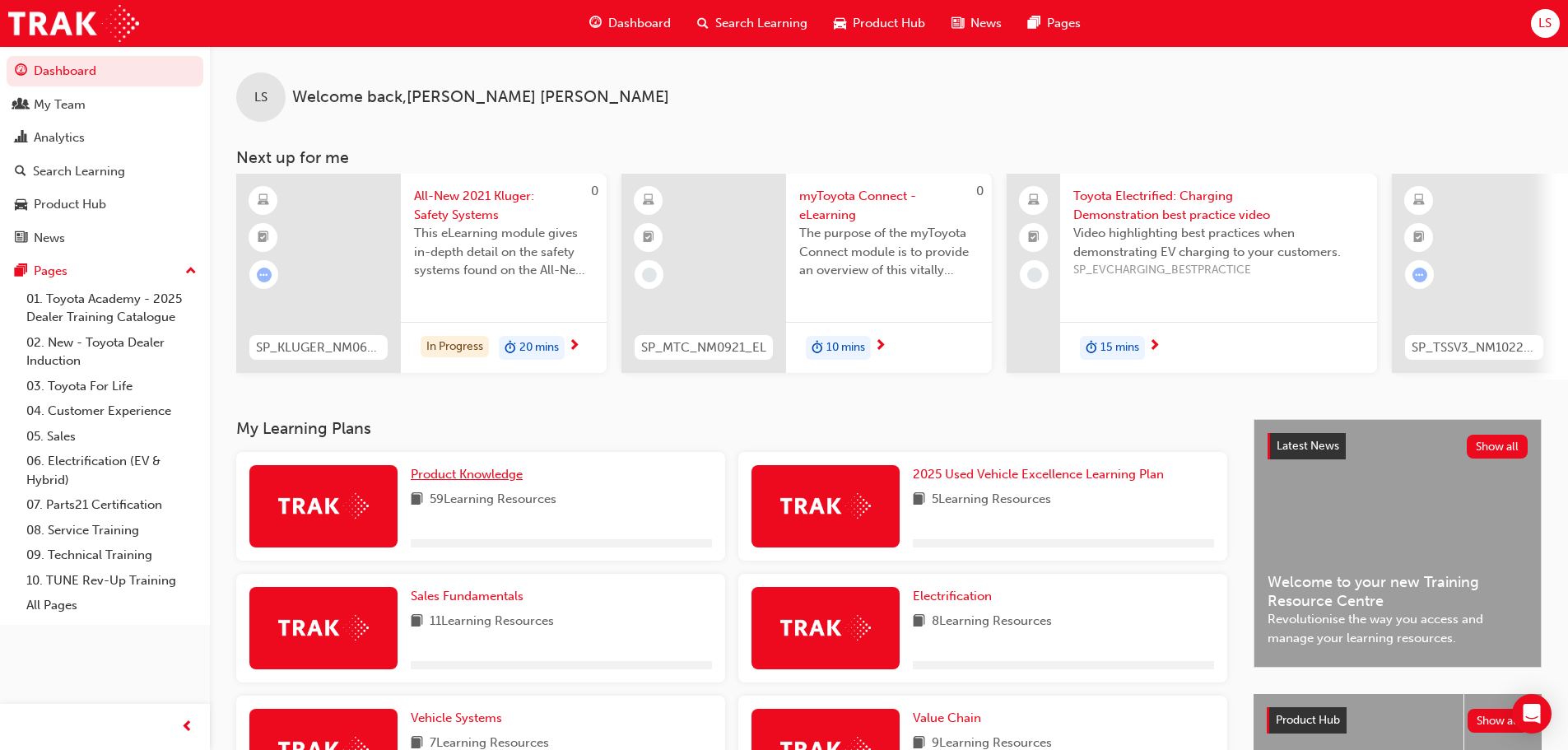
click at [500, 481] on span "Product Knowledge" at bounding box center [467, 474] width 112 height 14
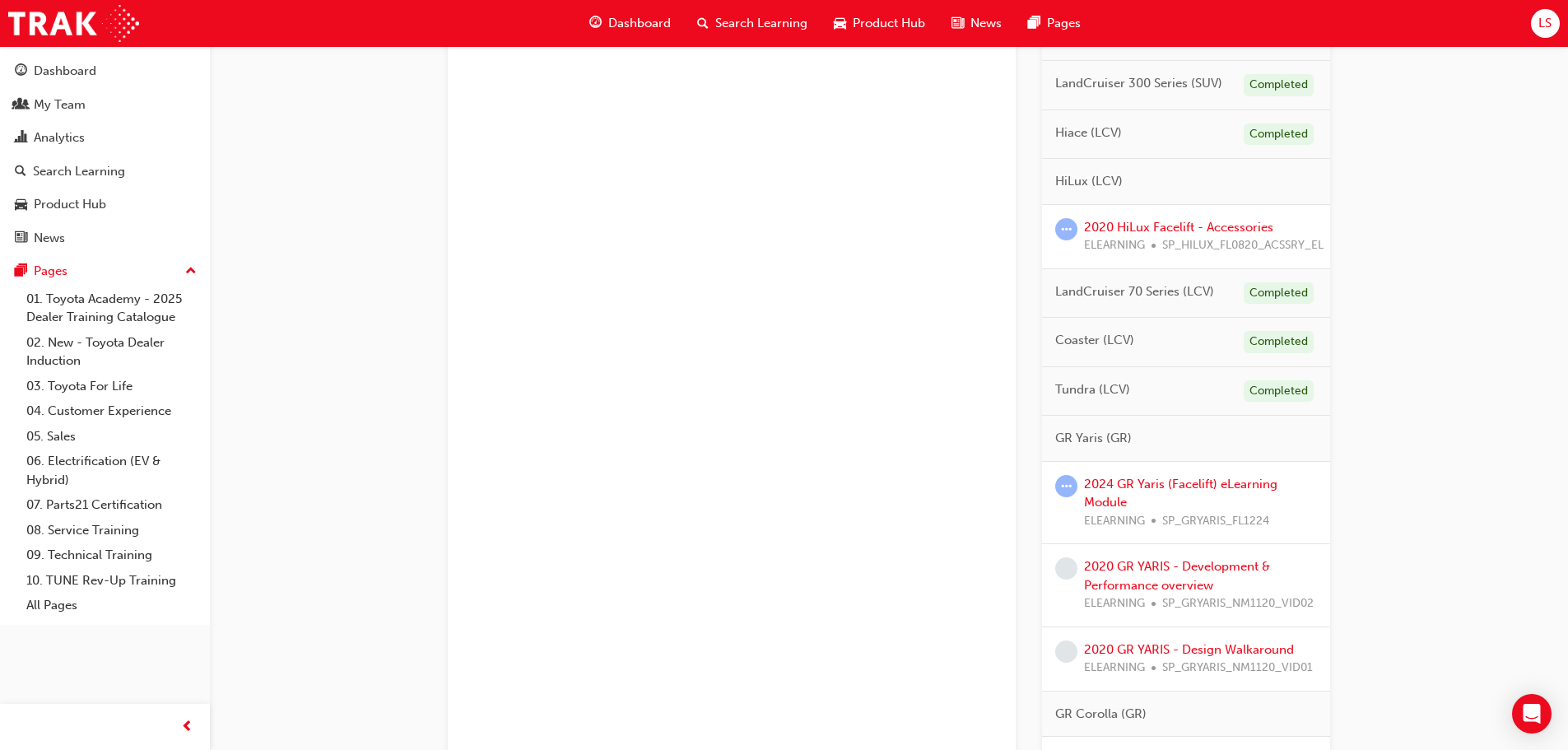
scroll to position [823, 0]
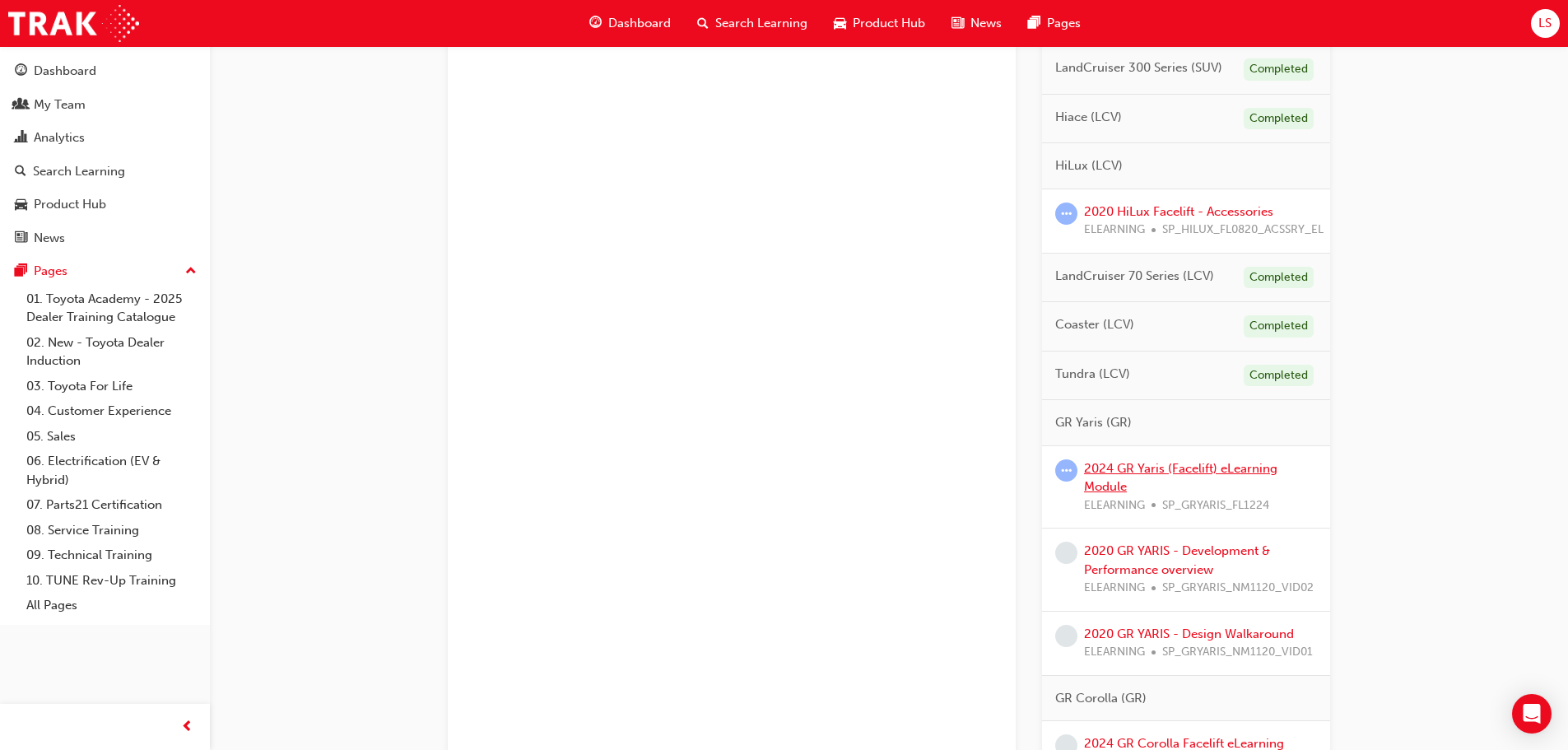
click at [1104, 470] on link "2024 GR Yaris (Facelift) eLearning Module" at bounding box center [1180, 478] width 193 height 34
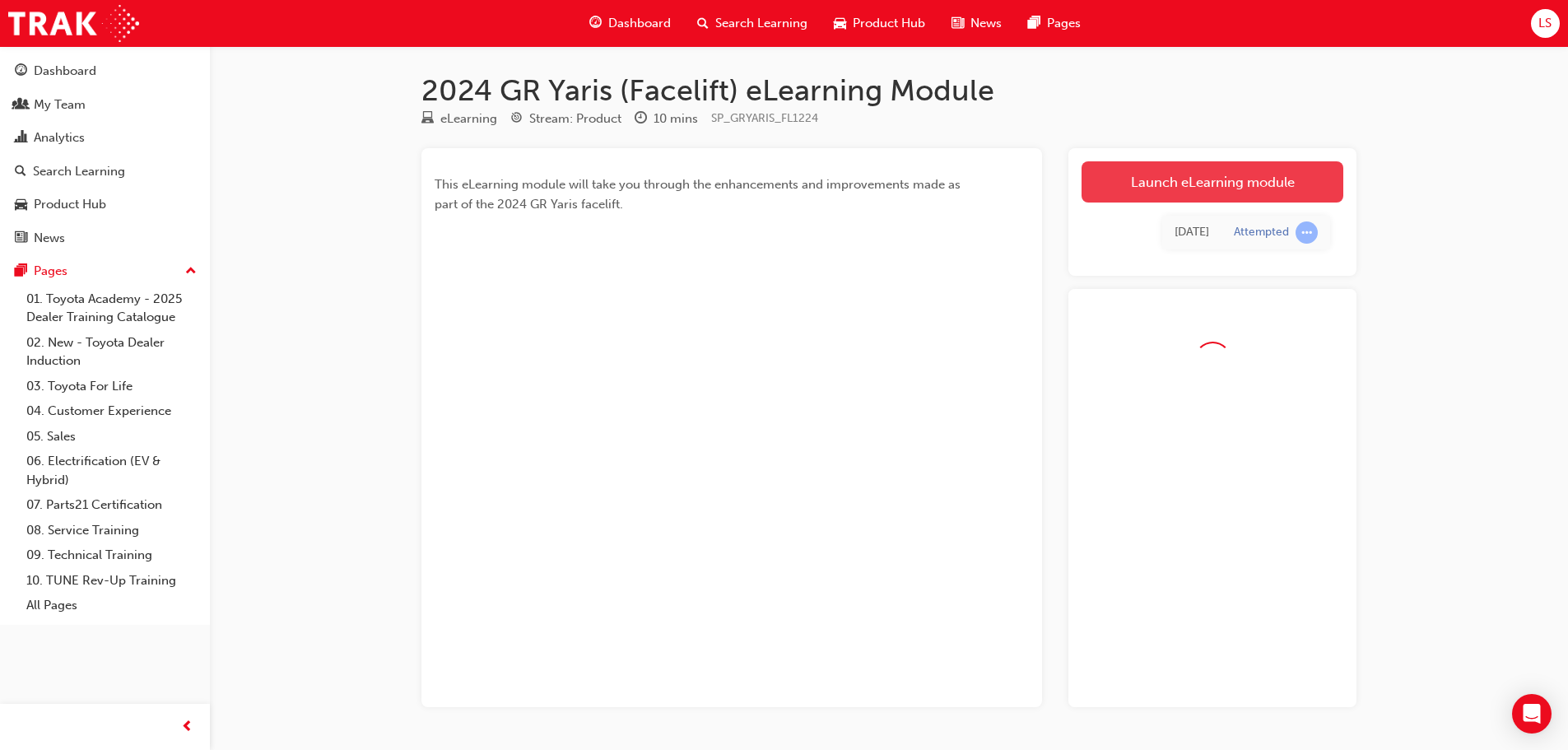
click at [1196, 189] on link "Launch eLearning module" at bounding box center [1212, 182] width 262 height 41
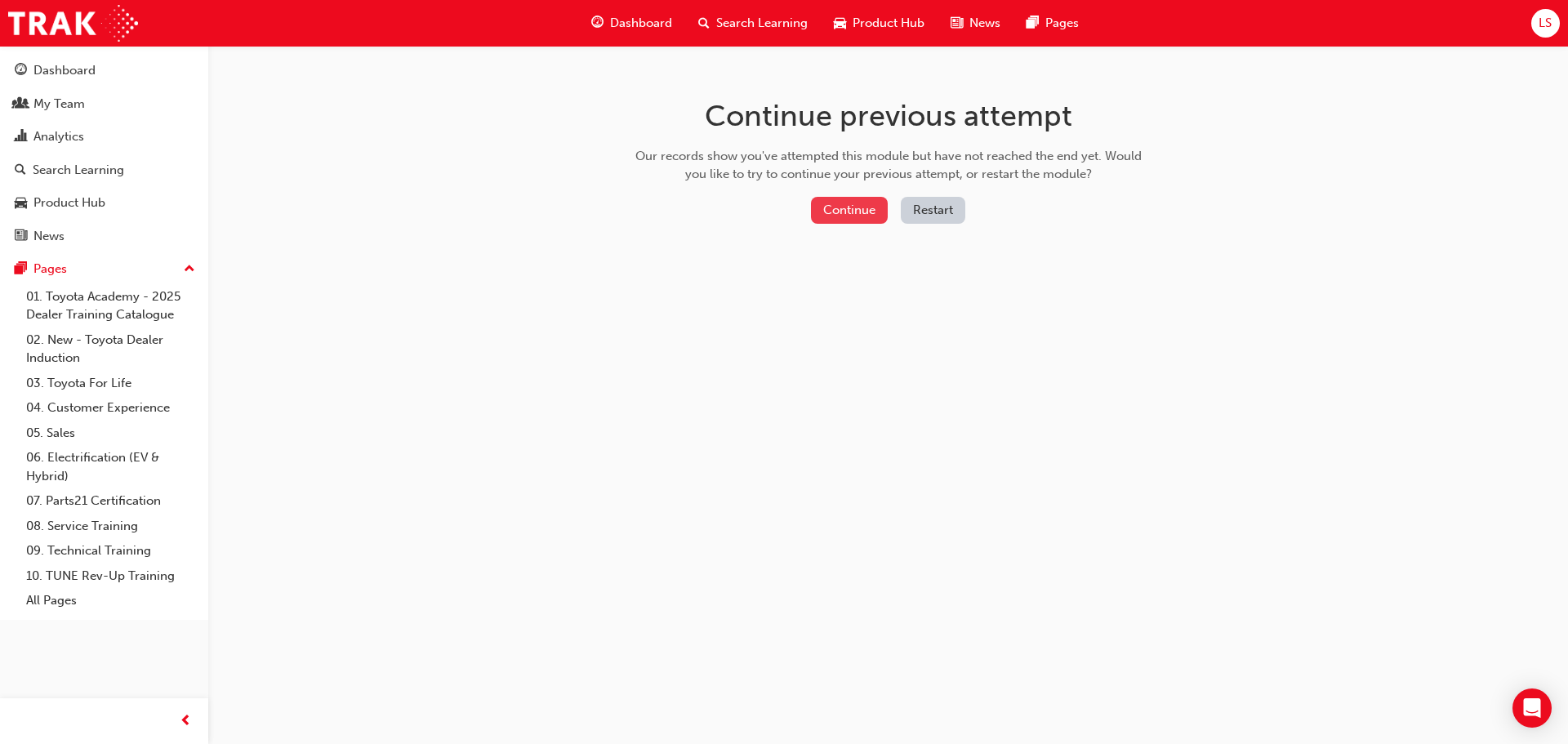
click at [843, 208] on button "Continue" at bounding box center [850, 211] width 77 height 27
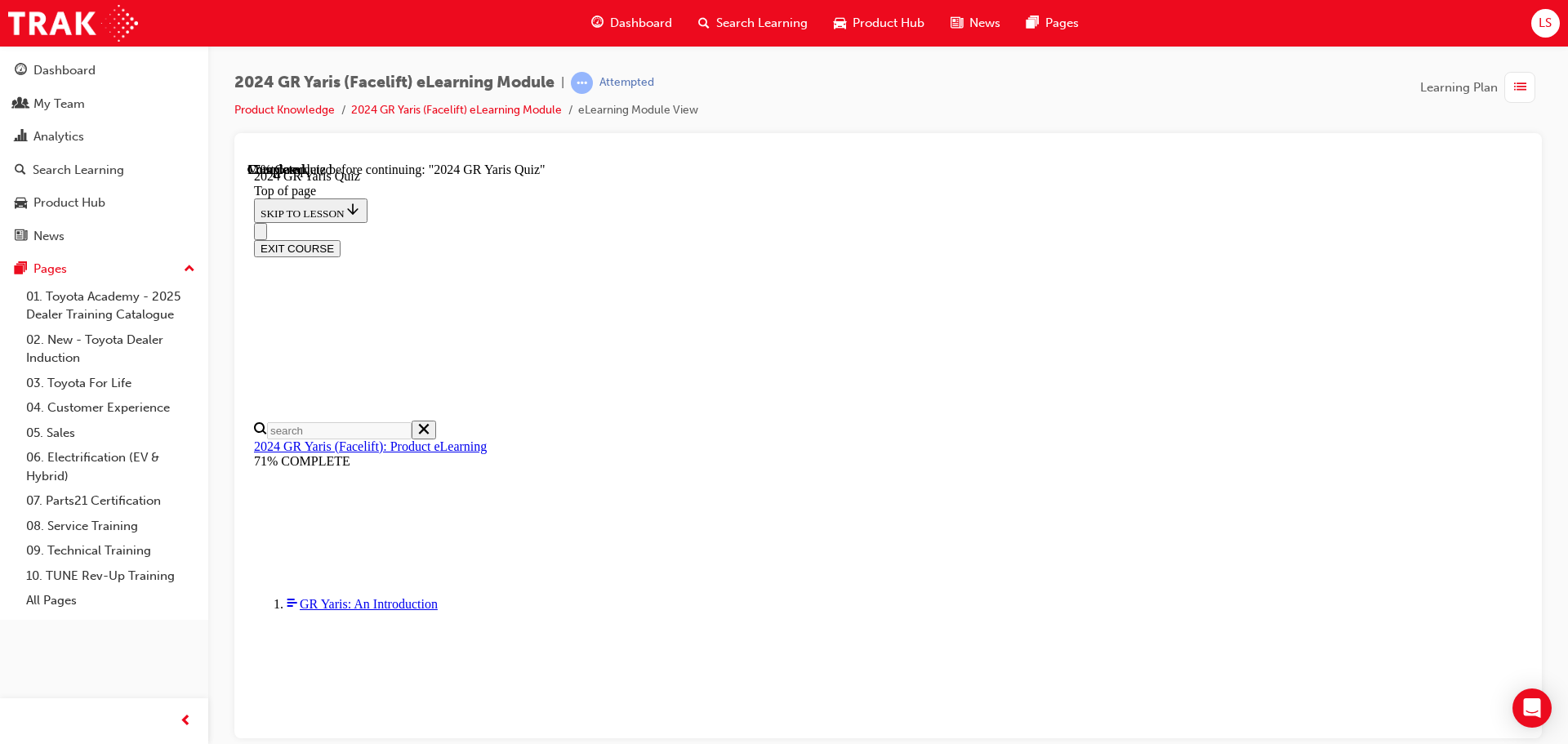
scroll to position [466, 0]
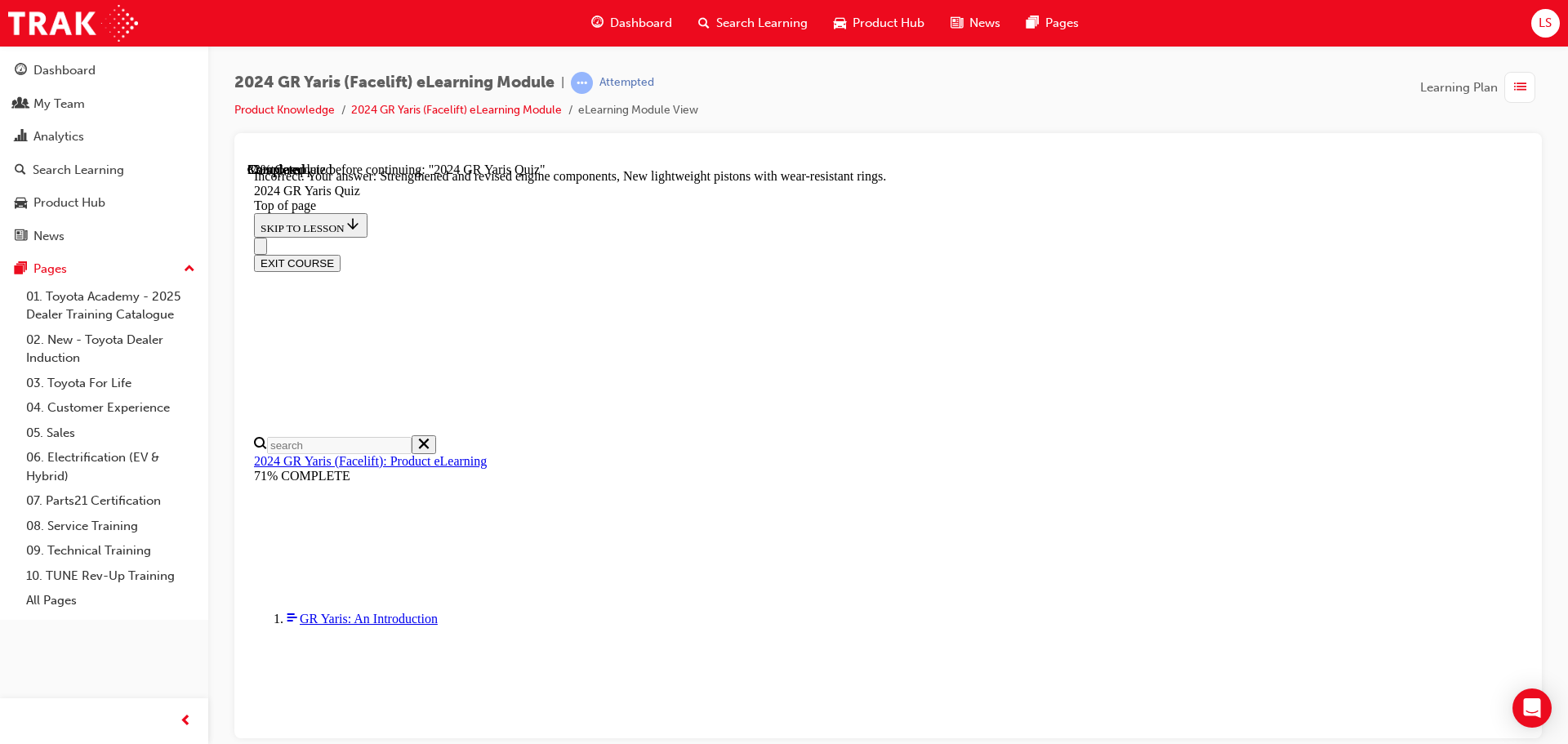
scroll to position [657, 0]
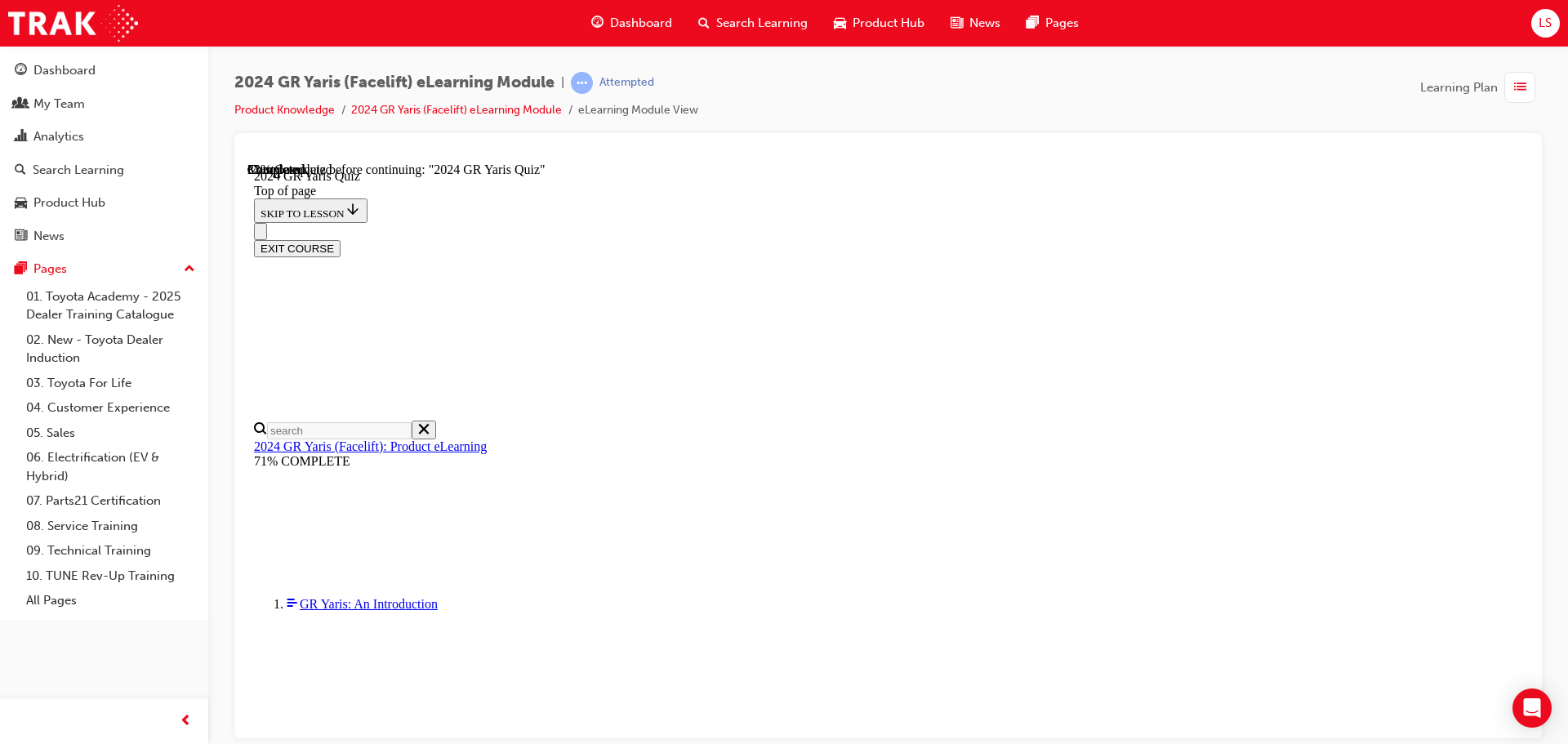
scroll to position [408, 0]
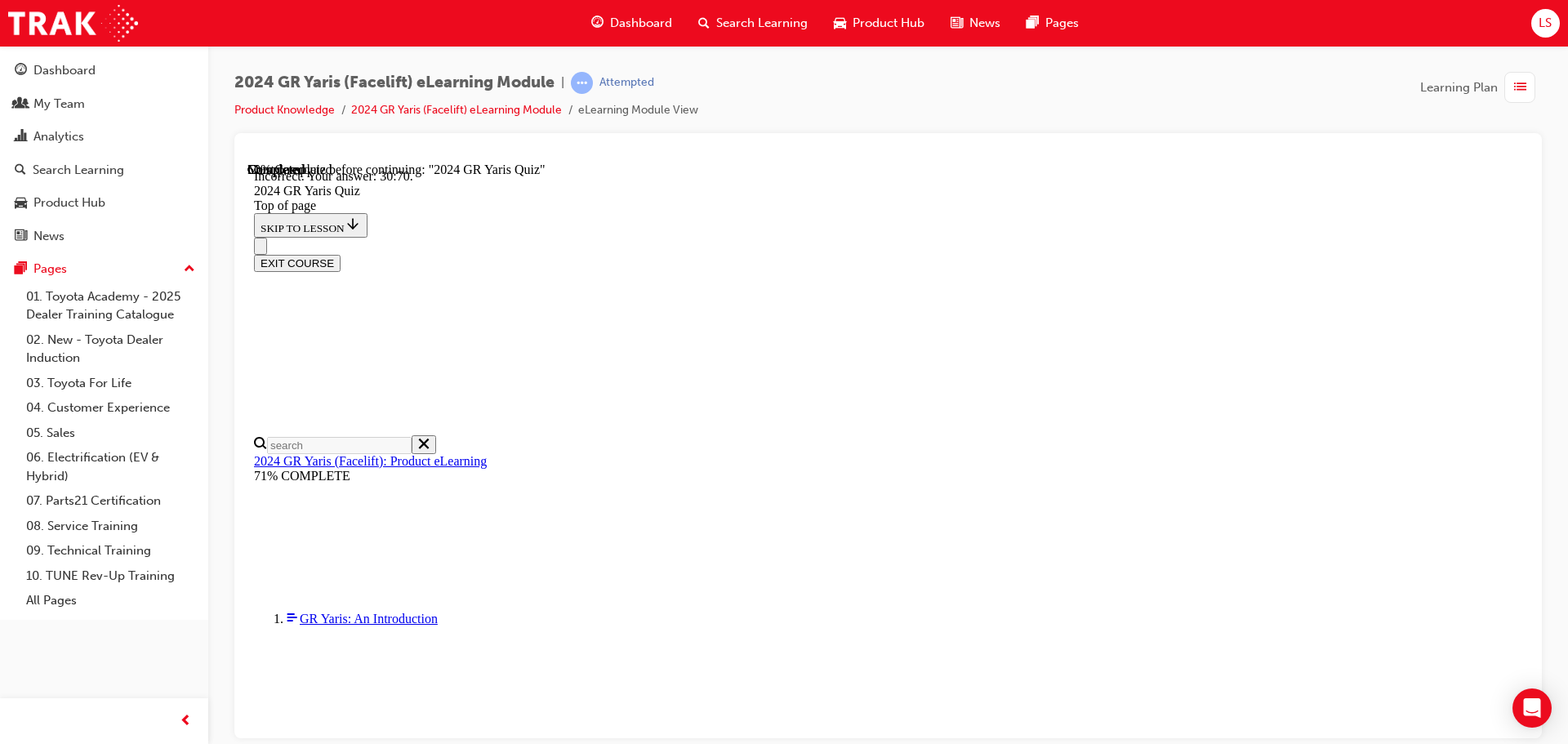
scroll to position [657, 0]
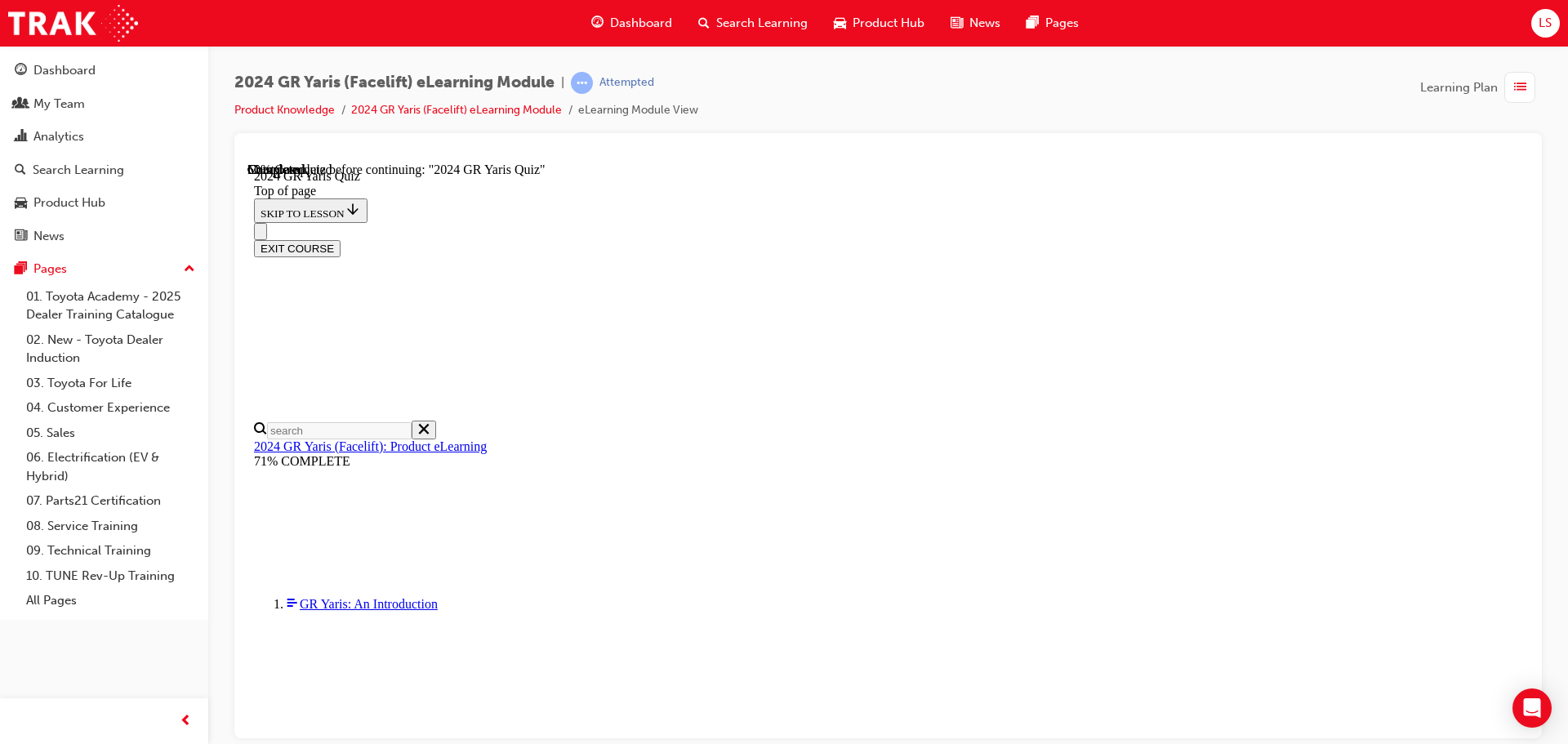
scroll to position [490, 0]
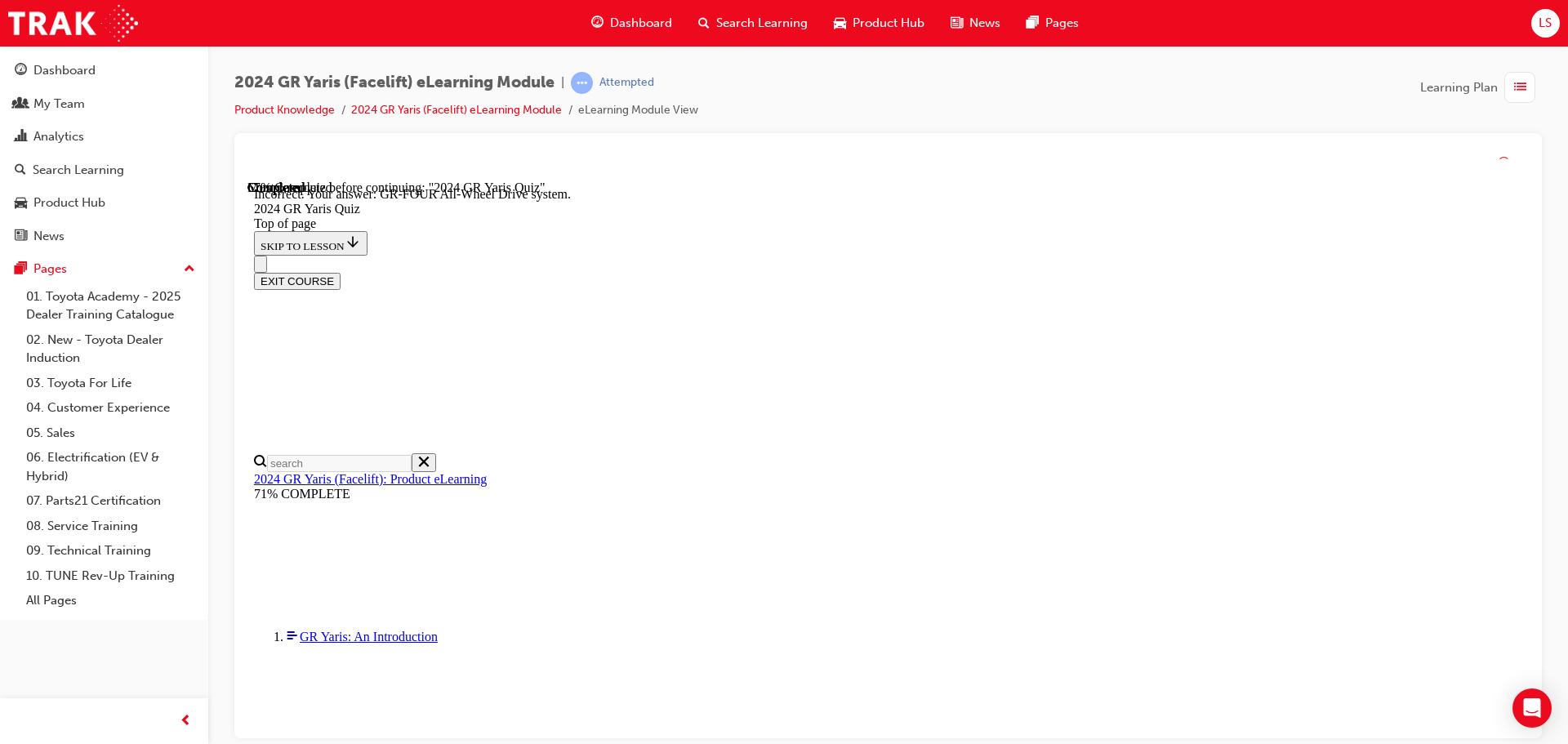
scroll to position [684, 0]
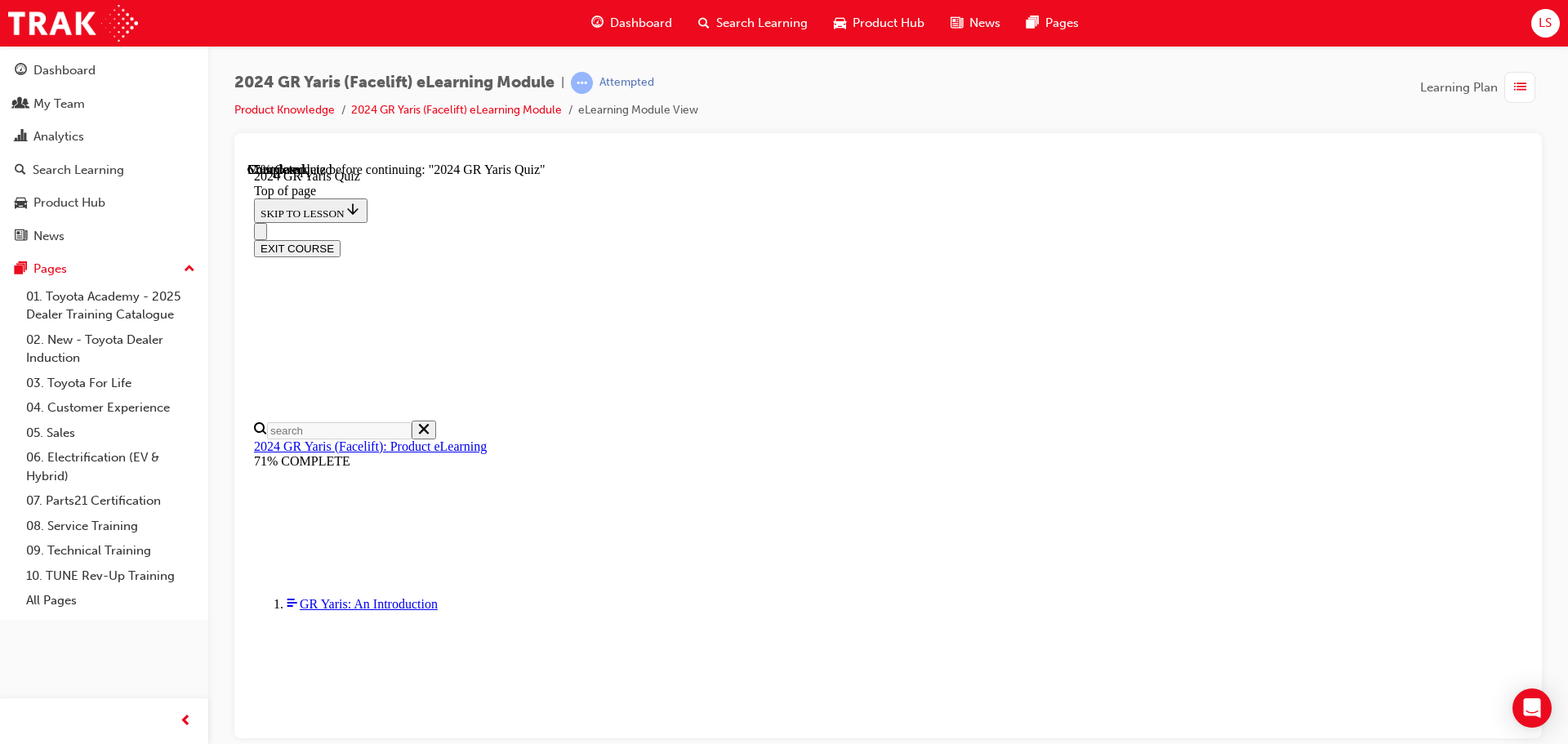
scroll to position [244, 0]
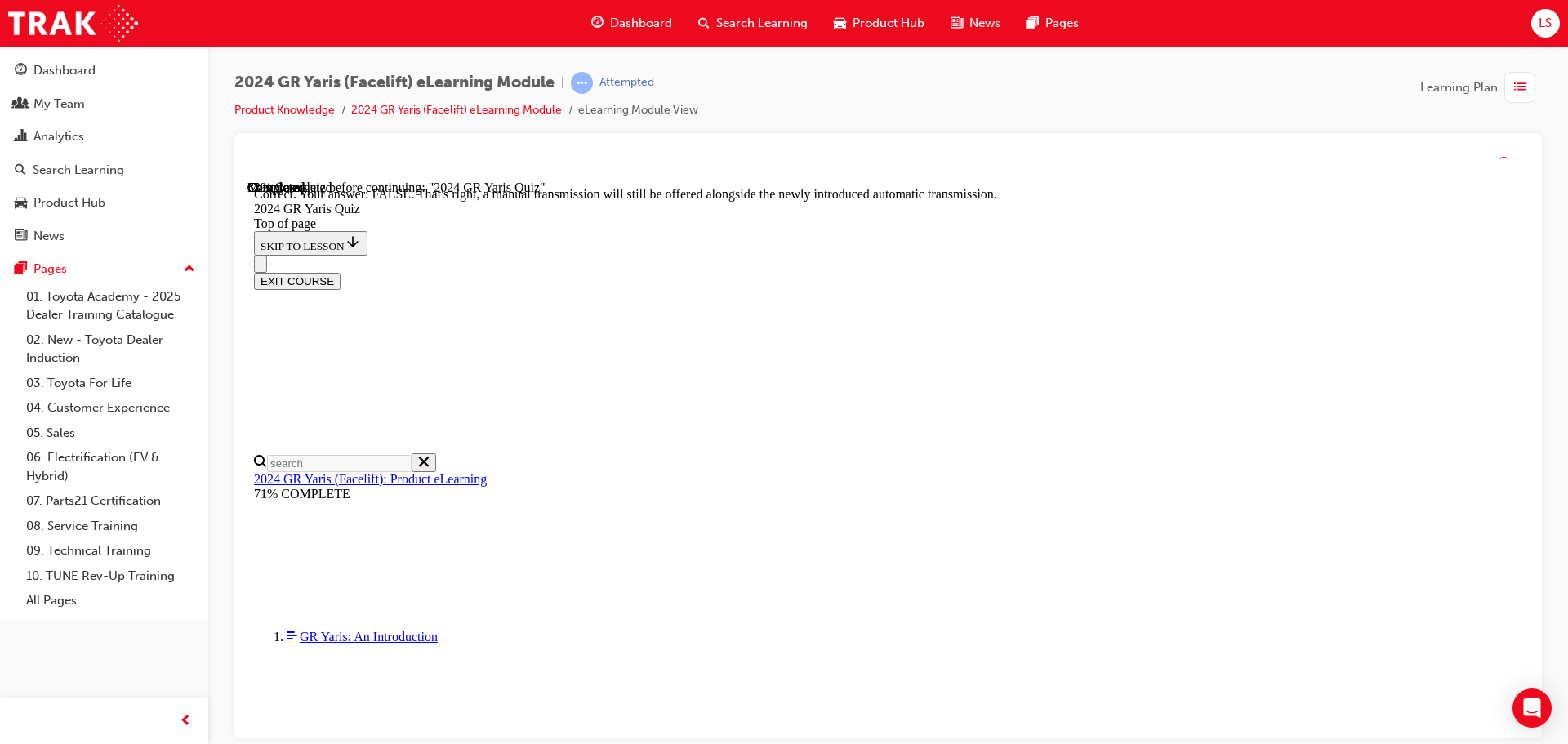
scroll to position [609, 0]
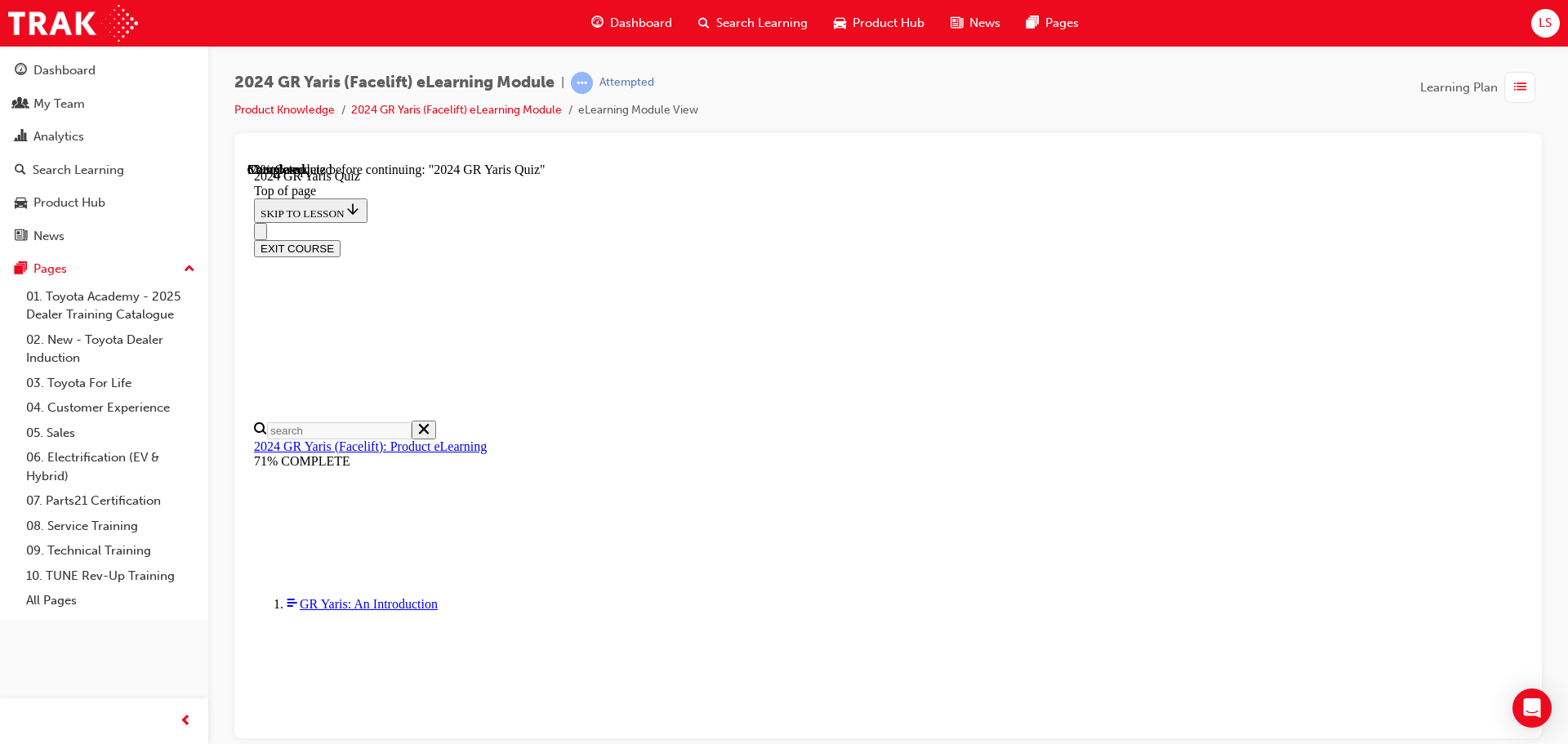
scroll to position [244, 0]
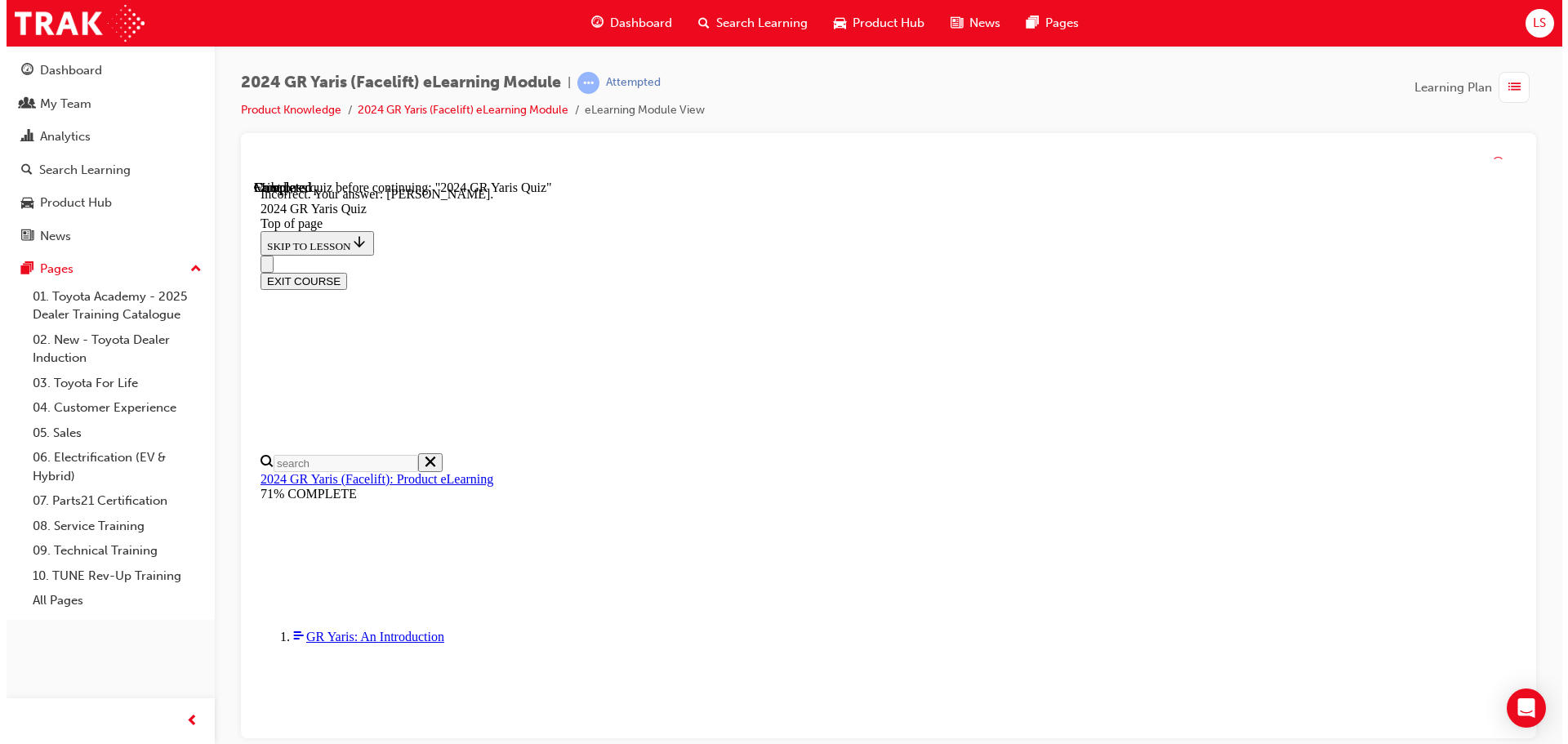
scroll to position [371, 0]
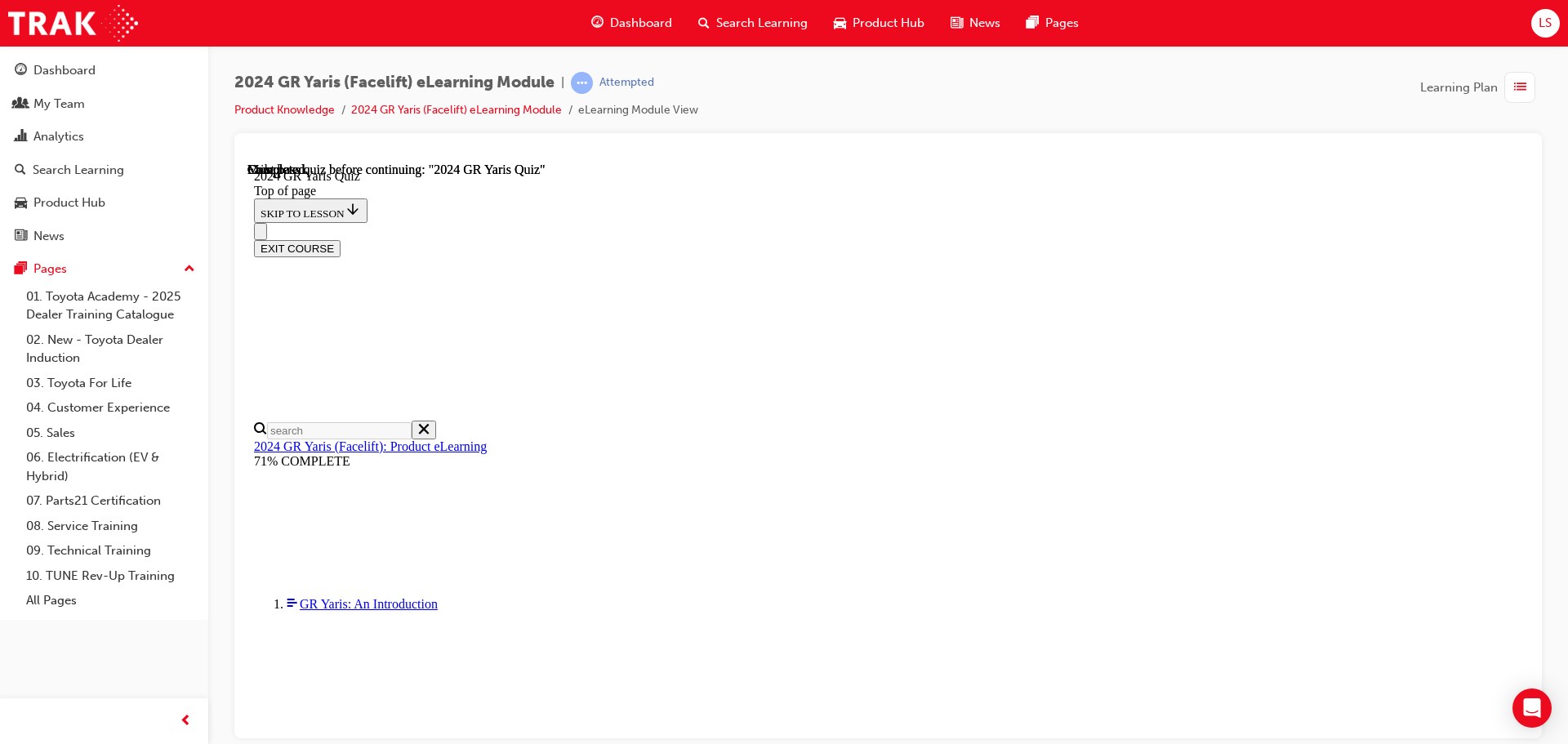
scroll to position [319, 0]
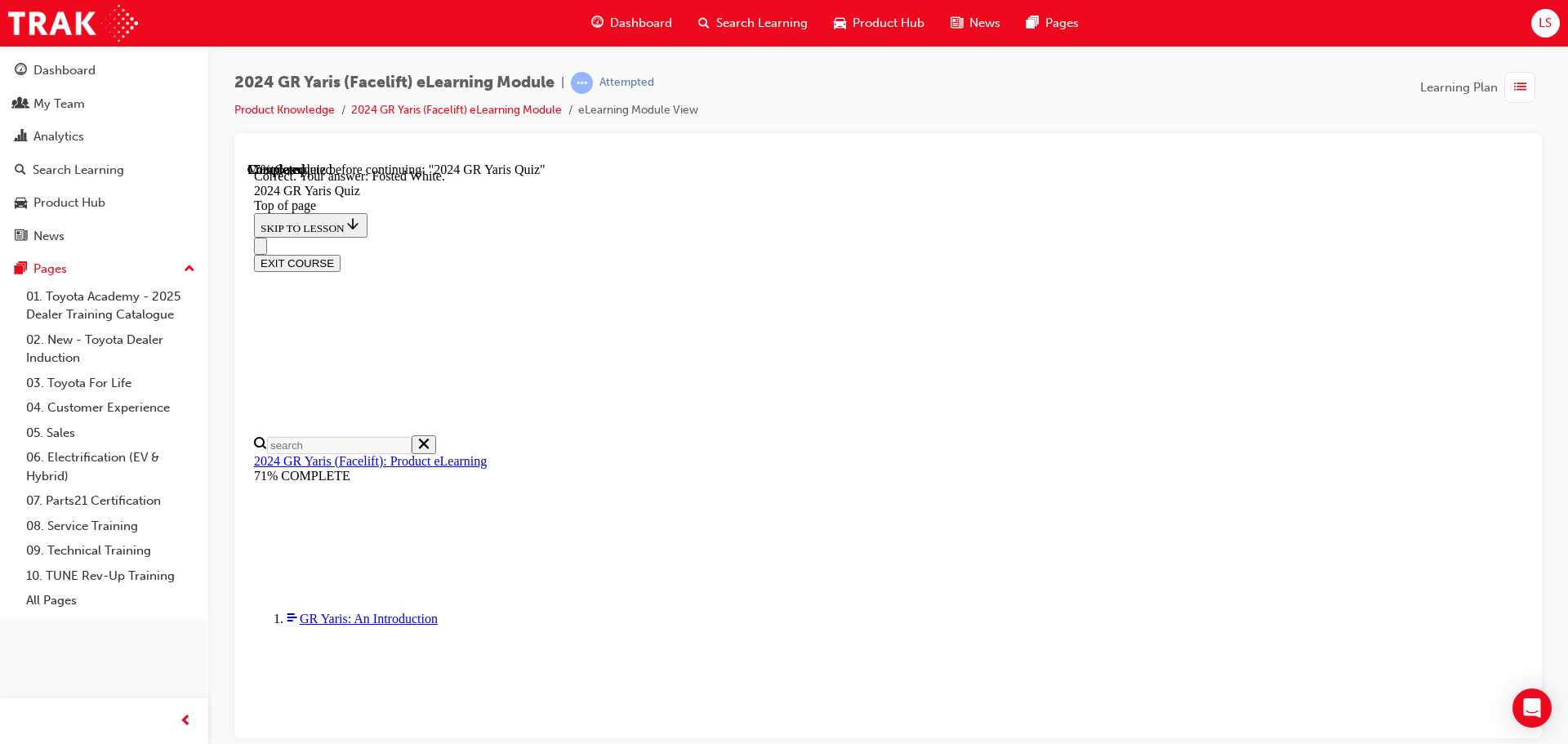
scroll to position [371, 0]
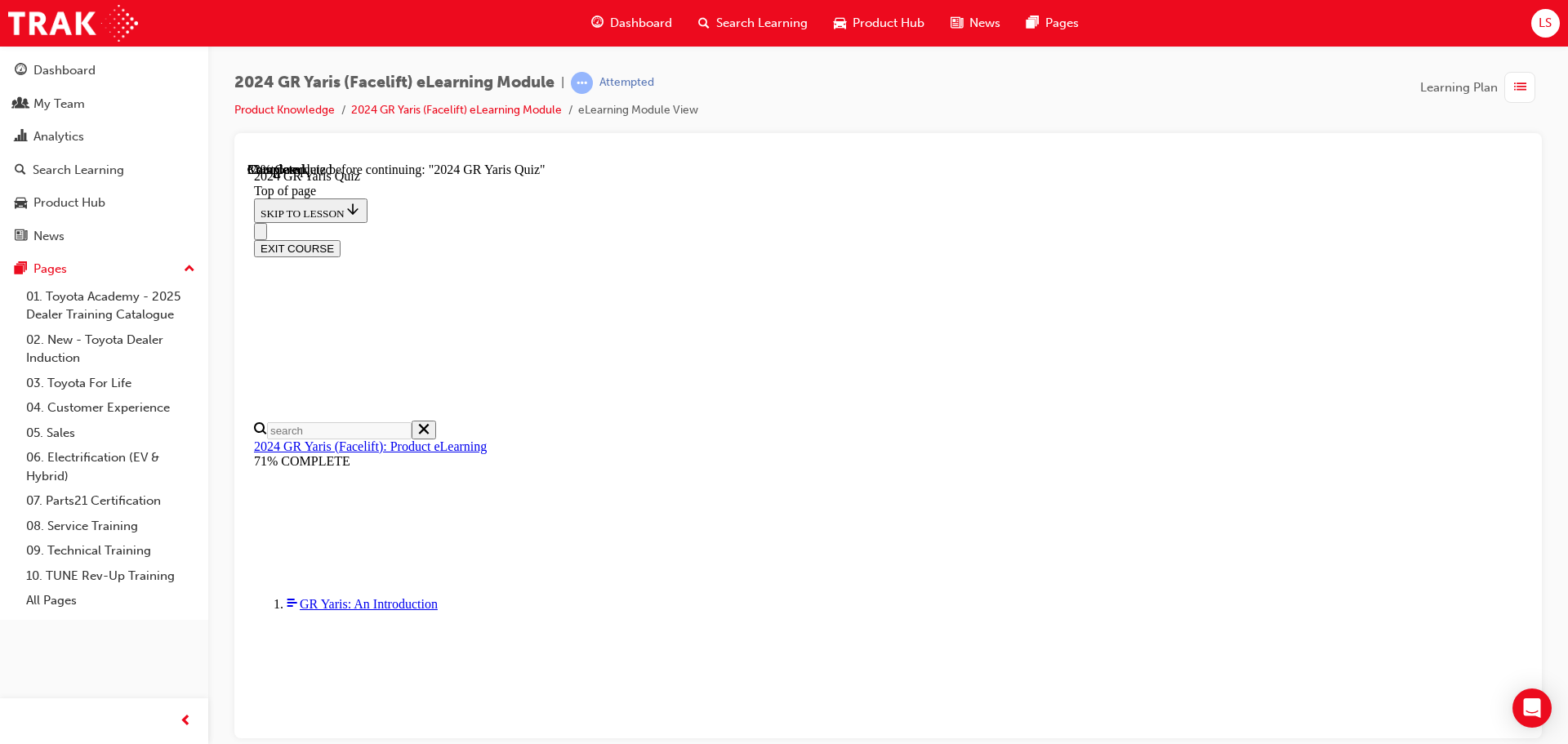
scroll to position [490, 0]
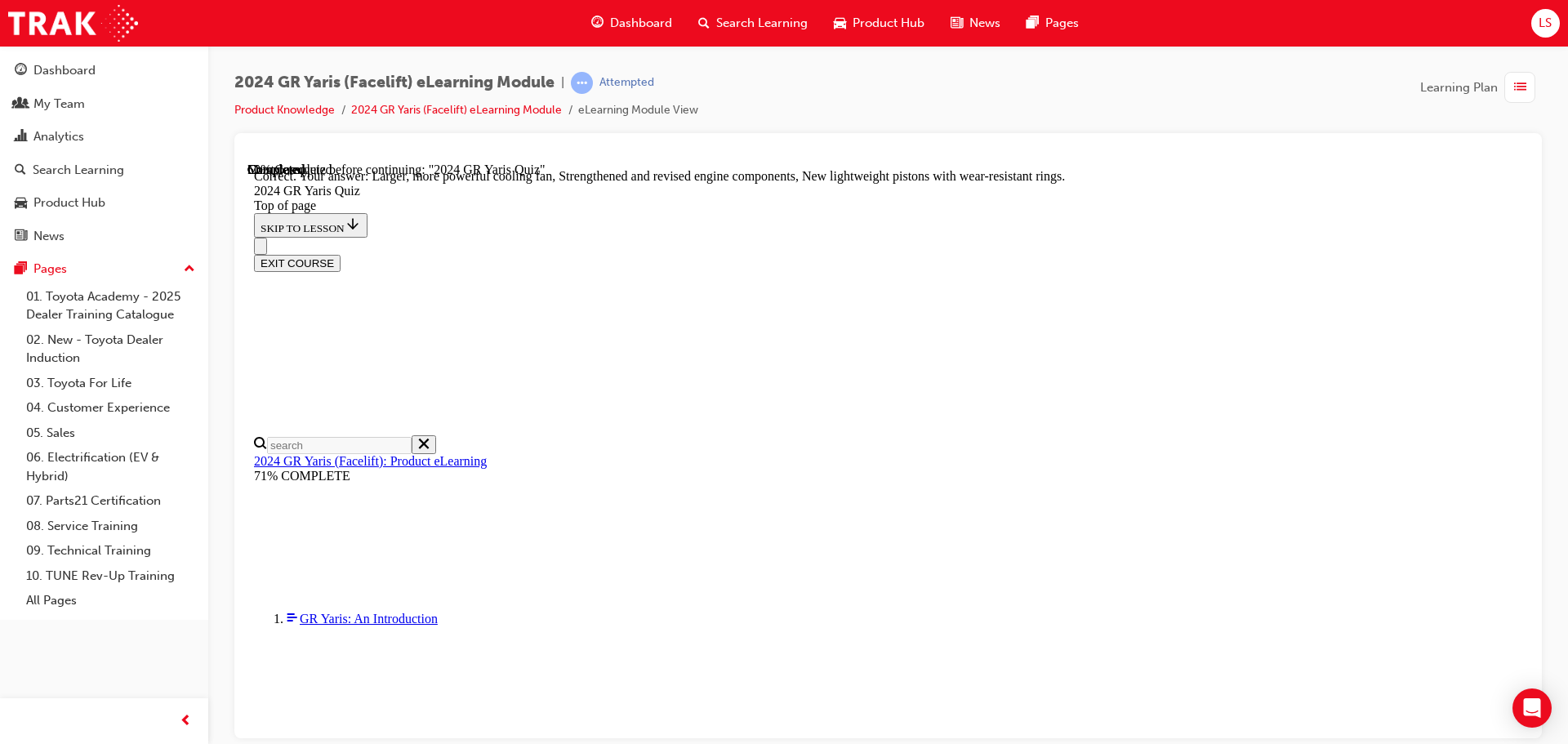
scroll to position [657, 0]
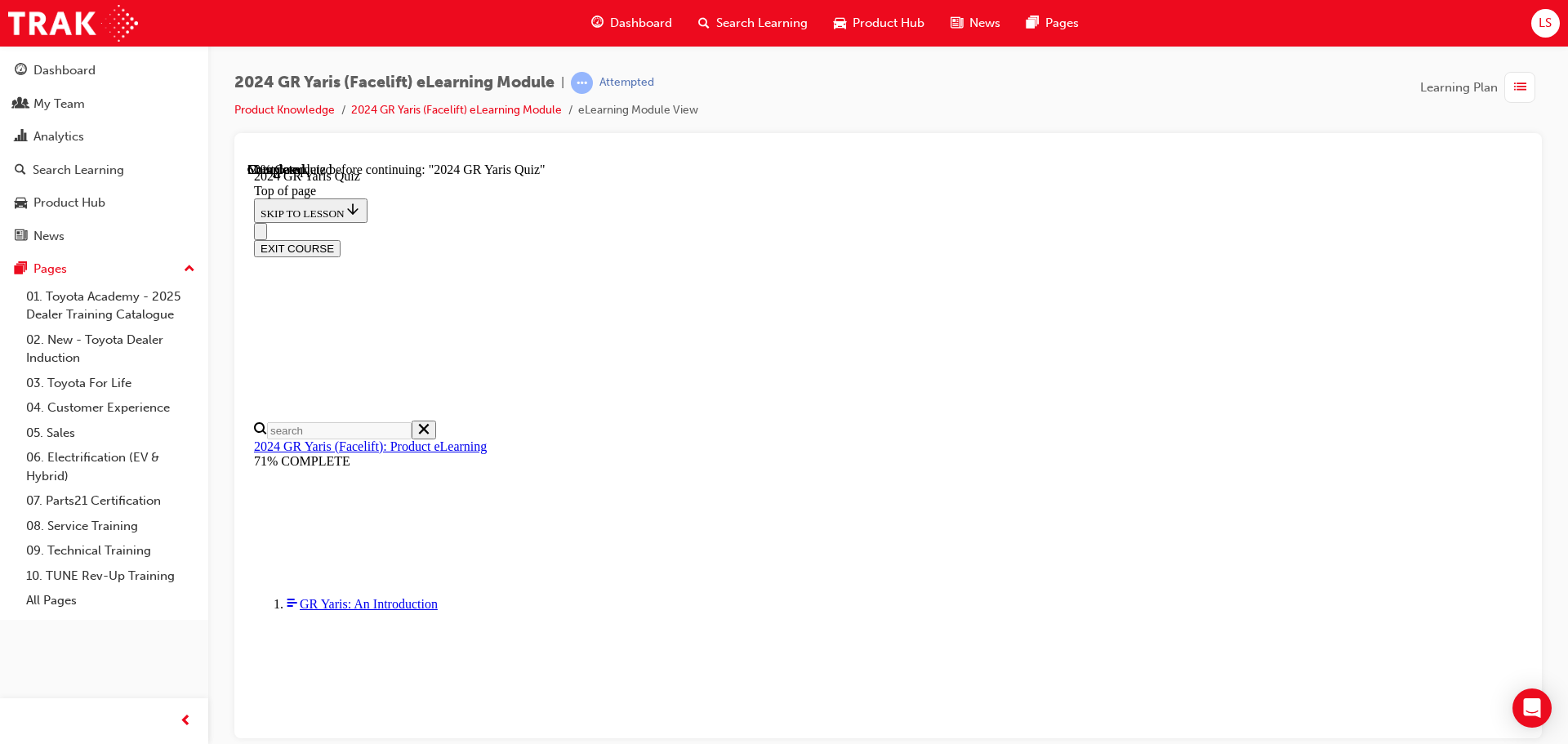
scroll to position [244, 0]
drag, startPoint x: 726, startPoint y: 211, endPoint x: 832, endPoint y: 269, distance: 120.8
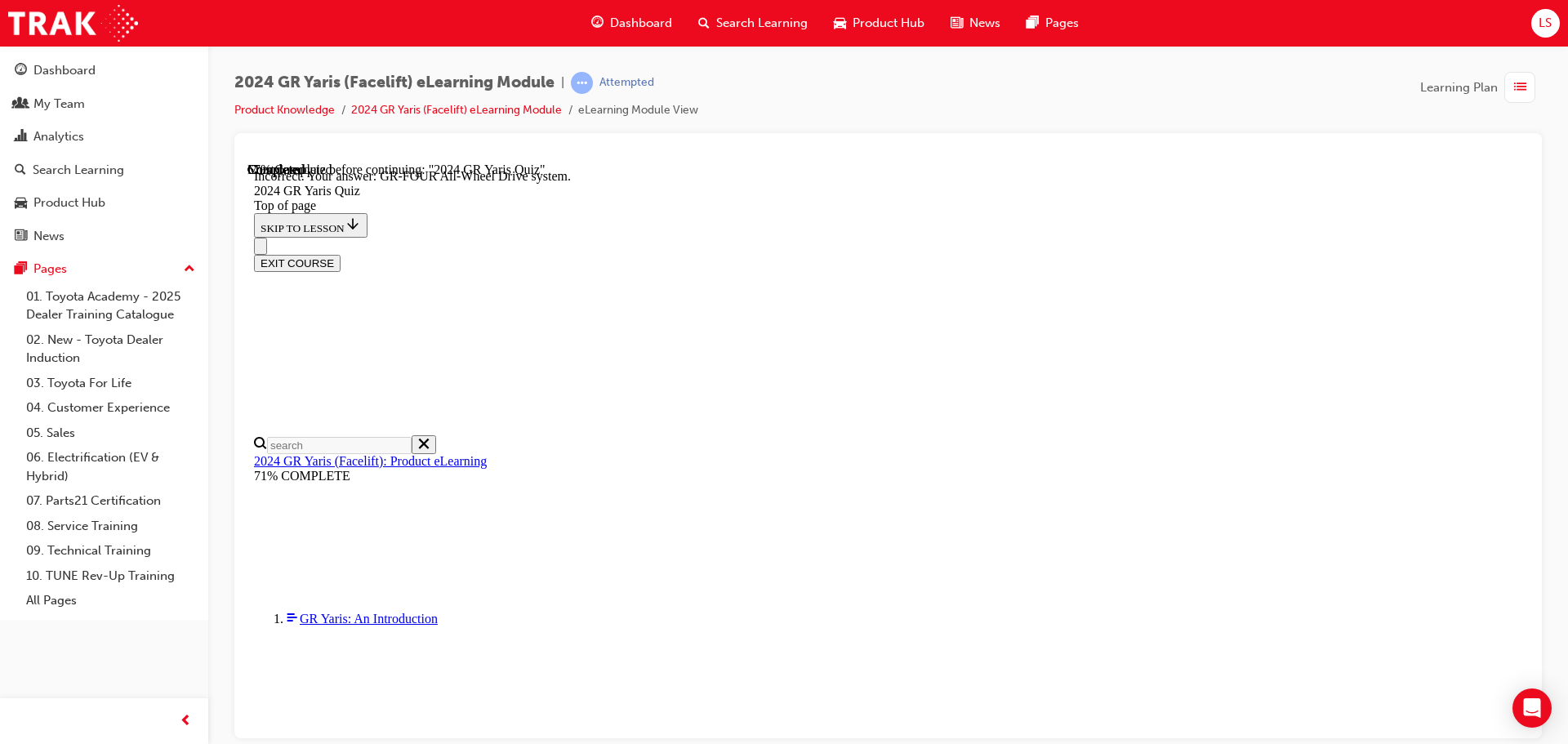
scroll to position [684, 0]
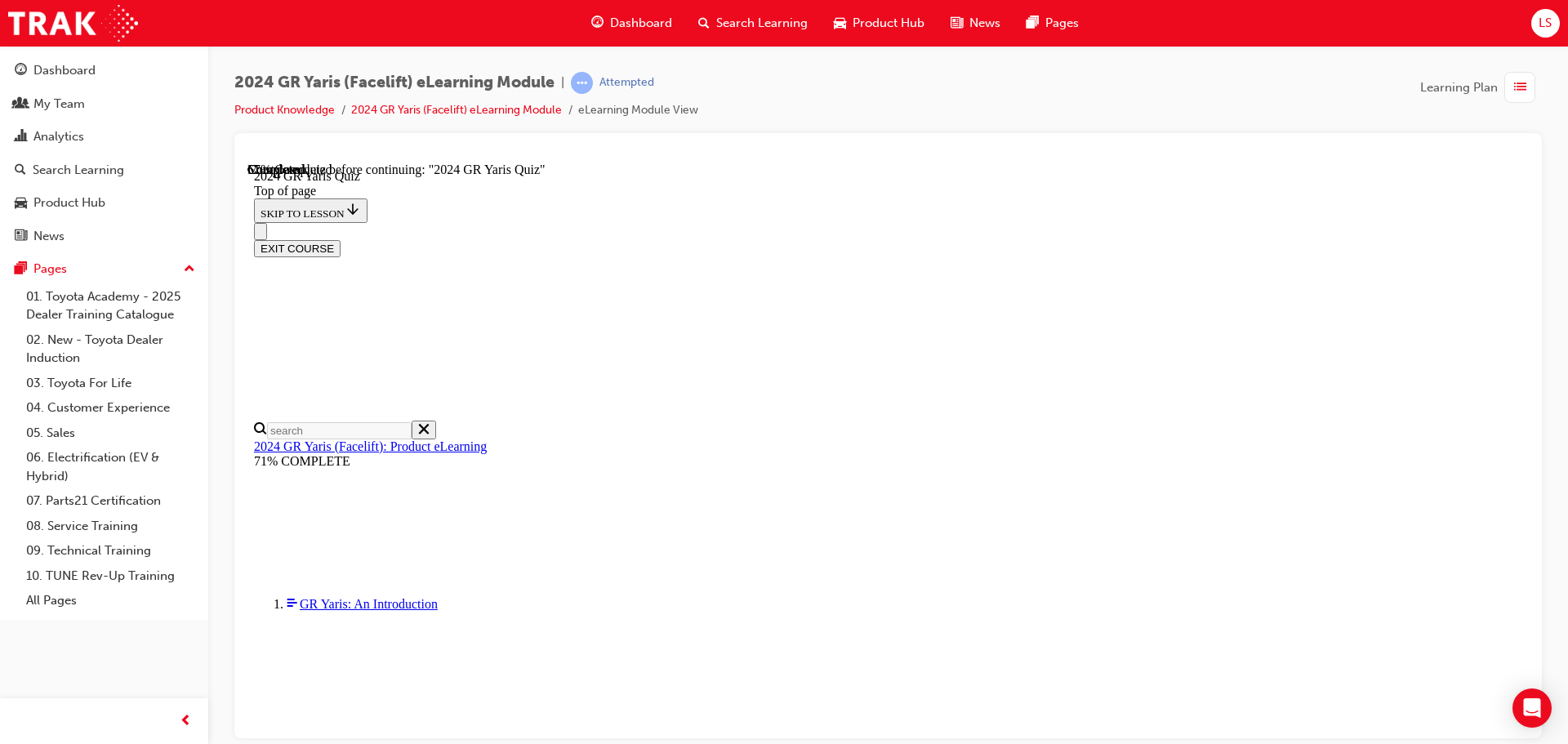
scroll to position [408, 0]
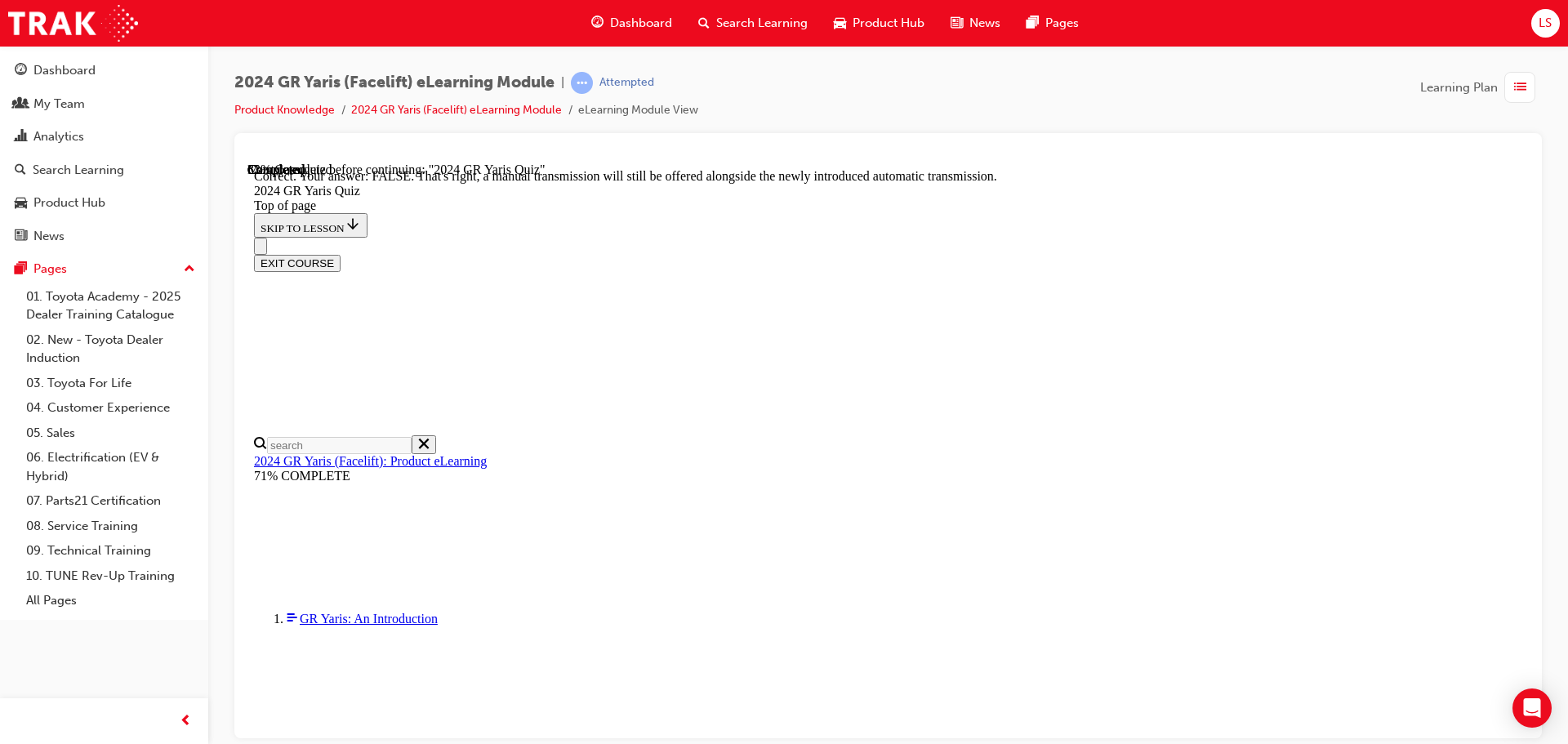
scroll to position [609, 0]
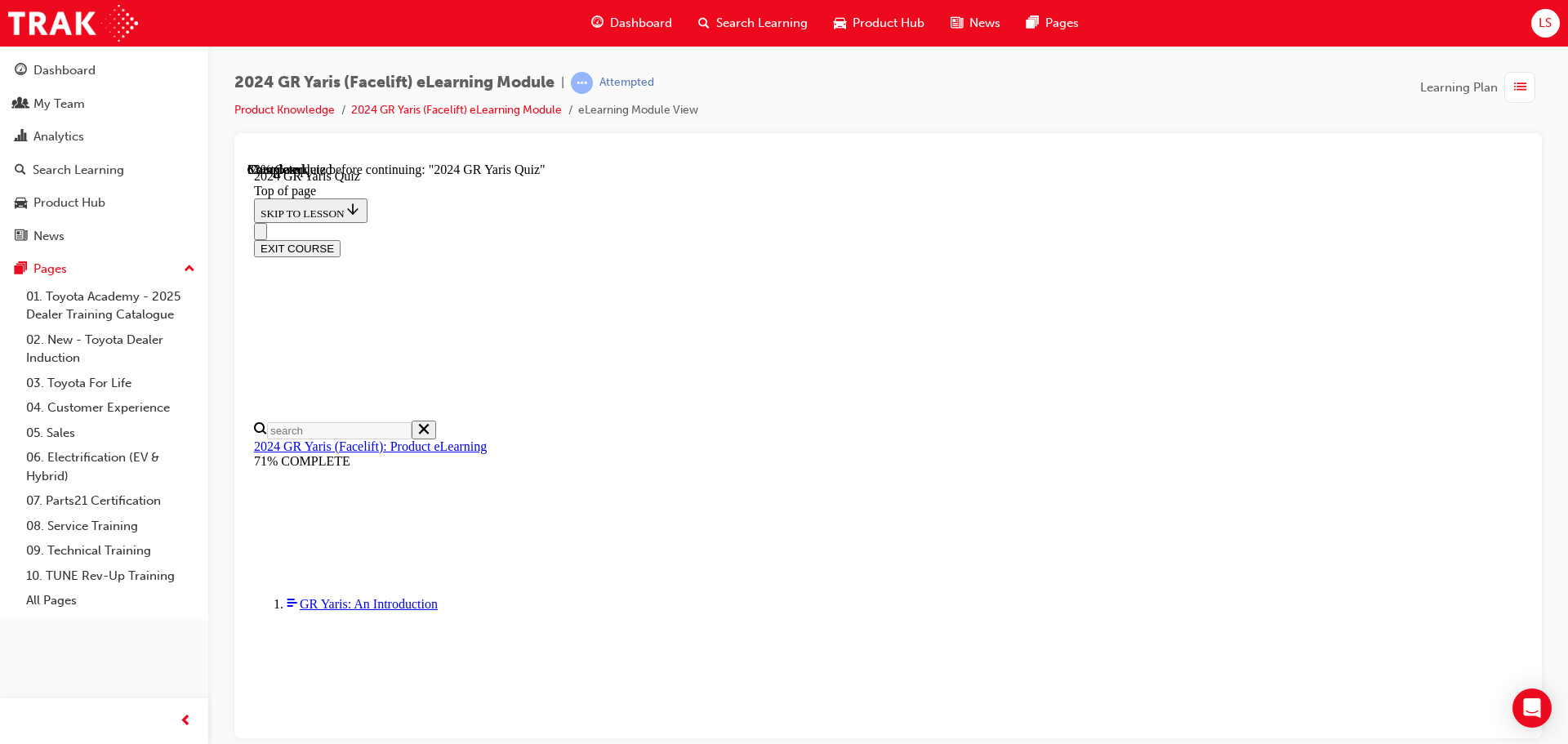
scroll to position [490, 0]
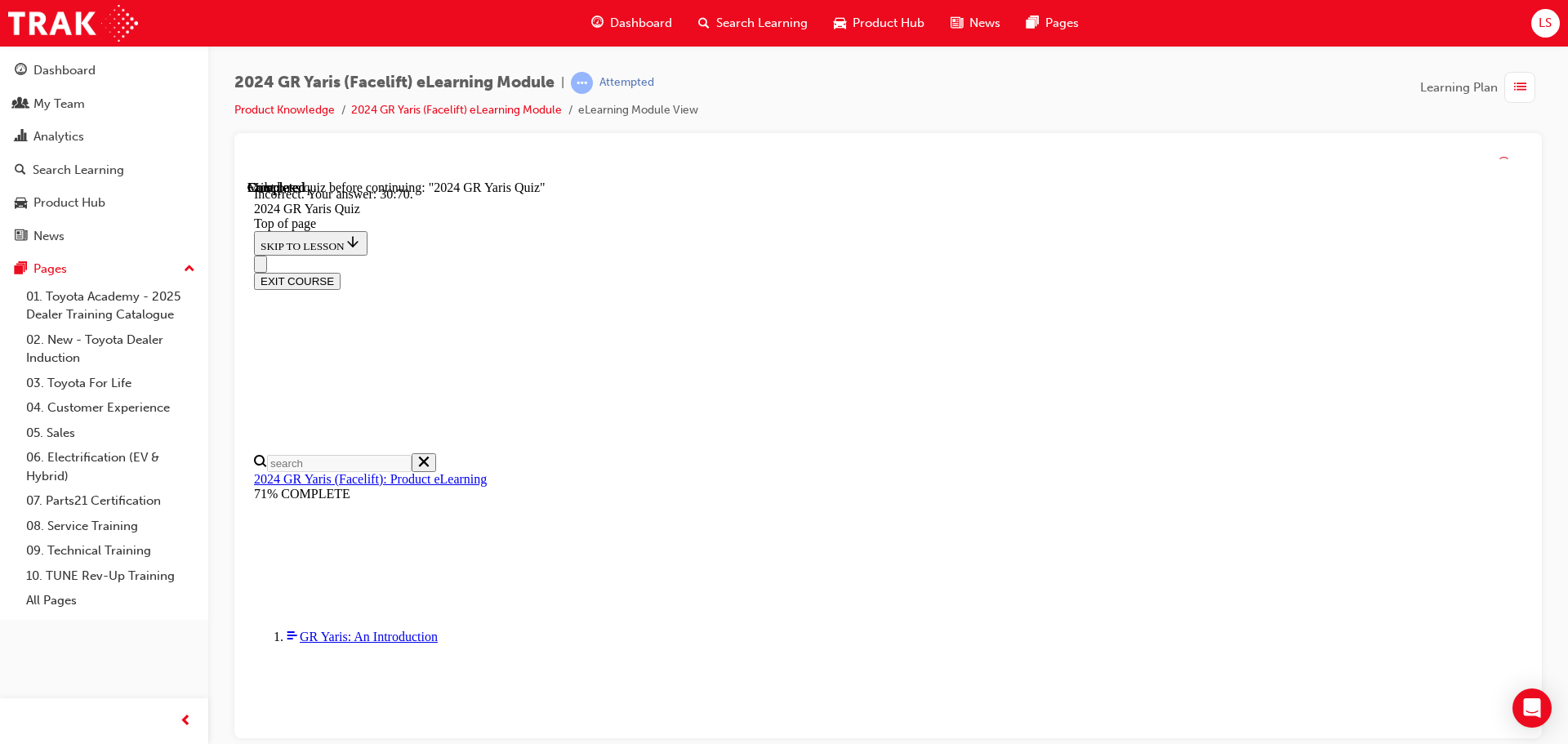
scroll to position [657, 0]
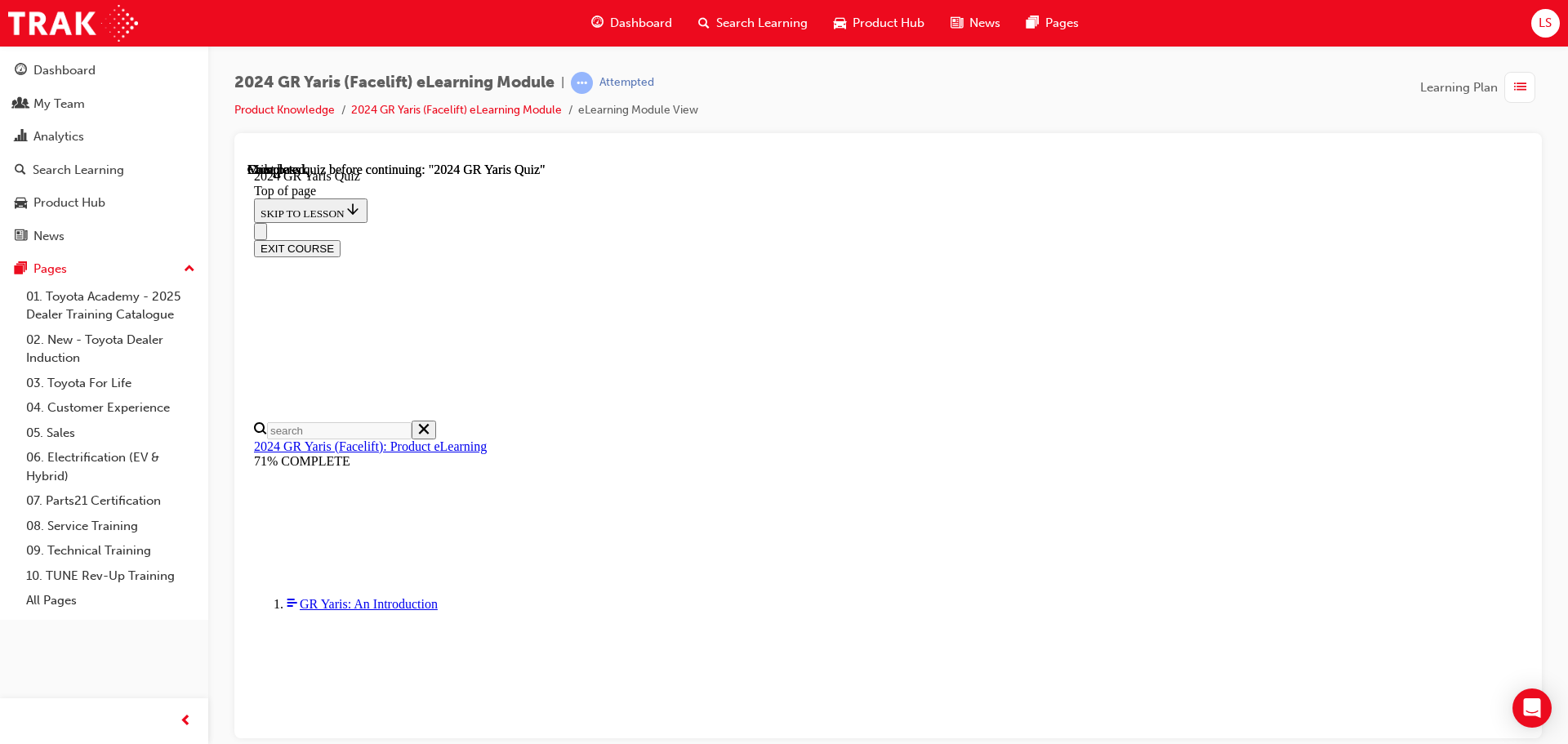
scroll to position [319, 0]
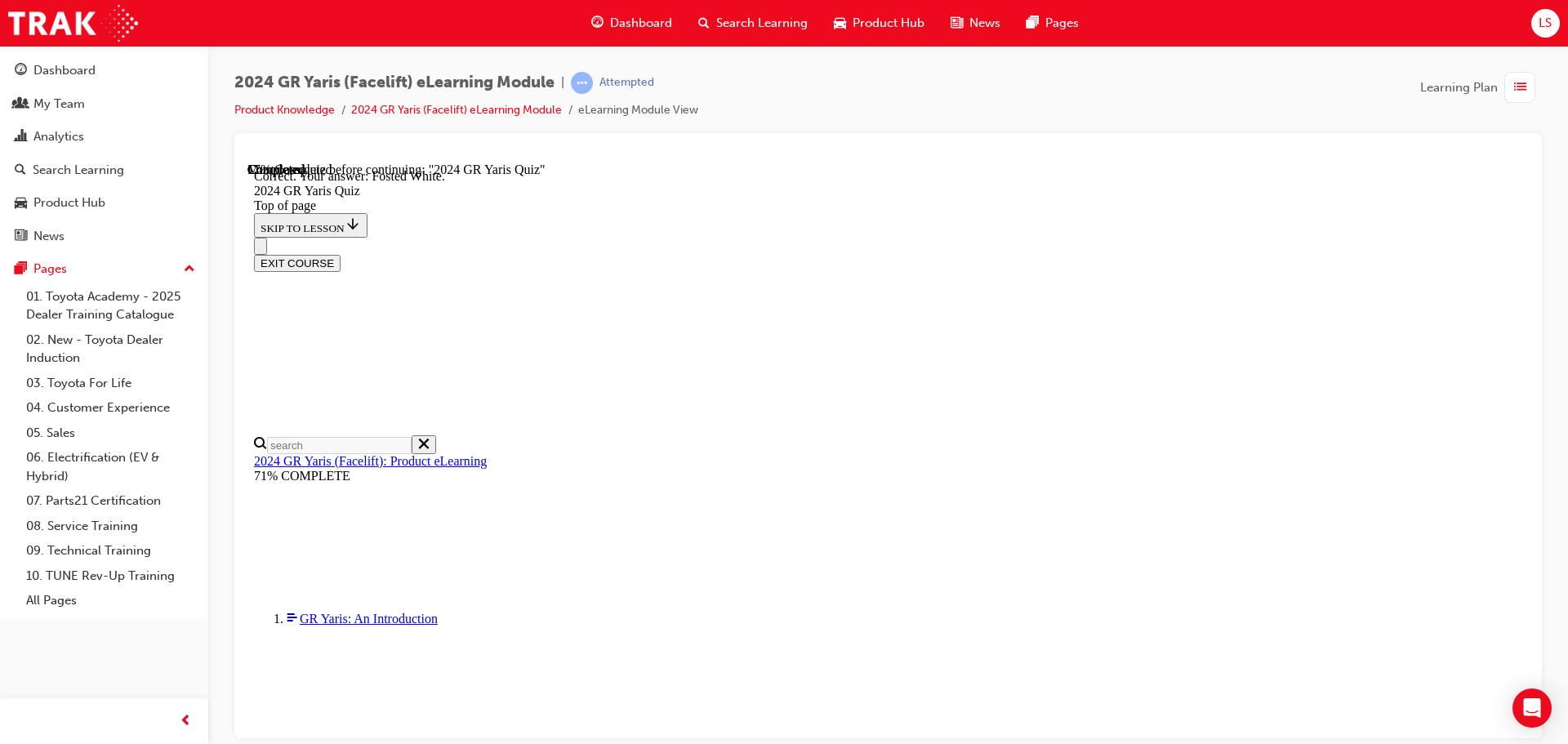
scroll to position [371, 0]
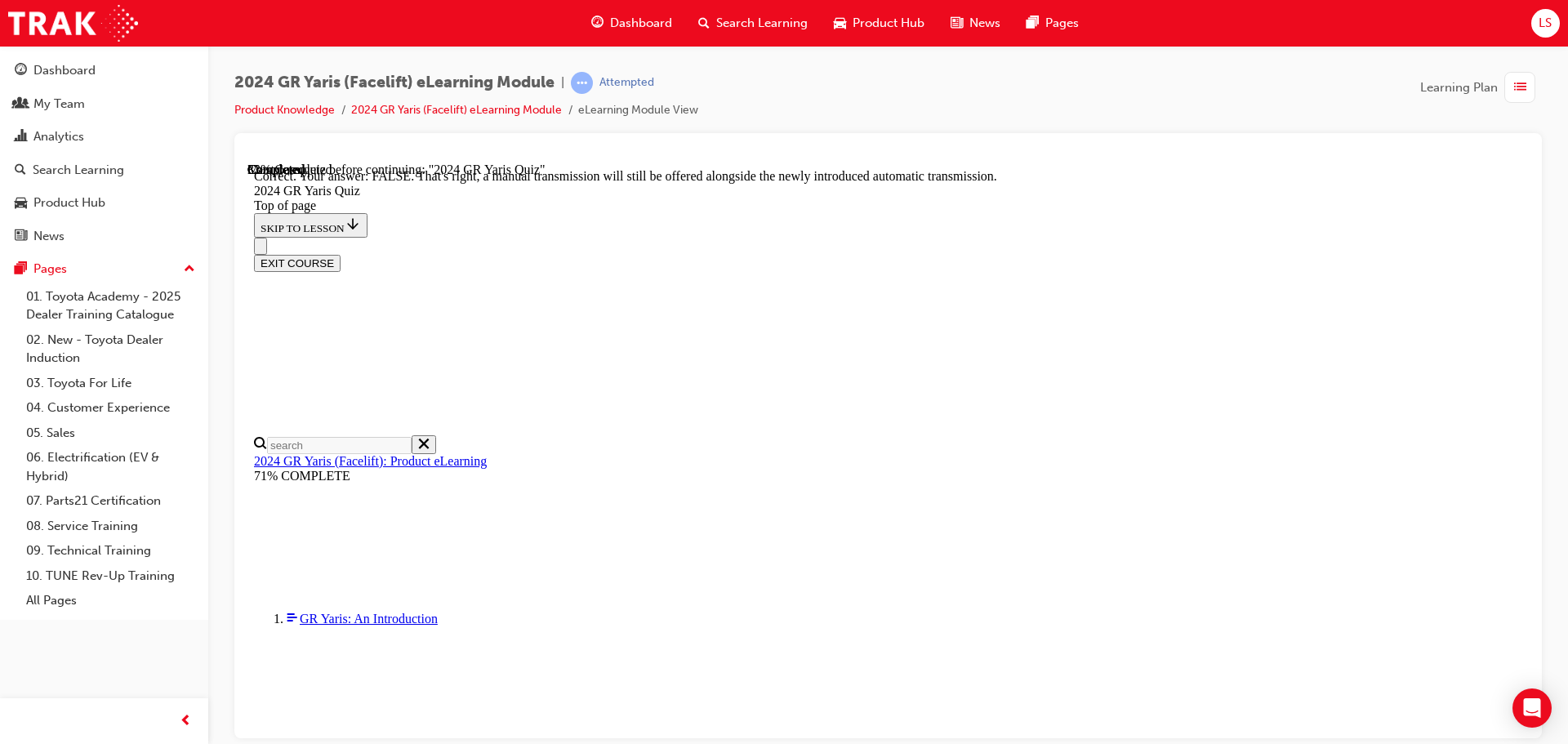
scroll to position [609, 0]
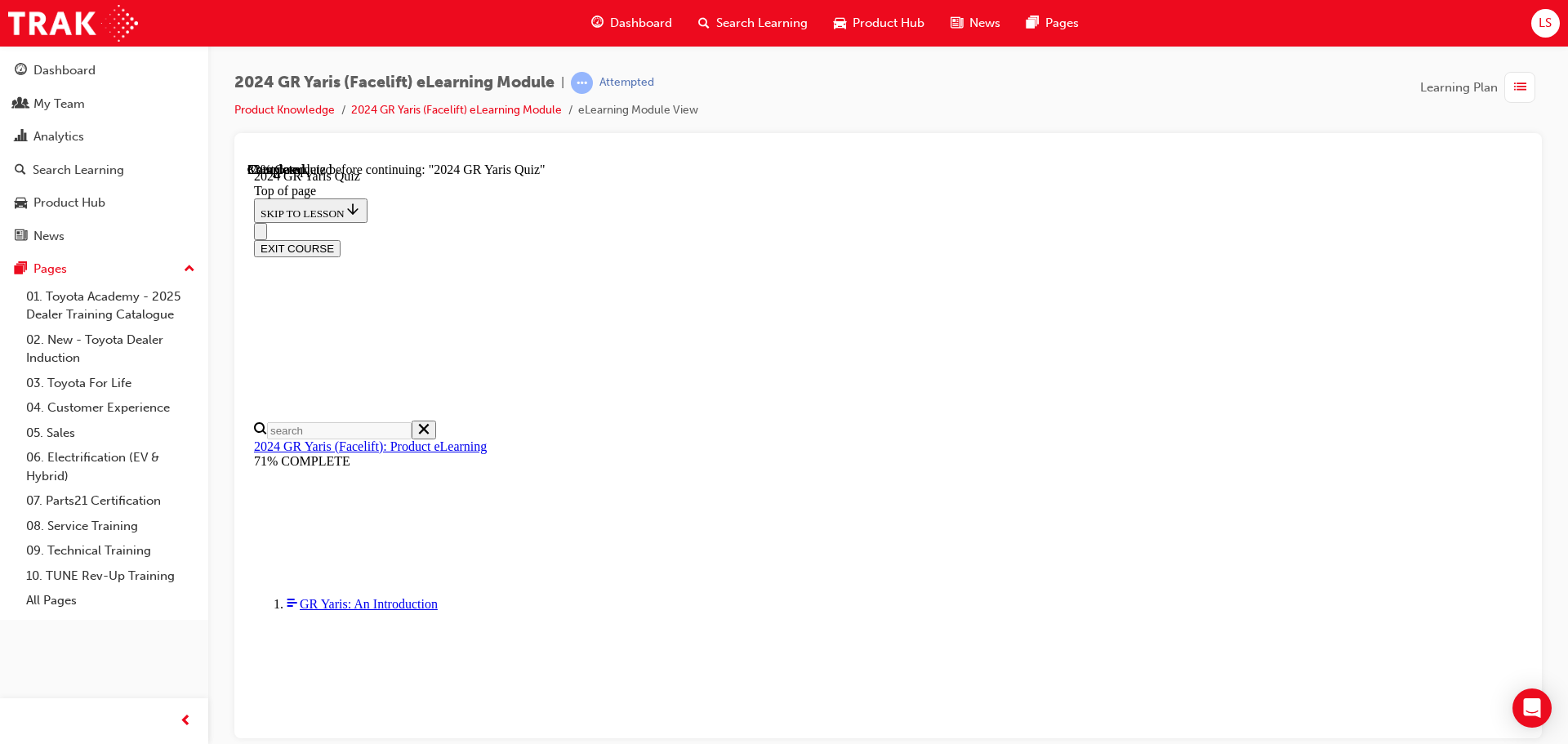
scroll to position [490, 0]
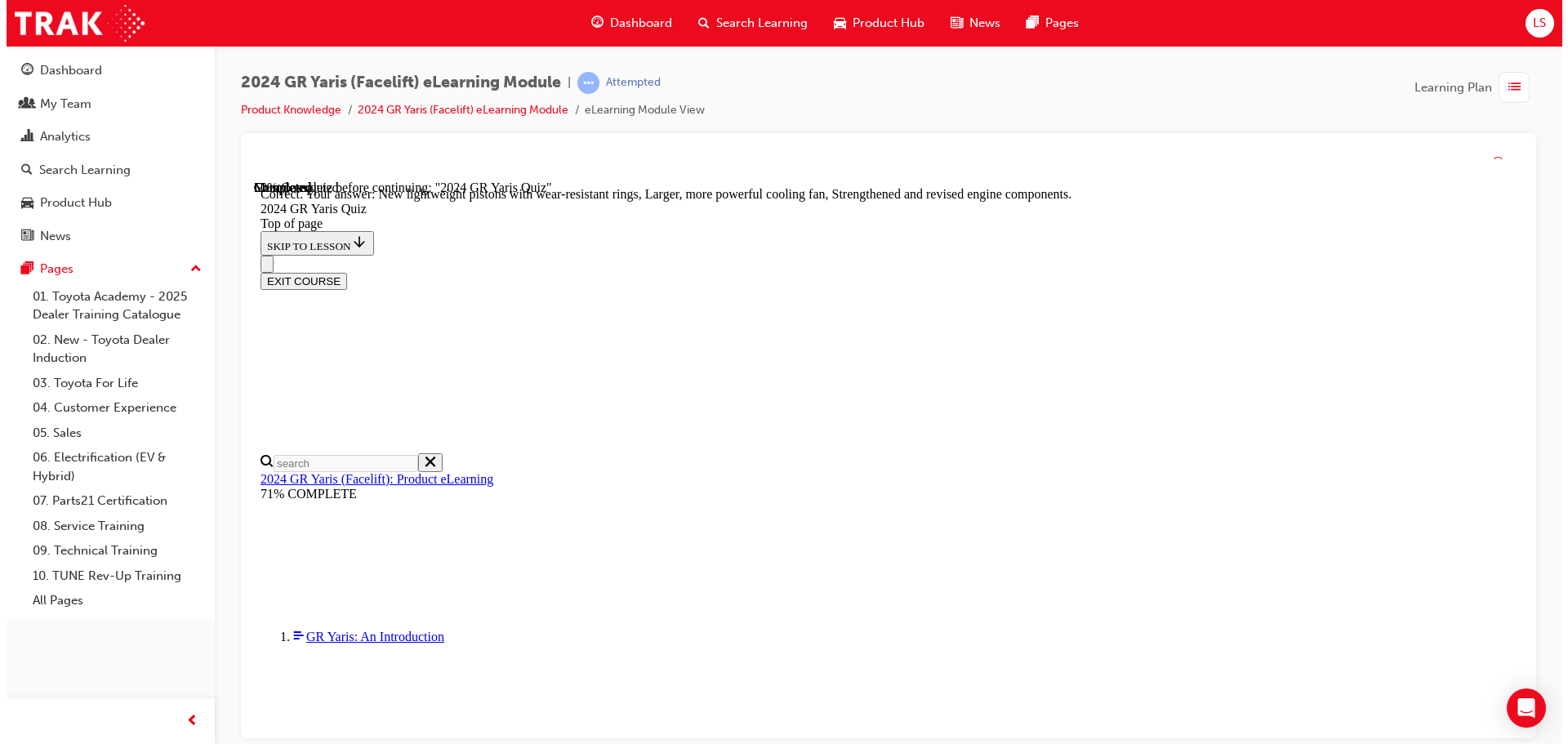
scroll to position [657, 0]
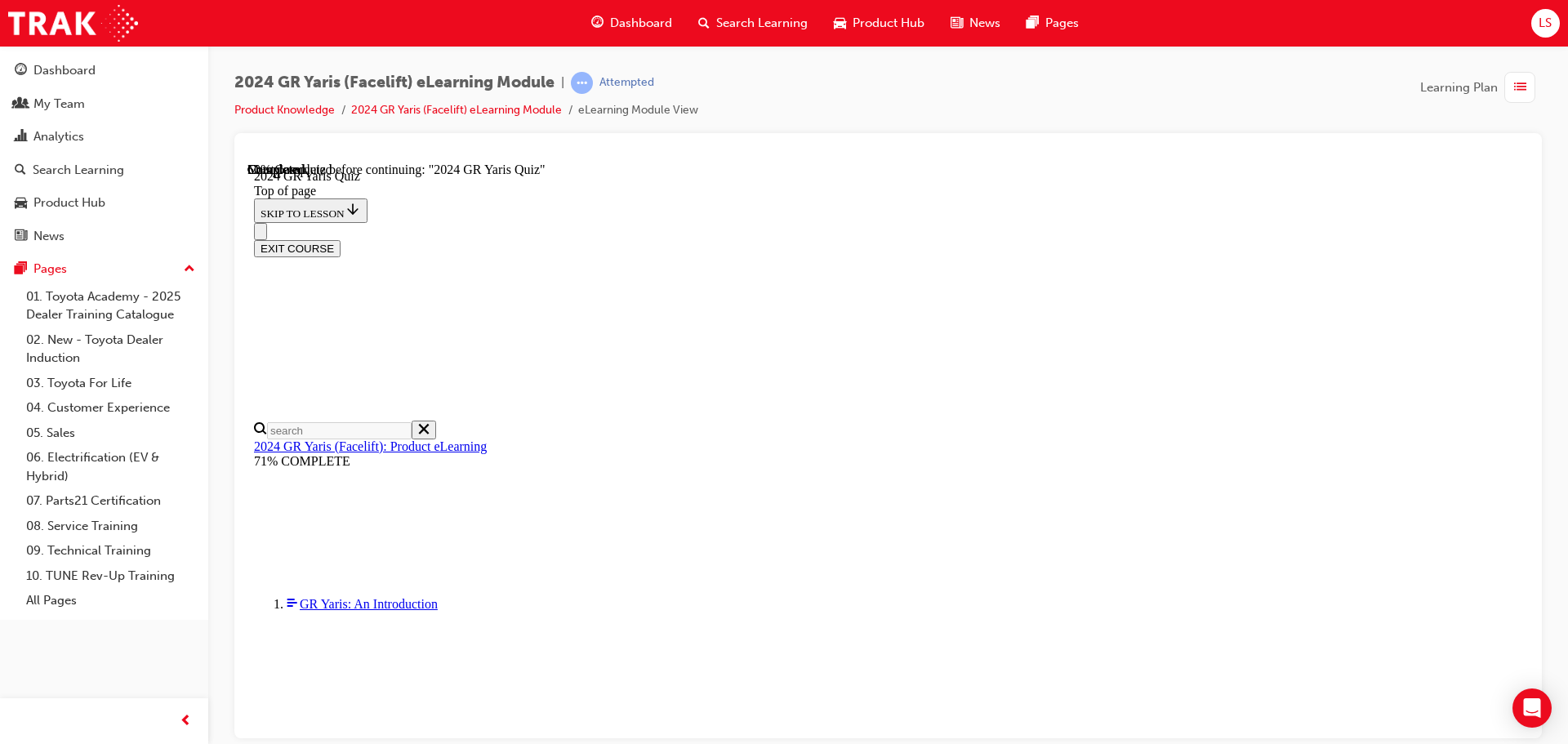
scroll to position [490, 0]
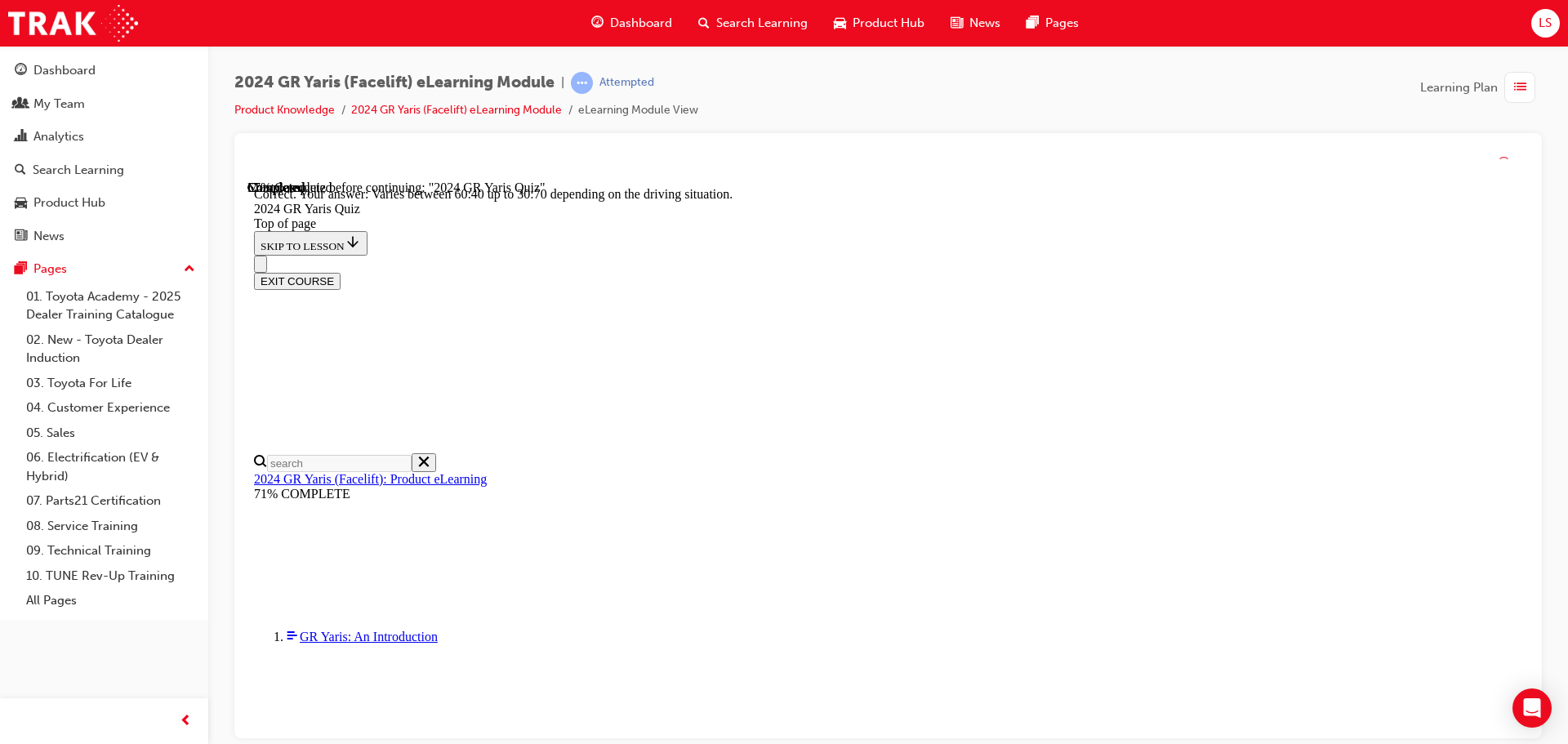
scroll to position [657, 0]
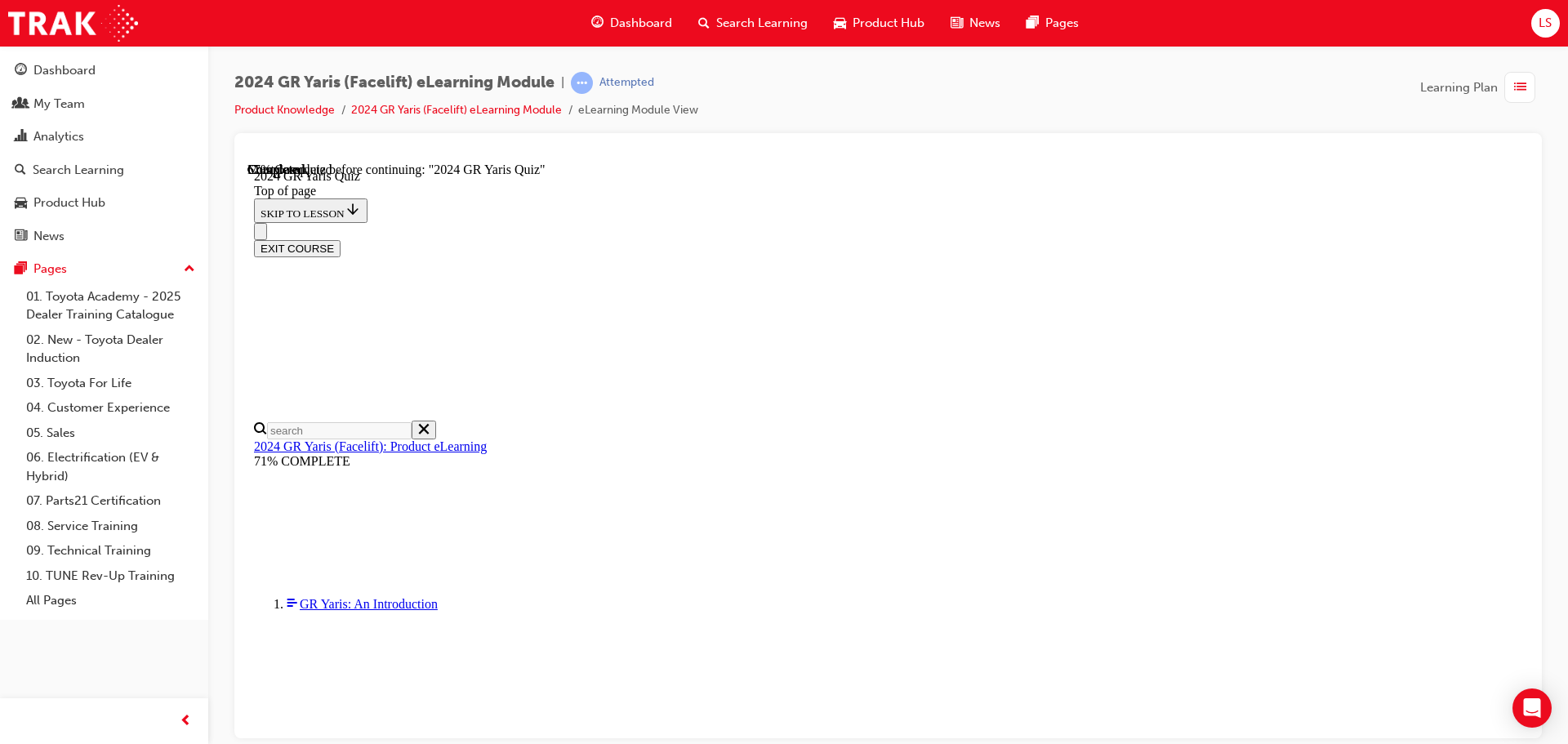
scroll to position [490, 0]
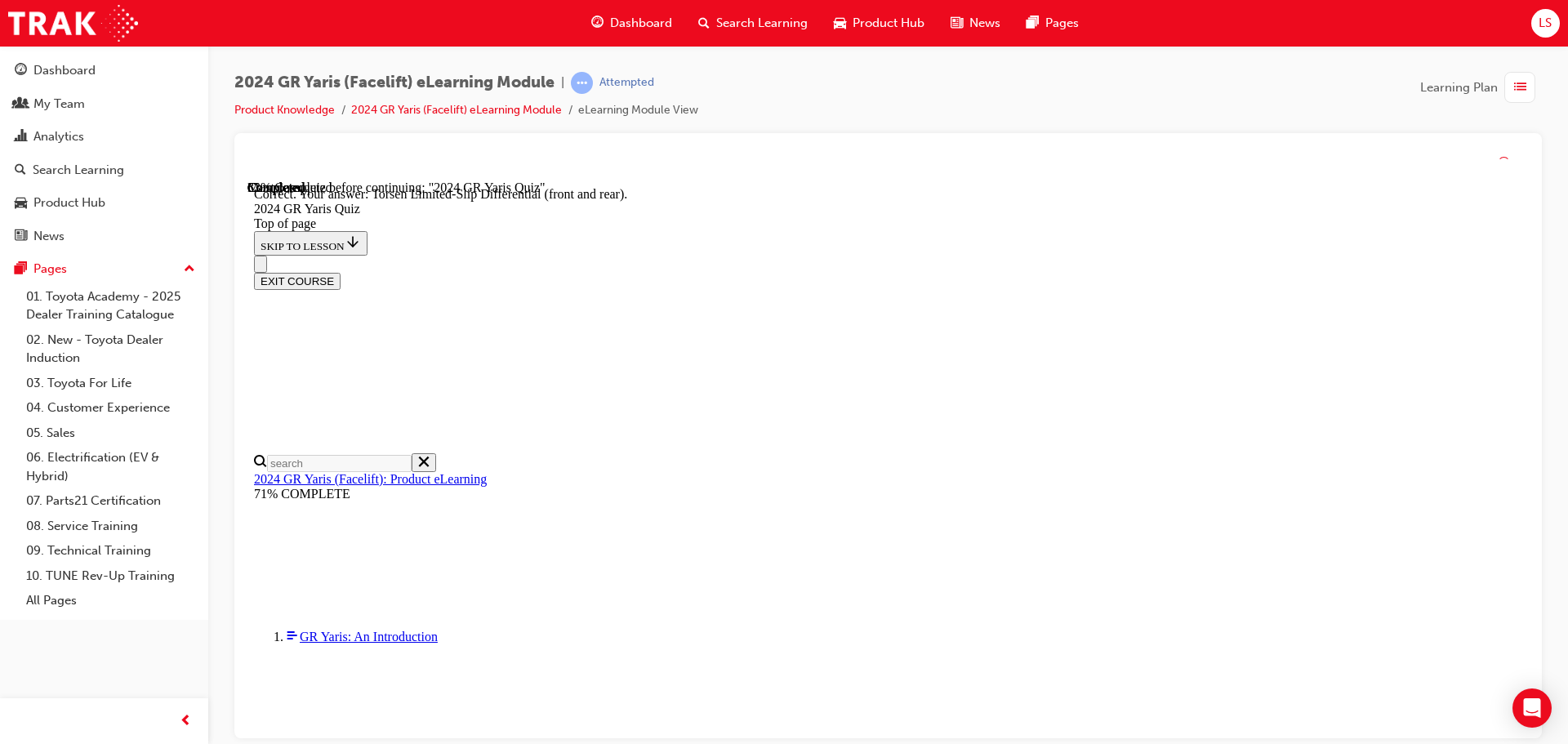
scroll to position [684, 0]
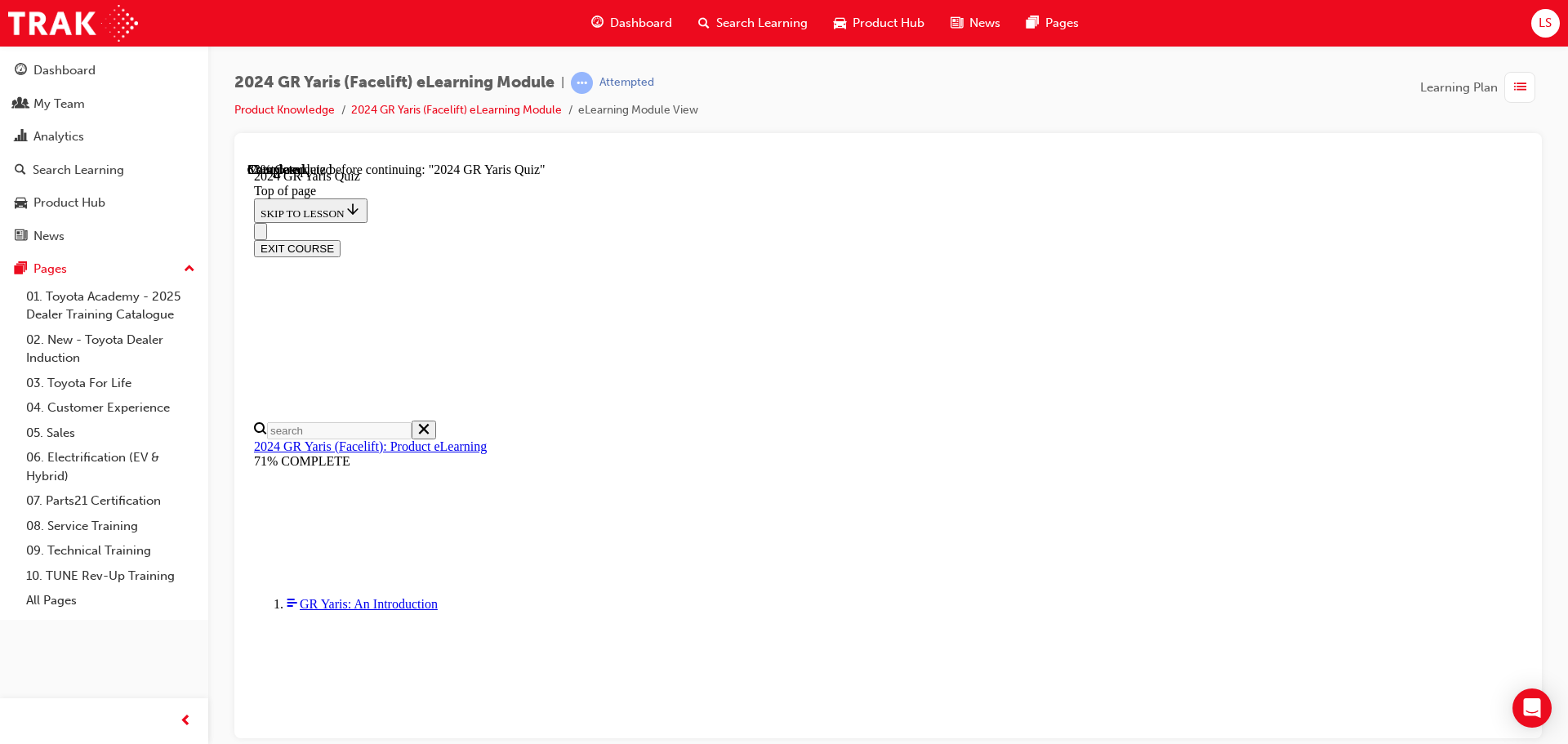
scroll to position [567, 0]
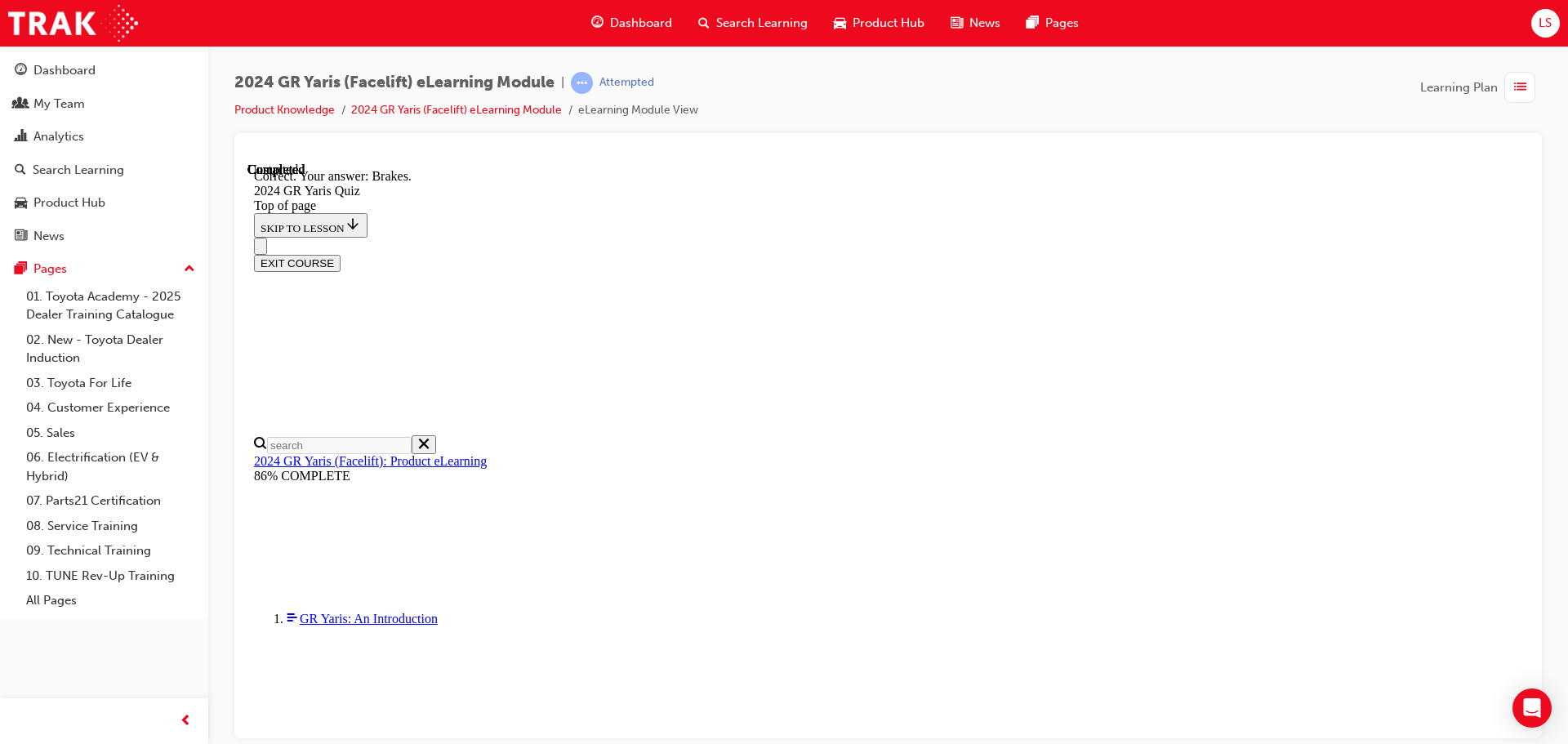
scroll to position [619, 0]
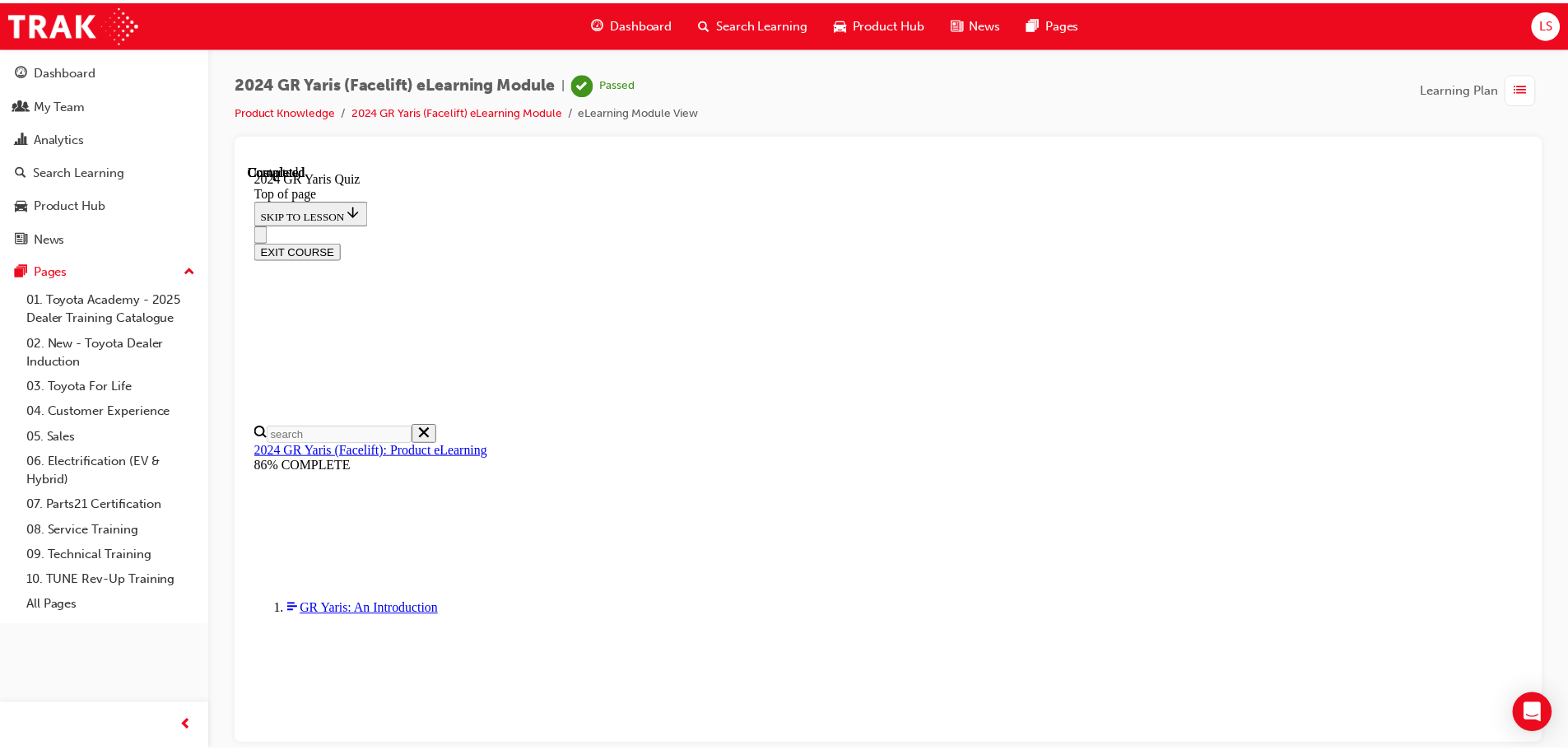
scroll to position [322, 0]
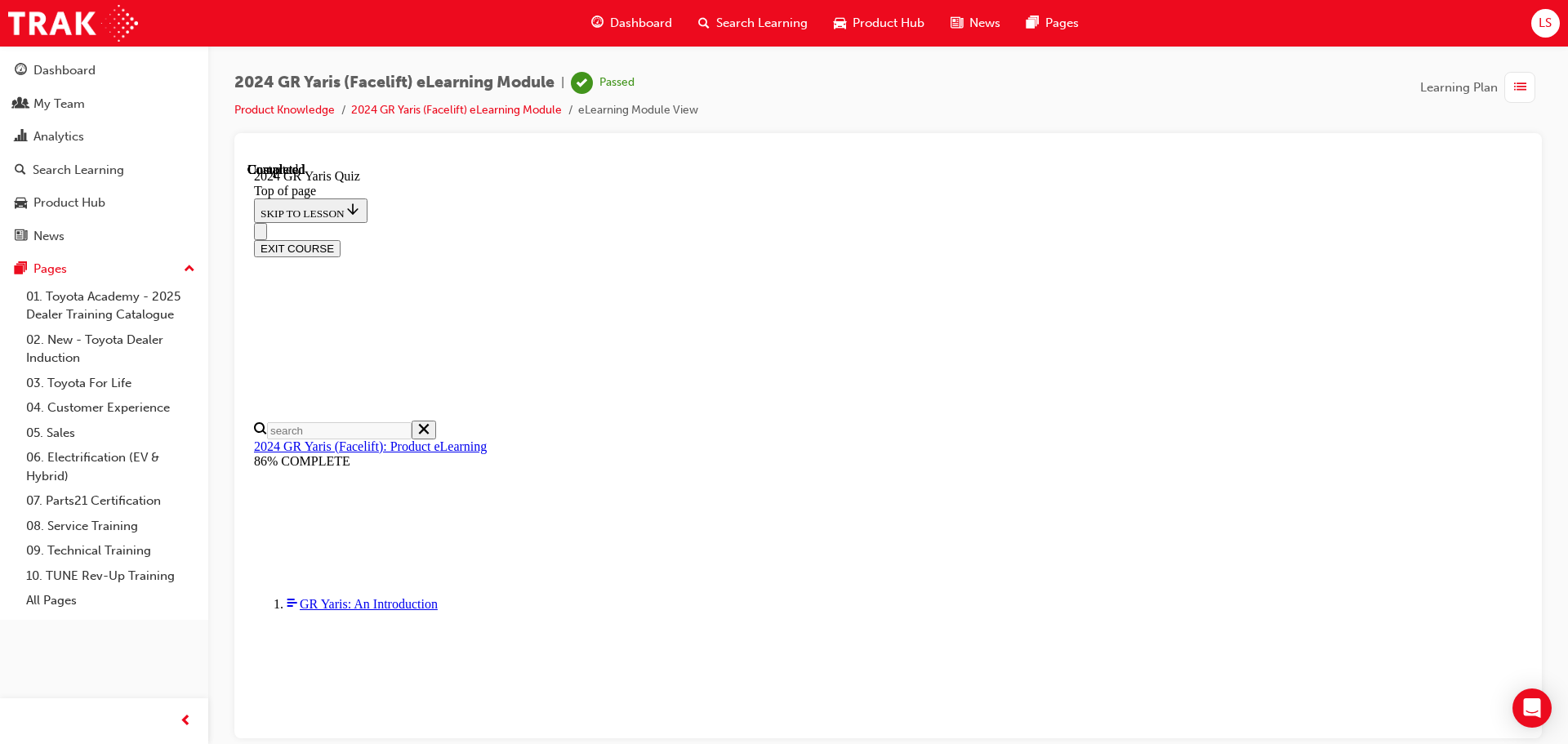
click at [655, 21] on span "Dashboard" at bounding box center [641, 23] width 62 height 19
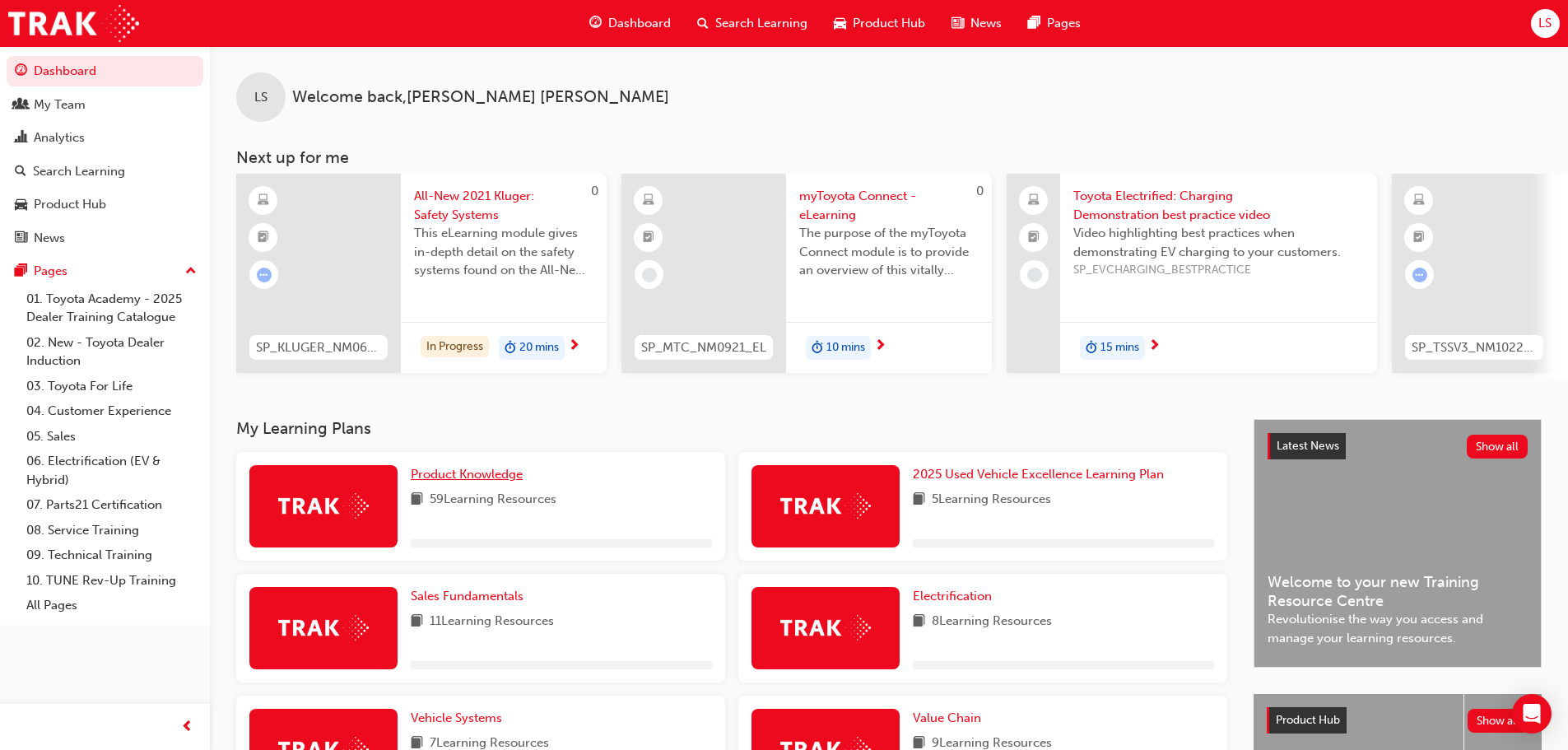
click at [488, 481] on span "Product Knowledge" at bounding box center [467, 474] width 112 height 14
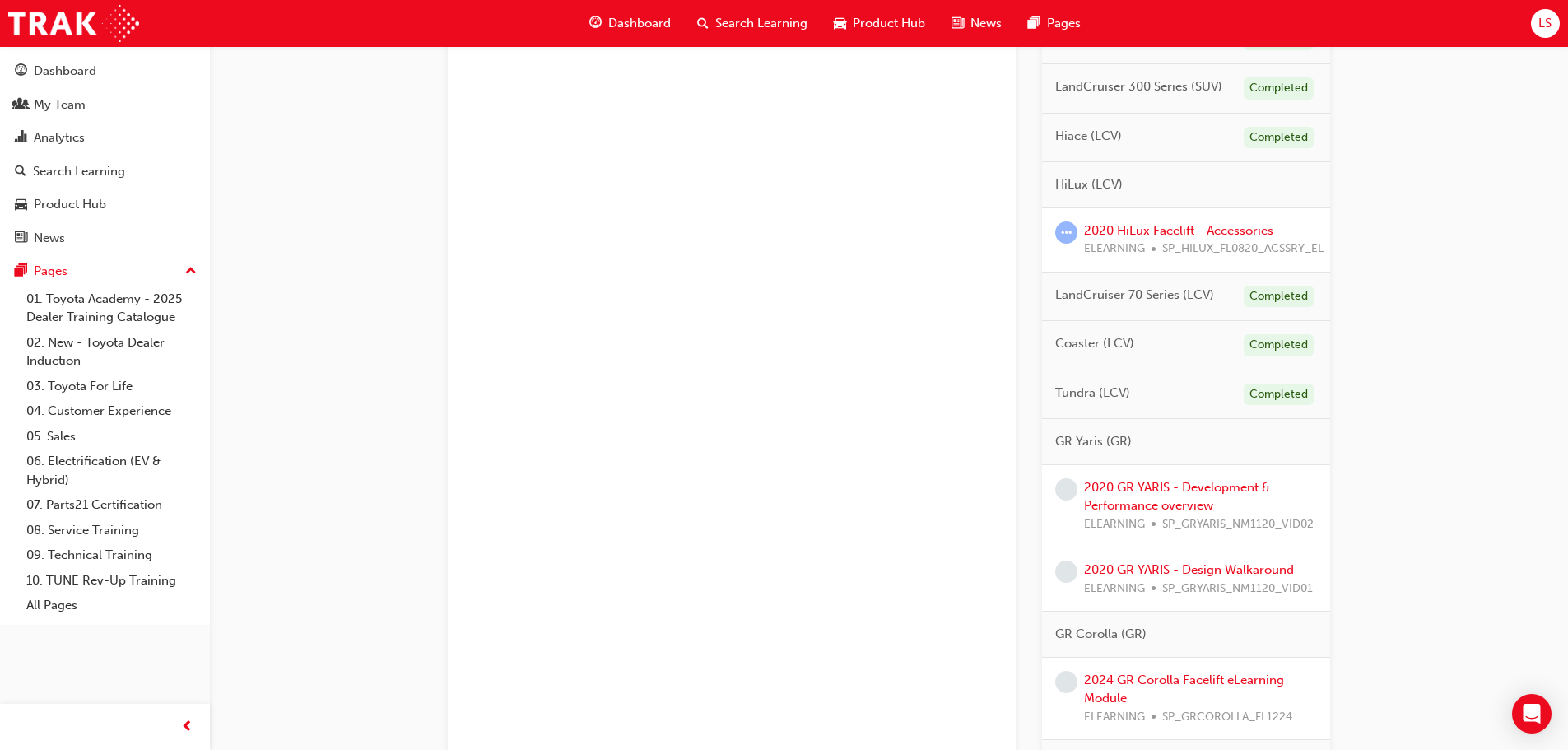
scroll to position [823, 0]
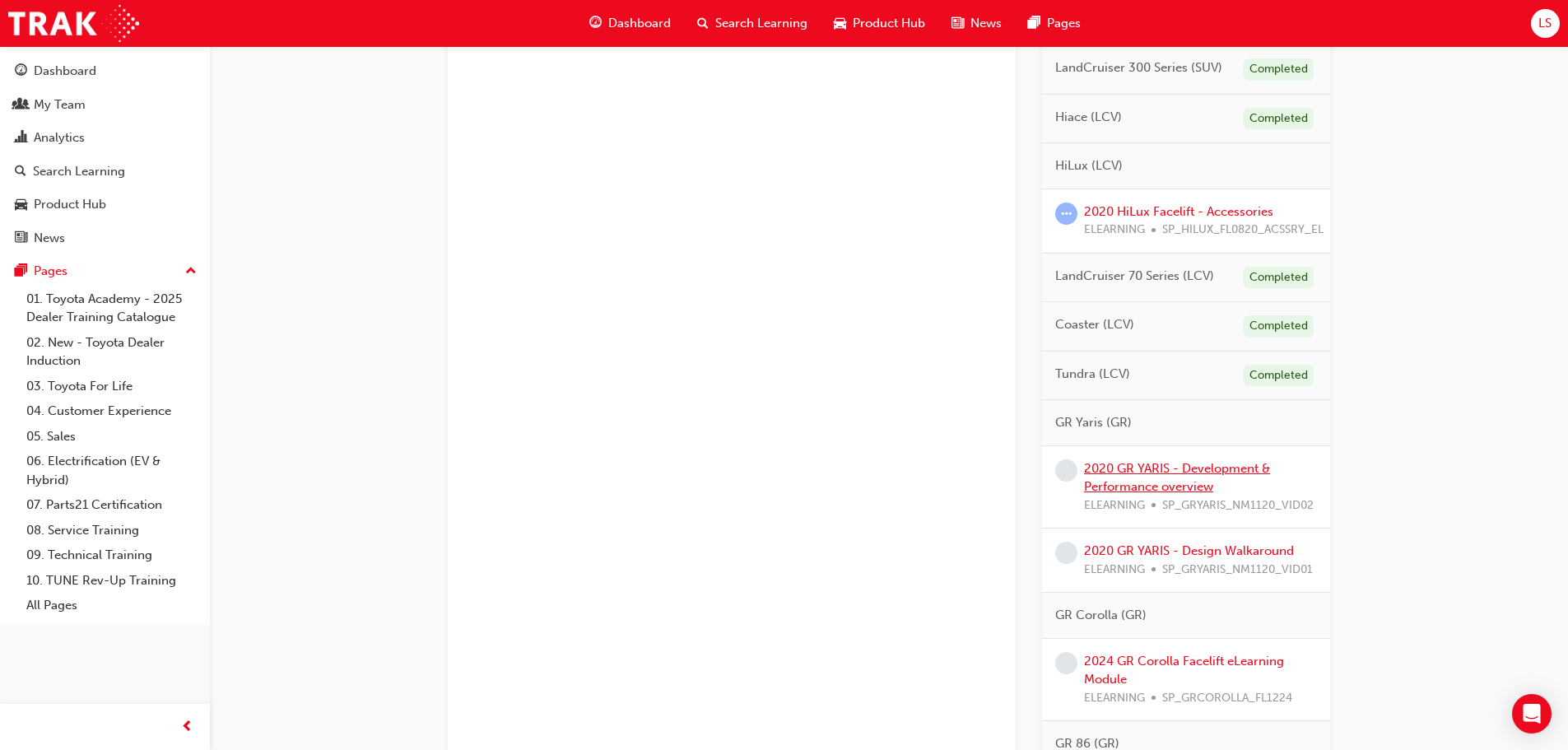
click at [1123, 485] on link "2020 GR YARIS - Development & Performance overview" at bounding box center [1177, 478] width 186 height 34
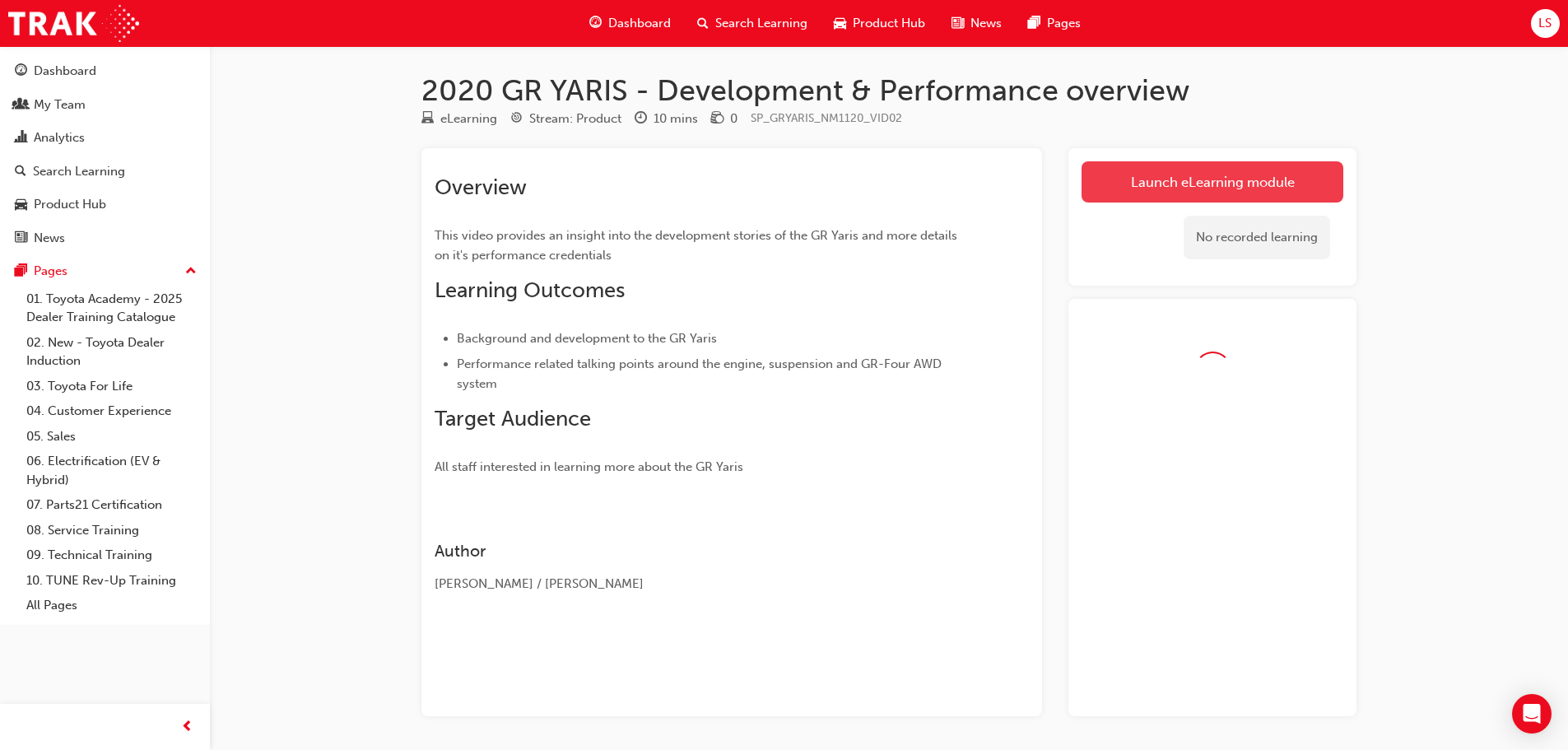
click at [1173, 191] on link "Launch eLearning module" at bounding box center [1212, 182] width 262 height 41
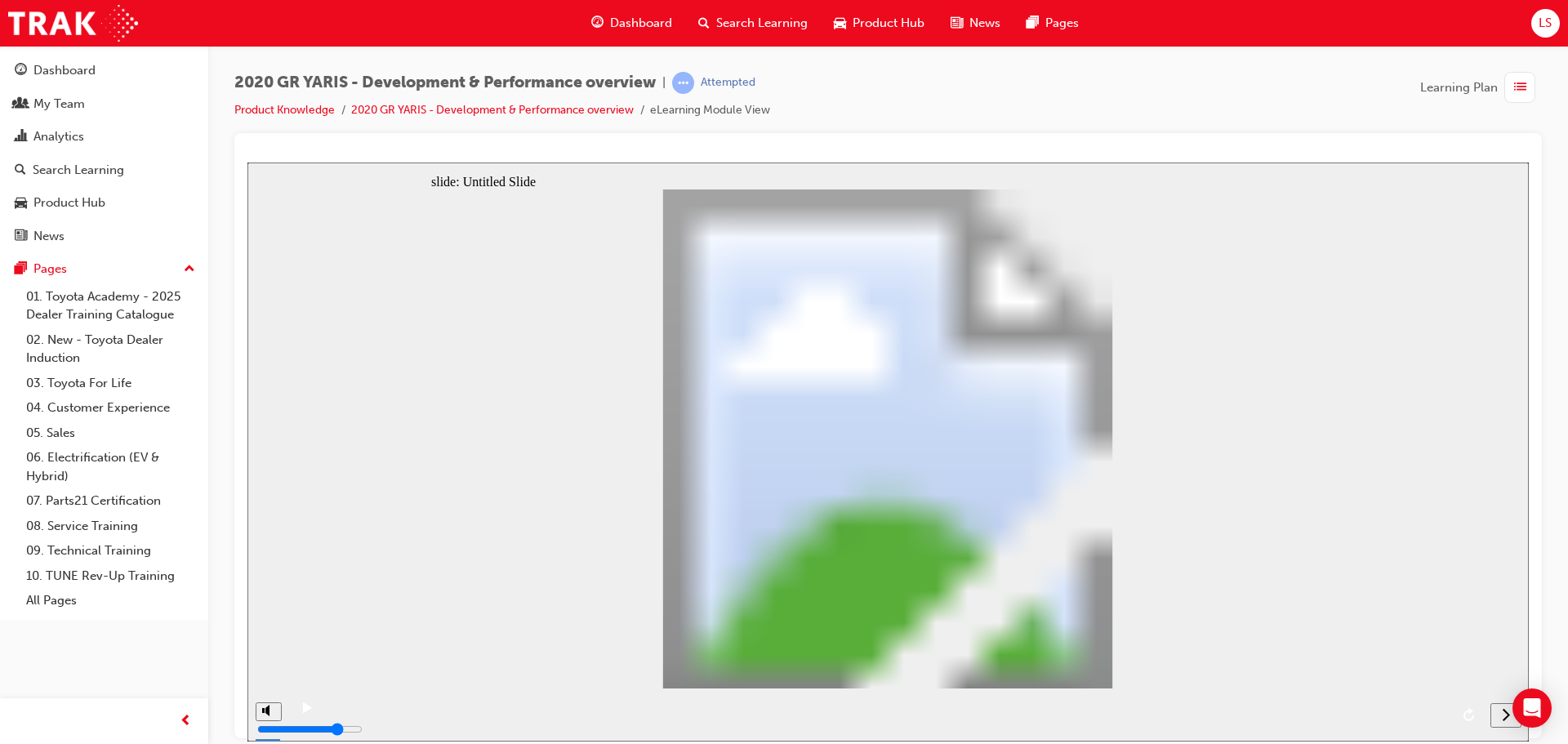
drag, startPoint x: 1384, startPoint y: 474, endPoint x: 1384, endPoint y: 462, distance: 12.0
click at [1384, 470] on div "slide: Untitled Slide GR Yaris 2020 Overview GR Yaris 2020 Overview Back to top" at bounding box center [888, 451] width 1282 height 579
click at [1500, 719] on div "next" at bounding box center [1506, 714] width 18 height 17
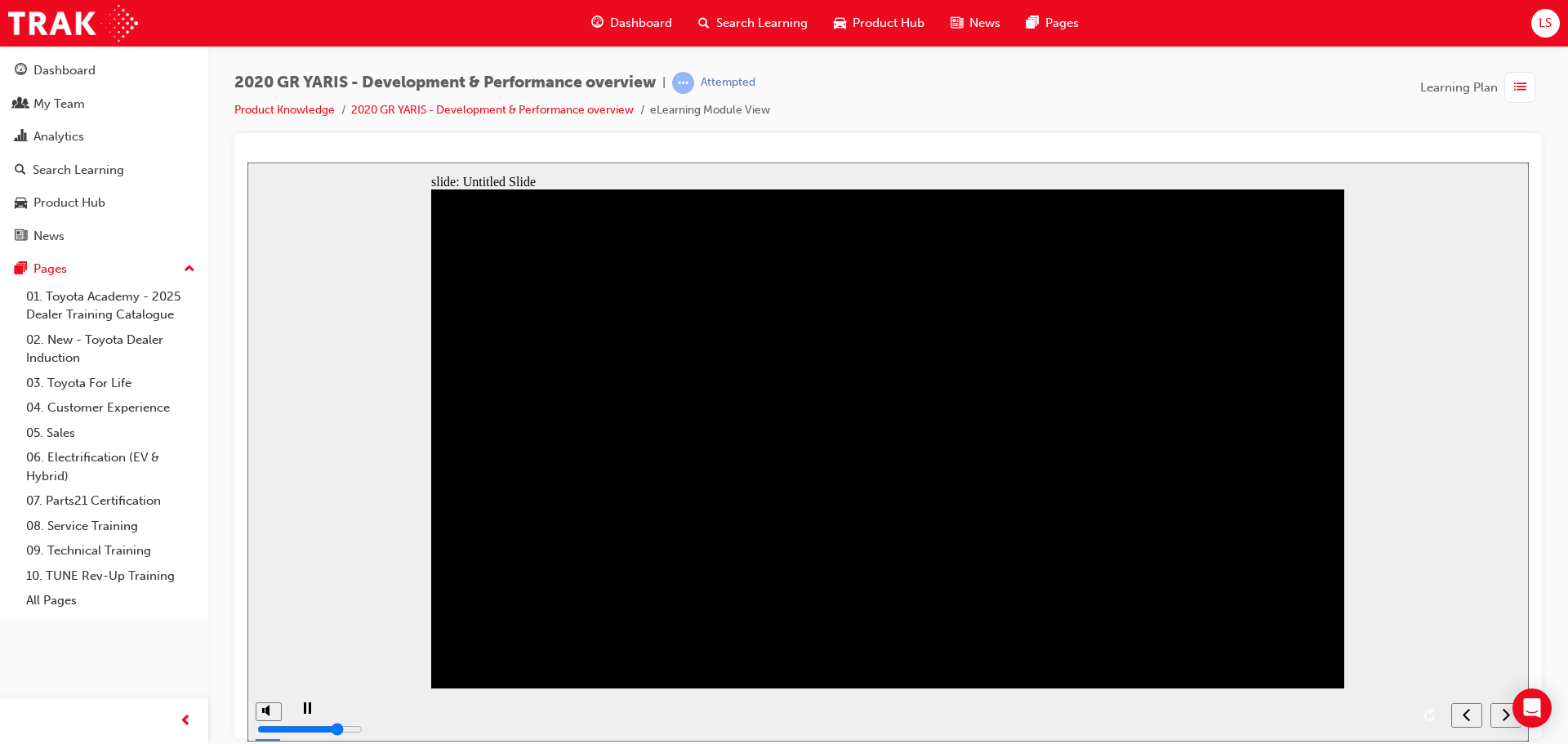
click at [1502, 723] on button "next" at bounding box center [1506, 714] width 31 height 24
click at [1502, 722] on nav "slide navigation" at bounding box center [1486, 713] width 70 height 53
click at [626, 17] on span "Dashboard" at bounding box center [641, 23] width 62 height 19
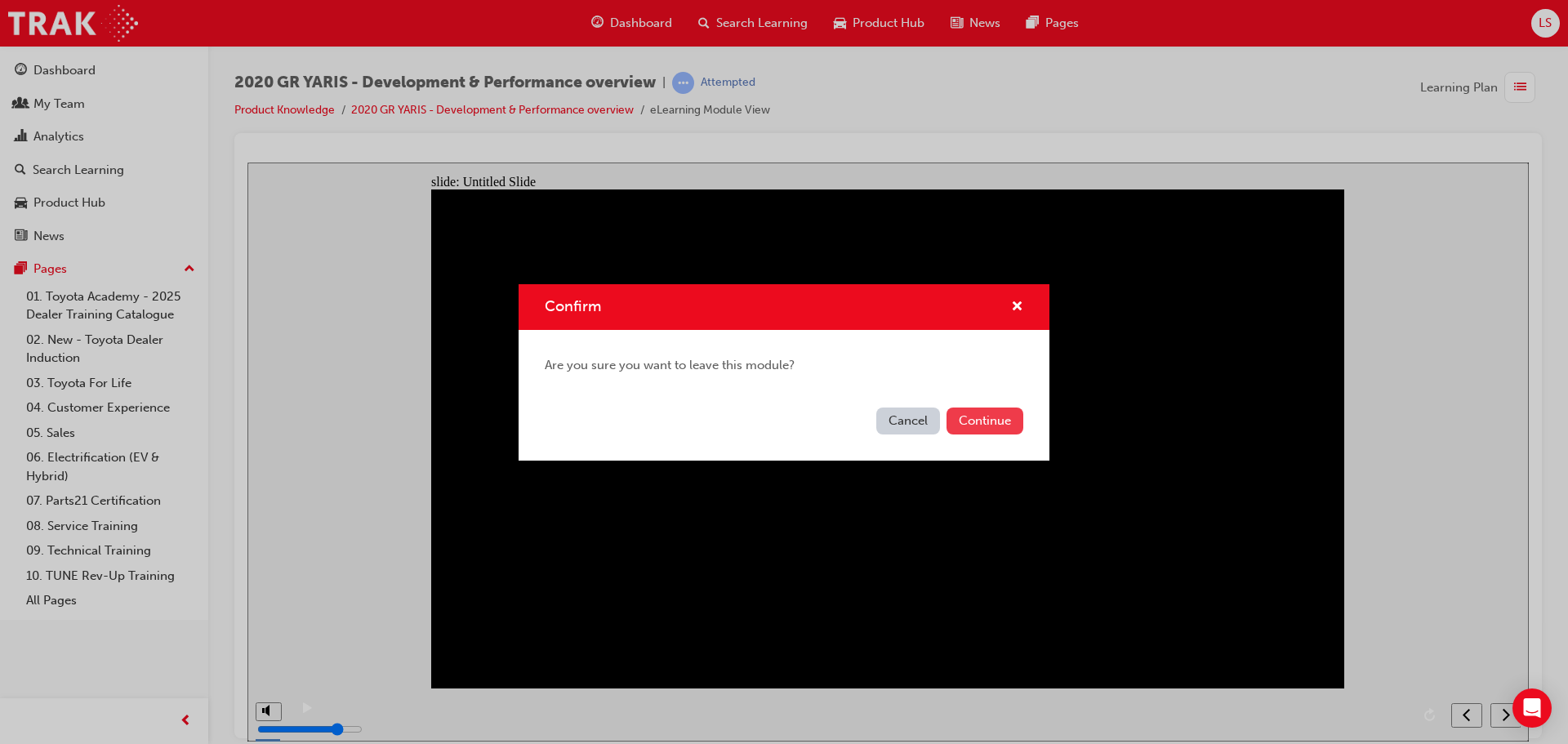
click at [984, 422] on button "Continue" at bounding box center [984, 421] width 77 height 27
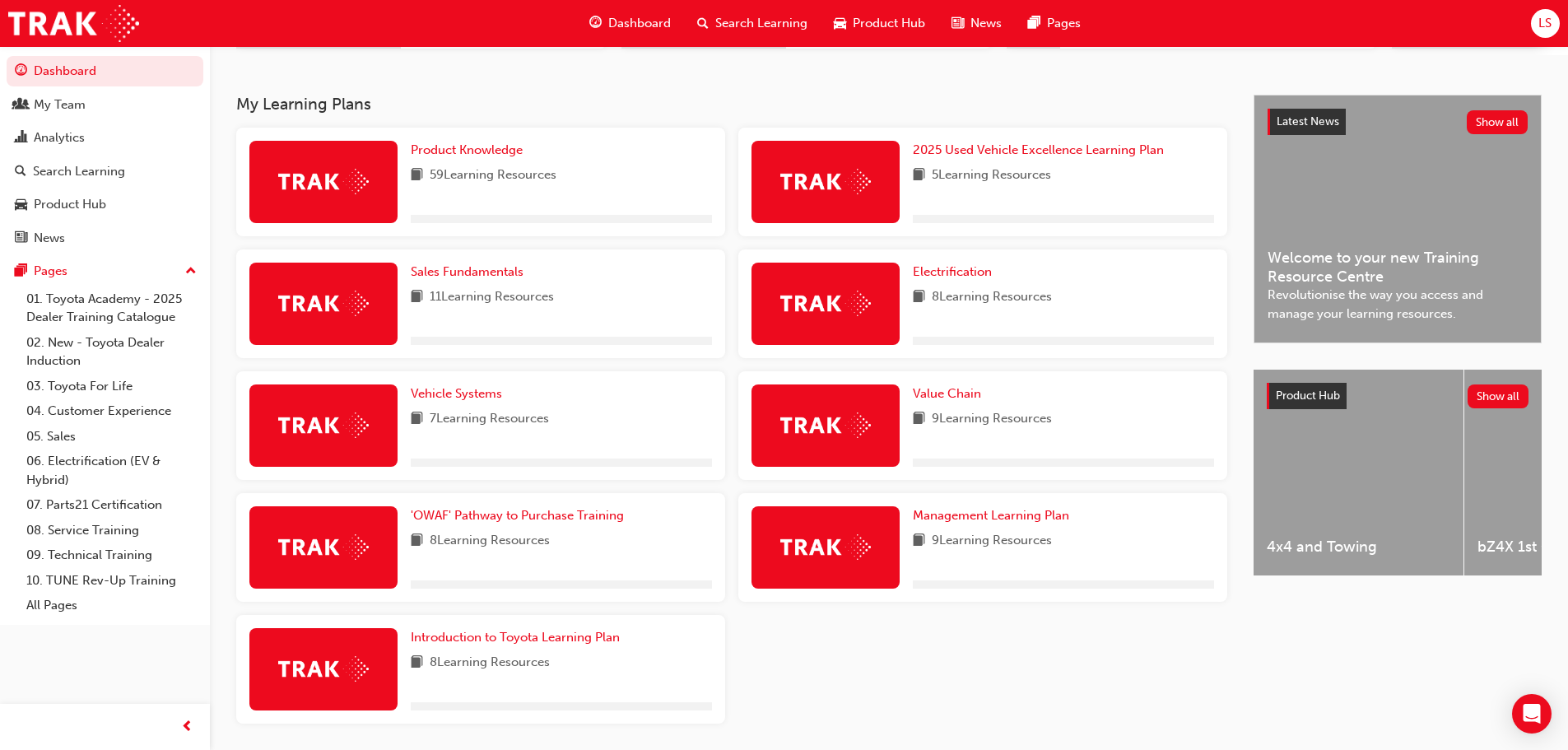
scroll to position [329, 0]
